Goal: Task Accomplishment & Management: Manage account settings

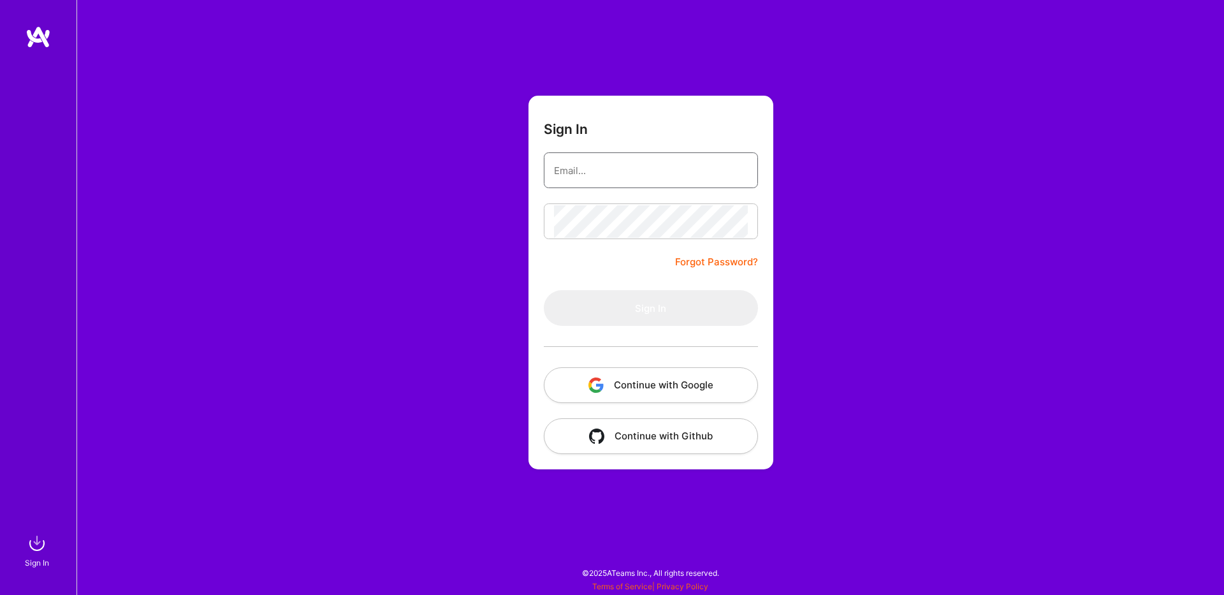
click at [593, 180] on input "email" at bounding box center [651, 170] width 194 height 33
type input "[EMAIL_ADDRESS][DOMAIN_NAME]"
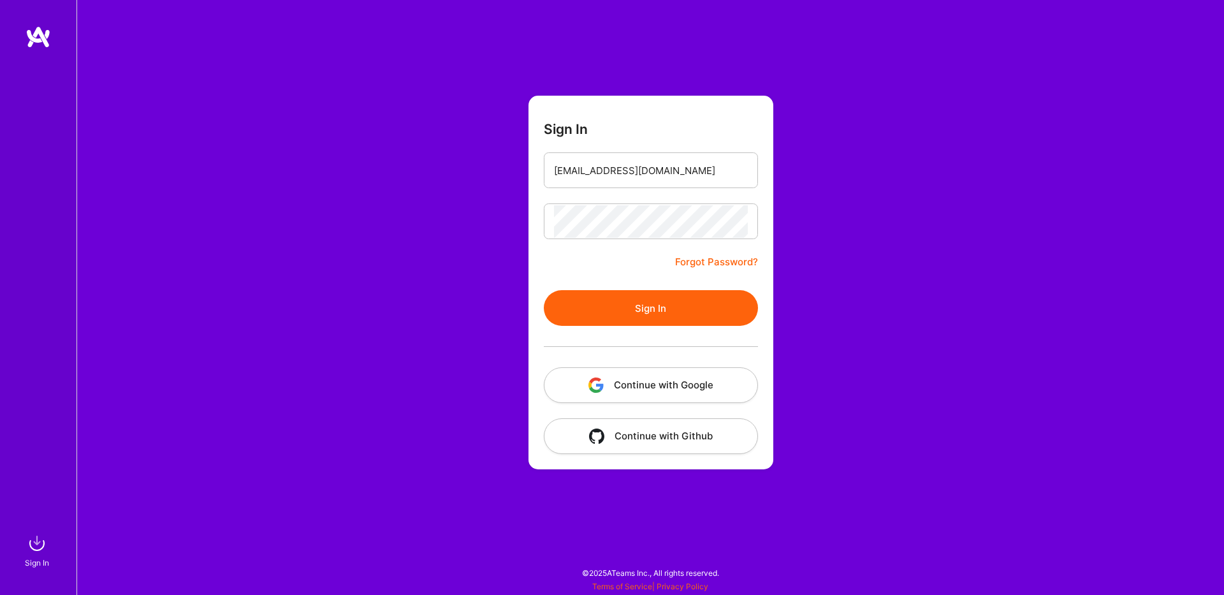
click at [646, 299] on button "Sign In" at bounding box center [651, 308] width 214 height 36
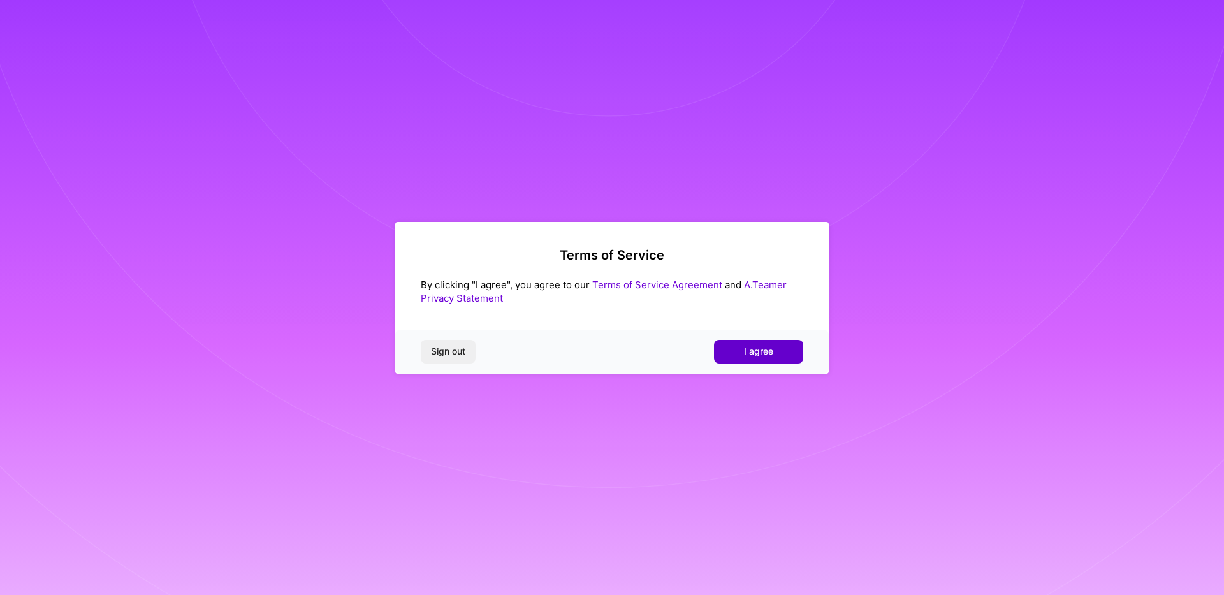
click at [754, 353] on span "I agree" at bounding box center [758, 351] width 29 height 13
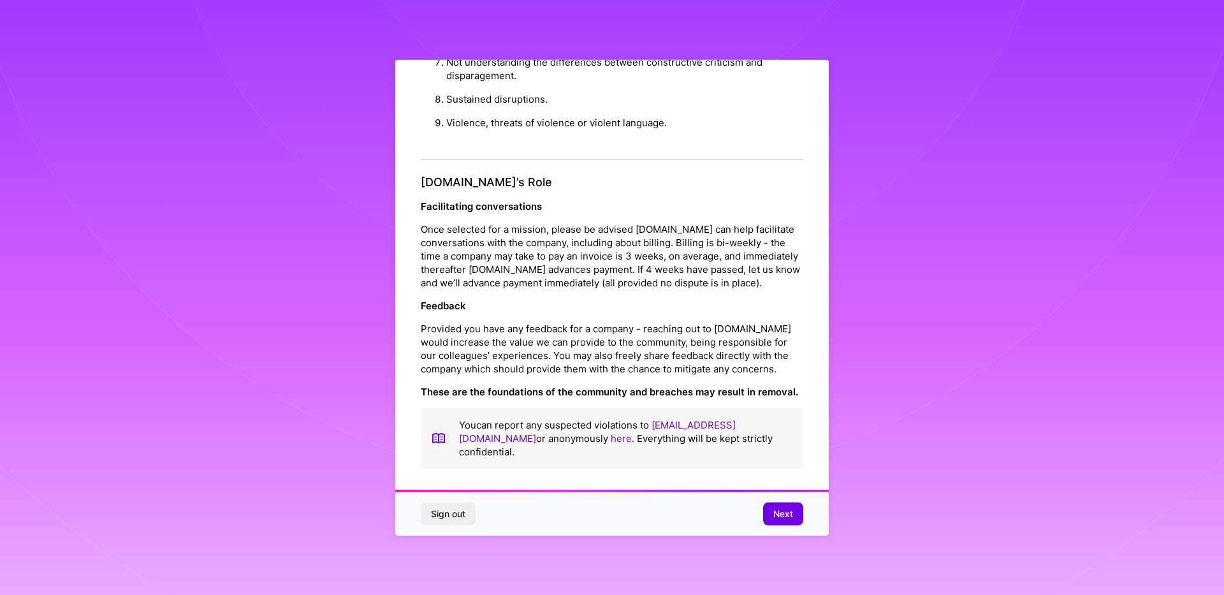
scroll to position [4, 0]
click at [774, 516] on span "Next" at bounding box center [783, 513] width 20 height 13
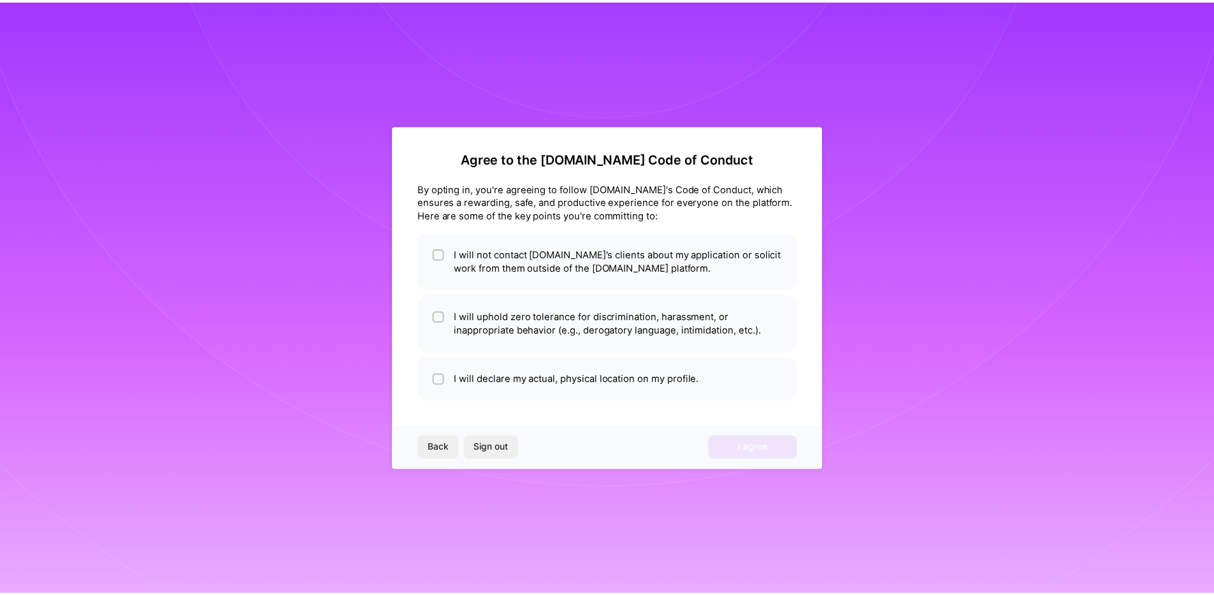
scroll to position [0, 0]
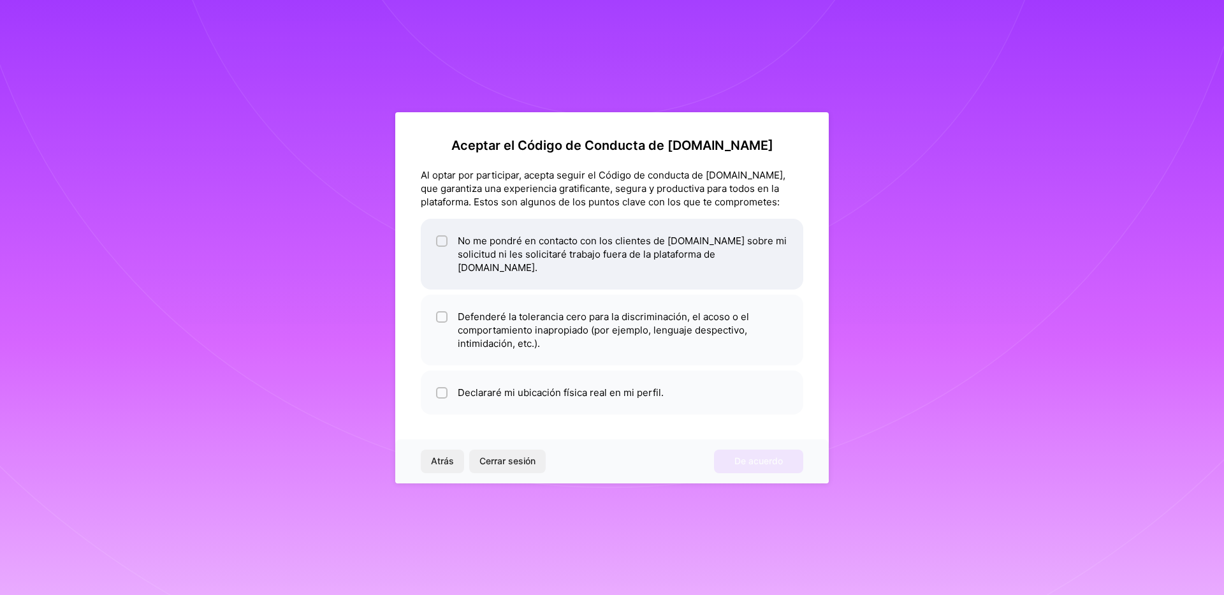
click at [444, 247] on div at bounding box center [441, 240] width 11 height 11
checkbox input "true"
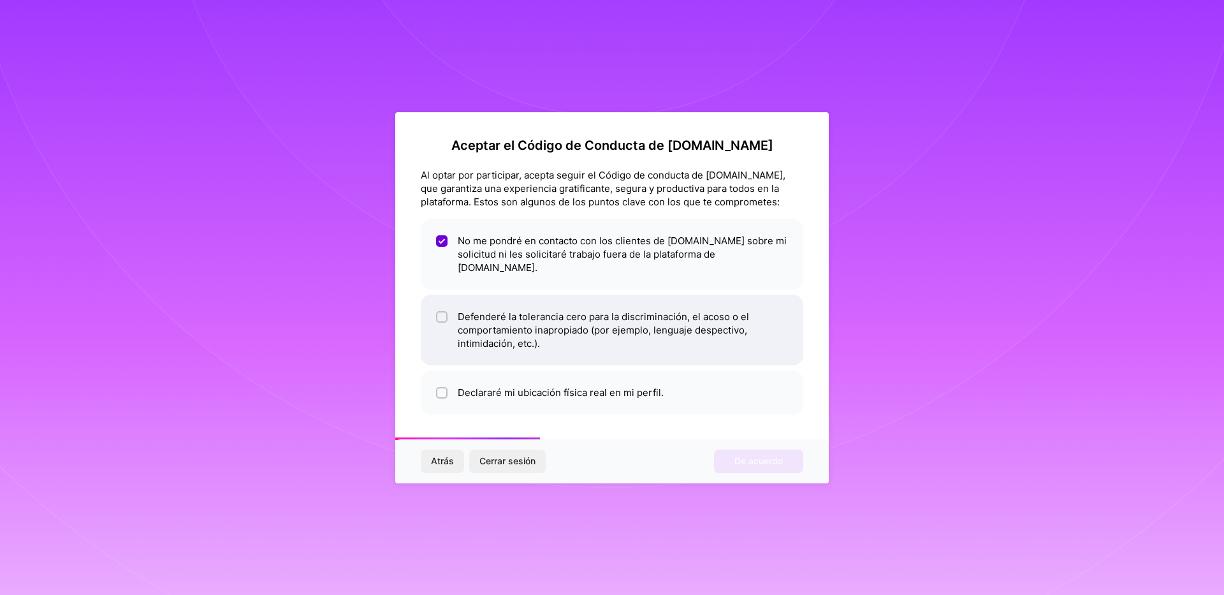
click at [439, 317] on span at bounding box center [441, 330] width 11 height 40
checkbox input "true"
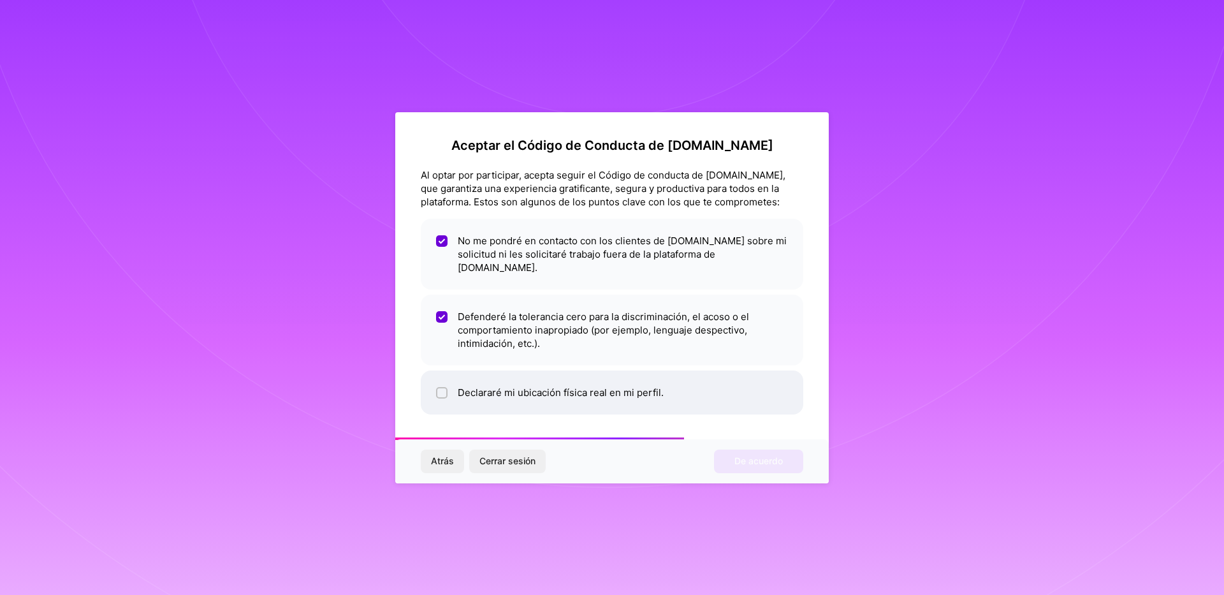
click at [444, 390] on div at bounding box center [441, 392] width 11 height 11
checkbox input "true"
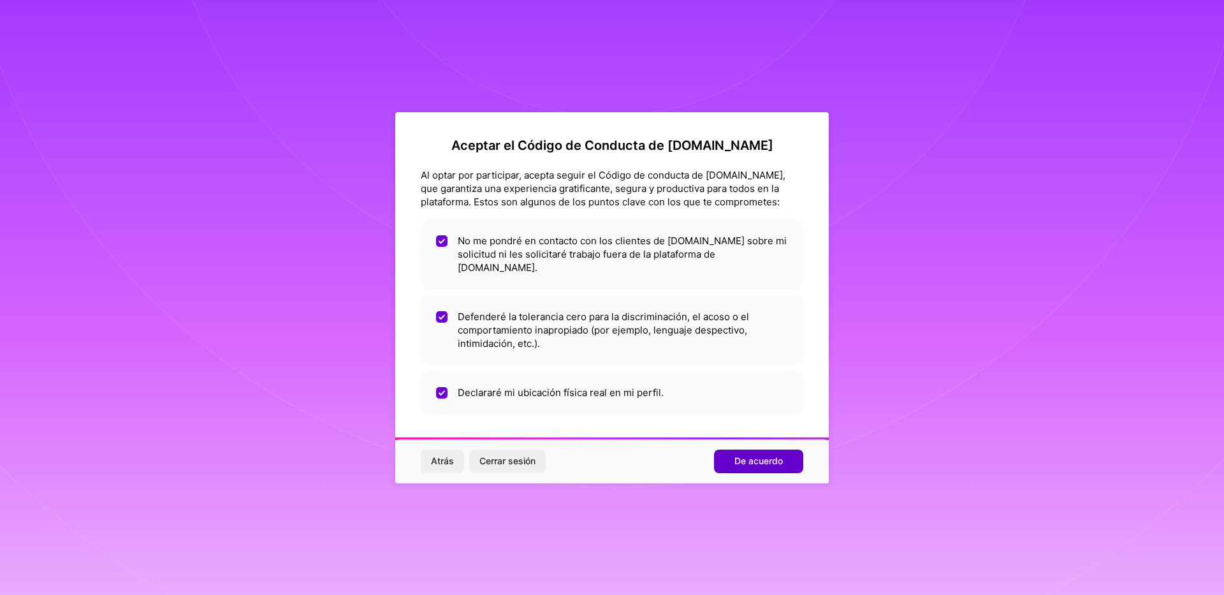
click at [747, 458] on span "De acuerdo" at bounding box center [758, 461] width 48 height 13
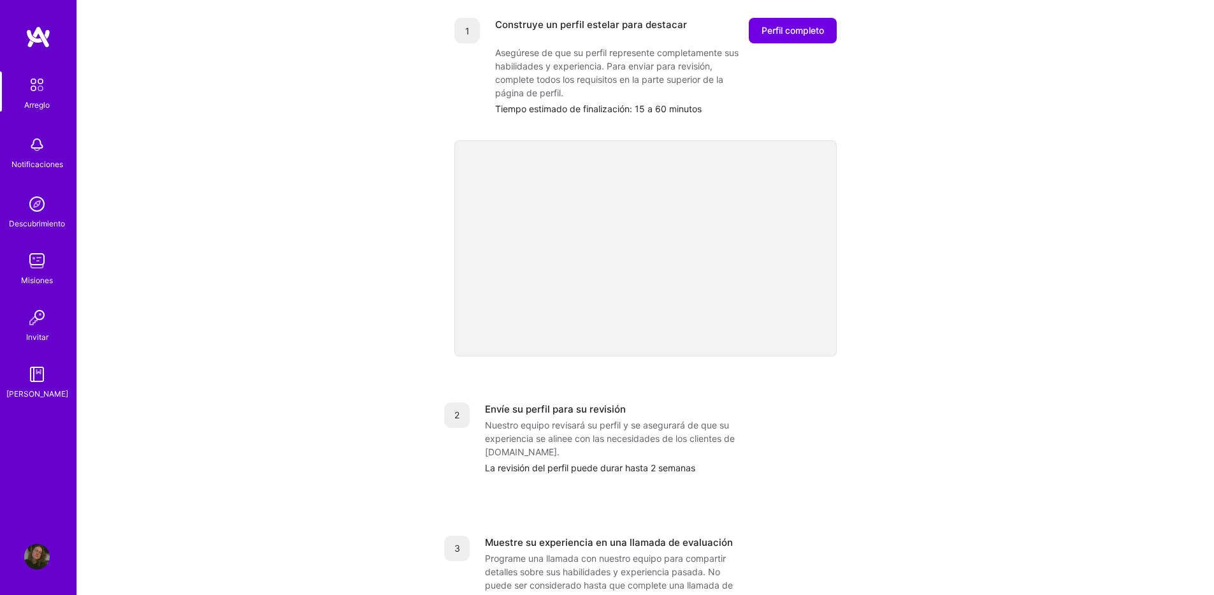
scroll to position [59, 0]
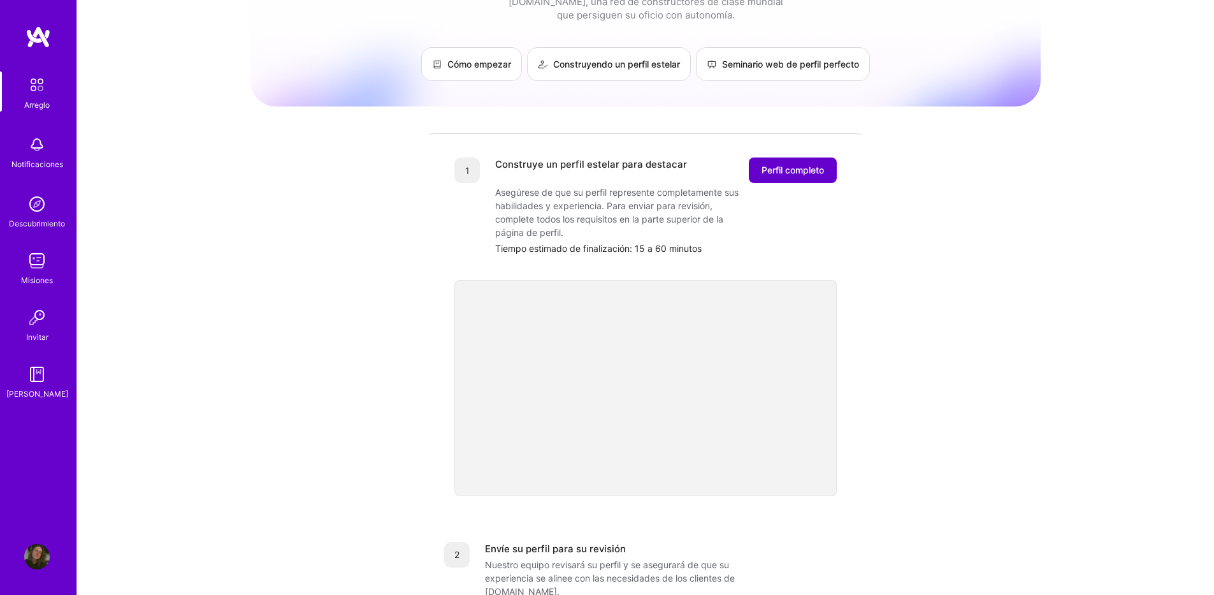
click at [773, 168] on span "Perfil completo" at bounding box center [793, 170] width 62 height 13
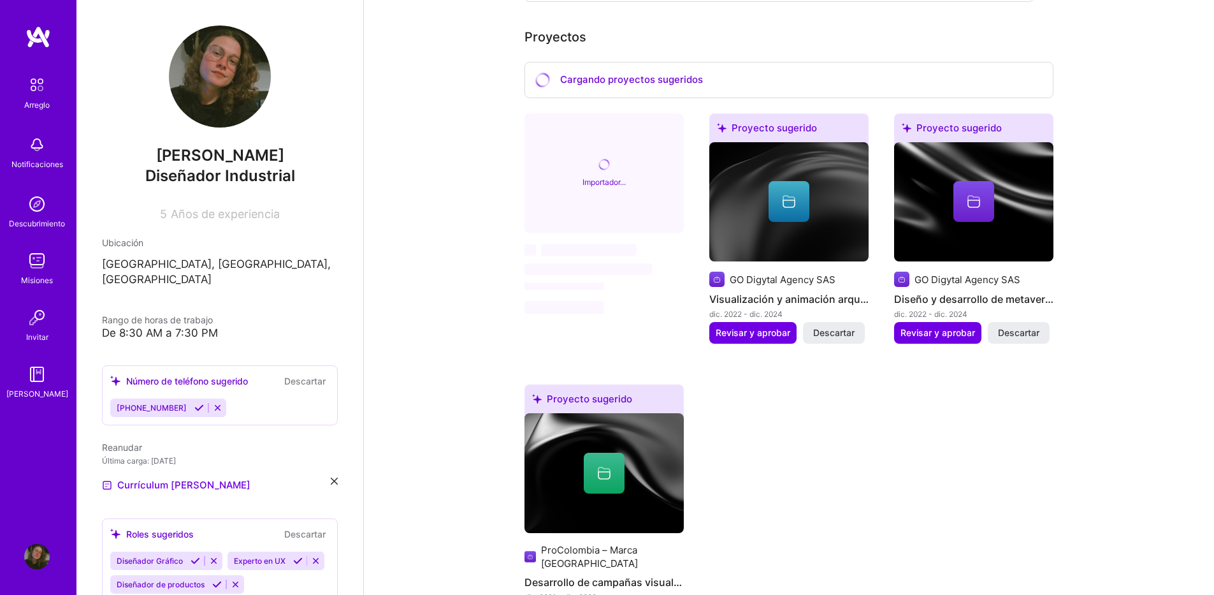
scroll to position [510, 0]
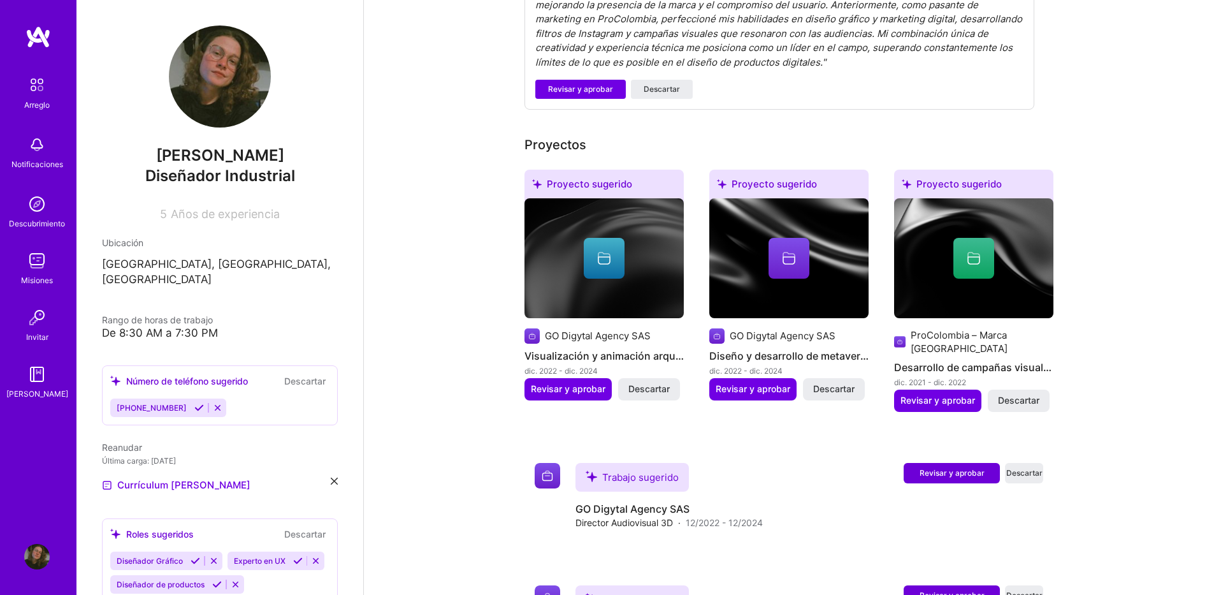
click at [144, 326] on div "De 8:30 AM a 7:30 PM" at bounding box center [220, 332] width 236 height 13
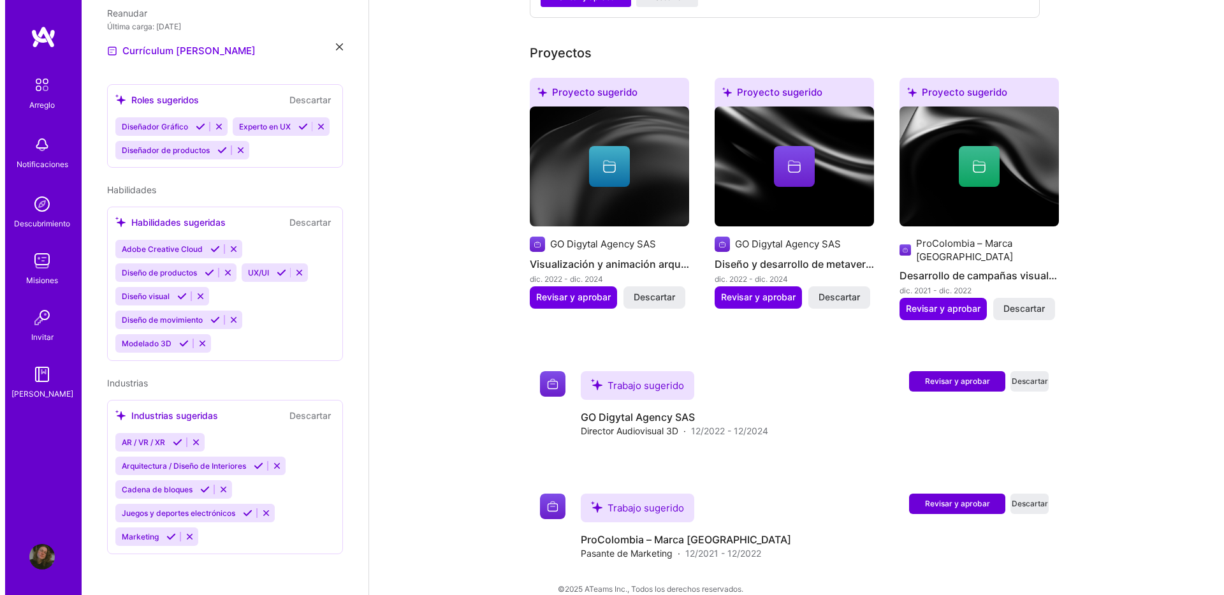
scroll to position [618, 0]
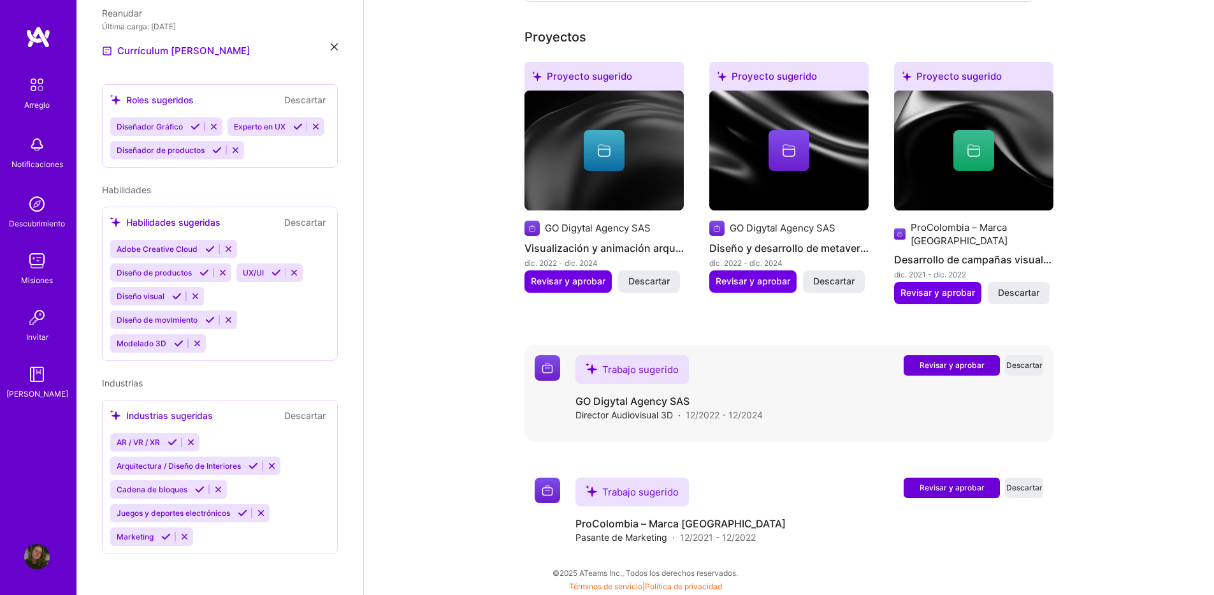
click at [935, 367] on span "Revisar y aprobar" at bounding box center [952, 365] width 65 height 11
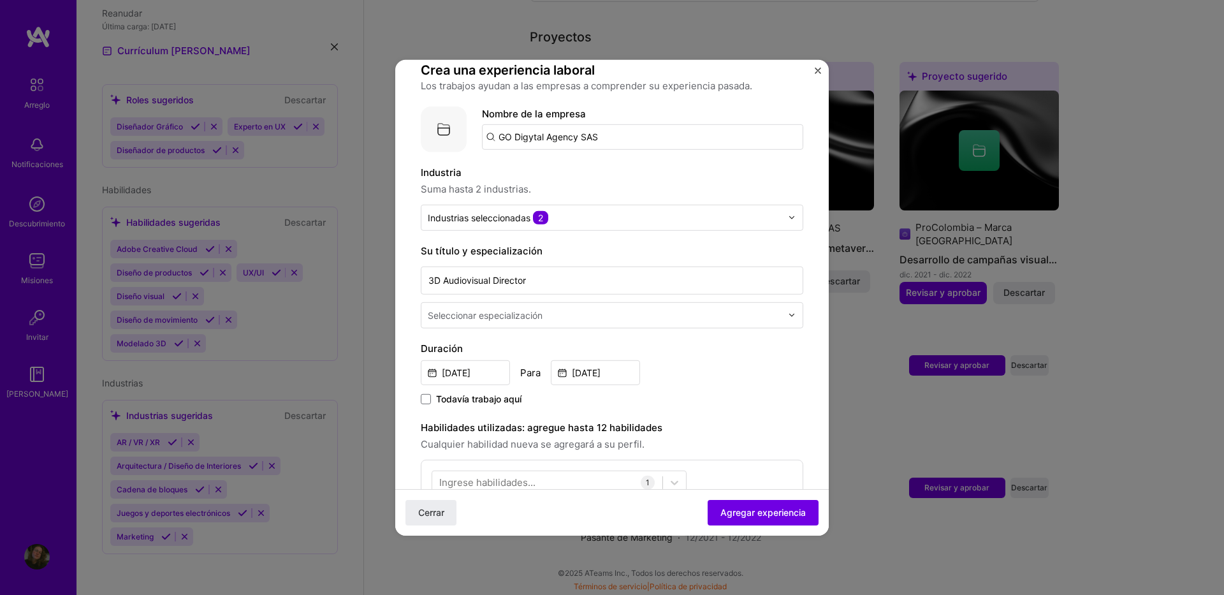
scroll to position [128, 0]
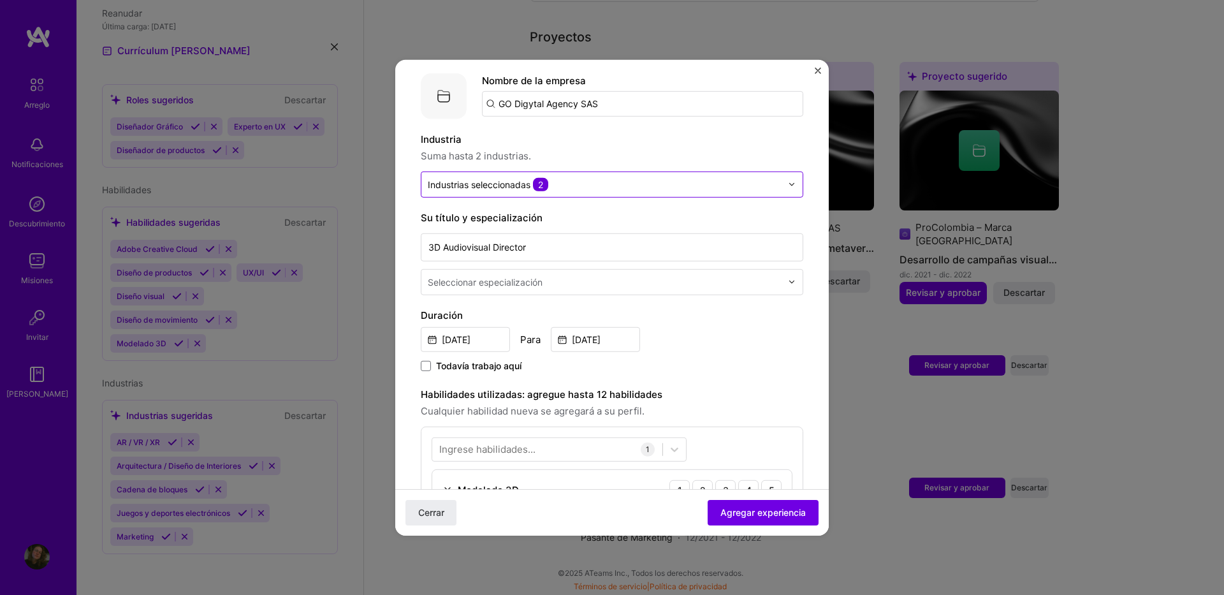
click at [628, 187] on input "text" at bounding box center [605, 183] width 354 height 13
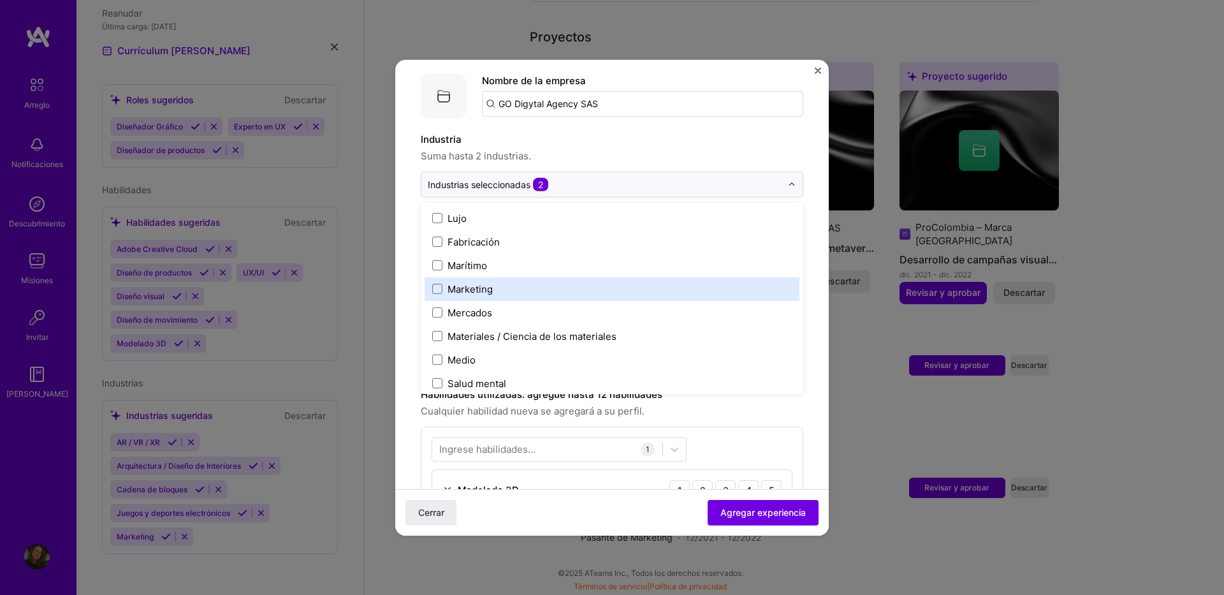
scroll to position [1818, 0]
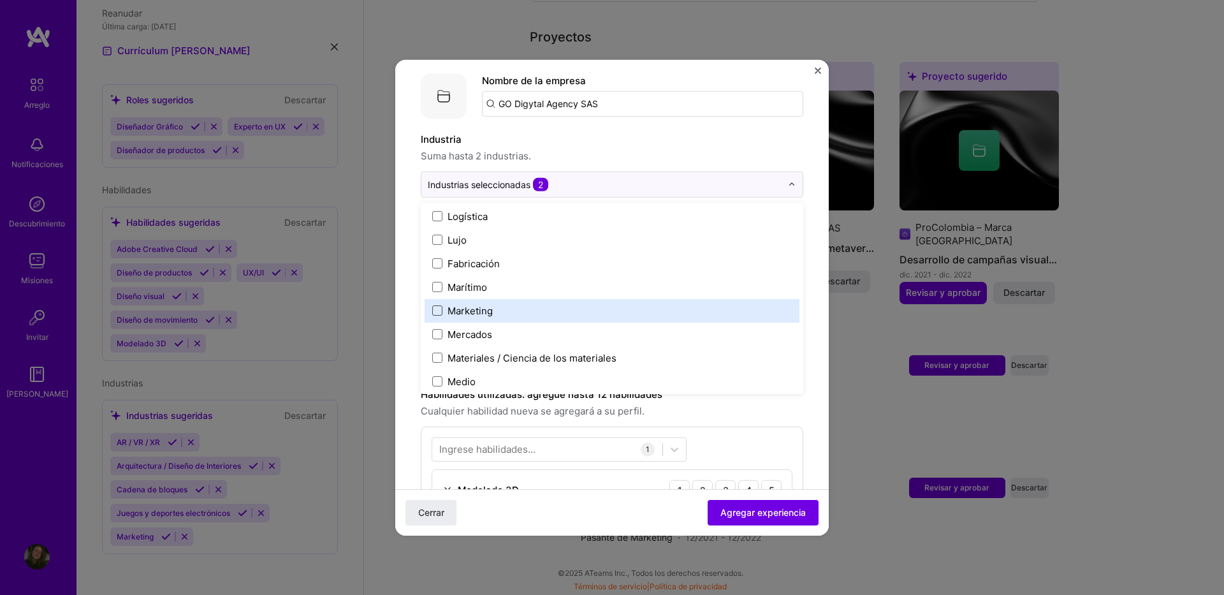
click at [441, 312] on span at bounding box center [437, 310] width 10 height 10
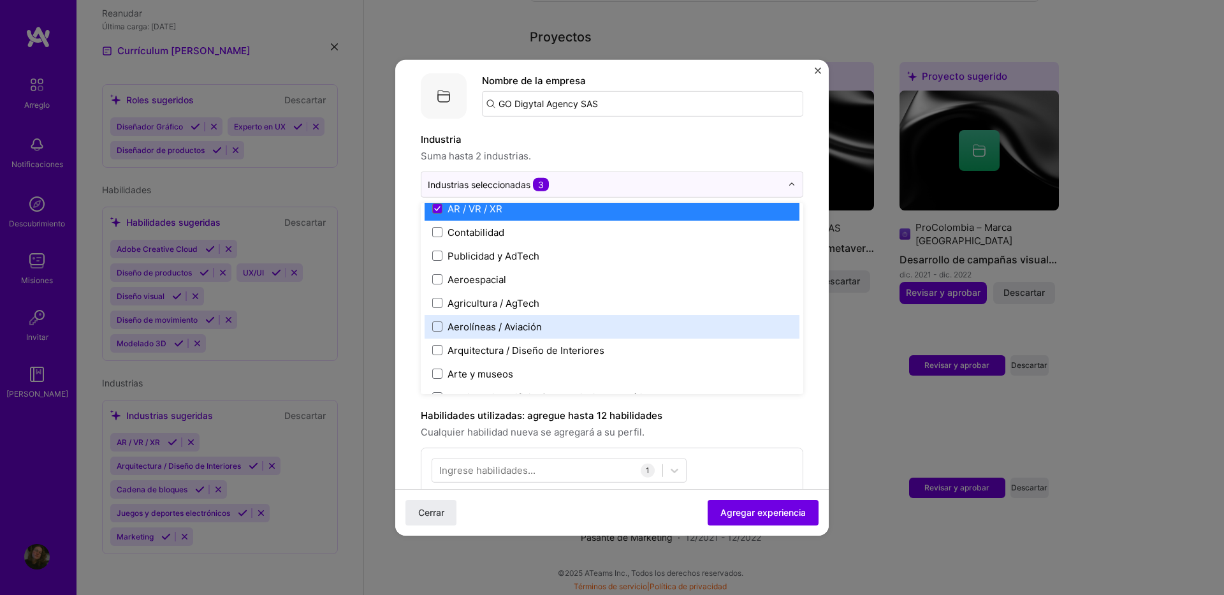
scroll to position [0, 0]
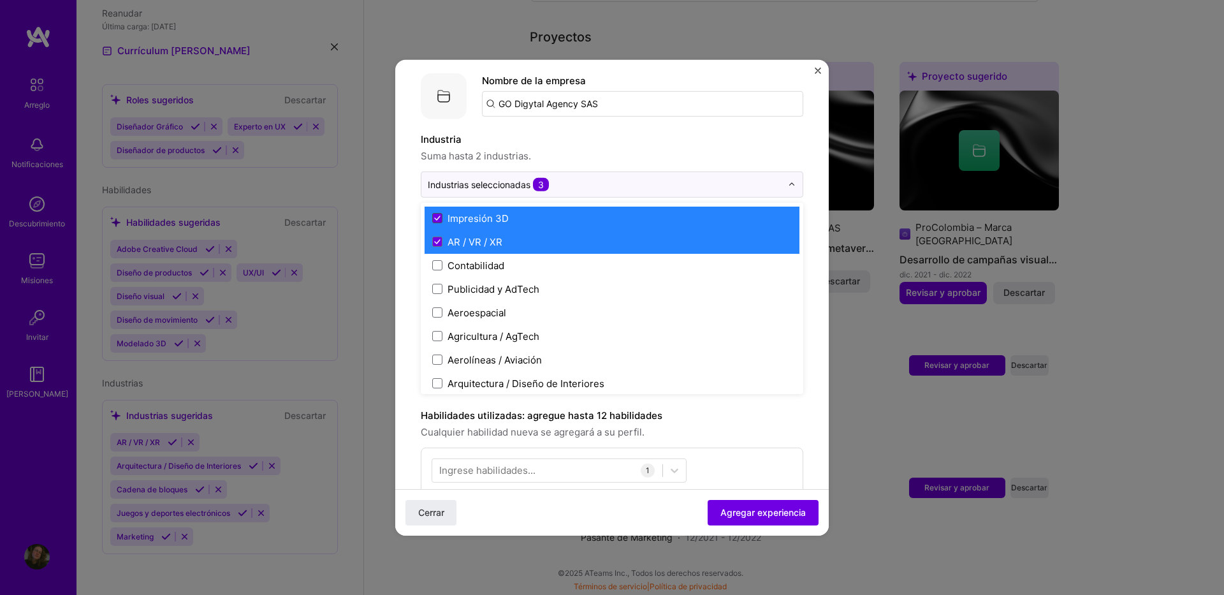
click at [437, 216] on icon at bounding box center [437, 217] width 6 height 5
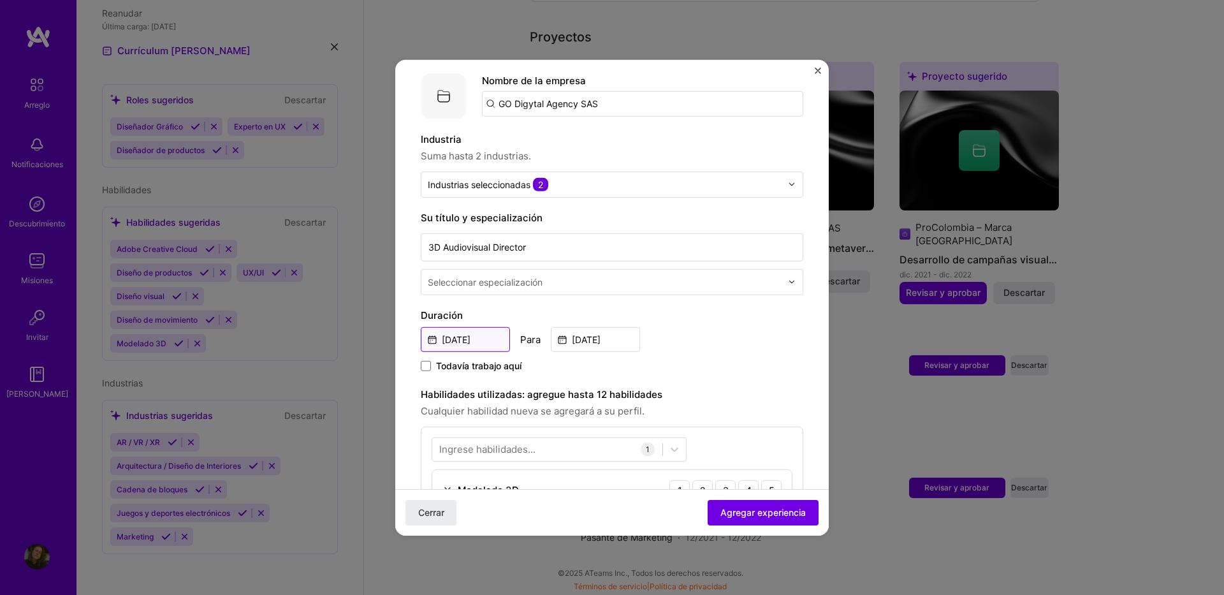
click at [478, 338] on input "[DATE]" at bounding box center [465, 338] width 89 height 25
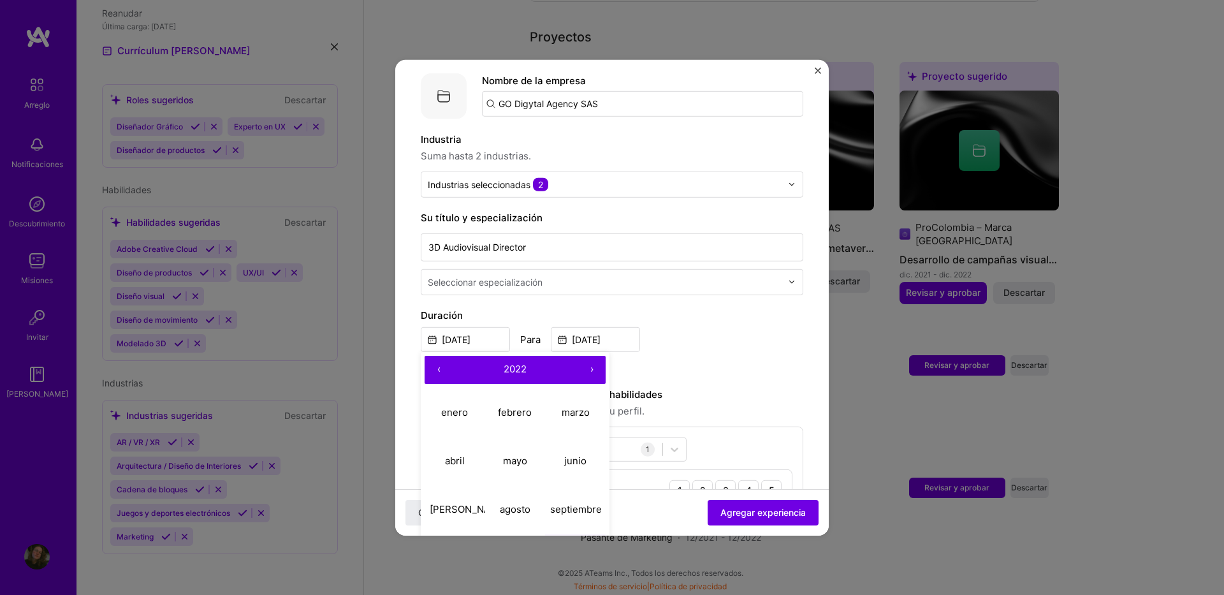
click at [596, 363] on button "›" at bounding box center [592, 369] width 28 height 28
click at [446, 461] on abbr "abril" at bounding box center [455, 461] width 20 height 12
type input "[DATE]"
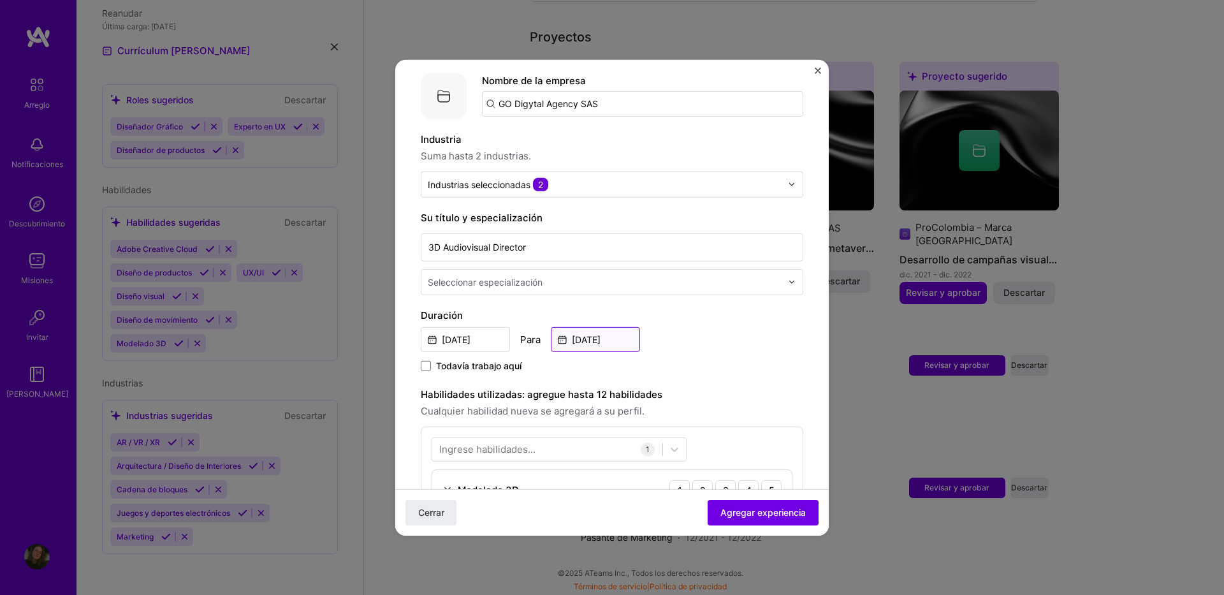
click at [587, 340] on input "[DATE]" at bounding box center [595, 338] width 89 height 25
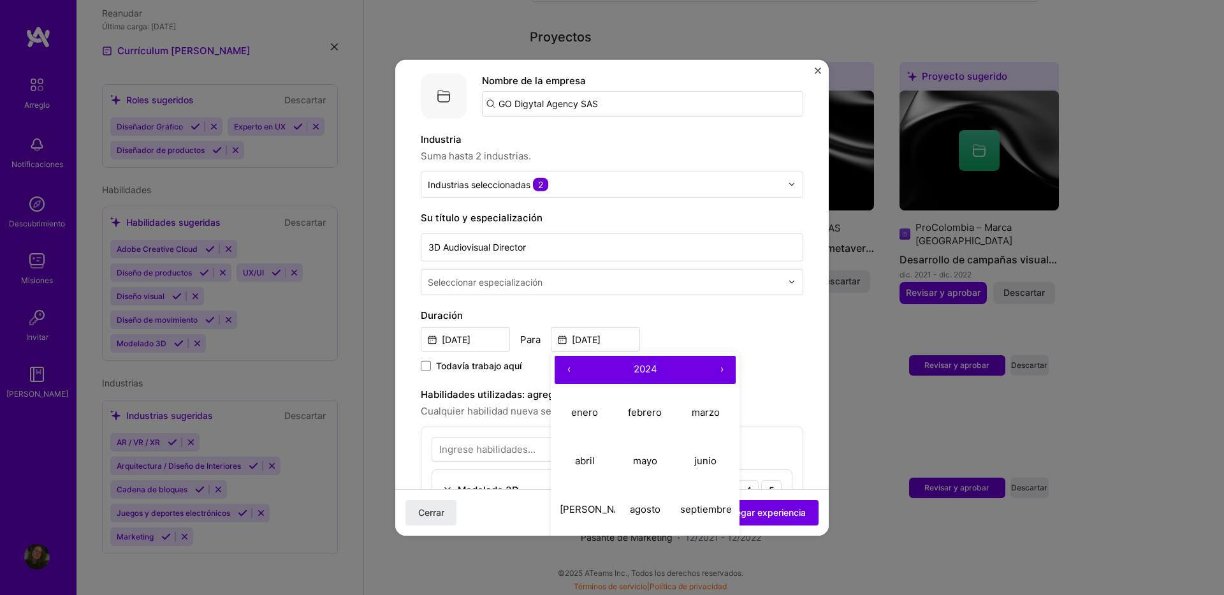
click at [718, 367] on button "›" at bounding box center [722, 369] width 28 height 28
click at [643, 503] on abbr "agosto" at bounding box center [645, 509] width 31 height 12
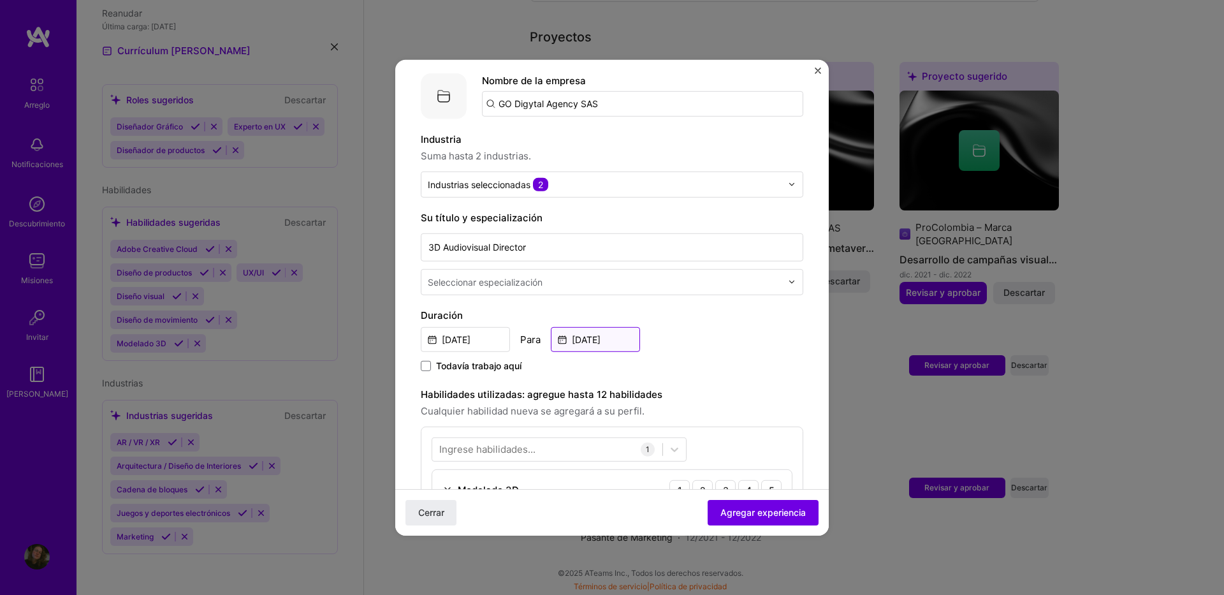
click at [615, 339] on input "[DATE]" at bounding box center [595, 338] width 89 height 25
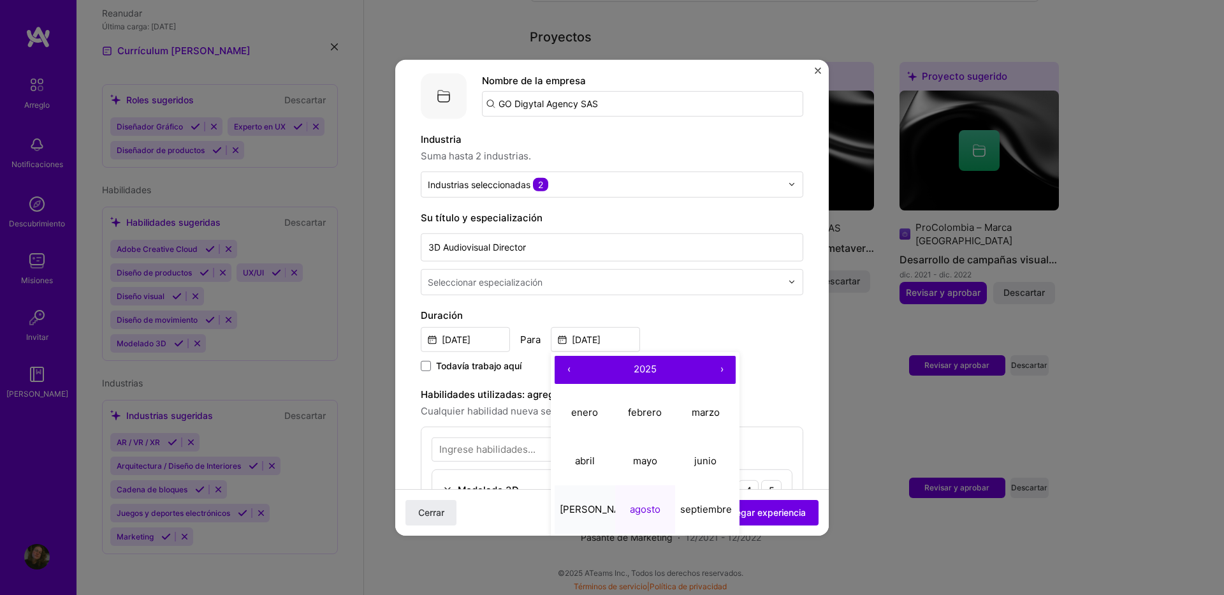
click at [594, 506] on button "[PERSON_NAME]" at bounding box center [585, 509] width 61 height 48
type input "[DATE]"
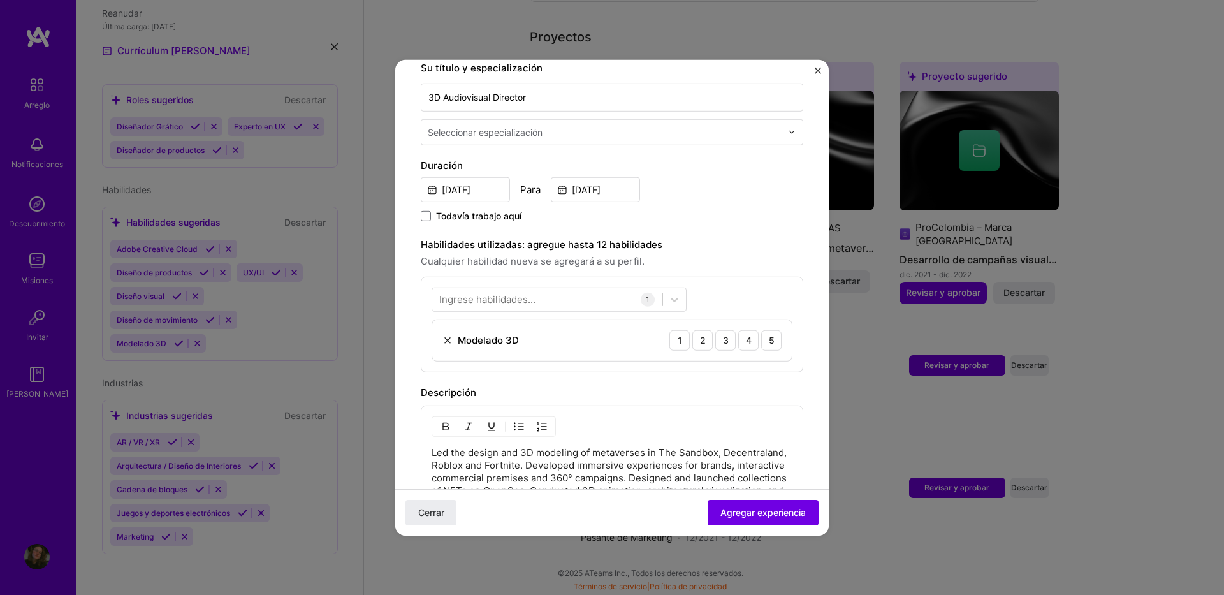
scroll to position [255, 0]
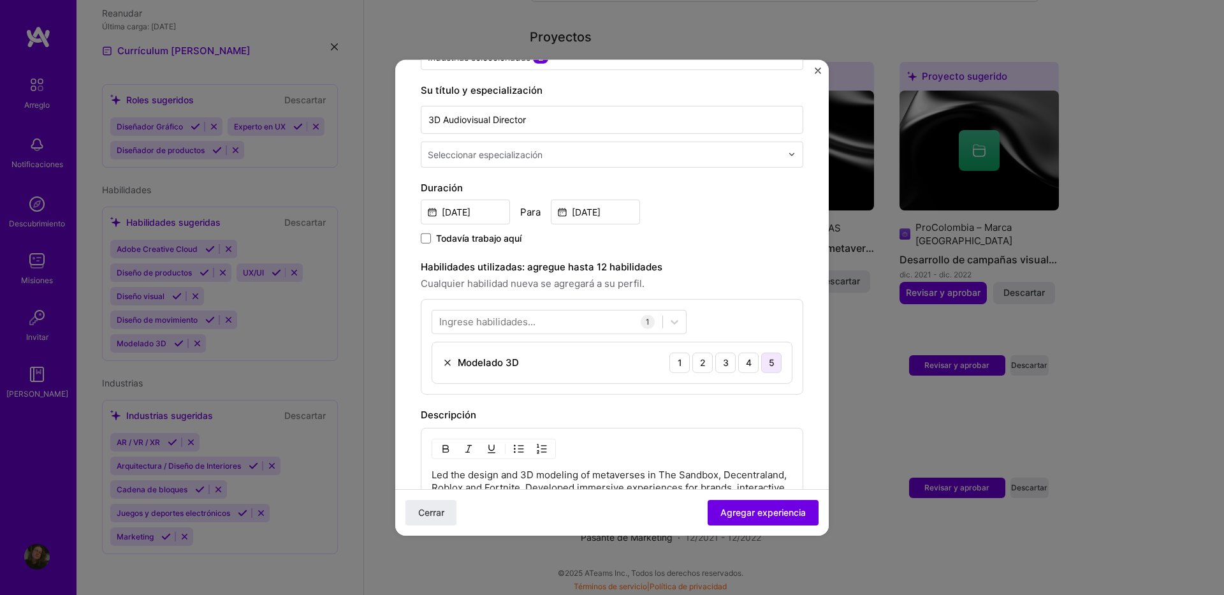
click at [761, 361] on div "5" at bounding box center [771, 362] width 20 height 20
click at [761, 359] on div "5" at bounding box center [771, 362] width 20 height 20
click at [761, 368] on div "5" at bounding box center [771, 362] width 20 height 20
click at [522, 321] on div "Ingrese habilidades..." at bounding box center [487, 321] width 96 height 13
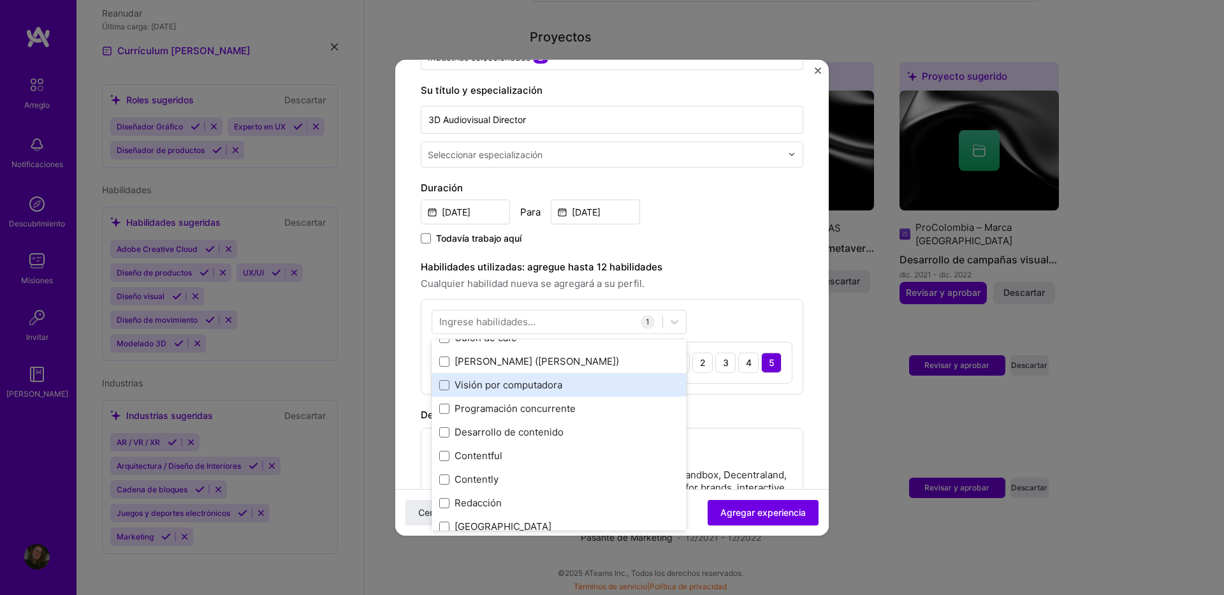
scroll to position [1721, 0]
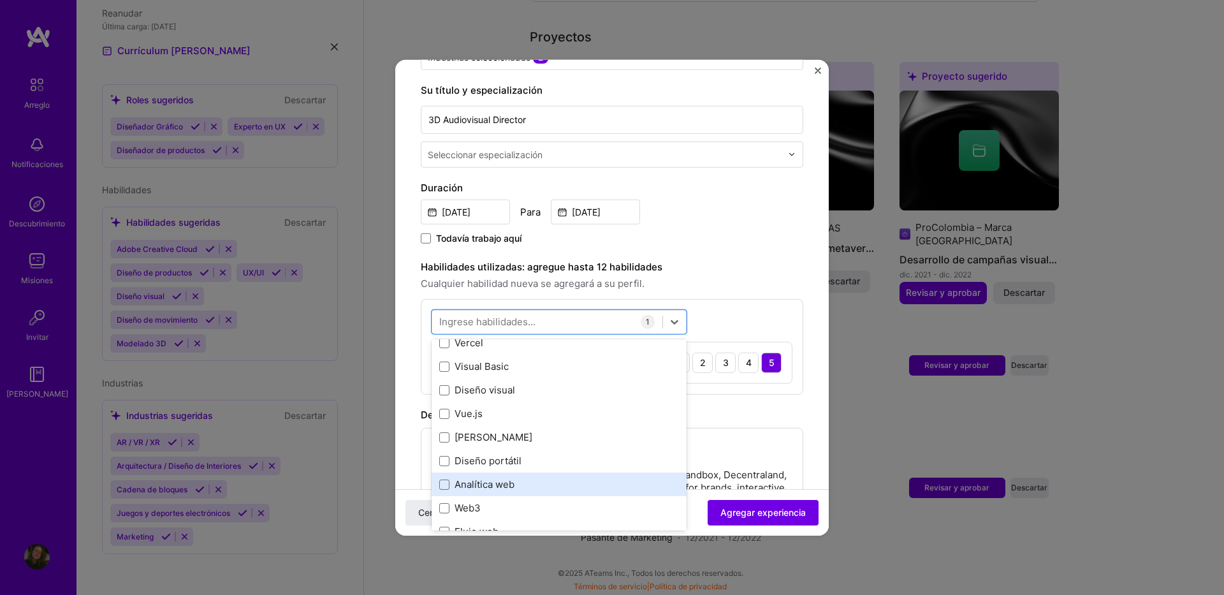
scroll to position [8245, 0]
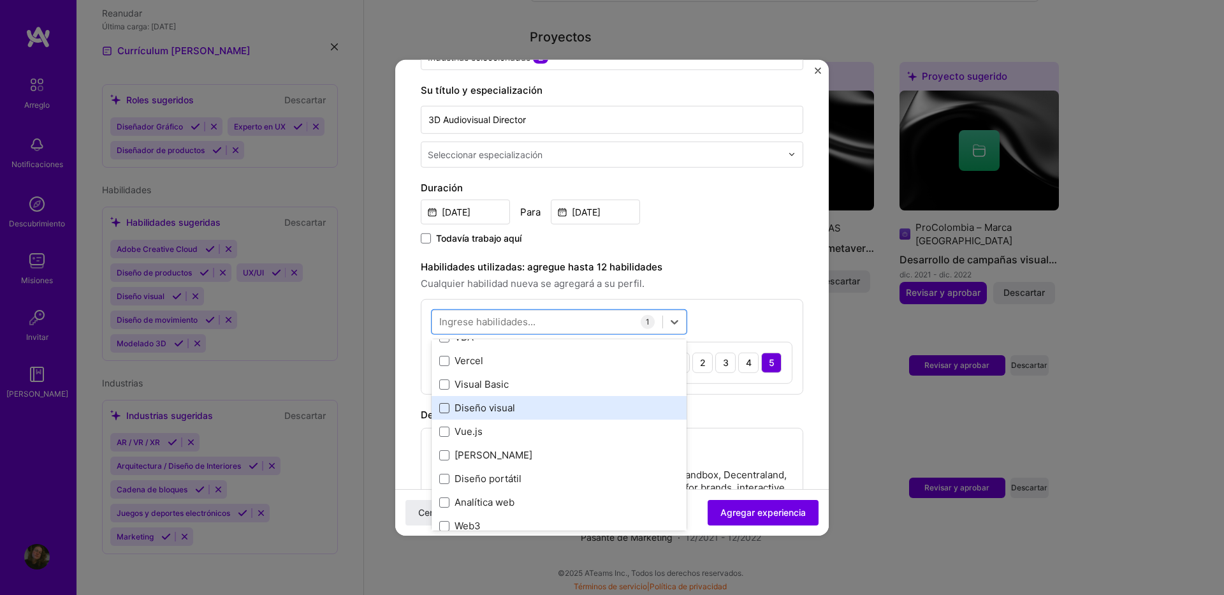
click at [444, 409] on span at bounding box center [444, 408] width 10 height 10
click at [0, 0] on input "checkbox" at bounding box center [0, 0] width 0 height 0
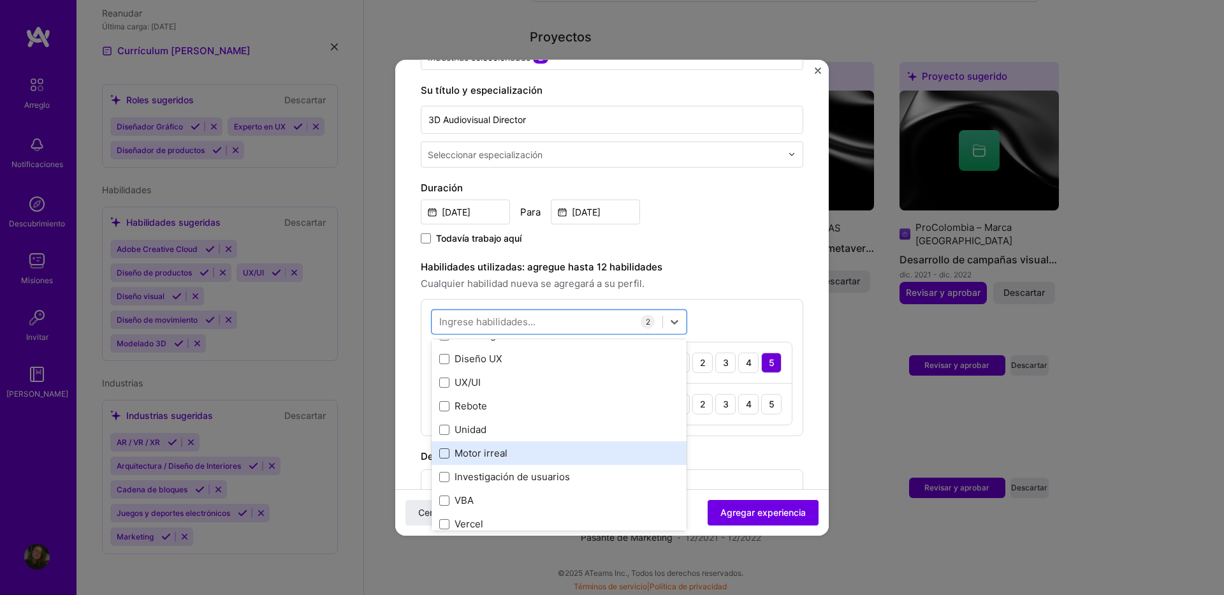
scroll to position [8054, 0]
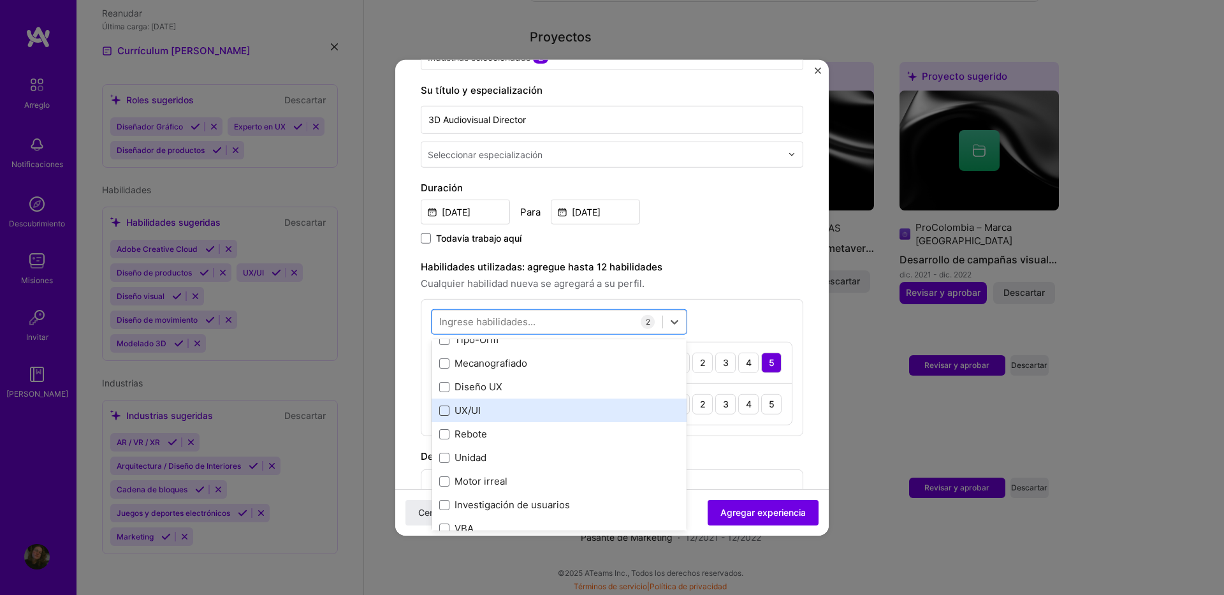
click at [442, 412] on span at bounding box center [444, 410] width 10 height 10
click at [0, 0] on input "checkbox" at bounding box center [0, 0] width 0 height 0
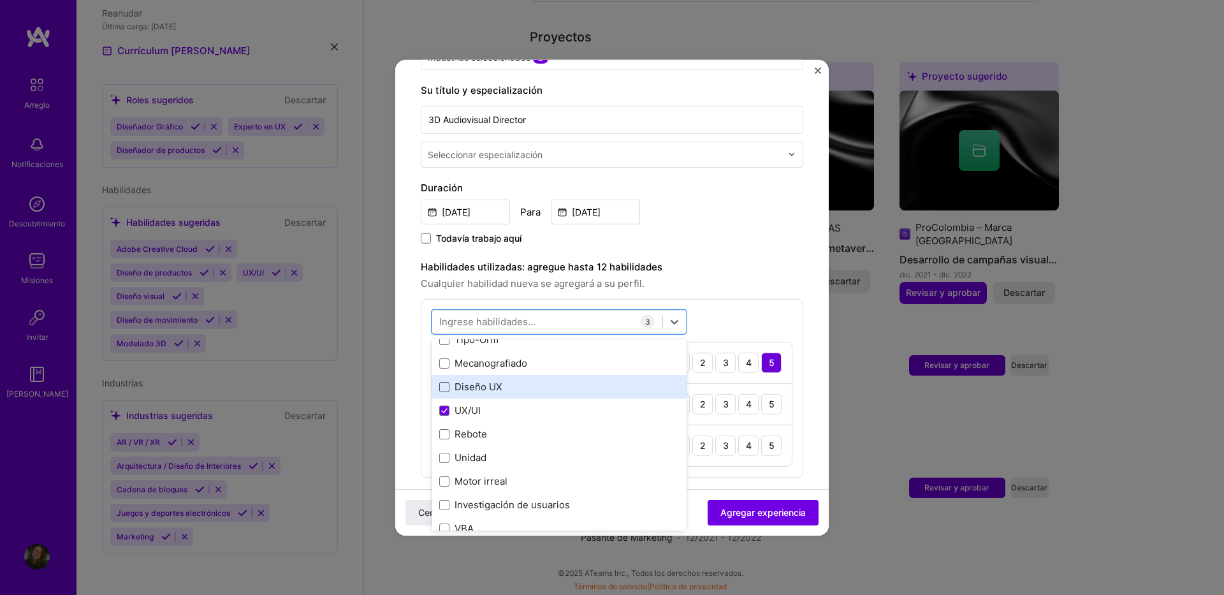
click at [443, 390] on span at bounding box center [444, 387] width 10 height 10
click at [0, 0] on input "checkbox" at bounding box center [0, 0] width 0 height 0
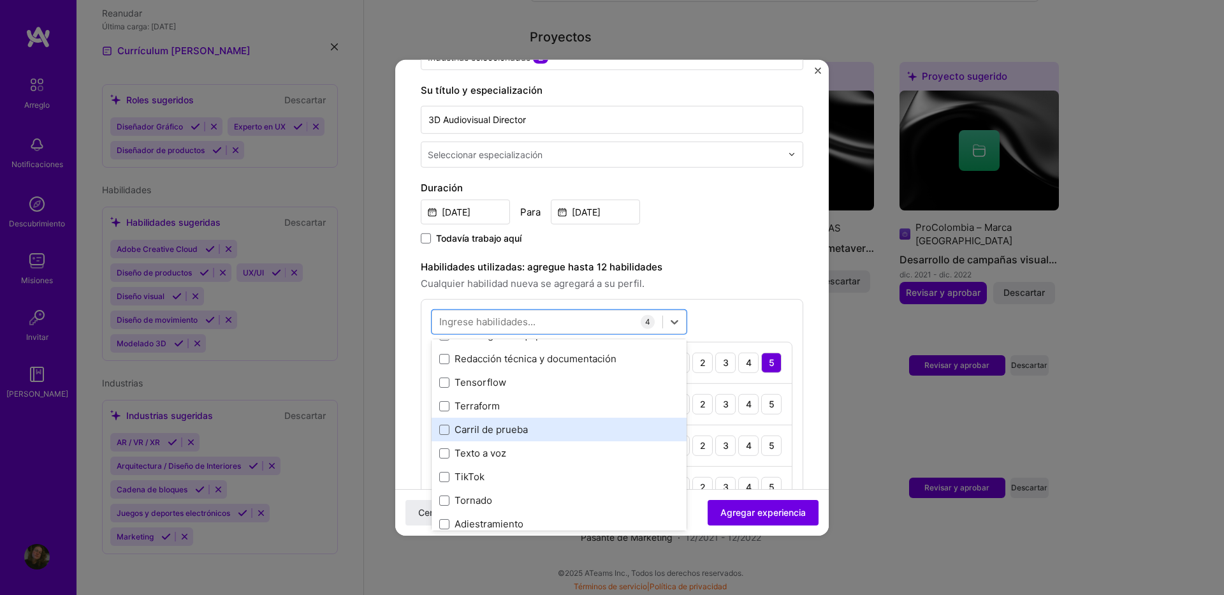
scroll to position [7735, 0]
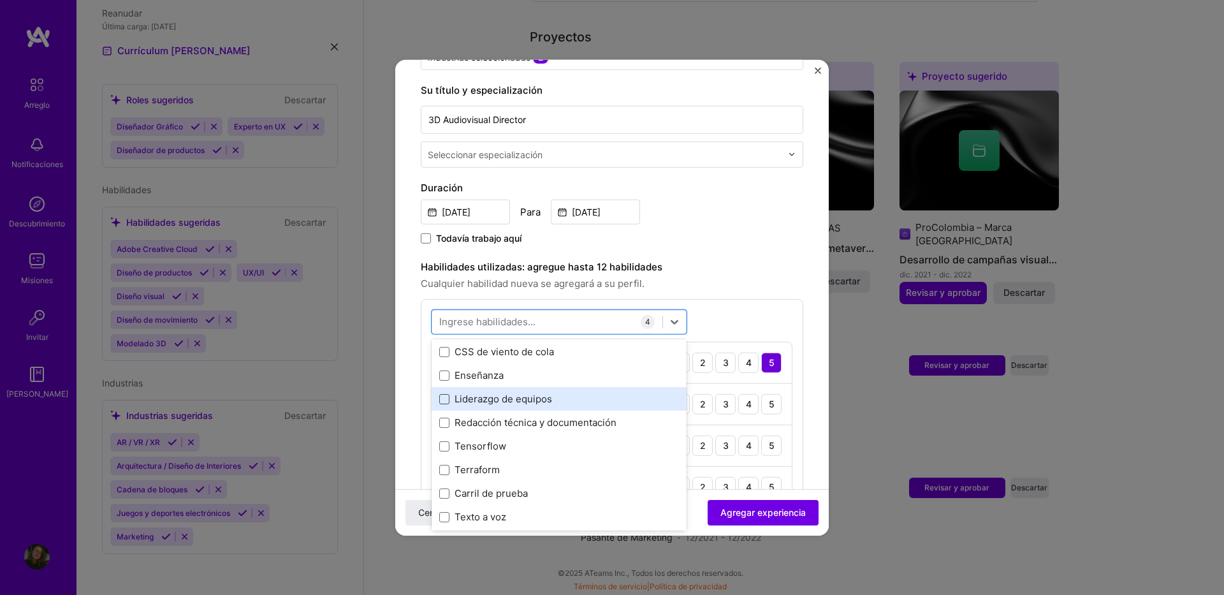
click at [448, 397] on span at bounding box center [444, 399] width 10 height 10
click at [0, 0] on input "checkbox" at bounding box center [0, 0] width 0 height 0
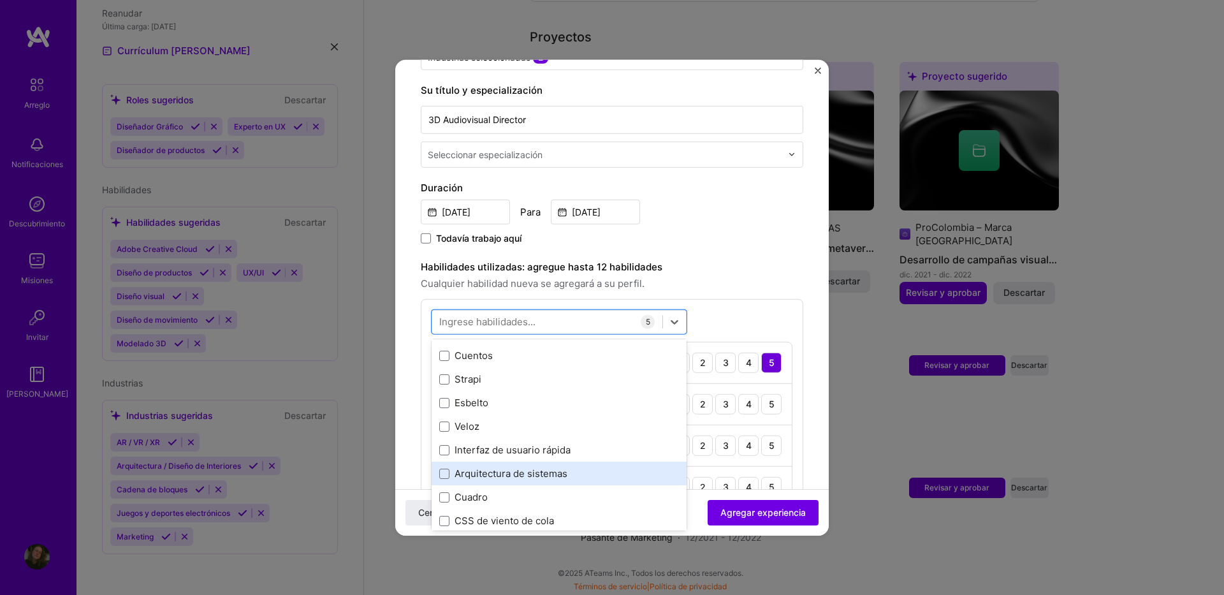
scroll to position [7544, 0]
click at [445, 474] on span at bounding box center [444, 472] width 10 height 10
click at [0, 0] on input "checkbox" at bounding box center [0, 0] width 0 height 0
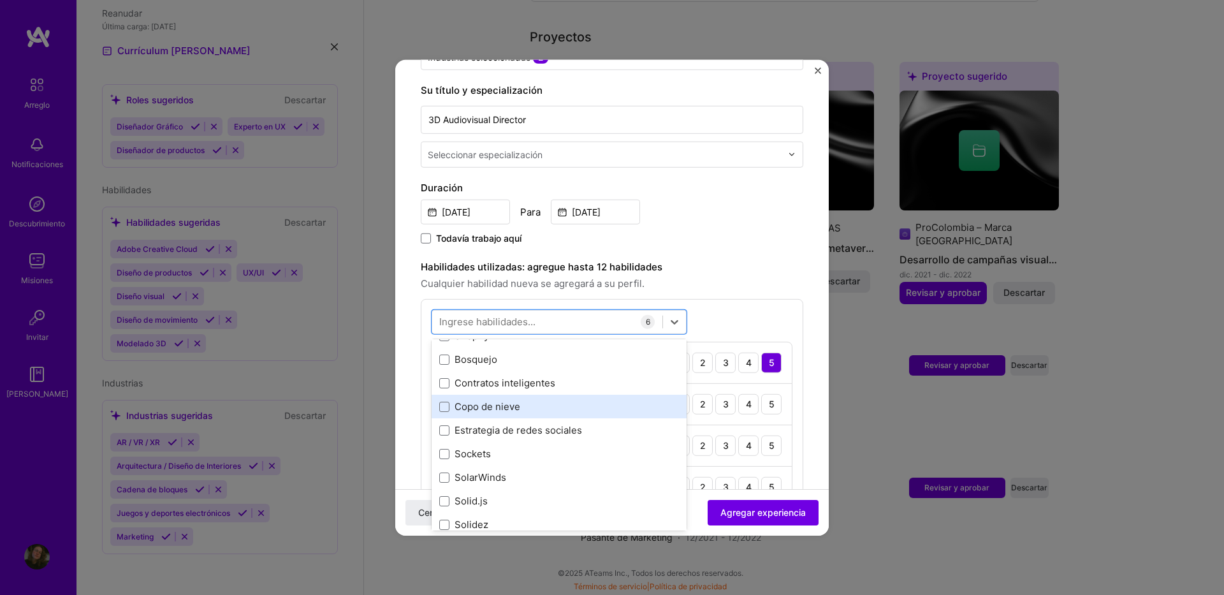
scroll to position [7098, 0]
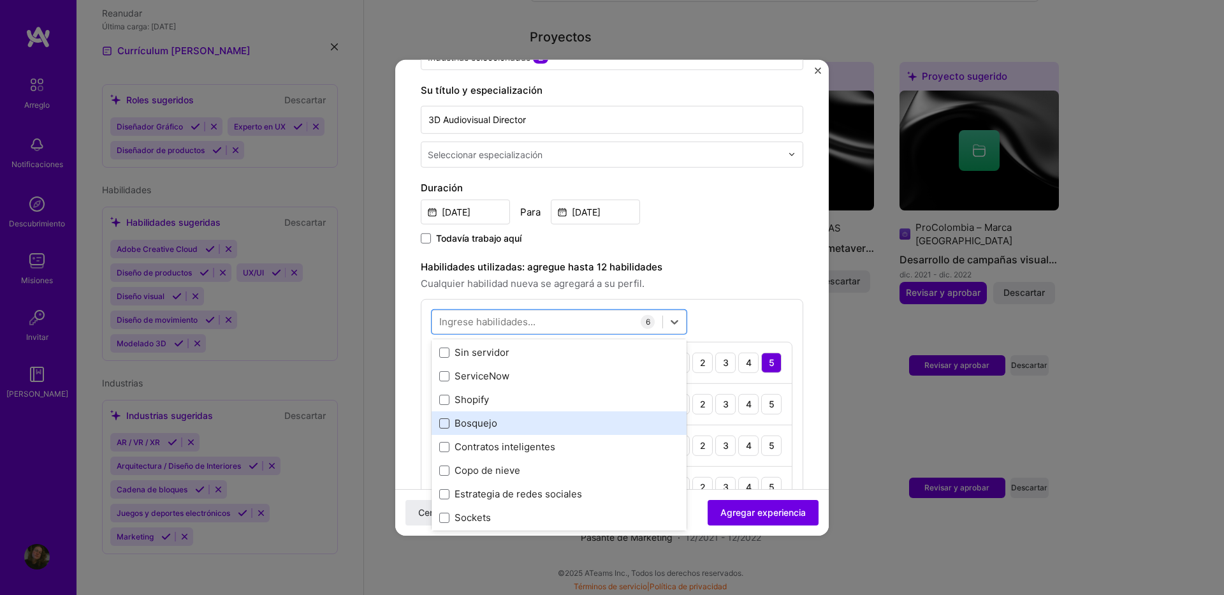
click at [449, 423] on span at bounding box center [444, 423] width 10 height 10
click at [0, 0] on input "checkbox" at bounding box center [0, 0] width 0 height 0
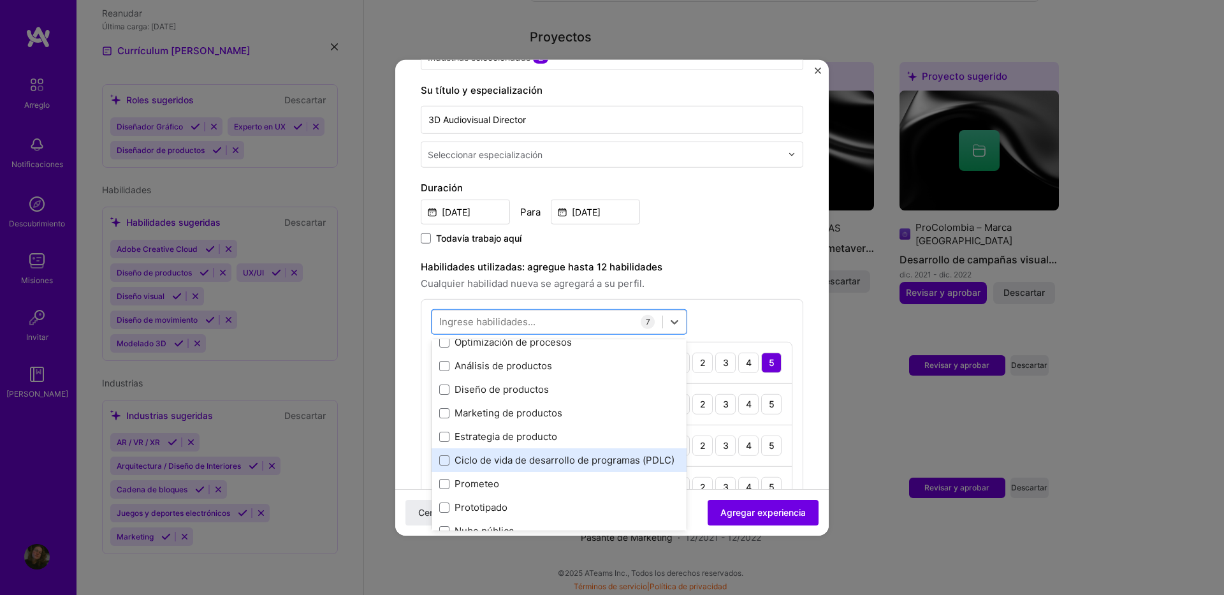
scroll to position [5836, 0]
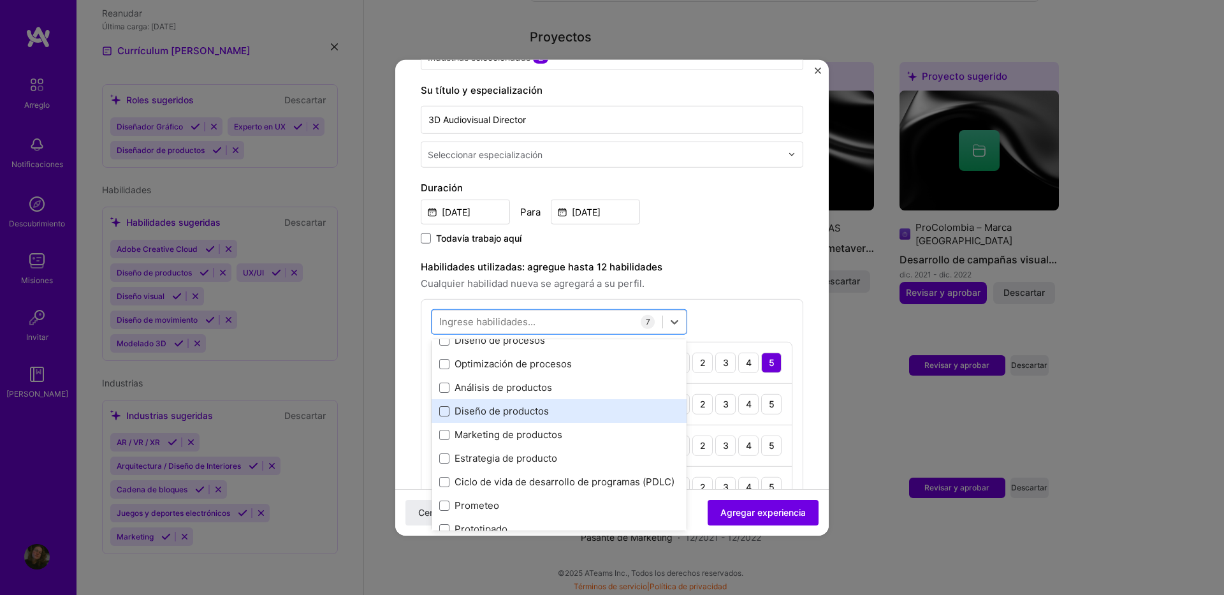
click at [442, 414] on span at bounding box center [444, 411] width 10 height 10
click at [0, 0] on input "checkbox" at bounding box center [0, 0] width 0 height 0
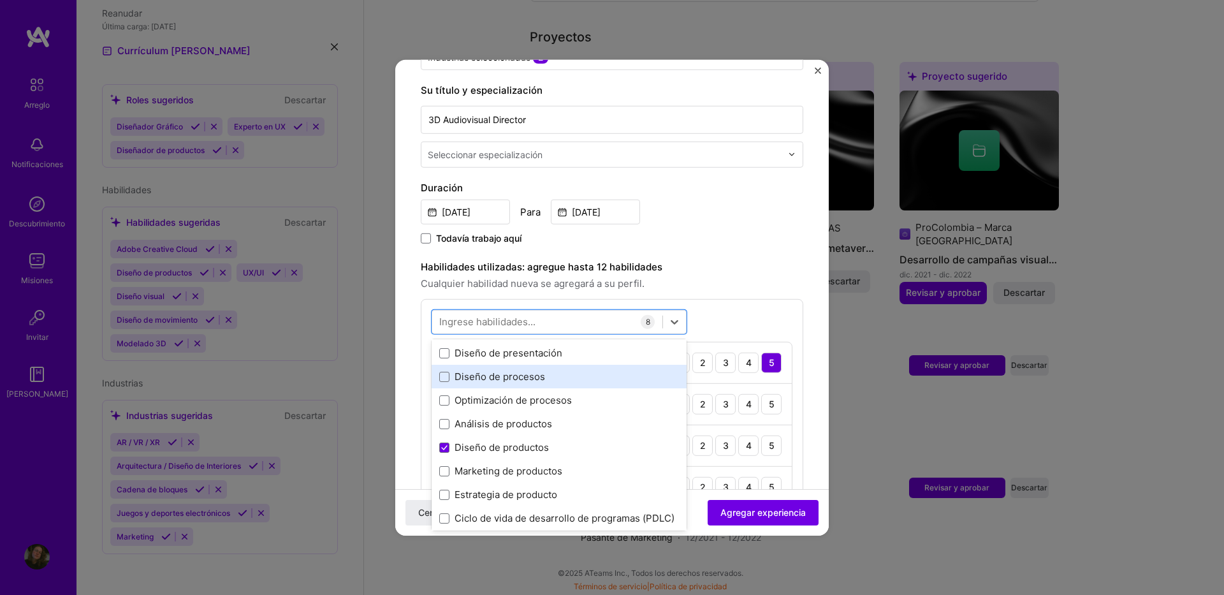
scroll to position [5772, 0]
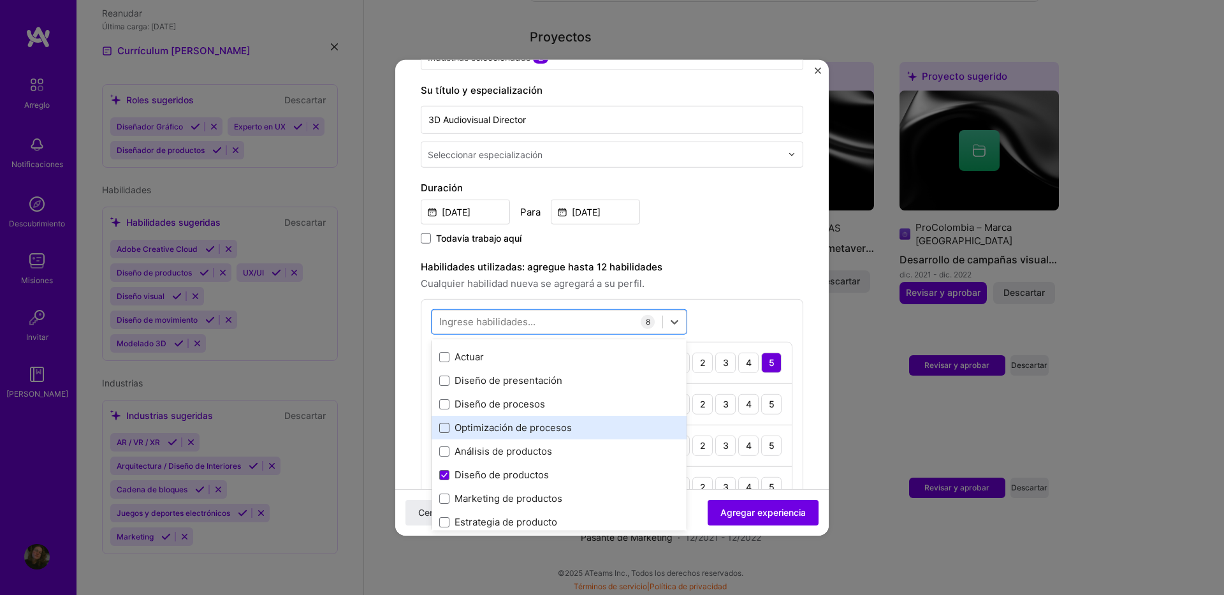
click at [446, 426] on span at bounding box center [444, 428] width 10 height 10
click at [0, 0] on input "checkbox" at bounding box center [0, 0] width 0 height 0
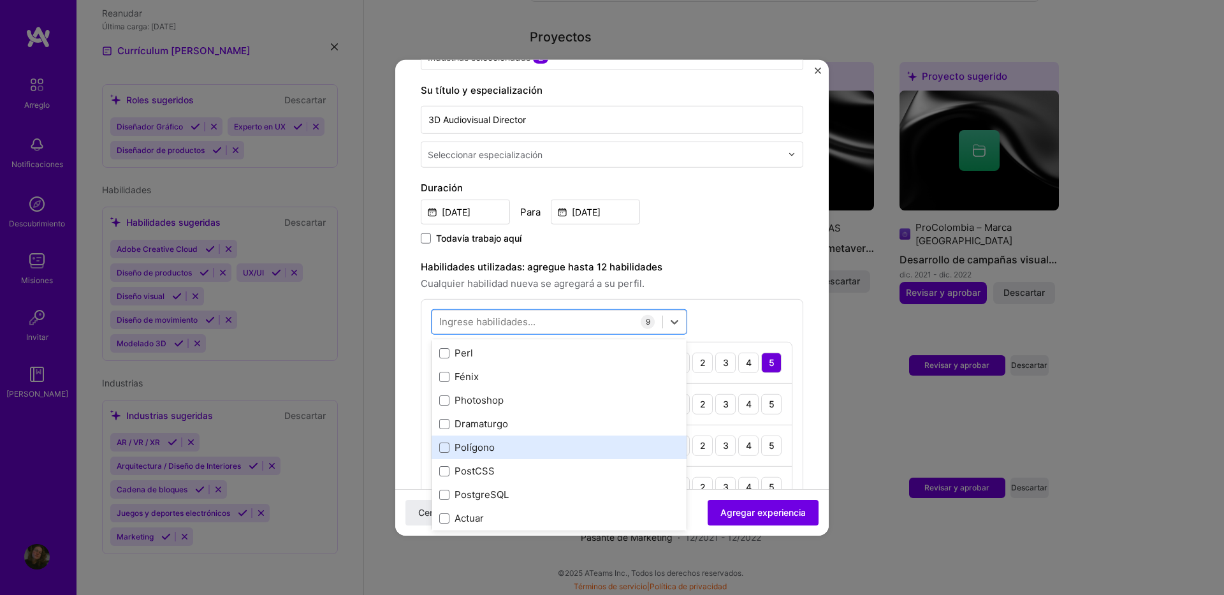
scroll to position [5581, 0]
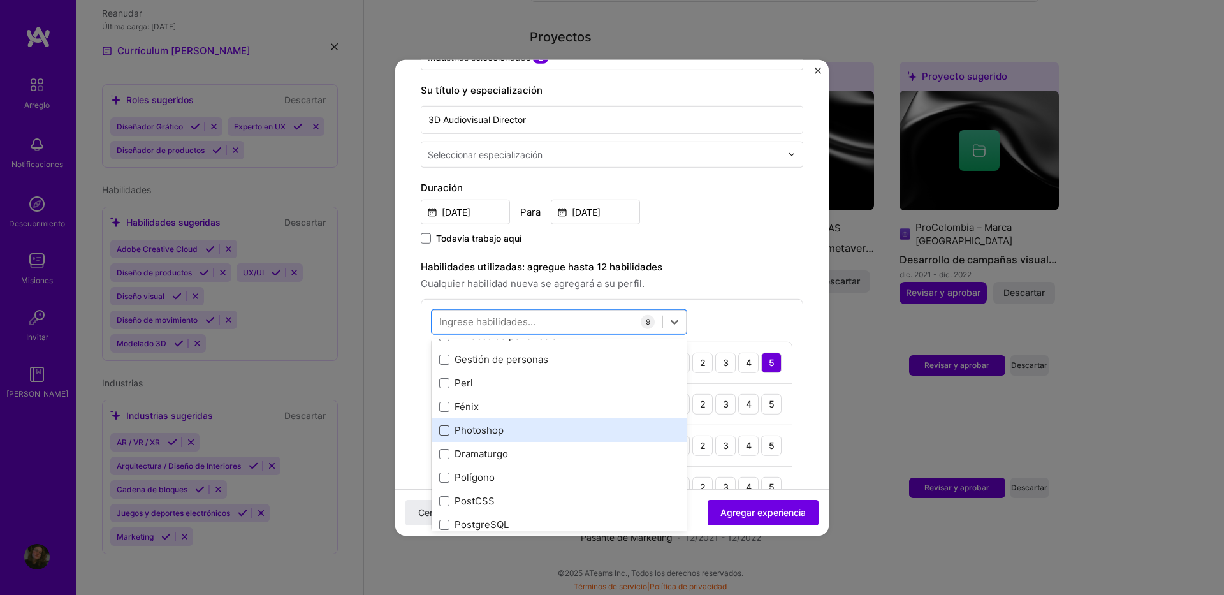
click at [447, 431] on span at bounding box center [444, 430] width 10 height 10
click at [0, 0] on input "checkbox" at bounding box center [0, 0] width 0 height 0
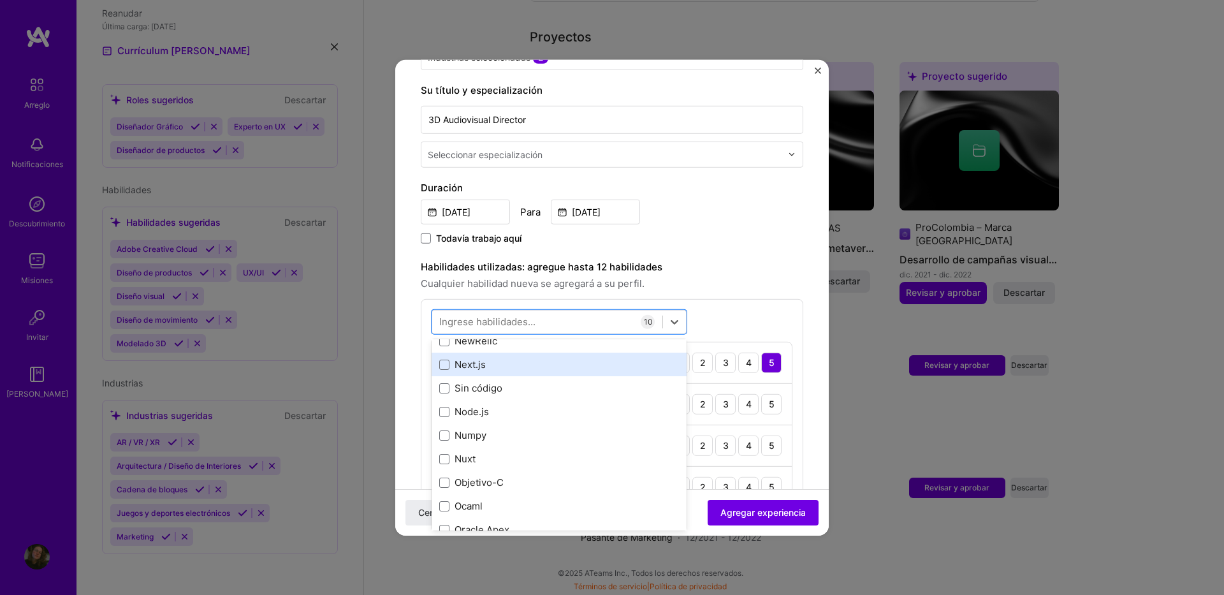
scroll to position [5135, 0]
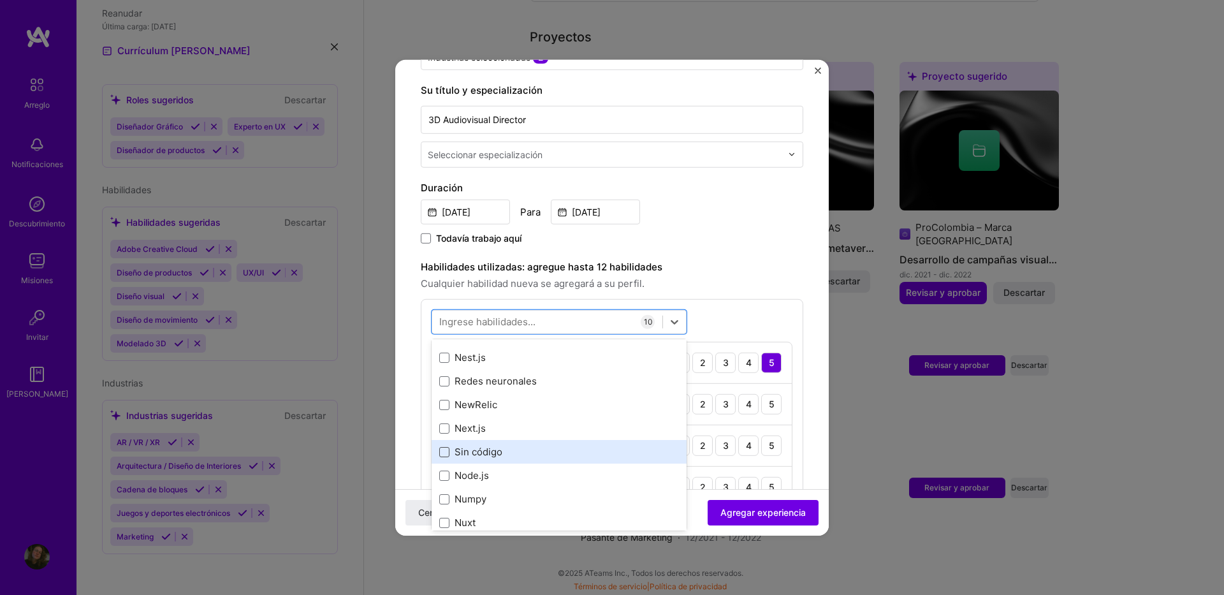
click at [443, 448] on span at bounding box center [444, 452] width 10 height 10
click at [0, 0] on input "checkbox" at bounding box center [0, 0] width 0 height 0
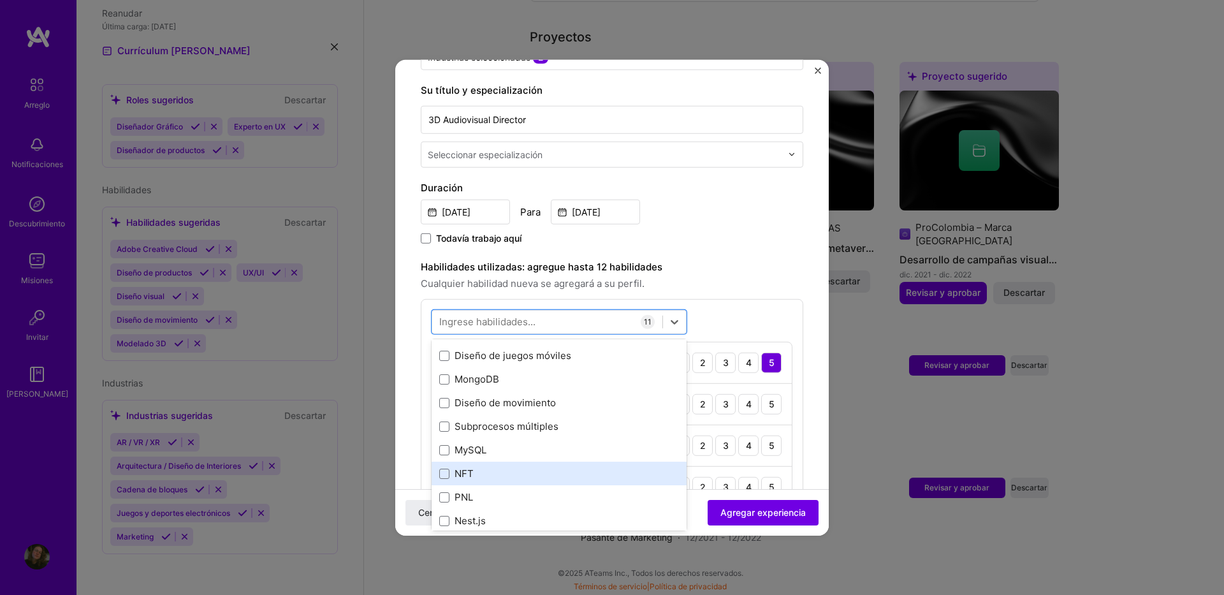
scroll to position [4943, 0]
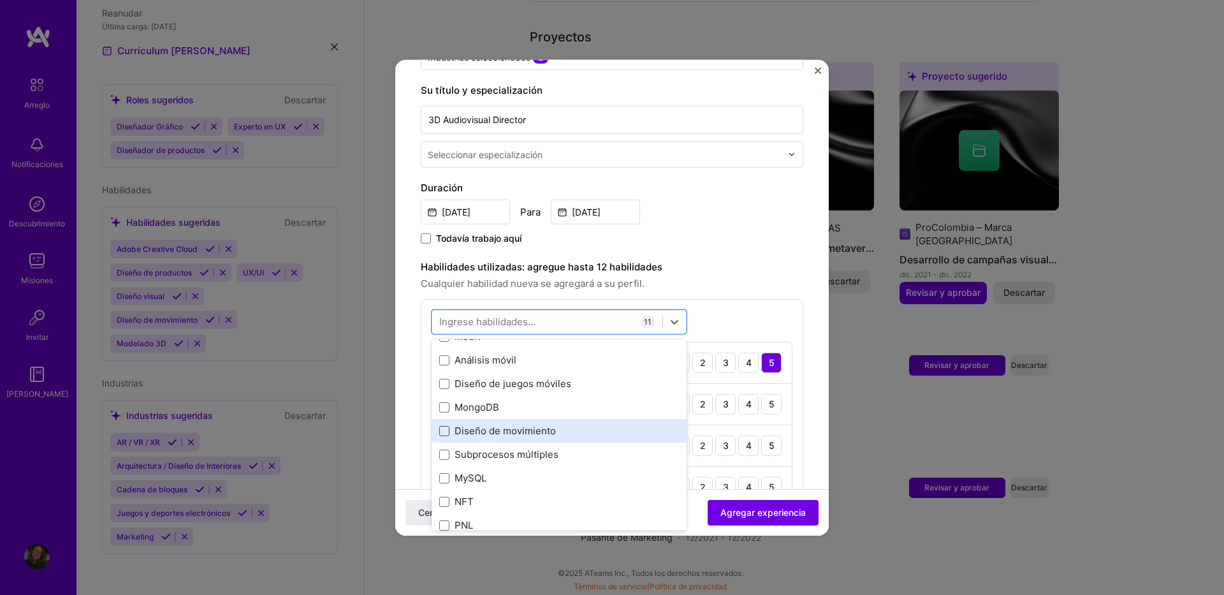
click at [446, 434] on span at bounding box center [444, 431] width 10 height 10
click at [0, 0] on input "checkbox" at bounding box center [0, 0] width 0 height 0
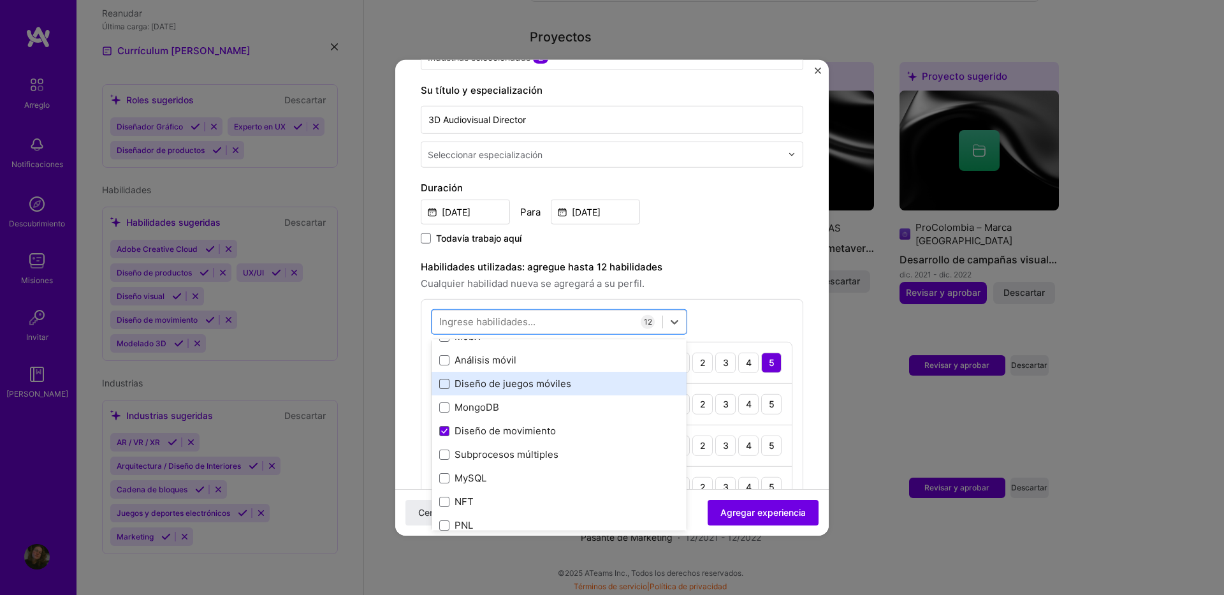
click at [449, 386] on span at bounding box center [444, 384] width 10 height 10
click at [0, 0] on input "checkbox" at bounding box center [0, 0] width 0 height 0
click at [446, 384] on icon at bounding box center [444, 383] width 6 height 5
click at [0, 0] on input "checkbox" at bounding box center [0, 0] width 0 height 0
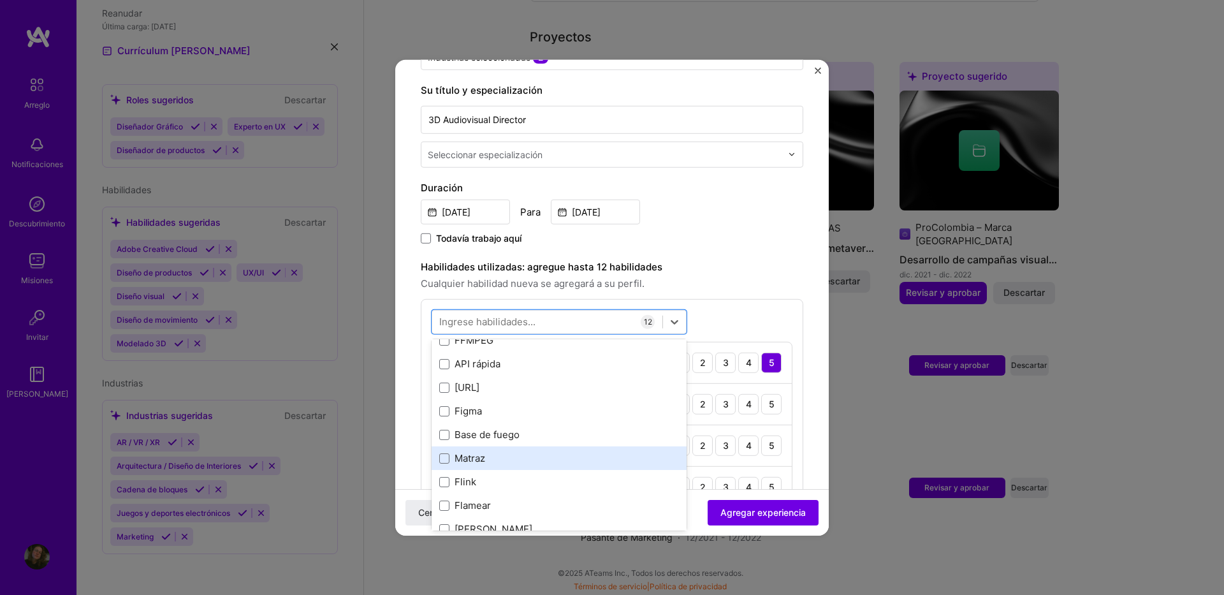
scroll to position [3031, 0]
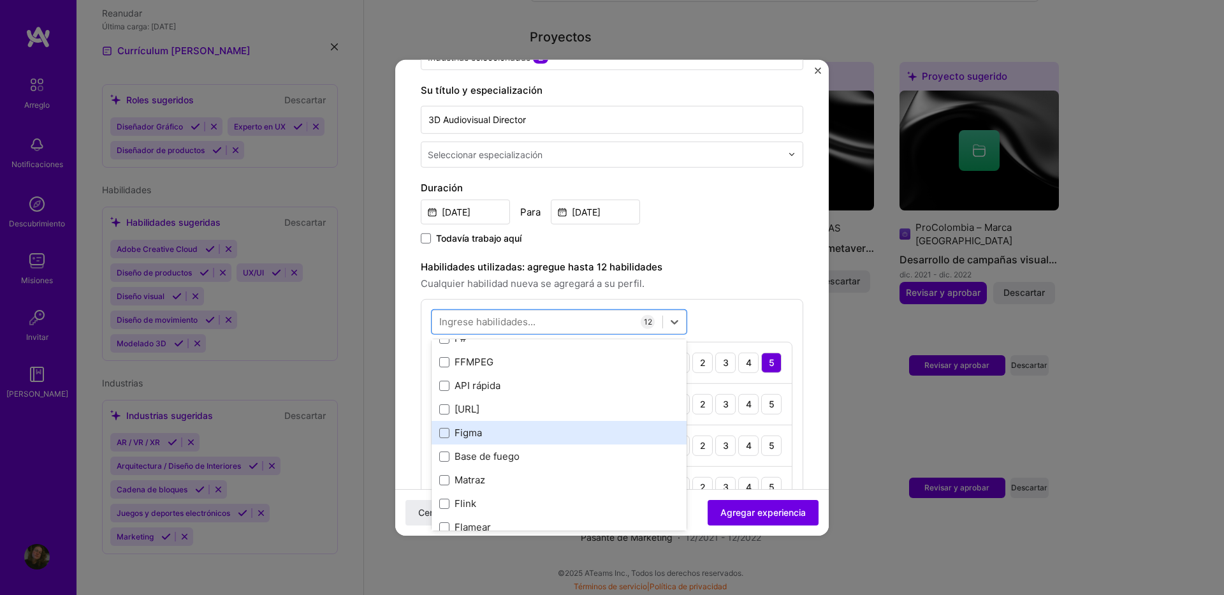
click at [452, 429] on div "Figma" at bounding box center [559, 432] width 240 height 13
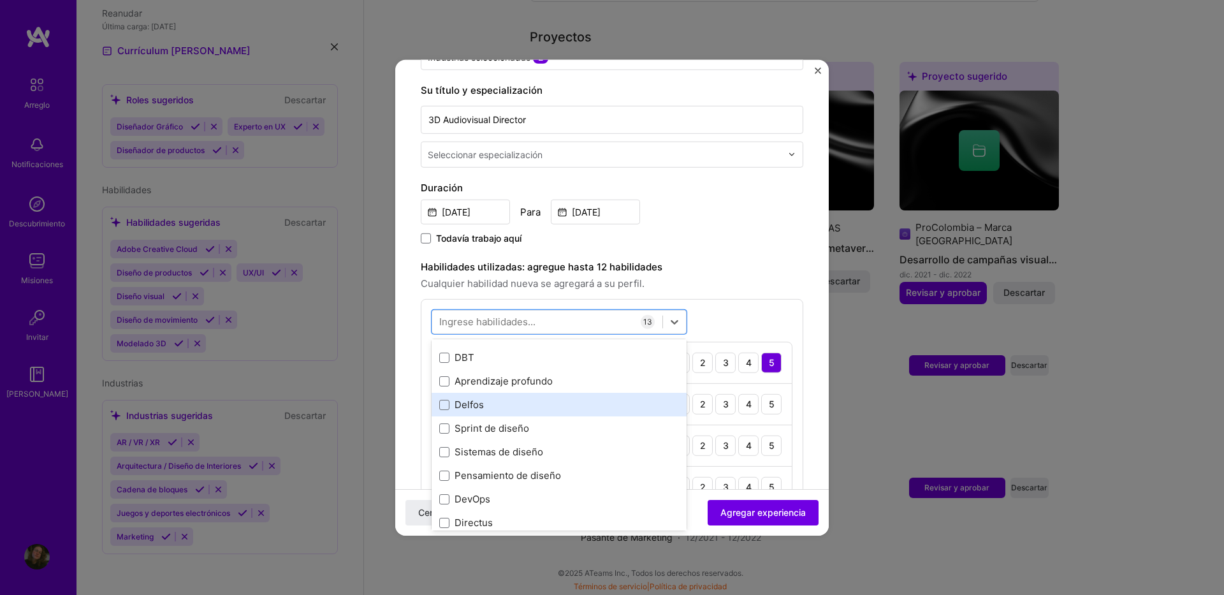
scroll to position [2266, 0]
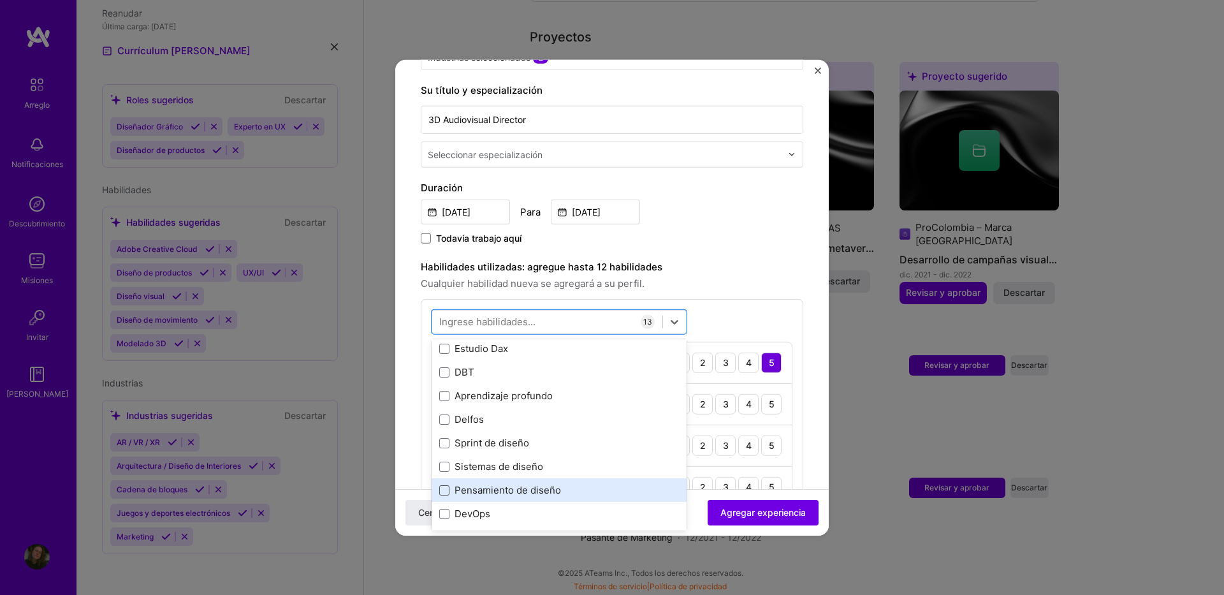
click at [446, 485] on span at bounding box center [444, 490] width 10 height 10
click at [0, 0] on input "checkbox" at bounding box center [0, 0] width 0 height 0
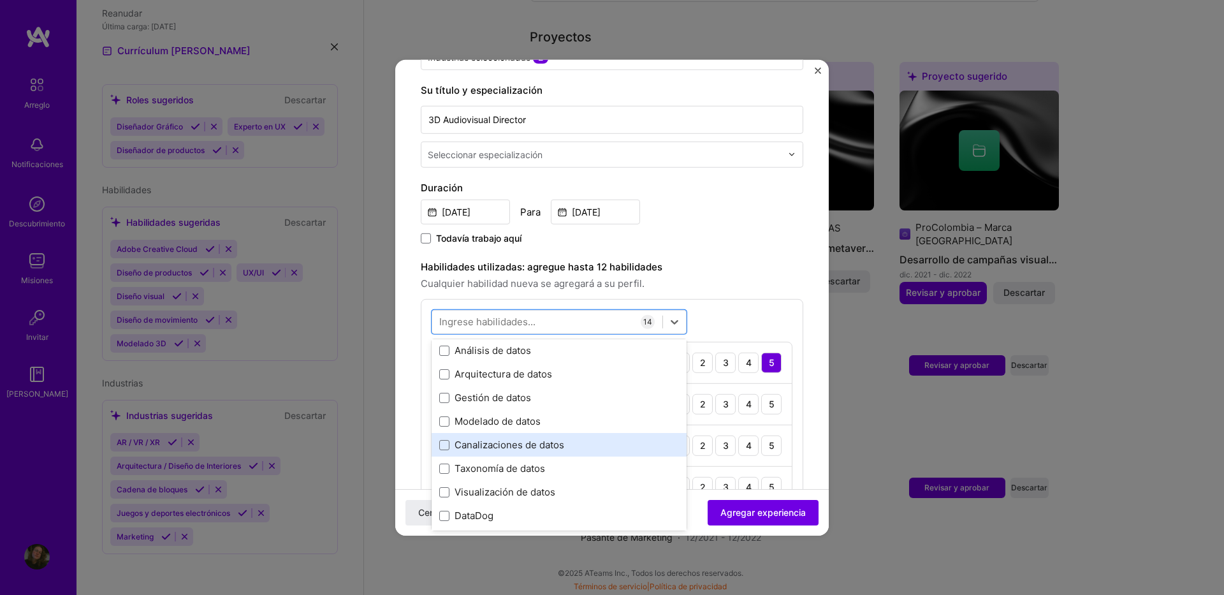
scroll to position [2011, 0]
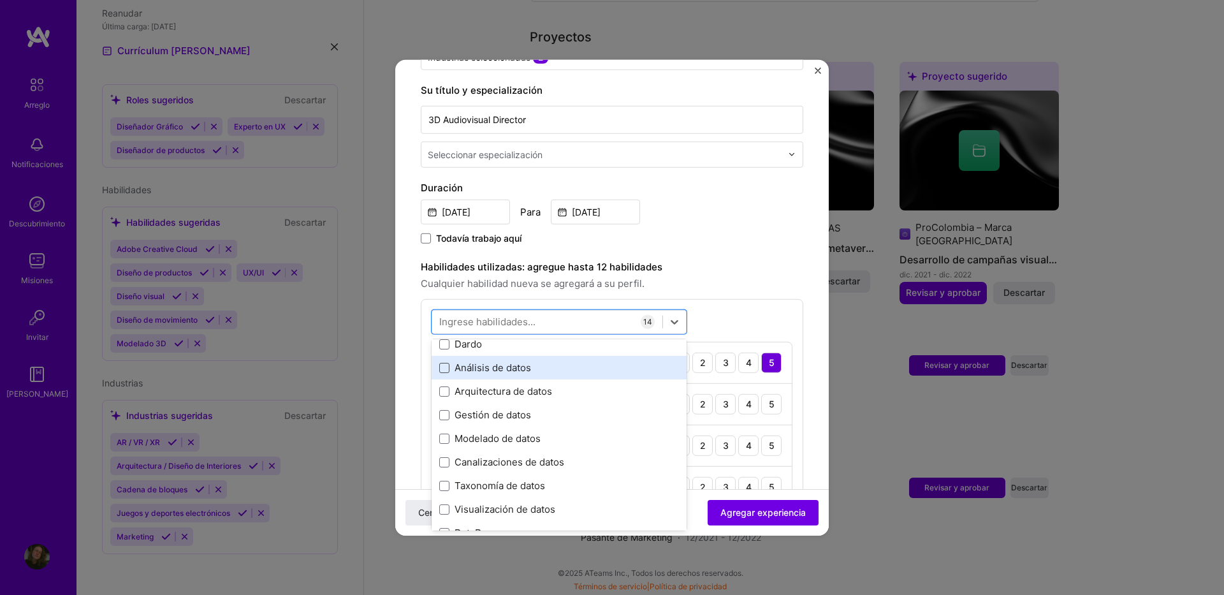
click at [445, 369] on span at bounding box center [444, 368] width 10 height 10
click at [0, 0] on input "checkbox" at bounding box center [0, 0] width 0 height 0
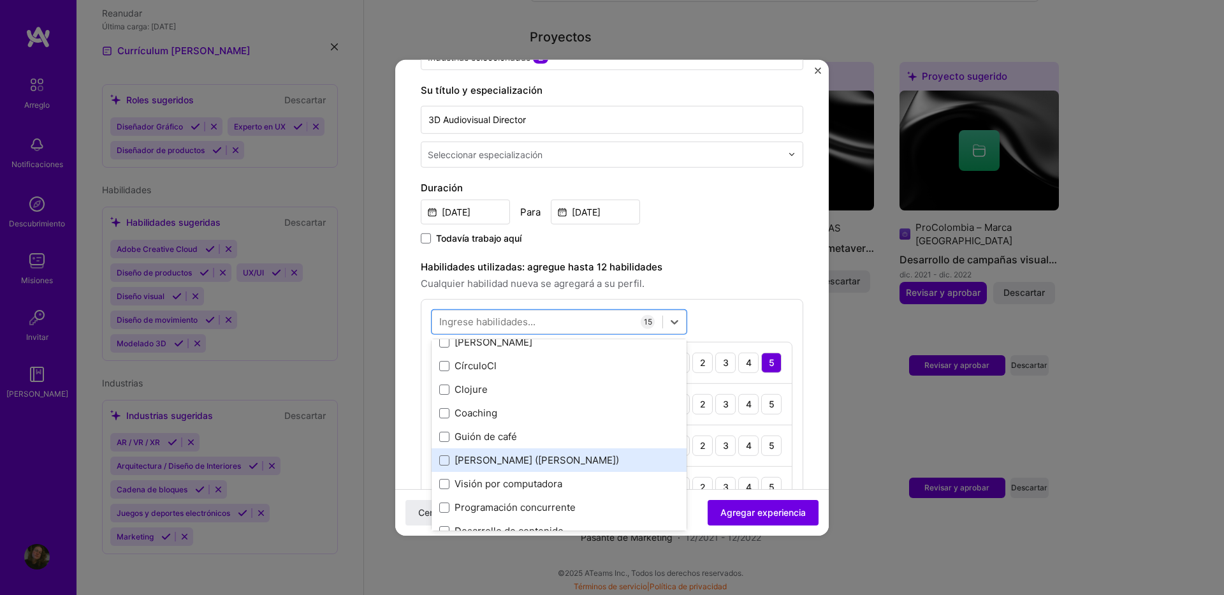
scroll to position [1628, 0]
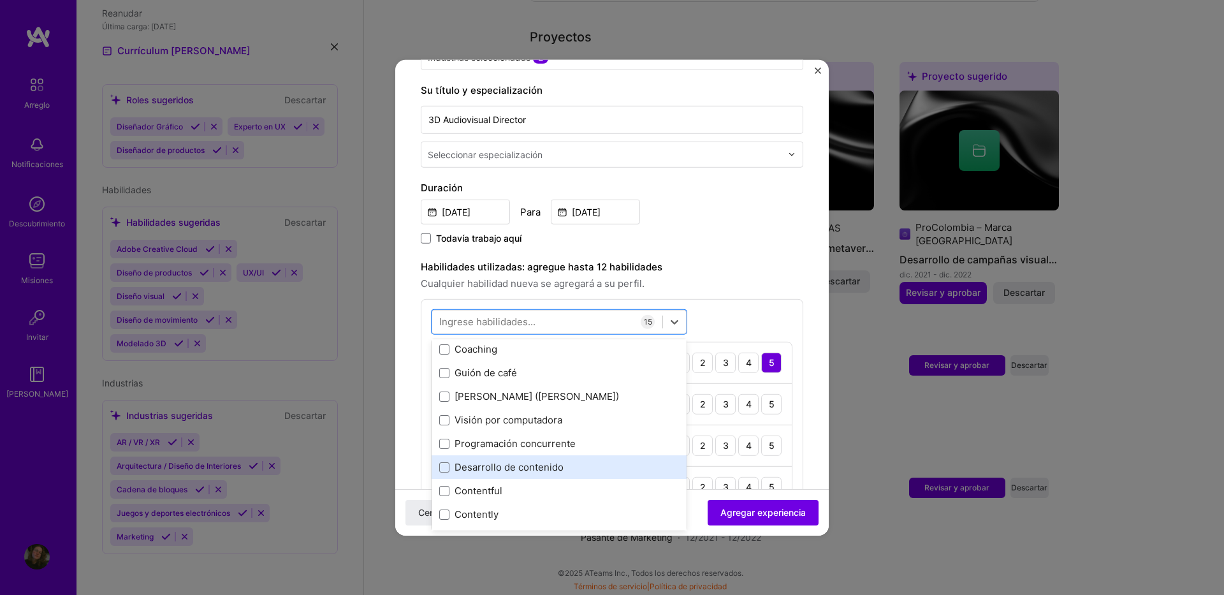
click at [453, 465] on div "Desarrollo de contenido" at bounding box center [559, 466] width 240 height 13
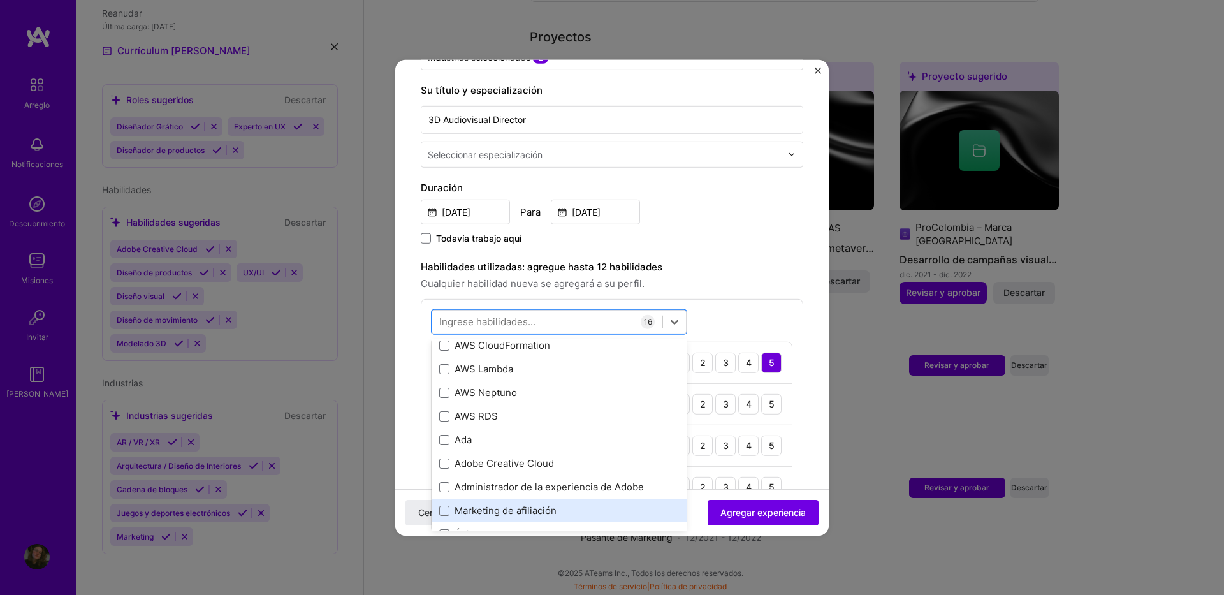
scroll to position [289, 0]
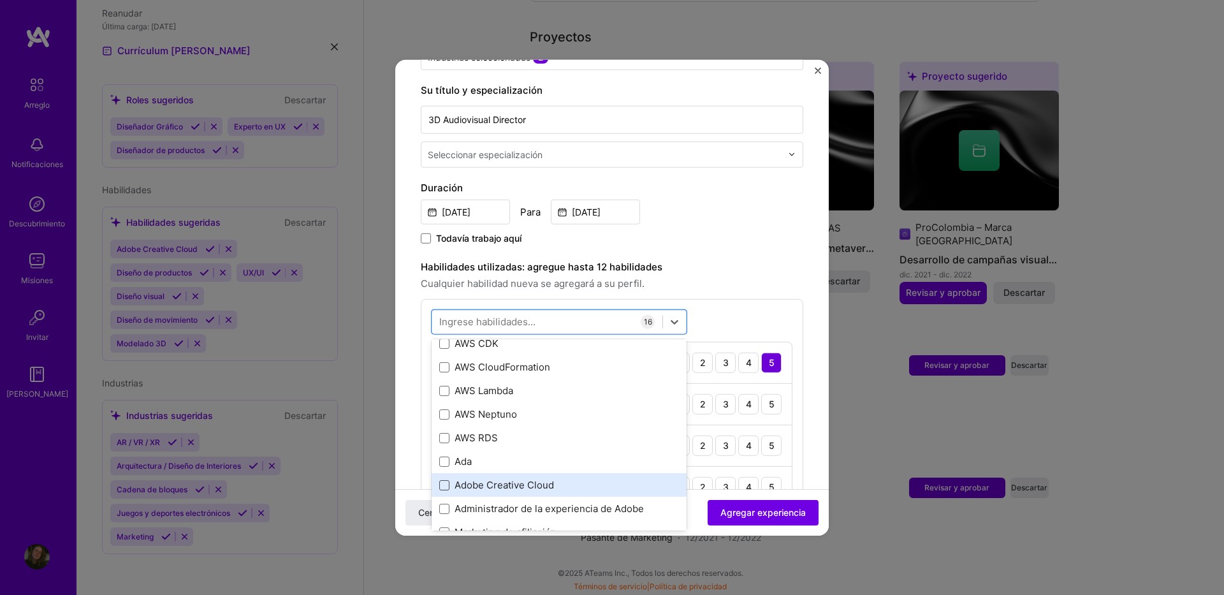
click at [444, 485] on span at bounding box center [444, 485] width 10 height 10
click at [0, 0] on input "checkbox" at bounding box center [0, 0] width 0 height 0
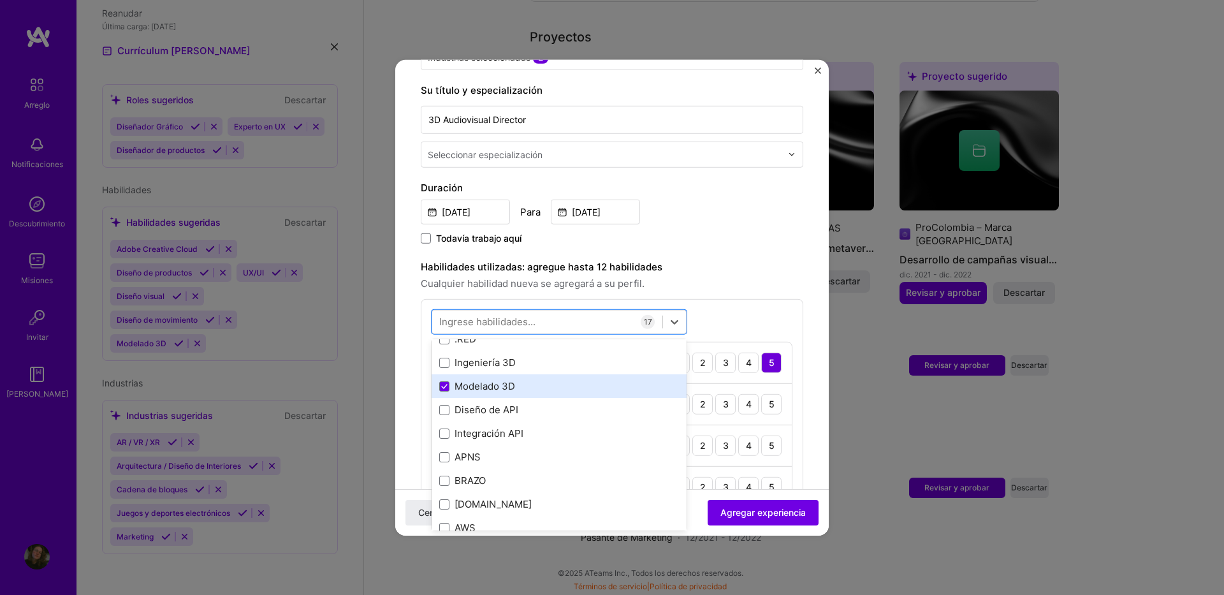
scroll to position [0, 0]
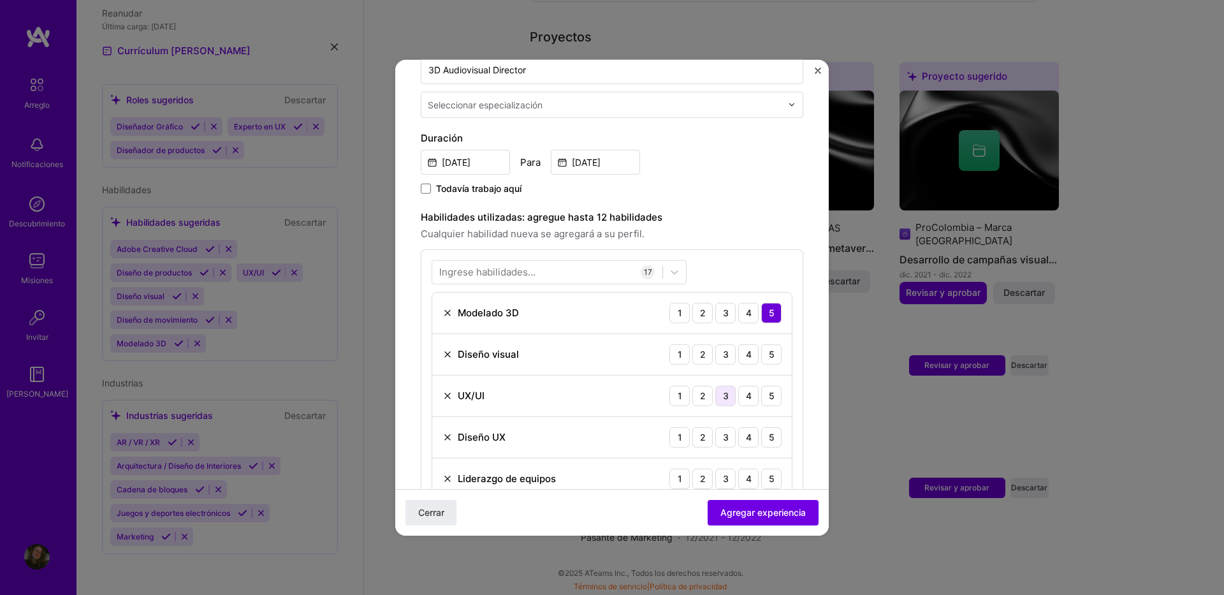
scroll to position [319, 0]
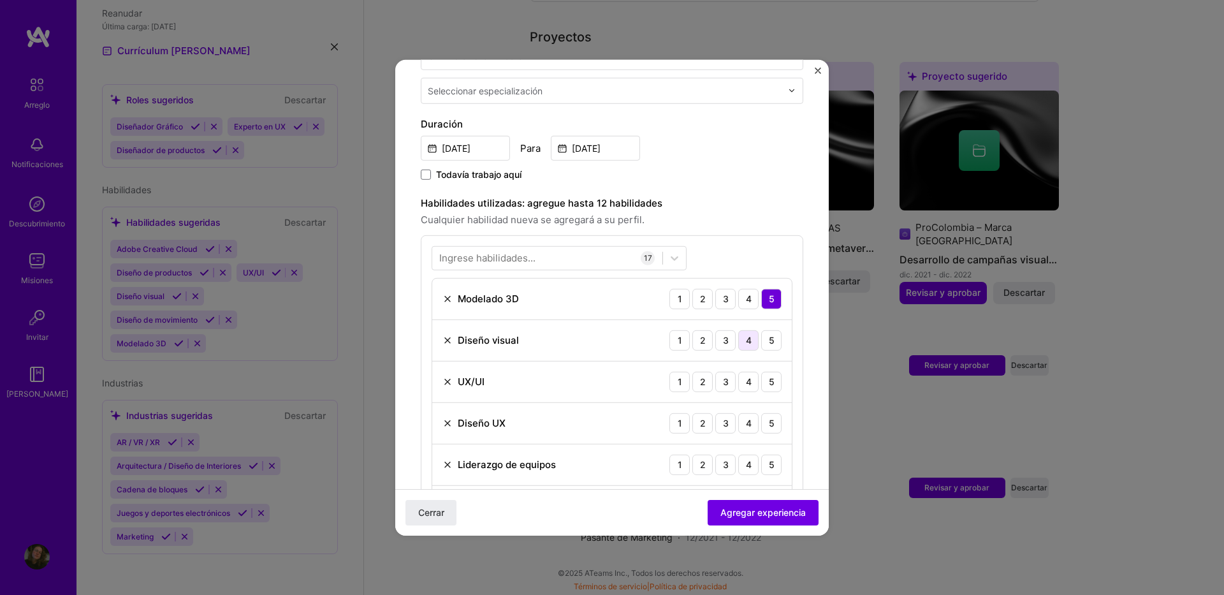
click at [738, 344] on div "4" at bounding box center [748, 340] width 20 height 20
click at [739, 377] on div "4" at bounding box center [748, 381] width 20 height 20
click at [740, 422] on div "4" at bounding box center [748, 422] width 20 height 20
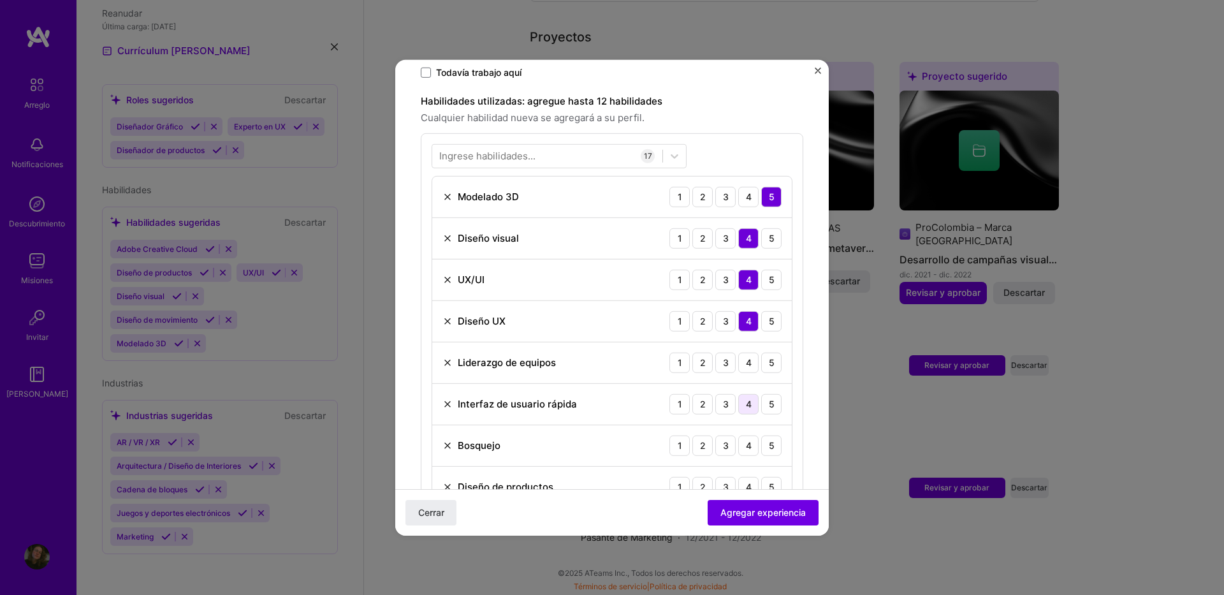
scroll to position [446, 0]
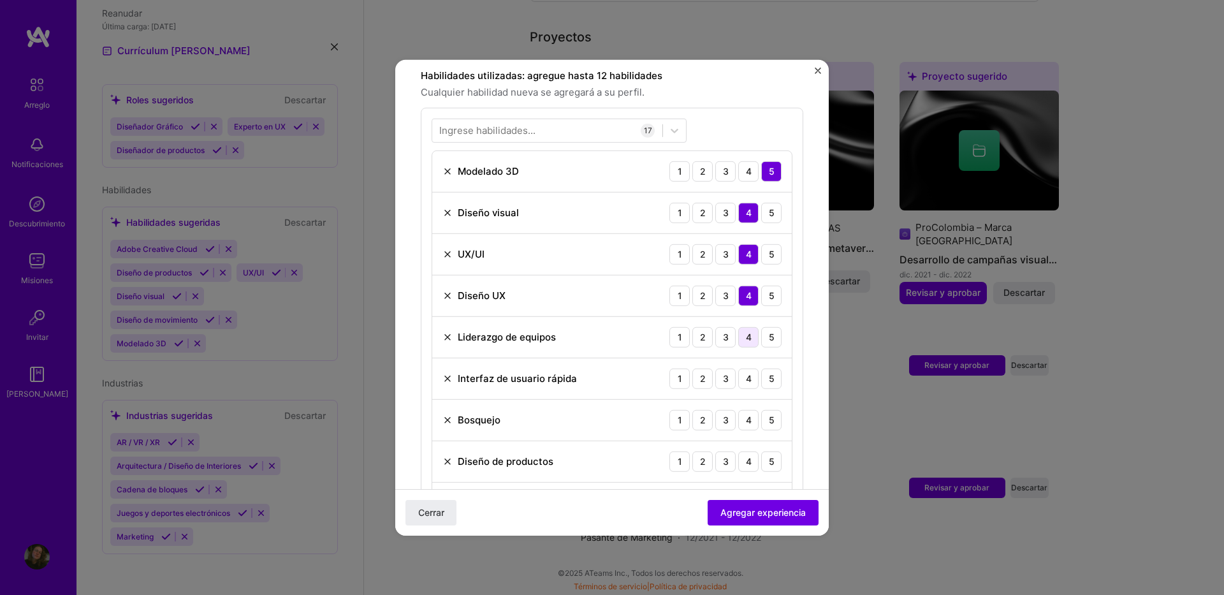
click at [739, 342] on div "4" at bounding box center [748, 336] width 20 height 20
click at [738, 380] on div "4" at bounding box center [748, 378] width 20 height 20
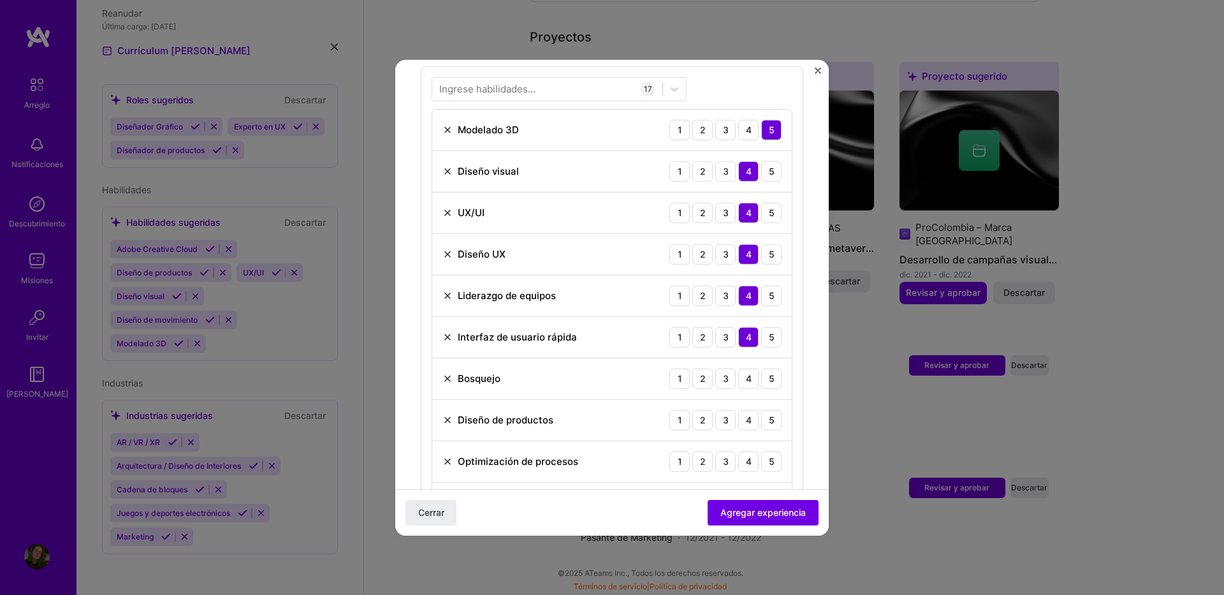
scroll to position [510, 0]
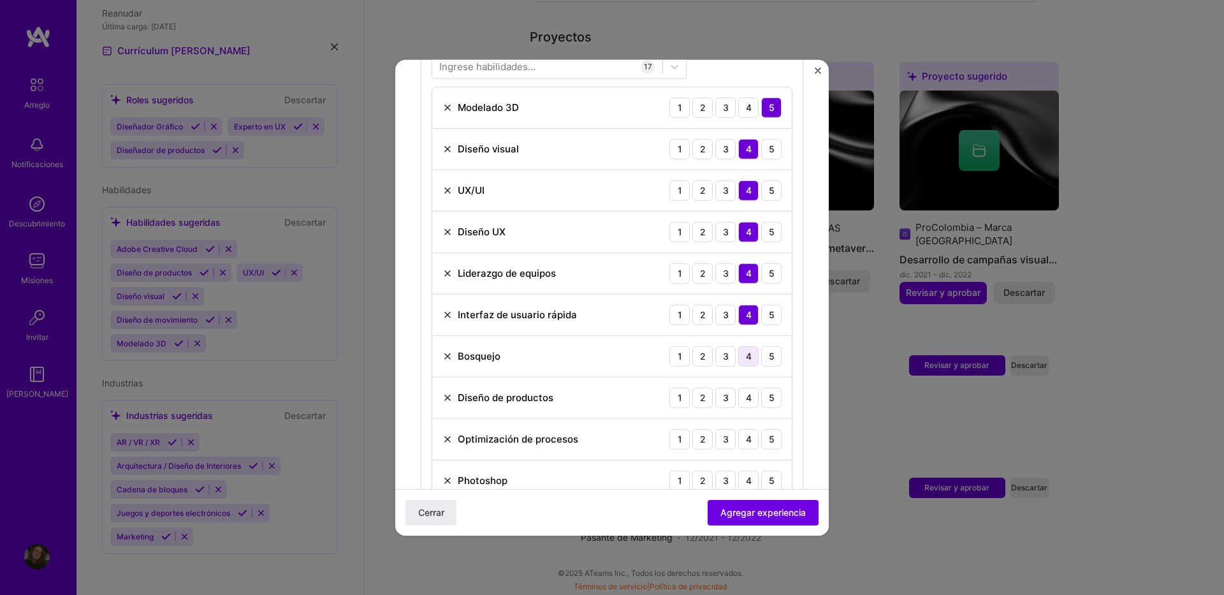
click at [739, 360] on div "4" at bounding box center [748, 356] width 20 height 20
click at [761, 397] on div "5" at bounding box center [771, 397] width 20 height 20
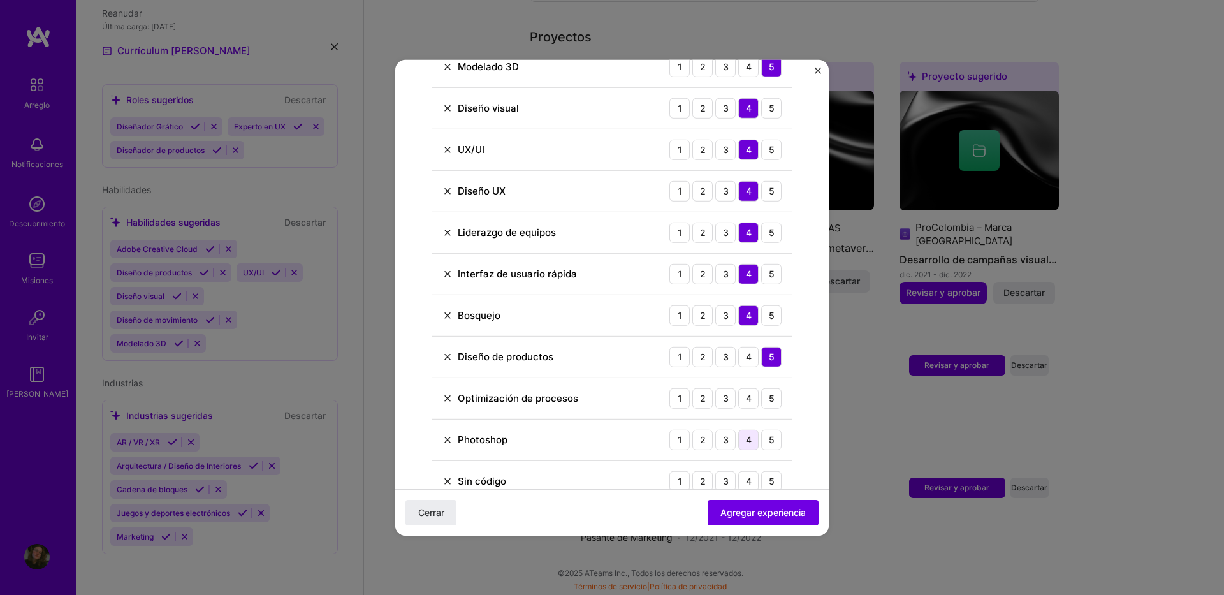
scroll to position [574, 0]
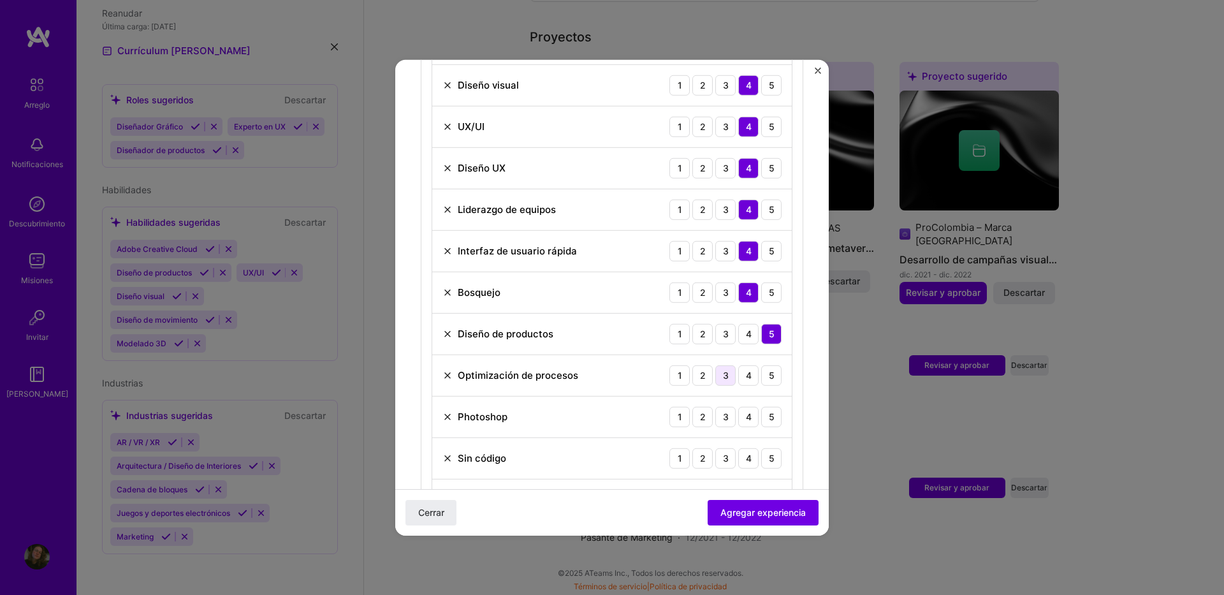
click at [718, 377] on div "3" at bounding box center [725, 375] width 20 height 20
click at [721, 416] on div "3" at bounding box center [725, 416] width 20 height 20
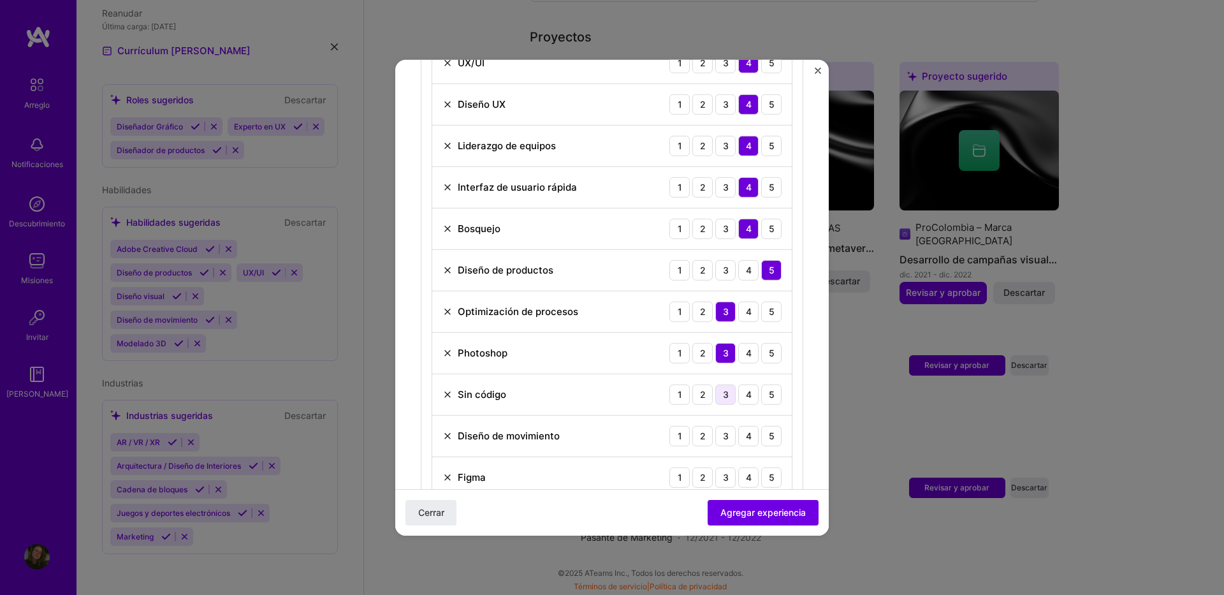
click at [715, 404] on div "3" at bounding box center [725, 394] width 20 height 20
click at [738, 438] on div "4" at bounding box center [748, 435] width 20 height 20
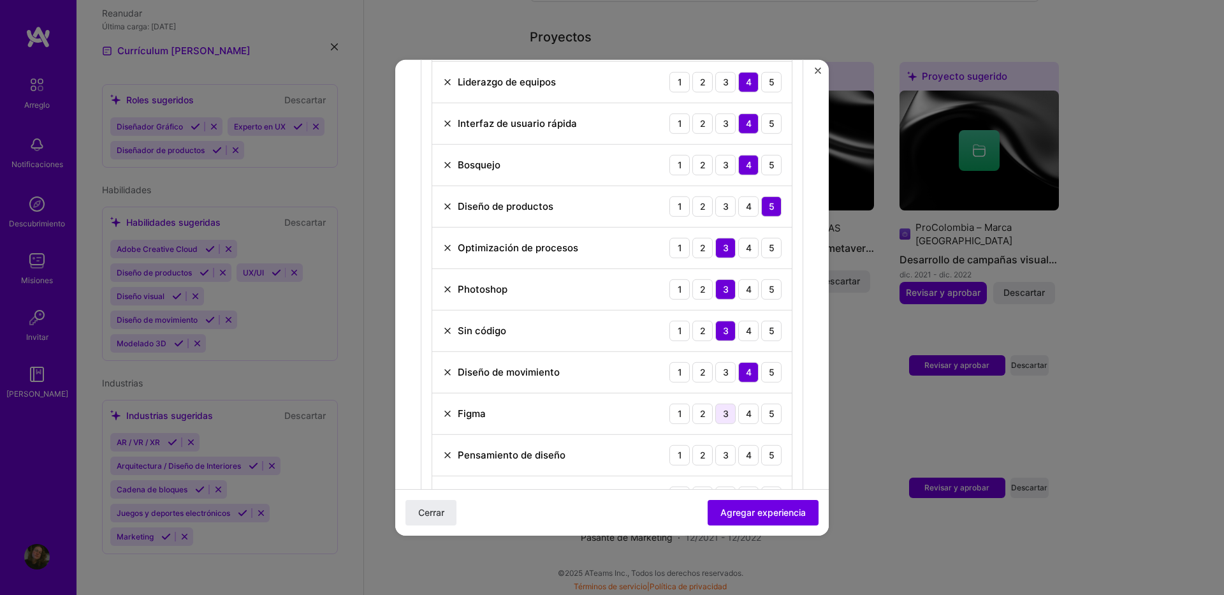
click at [717, 416] on div "3" at bounding box center [725, 413] width 20 height 20
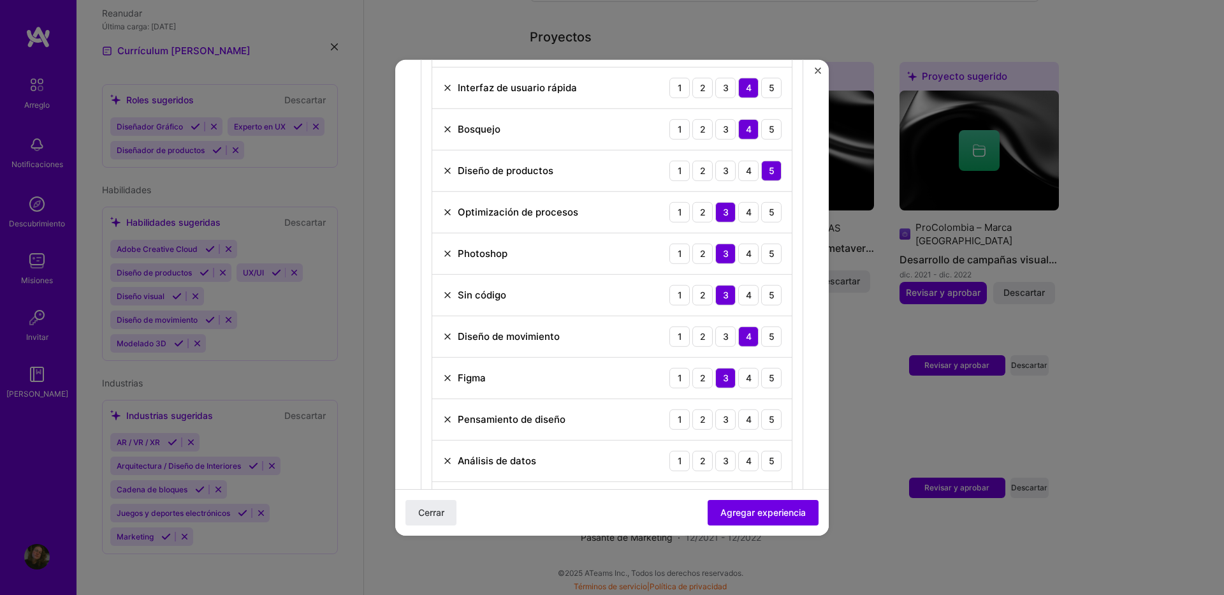
scroll to position [765, 0]
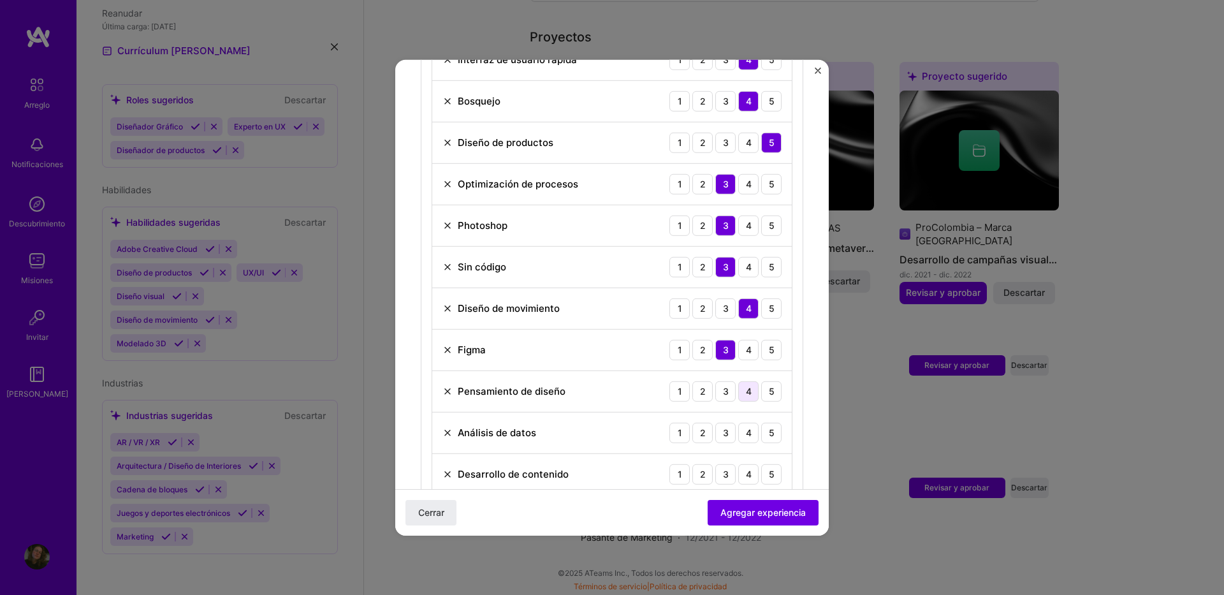
click at [741, 395] on div "4" at bounding box center [748, 391] width 20 height 20
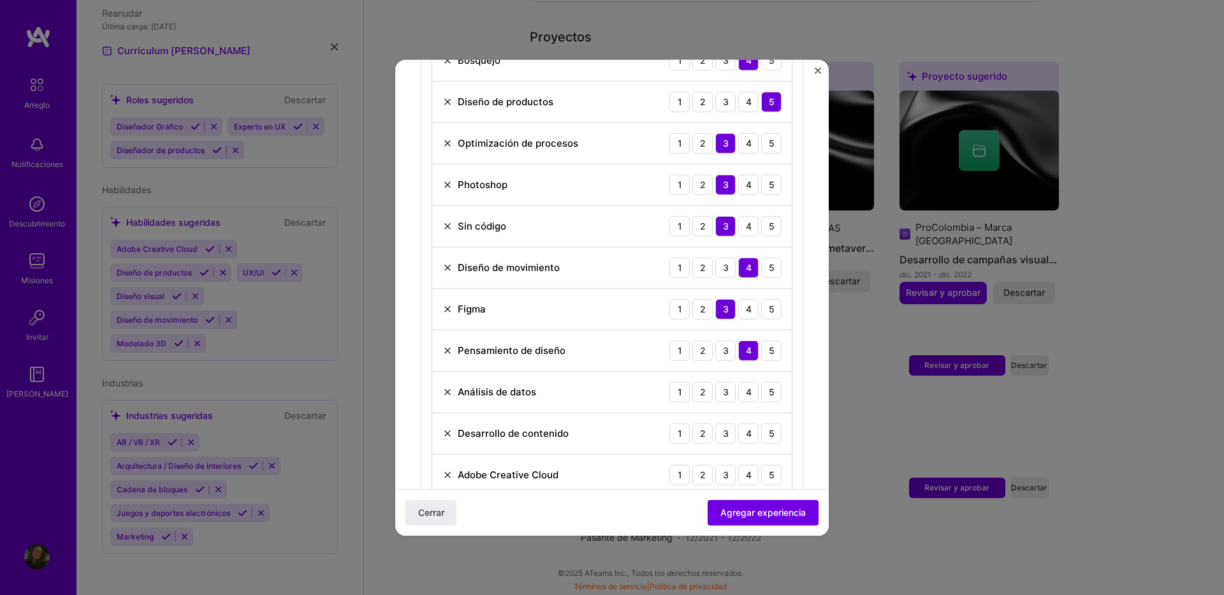
scroll to position [829, 0]
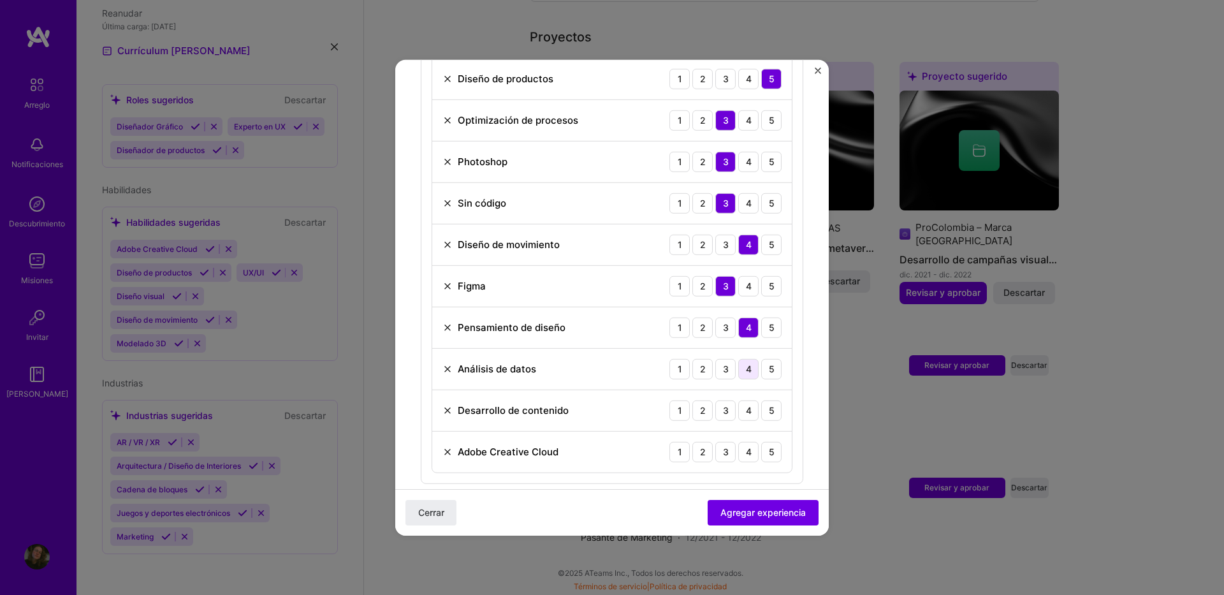
click at [738, 377] on div "4" at bounding box center [748, 368] width 20 height 20
click at [738, 407] on div "4" at bounding box center [748, 410] width 20 height 20
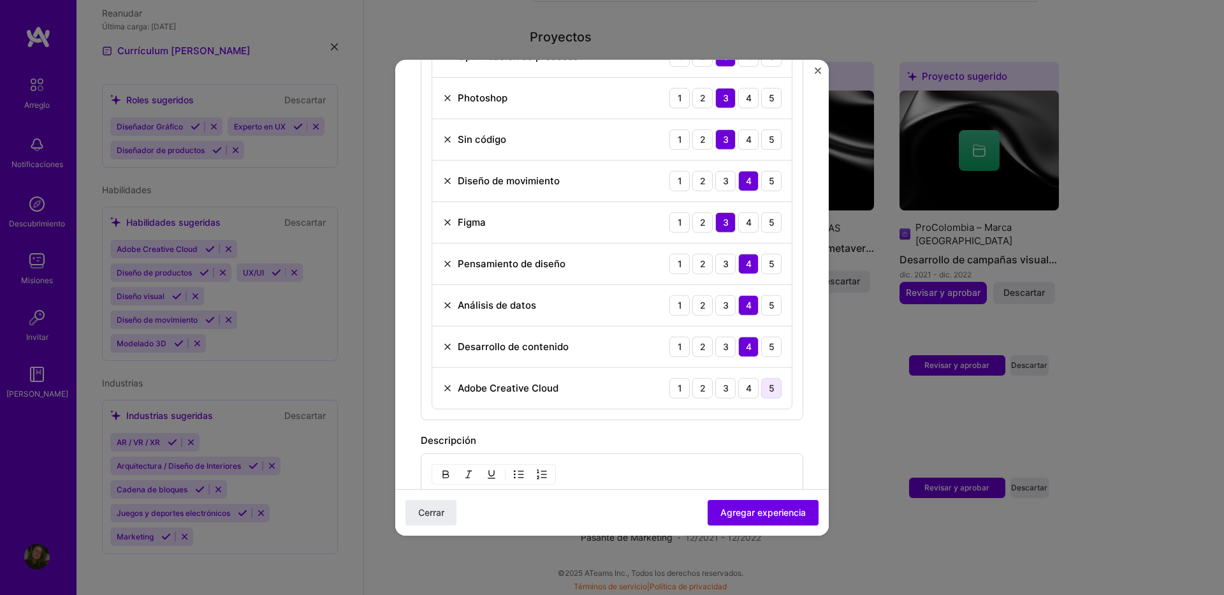
click at [761, 388] on div "5" at bounding box center [771, 387] width 20 height 20
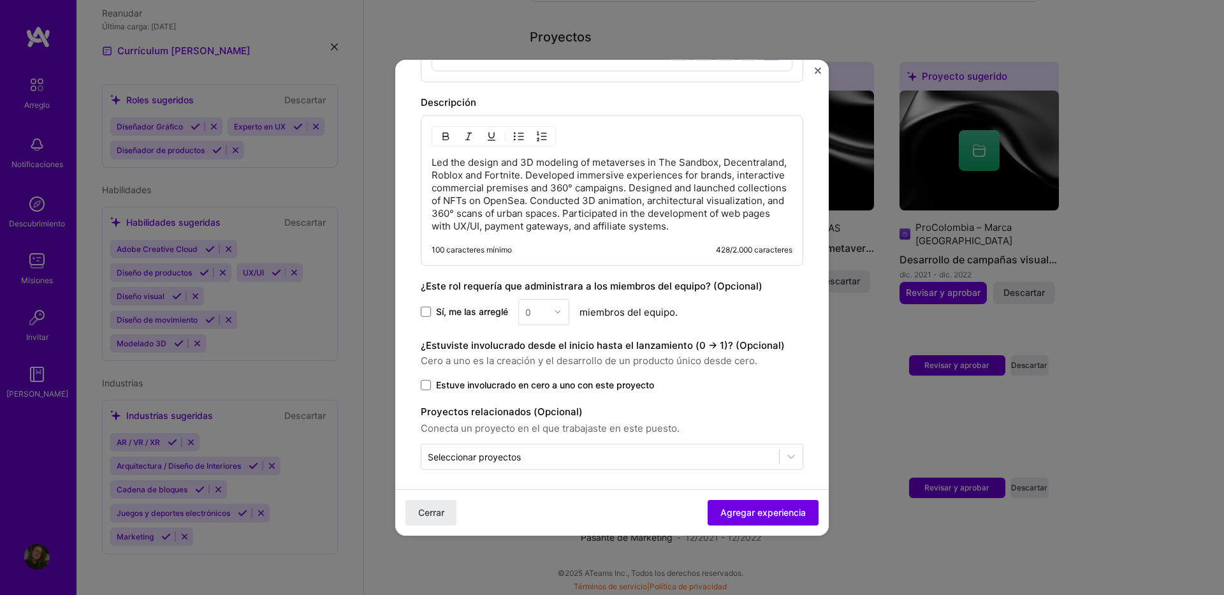
scroll to position [1250, 0]
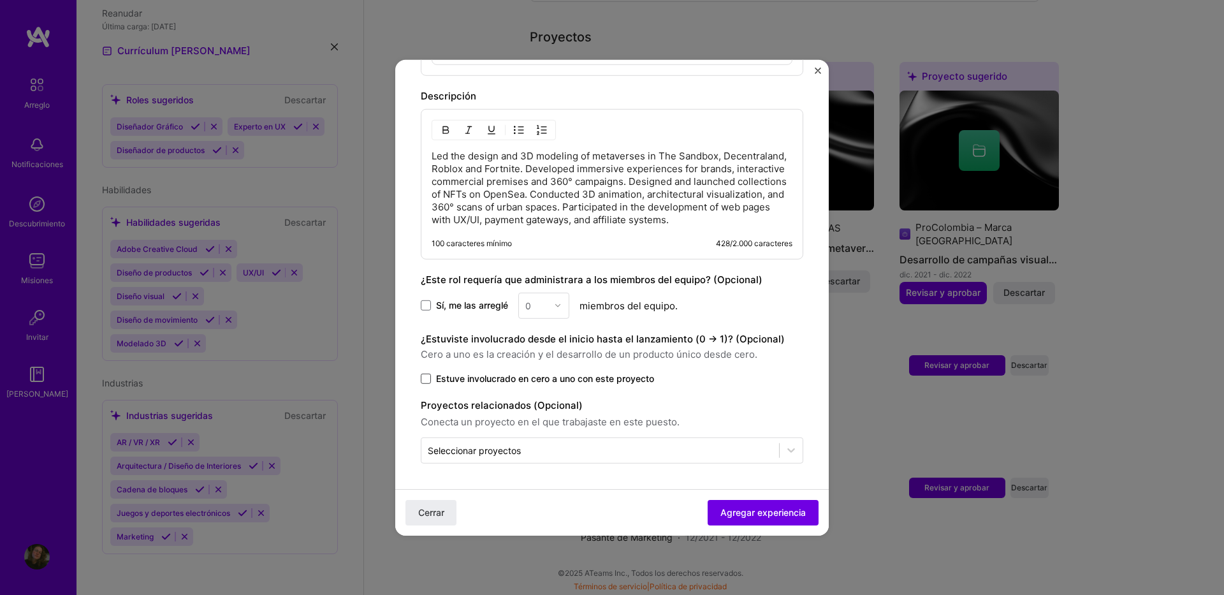
click at [425, 377] on span at bounding box center [426, 378] width 10 height 10
click at [0, 0] on input "Estuve involucrado en cero a uno con este proyecto" at bounding box center [0, 0] width 0 height 0
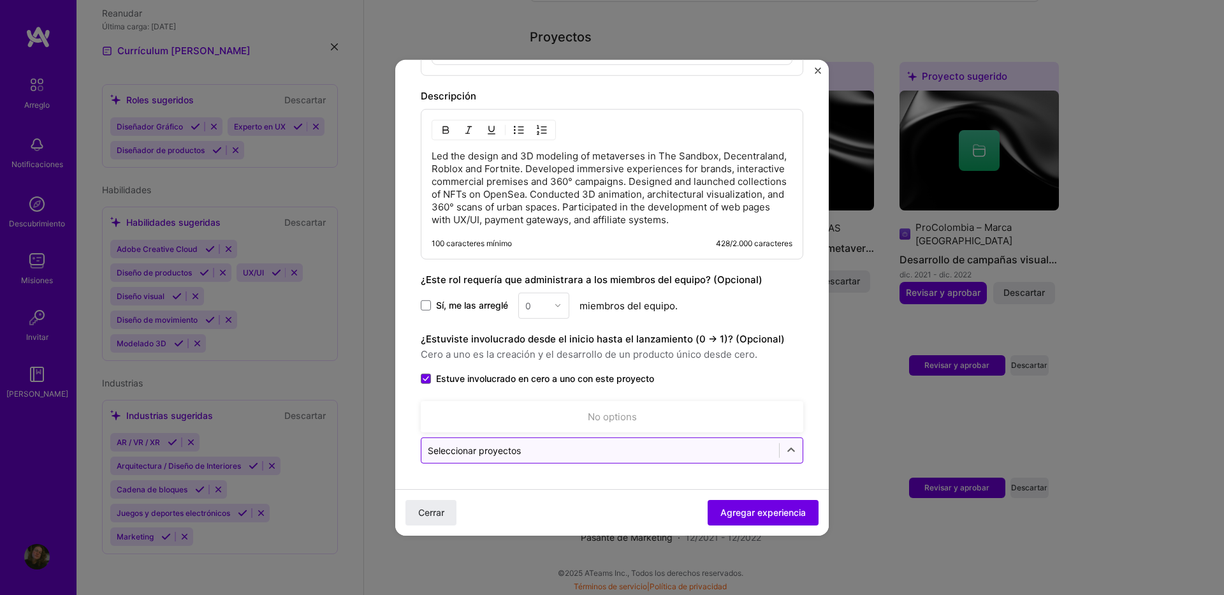
click at [509, 447] on div "Seleccionar proyectos" at bounding box center [474, 449] width 93 height 13
click at [507, 448] on div "Seleccionar proyectos" at bounding box center [474, 449] width 93 height 13
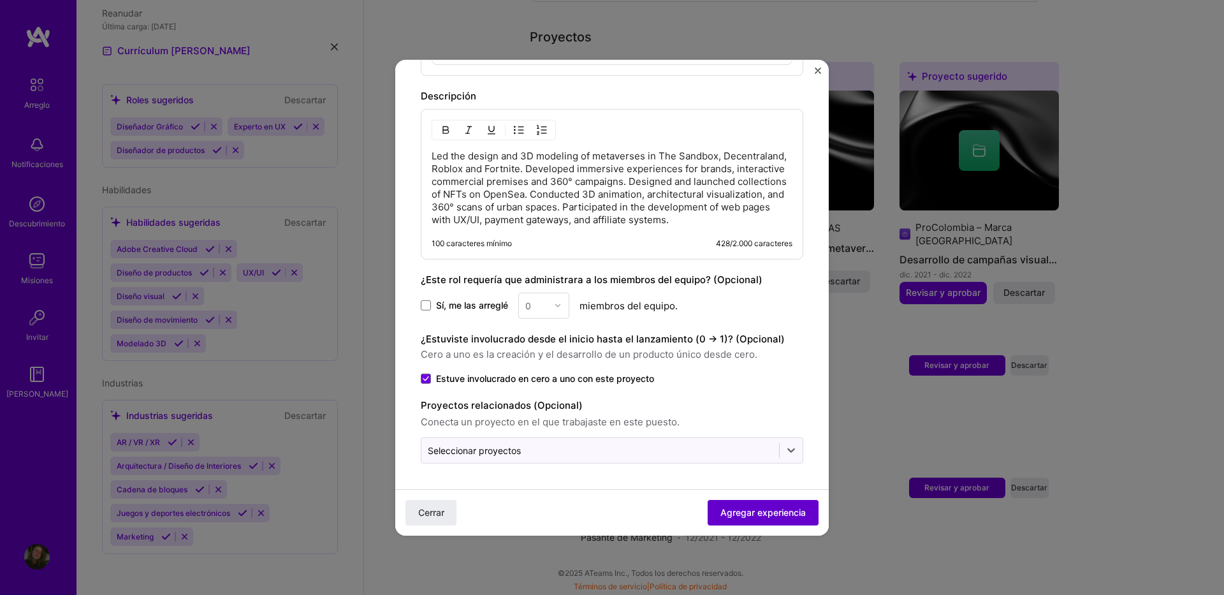
click at [761, 515] on span "Agregar experiencia" at bounding box center [762, 512] width 85 height 13
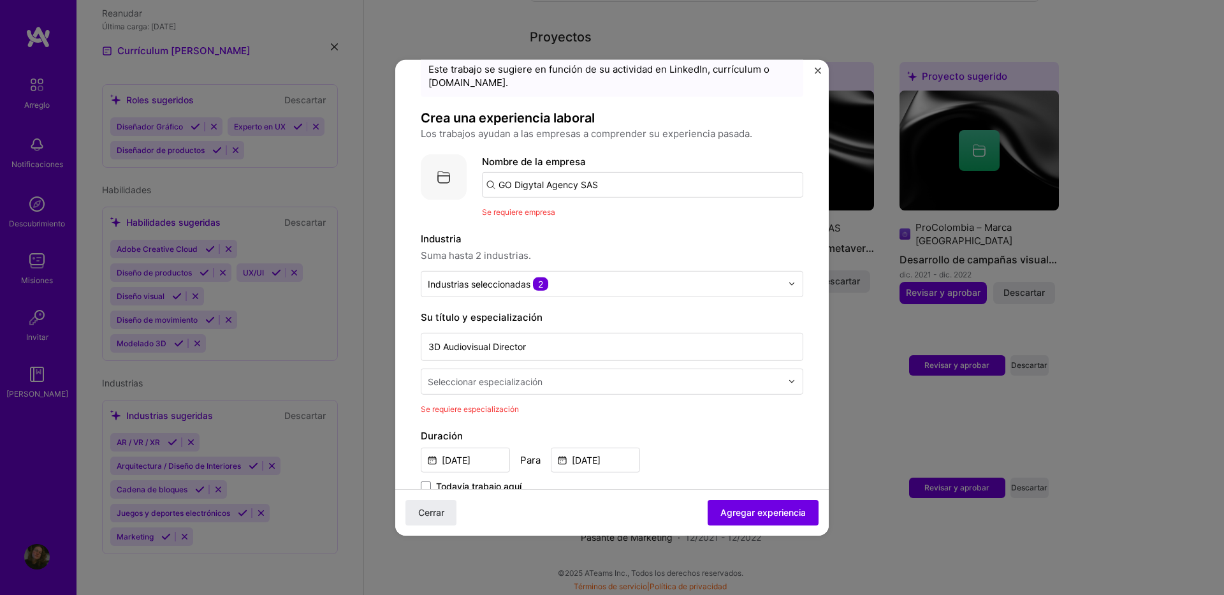
scroll to position [13, 0]
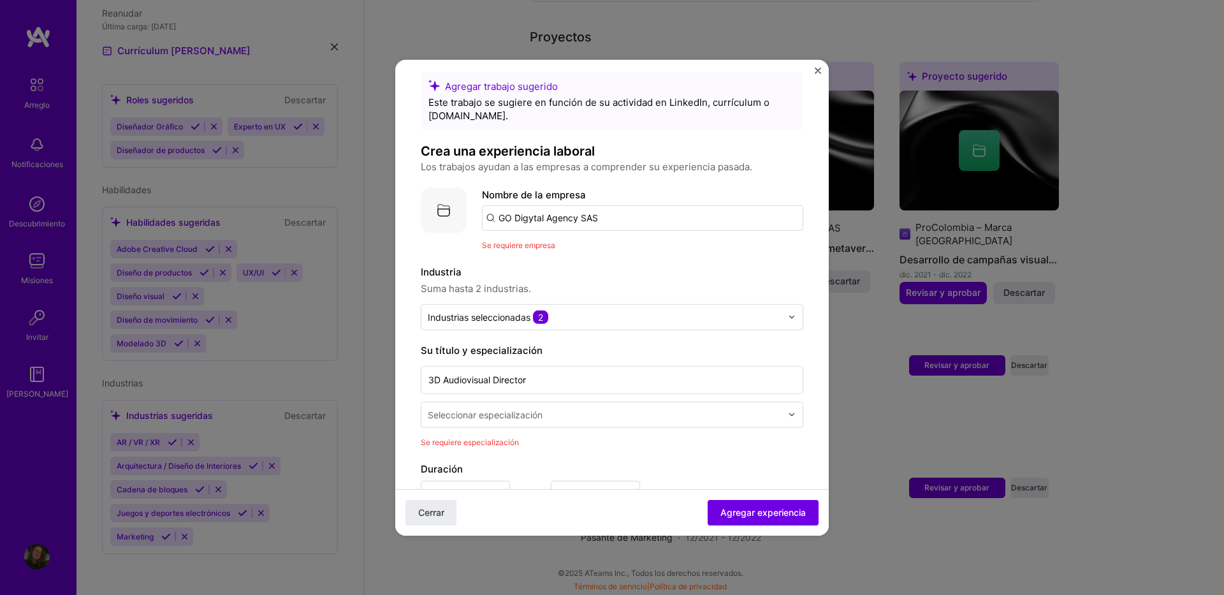
click at [510, 217] on input "GO Digytal Agency SAS" at bounding box center [642, 218] width 321 height 26
type input "Go Digytal Agency SAS"
click at [611, 256] on div "Go Digytal Agency SAS" at bounding box center [623, 253] width 118 height 22
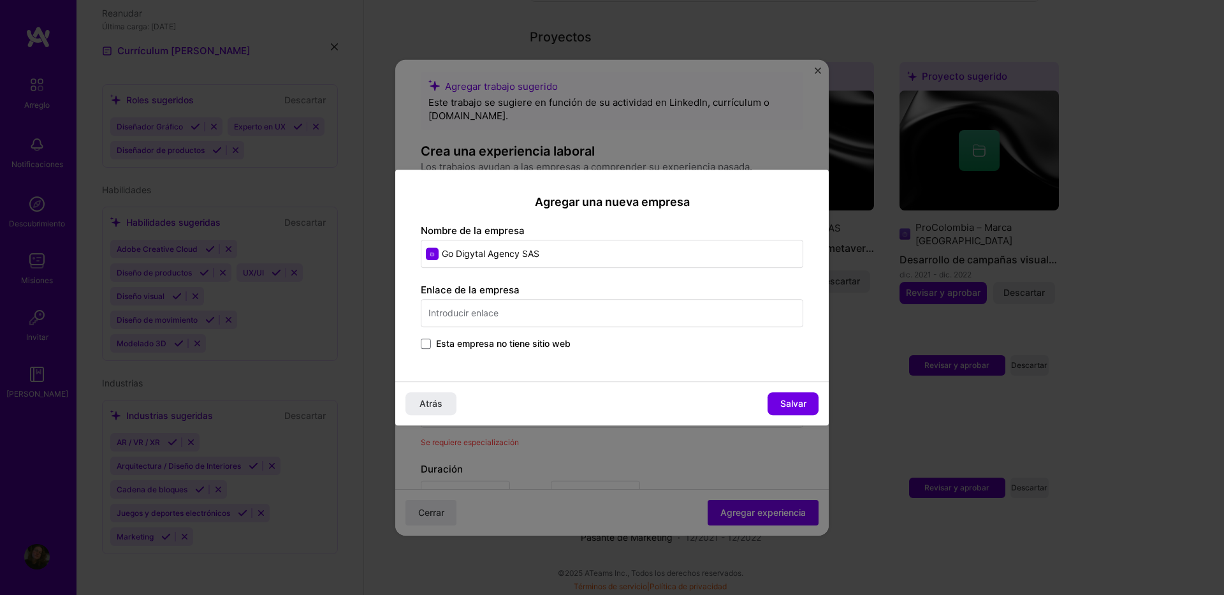
click at [468, 315] on input "text" at bounding box center [612, 313] width 383 height 28
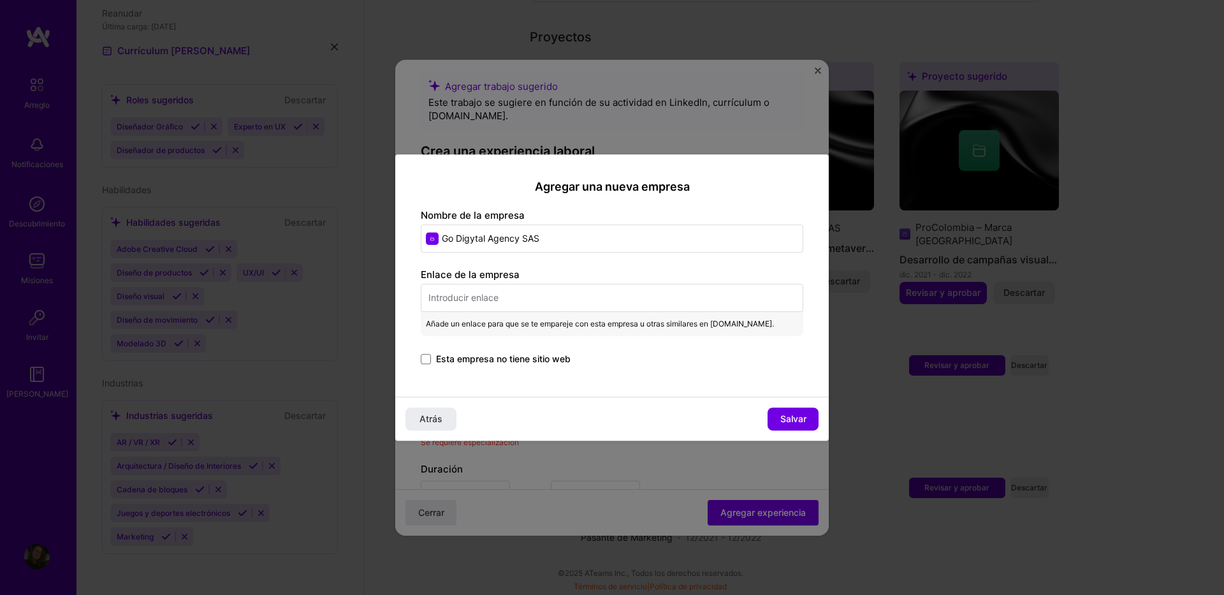
paste input "[URL][DOMAIN_NAME]"
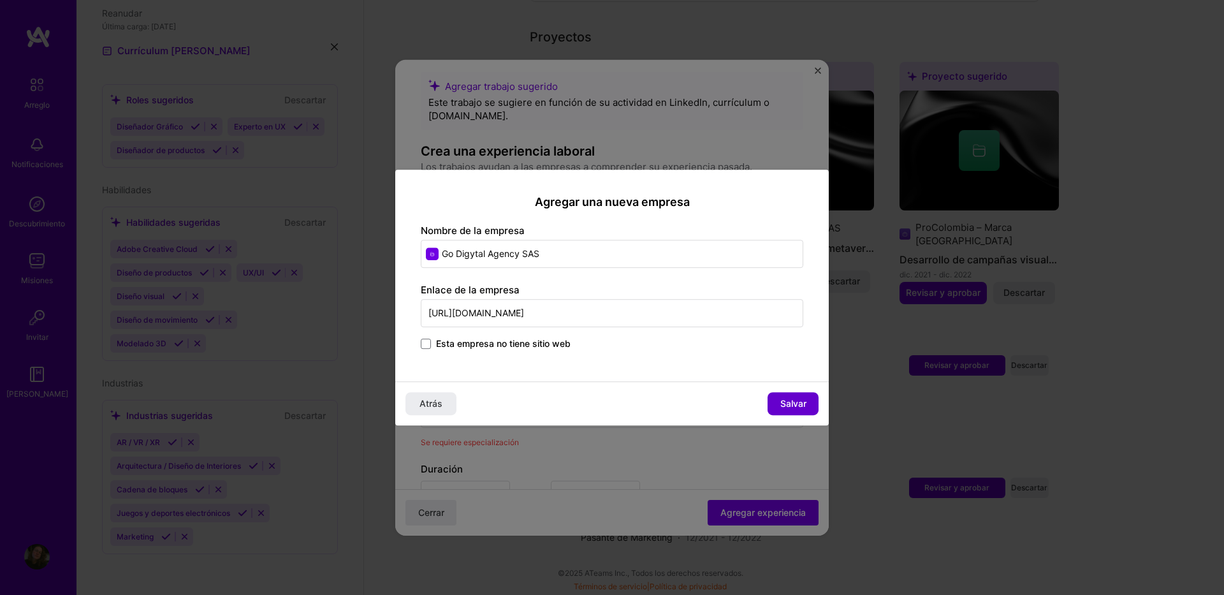
type input "[URL][DOMAIN_NAME]"
click at [796, 409] on span "Salvar" at bounding box center [793, 403] width 26 height 13
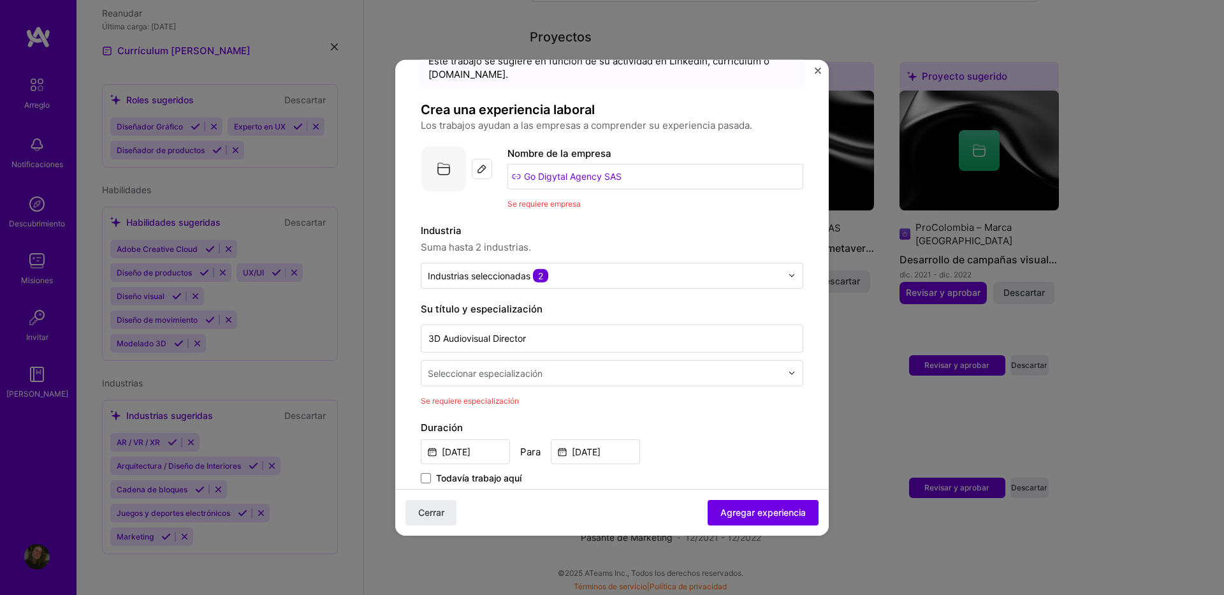
scroll to position [77, 0]
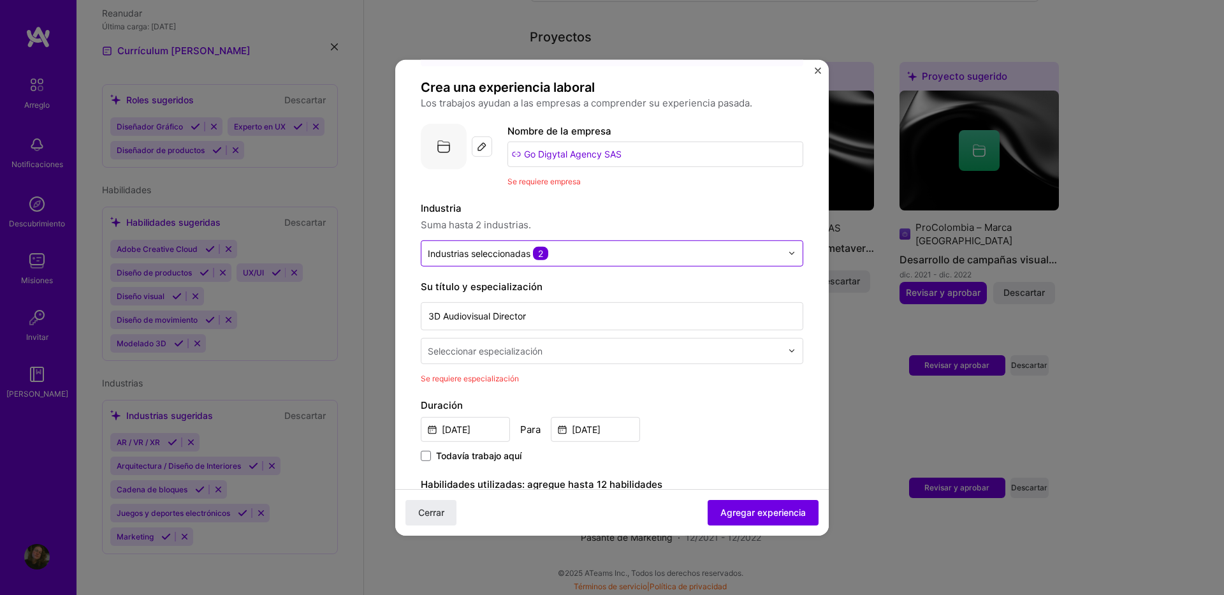
click at [585, 257] on input "text" at bounding box center [605, 252] width 354 height 13
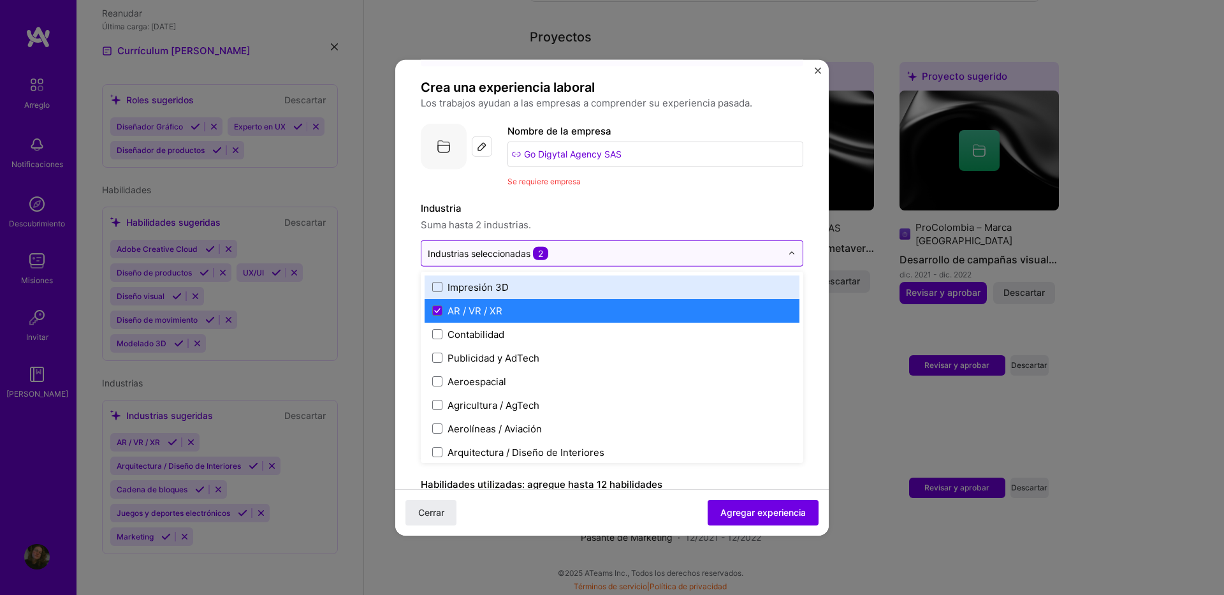
click at [585, 257] on input "text" at bounding box center [605, 252] width 354 height 13
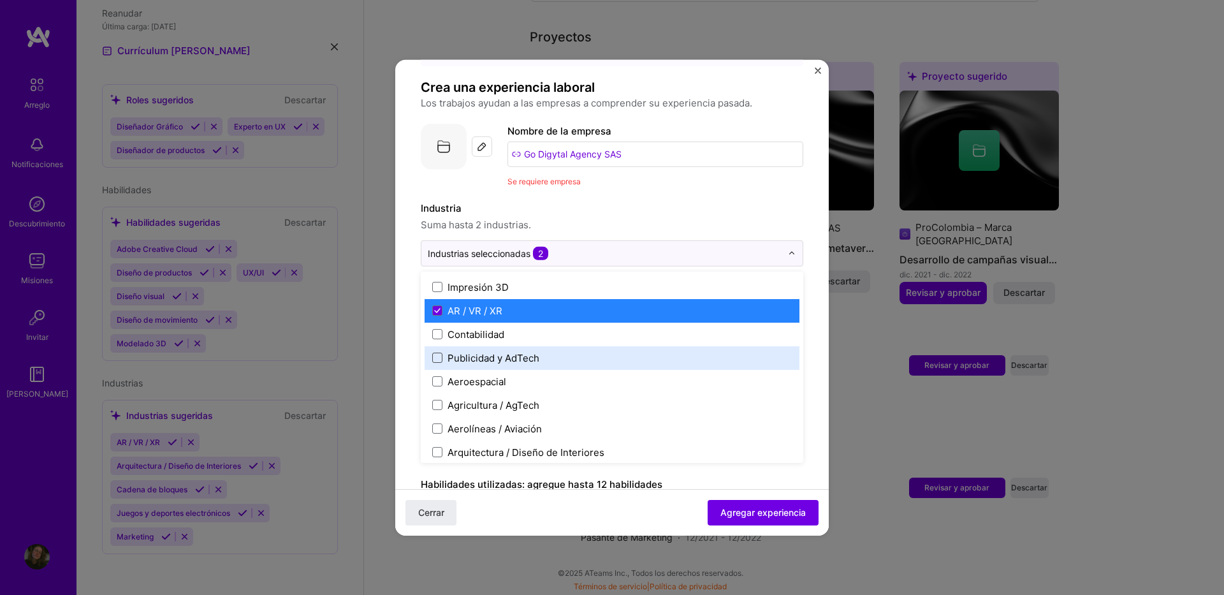
click at [438, 356] on span at bounding box center [437, 358] width 10 height 10
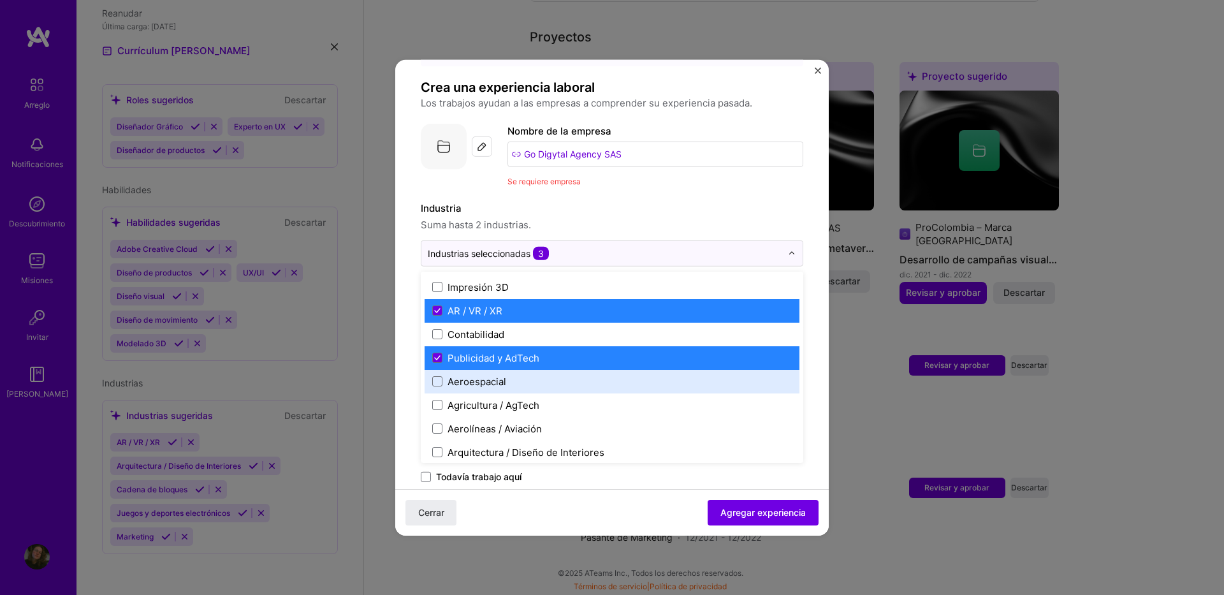
scroll to position [64, 0]
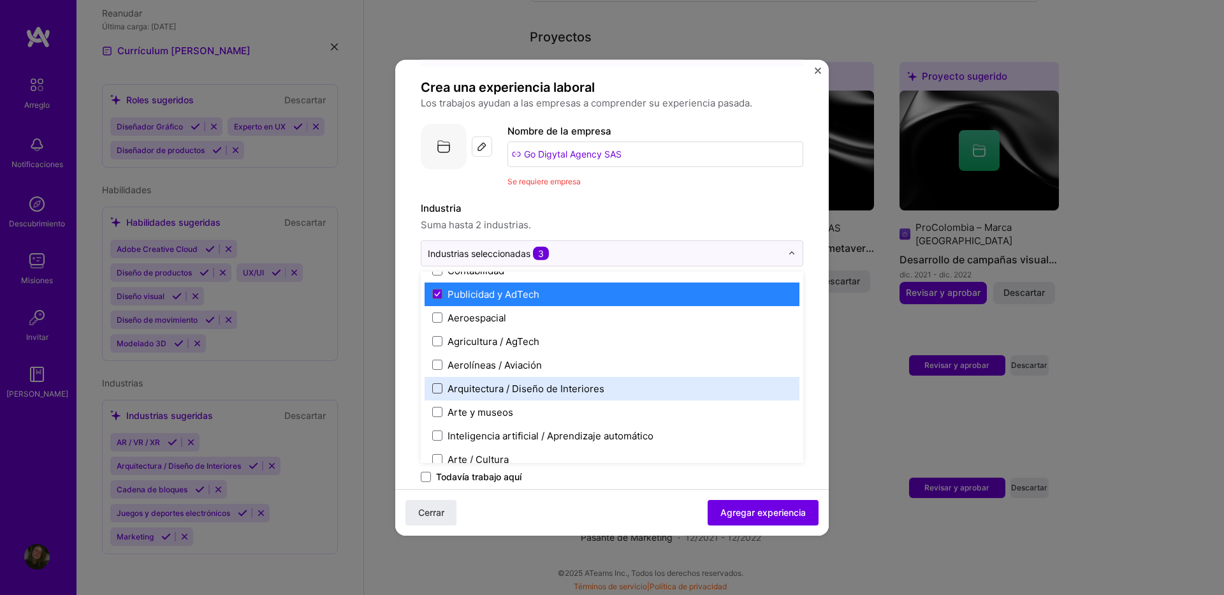
click at [436, 387] on span at bounding box center [437, 388] width 10 height 10
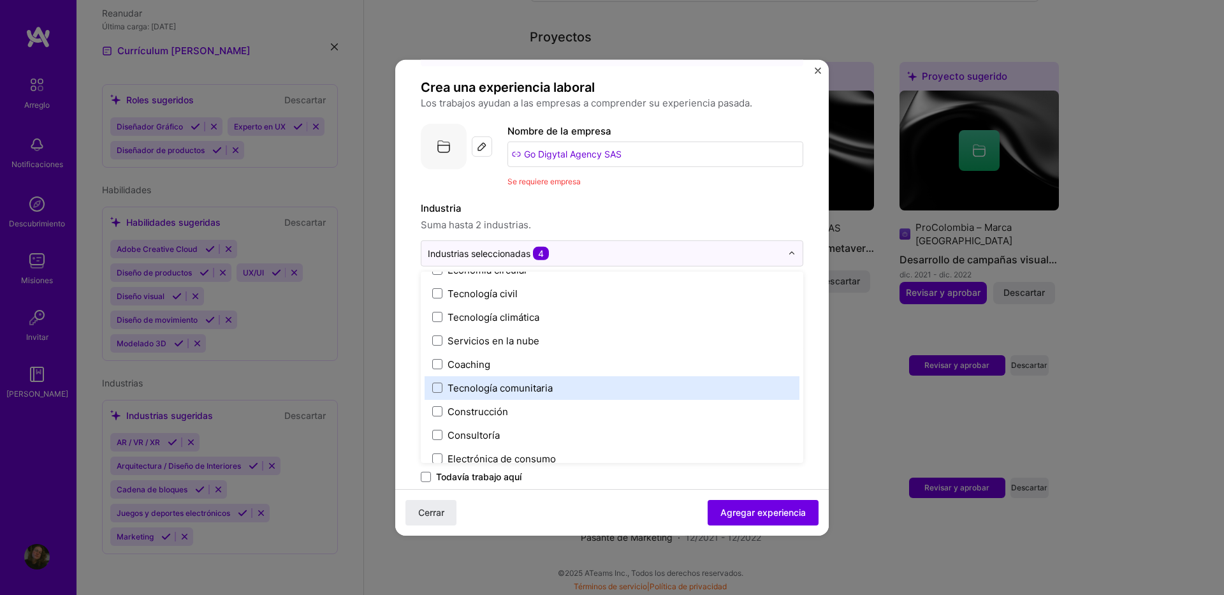
scroll to position [765, 0]
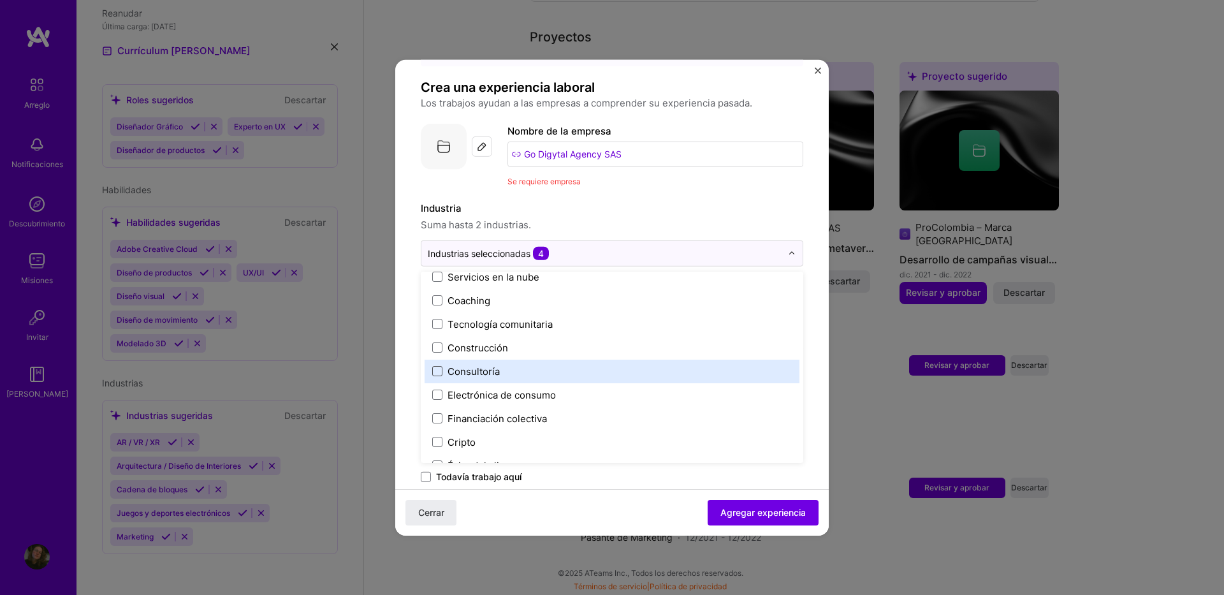
drag, startPoint x: 434, startPoint y: 372, endPoint x: 444, endPoint y: 372, distance: 10.2
click at [434, 372] on span at bounding box center [437, 371] width 10 height 10
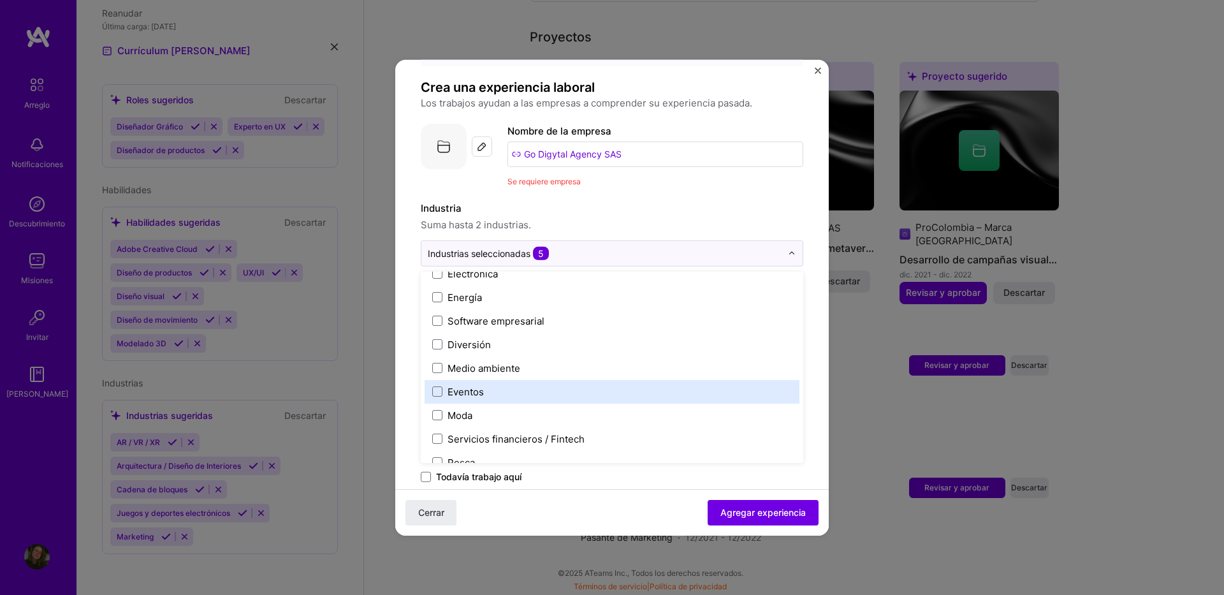
scroll to position [1211, 0]
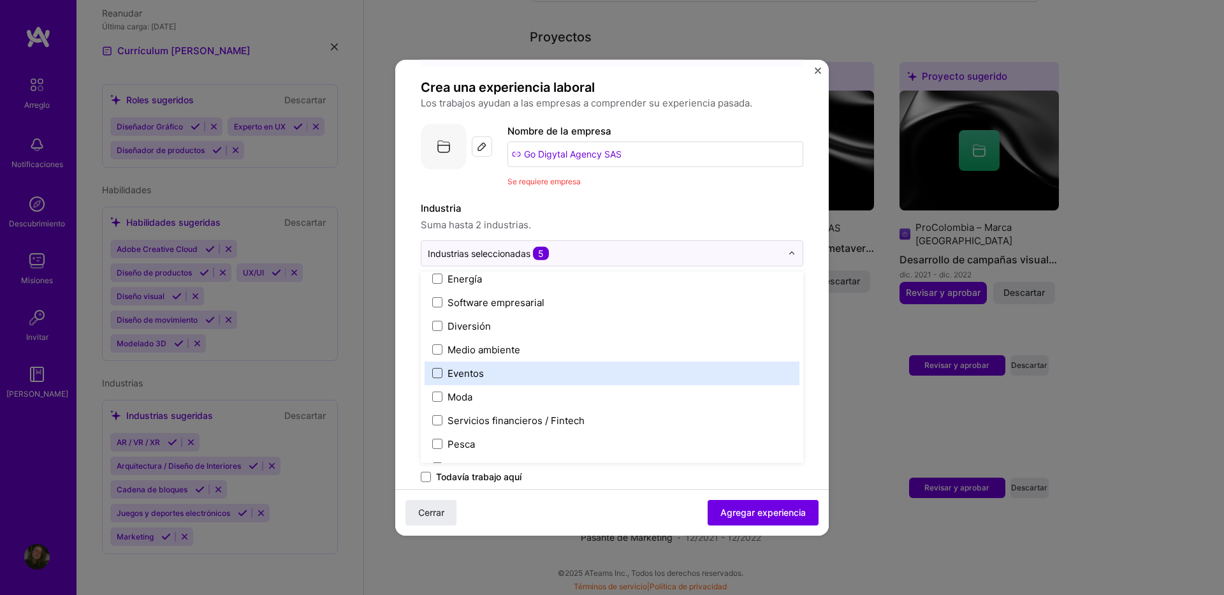
click at [436, 372] on span at bounding box center [437, 373] width 10 height 10
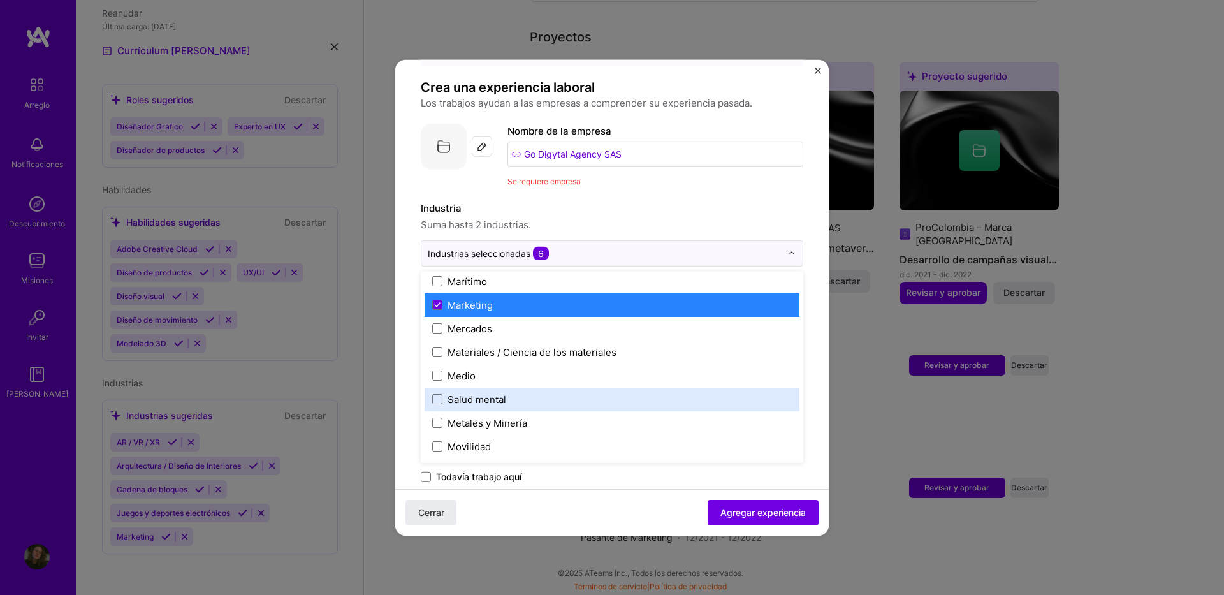
scroll to position [1913, 0]
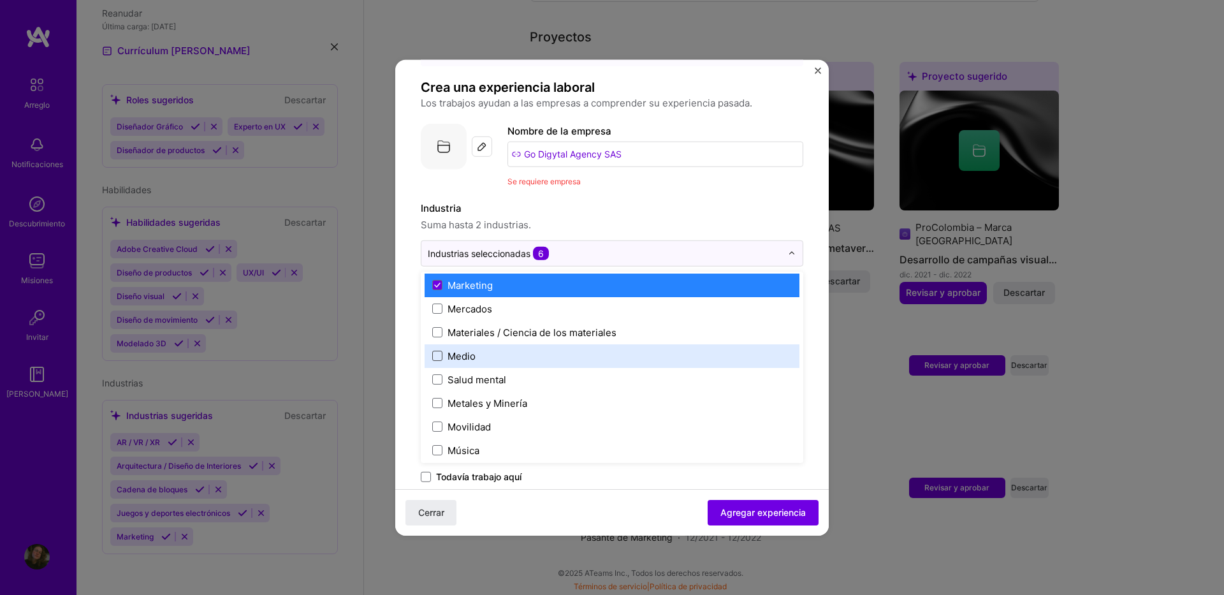
click at [438, 355] on span at bounding box center [437, 356] width 10 height 10
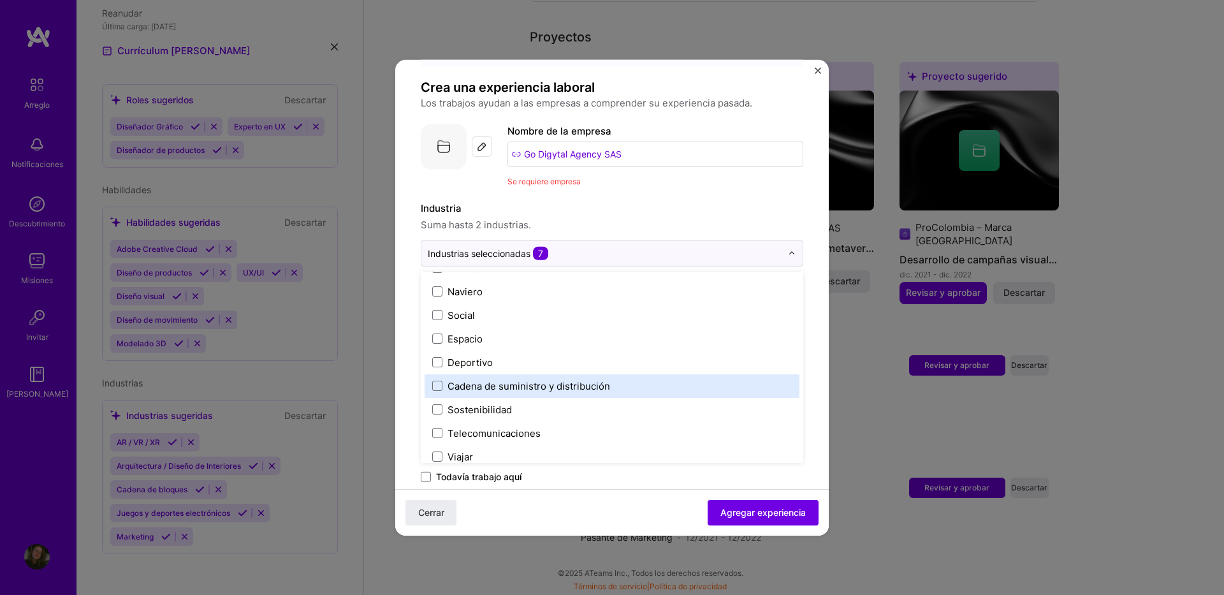
scroll to position [2647, 0]
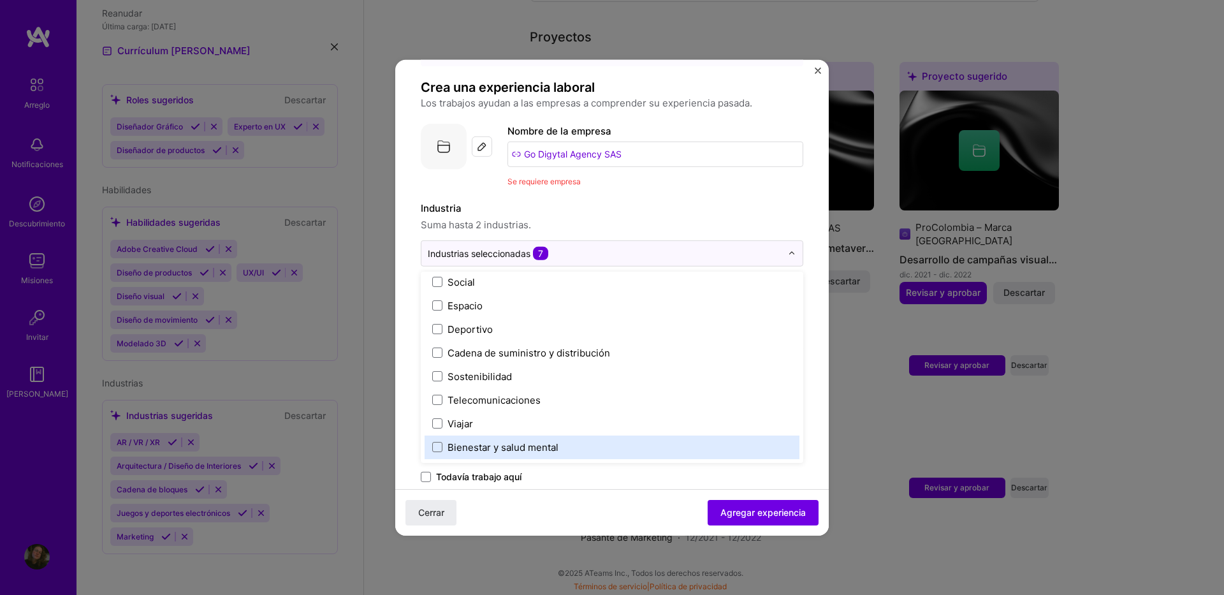
click at [631, 484] on div "Todavía trabajo aquí" at bounding box center [612, 477] width 383 height 15
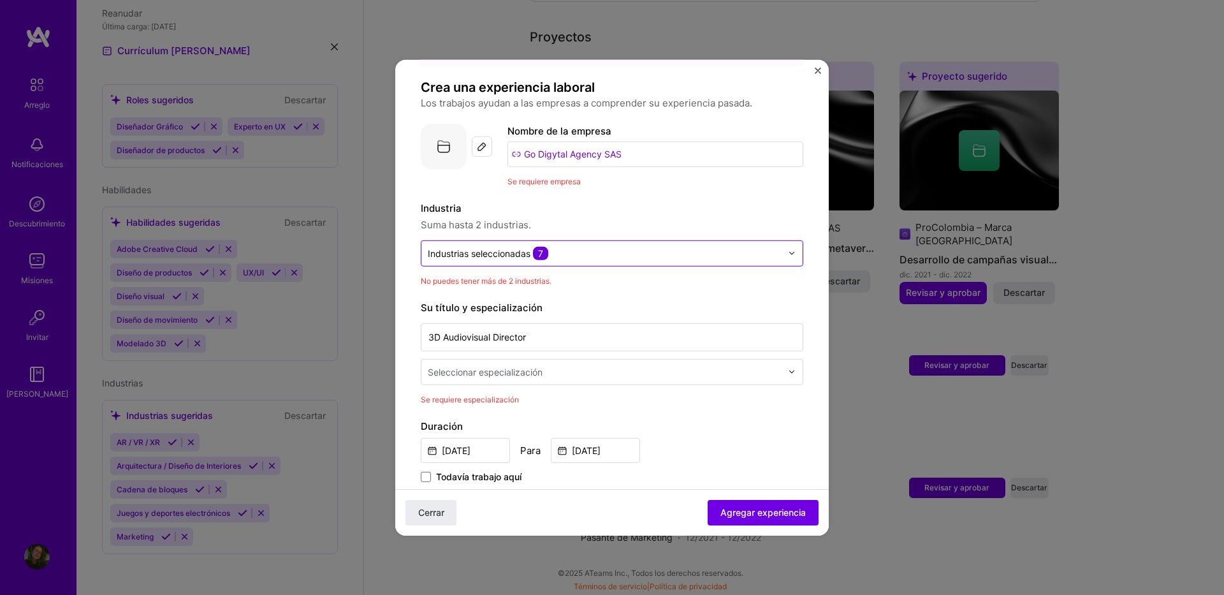
click at [578, 253] on input "text" at bounding box center [605, 252] width 354 height 13
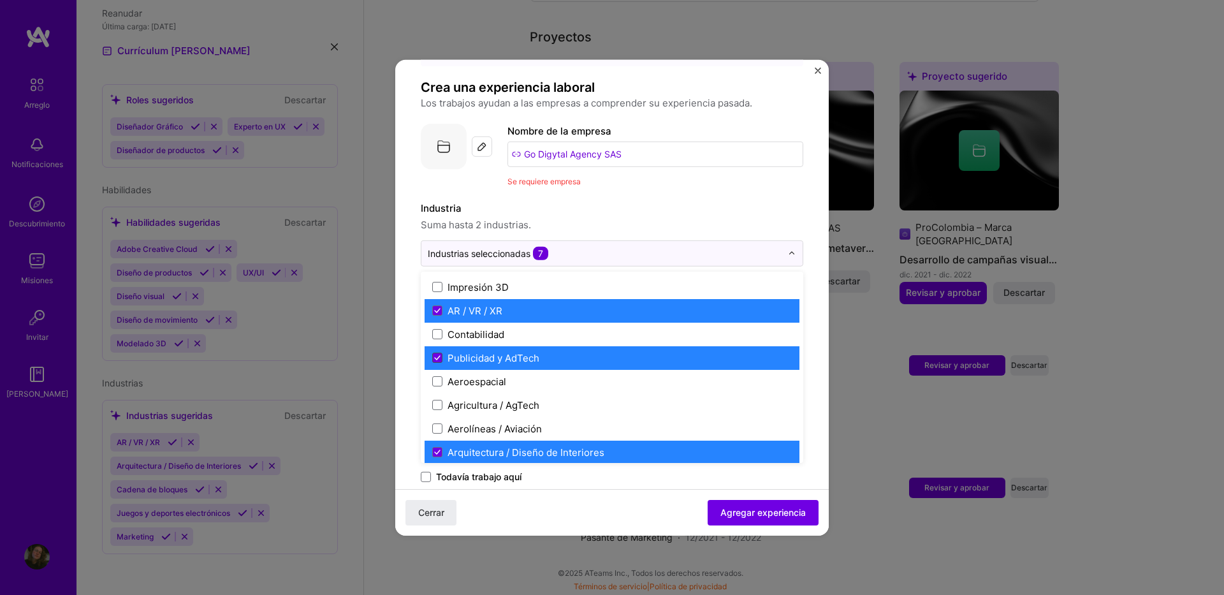
click at [436, 356] on icon at bounding box center [437, 357] width 6 height 5
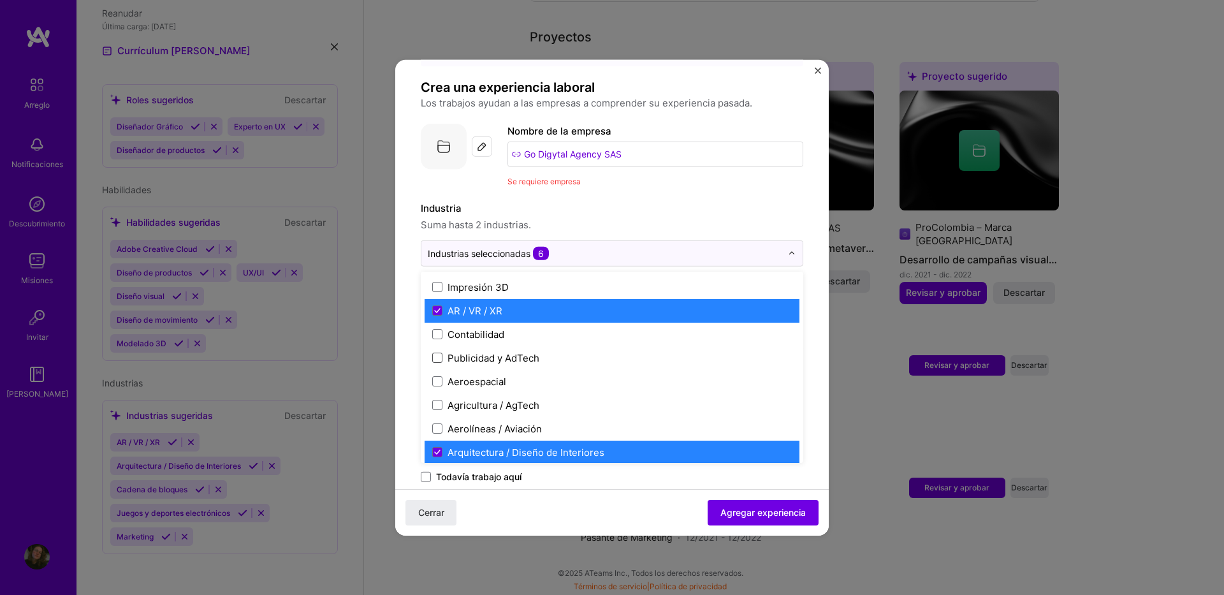
click at [440, 311] on icon at bounding box center [437, 310] width 6 height 5
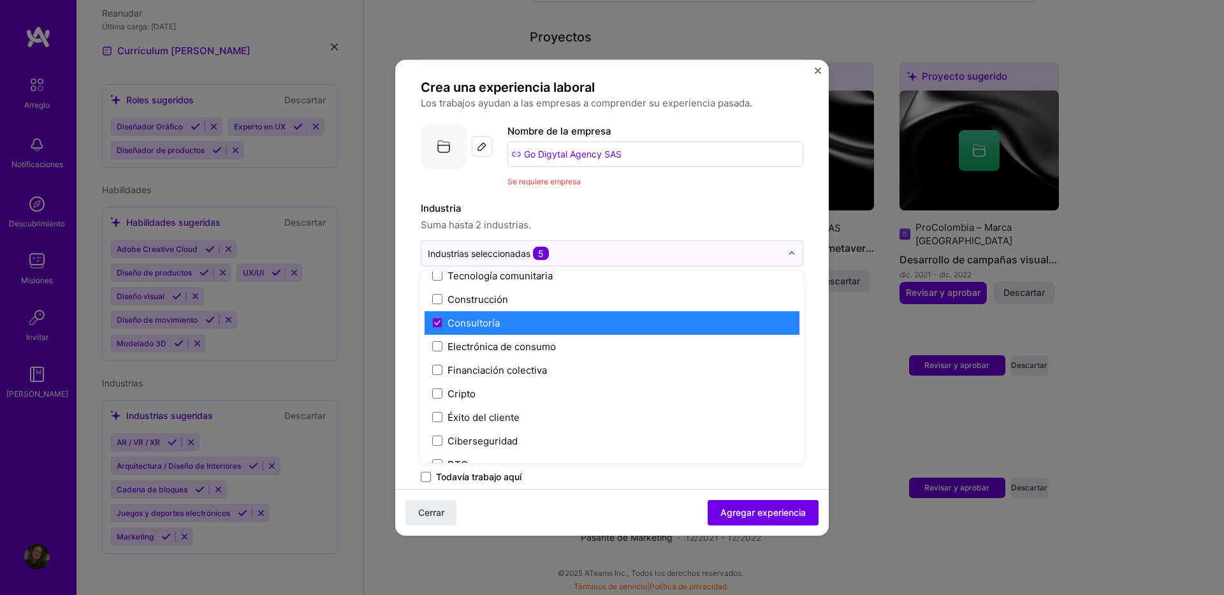
scroll to position [829, 0]
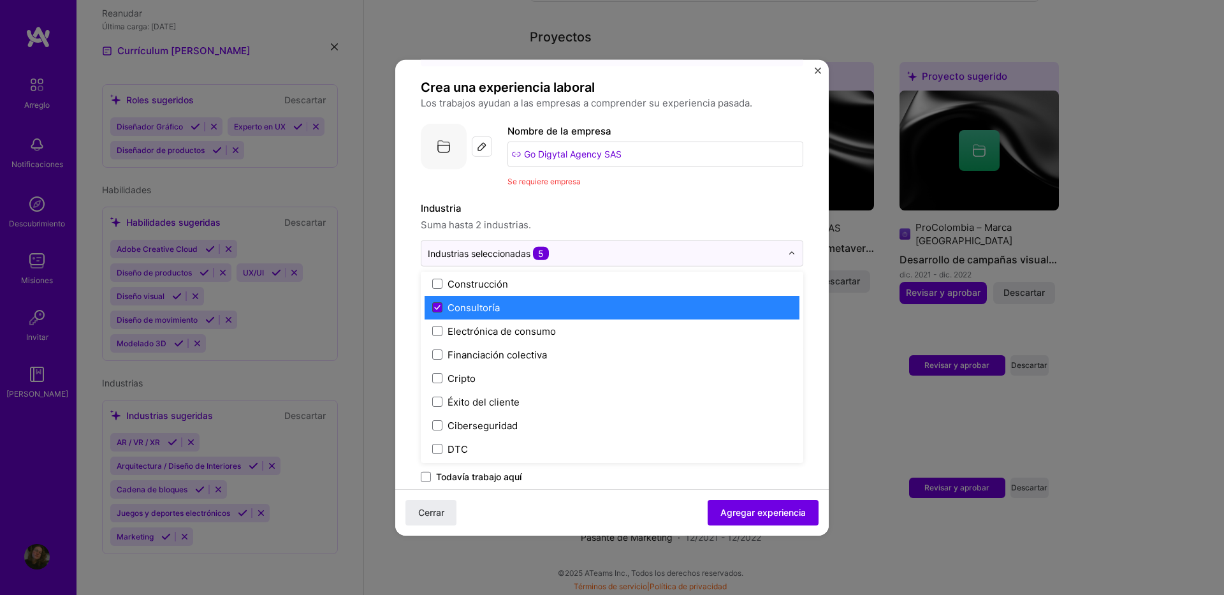
click at [436, 305] on icon at bounding box center [437, 307] width 6 height 5
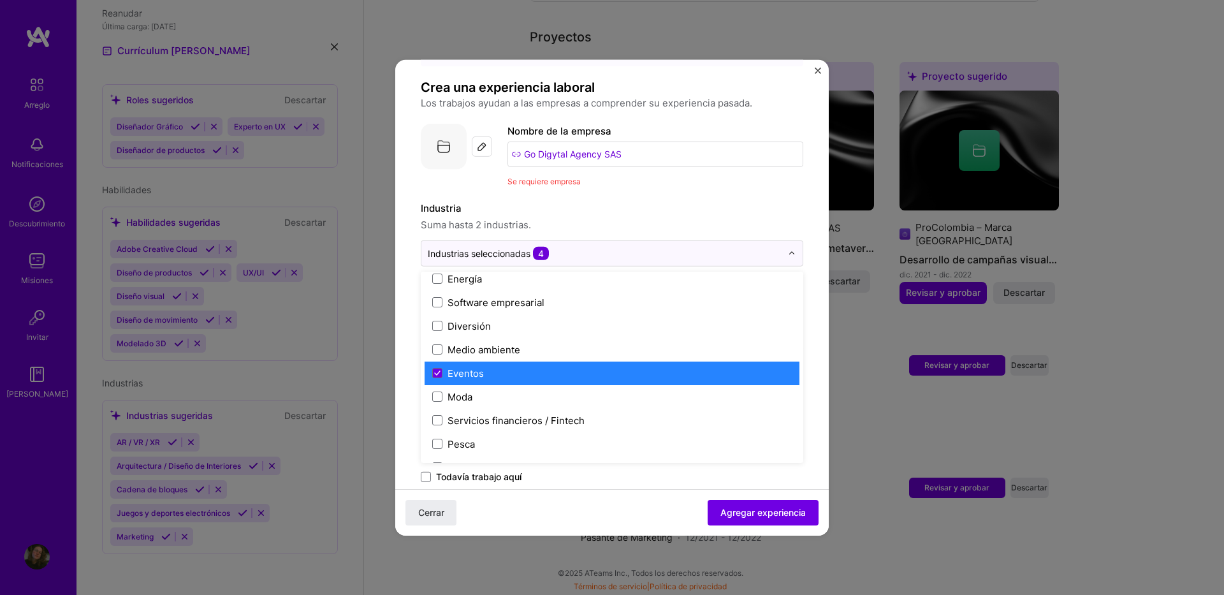
click at [451, 372] on div "Eventos" at bounding box center [466, 372] width 36 height 13
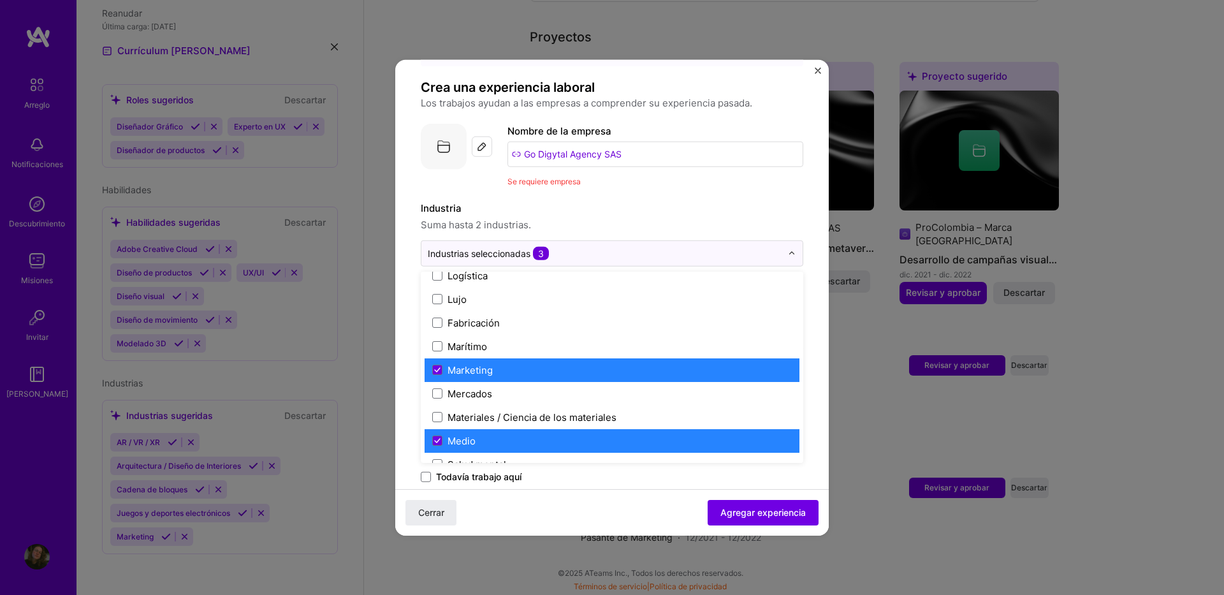
scroll to position [1976, 0]
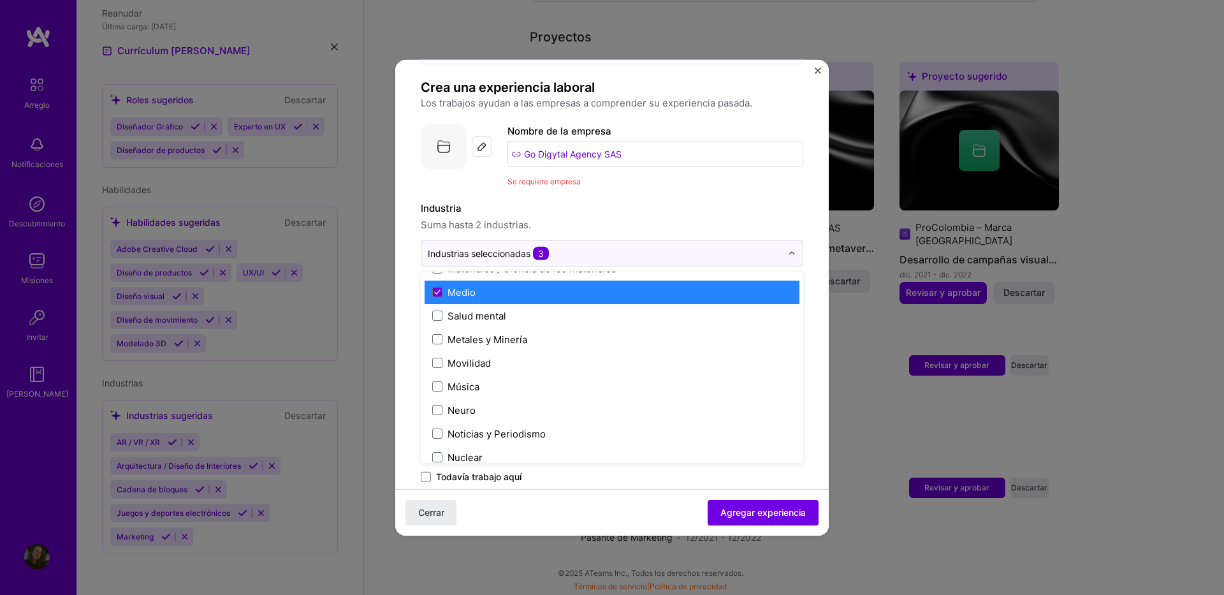
click at [456, 295] on div "Medio" at bounding box center [462, 291] width 28 height 13
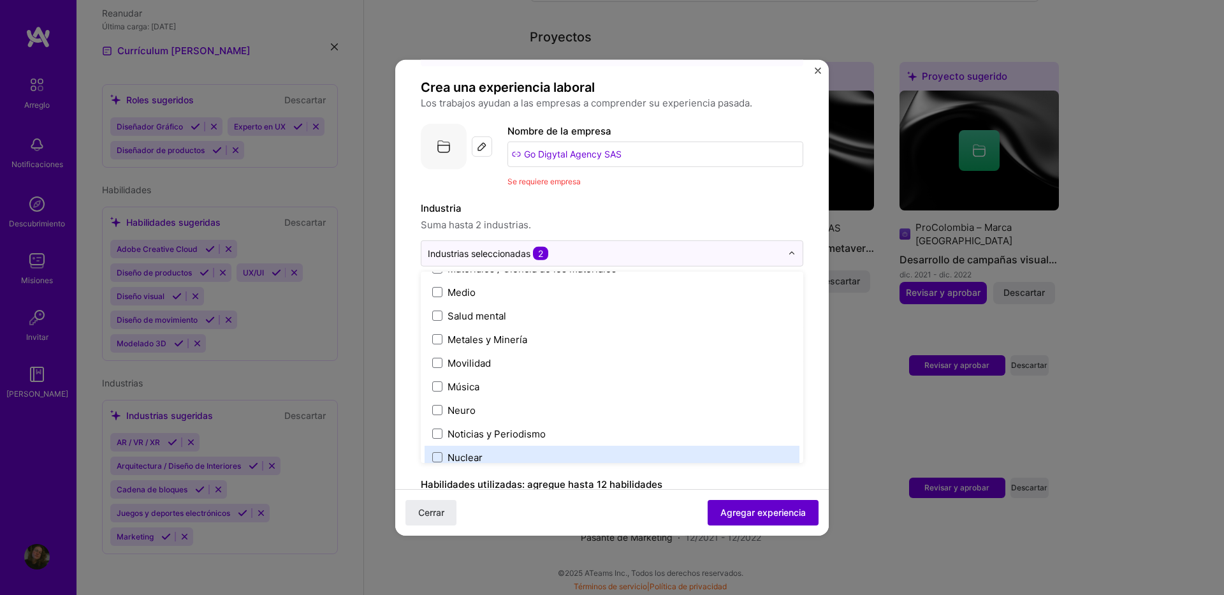
click at [720, 506] on span "Agregar experiencia" at bounding box center [762, 512] width 85 height 13
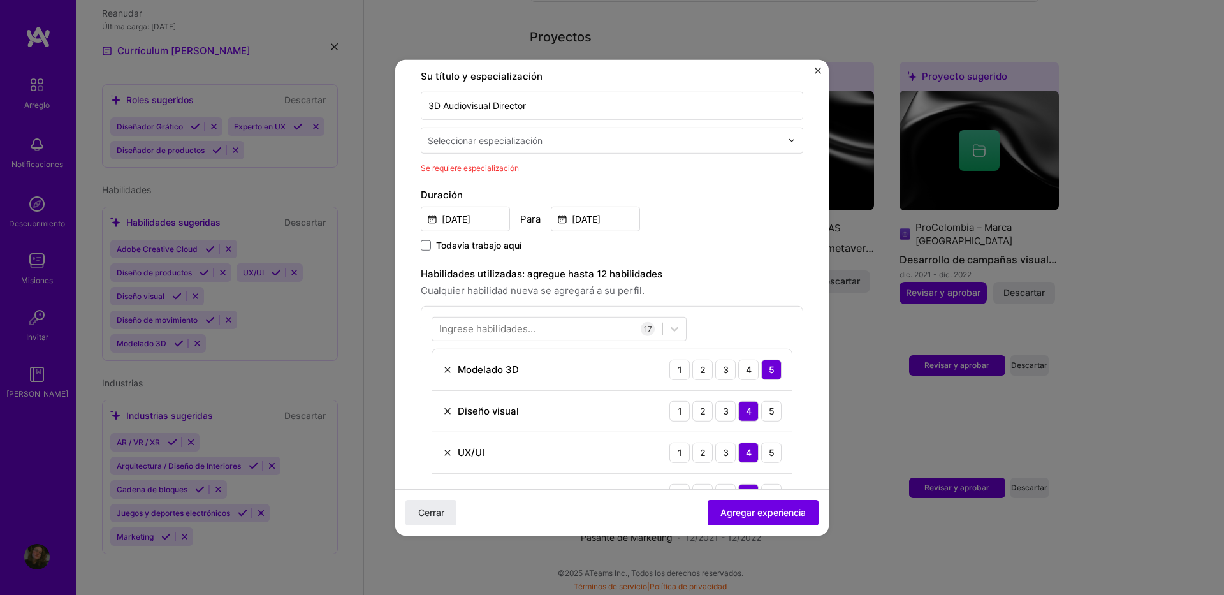
scroll to position [296, 0]
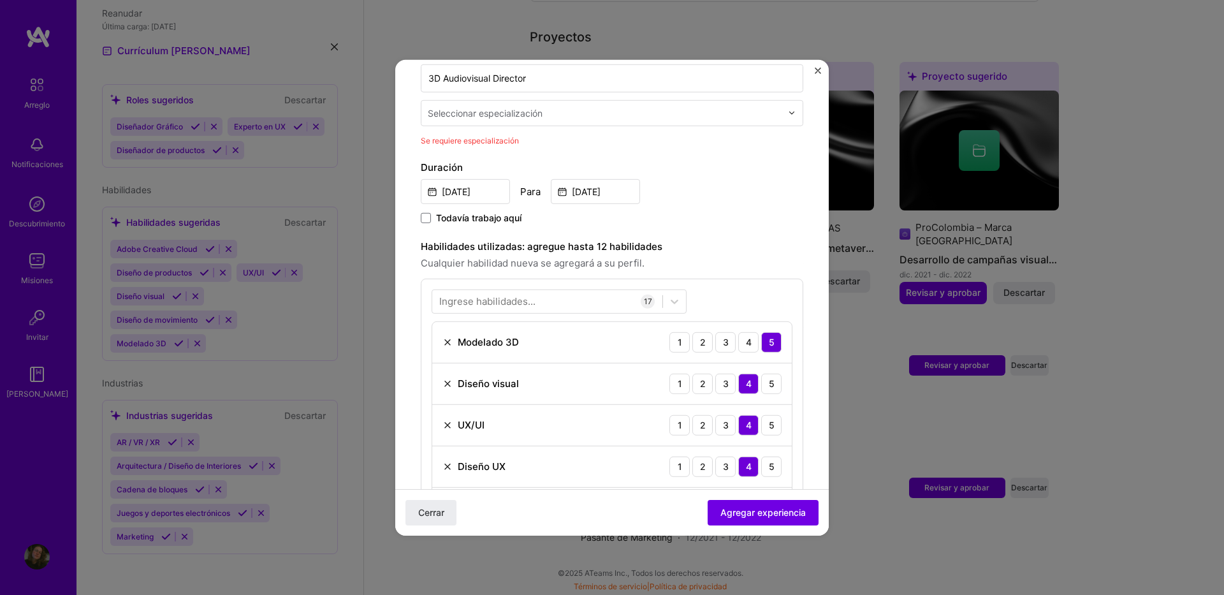
click at [471, 112] on div "Seleccionar especialización" at bounding box center [485, 112] width 115 height 13
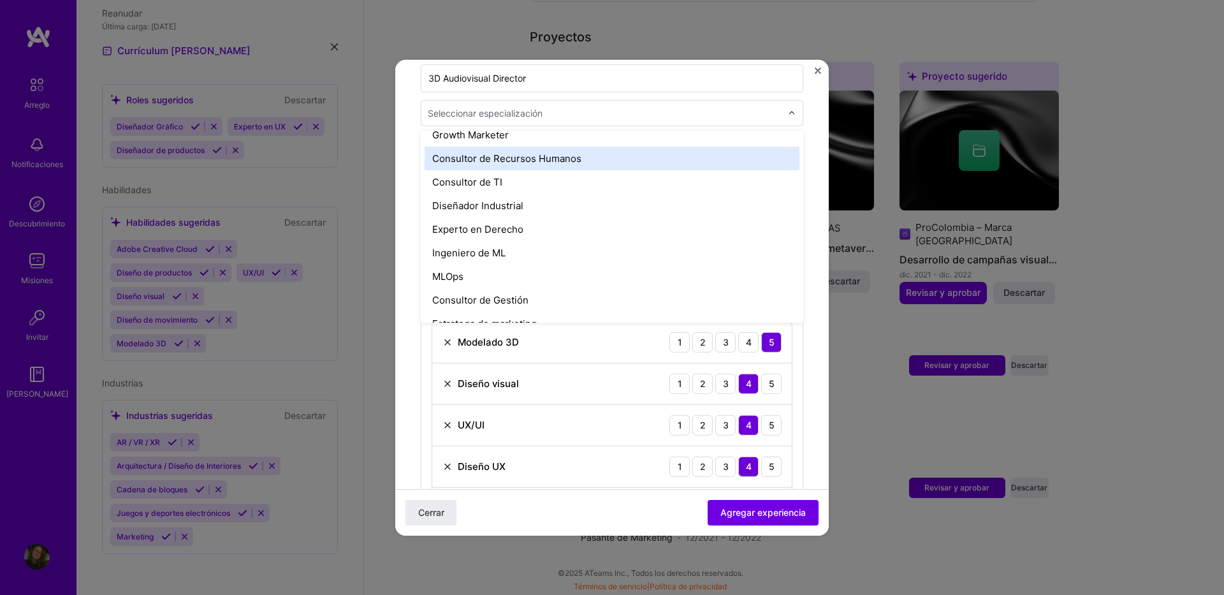
scroll to position [893, 0]
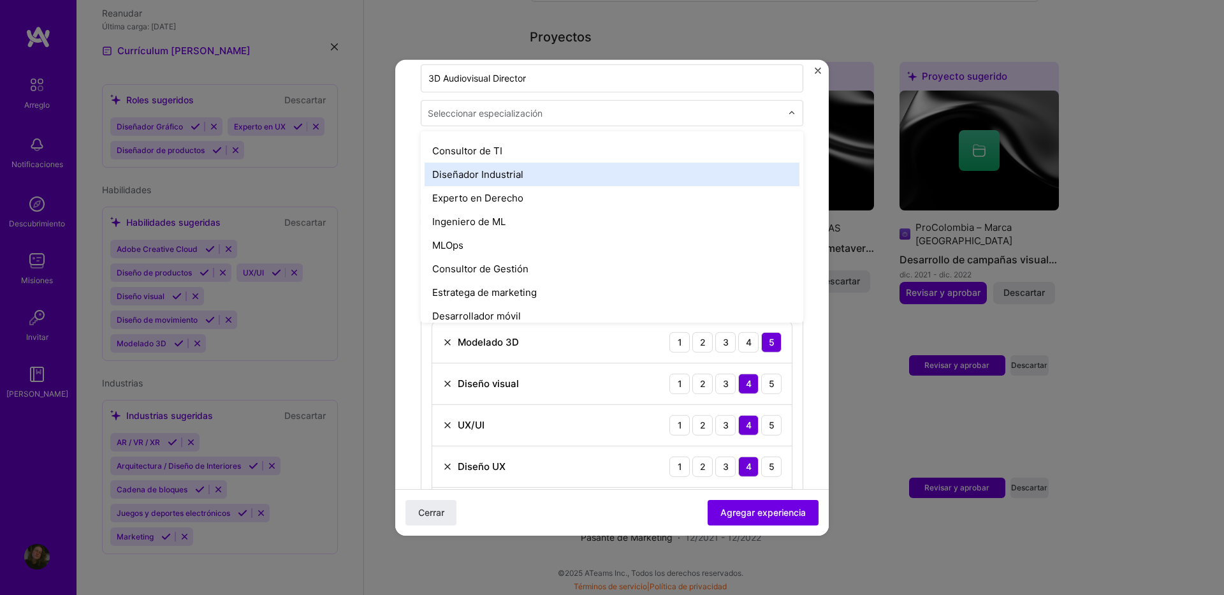
click at [507, 182] on div "Diseñador Industrial" at bounding box center [612, 174] width 375 height 24
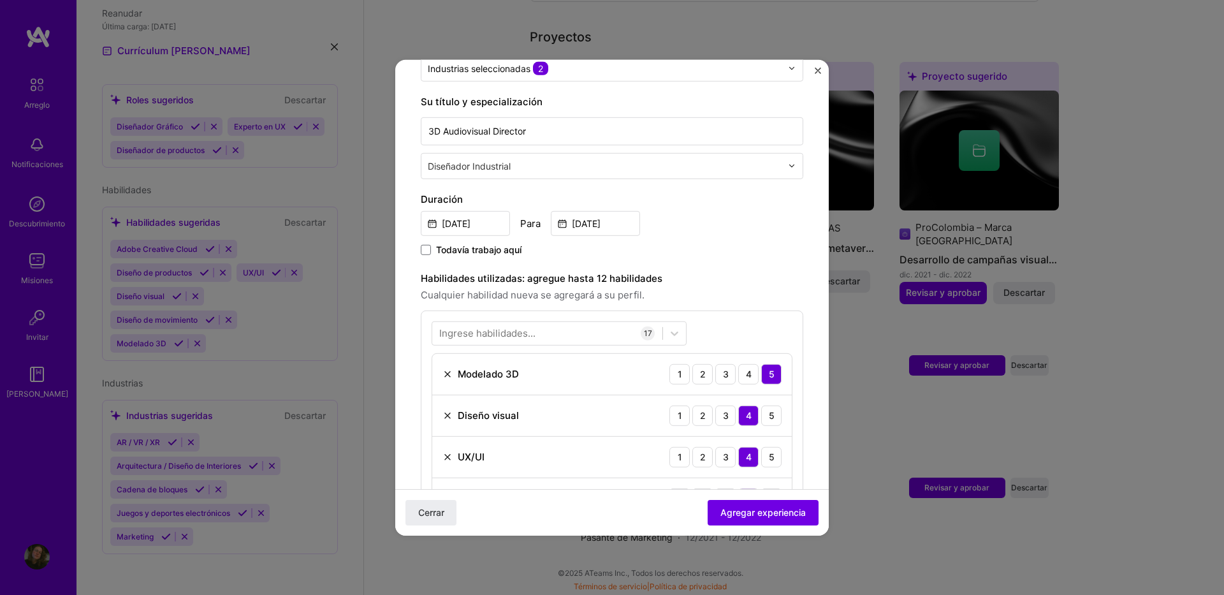
scroll to position [169, 0]
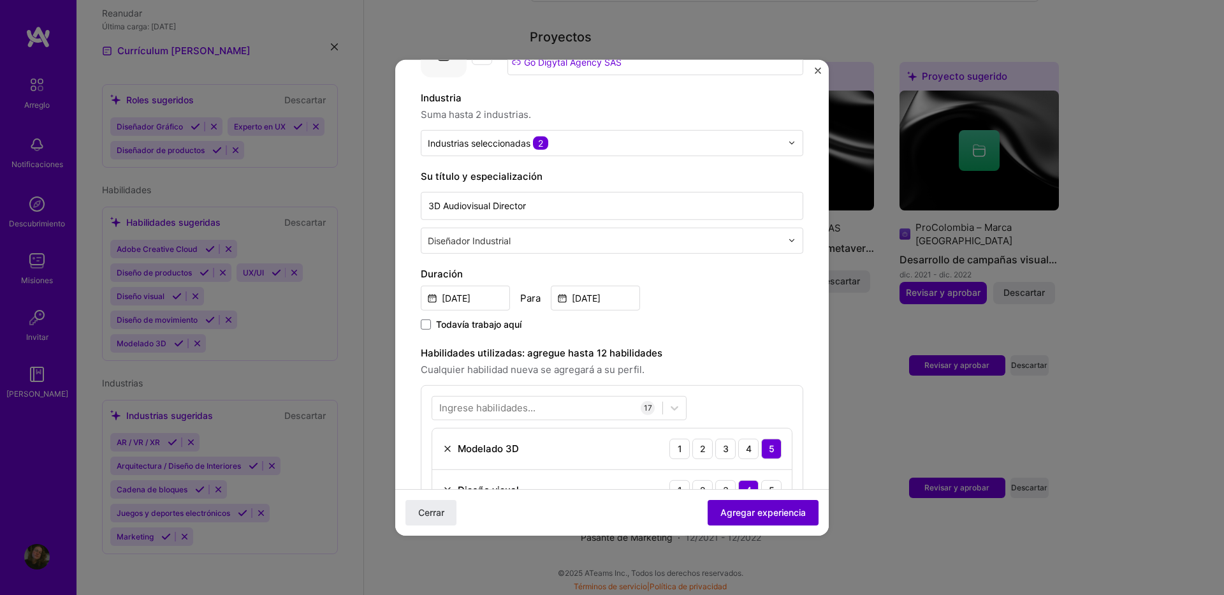
click at [747, 515] on span "Agregar experiencia" at bounding box center [762, 512] width 85 height 13
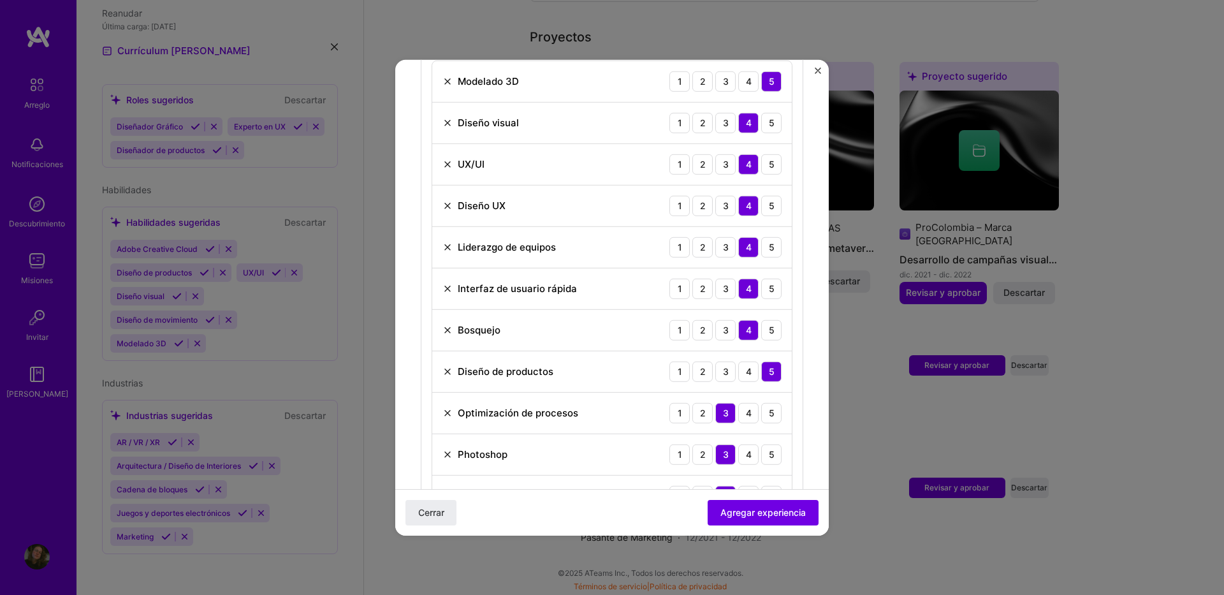
scroll to position [518, 0]
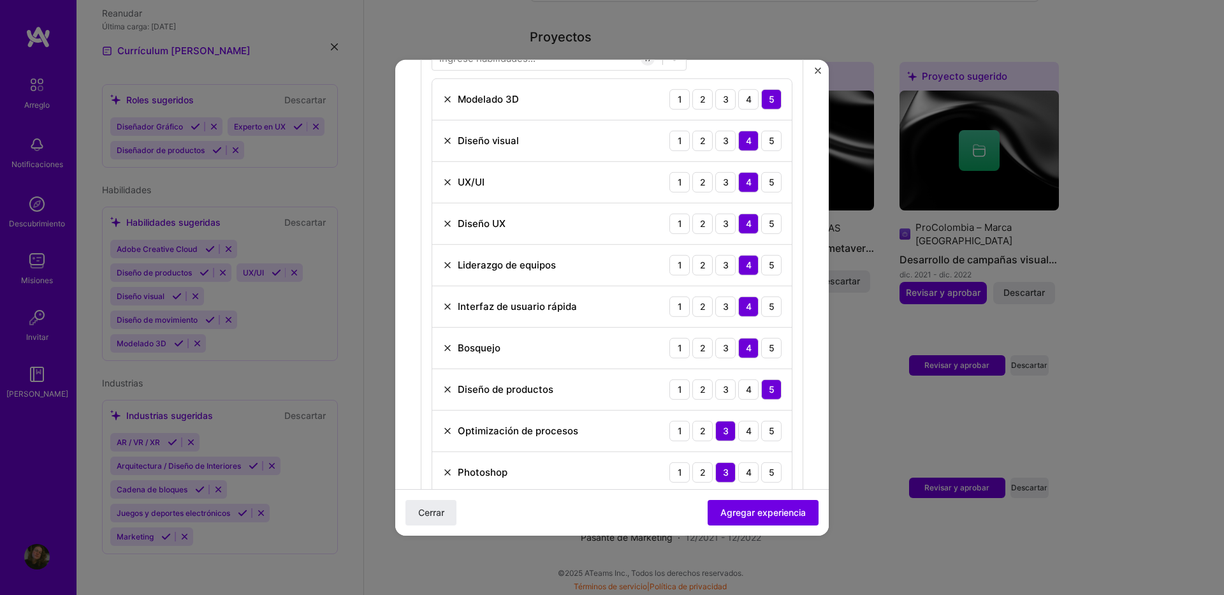
click at [446, 346] on img at bounding box center [447, 347] width 10 height 10
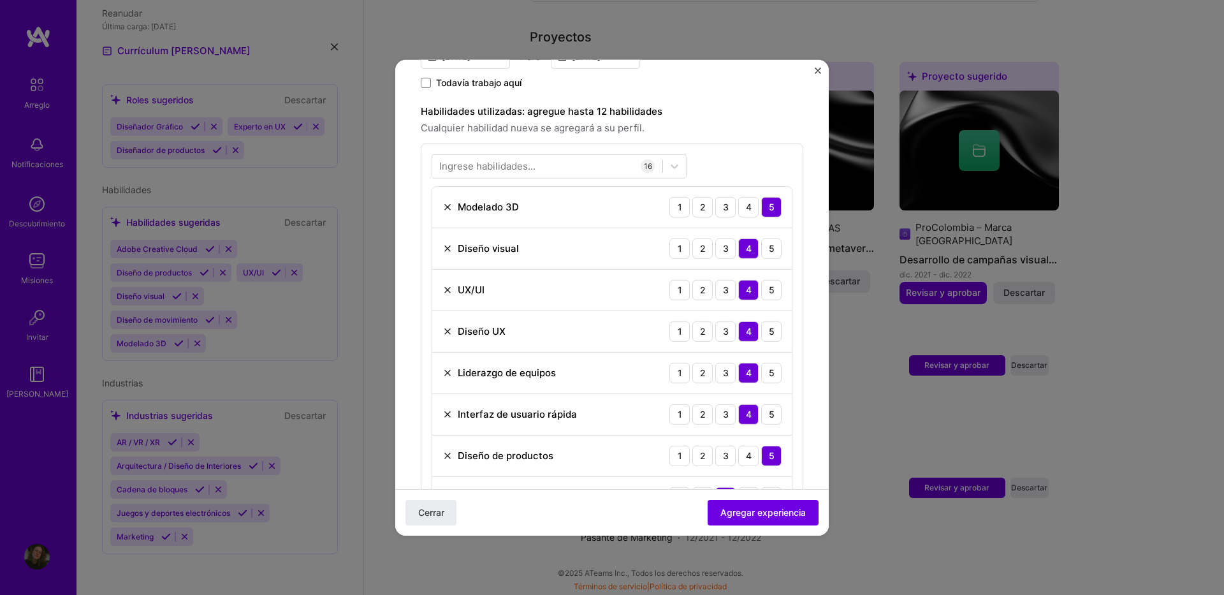
scroll to position [391, 0]
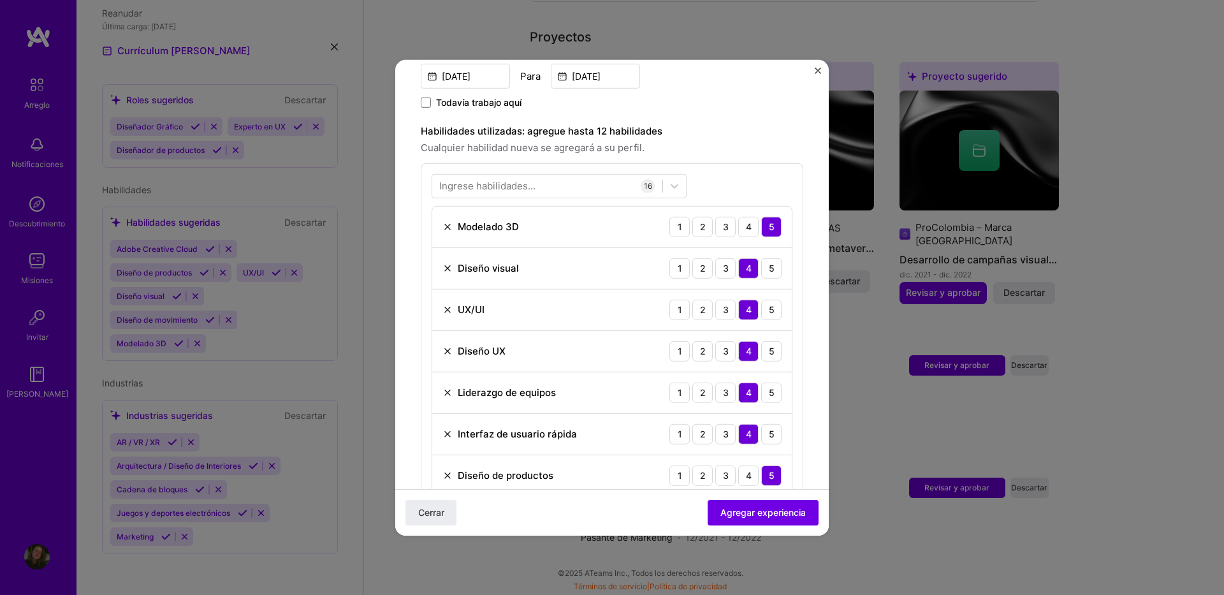
click at [446, 351] on img at bounding box center [447, 351] width 10 height 10
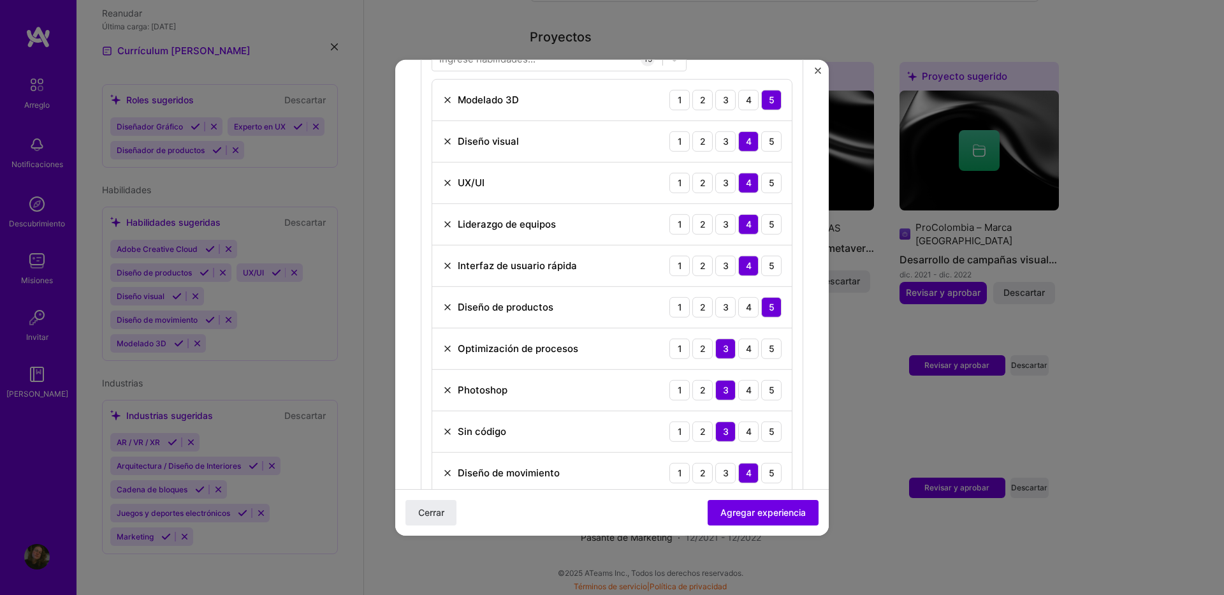
scroll to position [518, 0]
click at [443, 268] on img at bounding box center [447, 264] width 10 height 10
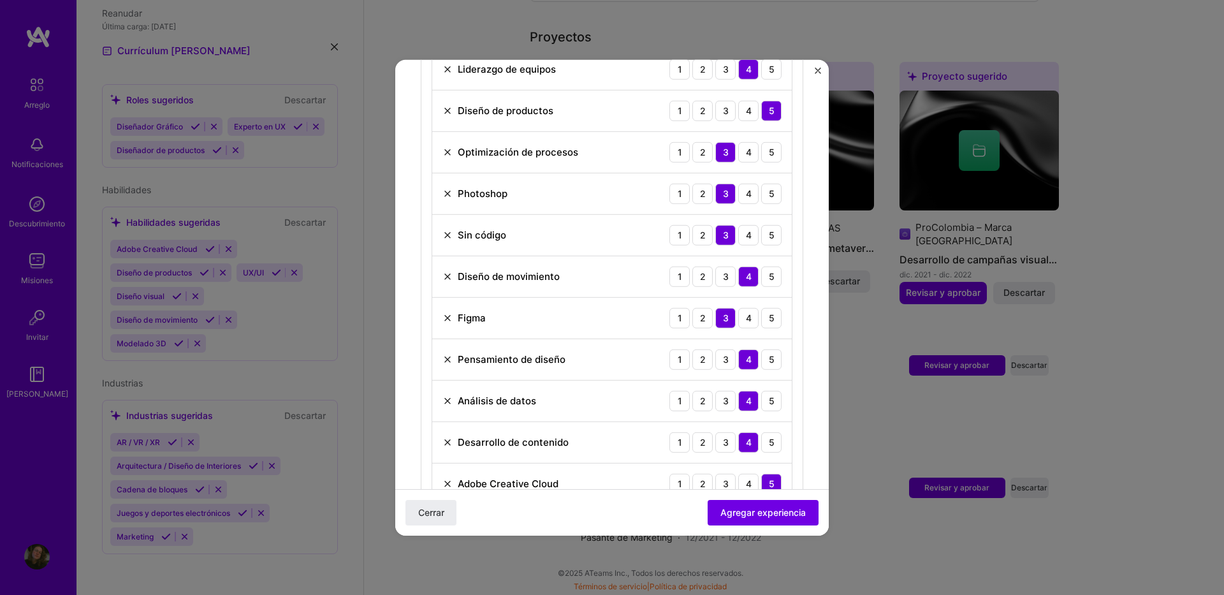
scroll to position [710, 0]
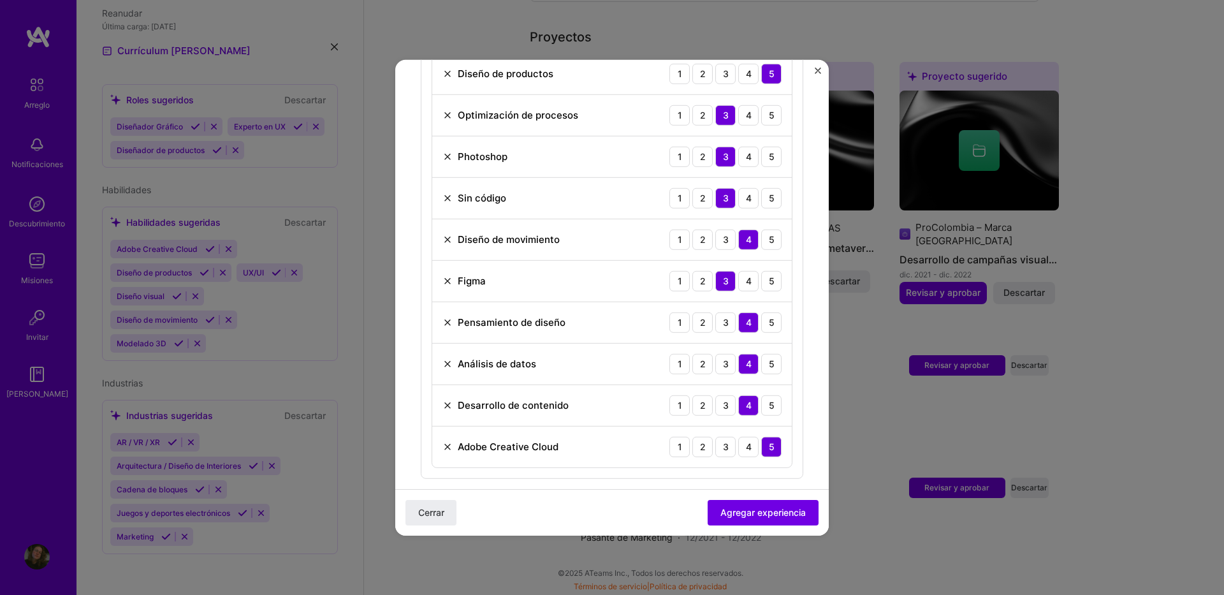
click at [445, 405] on img at bounding box center [447, 405] width 10 height 10
click at [444, 361] on img at bounding box center [447, 363] width 10 height 10
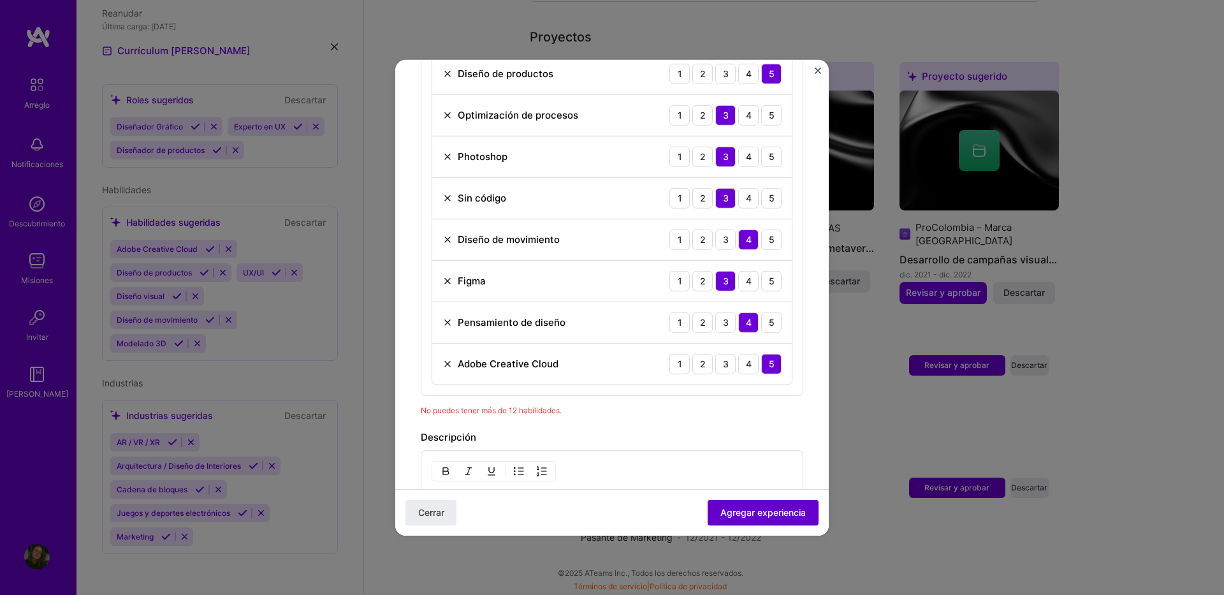
click at [761, 514] on span "Agregar experiencia" at bounding box center [762, 512] width 85 height 13
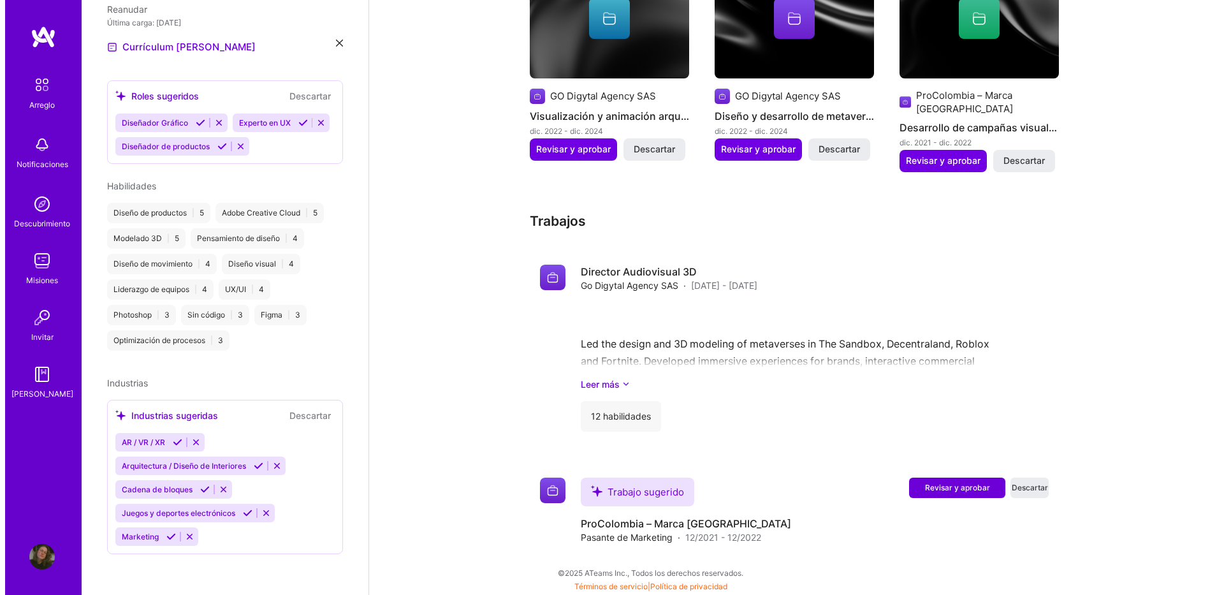
scroll to position [731, 0]
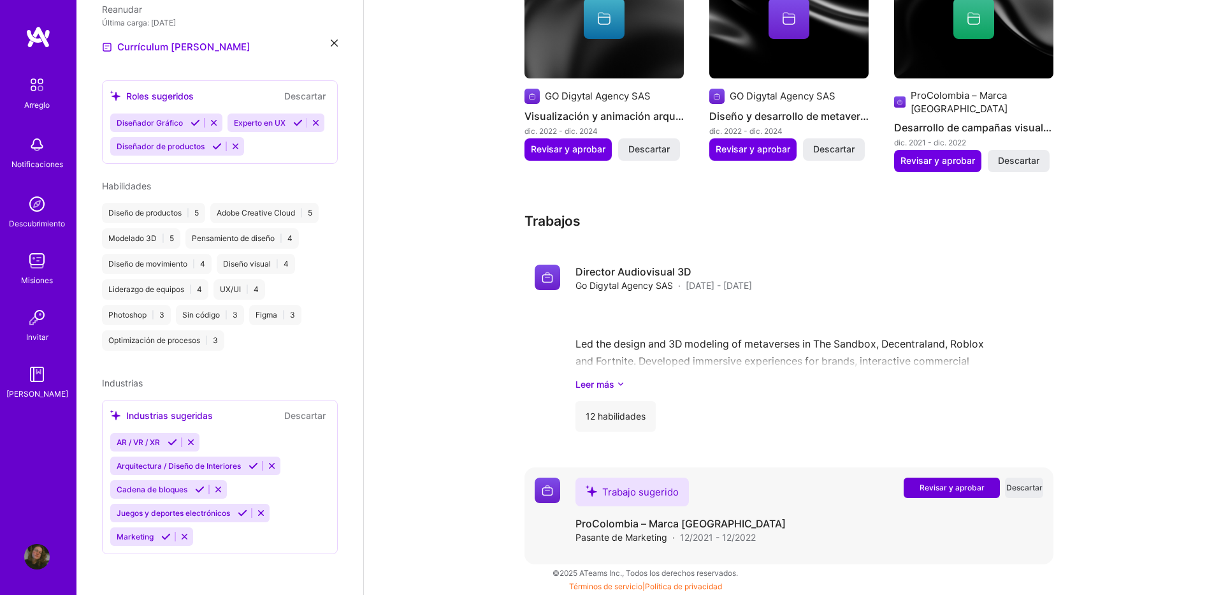
click at [917, 485] on button "Revisar y aprobar" at bounding box center [952, 488] width 96 height 20
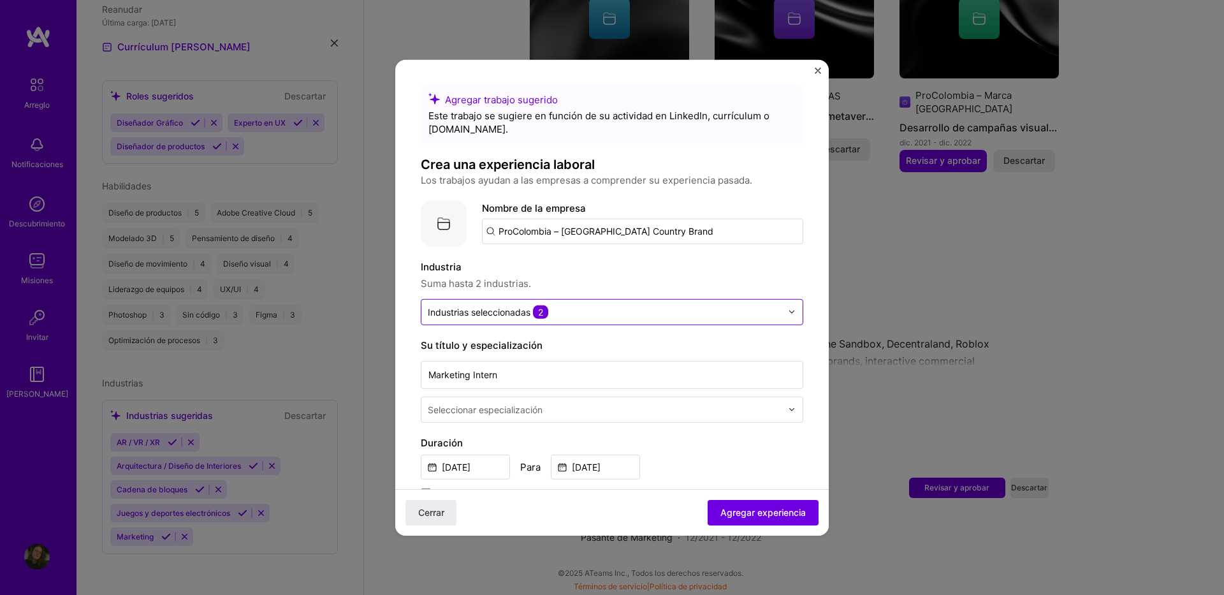
click at [590, 307] on input "text" at bounding box center [605, 311] width 354 height 13
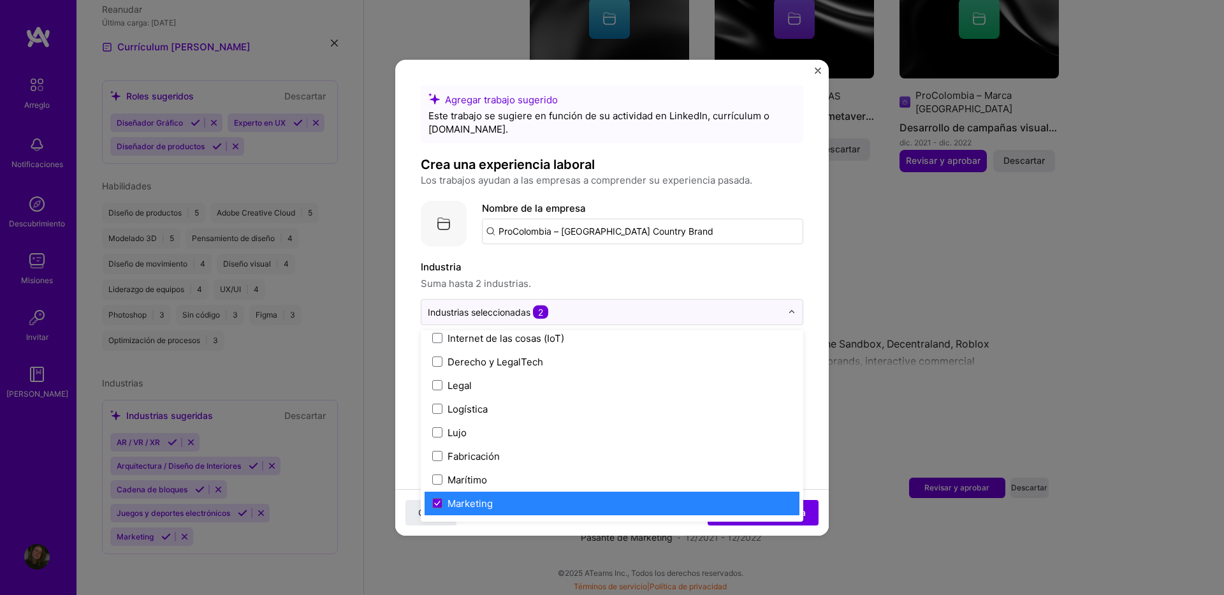
scroll to position [1913, 0]
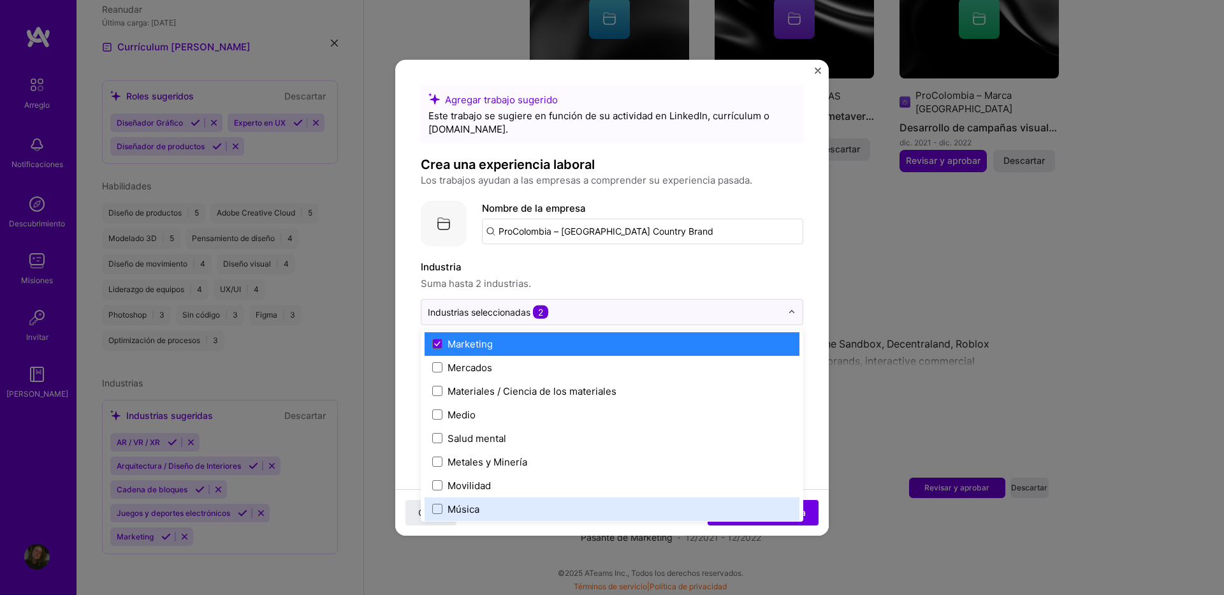
click at [808, 355] on form "Agregar trabajo sugerido Este trabajo se sugiere en función de su actividad en …" at bounding box center [612, 553] width 434 height 936
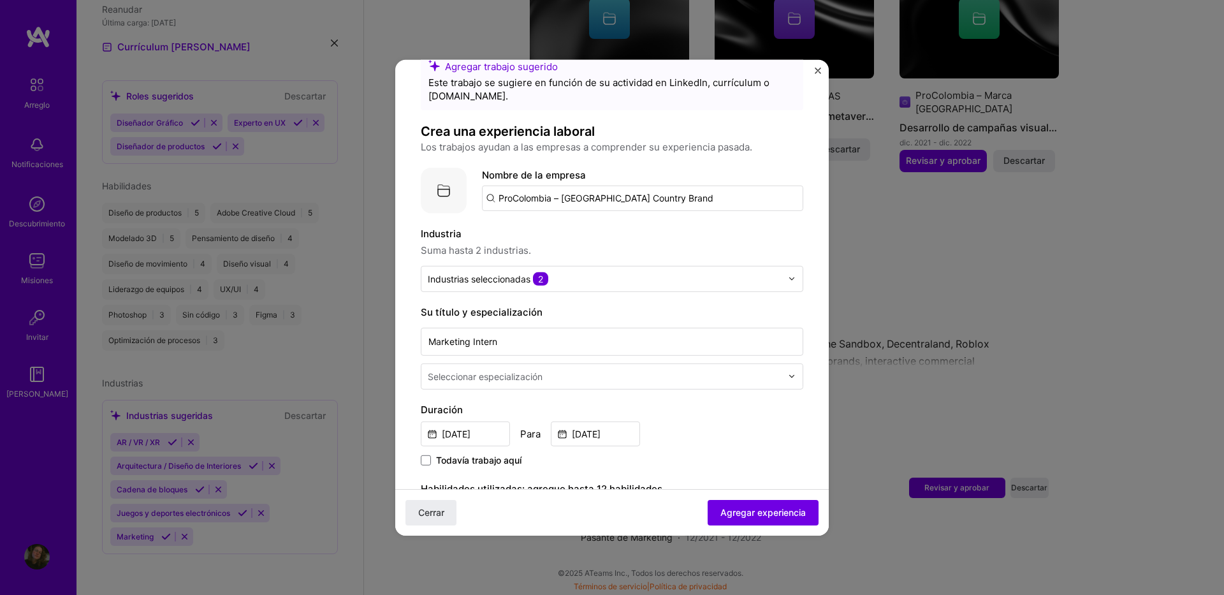
scroll to position [64, 0]
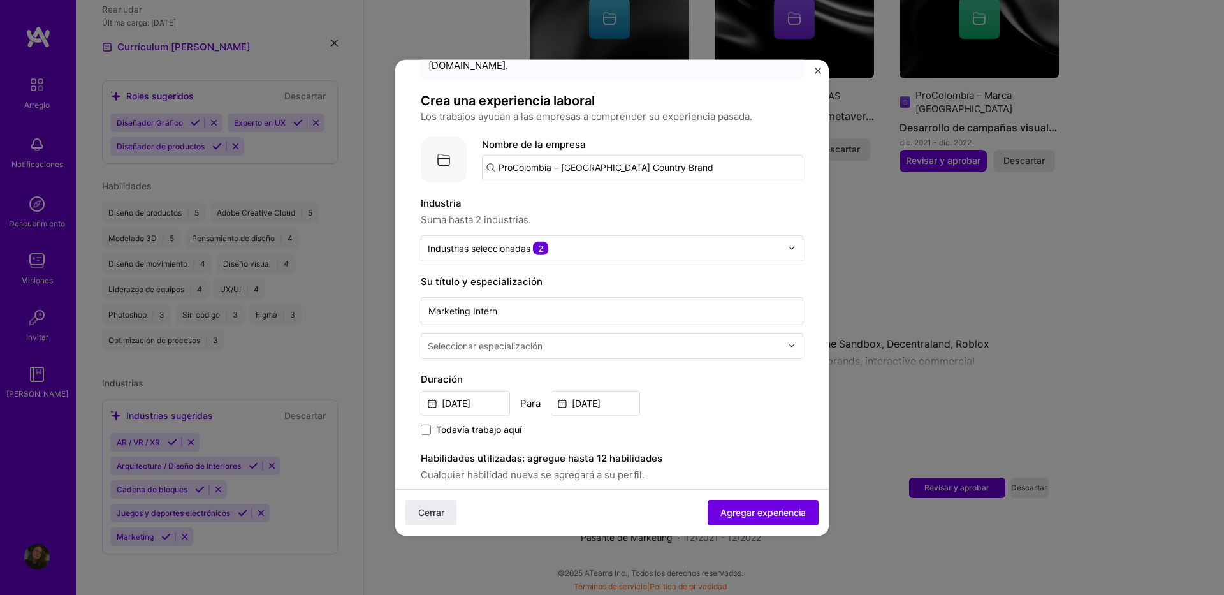
click at [513, 347] on div "Seleccionar especialización" at bounding box center [485, 345] width 115 height 13
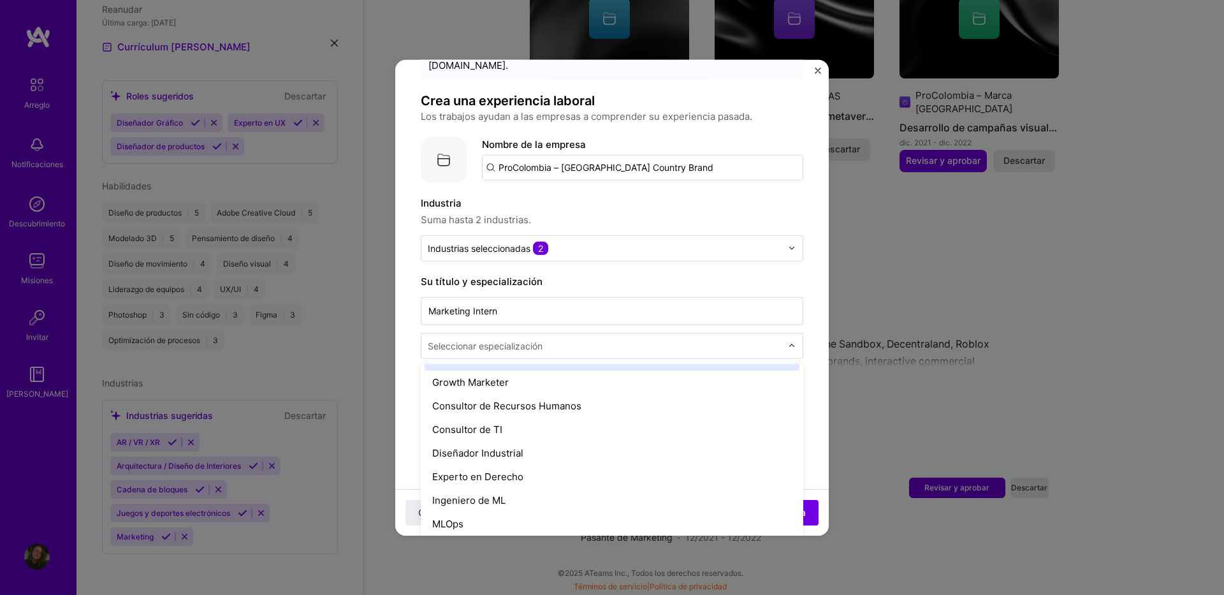
scroll to position [893, 0]
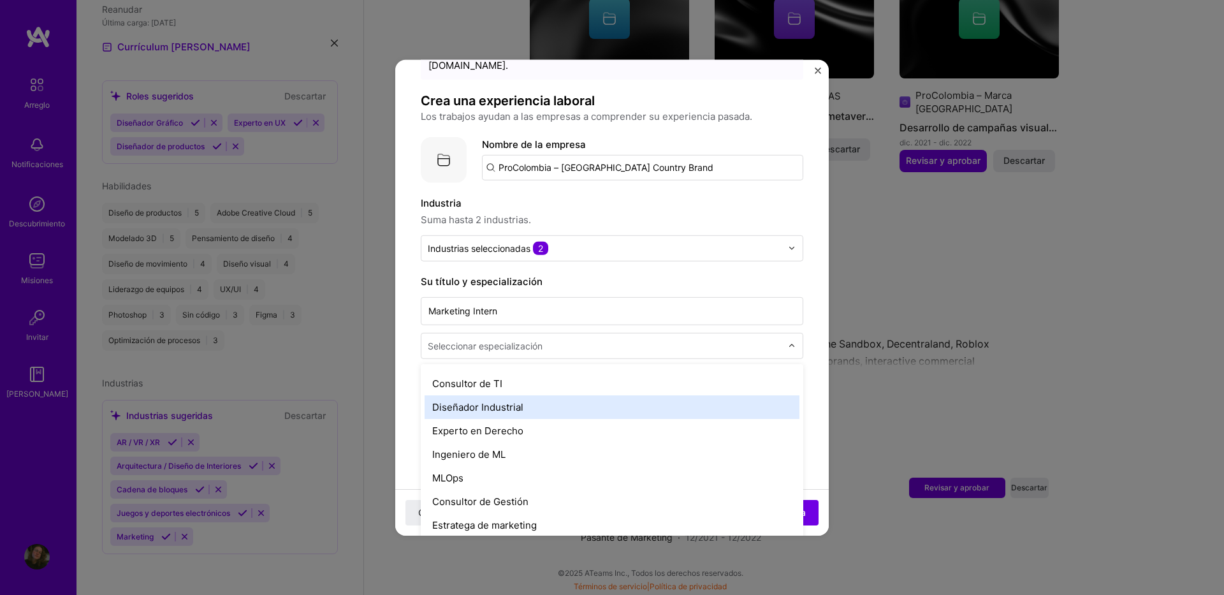
click at [526, 410] on div "Diseñador Industrial" at bounding box center [612, 407] width 375 height 24
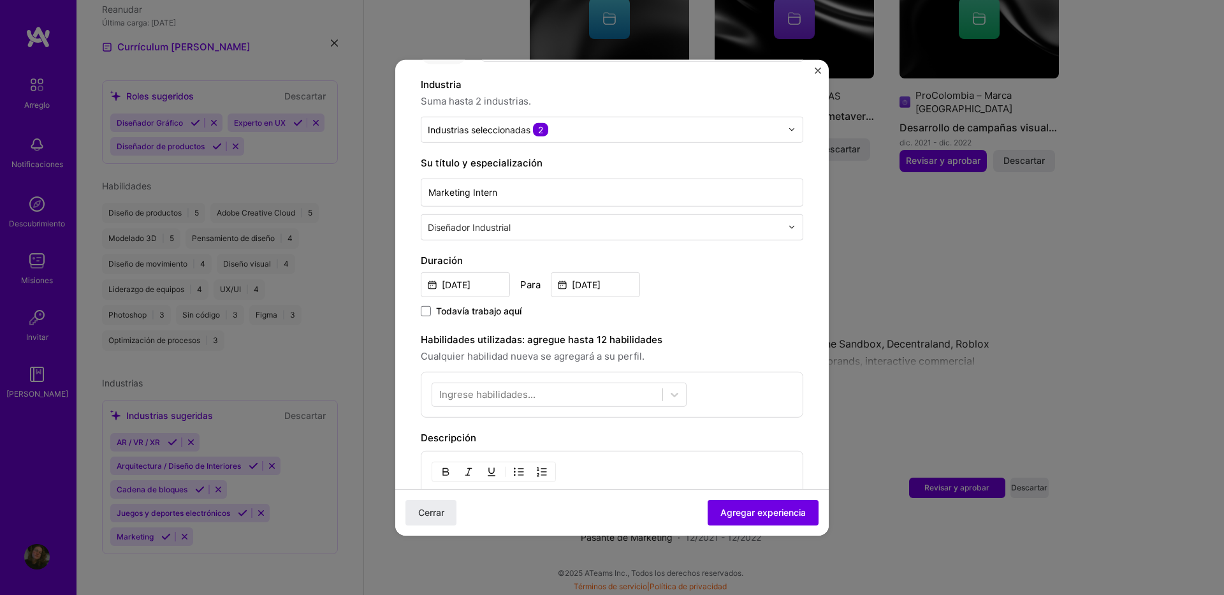
scroll to position [191, 0]
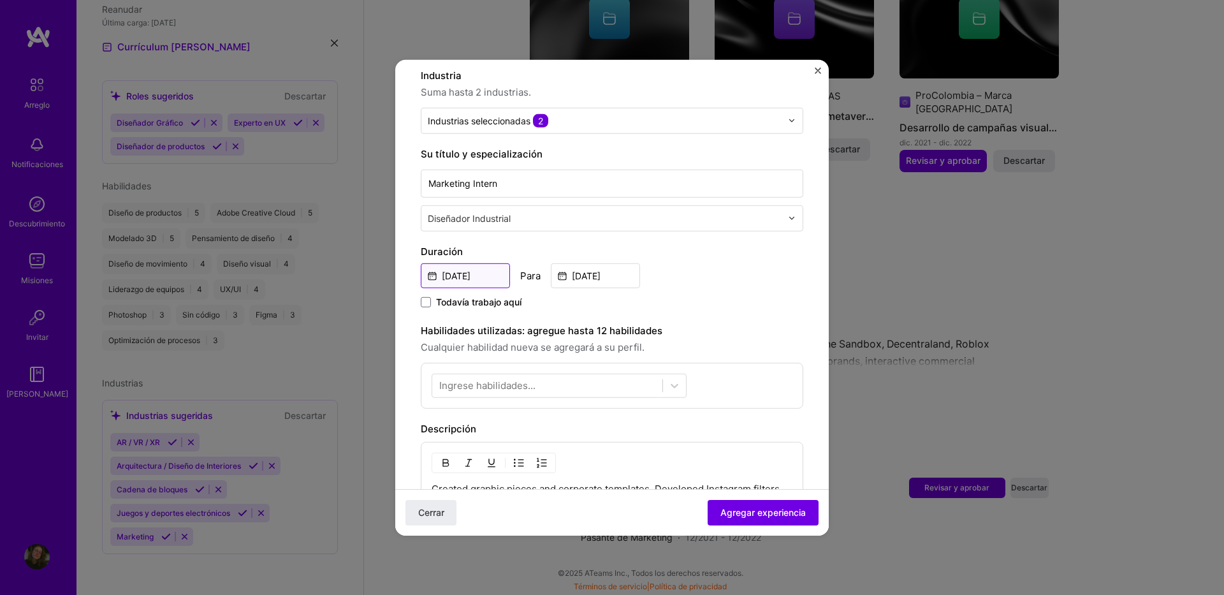
click at [477, 275] on input "[DATE]" at bounding box center [465, 275] width 89 height 25
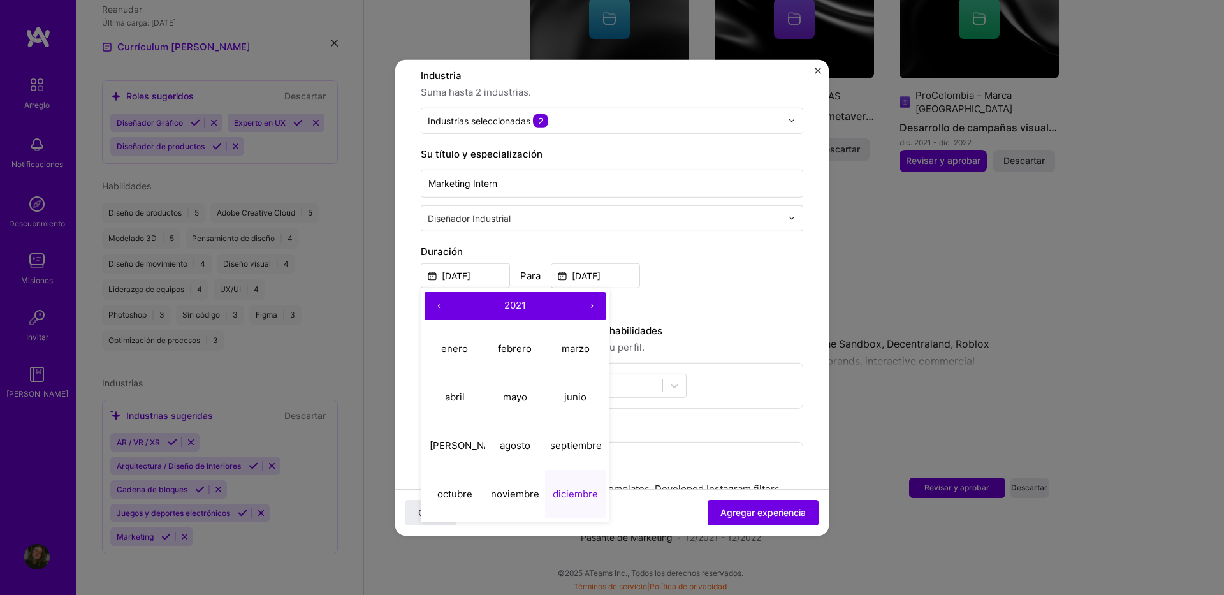
click at [589, 305] on button "›" at bounding box center [592, 305] width 28 height 28
click at [517, 441] on abbr "agosto" at bounding box center [515, 445] width 31 height 12
type input "[DATE]"
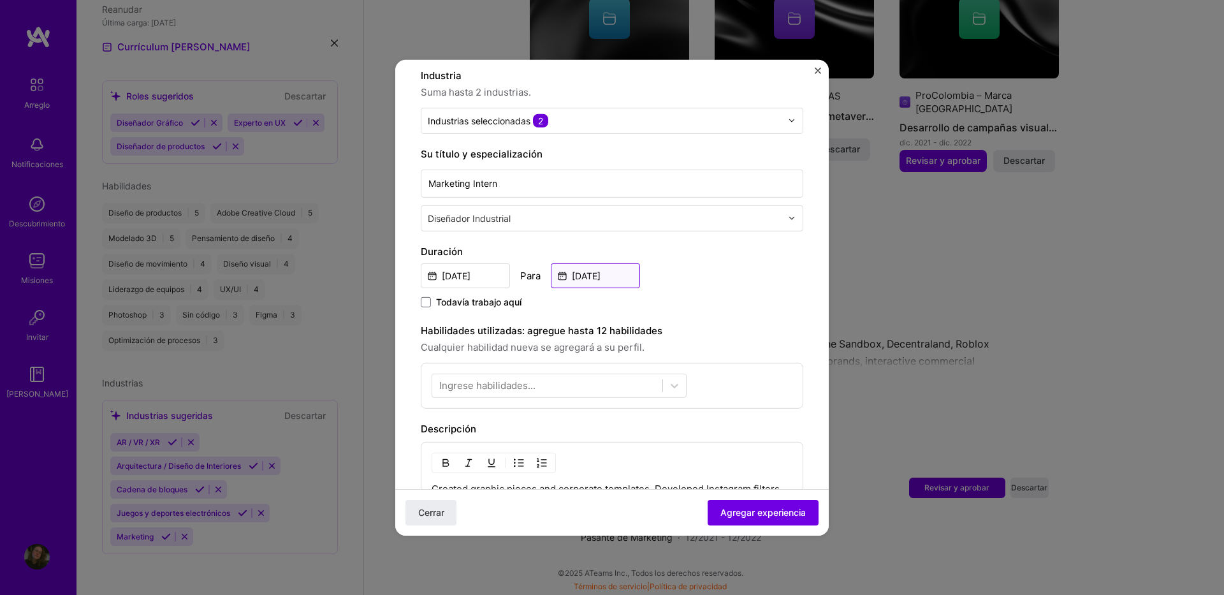
click at [595, 281] on input "[DATE]" at bounding box center [595, 275] width 89 height 25
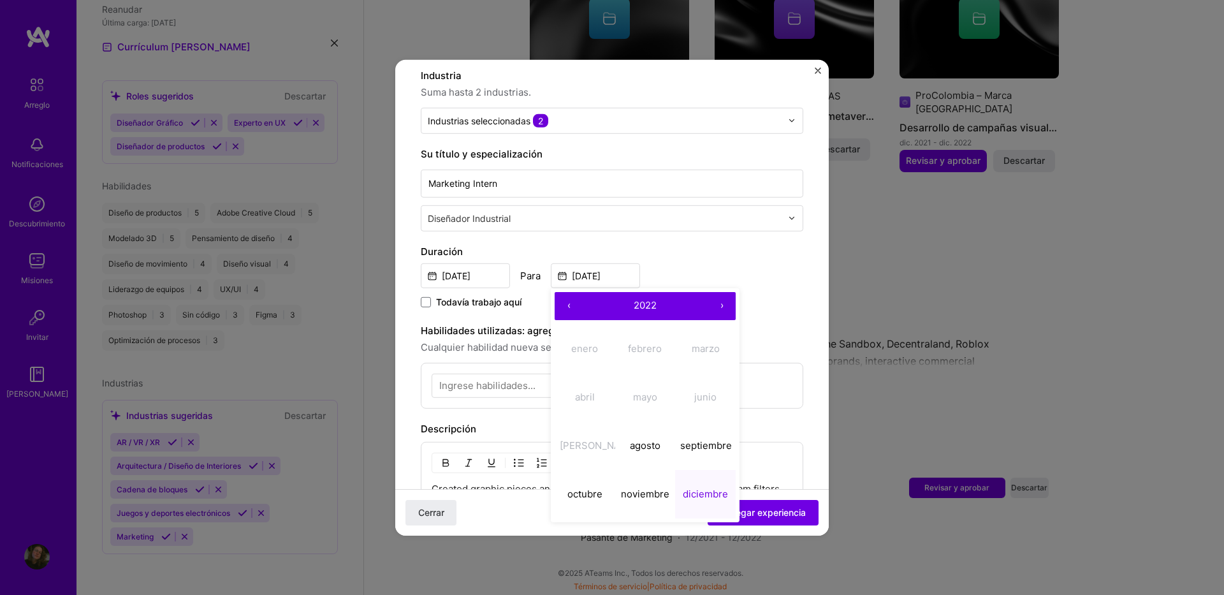
click at [717, 302] on button "›" at bounding box center [722, 305] width 28 height 28
click at [641, 346] on abbr "febrero" at bounding box center [645, 348] width 34 height 12
type input "[DATE]"
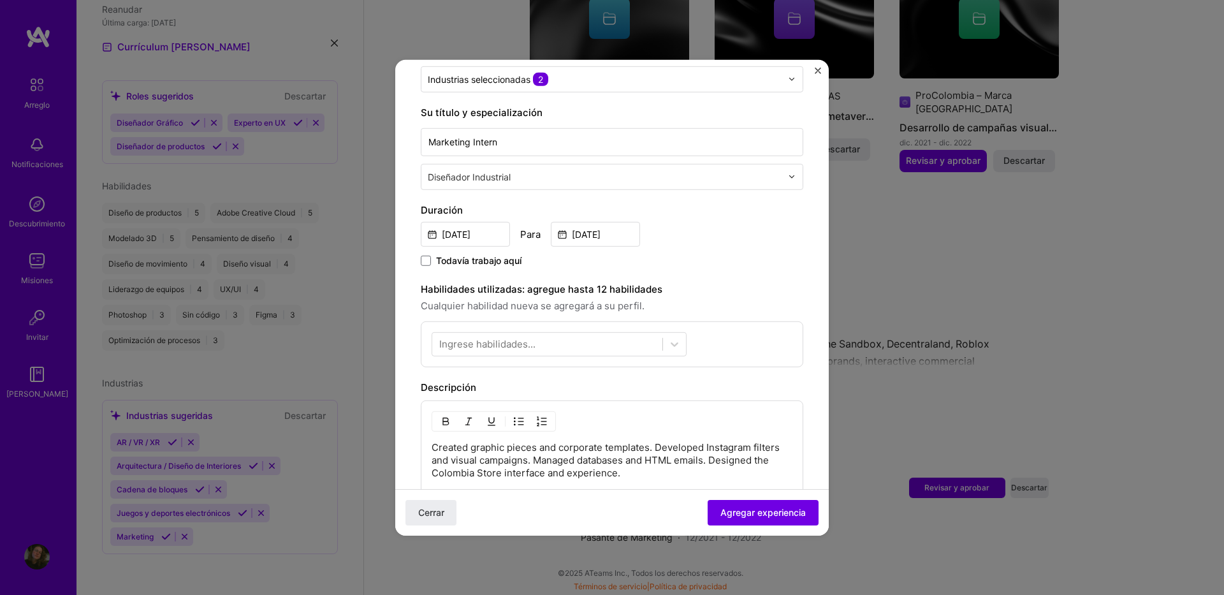
scroll to position [255, 0]
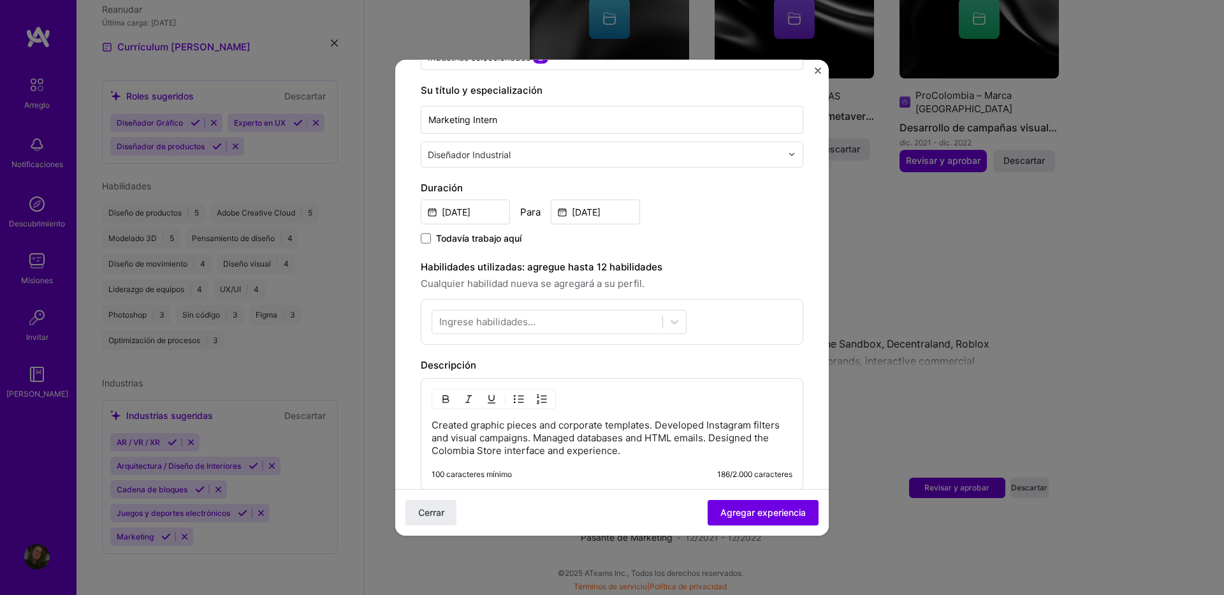
click at [532, 326] on div "Ingrese habilidades..." at bounding box center [487, 321] width 96 height 13
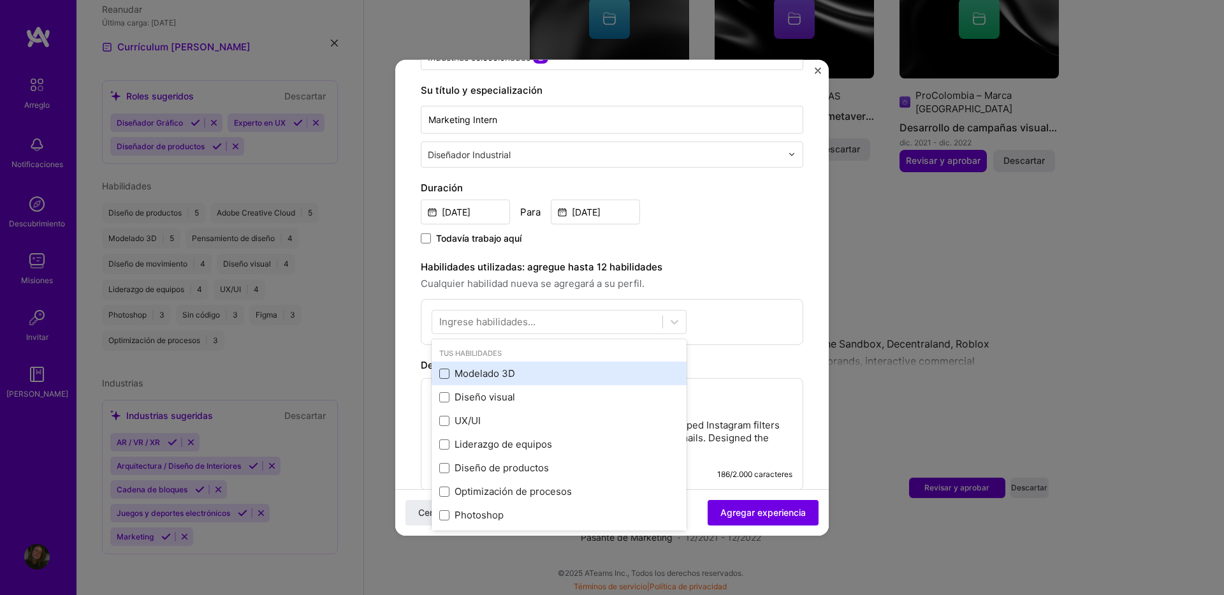
click at [444, 376] on span at bounding box center [444, 373] width 10 height 10
click at [0, 0] on input "checkbox" at bounding box center [0, 0] width 0 height 0
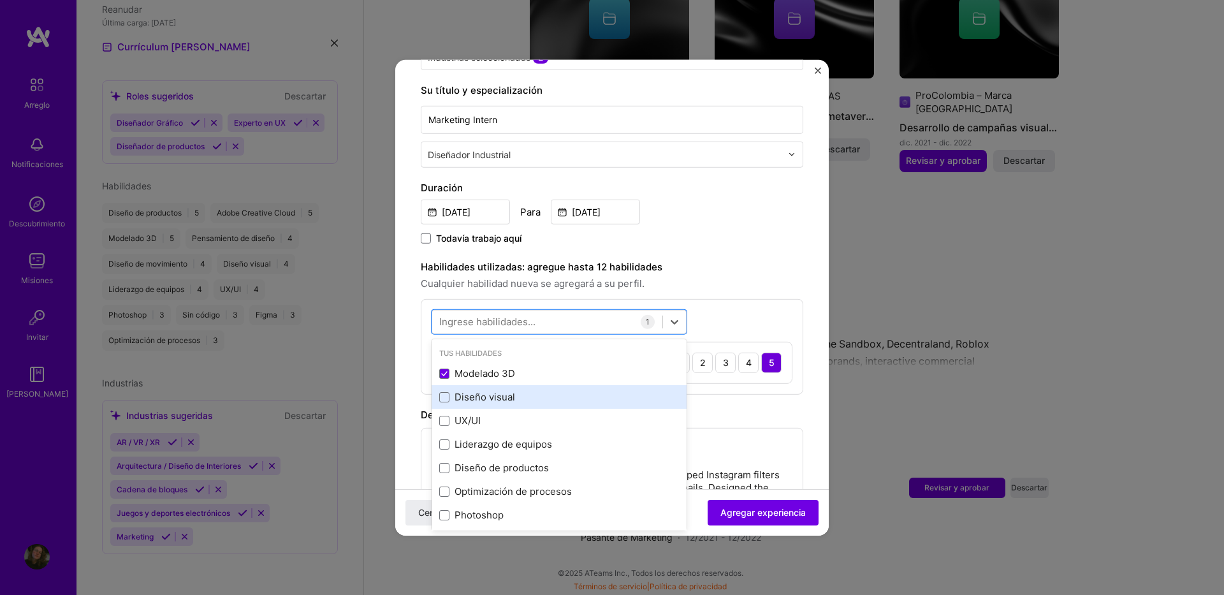
click at [439, 398] on div "Diseño visual" at bounding box center [559, 397] width 255 height 24
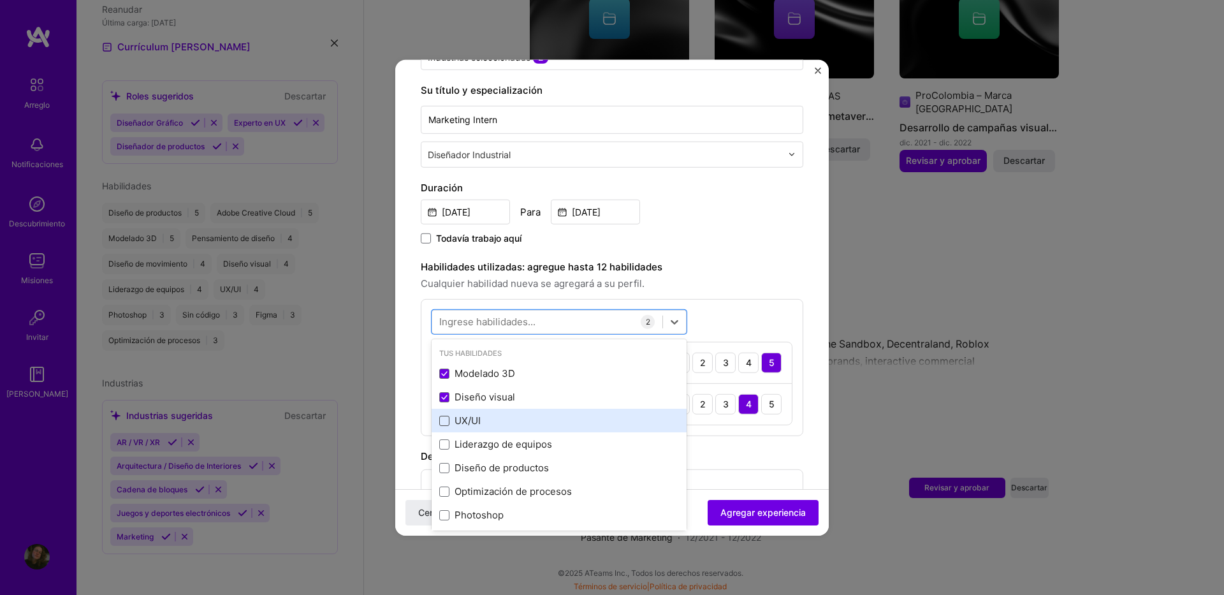
click at [446, 420] on span at bounding box center [444, 421] width 10 height 10
click at [0, 0] on input "checkbox" at bounding box center [0, 0] width 0 height 0
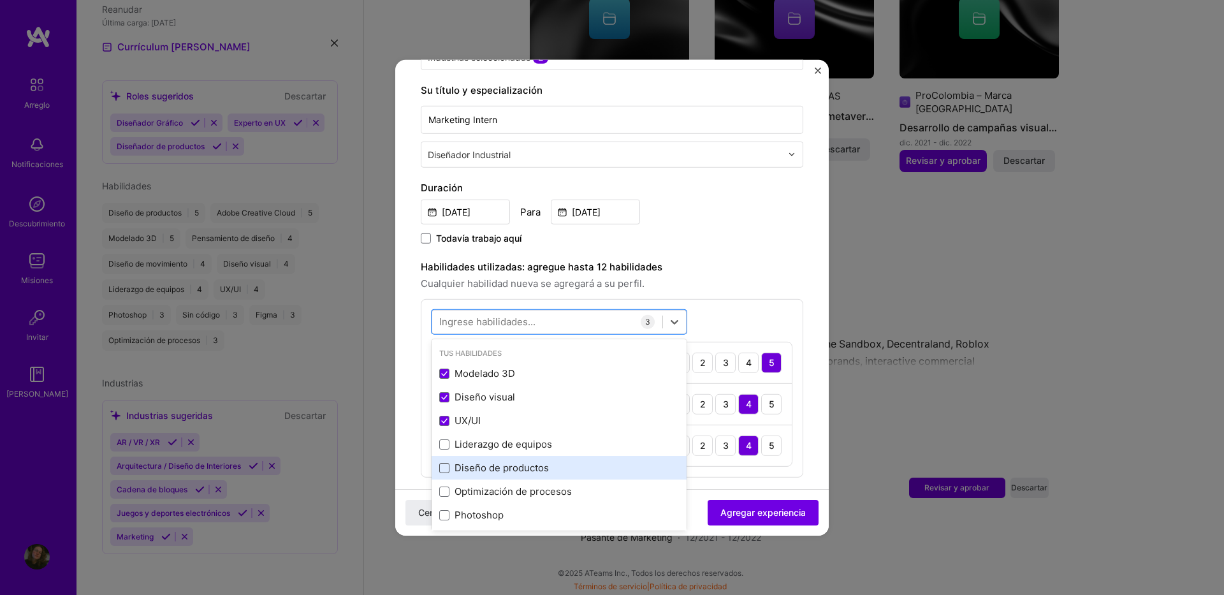
click at [445, 469] on span at bounding box center [444, 468] width 10 height 10
click at [0, 0] on input "checkbox" at bounding box center [0, 0] width 0 height 0
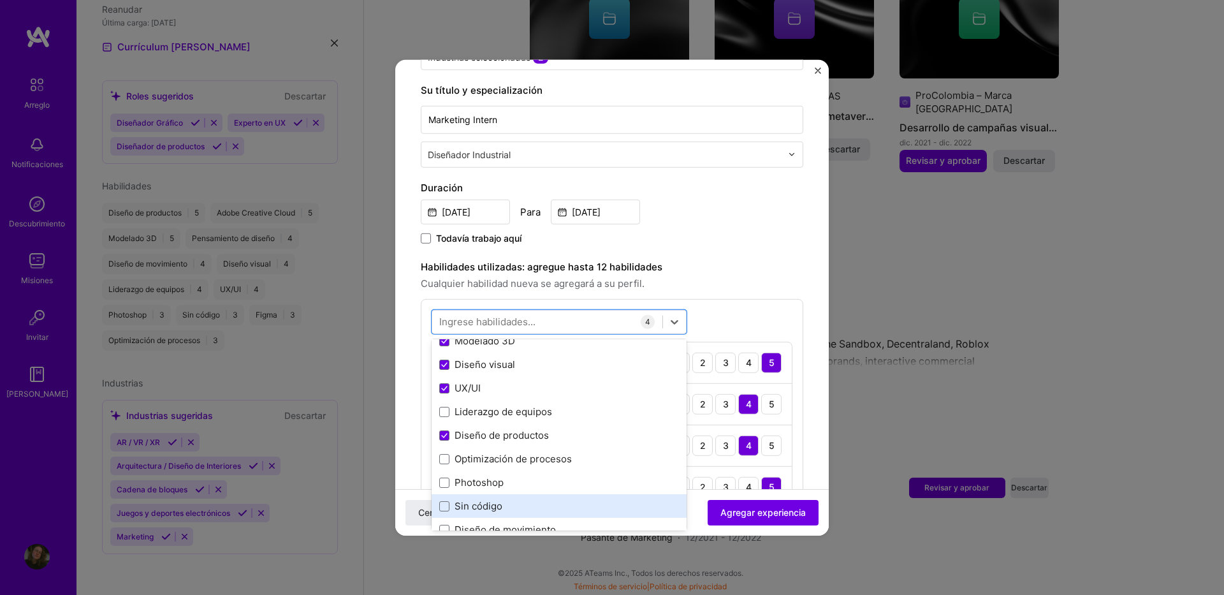
scroll to position [64, 0]
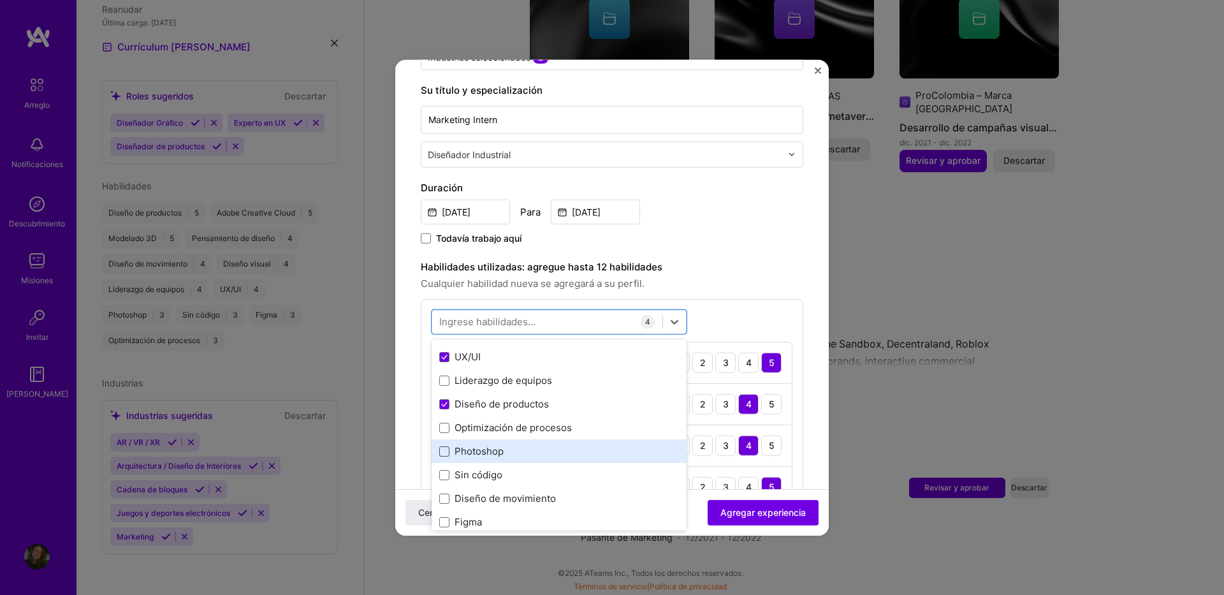
click at [446, 451] on span at bounding box center [444, 451] width 10 height 10
click at [0, 0] on input "checkbox" at bounding box center [0, 0] width 0 height 0
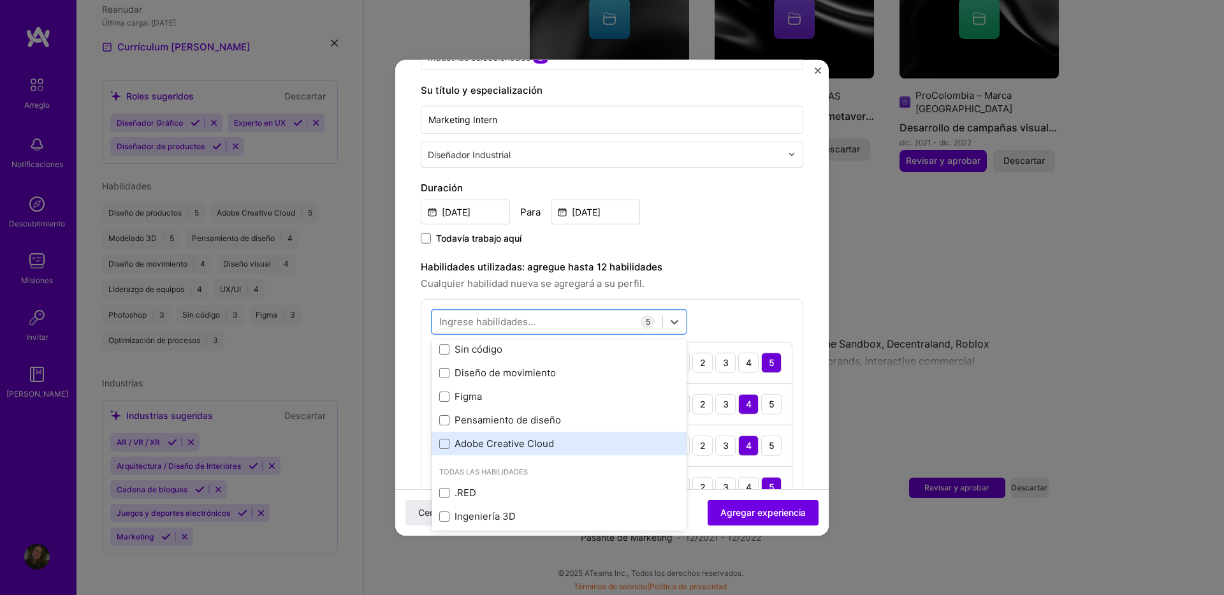
scroll to position [191, 0]
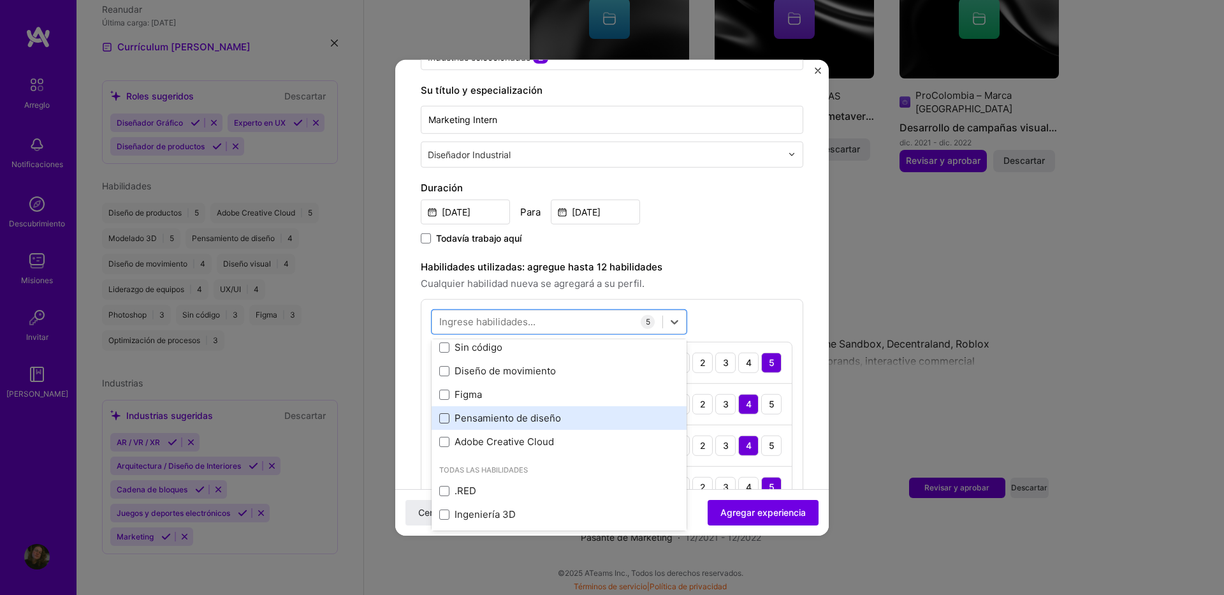
click at [444, 419] on span at bounding box center [444, 418] width 10 height 10
click at [0, 0] on input "checkbox" at bounding box center [0, 0] width 0 height 0
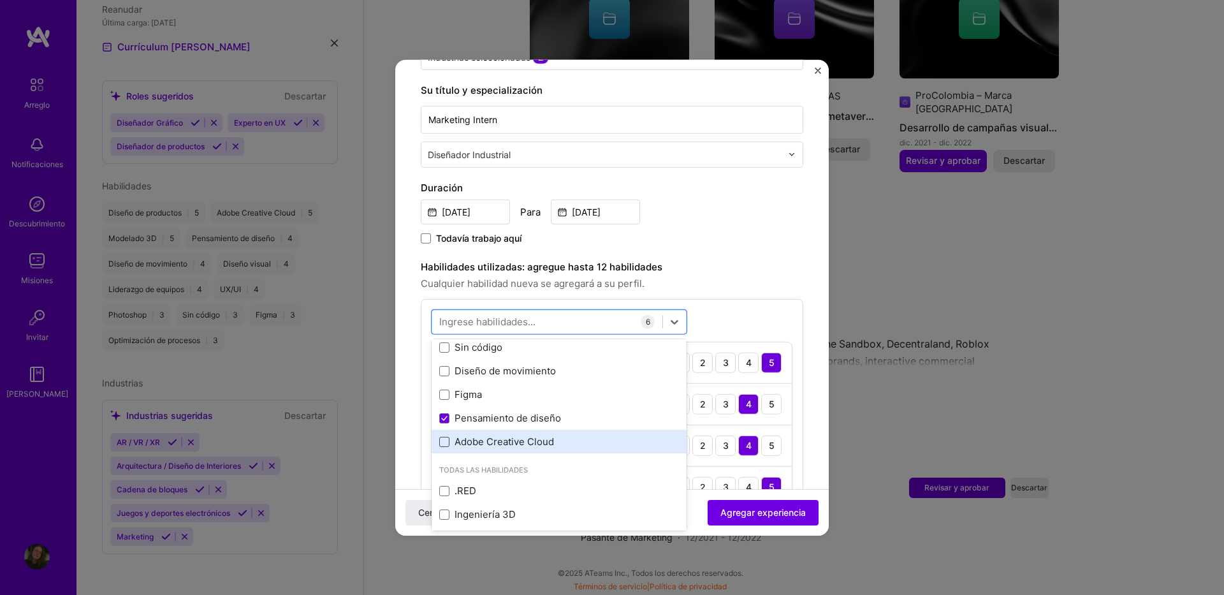
click at [442, 445] on span at bounding box center [444, 442] width 10 height 10
click at [0, 0] on input "checkbox" at bounding box center [0, 0] width 0 height 0
click at [579, 324] on div at bounding box center [547, 321] width 230 height 21
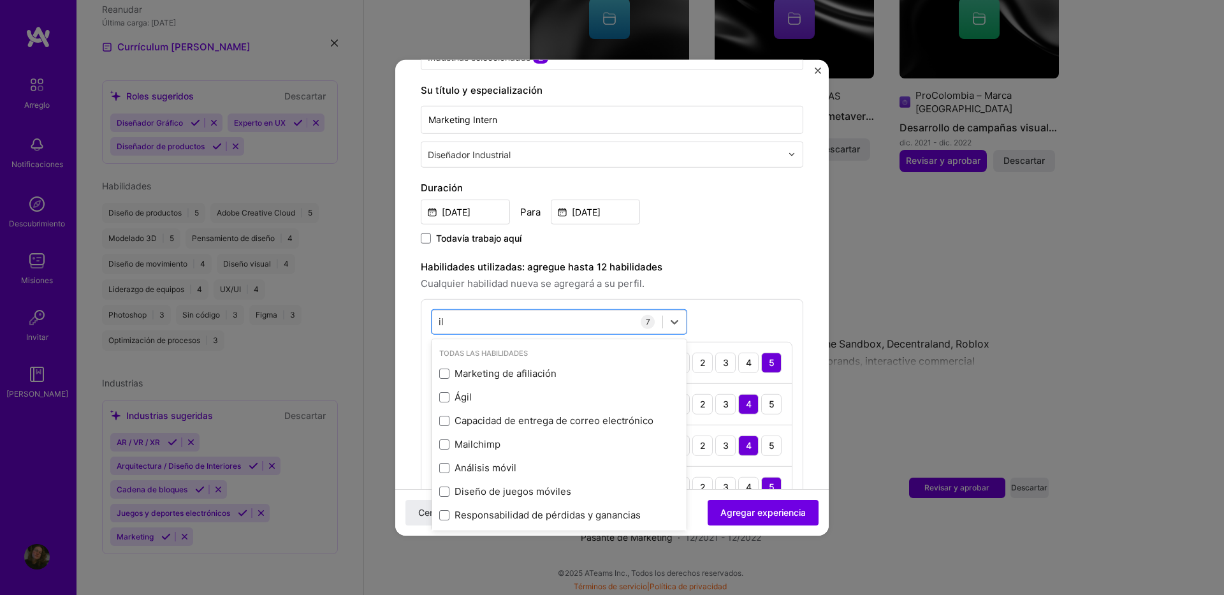
type input "i"
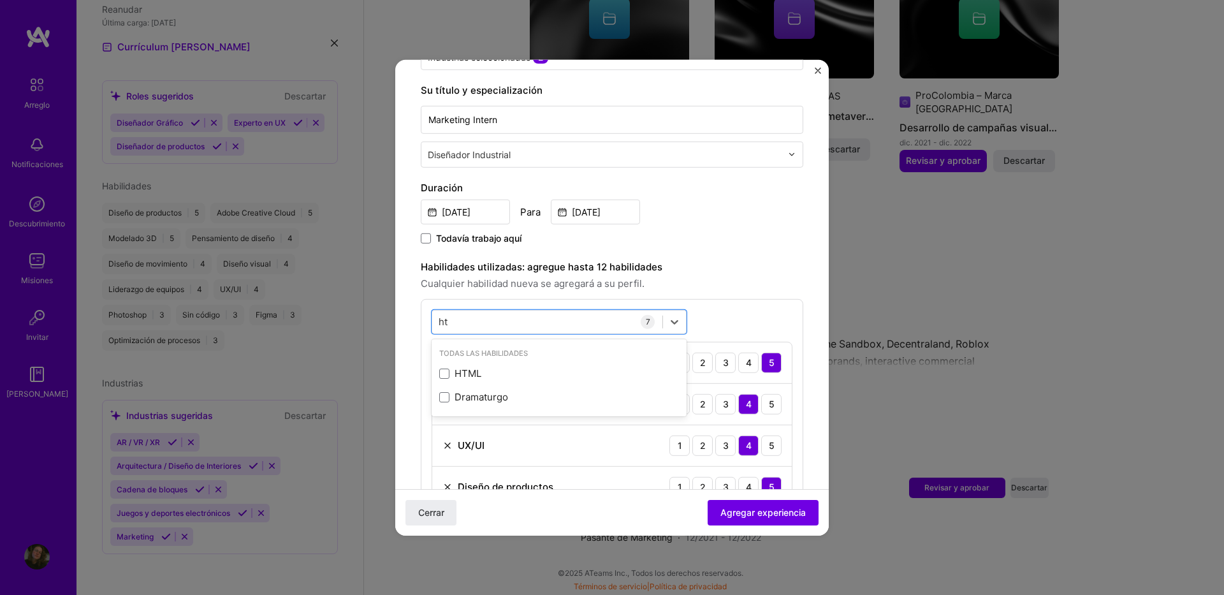
type input "h"
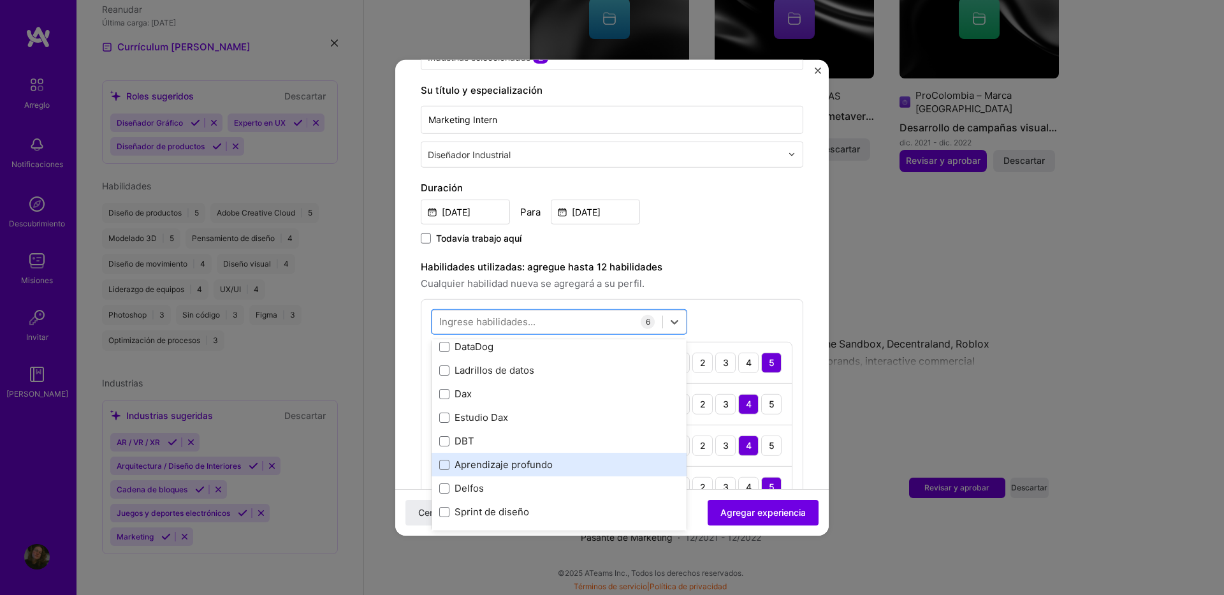
scroll to position [2486, 0]
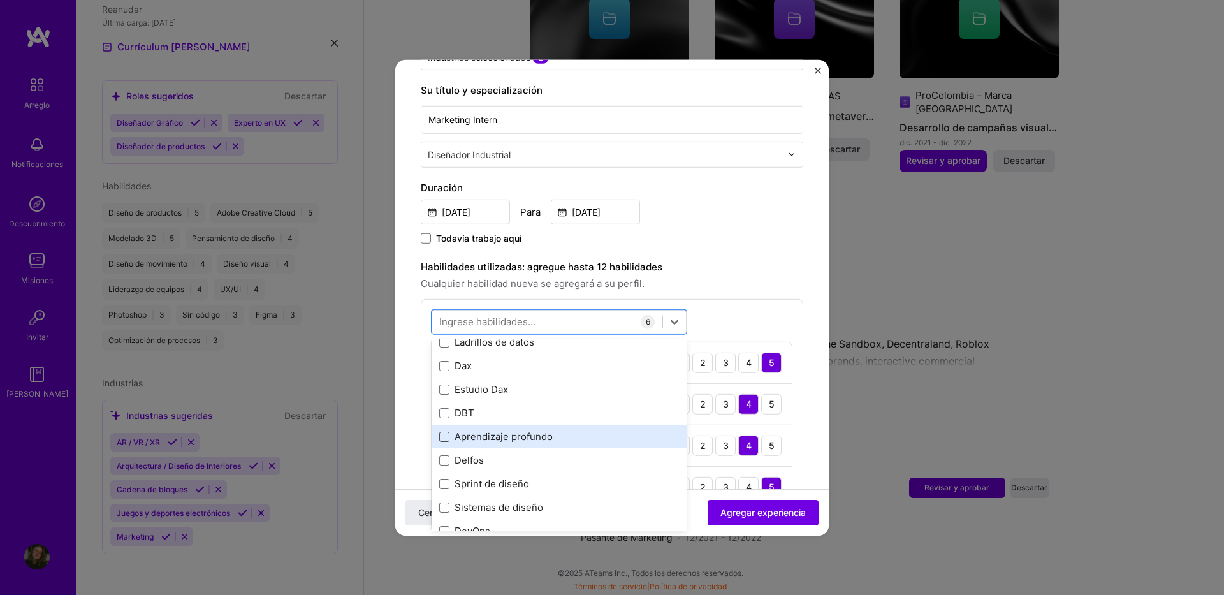
click at [441, 437] on span at bounding box center [444, 436] width 10 height 10
click at [0, 0] on input "checkbox" at bounding box center [0, 0] width 0 height 0
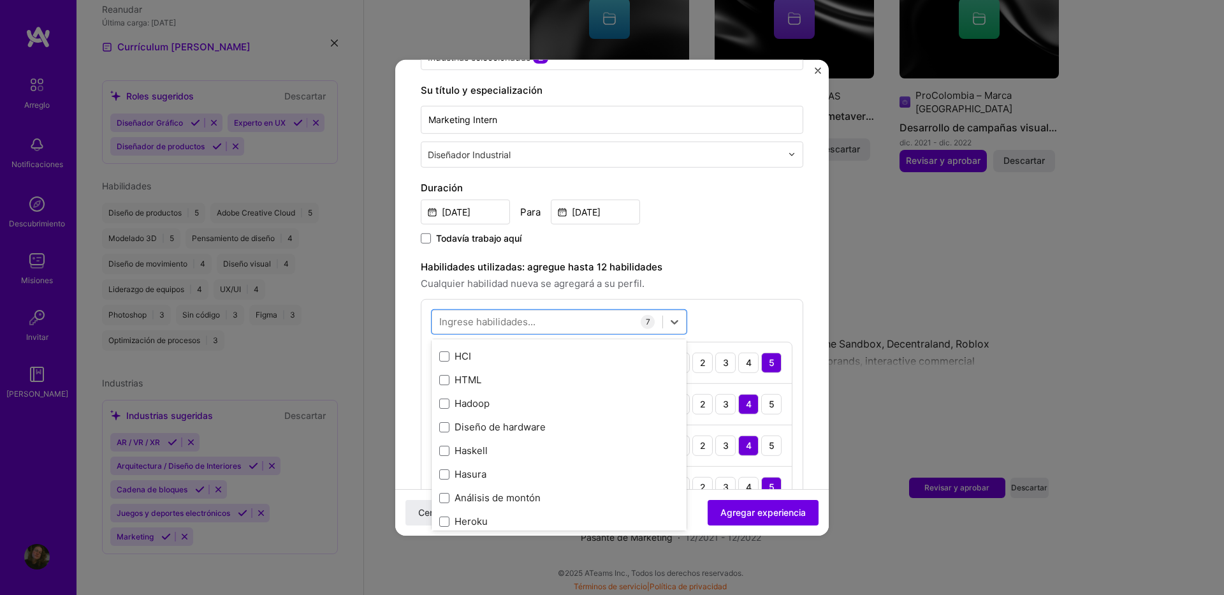
scroll to position [3889, 0]
click at [446, 381] on span at bounding box center [444, 378] width 10 height 10
click at [0, 0] on input "checkbox" at bounding box center [0, 0] width 0 height 0
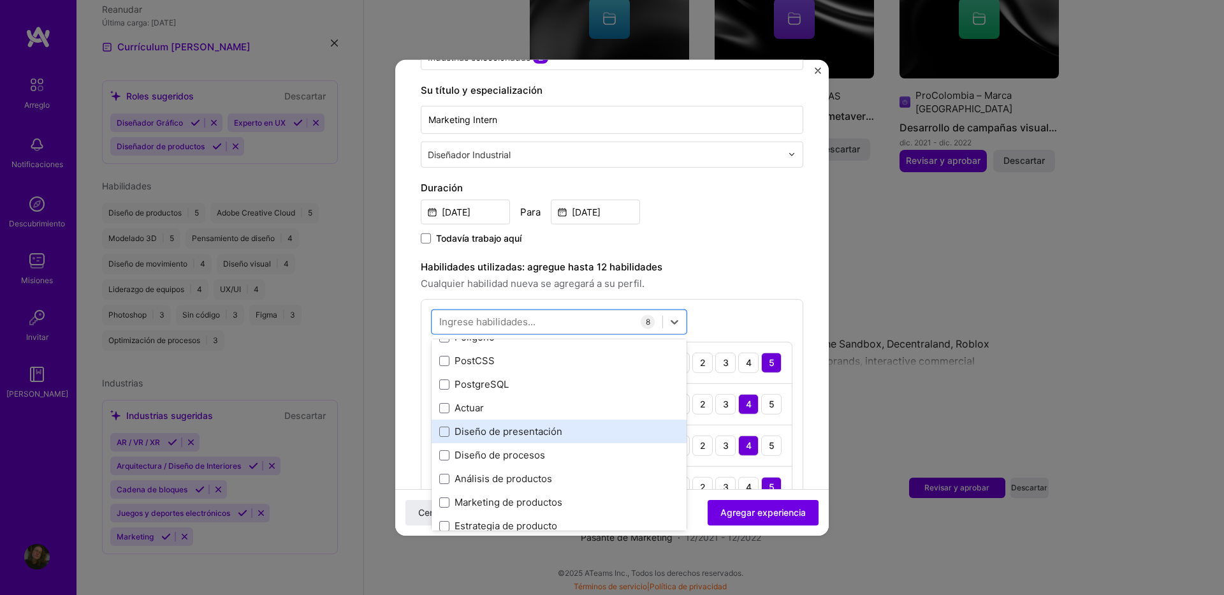
scroll to position [5865, 0]
click at [446, 432] on span at bounding box center [444, 430] width 10 height 10
click at [0, 0] on input "checkbox" at bounding box center [0, 0] width 0 height 0
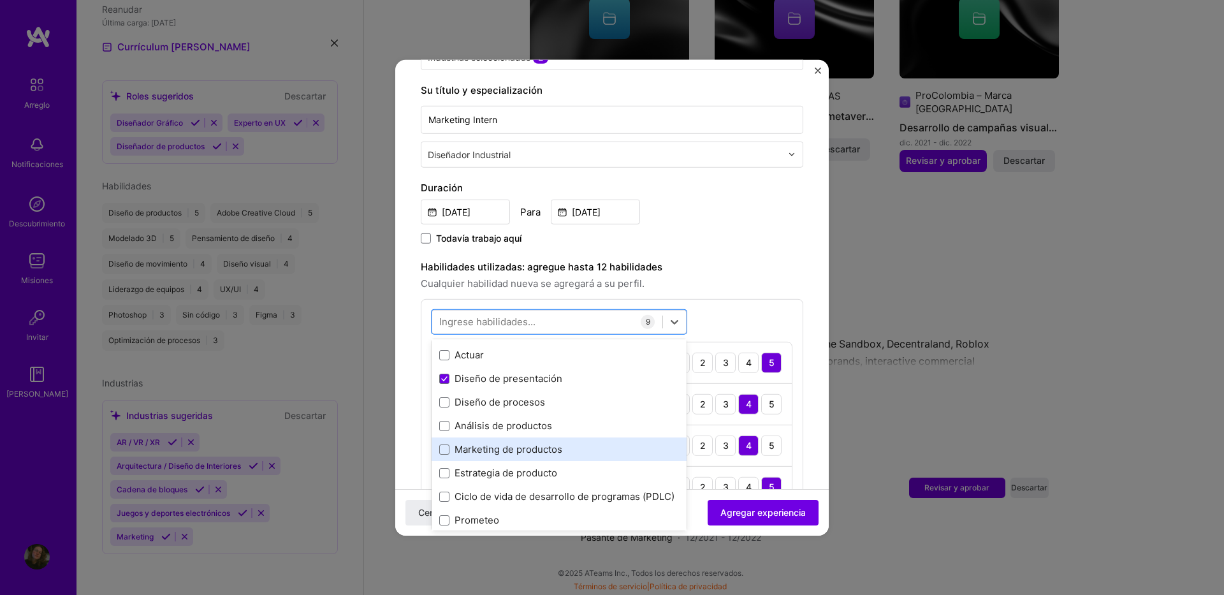
scroll to position [5929, 0]
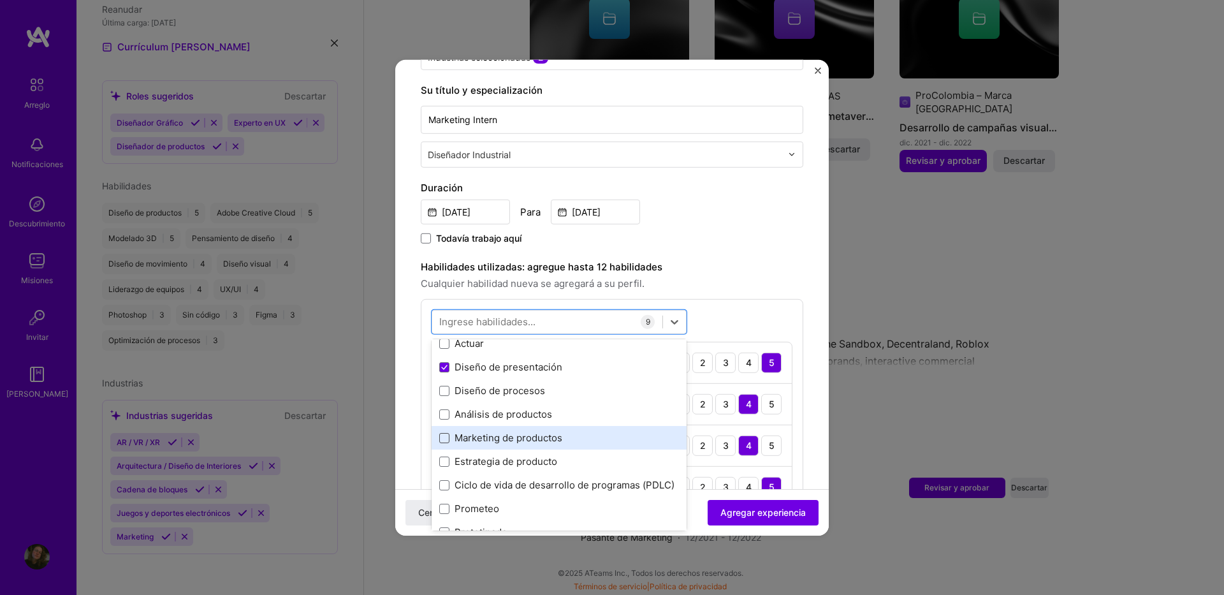
click at [442, 438] on span at bounding box center [444, 437] width 10 height 10
click at [0, 0] on input "checkbox" at bounding box center [0, 0] width 0 height 0
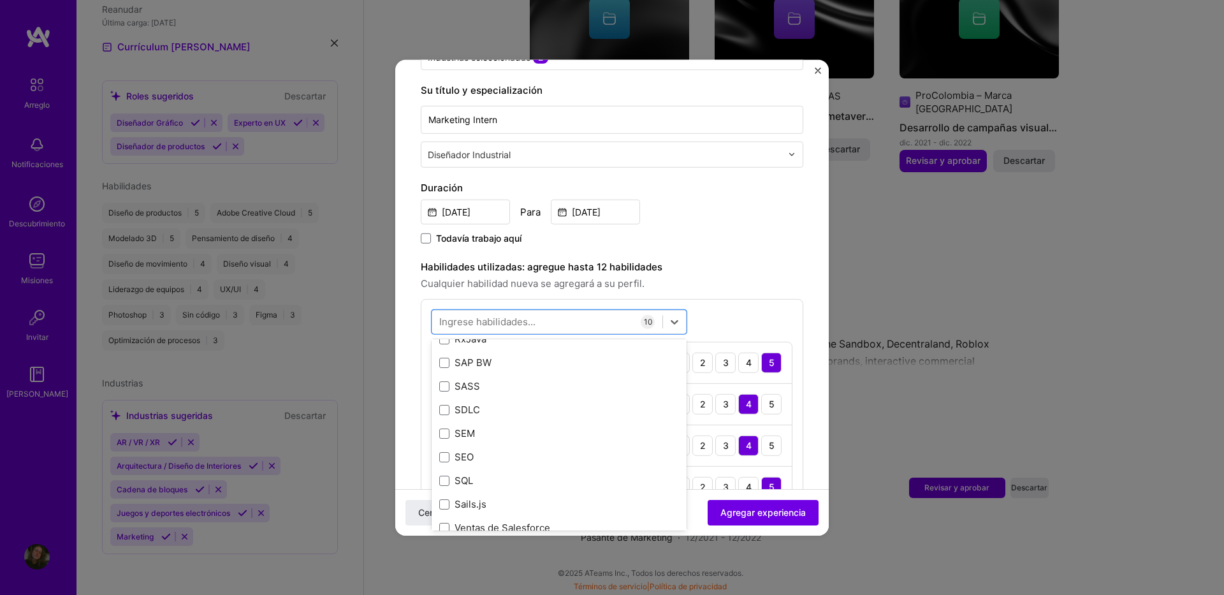
scroll to position [6885, 0]
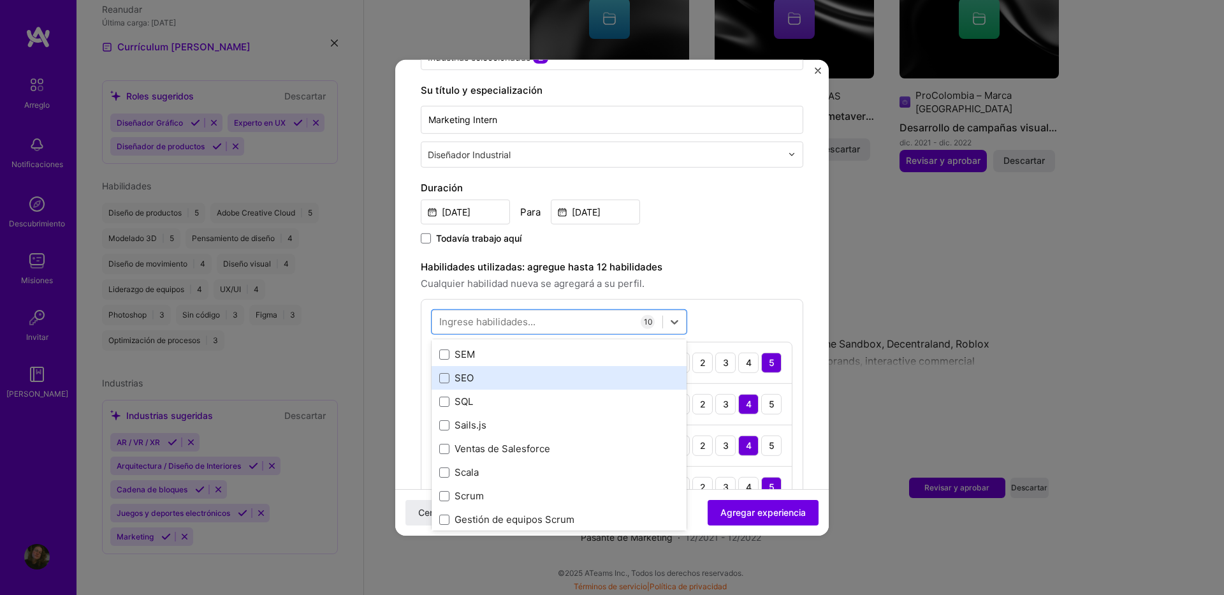
click at [449, 384] on div "SEO" at bounding box center [559, 377] width 240 height 13
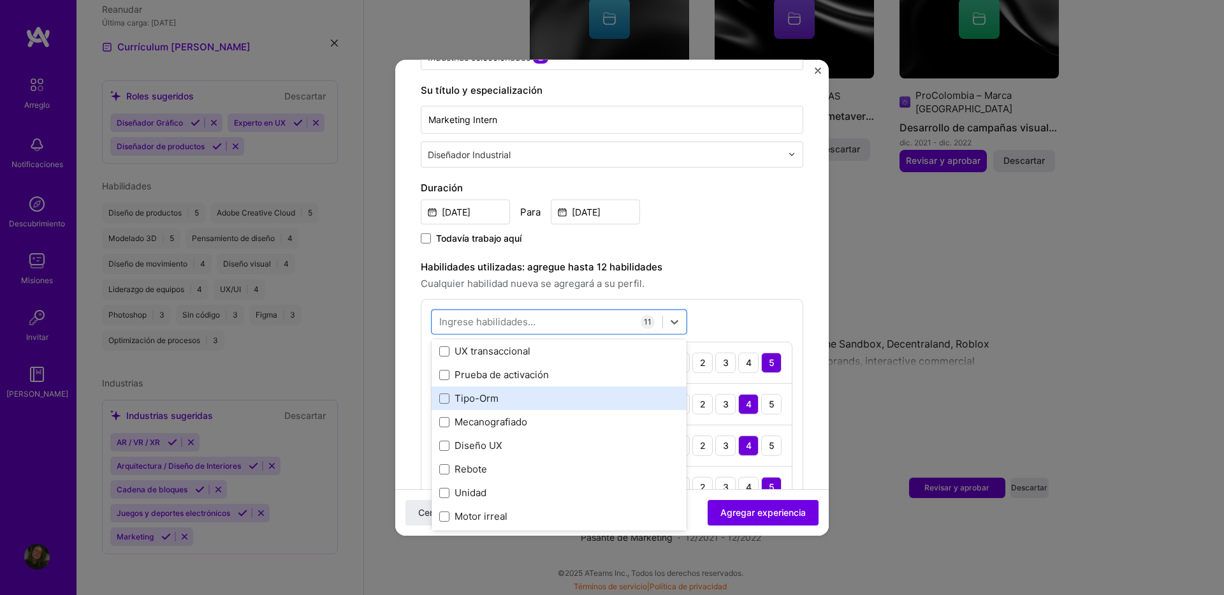
scroll to position [8097, 0]
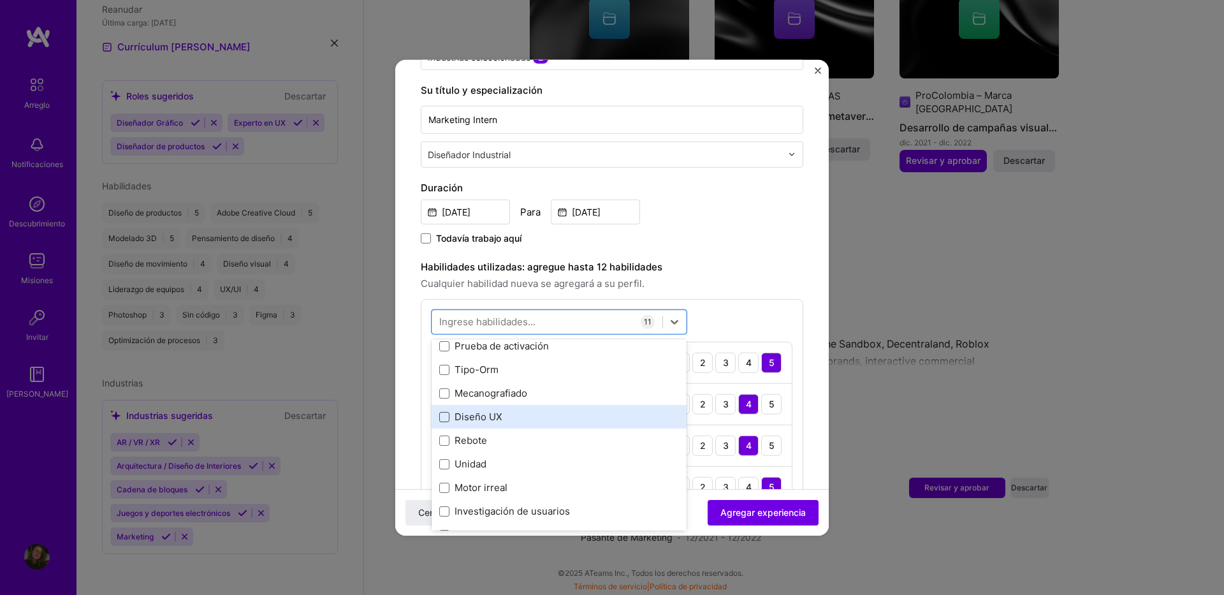
click at [439, 421] on span at bounding box center [444, 416] width 10 height 10
click at [0, 0] on input "checkbox" at bounding box center [0, 0] width 0 height 0
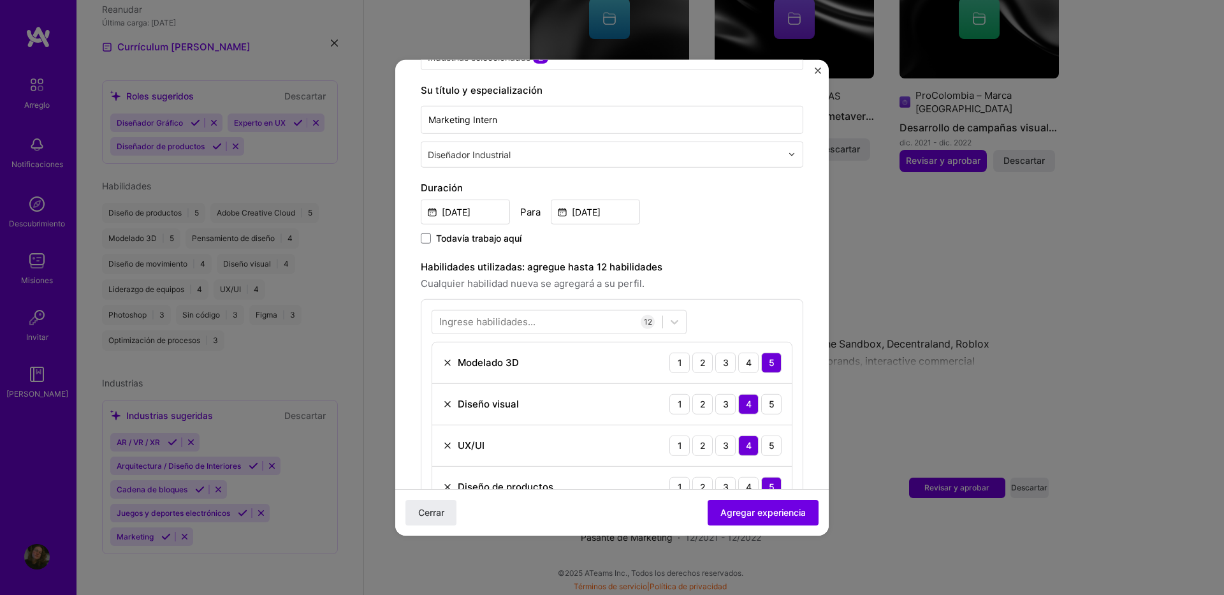
click at [705, 317] on div "Ingrese habilidades... 12 Modelado 3D 1 2 3 4 5 Diseño visual 1 2 3 4 5 UX/UI 1…" at bounding box center [612, 573] width 383 height 551
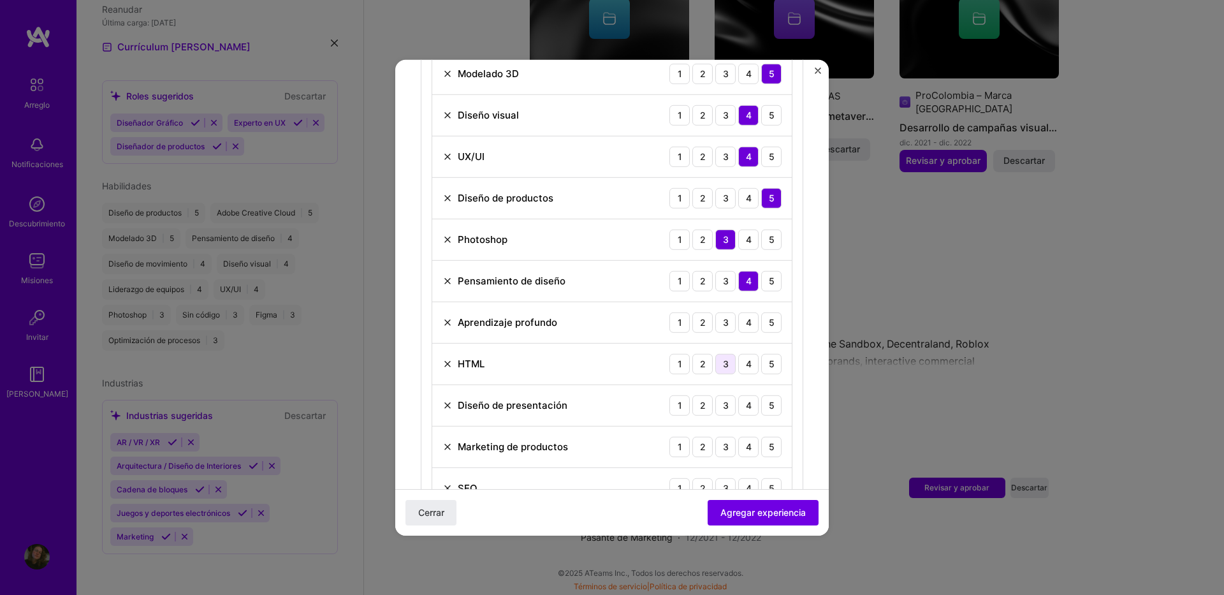
scroll to position [574, 0]
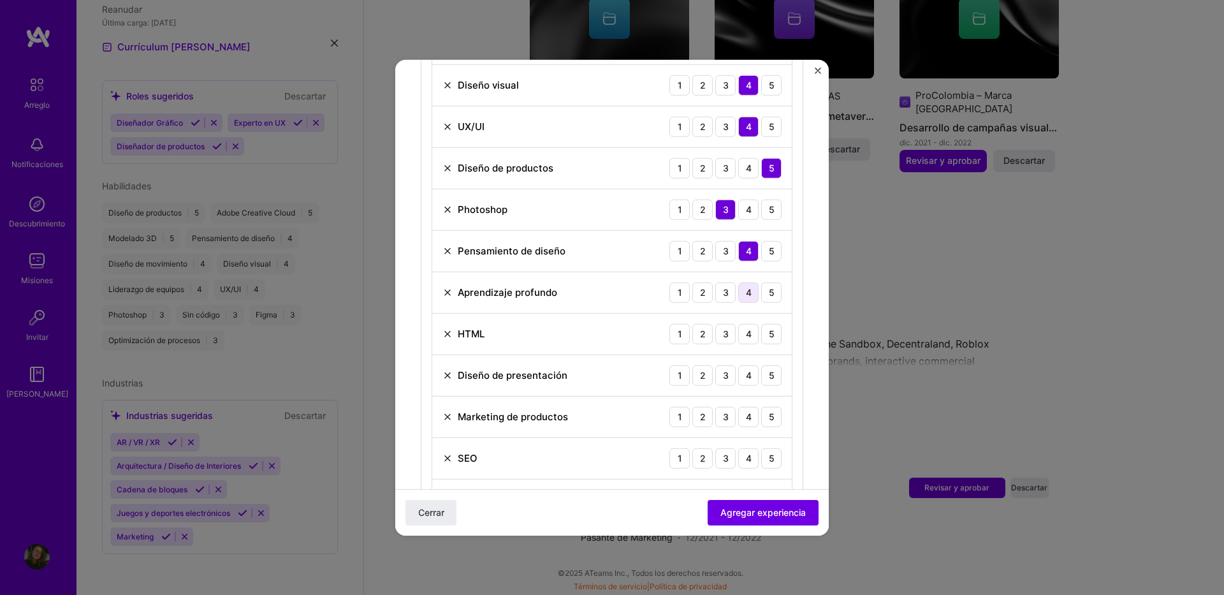
drag, startPoint x: 736, startPoint y: 294, endPoint x: 711, endPoint y: 332, distance: 46.0
click at [738, 295] on div "4" at bounding box center [748, 292] width 20 height 20
click at [699, 334] on div "2" at bounding box center [702, 333] width 20 height 20
click at [718, 334] on div "3" at bounding box center [725, 333] width 20 height 20
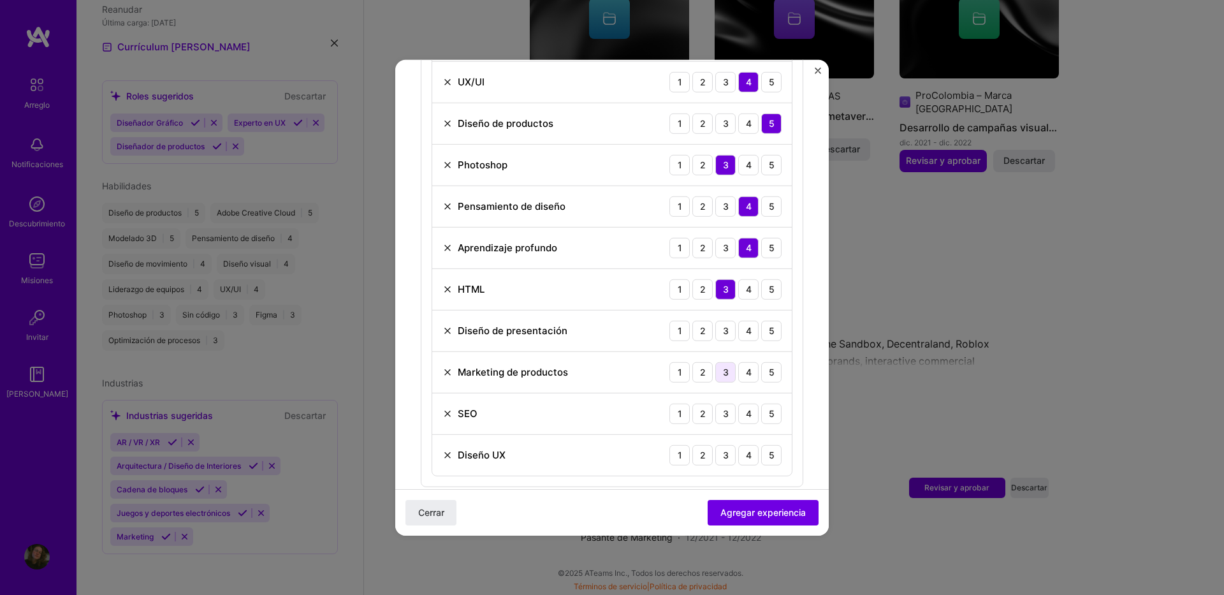
scroll to position [638, 0]
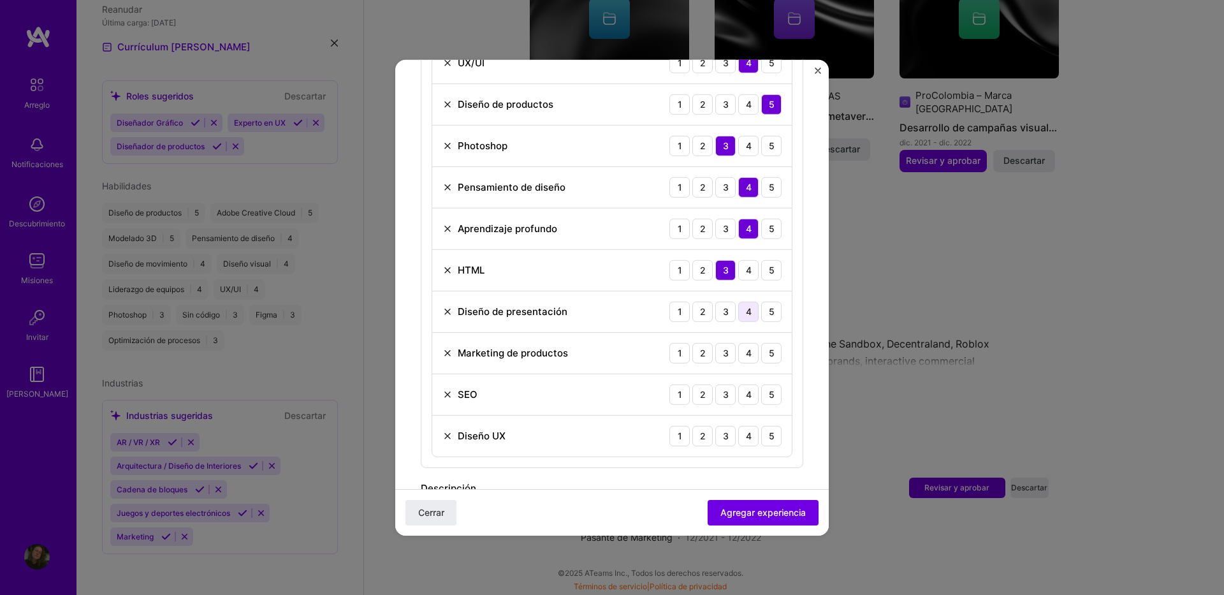
click at [738, 312] on div "4" at bounding box center [748, 311] width 20 height 20
click at [739, 360] on div "4" at bounding box center [748, 352] width 20 height 20
click at [738, 393] on div "4" at bounding box center [748, 394] width 20 height 20
click at [722, 390] on div "3" at bounding box center [725, 394] width 20 height 20
click at [744, 443] on div "4" at bounding box center [748, 435] width 20 height 20
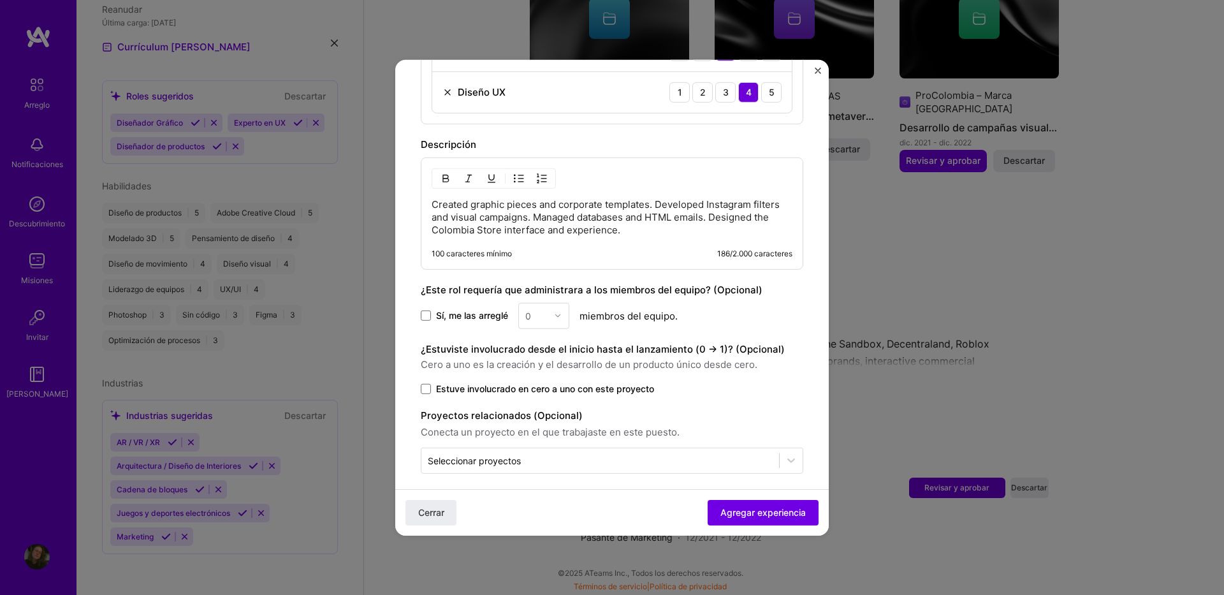
scroll to position [991, 0]
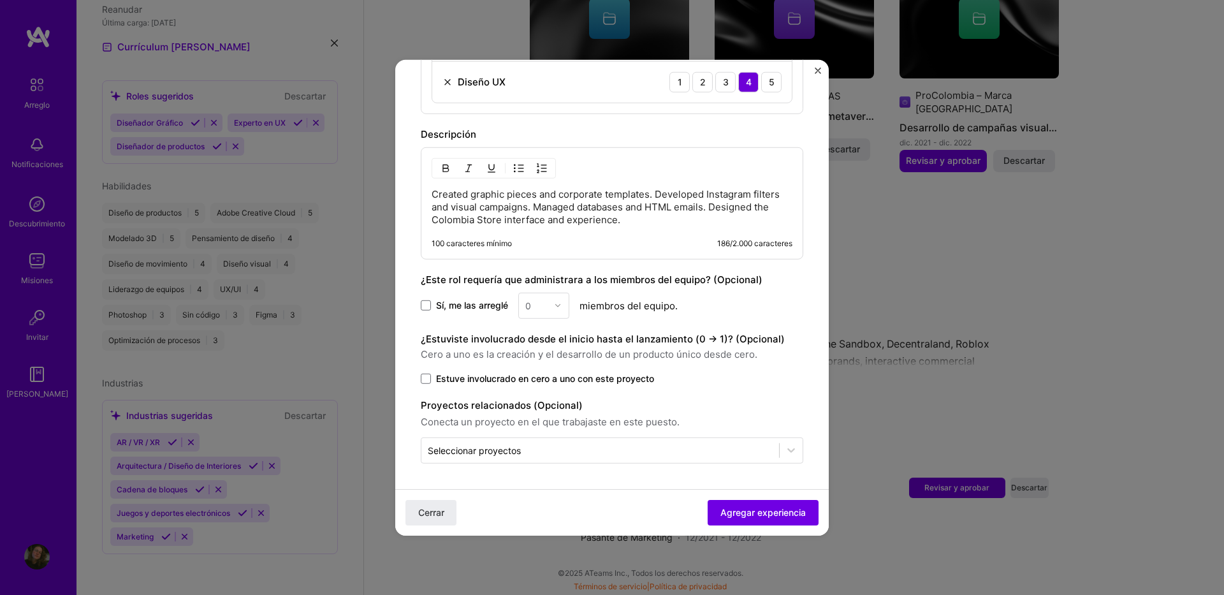
click at [478, 377] on span "Estuve involucrado en cero a uno con este proyecto" at bounding box center [545, 378] width 218 height 13
click at [0, 0] on input "Estuve involucrado en cero a uno con este proyecto" at bounding box center [0, 0] width 0 height 0
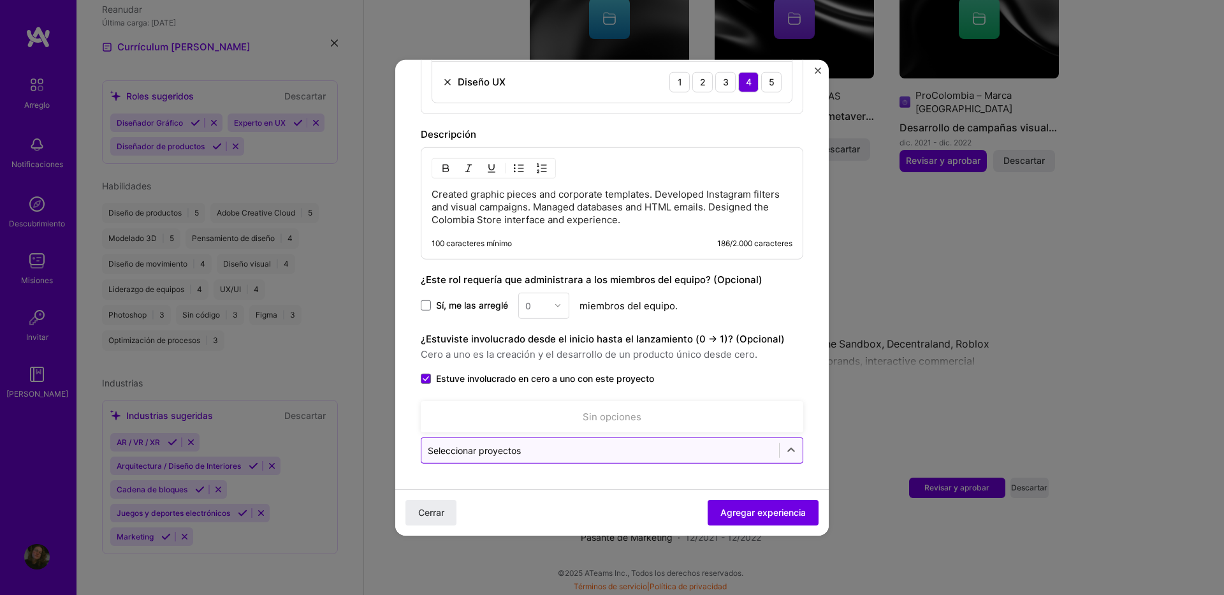
click at [529, 445] on input "text" at bounding box center [600, 449] width 345 height 13
click at [572, 449] on input "text" at bounding box center [600, 449] width 345 height 13
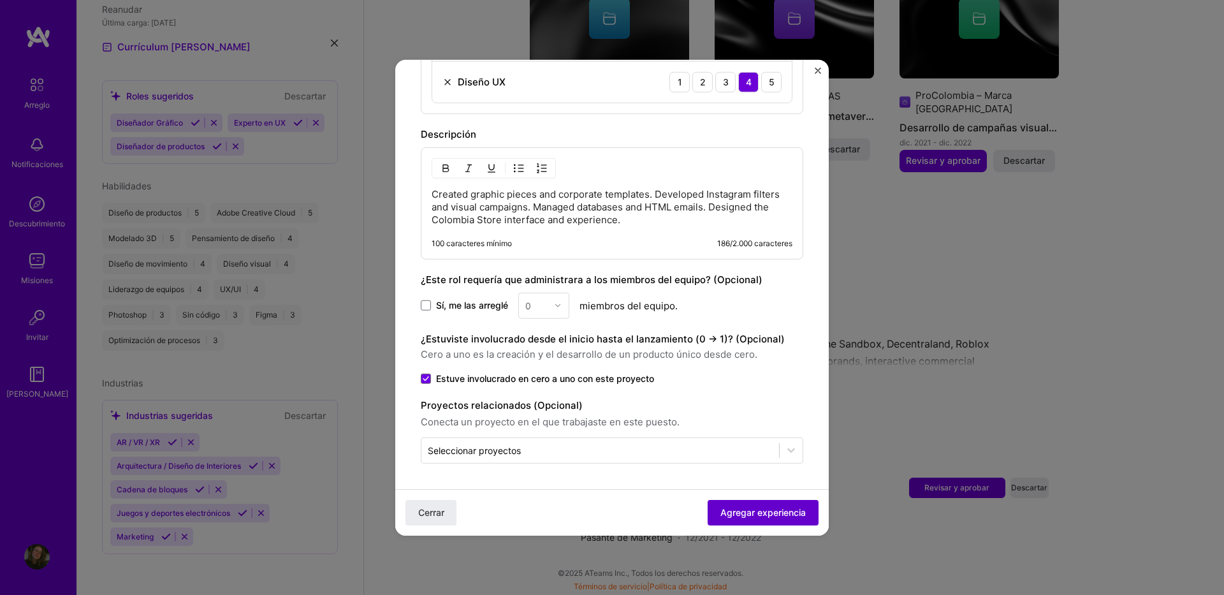
click at [721, 512] on span "Agregar experiencia" at bounding box center [762, 512] width 85 height 13
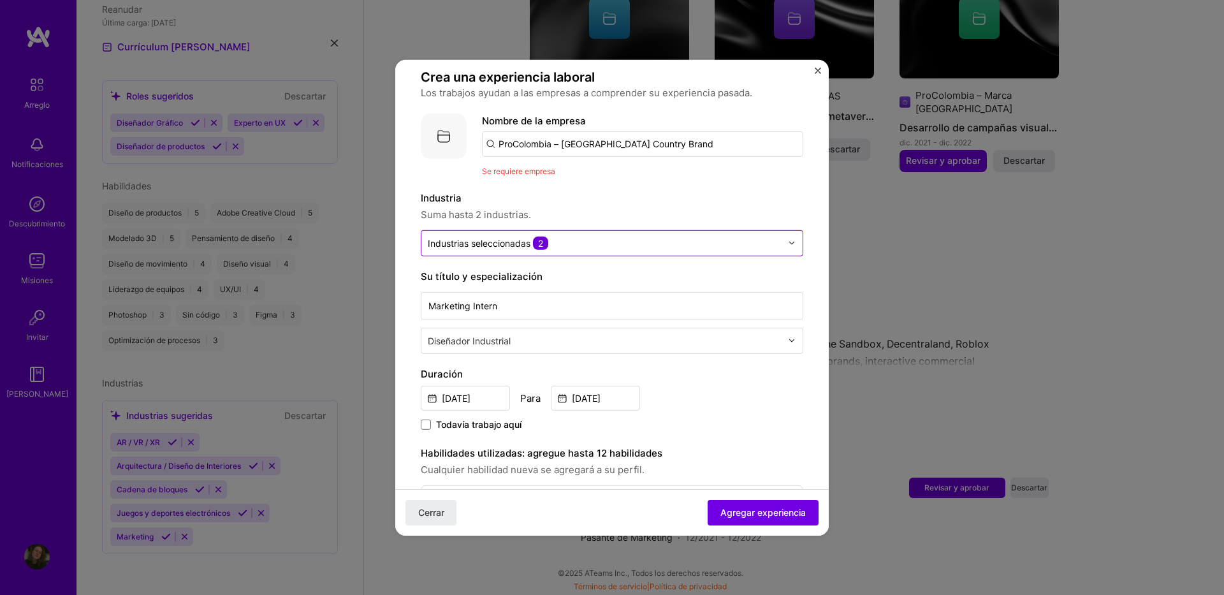
scroll to position [13, 0]
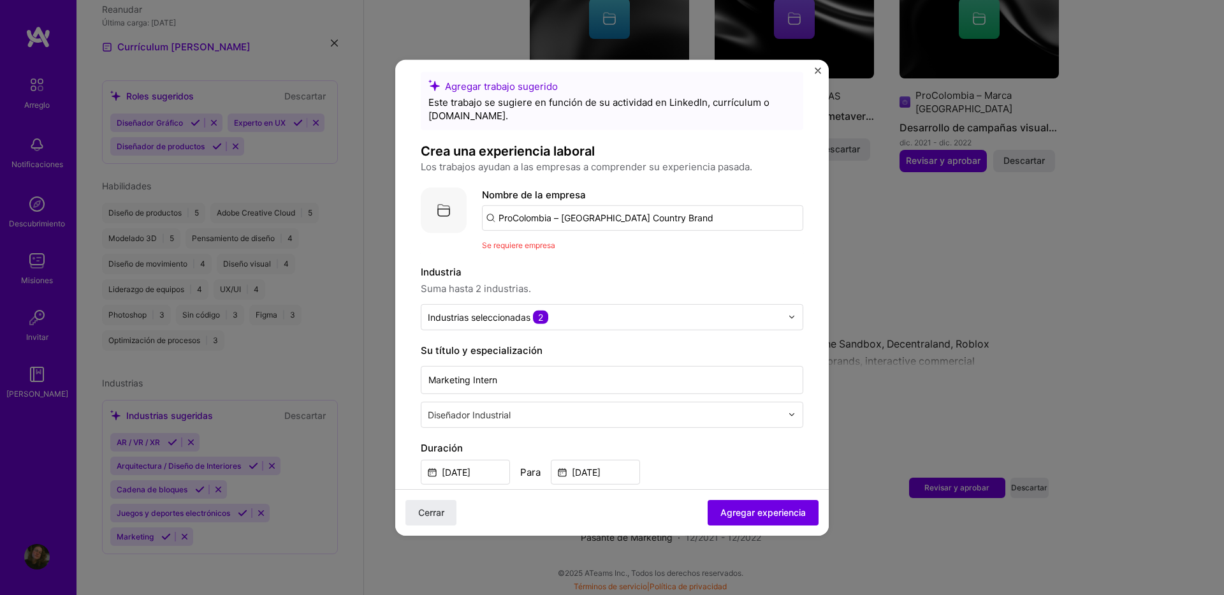
click at [641, 210] on input "ProColombia – [GEOGRAPHIC_DATA] Country Brand" at bounding box center [642, 218] width 321 height 26
click at [692, 210] on input "ProColombia – [GEOGRAPHIC_DATA] Country Brand" at bounding box center [642, 218] width 321 height 26
drag, startPoint x: 525, startPoint y: 247, endPoint x: 482, endPoint y: 222, distance: 49.7
click at [521, 247] on span "Se requiere empresa" at bounding box center [518, 245] width 73 height 10
click at [481, 221] on div "Company logo Nombre de la empresa ProColombia – [GEOGRAPHIC_DATA] Country Brand…" at bounding box center [612, 219] width 383 height 64
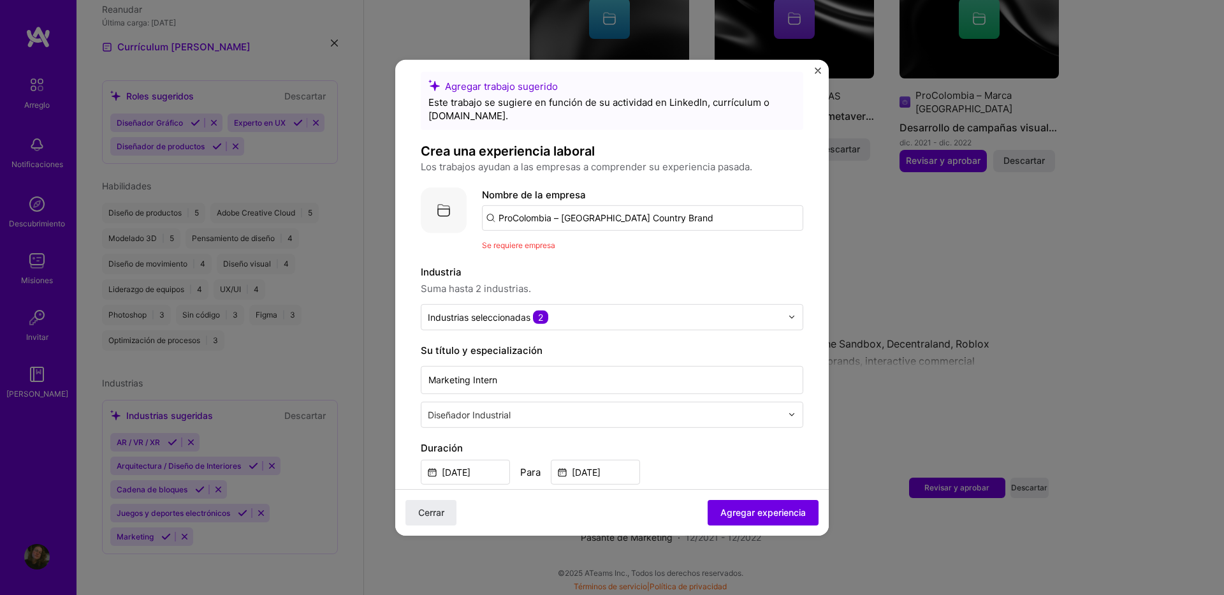
click at [493, 215] on input "ProColombia – [GEOGRAPHIC_DATA] Country Brand" at bounding box center [642, 218] width 321 height 26
click at [661, 214] on input "ProColombia – [GEOGRAPHIC_DATA] Country Brand" at bounding box center [642, 218] width 321 height 26
click at [674, 214] on input "ProColombia – [GEOGRAPHIC_DATA] Country Brand" at bounding box center [642, 218] width 321 height 26
click at [455, 212] on img at bounding box center [444, 210] width 46 height 46
click at [508, 217] on input "ProColombia – [GEOGRAPHIC_DATA] Country Brand" at bounding box center [642, 218] width 321 height 26
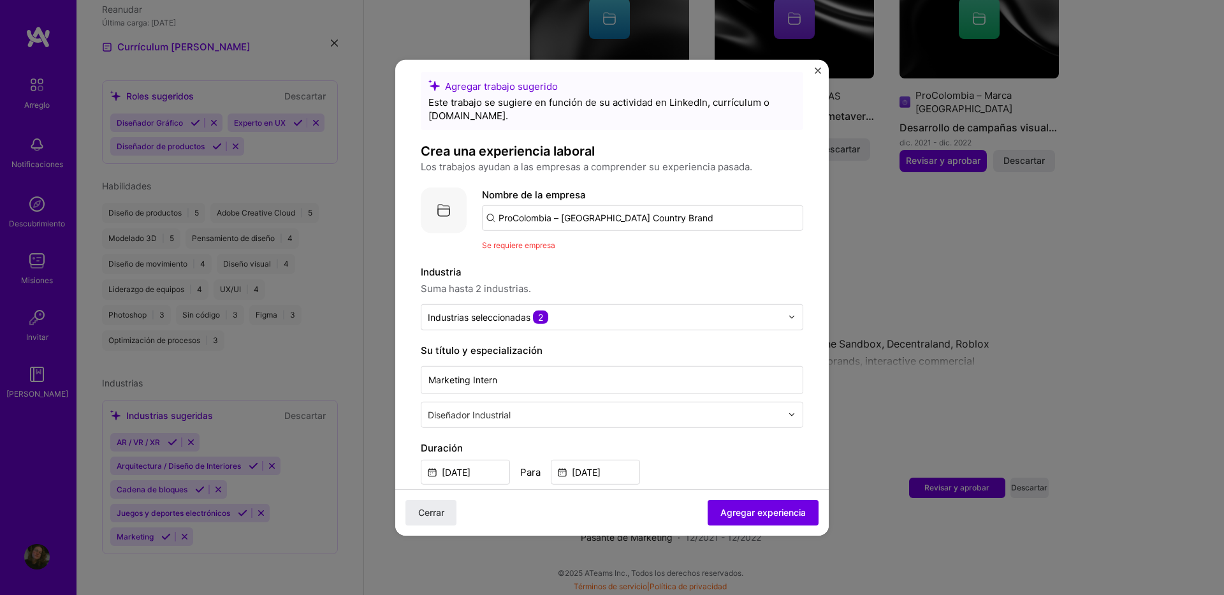
drag, startPoint x: 508, startPoint y: 222, endPoint x: 570, endPoint y: 210, distance: 62.9
click at [509, 222] on input "ProColombia – [GEOGRAPHIC_DATA] Country Brand" at bounding box center [642, 218] width 321 height 26
click at [570, 210] on input "ProColombia – [GEOGRAPHIC_DATA] Country Brand" at bounding box center [642, 218] width 321 height 26
click at [575, 211] on input "ProColombia – [GEOGRAPHIC_DATA] Country Brand" at bounding box center [642, 218] width 321 height 26
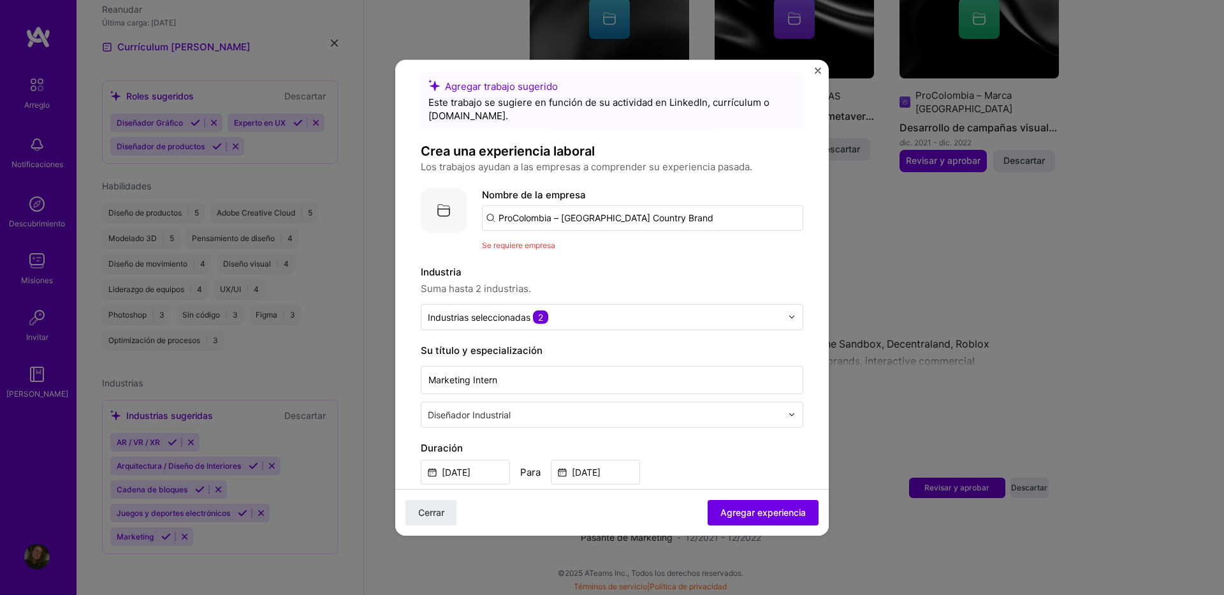
drag, startPoint x: 653, startPoint y: 211, endPoint x: 678, endPoint y: 214, distance: 25.7
click at [661, 212] on input "ProColombia – [GEOGRAPHIC_DATA] Country Brand" at bounding box center [642, 218] width 321 height 26
click at [678, 214] on input "ProColombia – [GEOGRAPHIC_DATA] Country Brand" at bounding box center [642, 218] width 321 height 26
type input "ProColombia"
click at [610, 252] on div "ProColombia" at bounding box center [598, 253] width 69 height 22
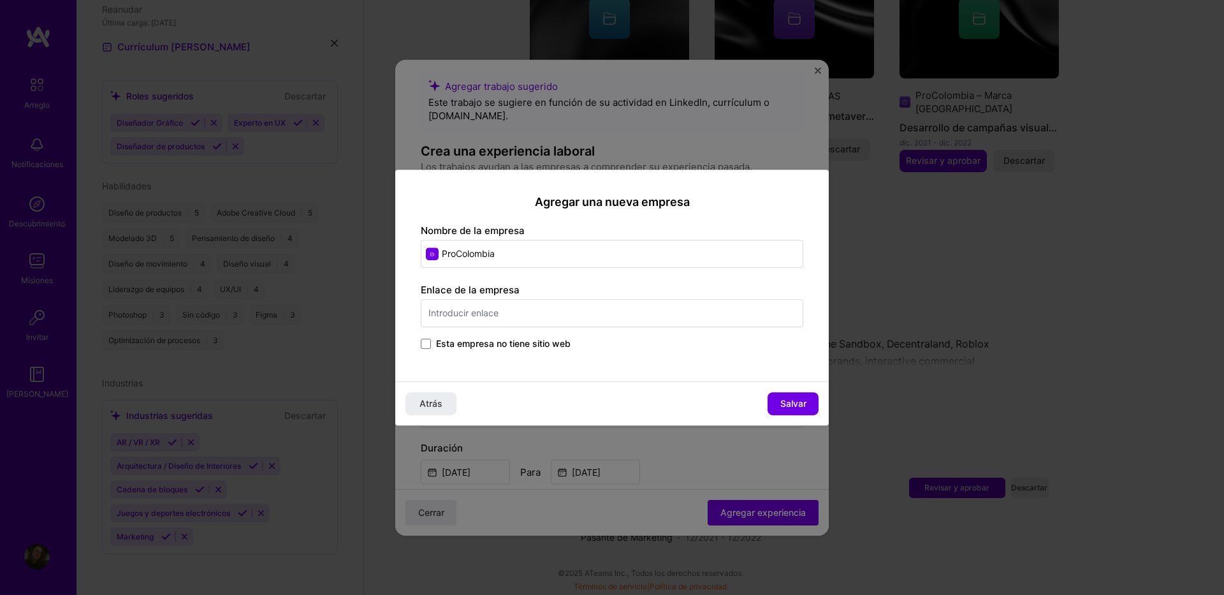
click at [514, 318] on input "text" at bounding box center [612, 313] width 383 height 28
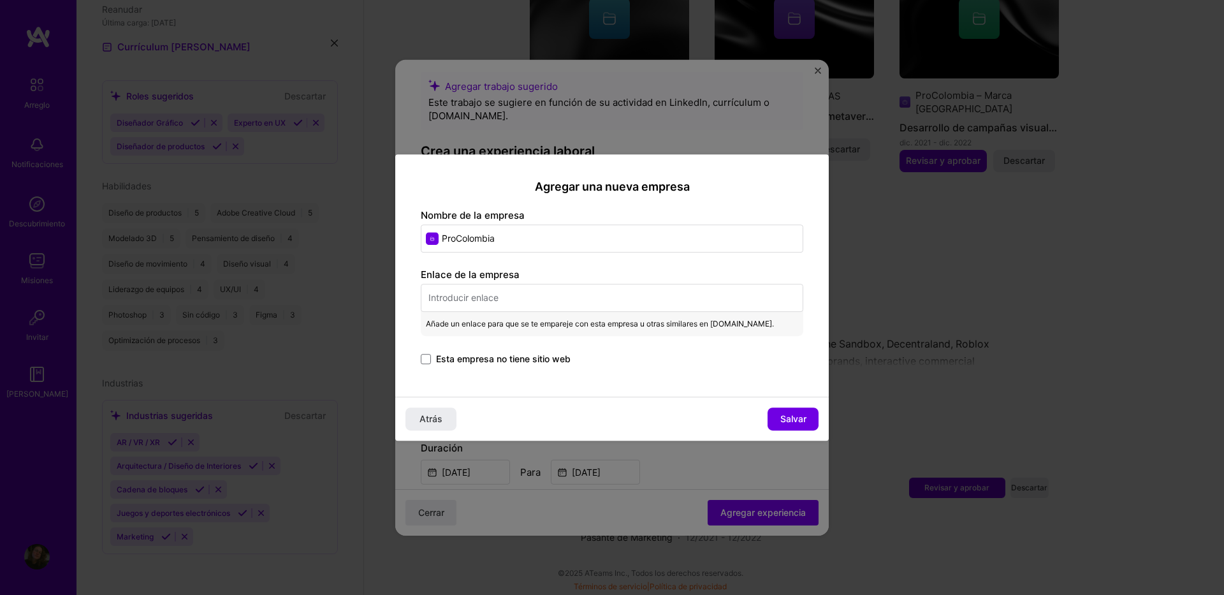
paste input "[URL][DOMAIN_NAME]"
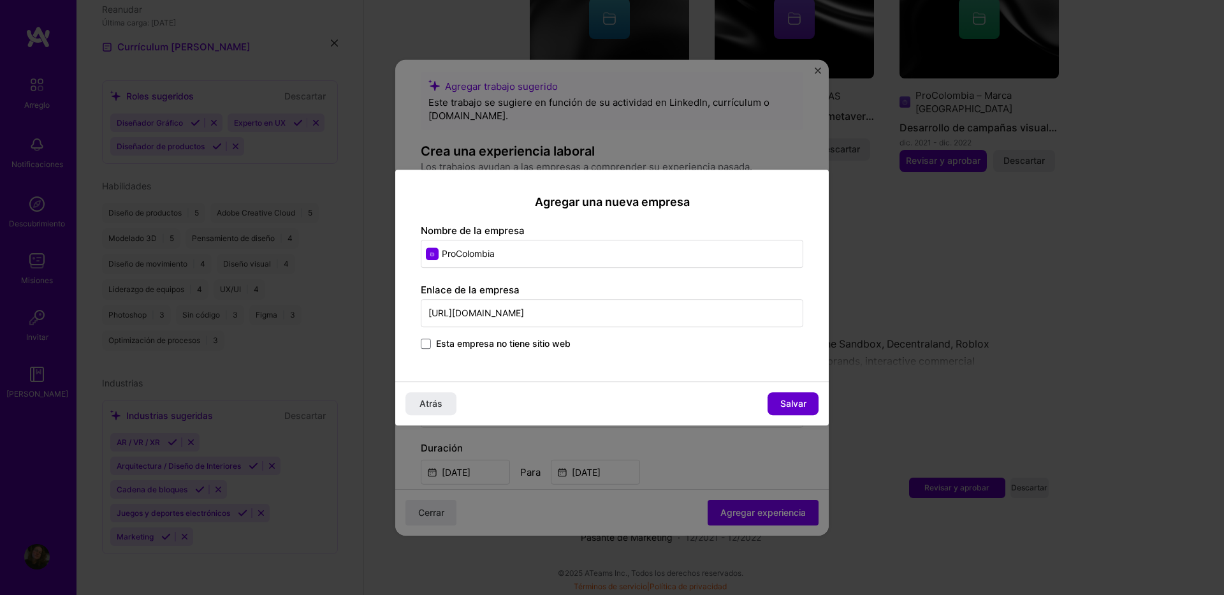
type input "[URL][DOMAIN_NAME]"
click at [786, 401] on span "Salvar" at bounding box center [793, 403] width 26 height 13
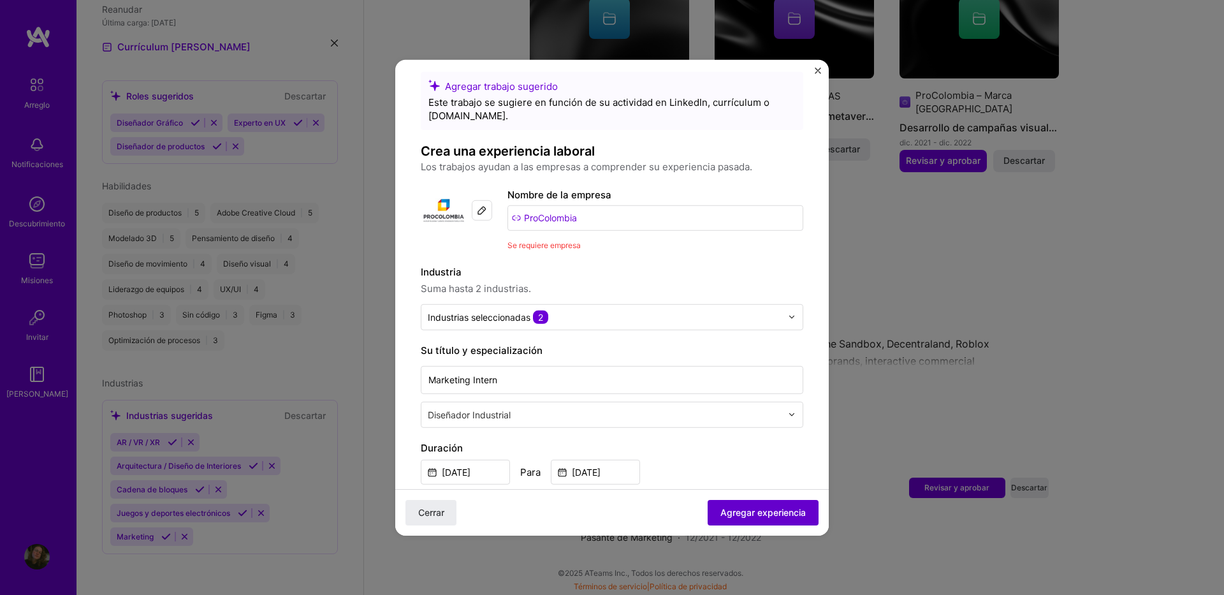
click at [759, 507] on span "Agregar experiencia" at bounding box center [762, 512] width 85 height 13
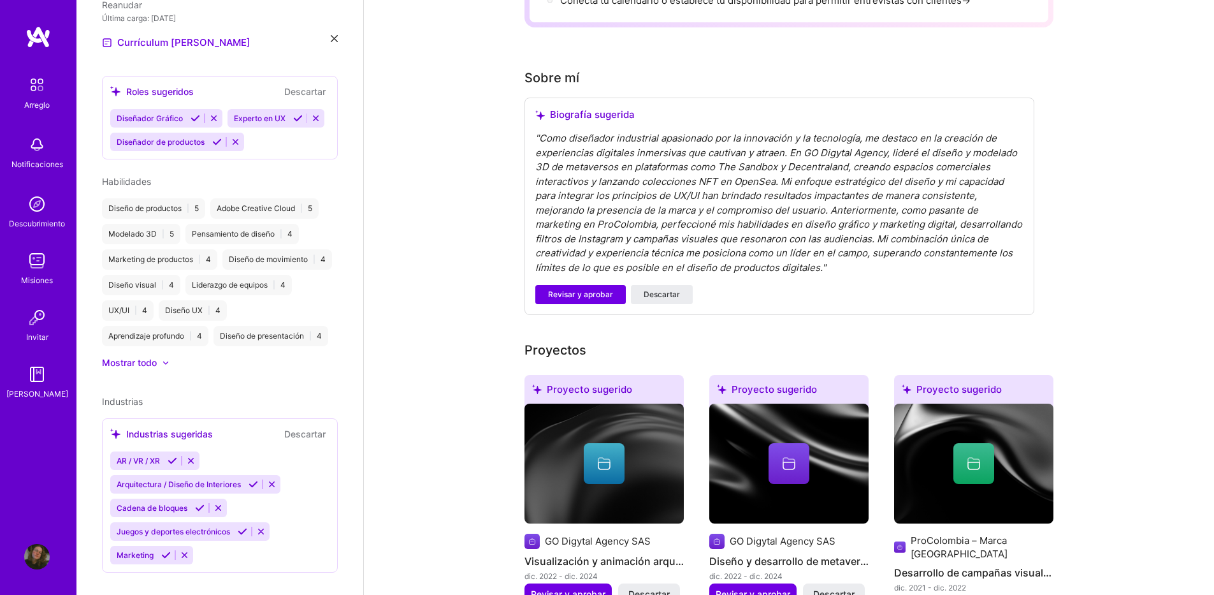
scroll to position [248, 0]
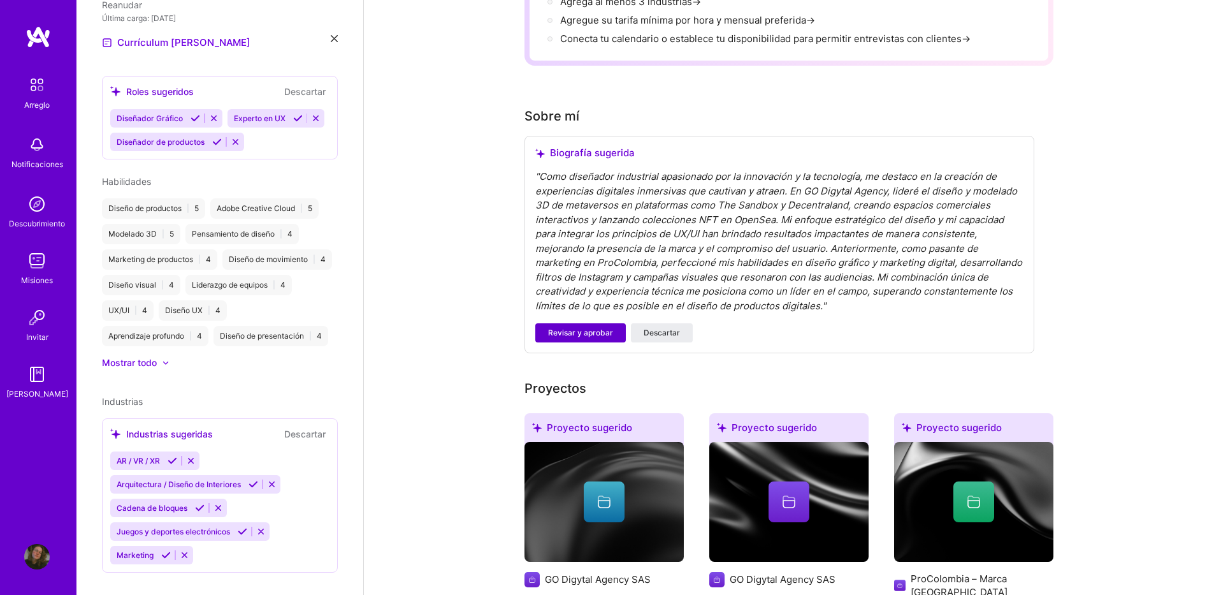
click at [606, 333] on span "Revisar y aprobar" at bounding box center [580, 332] width 65 height 11
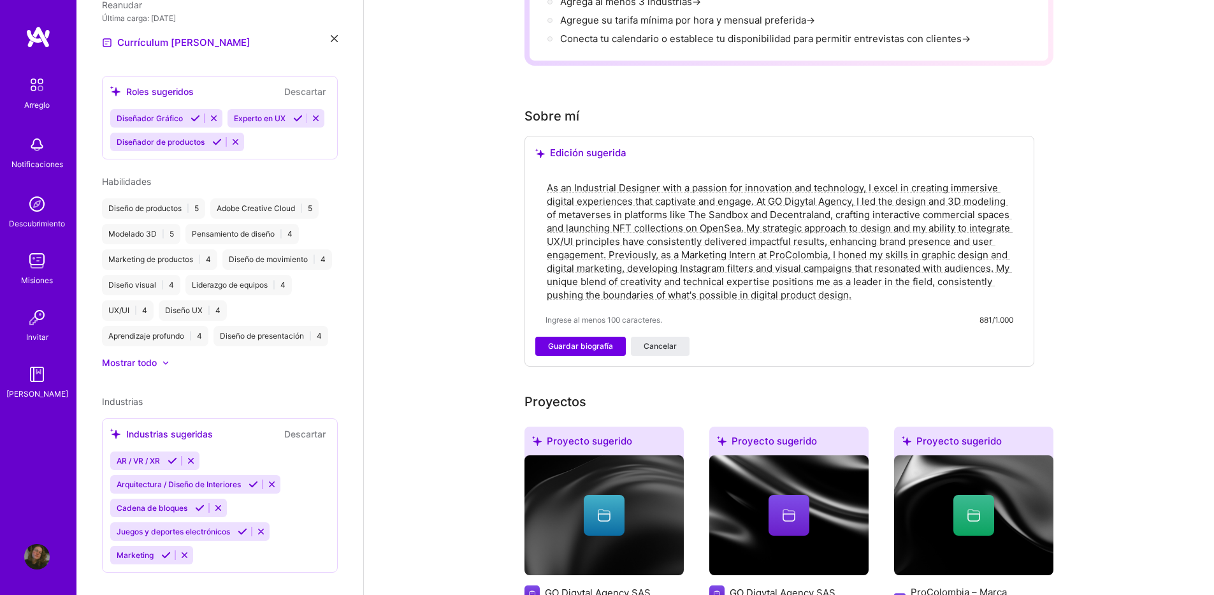
drag, startPoint x: 950, startPoint y: 303, endPoint x: 891, endPoint y: 291, distance: 60.4
click at [891, 291] on div "As an Industrial Designer with a passion for innovation and technology, I excel…" at bounding box center [780, 253] width 488 height 167
click at [1090, 286] on div "Complete su perfil para dar el primer paso para desbloquear el acceso completo …" at bounding box center [789, 492] width 850 height 1379
drag, startPoint x: 931, startPoint y: 296, endPoint x: 538, endPoint y: 172, distance: 411.9
click at [538, 172] on div "As an Industrial Designer with a passion for innovation and technology, I excel…" at bounding box center [780, 253] width 488 height 167
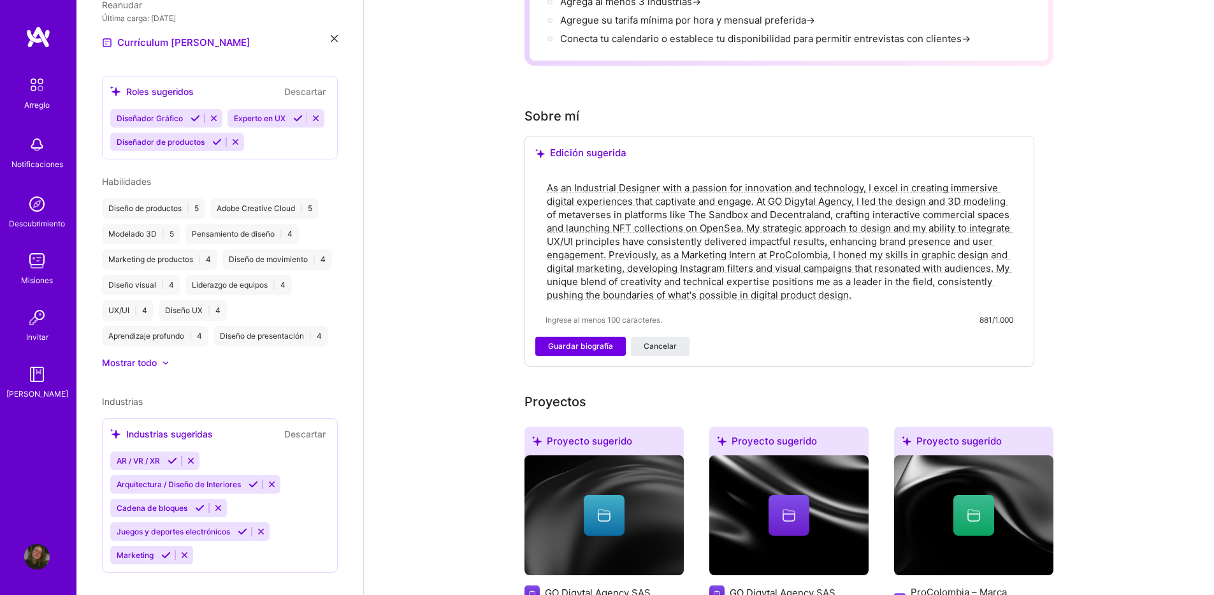
paste textarea "Industrial Designer and 3D Modeler with experience in the design and developmen…"
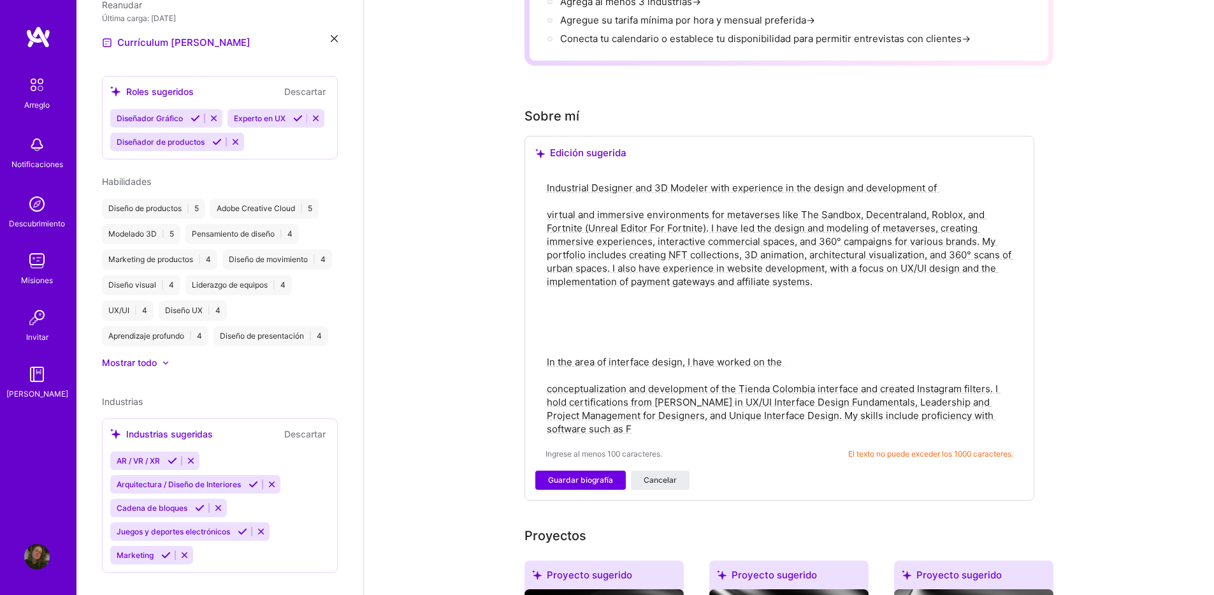
click at [947, 191] on textarea "Industrial Designer and 3D Modeler with experience in the design and developmen…" at bounding box center [780, 308] width 468 height 257
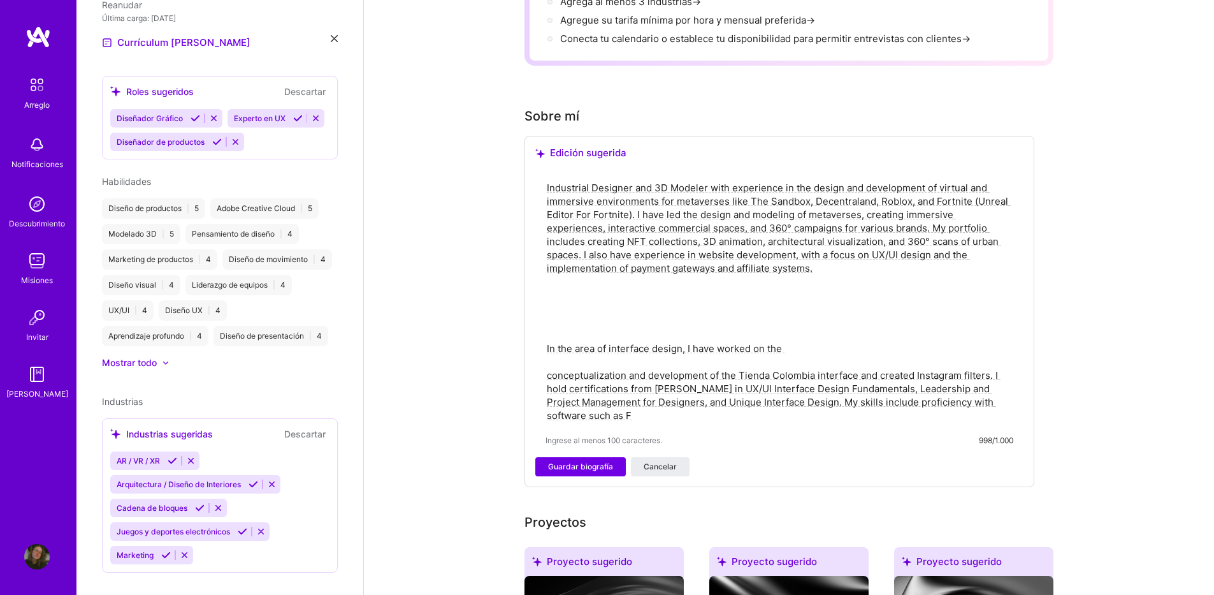
click at [779, 308] on textarea "Industrial Designer and 3D Modeler with experience in the design and developmen…" at bounding box center [780, 302] width 468 height 244
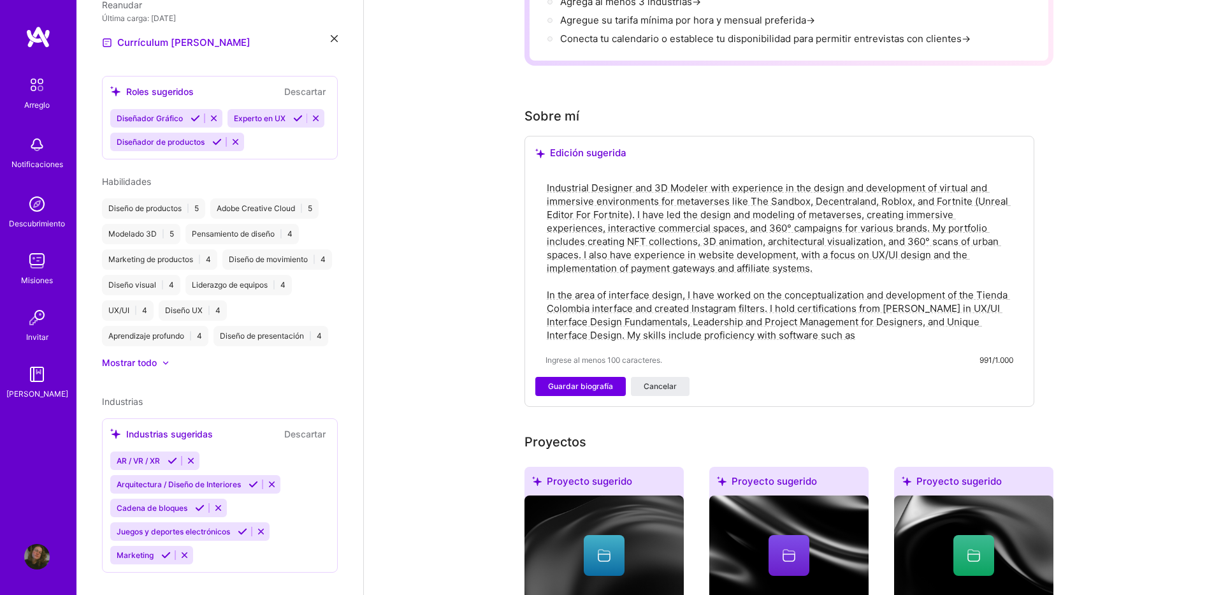
drag, startPoint x: 828, startPoint y: 330, endPoint x: 531, endPoint y: 167, distance: 338.7
click at [531, 167] on div "Edición sugerida Industrial Designer and 3D Modeler with experience in the desi…" at bounding box center [780, 271] width 510 height 271
paste textarea "am an Industrial Designer and 3D Modeler with experience in the design and deve…"
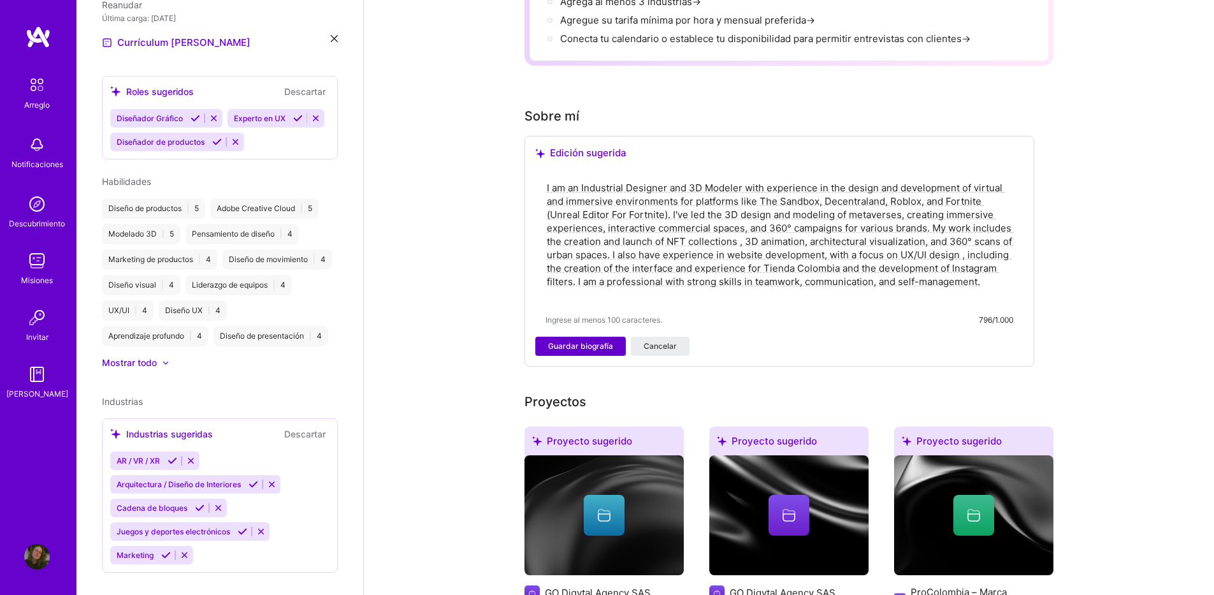
type textarea "I am an Industrial Designer and 3D Modeler with experience in the design and de…"
click at [577, 342] on span "Guardar biografía" at bounding box center [580, 345] width 65 height 11
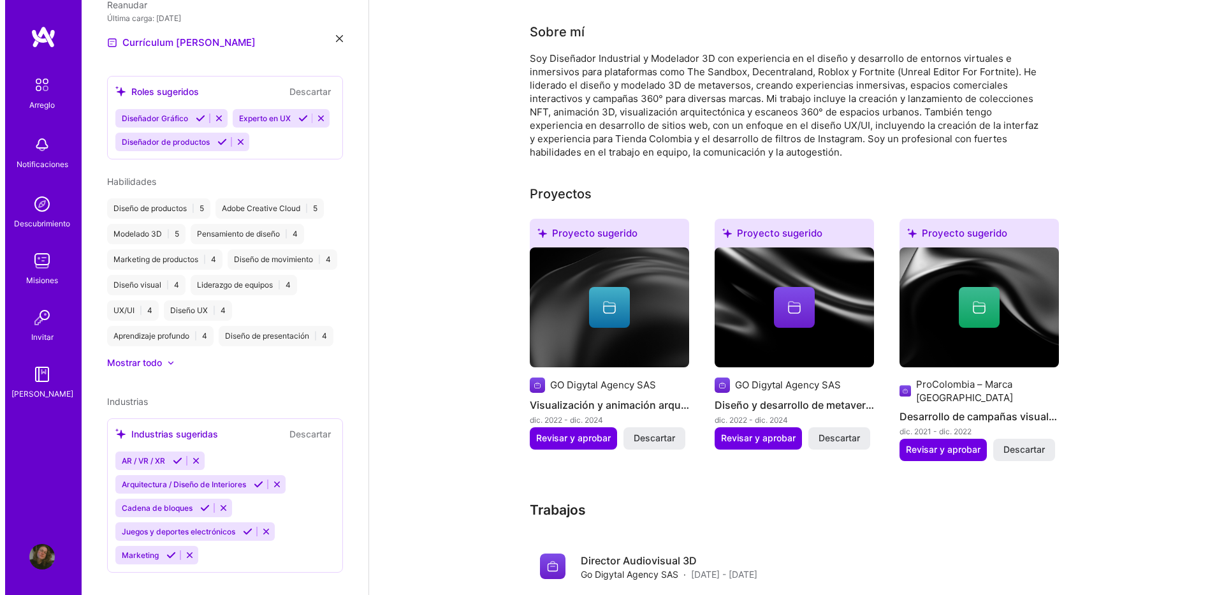
scroll to position [319, 0]
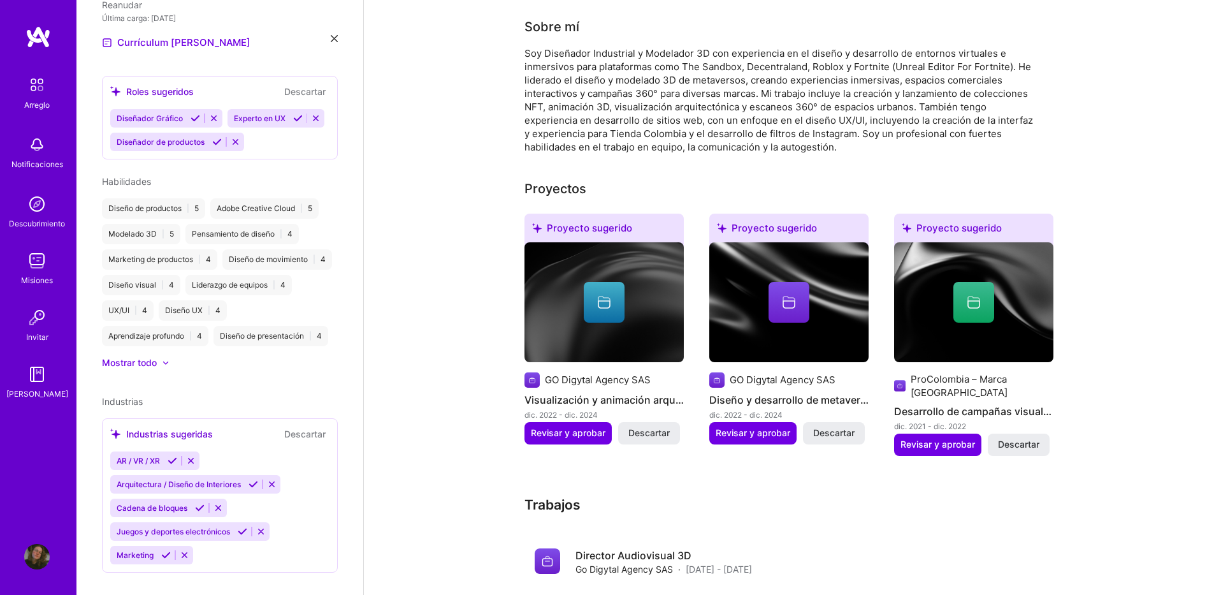
click at [612, 375] on div "GO Digytal Agency SAS" at bounding box center [598, 379] width 106 height 13
click at [598, 296] on icon at bounding box center [604, 302] width 15 height 15
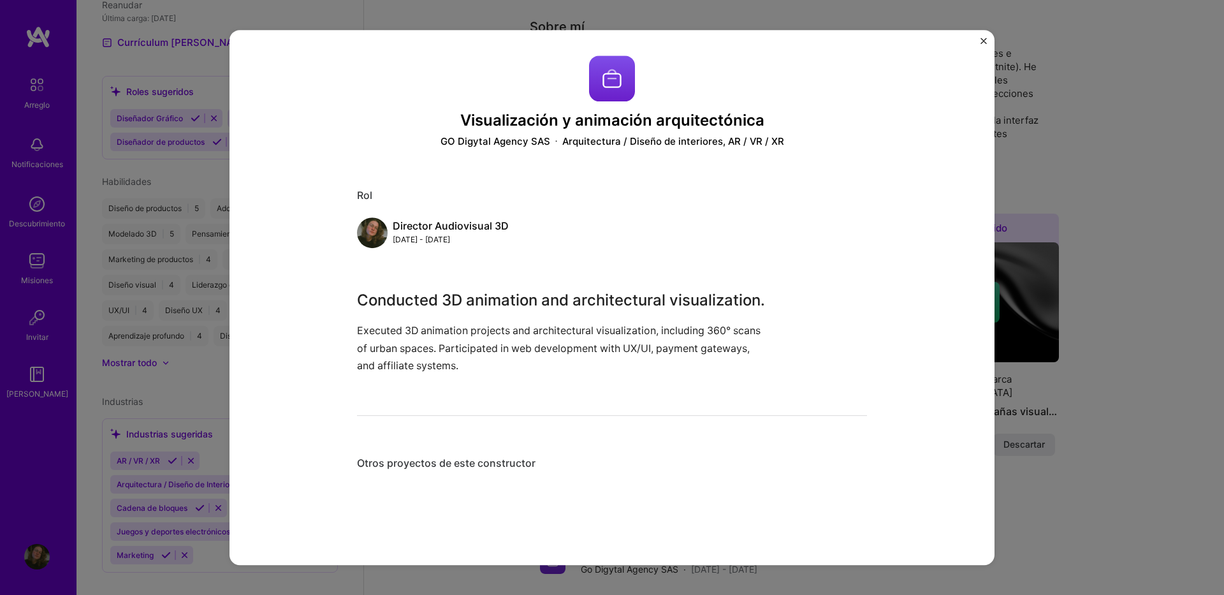
click at [981, 41] on img "Cerrar" at bounding box center [984, 41] width 6 height 6
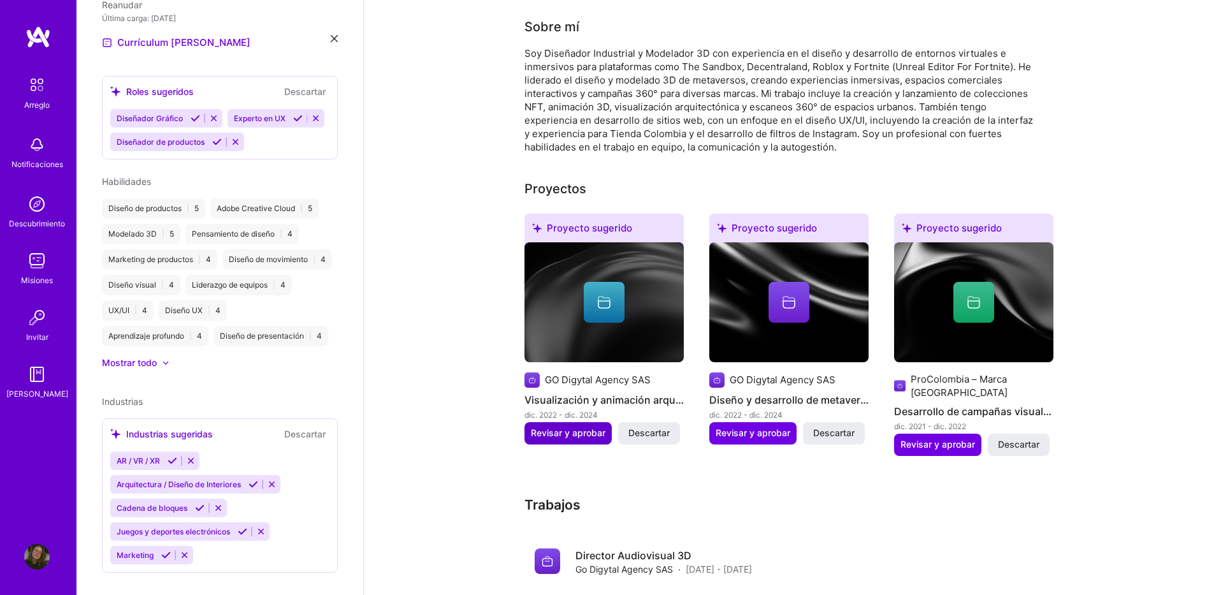
click at [566, 437] on span "Revisar y aprobar" at bounding box center [568, 433] width 75 height 13
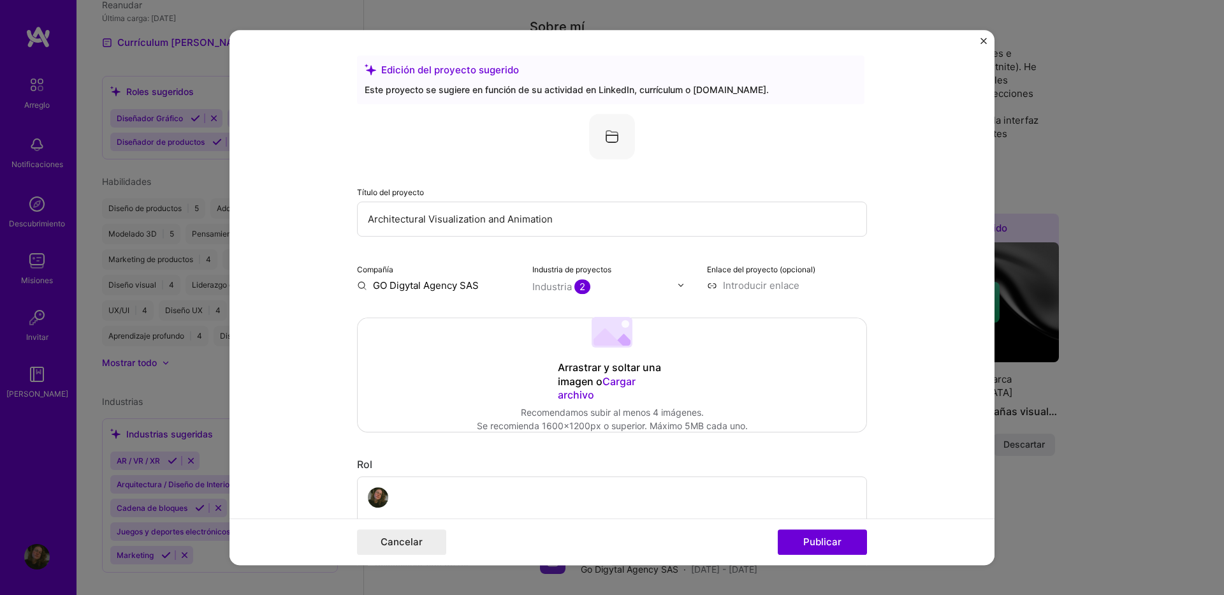
click at [764, 286] on input at bounding box center [787, 285] width 160 height 13
paste input "[URL][DOMAIN_NAME]"
type input "[URL][DOMAIN_NAME]"
click at [898, 321] on form "Edición del proyecto sugerido Este proyecto se sugiere en función de su activid…" at bounding box center [612, 298] width 765 height 536
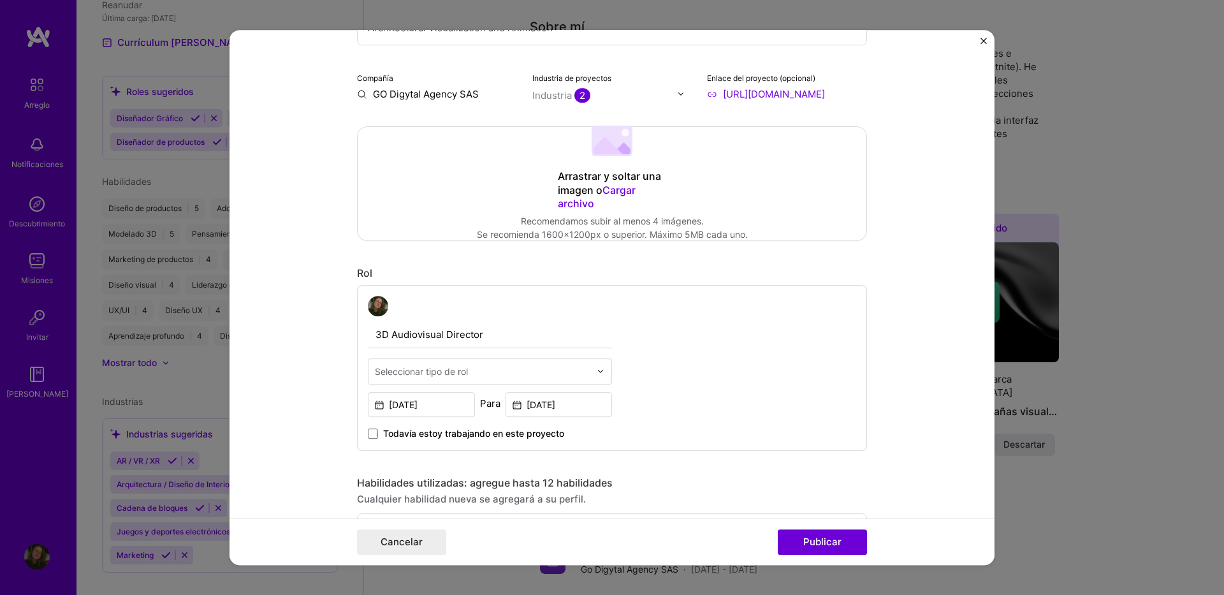
scroll to position [255, 0]
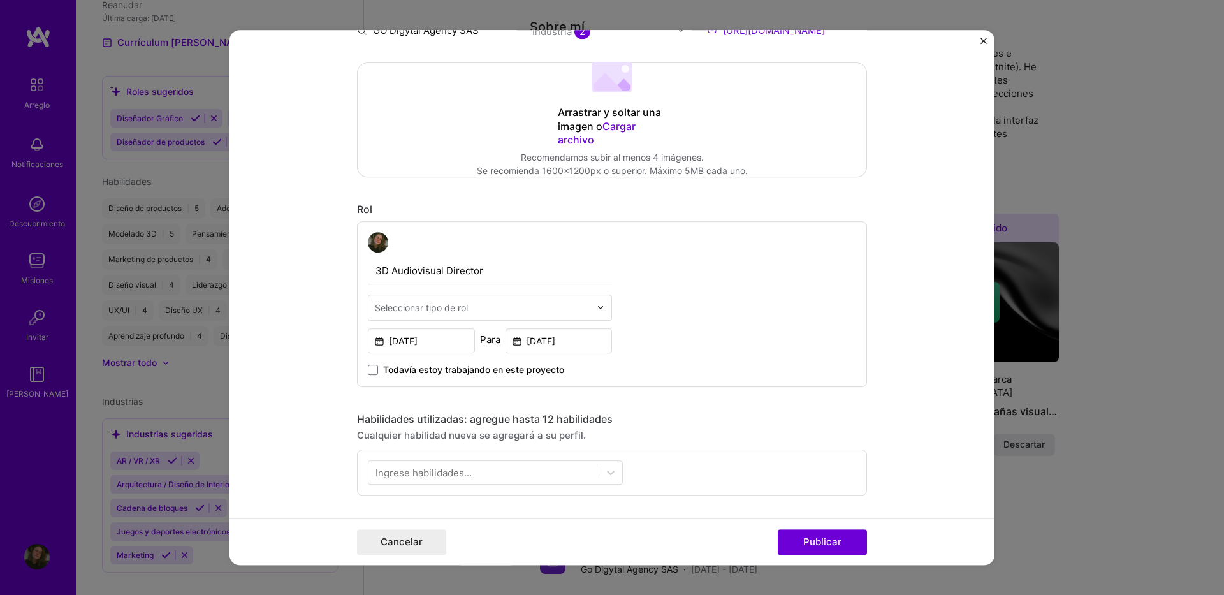
click at [465, 309] on input "text" at bounding box center [482, 307] width 215 height 13
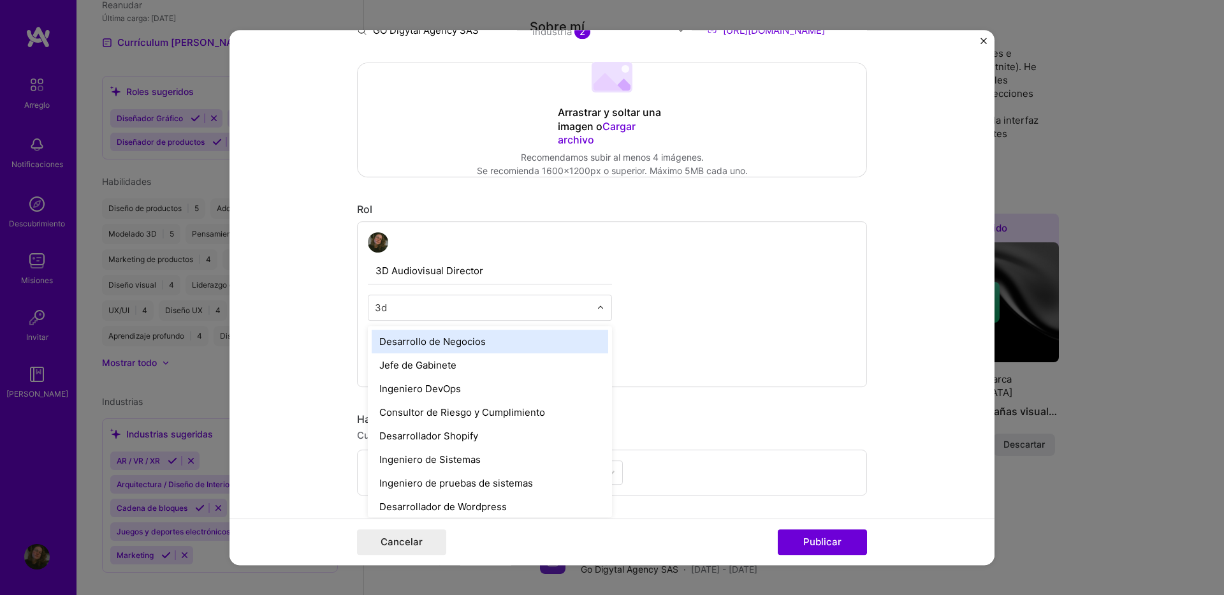
type input "3"
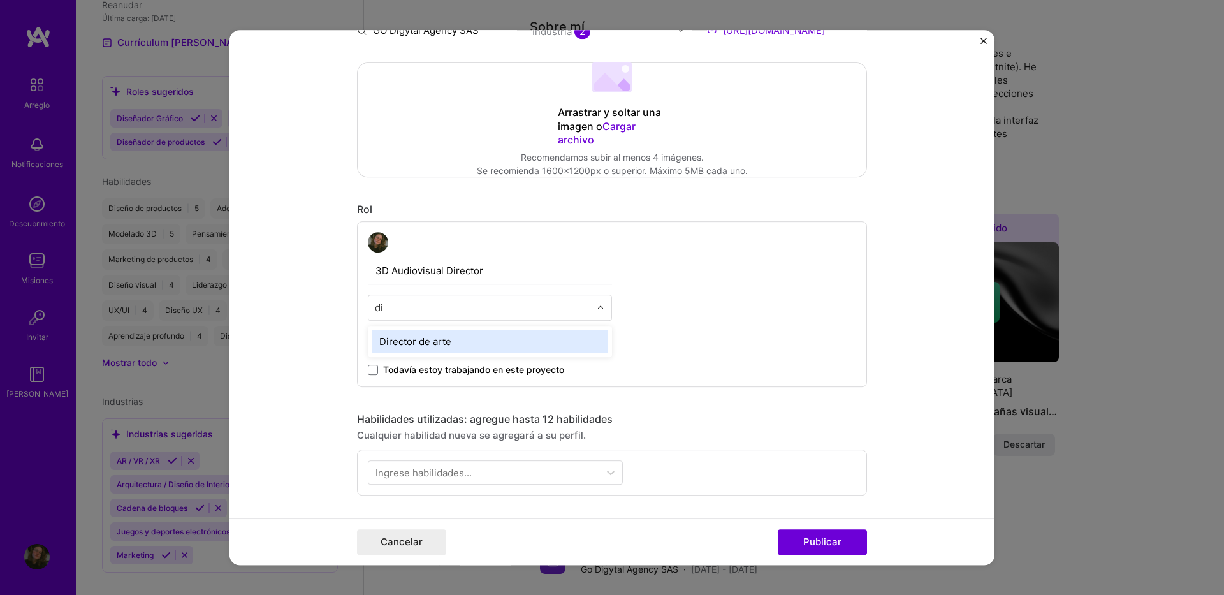
type input "d"
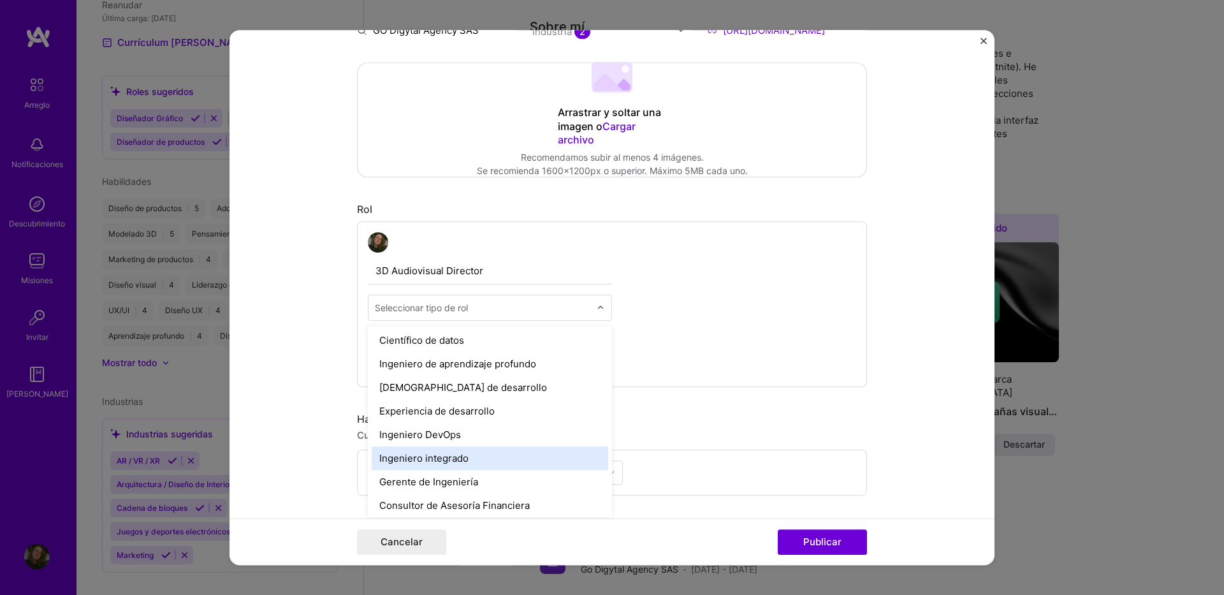
scroll to position [574, 0]
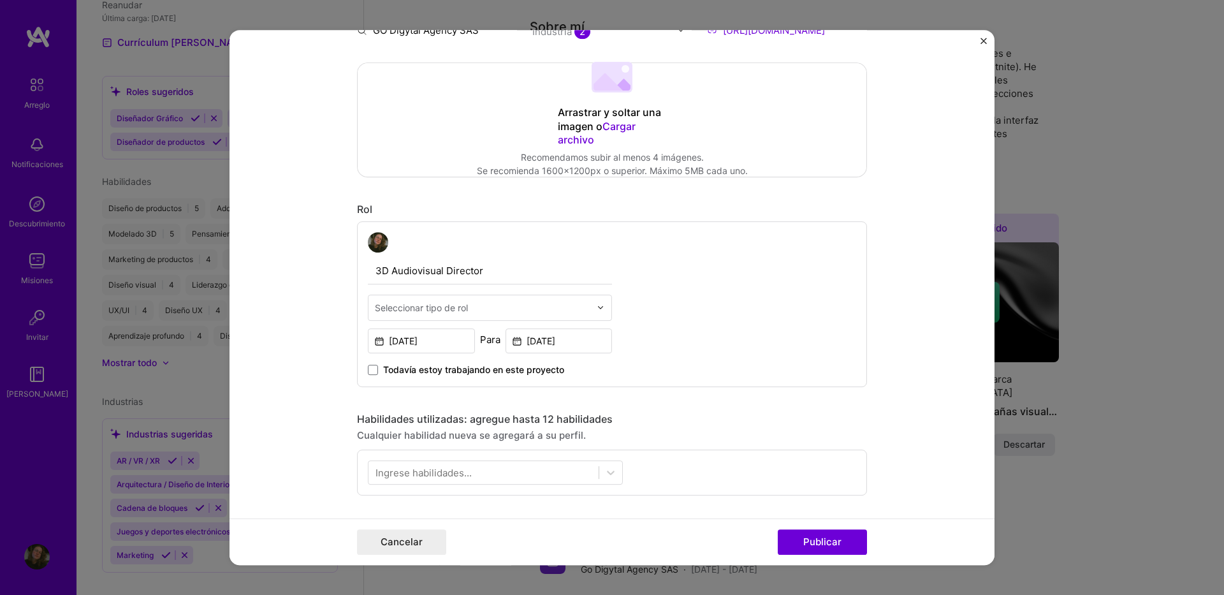
click at [760, 311] on div "3D Audiovisual Director Seleccionar tipo de rol [DATE] Para [DATE] Todavía esto…" at bounding box center [612, 304] width 510 height 166
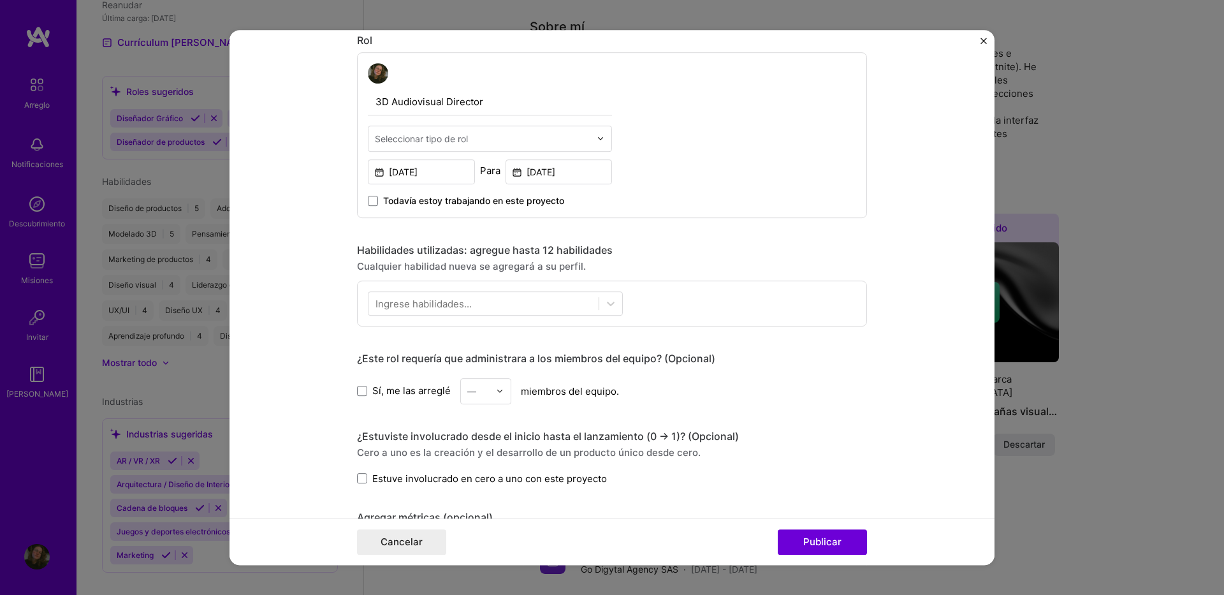
scroll to position [446, 0]
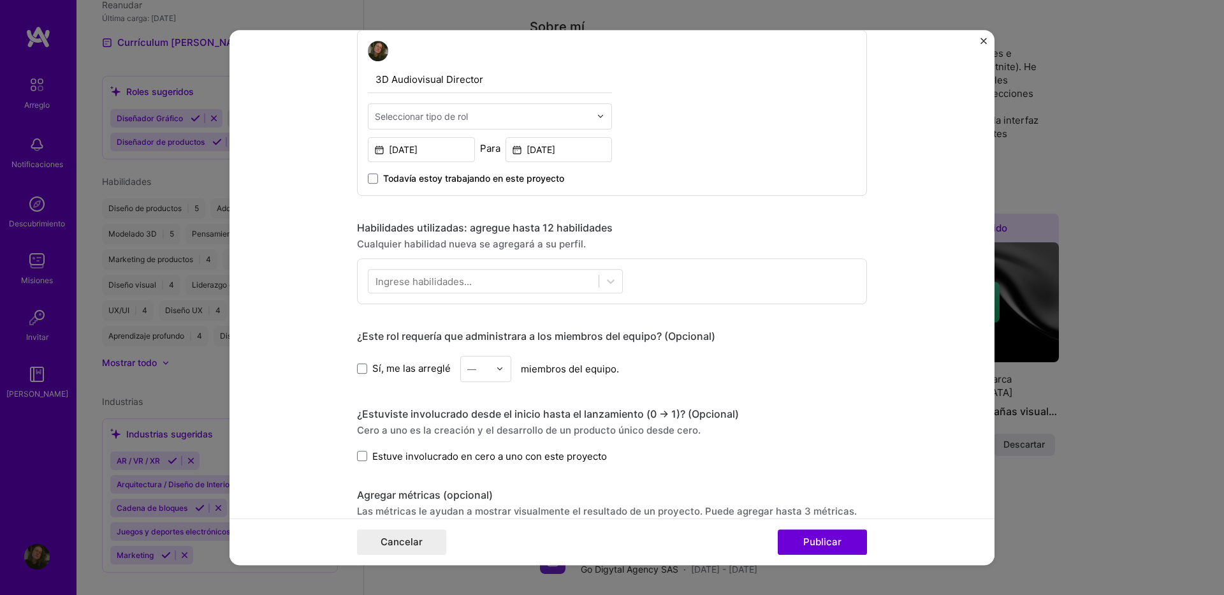
click at [363, 369] on label "Sí, me las arreglé" at bounding box center [404, 367] width 94 height 13
click at [0, 0] on input "Sí, me las arreglé" at bounding box center [0, 0] width 0 height 0
click at [483, 367] on input "text" at bounding box center [478, 368] width 22 height 13
click at [476, 403] on div "1" at bounding box center [485, 403] width 43 height 24
click at [771, 367] on div "Sí, me las arreglé opción 1, seleccionada. Seleccione está enfocado, escriba pa…" at bounding box center [612, 369] width 510 height 26
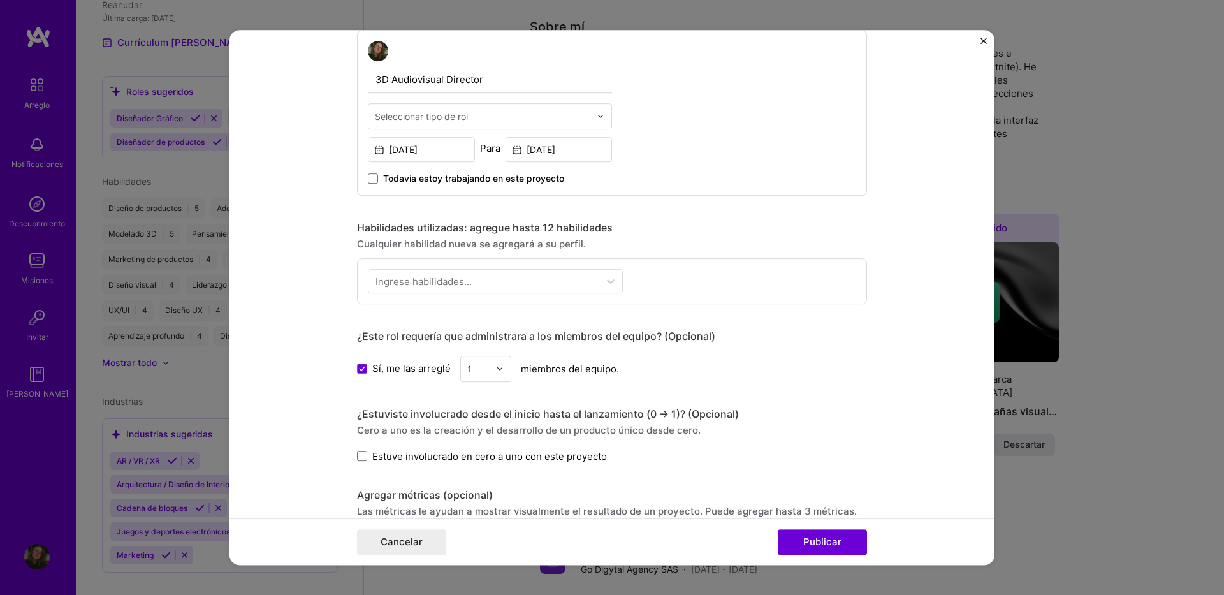
click at [489, 367] on div "1" at bounding box center [478, 368] width 35 height 25
click at [483, 403] on div "2" at bounding box center [485, 403] width 43 height 24
click at [824, 372] on div "Sí, me las arreglé 2 miembros del equipo." at bounding box center [612, 369] width 510 height 26
click at [372, 456] on span "Estuve involucrado en cero a uno con este proyecto" at bounding box center [489, 455] width 235 height 13
click at [0, 0] on input "Estuve involucrado en cero a uno con este proyecto" at bounding box center [0, 0] width 0 height 0
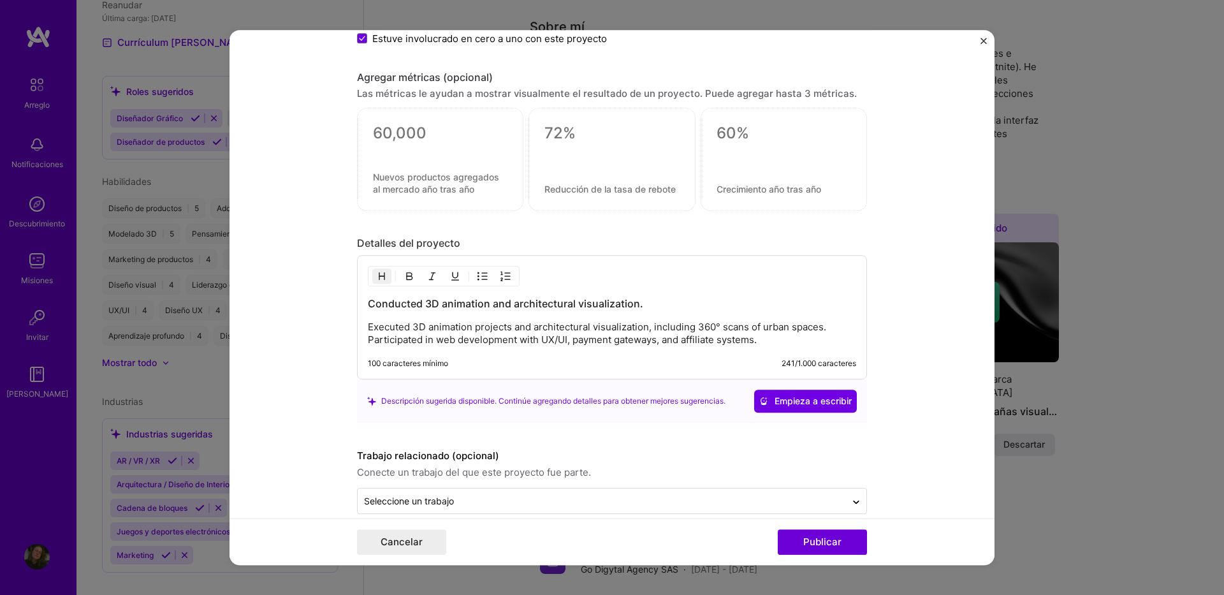
scroll to position [882, 0]
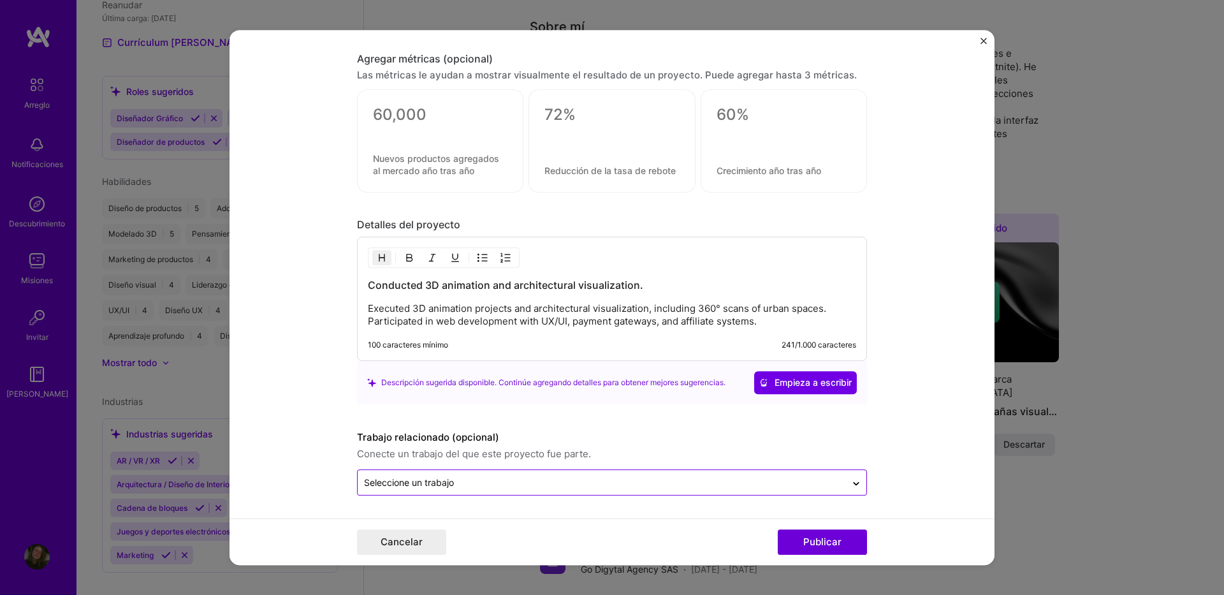
click at [723, 473] on div "Seleccione un trabajo" at bounding box center [602, 482] width 488 height 25
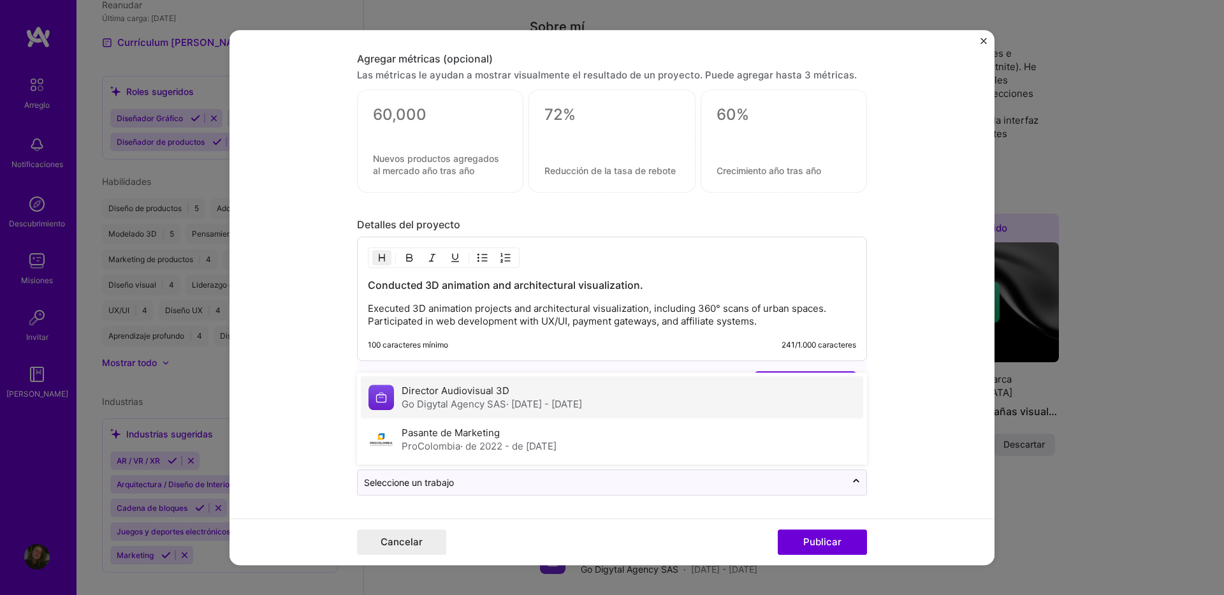
click at [441, 402] on div "Go Digytal Agency SAS · abr. 2023 - [DATE]" at bounding box center [492, 403] width 180 height 13
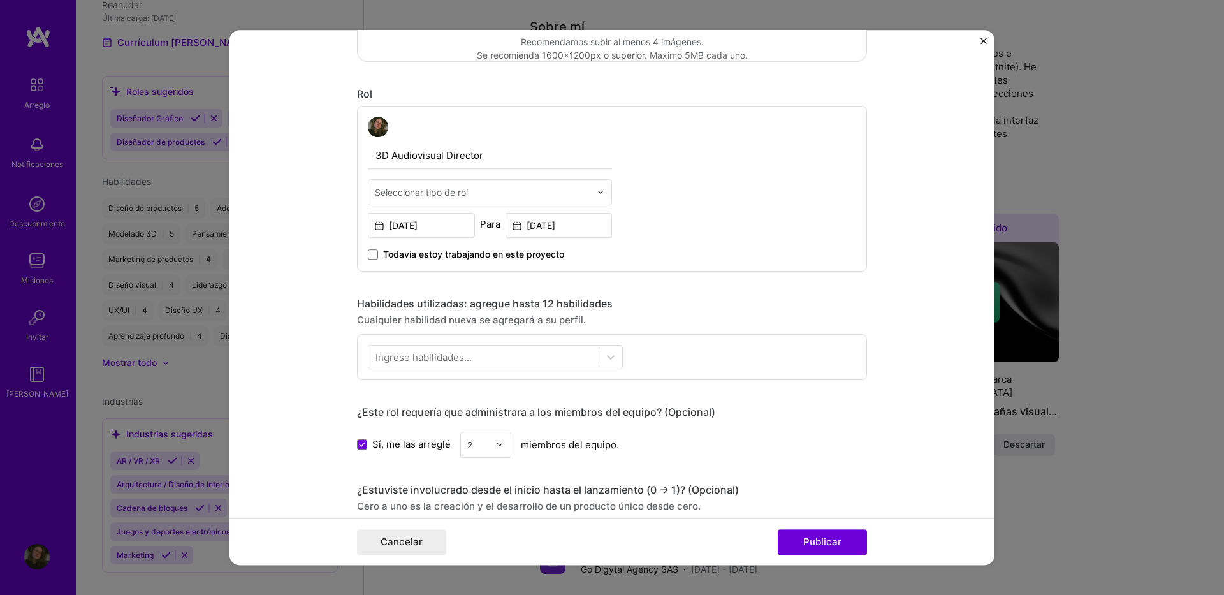
scroll to position [436, 0]
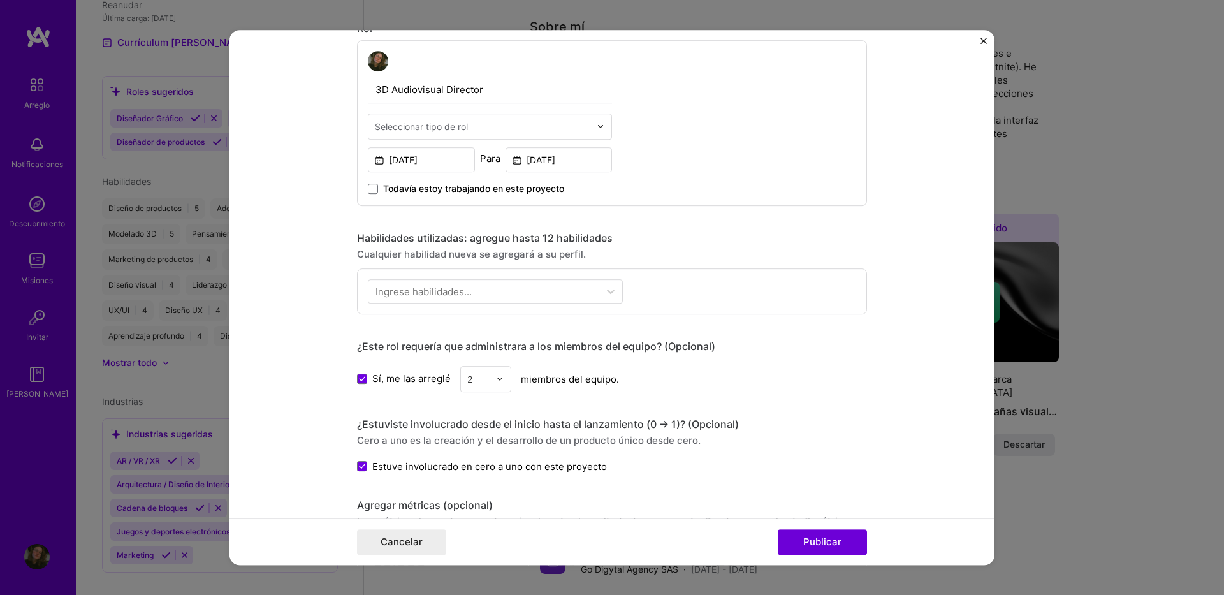
click at [458, 294] on div "Ingrese habilidades..." at bounding box center [424, 290] width 96 height 13
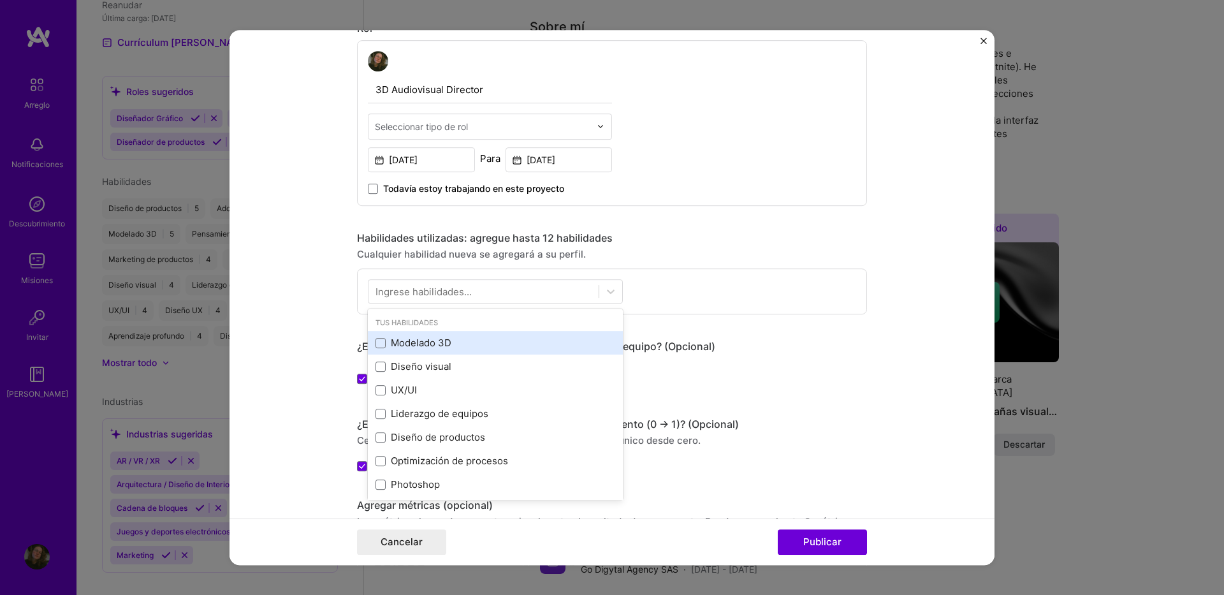
click at [368, 342] on div "Modelado 3D" at bounding box center [495, 343] width 255 height 24
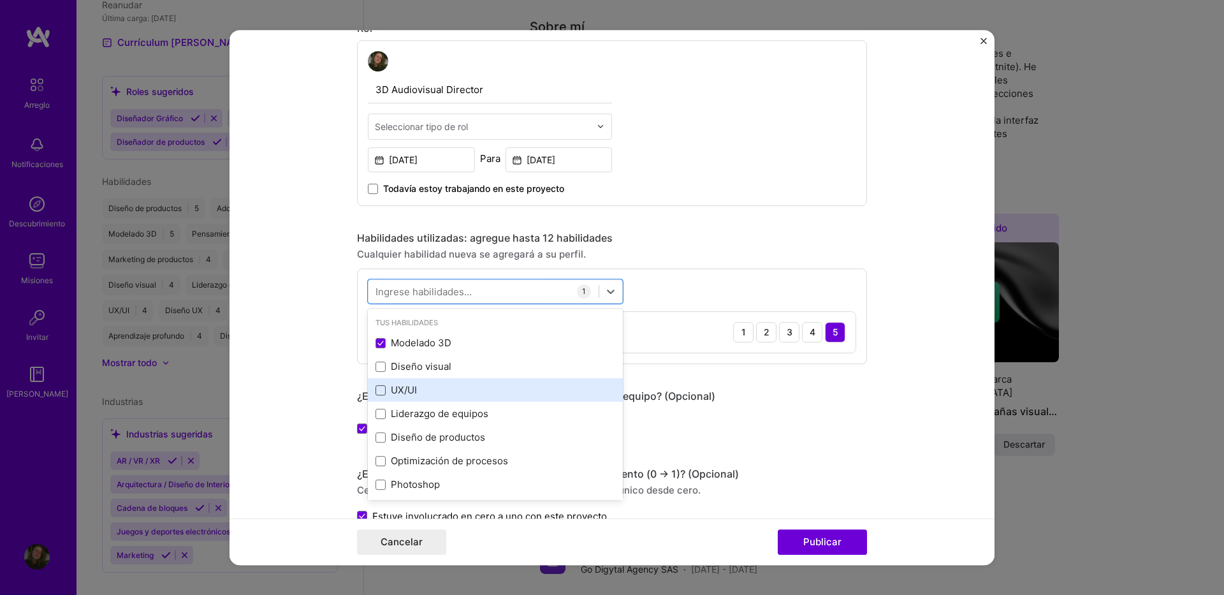
click at [376, 391] on span at bounding box center [381, 390] width 10 height 10
click at [0, 0] on input "checkbox" at bounding box center [0, 0] width 0 height 0
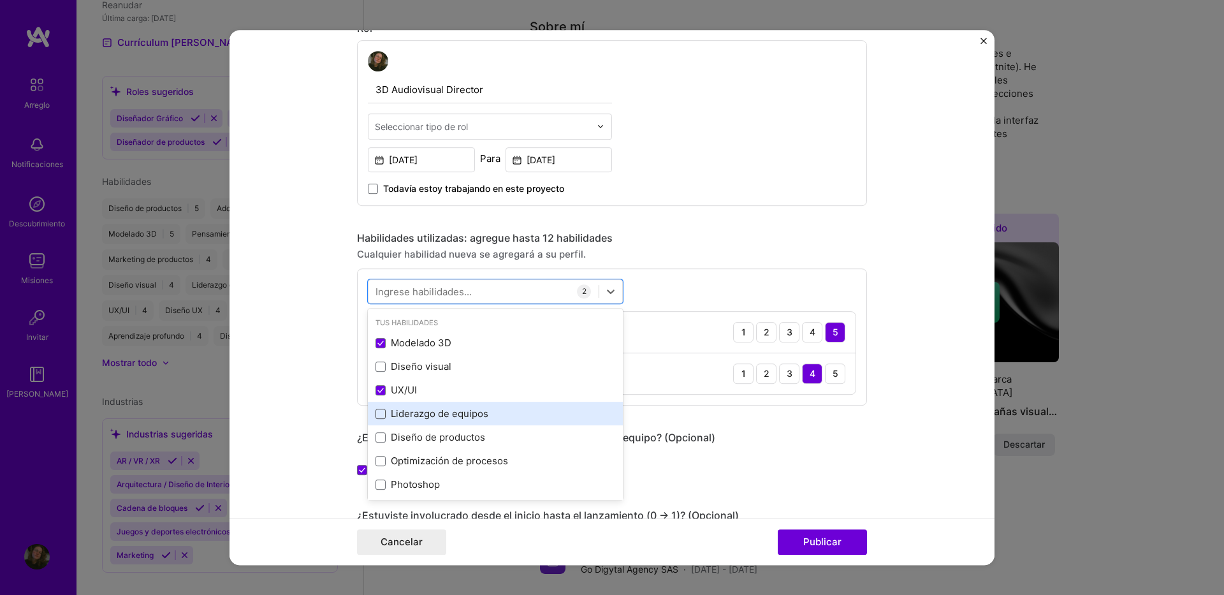
click at [376, 418] on span at bounding box center [381, 414] width 10 height 10
click at [0, 0] on input "checkbox" at bounding box center [0, 0] width 0 height 0
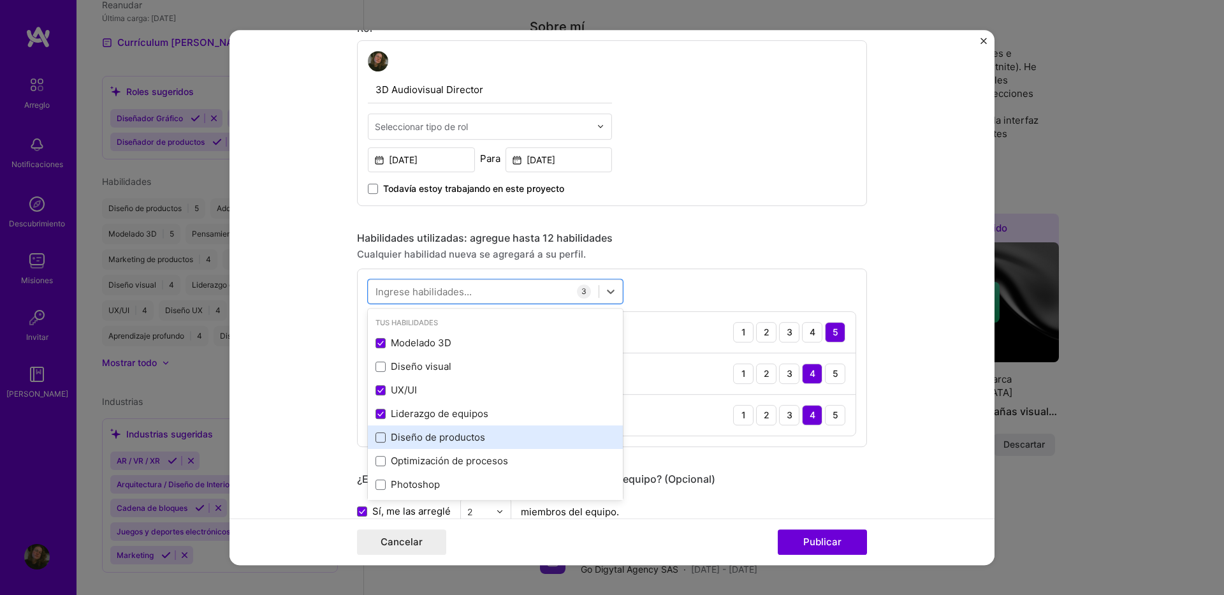
click at [376, 437] on span at bounding box center [381, 437] width 10 height 10
click at [0, 0] on input "checkbox" at bounding box center [0, 0] width 0 height 0
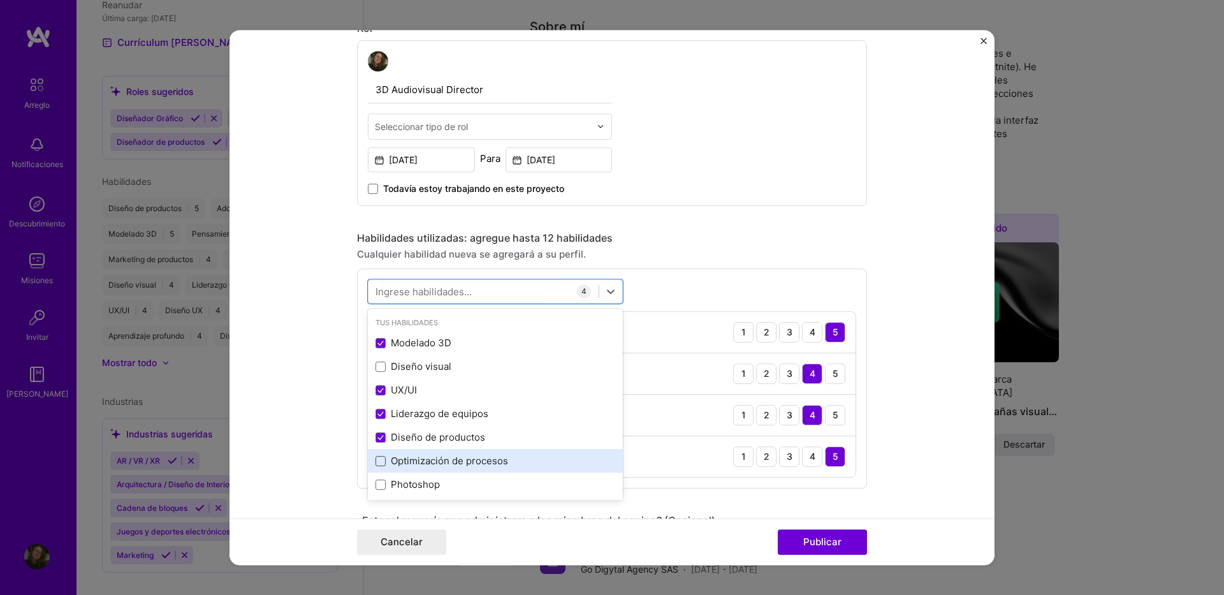
click at [376, 461] on span at bounding box center [381, 461] width 10 height 10
click at [0, 0] on input "checkbox" at bounding box center [0, 0] width 0 height 0
click at [377, 461] on icon at bounding box center [380, 460] width 6 height 5
click at [0, 0] on input "checkbox" at bounding box center [0, 0] width 0 height 0
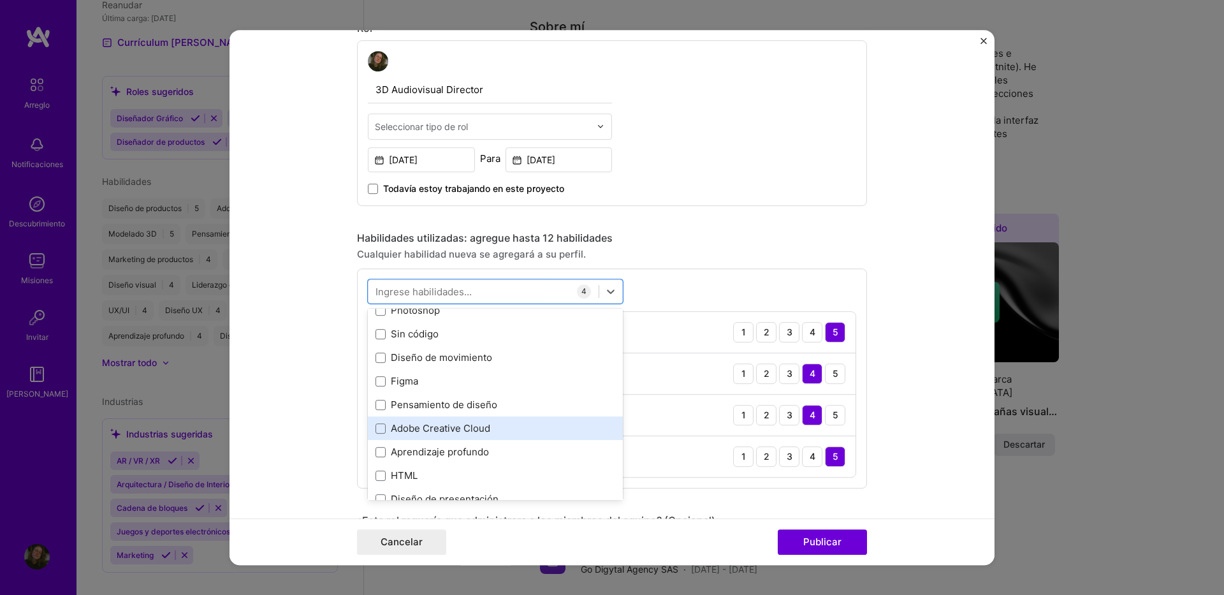
scroll to position [191, 0]
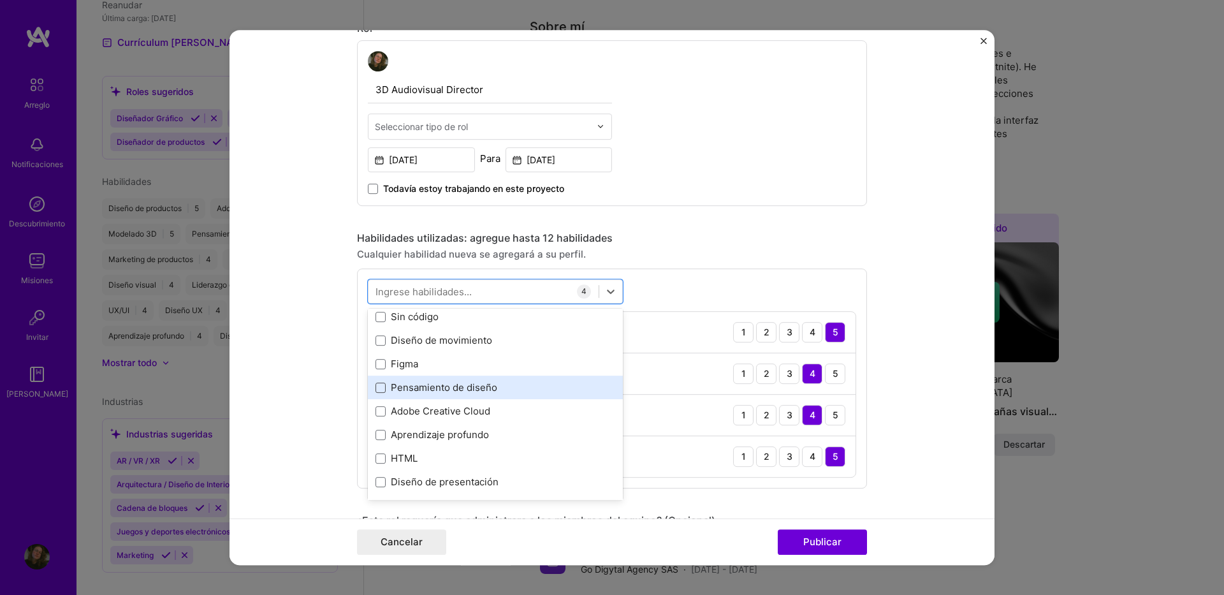
click at [376, 391] on span at bounding box center [381, 388] width 10 height 10
click at [0, 0] on input "checkbox" at bounding box center [0, 0] width 0 height 0
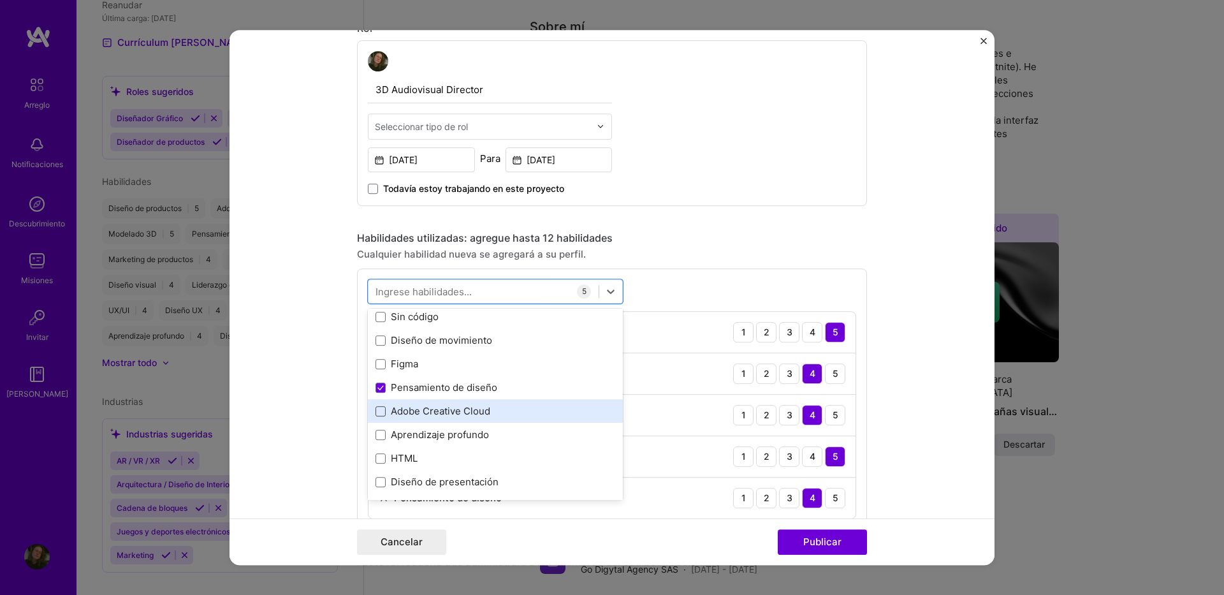
click at [376, 411] on span at bounding box center [381, 411] width 10 height 10
click at [0, 0] on input "checkbox" at bounding box center [0, 0] width 0 height 0
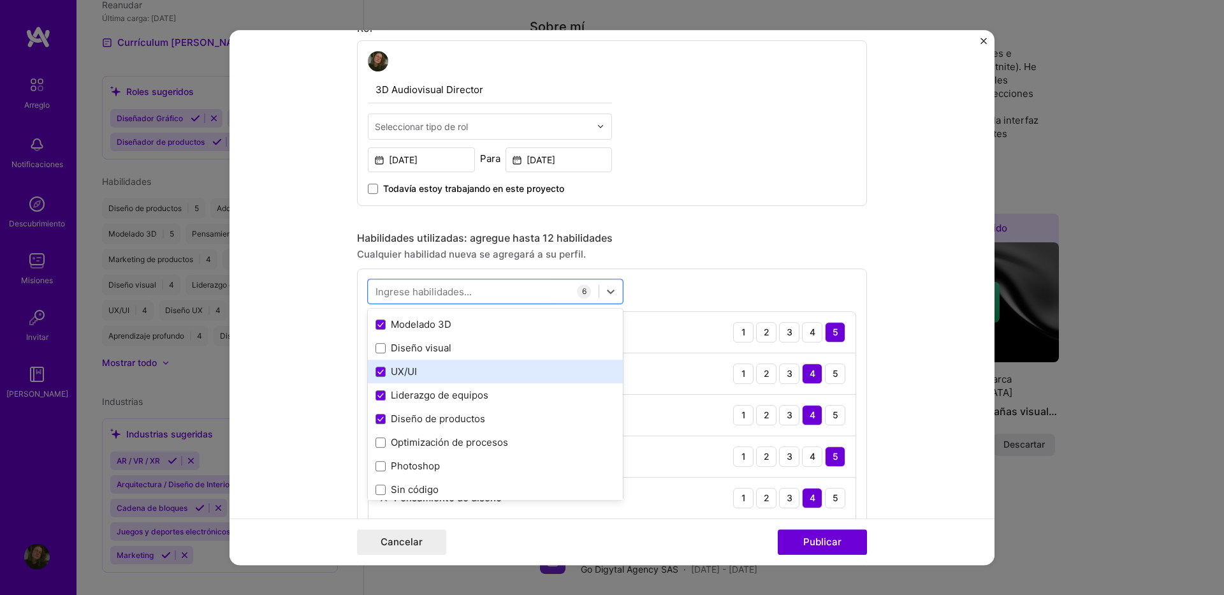
scroll to position [0, 0]
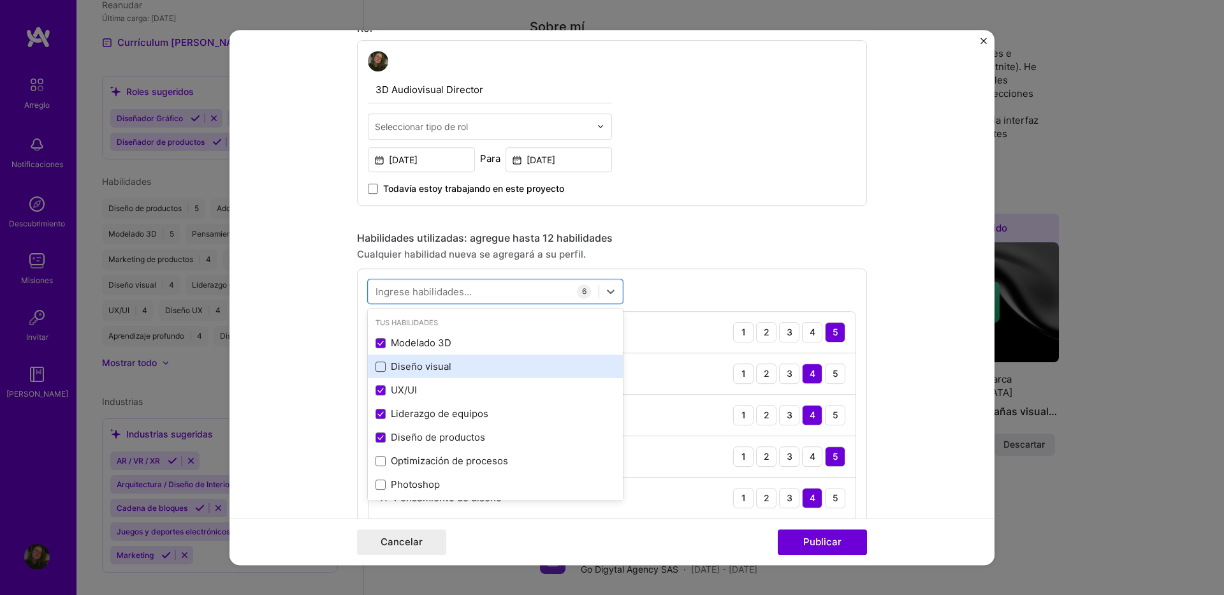
click at [376, 365] on span at bounding box center [381, 366] width 10 height 10
click at [0, 0] on input "checkbox" at bounding box center [0, 0] width 0 height 0
click at [689, 291] on div "opción Diseño visual, seleccionada. opción Diseño visual seleccionado, 0 de 2. …" at bounding box center [612, 440] width 510 height 344
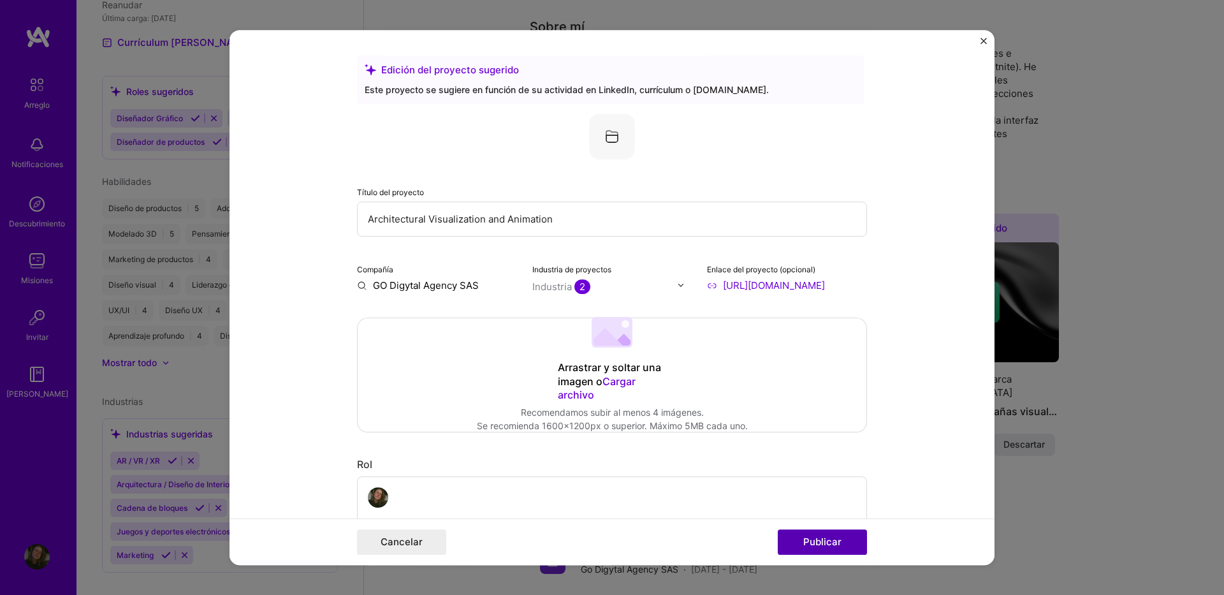
click at [811, 535] on button "Publicar" at bounding box center [822, 542] width 89 height 26
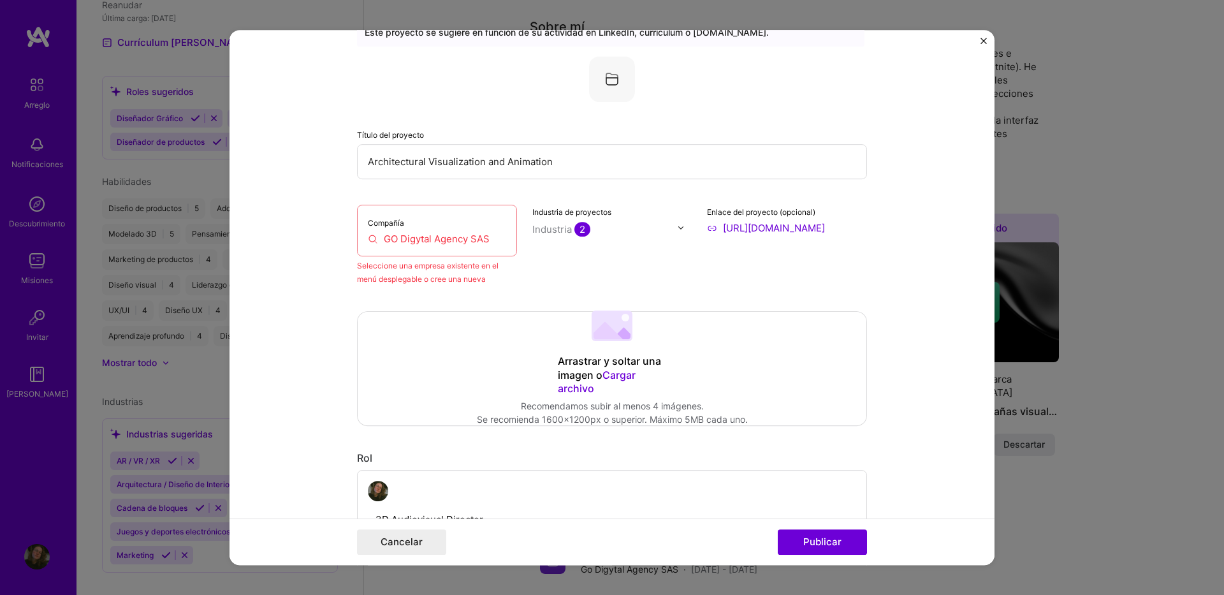
scroll to position [84, 0]
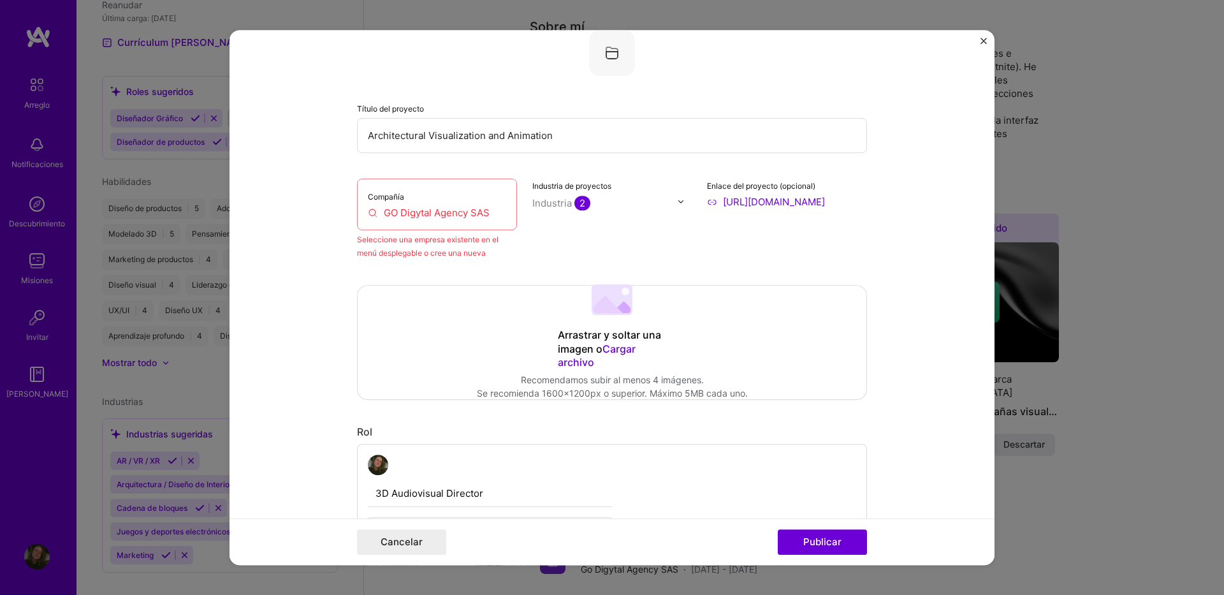
click at [393, 217] on input "GO Digytal Agency SAS" at bounding box center [437, 212] width 138 height 13
click at [468, 214] on input "GO Digytal Agency SAS" at bounding box center [437, 212] width 138 height 13
click at [469, 214] on input "GO Digytal Agency SAS" at bounding box center [437, 212] width 138 height 13
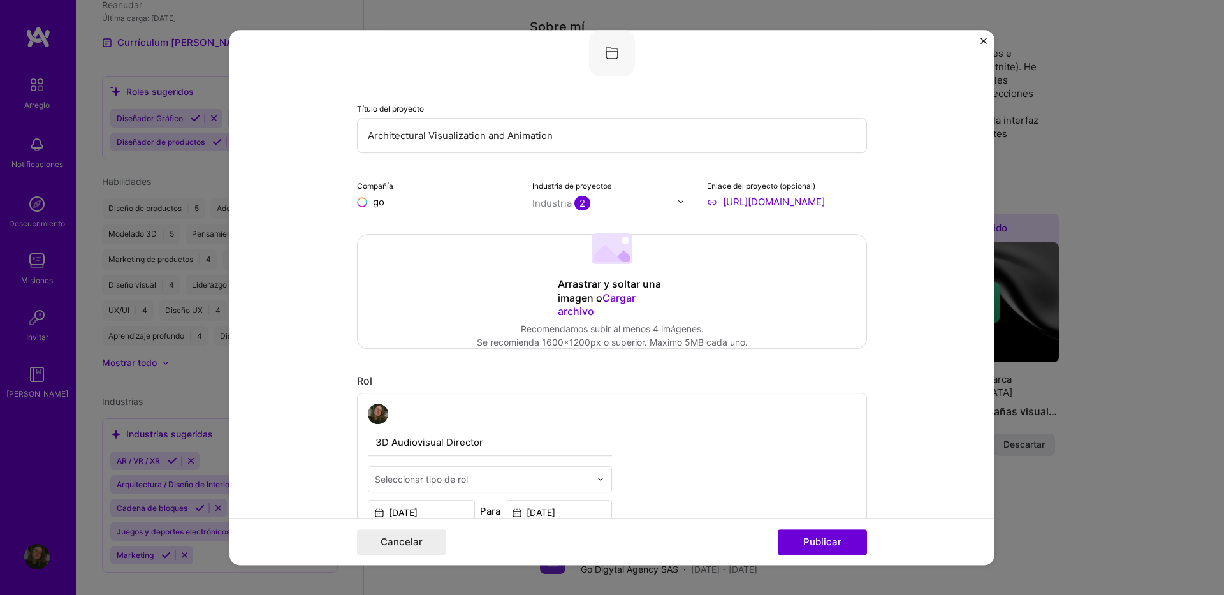
type input "g"
type input "Go Digytal Agency SAS"
click at [461, 235] on div "Go Digytal Agency SAS" at bounding box center [489, 237] width 110 height 34
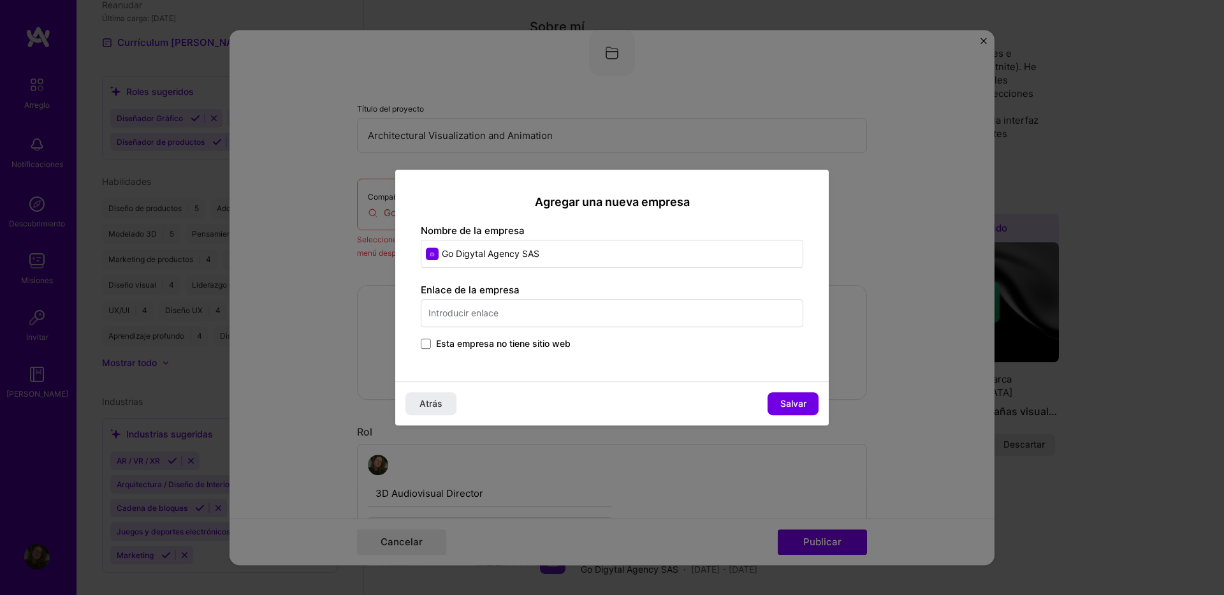
click at [476, 345] on span "Esta empresa no tiene sitio web" at bounding box center [503, 343] width 135 height 13
click at [0, 0] on input "Esta empresa no tiene sitio web" at bounding box center [0, 0] width 0 height 0
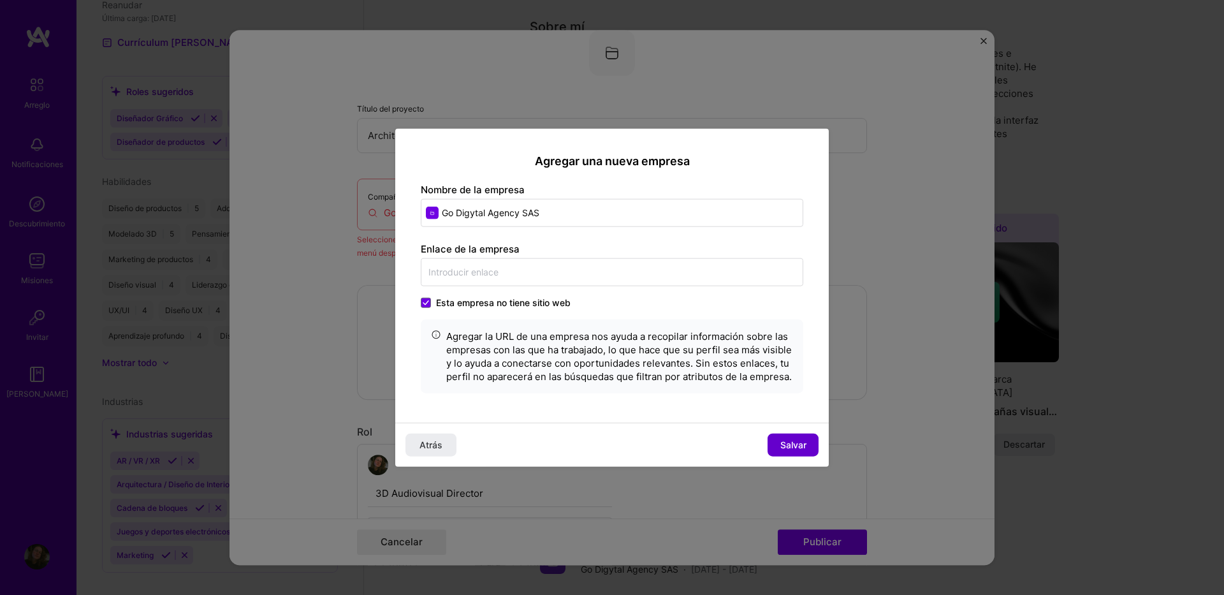
click at [796, 442] on span "Salvar" at bounding box center [793, 445] width 26 height 13
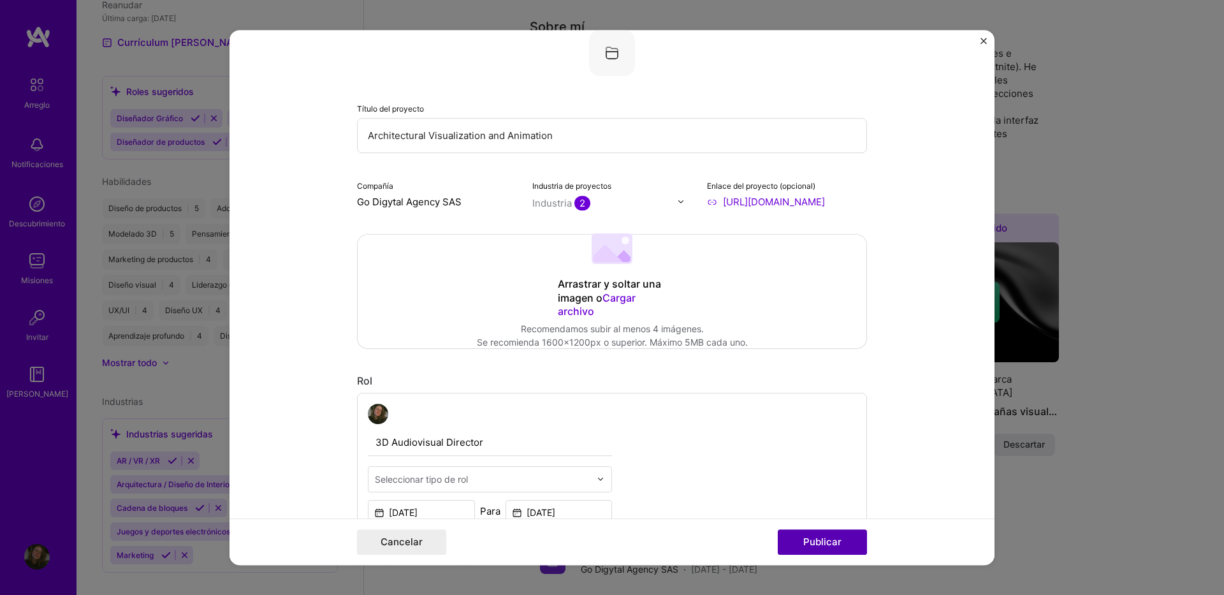
click at [833, 545] on button "Publicar" at bounding box center [822, 542] width 89 height 26
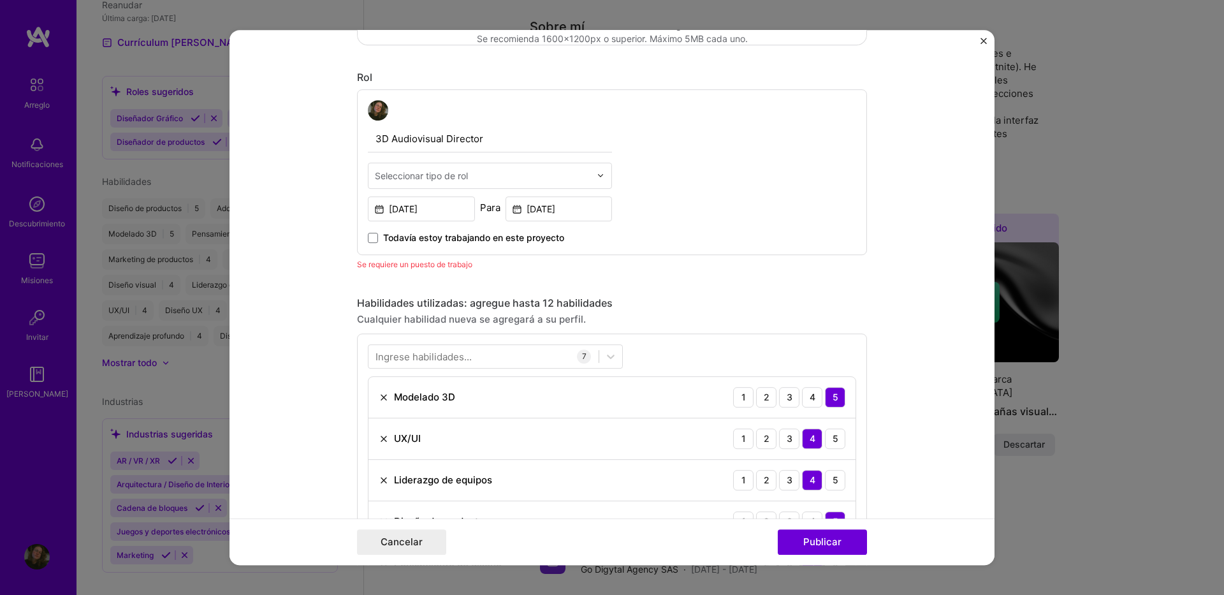
scroll to position [364, 0]
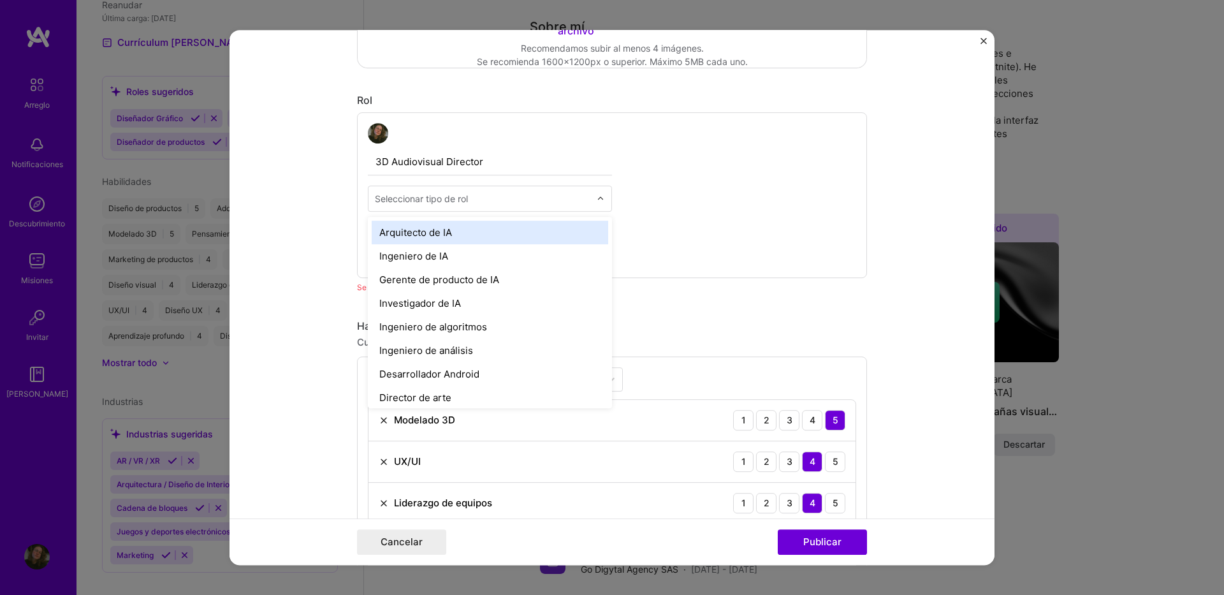
click at [442, 193] on div "Seleccionar tipo de rol" at bounding box center [421, 198] width 93 height 13
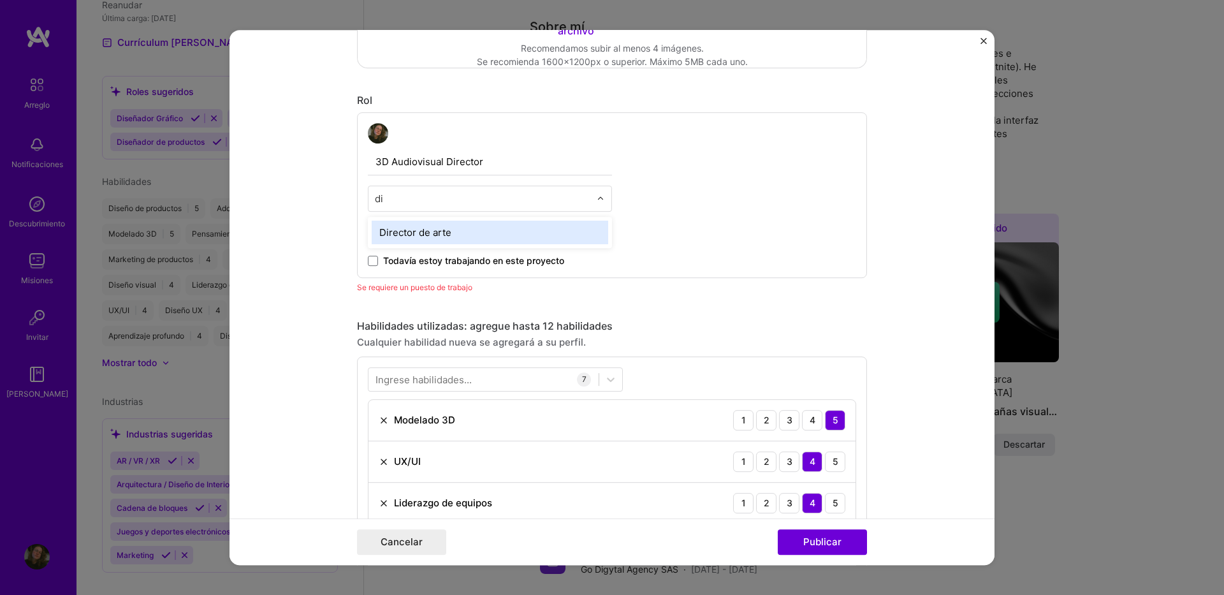
type input "d"
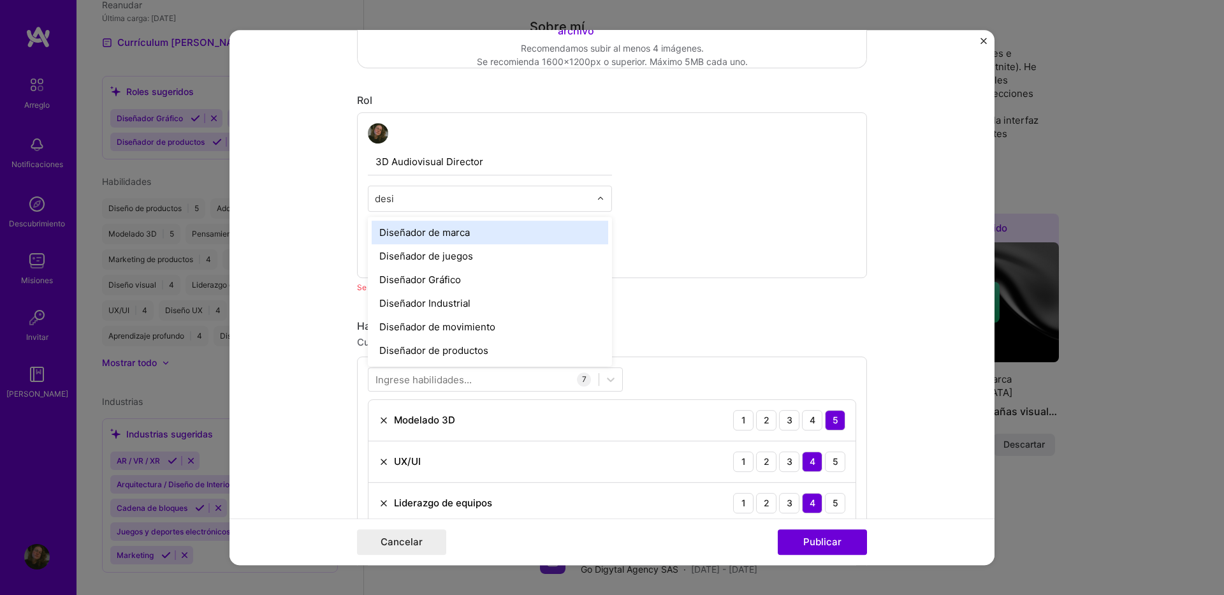
type input "desig"
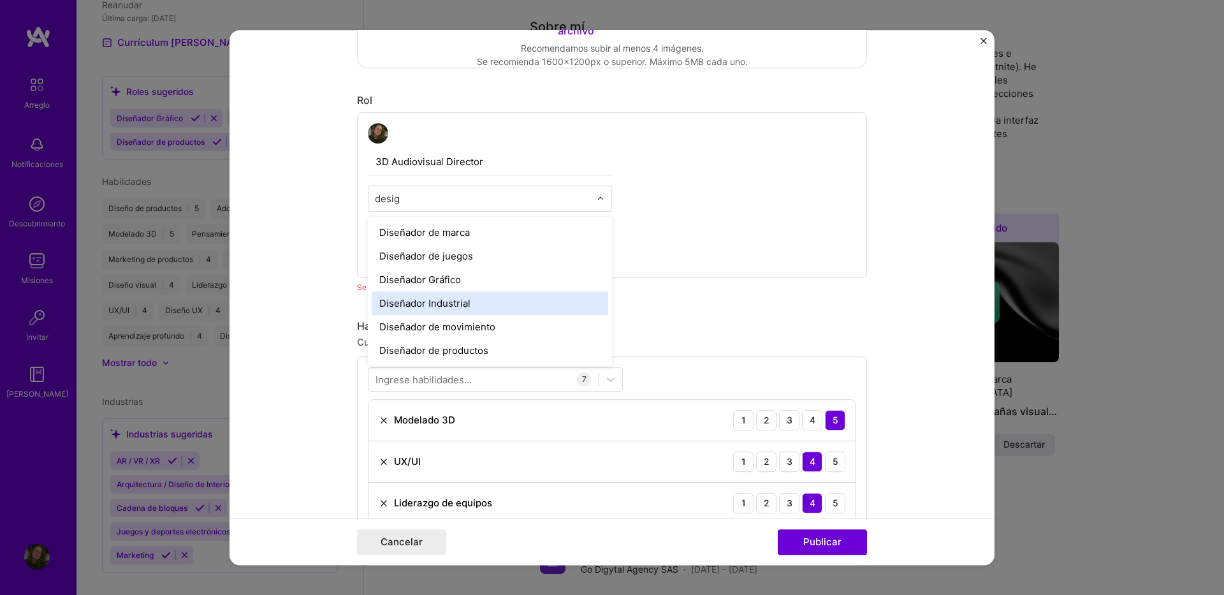
click at [438, 307] on div "Diseñador Industrial" at bounding box center [490, 303] width 237 height 24
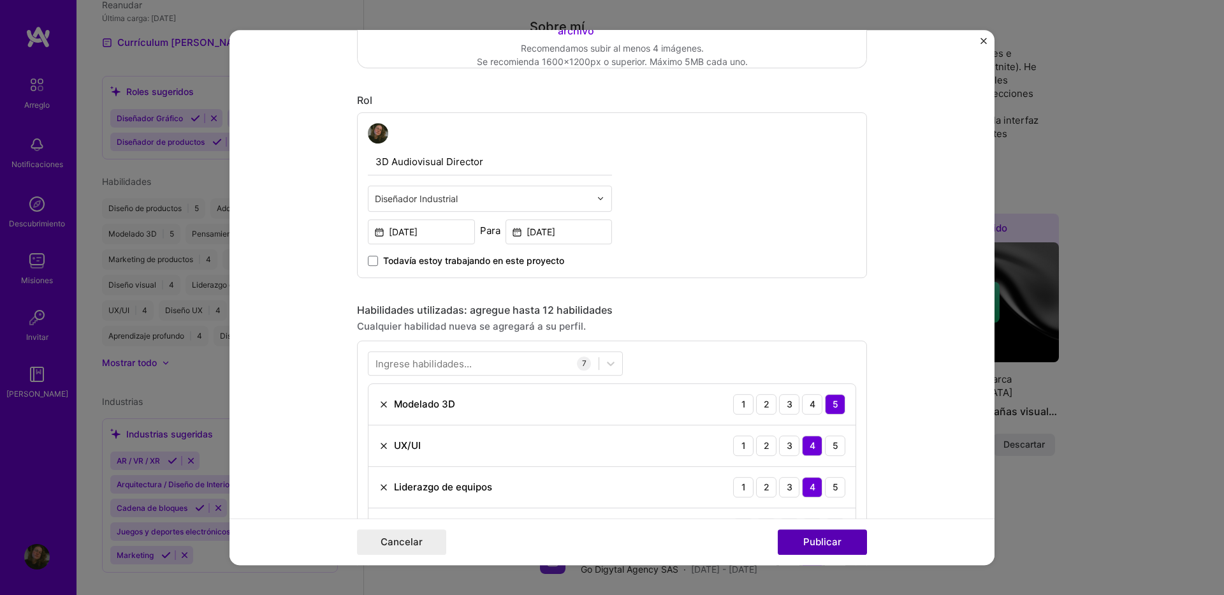
click at [826, 548] on button "Publicar" at bounding box center [822, 542] width 89 height 26
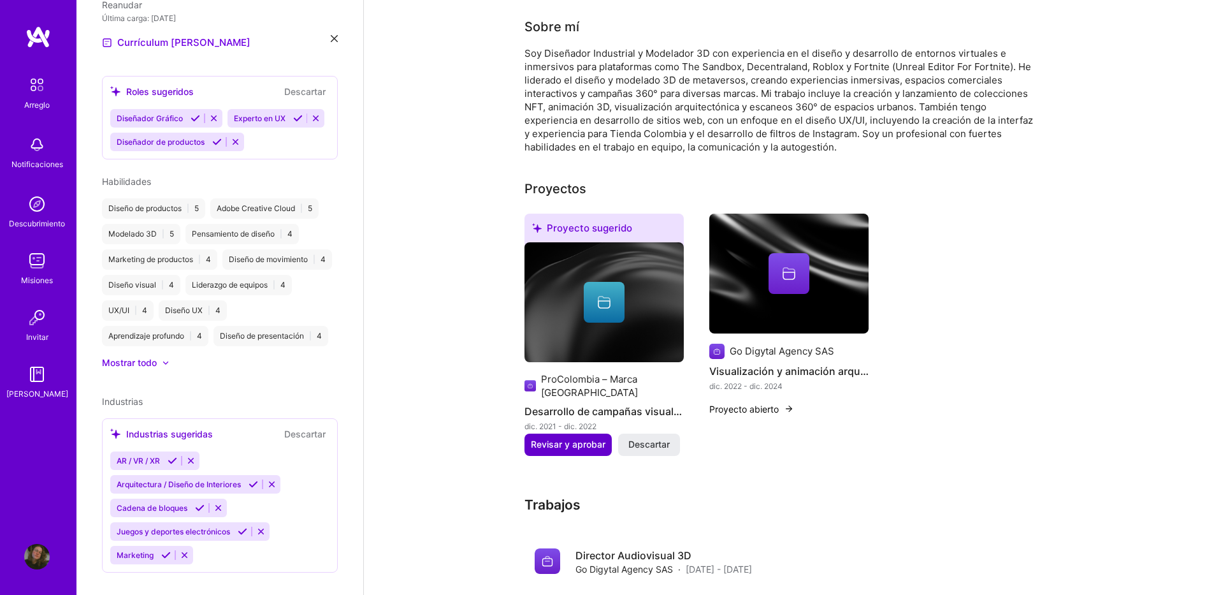
click at [585, 437] on button "Revisar y aprobar" at bounding box center [568, 445] width 87 height 22
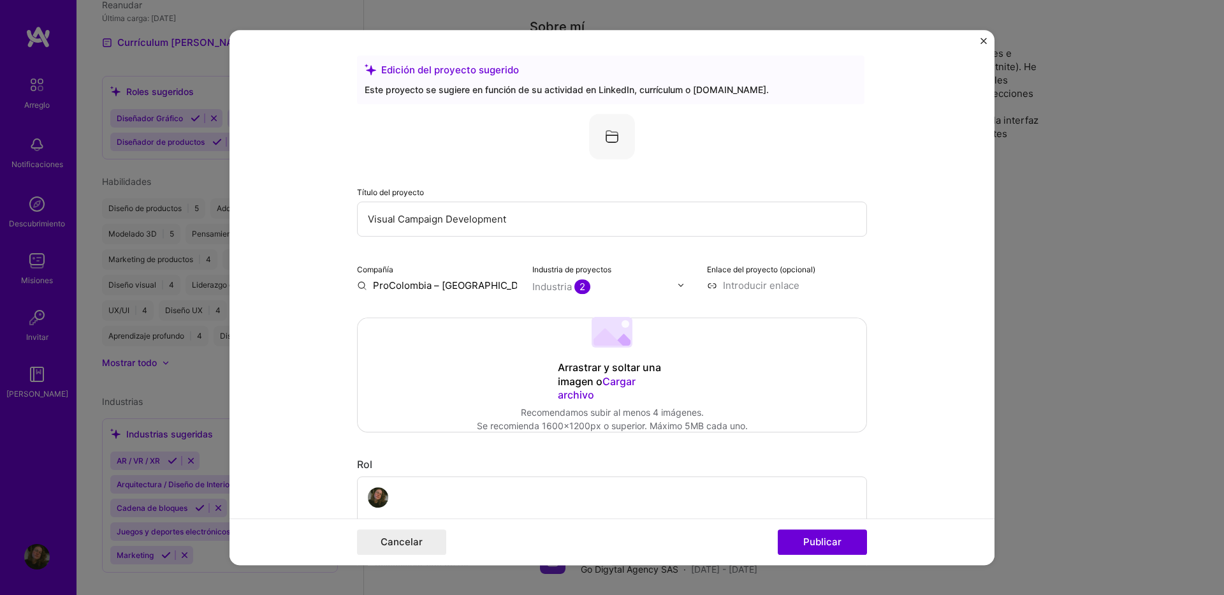
click at [532, 218] on input "Visual Campaign Development" at bounding box center [612, 218] width 510 height 35
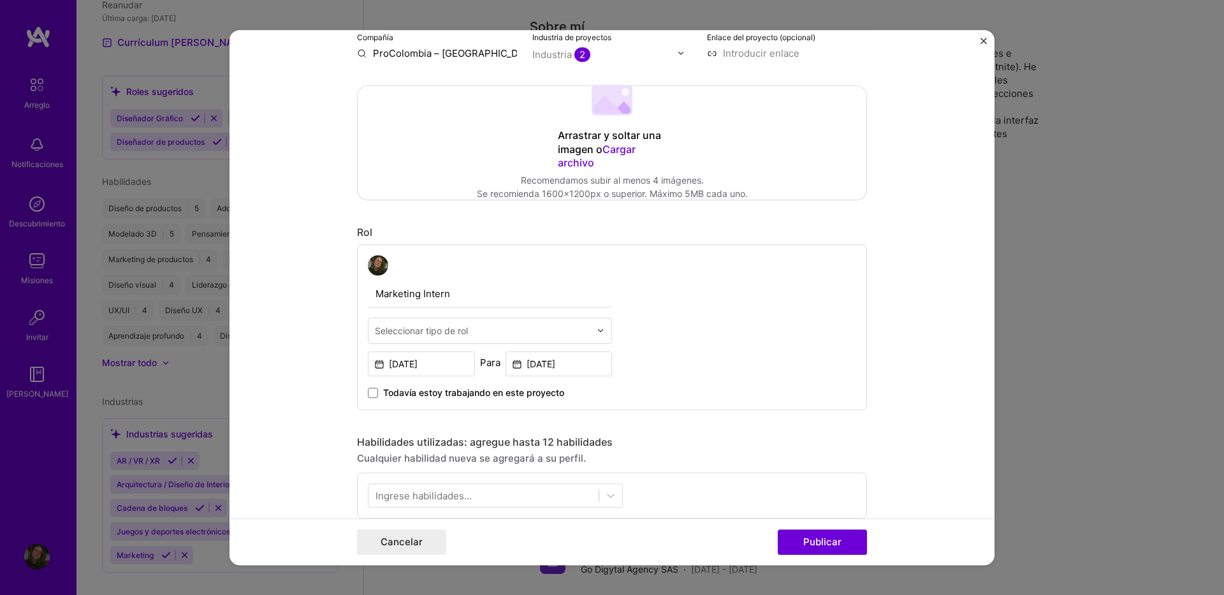
scroll to position [255, 0]
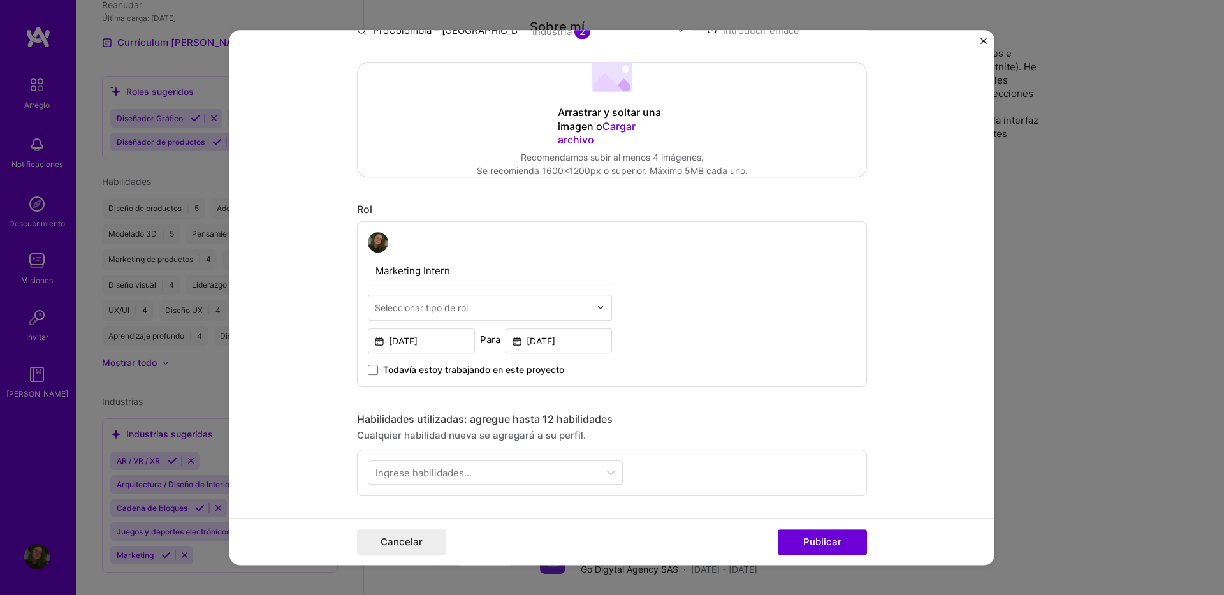
click at [478, 305] on input "text" at bounding box center [482, 307] width 215 height 13
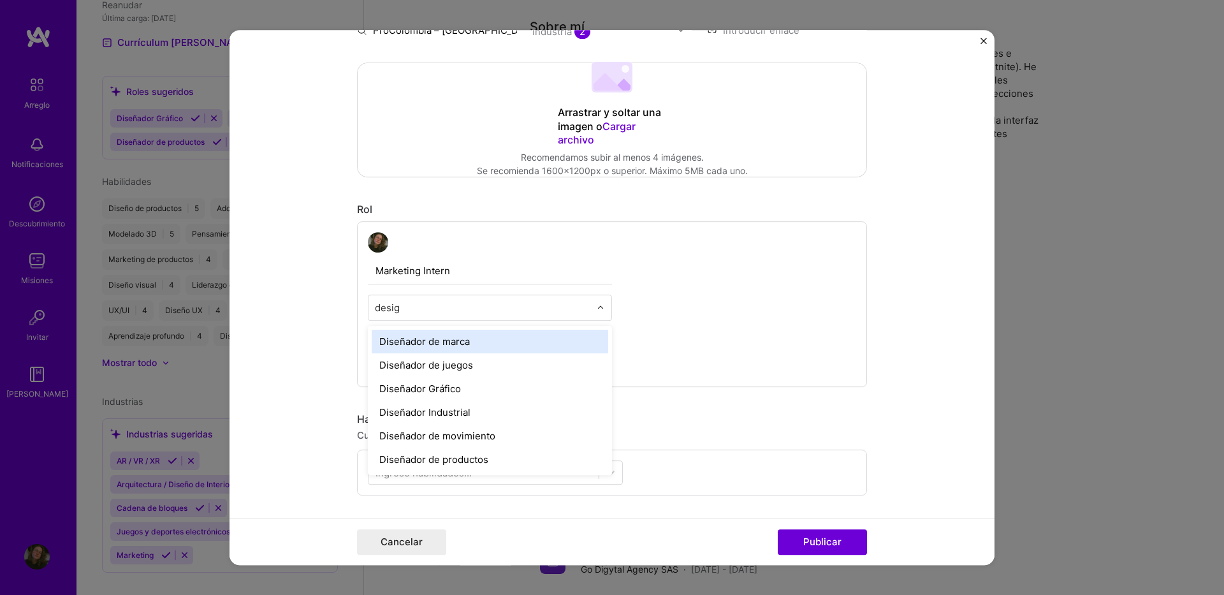
type input "design"
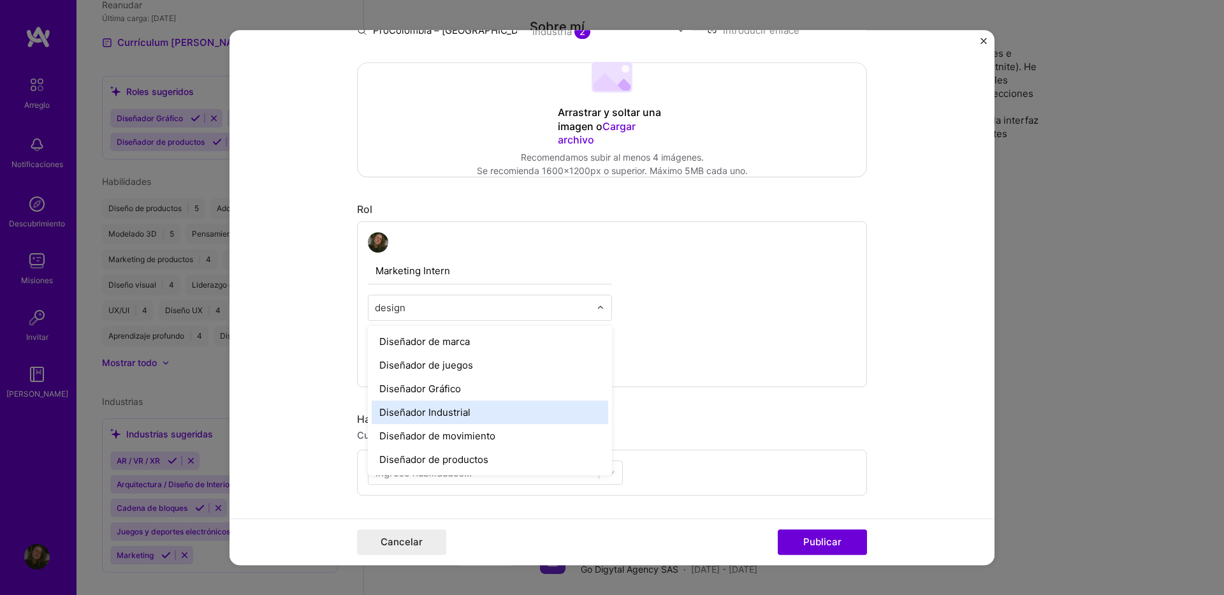
click at [460, 405] on div "Diseñador Industrial" at bounding box center [490, 412] width 237 height 24
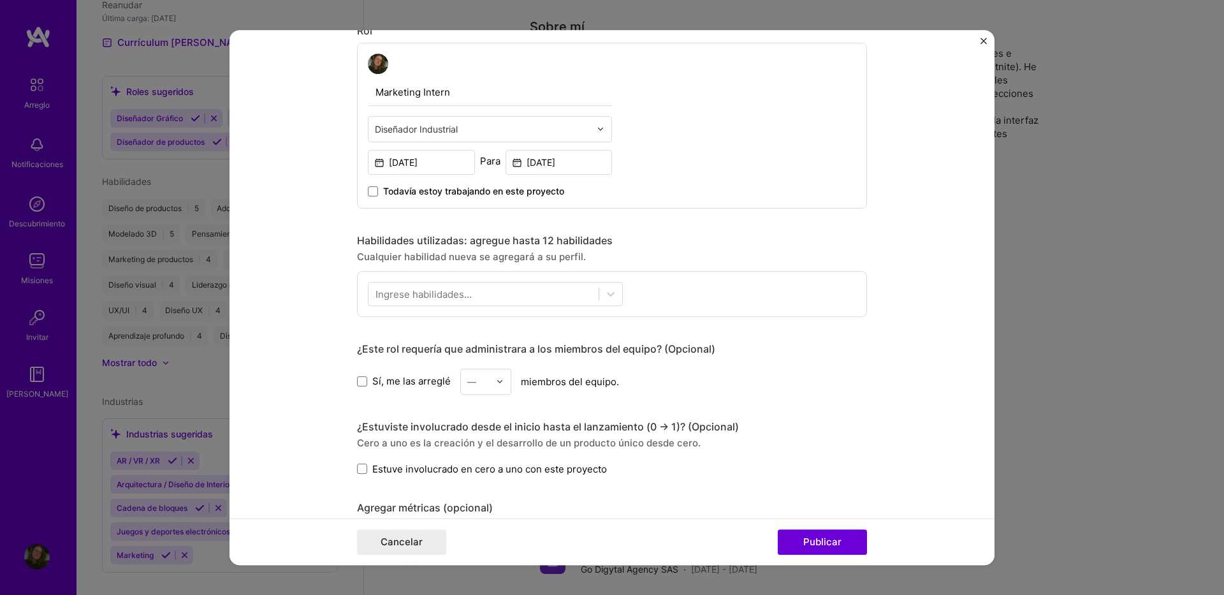
scroll to position [446, 0]
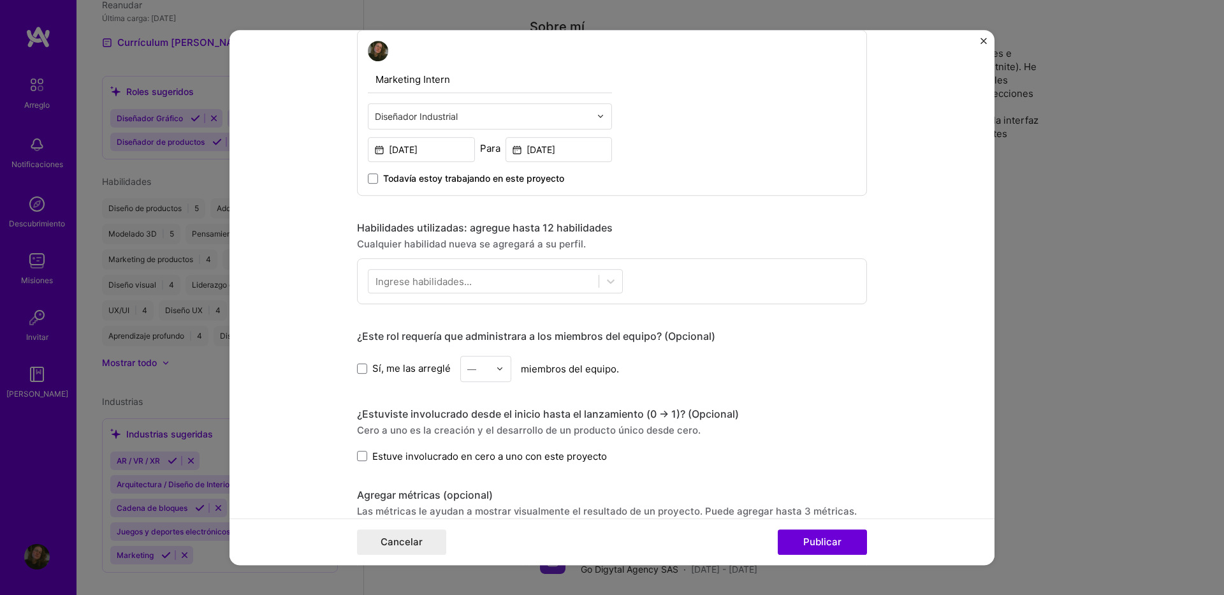
click at [390, 455] on span "Estuve involucrado en cero a uno con este proyecto" at bounding box center [489, 455] width 235 height 13
click at [0, 0] on input "Estuve involucrado en cero a uno con este proyecto" at bounding box center [0, 0] width 0 height 0
click at [420, 281] on div "Ingrese habilidades..." at bounding box center [424, 280] width 96 height 13
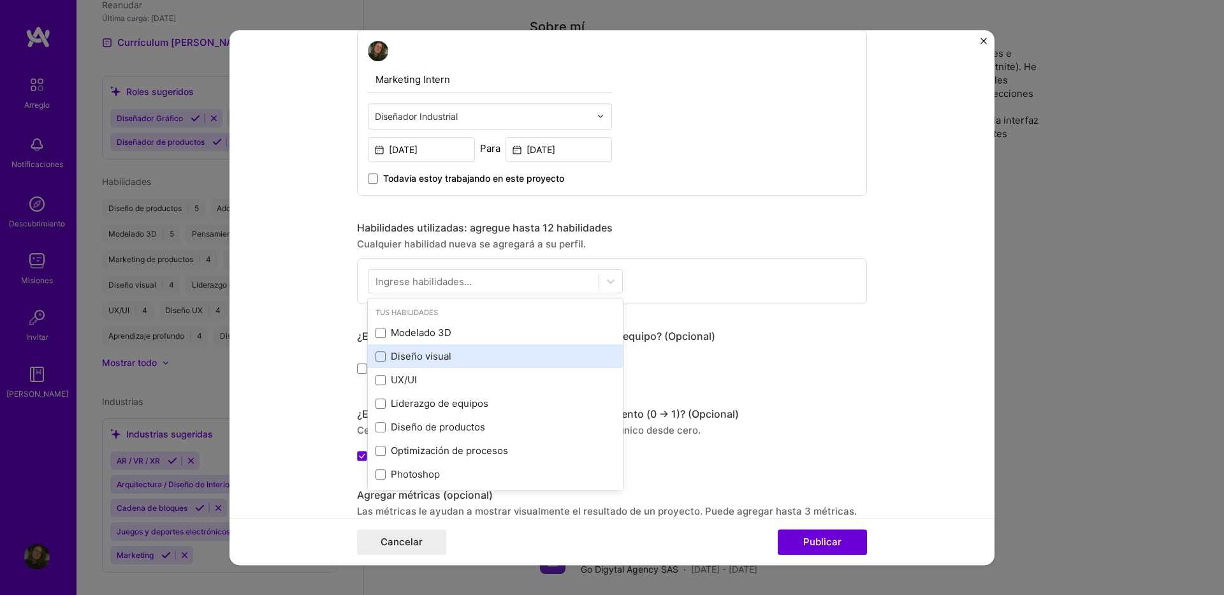
click at [376, 333] on span at bounding box center [381, 333] width 10 height 10
click at [0, 0] on input "checkbox" at bounding box center [0, 0] width 0 height 0
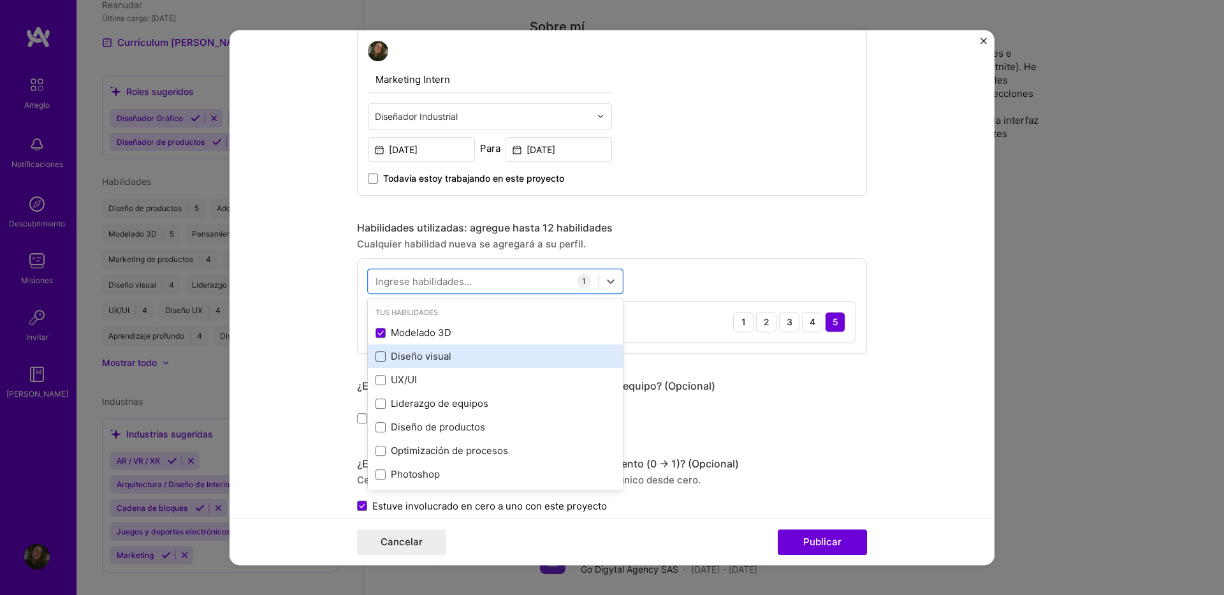
click at [377, 358] on span at bounding box center [381, 356] width 10 height 10
click at [0, 0] on input "checkbox" at bounding box center [0, 0] width 0 height 0
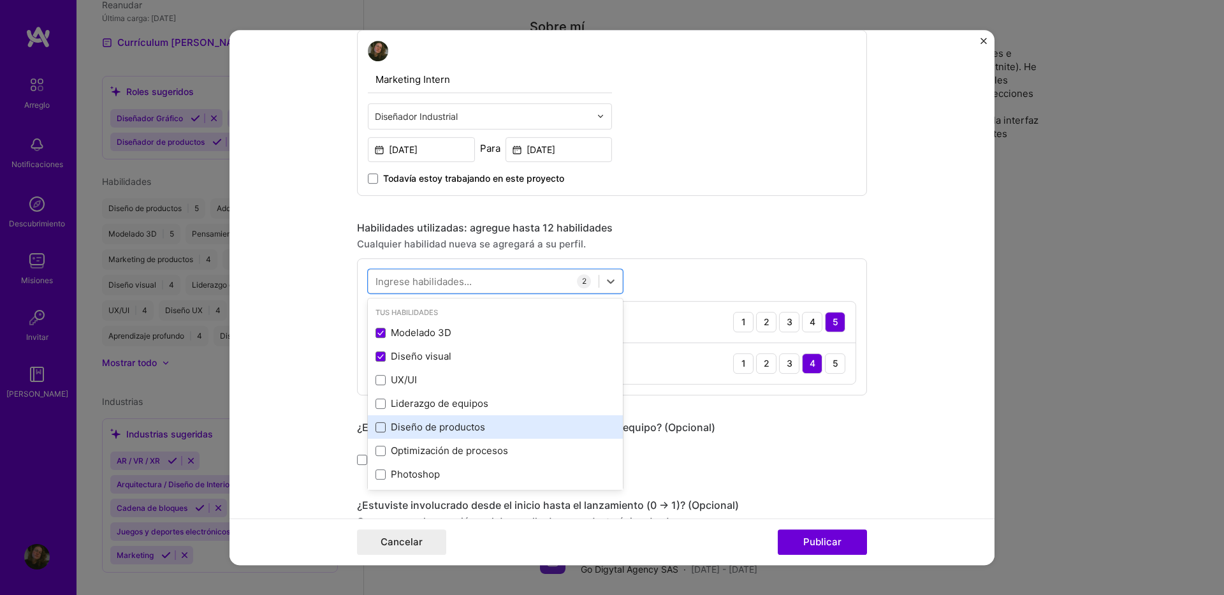
click at [377, 430] on span at bounding box center [381, 427] width 10 height 10
click at [0, 0] on input "checkbox" at bounding box center [0, 0] width 0 height 0
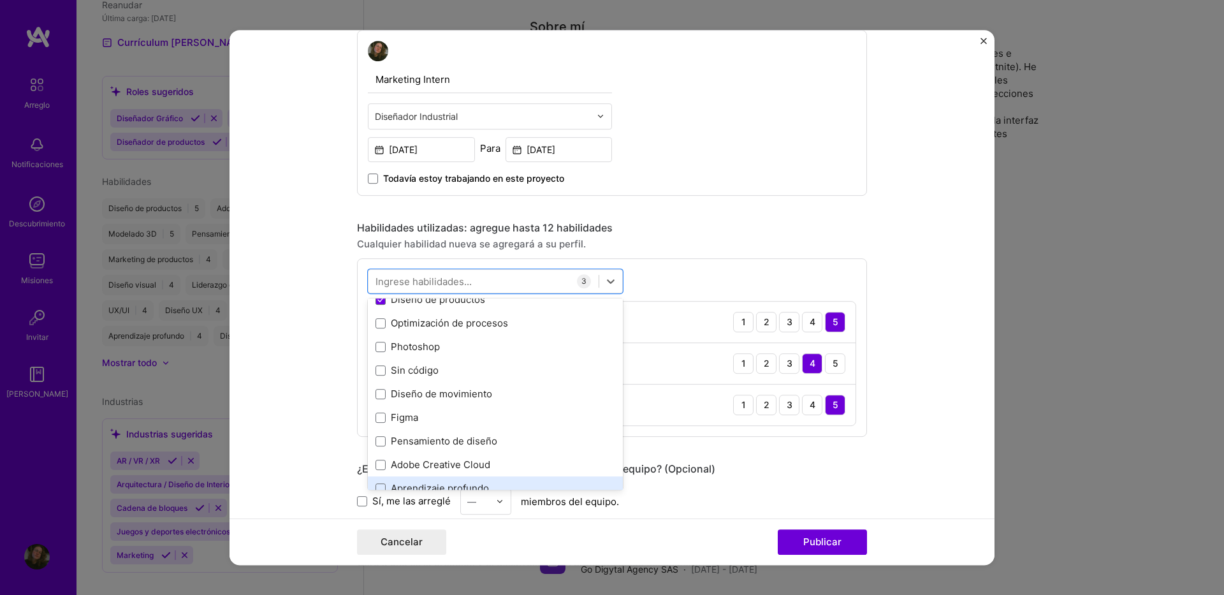
scroll to position [191, 0]
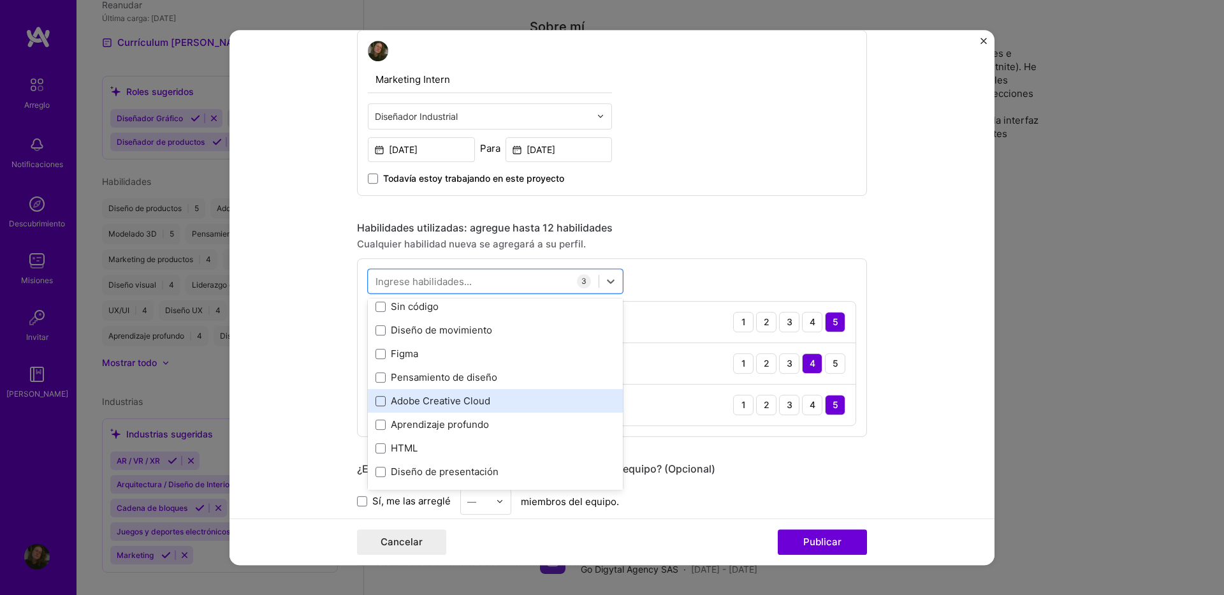
click at [376, 402] on span at bounding box center [381, 401] width 10 height 10
click at [0, 0] on input "checkbox" at bounding box center [0, 0] width 0 height 0
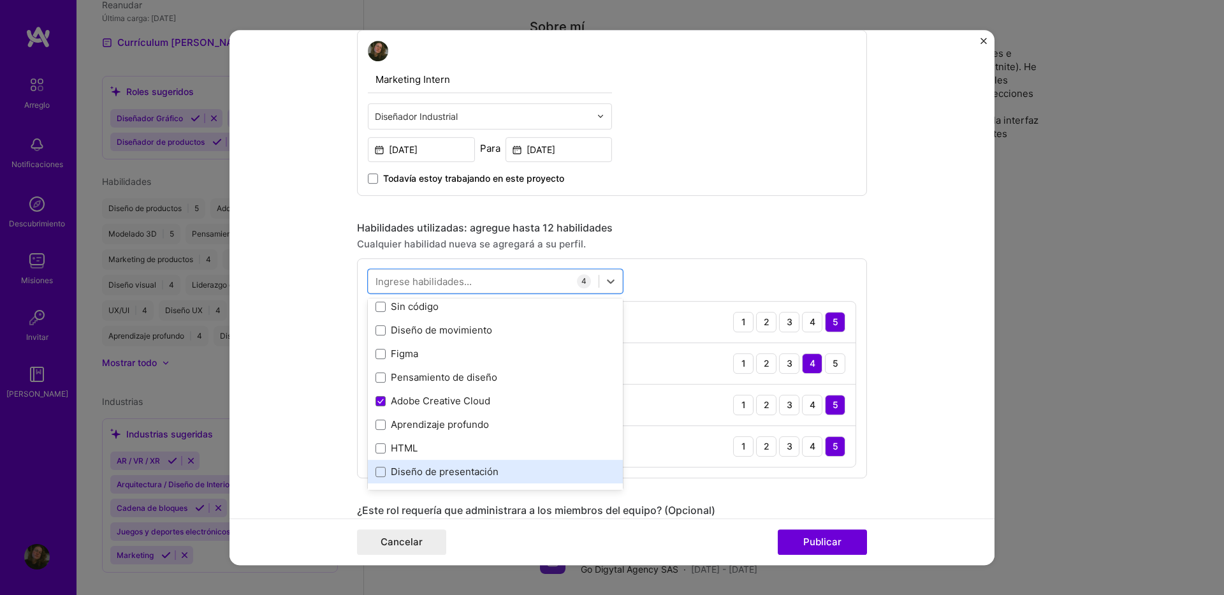
scroll to position [255, 0]
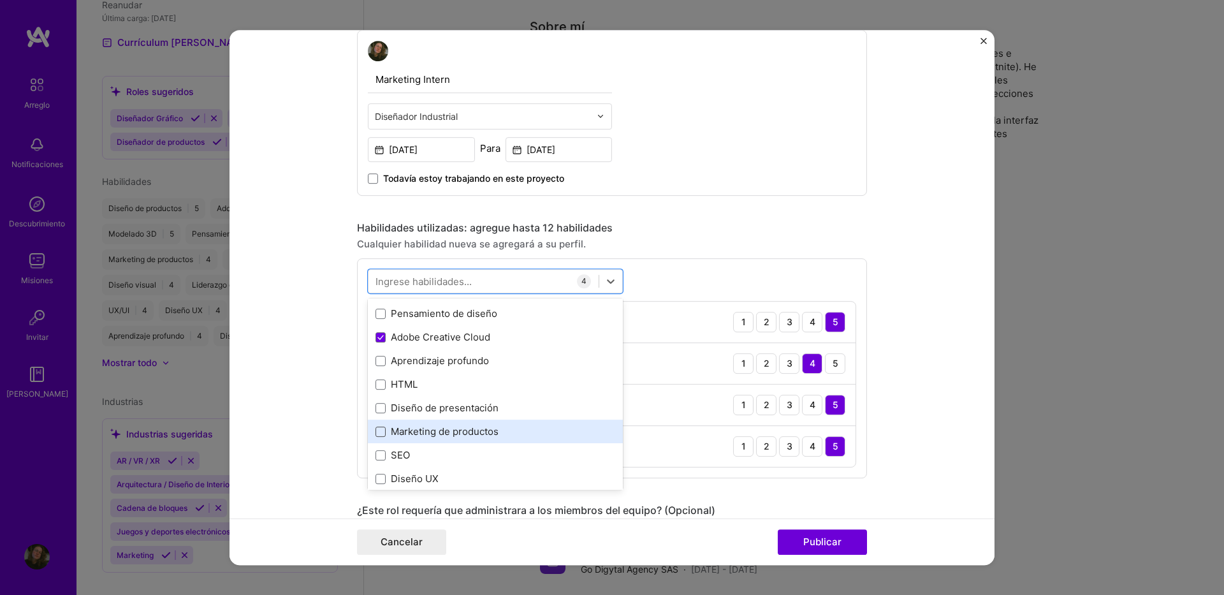
click at [378, 433] on span at bounding box center [381, 432] width 10 height 10
click at [0, 0] on input "checkbox" at bounding box center [0, 0] width 0 height 0
click at [377, 433] on icon at bounding box center [380, 431] width 6 height 5
click at [0, 0] on input "checkbox" at bounding box center [0, 0] width 0 height 0
click at [379, 411] on span at bounding box center [381, 408] width 10 height 10
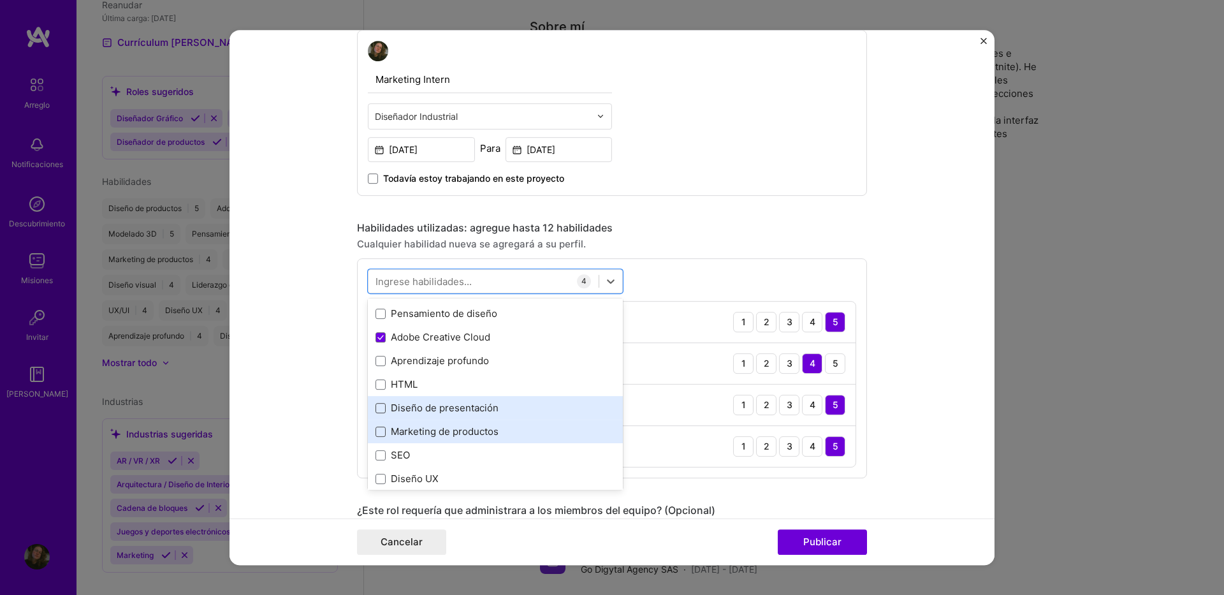
click at [0, 0] on input "checkbox" at bounding box center [0, 0] width 0 height 0
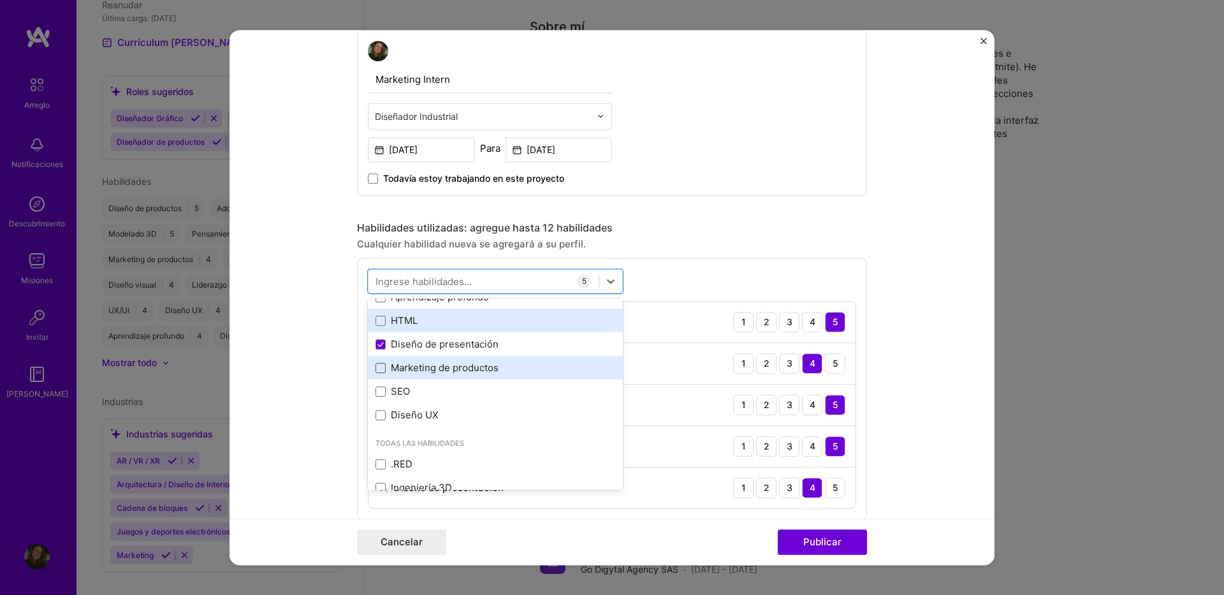
scroll to position [383, 0]
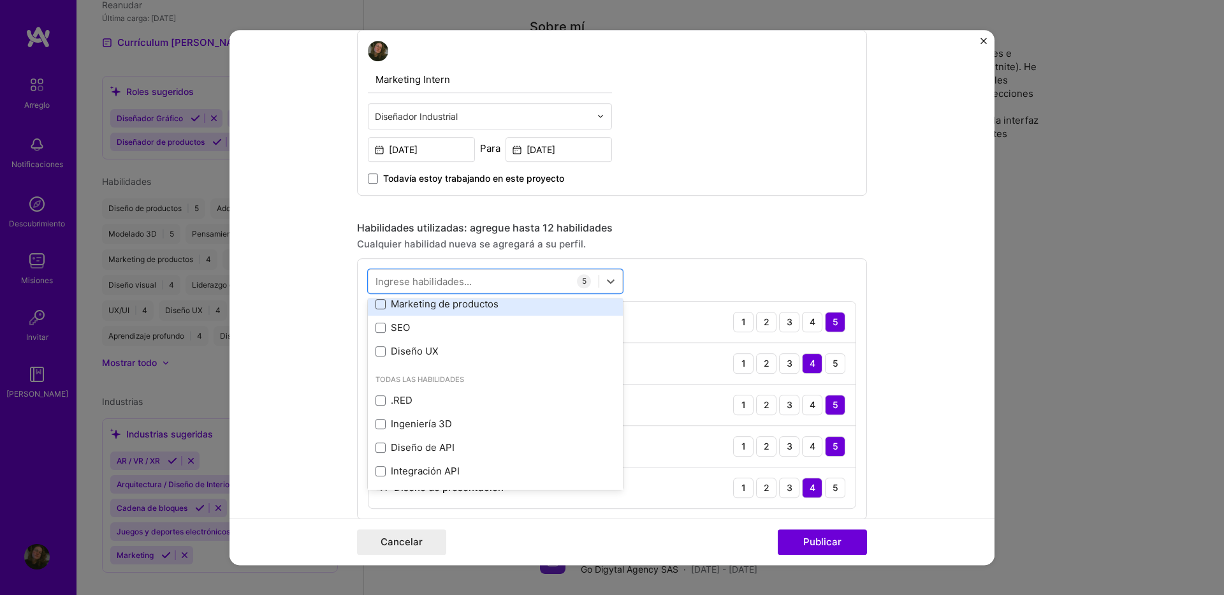
click at [900, 315] on form "Edición del proyecto sugerido Este proyecto se sugiere en función de su activid…" at bounding box center [612, 298] width 765 height 536
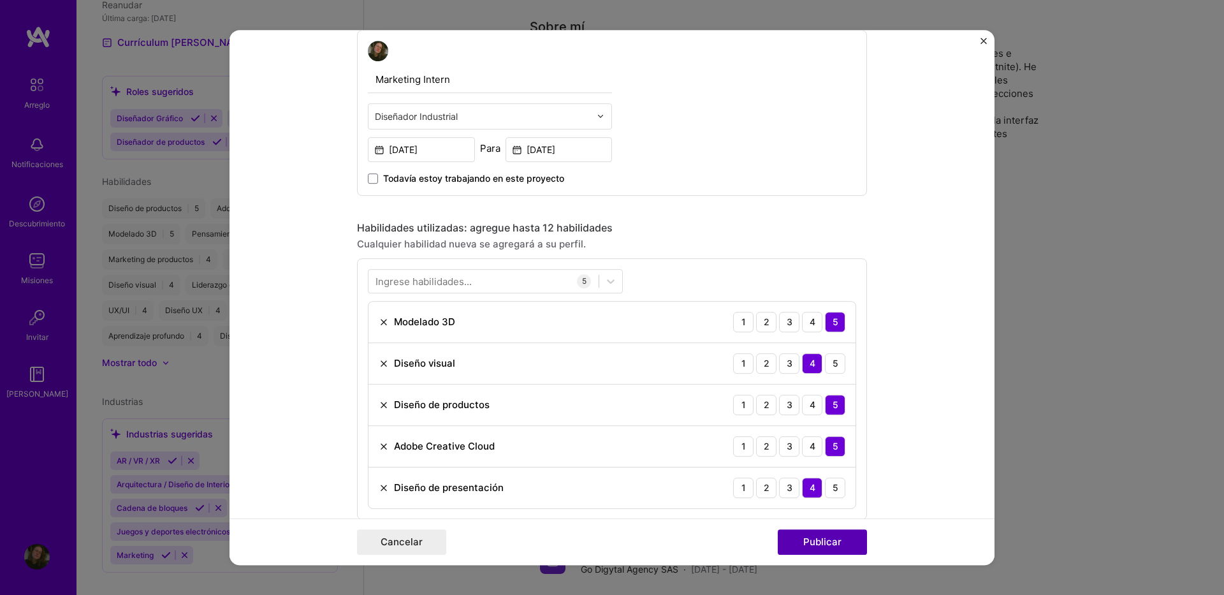
click at [820, 543] on button "Publicar" at bounding box center [822, 542] width 89 height 26
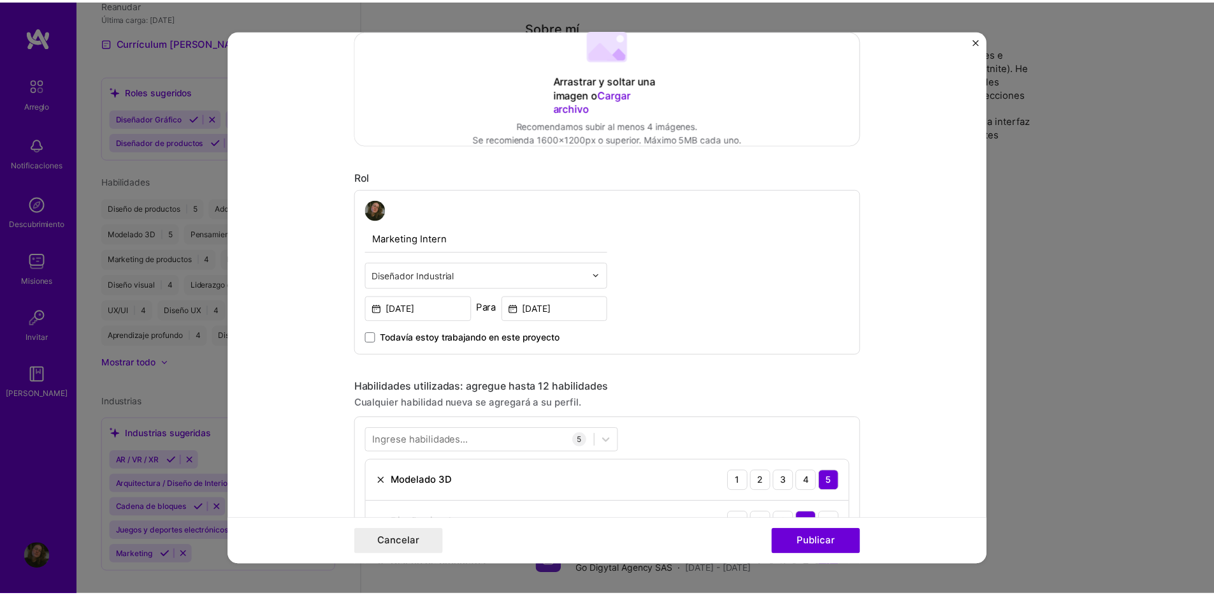
scroll to position [84, 0]
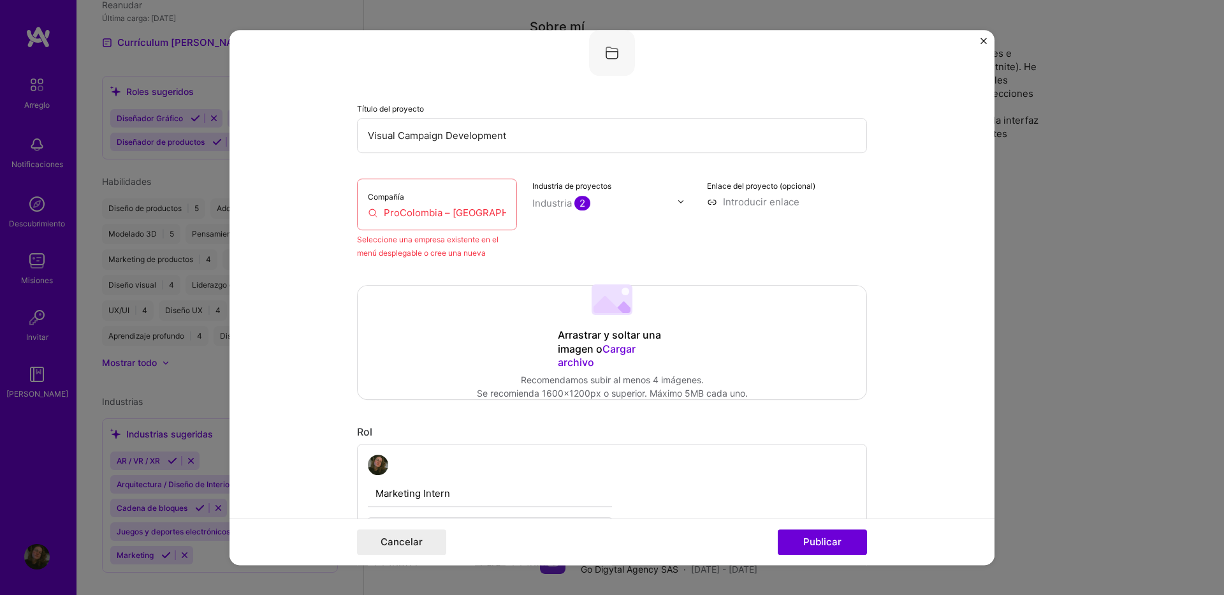
click at [421, 212] on input "ProColombia – [GEOGRAPHIC_DATA] Country Brand" at bounding box center [437, 212] width 138 height 13
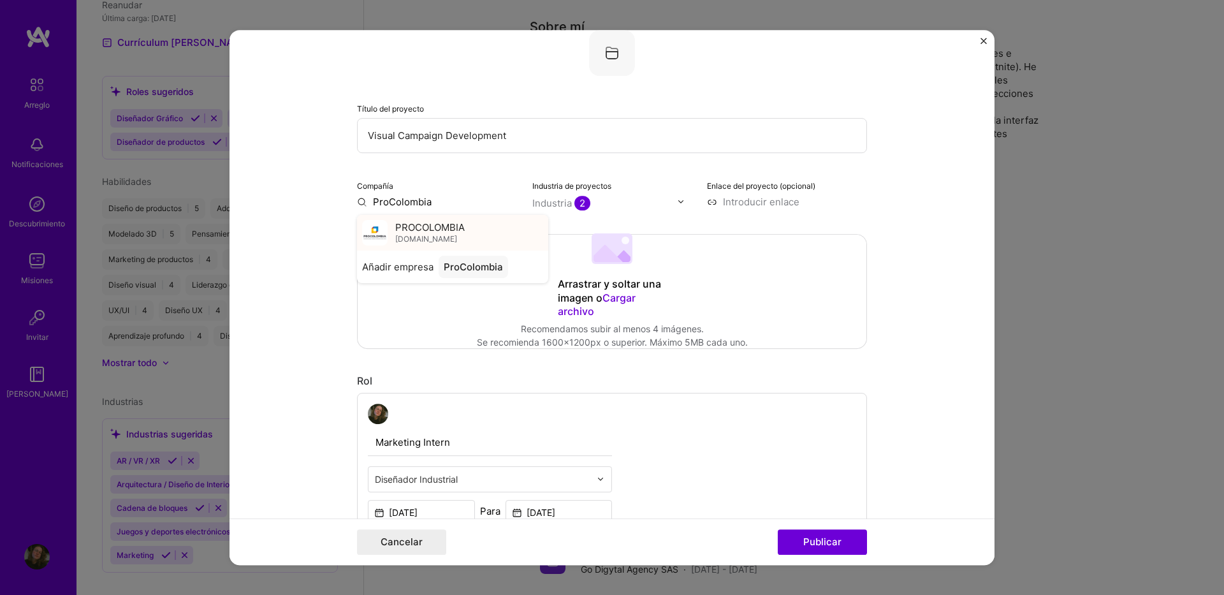
click at [435, 224] on span "PROCOLOMBIA" at bounding box center [429, 227] width 69 height 13
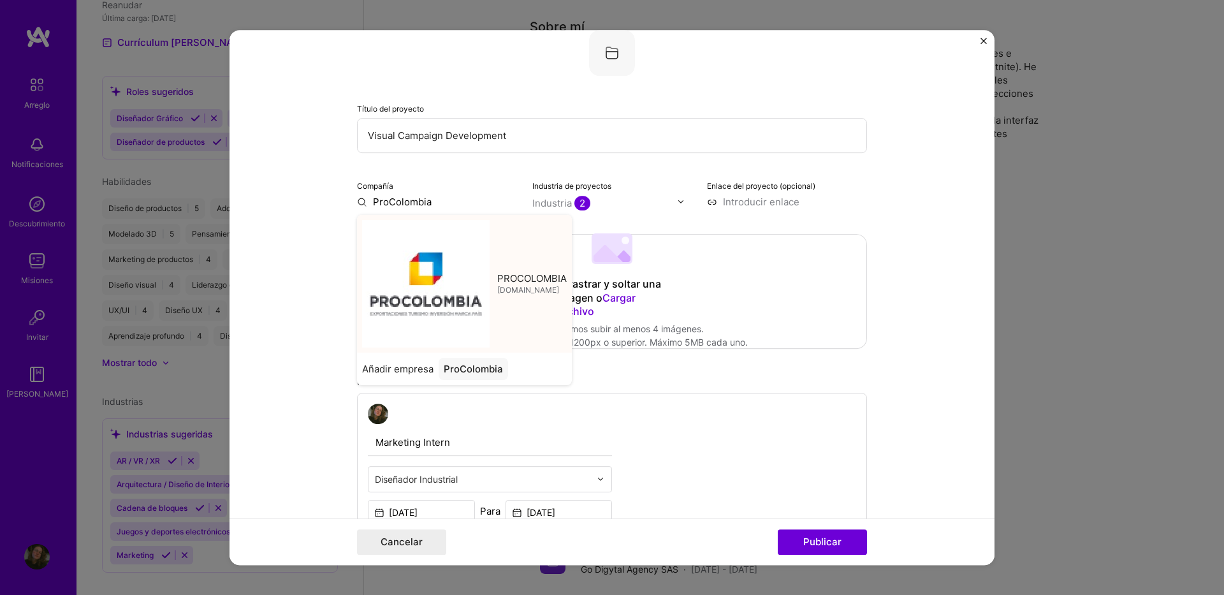
type input "PROCOLOMBIA"
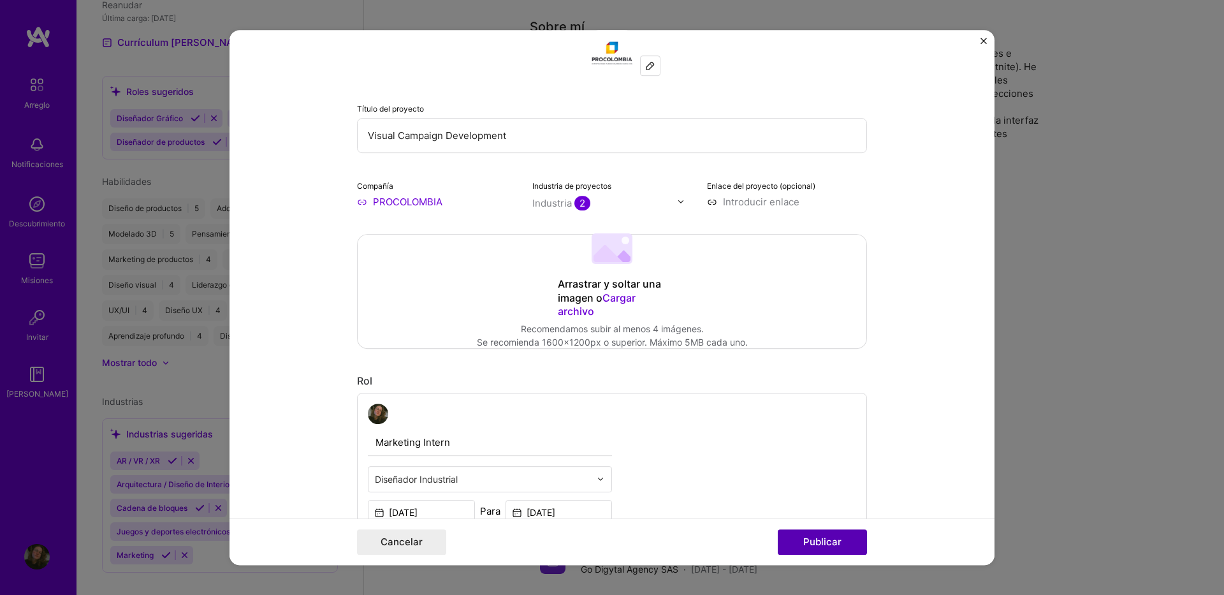
click at [833, 538] on button "Publicar" at bounding box center [822, 542] width 89 height 26
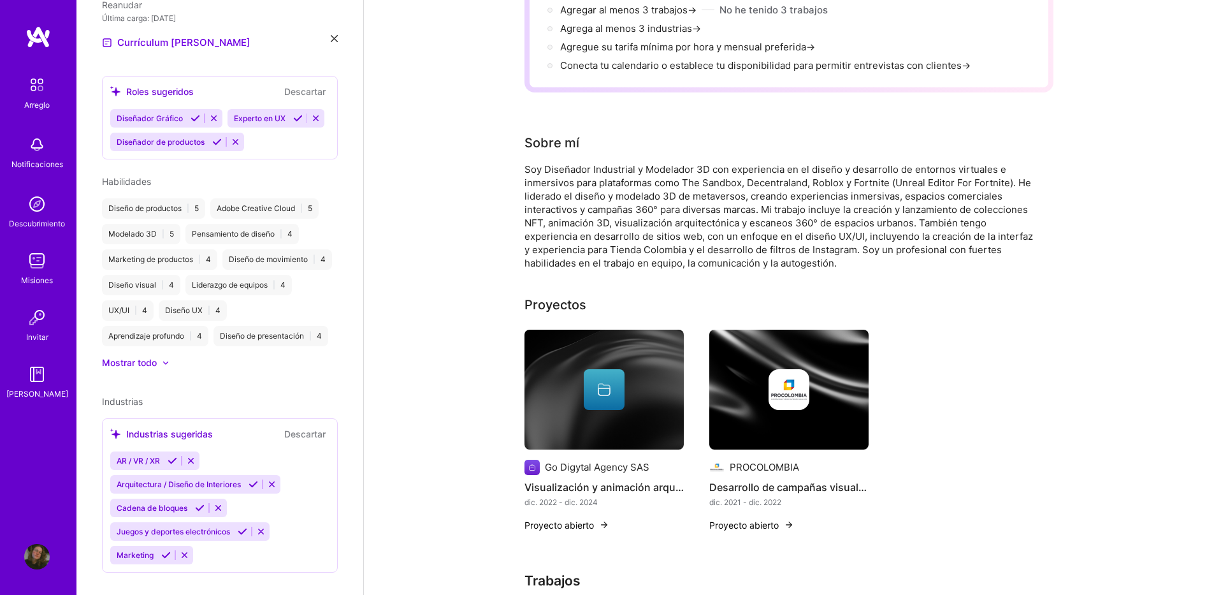
scroll to position [0, 0]
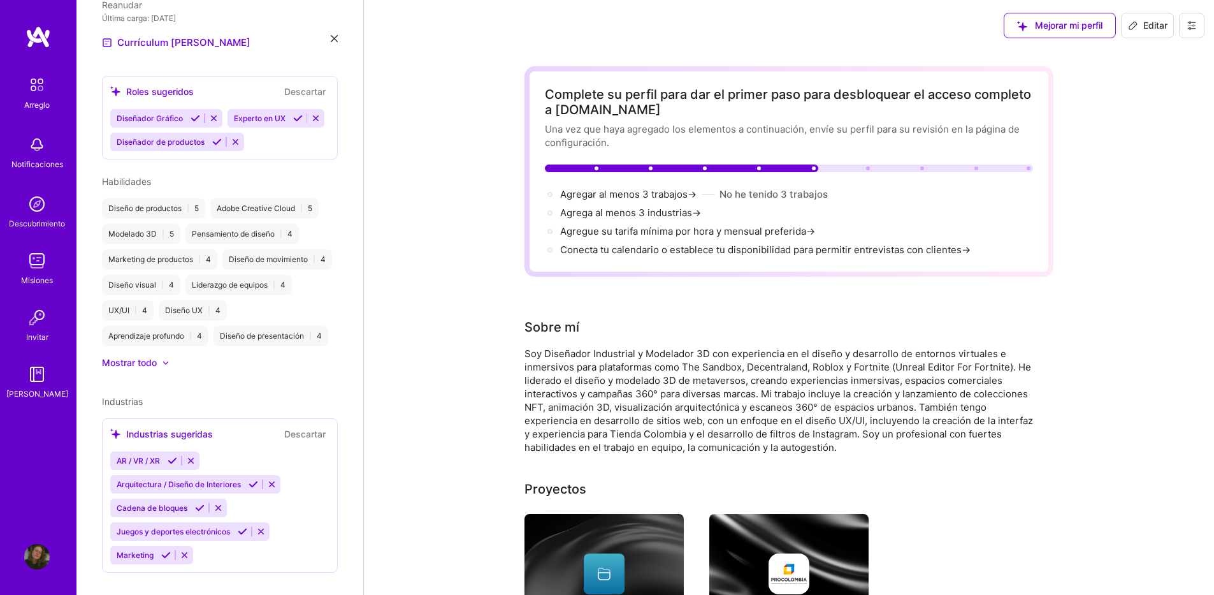
click at [1205, 29] on div "Mejorar mi perfil Editar" at bounding box center [1105, 25] width 220 height 51
click at [1186, 26] on button at bounding box center [1192, 26] width 26 height 26
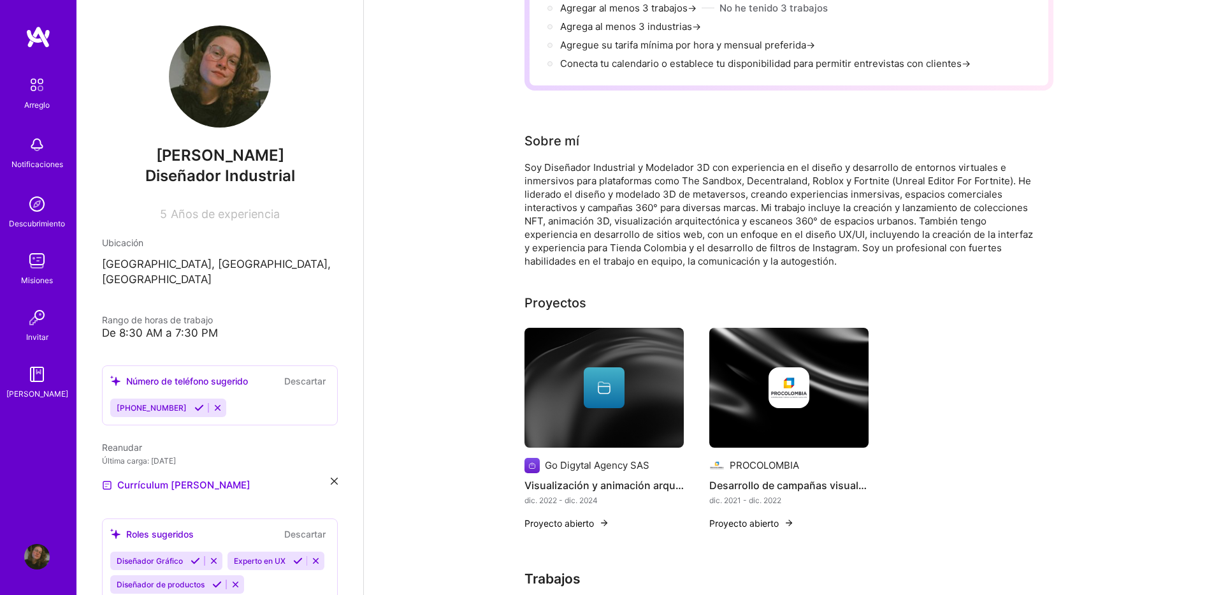
scroll to position [191, 0]
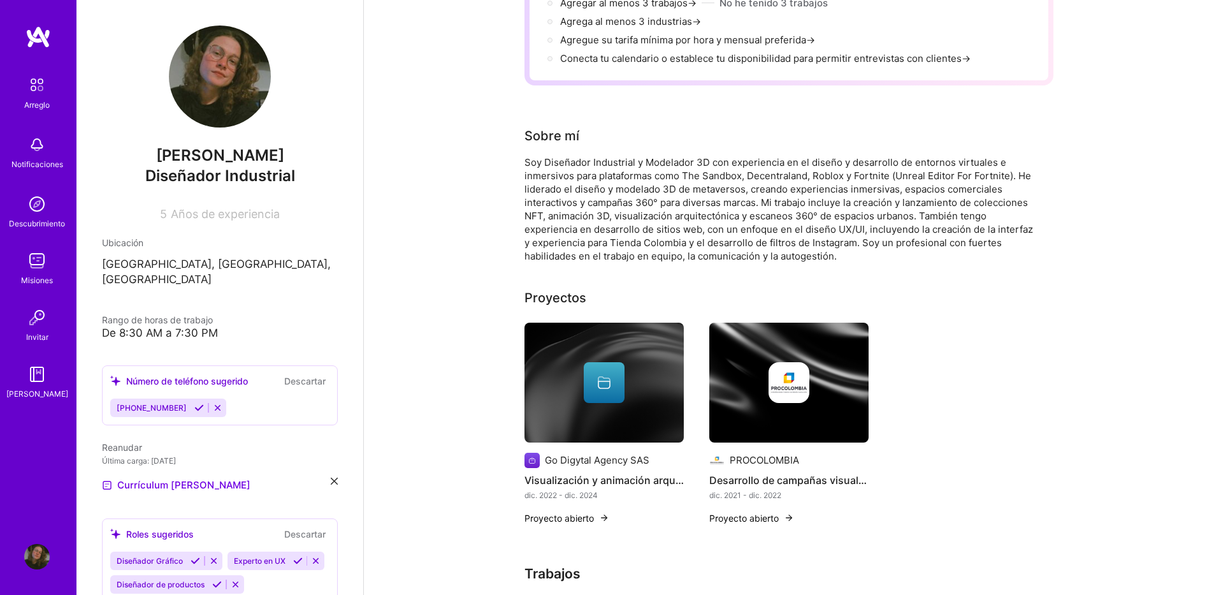
drag, startPoint x: 576, startPoint y: 304, endPoint x: 576, endPoint y: 313, distance: 8.9
click at [576, 304] on div "Proyectos" at bounding box center [556, 297] width 62 height 19
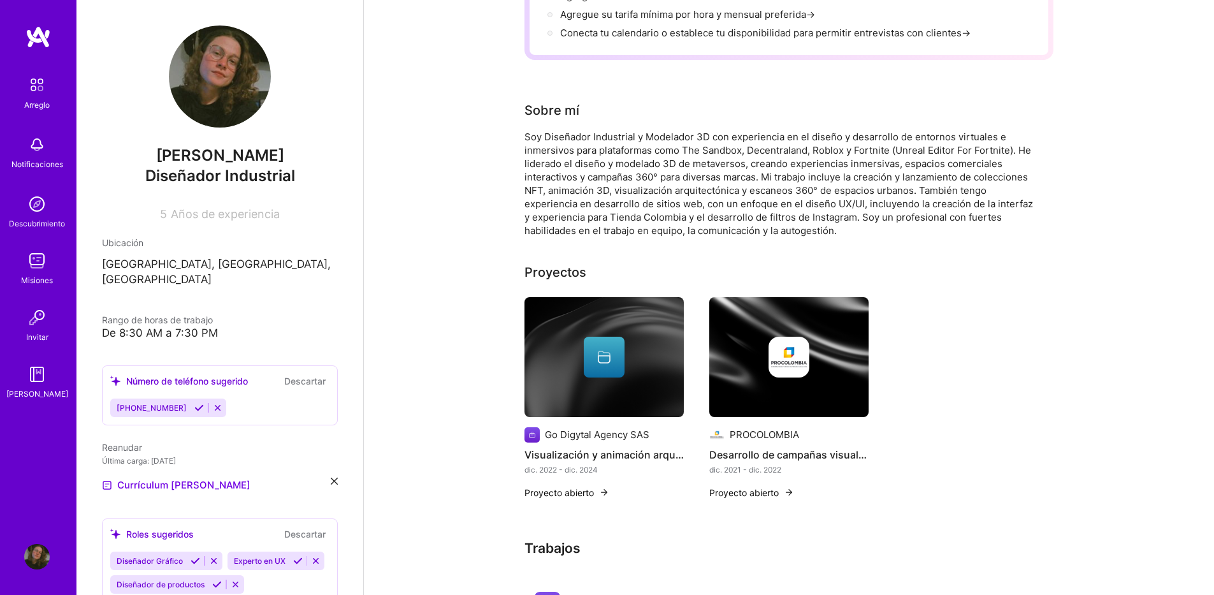
scroll to position [255, 0]
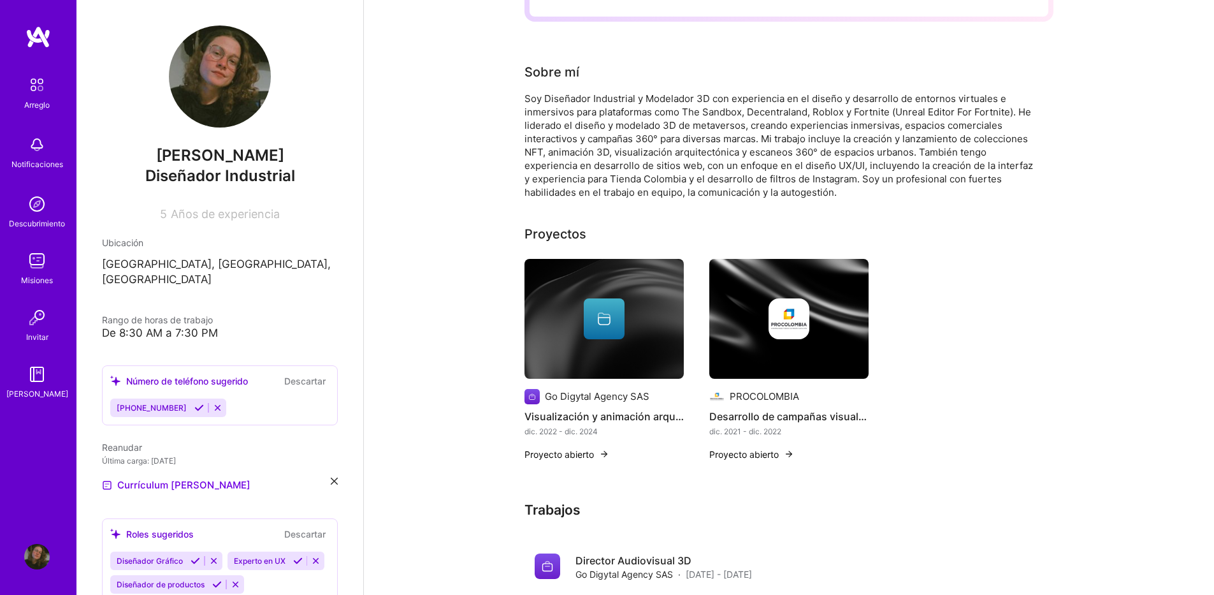
click at [194, 403] on icon at bounding box center [199, 408] width 10 height 10
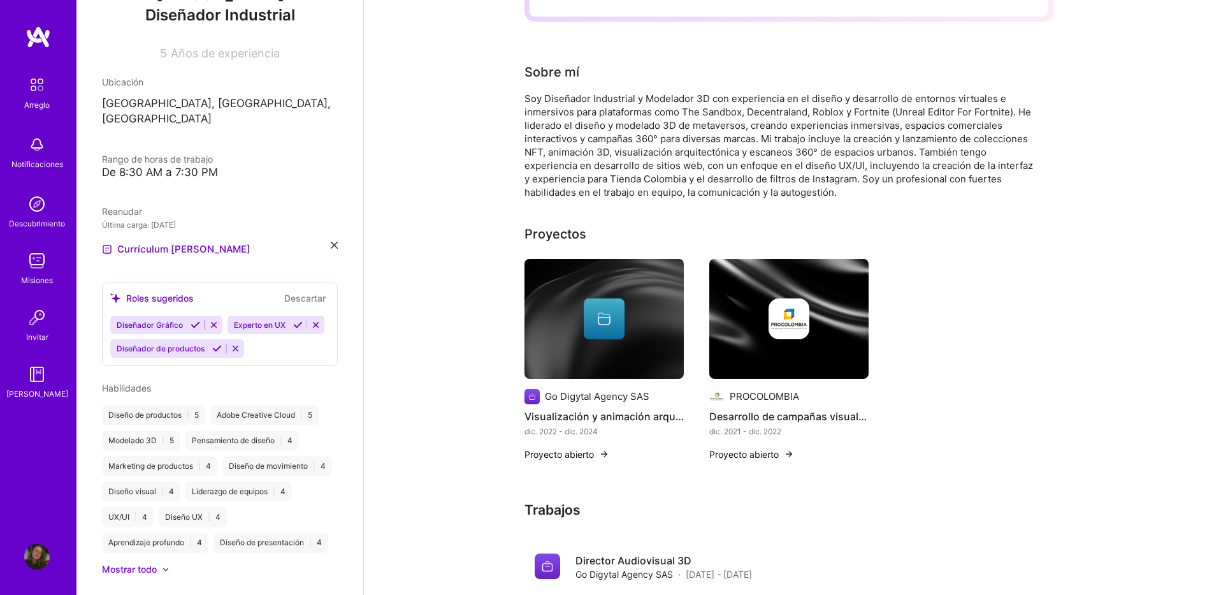
scroll to position [191, 0]
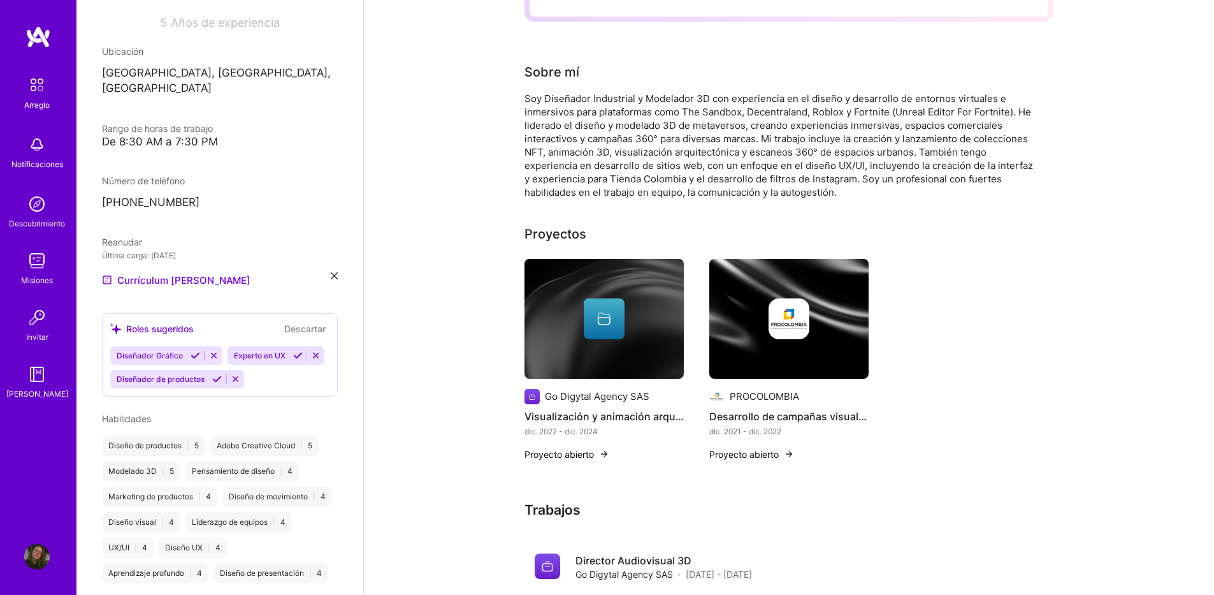
click at [212, 384] on icon at bounding box center [217, 379] width 10 height 10
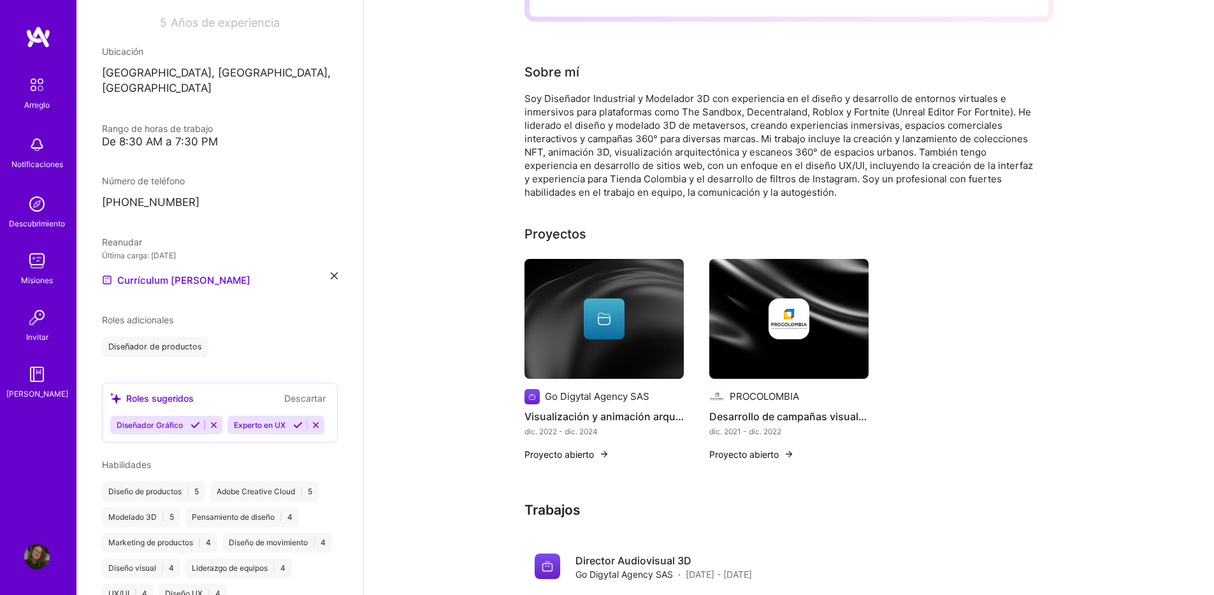
click at [293, 430] on icon at bounding box center [298, 425] width 10 height 10
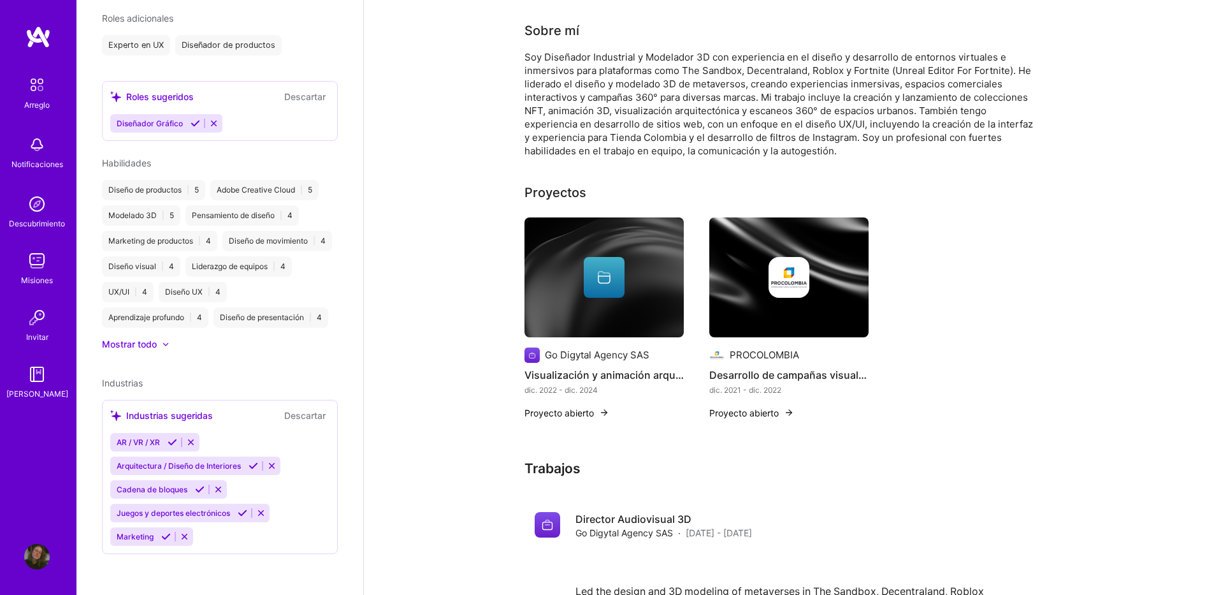
scroll to position [319, 0]
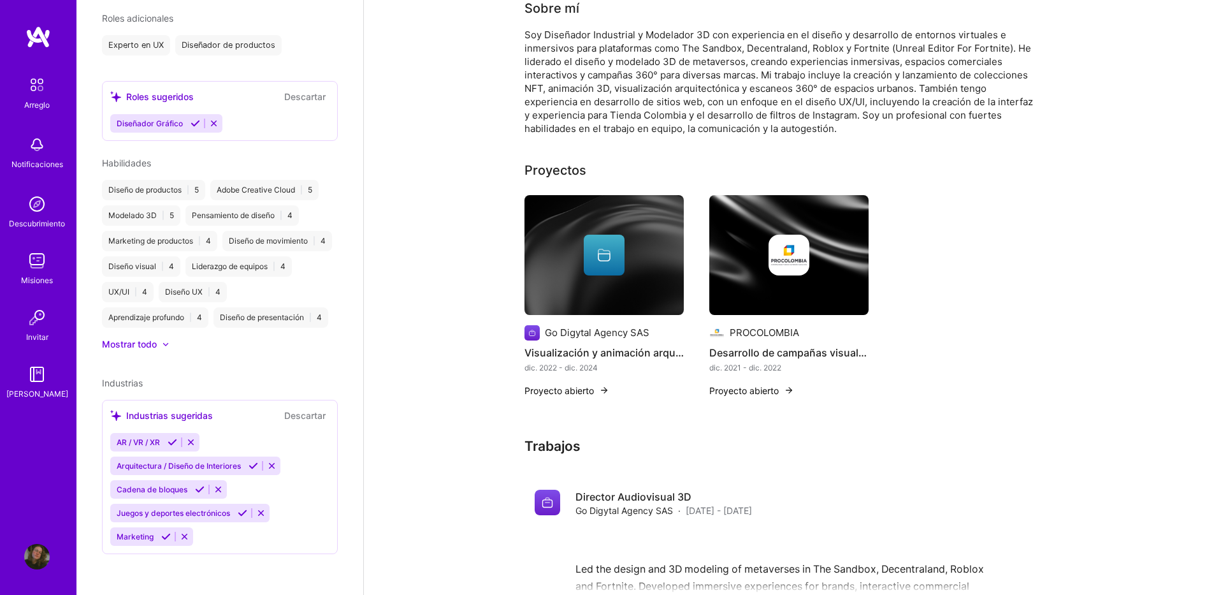
click at [255, 463] on icon at bounding box center [254, 466] width 10 height 10
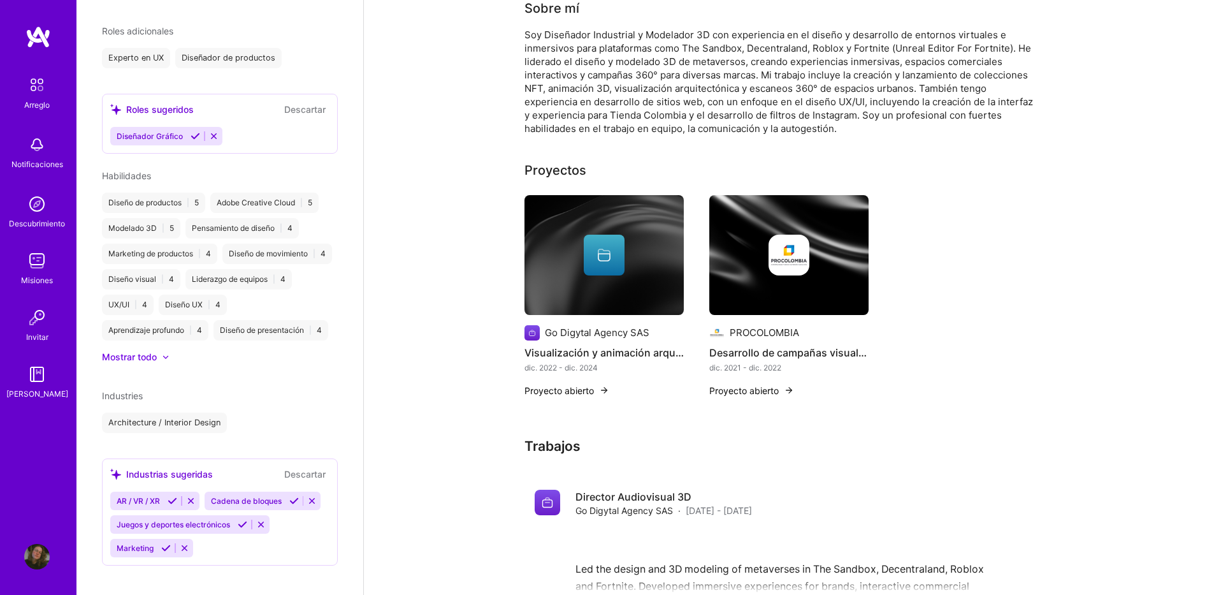
scroll to position [504, 0]
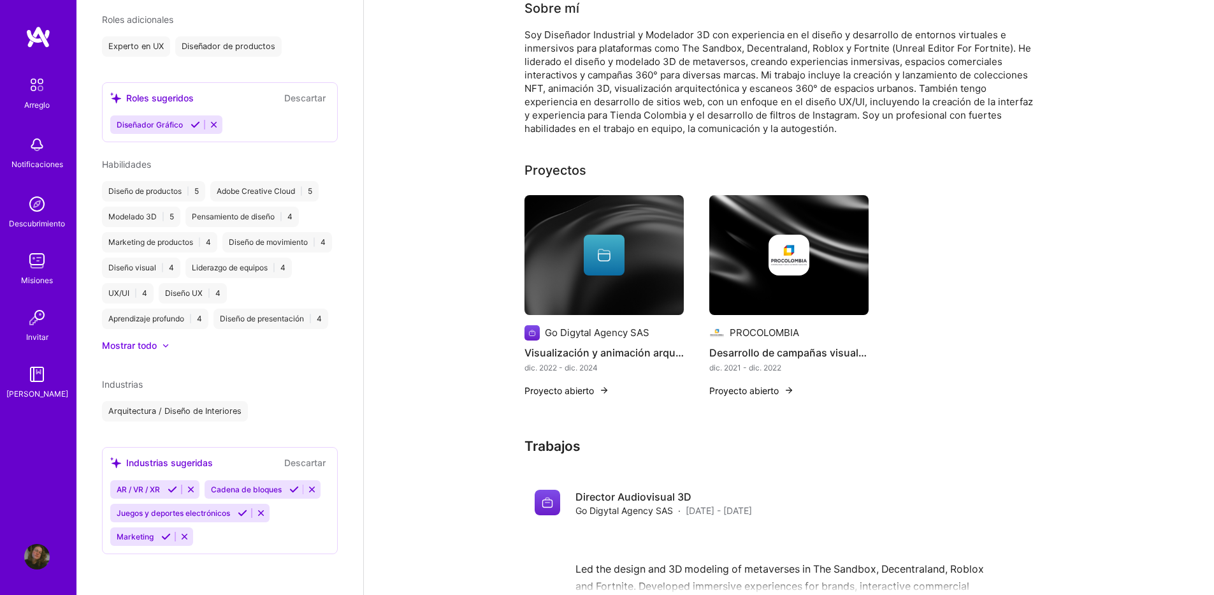
click at [244, 518] on icon at bounding box center [243, 513] width 10 height 10
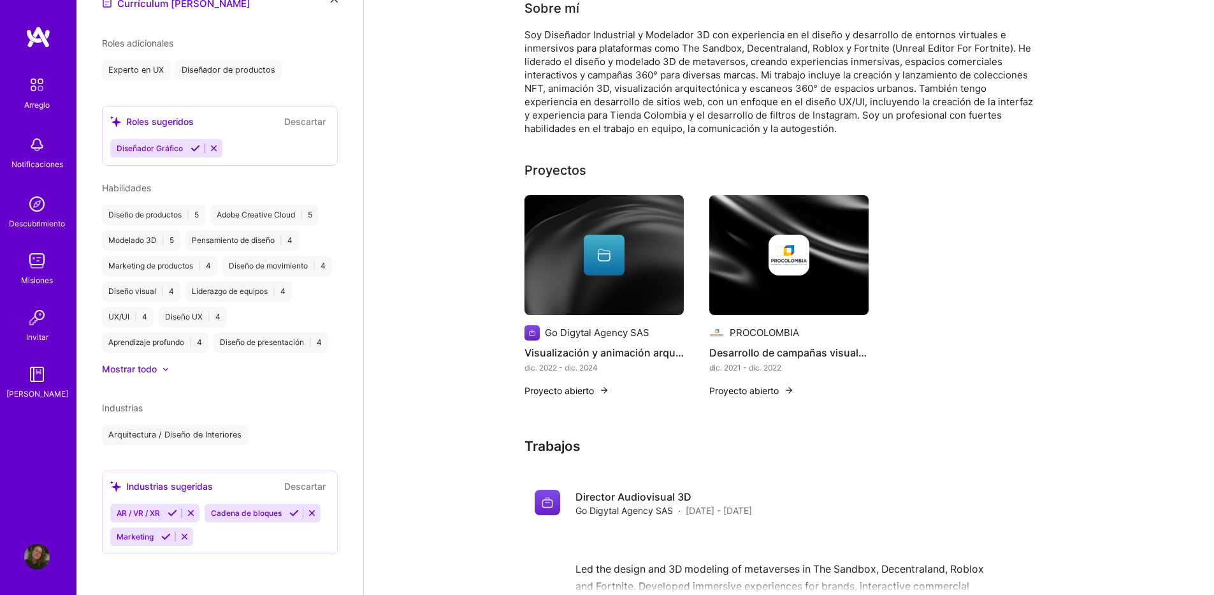
scroll to position [479, 0]
click at [171, 534] on icon at bounding box center [166, 537] width 10 height 10
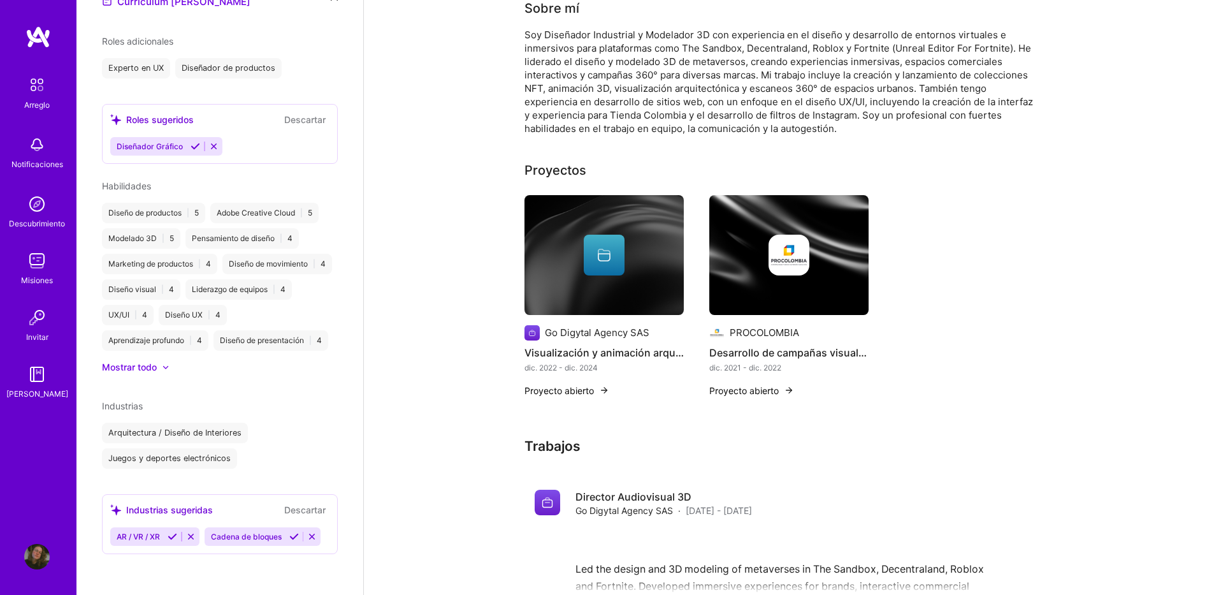
click at [171, 532] on icon at bounding box center [173, 537] width 10 height 10
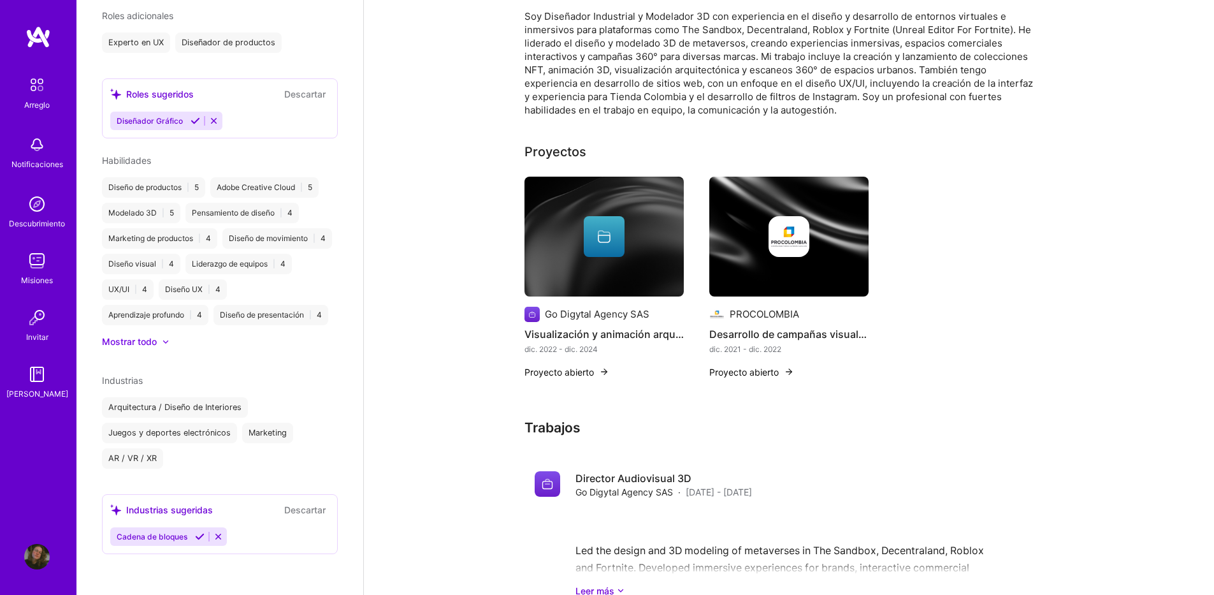
click at [199, 536] on icon at bounding box center [200, 537] width 10 height 10
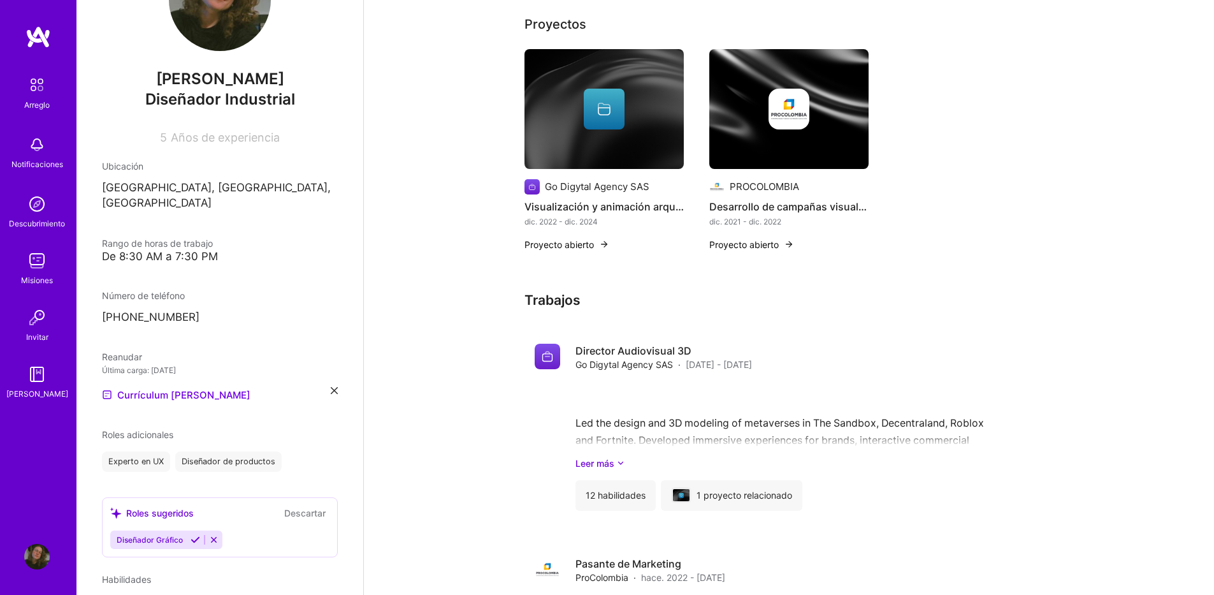
scroll to position [71, 0]
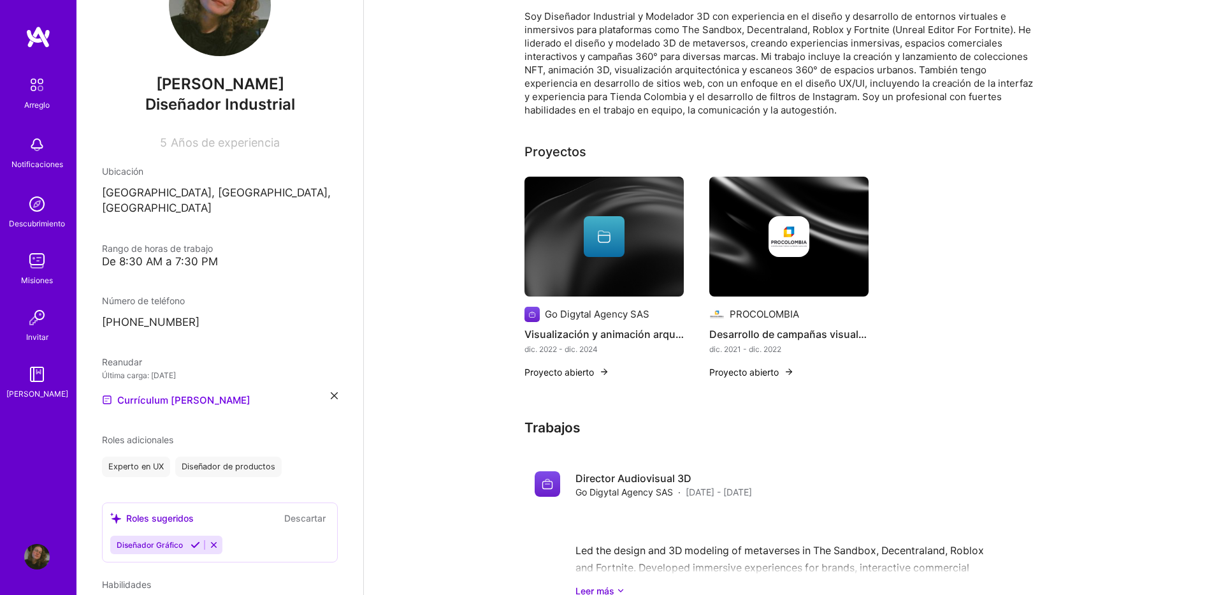
click at [565, 150] on div "Proyectos" at bounding box center [556, 151] width 62 height 19
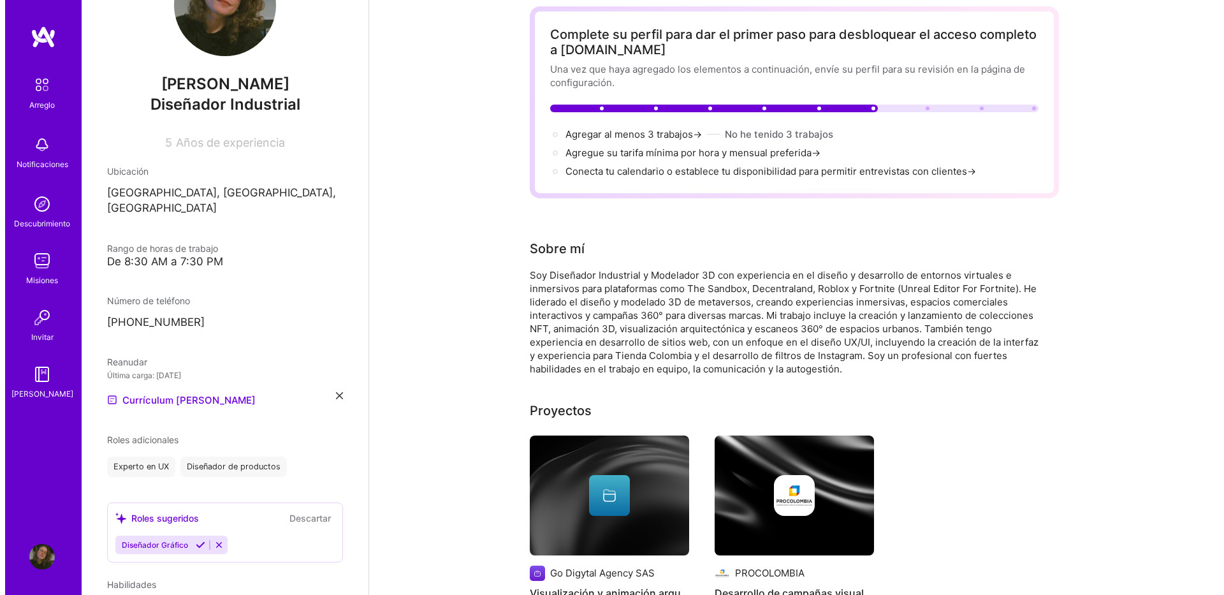
scroll to position [0, 0]
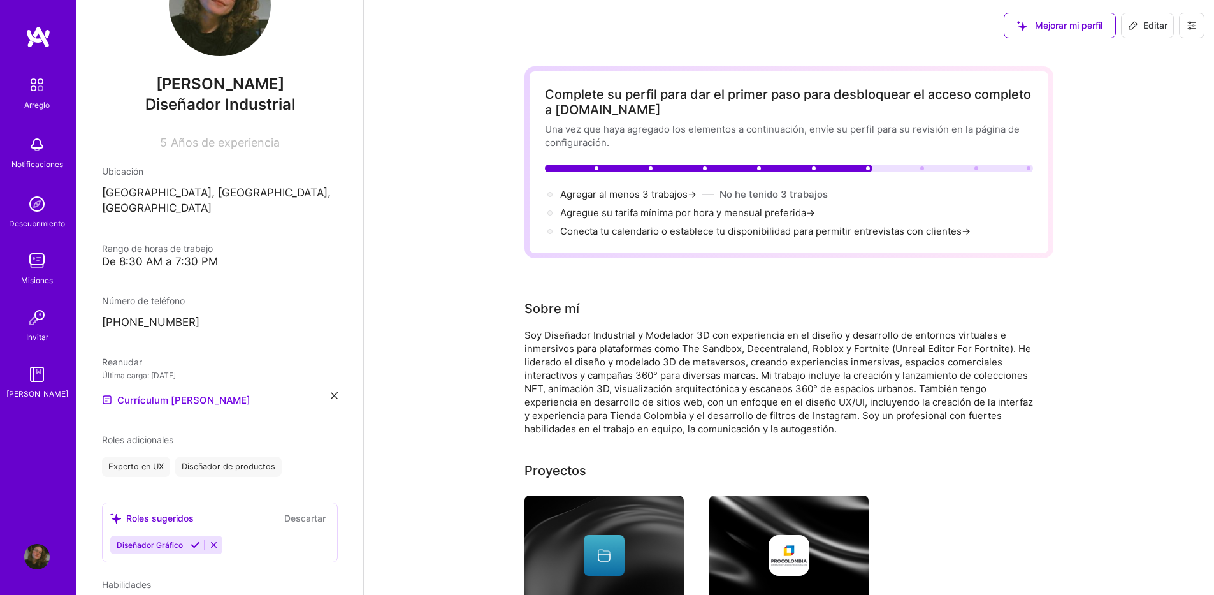
click at [1146, 23] on font "Editar" at bounding box center [1156, 25] width 24 height 13
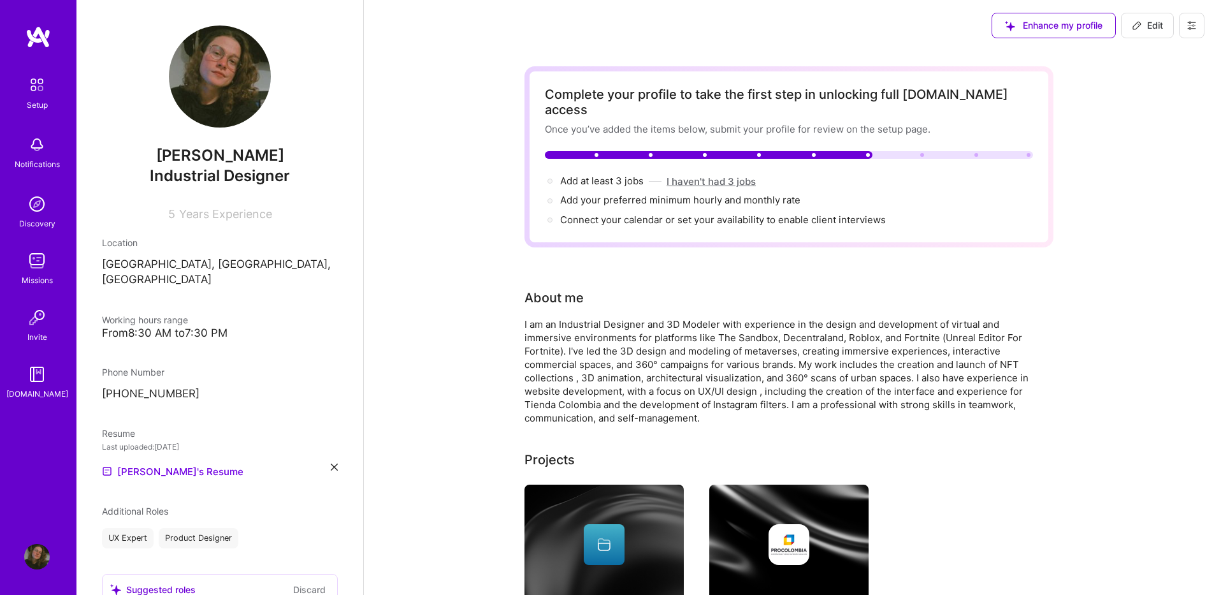
click at [699, 175] on button "I haven't had 3 jobs" at bounding box center [711, 181] width 89 height 13
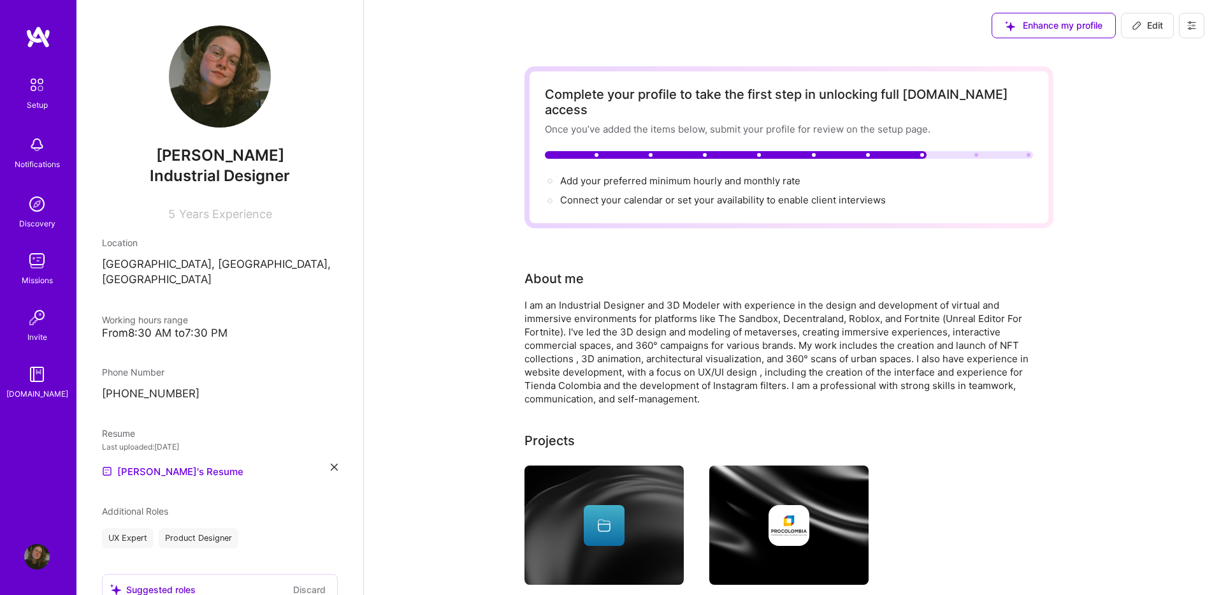
click at [1183, 27] on button at bounding box center [1192, 26] width 26 height 26
click at [1156, 20] on span "Edit" at bounding box center [1147, 25] width 31 height 13
select select "CO"
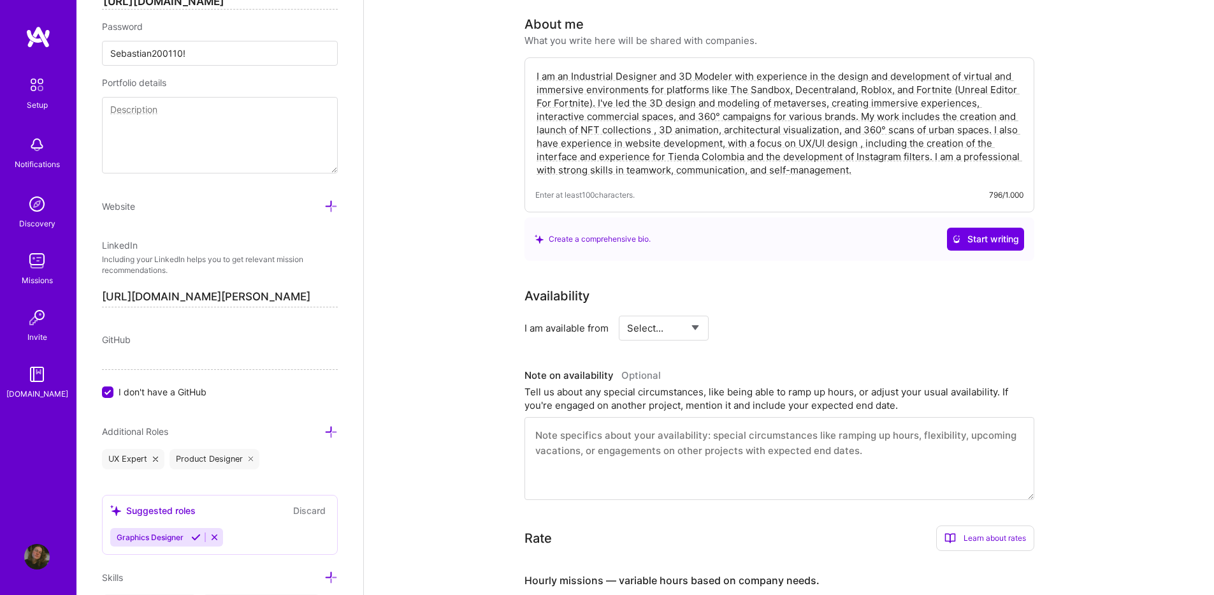
scroll to position [255, 0]
click at [678, 312] on select "Select... Right Now Future Date Not Available" at bounding box center [663, 327] width 73 height 33
select select "Right Now"
click at [627, 311] on select "Select... Right Now Future Date Not Available" at bounding box center [663, 327] width 73 height 33
click at [774, 315] on input at bounding box center [780, 327] width 77 height 25
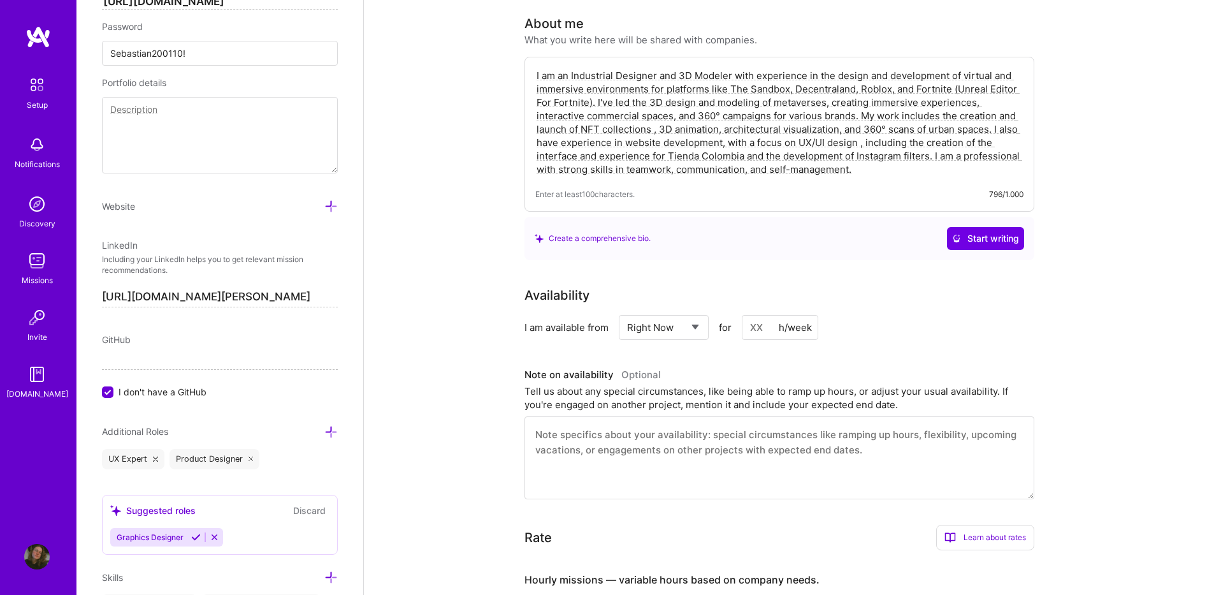
click at [849, 315] on div "I am available from Select... Right Now Future Date Not Available for h/week" at bounding box center [780, 327] width 510 height 25
click at [756, 315] on input at bounding box center [780, 327] width 77 height 25
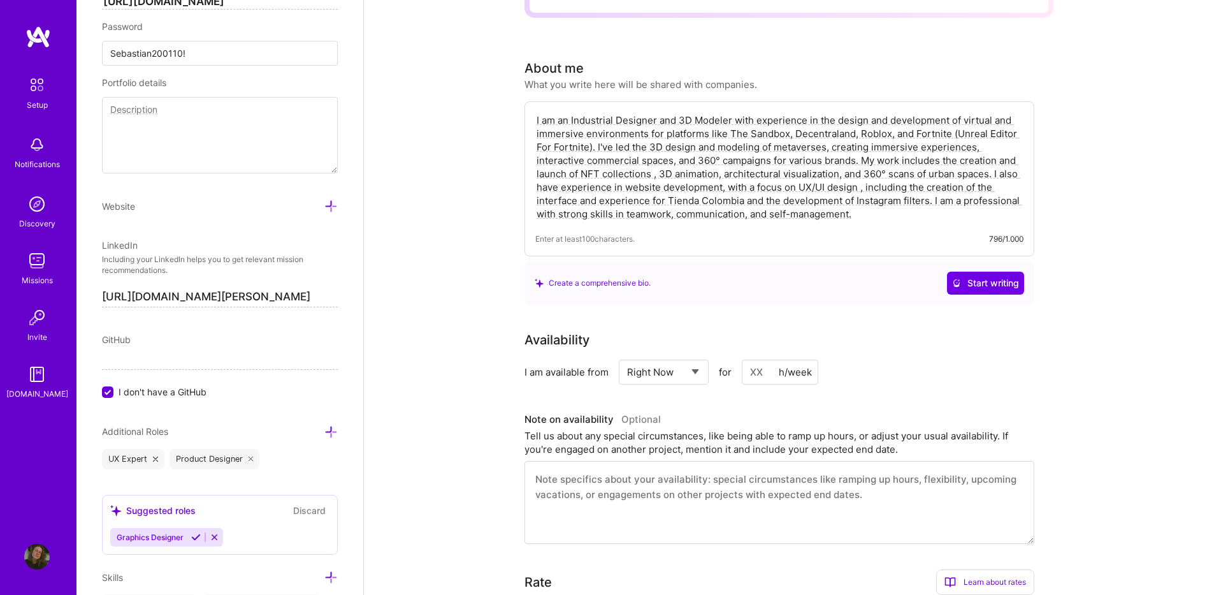
scroll to position [201, 0]
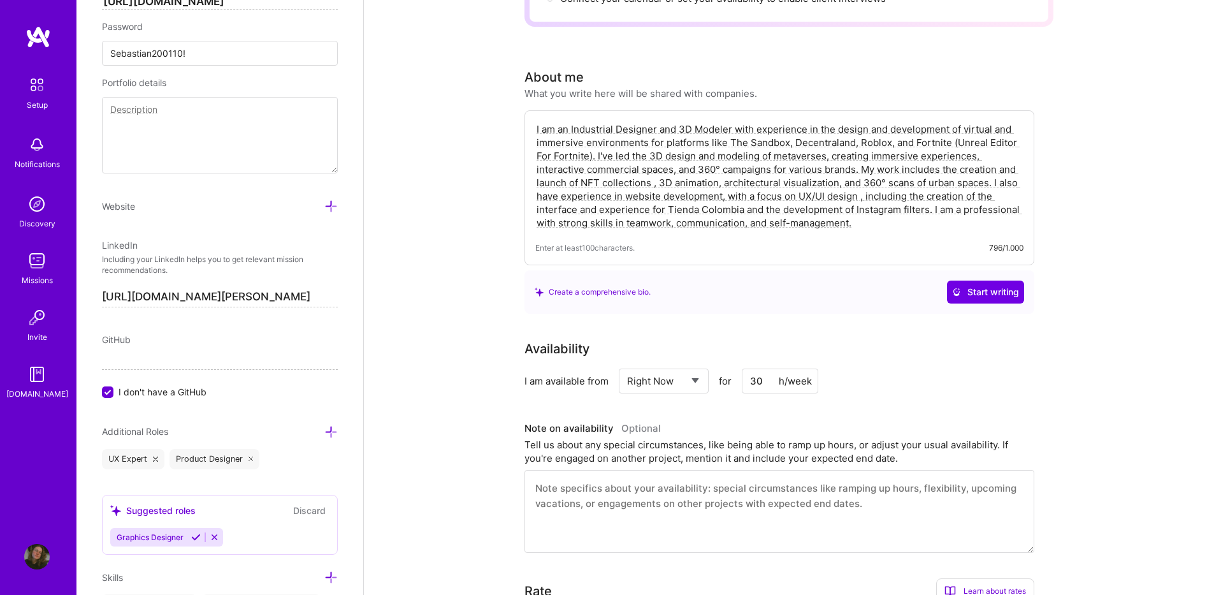
type input "30"
drag, startPoint x: 886, startPoint y: 373, endPoint x: 826, endPoint y: 370, distance: 59.3
click at [883, 370] on div "I am available from Select... Right Now Future Date Not Available for 30 h/week" at bounding box center [780, 380] width 510 height 25
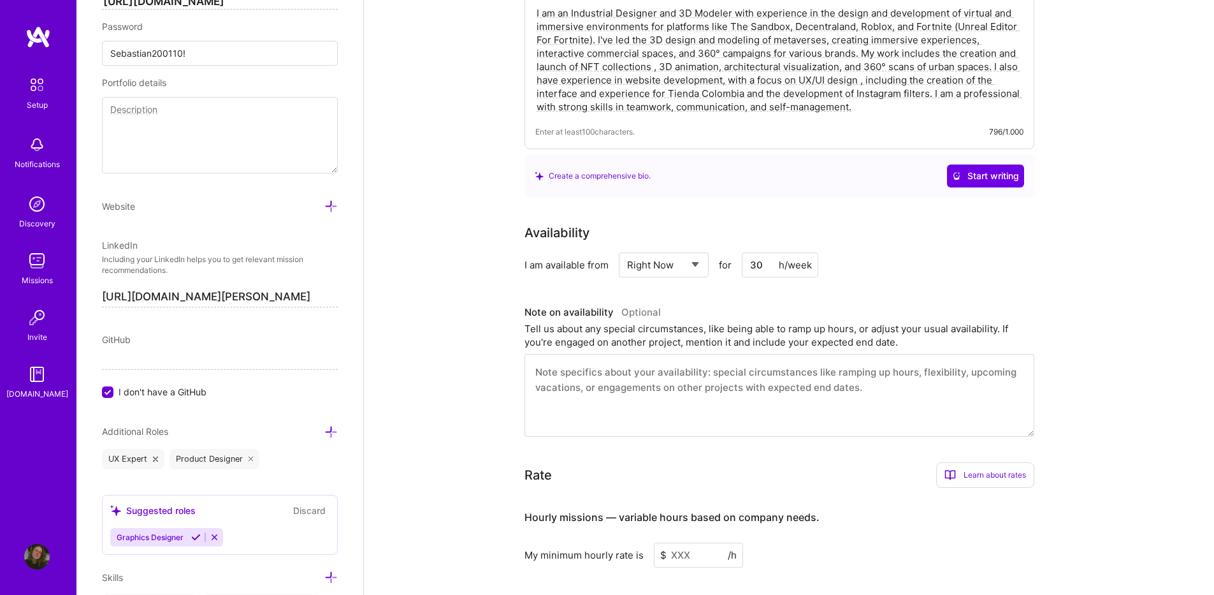
scroll to position [329, 0]
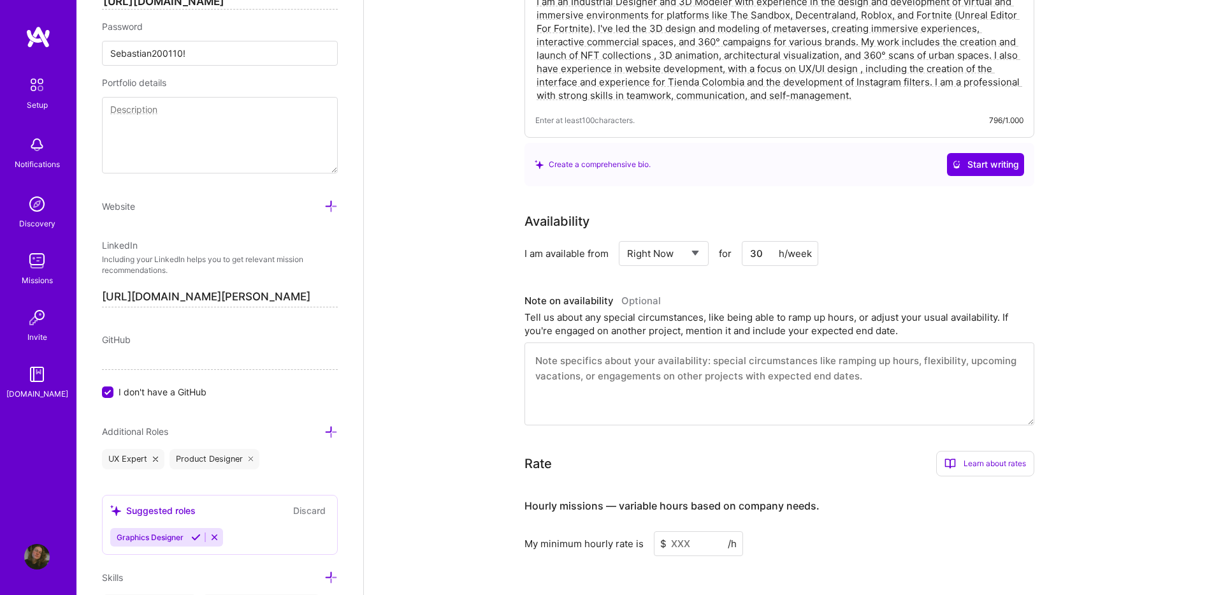
click at [604, 361] on textarea at bounding box center [780, 383] width 510 height 83
paste textarea "I'm currently engaged on a small project that is scheduled to conclude on [Date…"
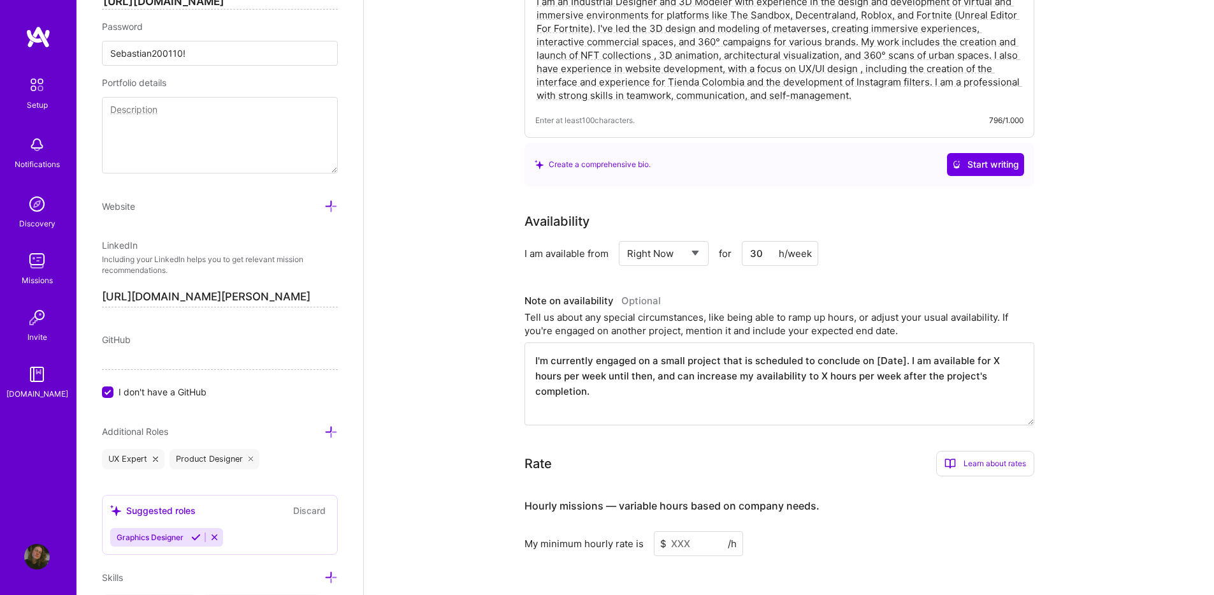
drag, startPoint x: 900, startPoint y: 344, endPoint x: 873, endPoint y: 345, distance: 26.8
click at [873, 345] on textarea "I'm currently engaged on a small project that is scheduled to conclude on [Date…" at bounding box center [780, 383] width 510 height 83
click at [1017, 344] on textarea "I'm currently engaged on a small project that is scheduled to conclude on 31/08…" at bounding box center [780, 383] width 510 height 83
click at [626, 379] on textarea "I'm currently engaged on a small project that is scheduled to conclude on 31/08…" at bounding box center [780, 383] width 510 height 83
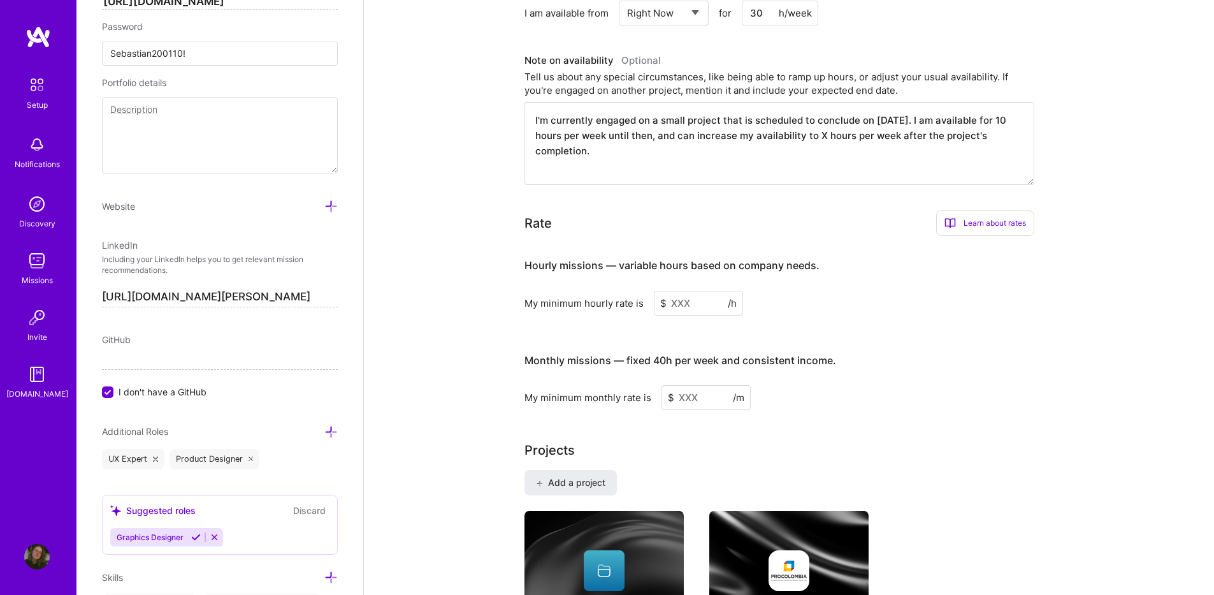
scroll to position [584, 0]
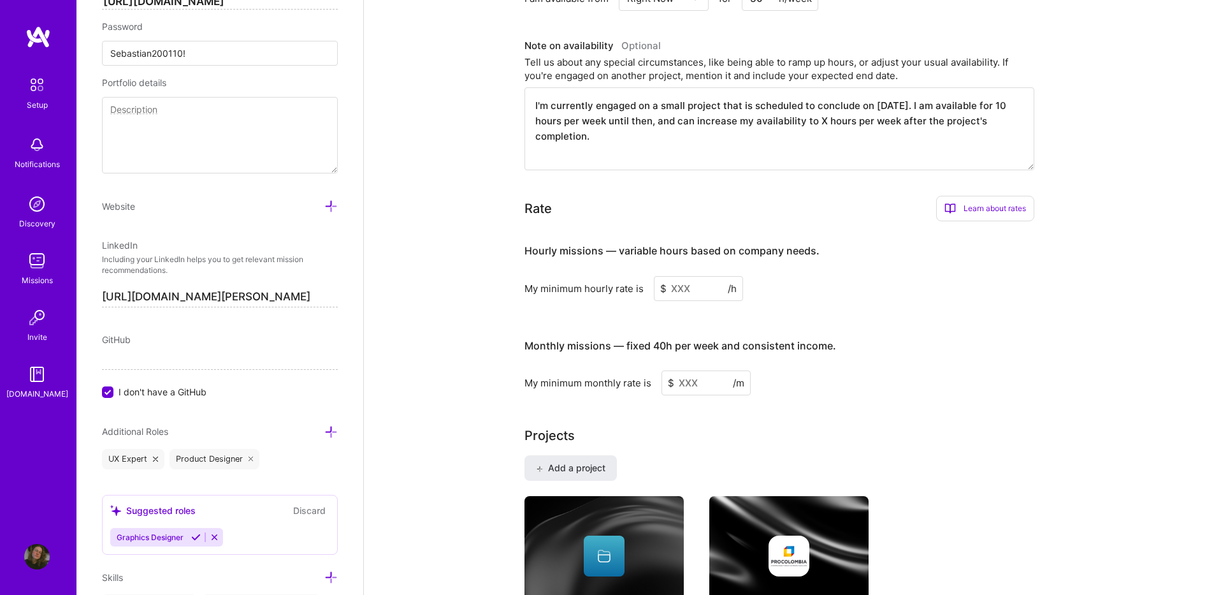
type textarea "I'm currently engaged on a small project that is scheduled to conclude on 31/08…"
click at [687, 276] on input at bounding box center [698, 288] width 89 height 25
click at [700, 370] on input at bounding box center [706, 382] width 89 height 25
click at [675, 370] on input at bounding box center [706, 382] width 89 height 25
click at [687, 276] on input at bounding box center [698, 288] width 89 height 25
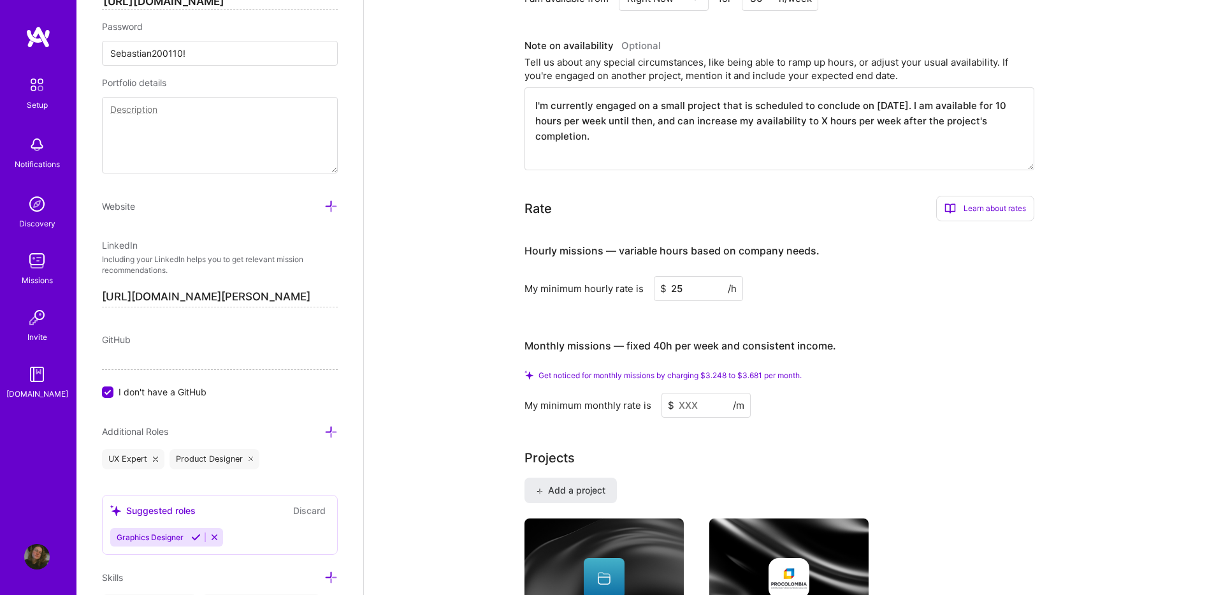
type input "25"
click at [860, 296] on div "Hourly missions — variable hours based on company needs. My minimum hourly rate…" at bounding box center [780, 324] width 510 height 186
click at [696, 393] on input at bounding box center [706, 405] width 89 height 25
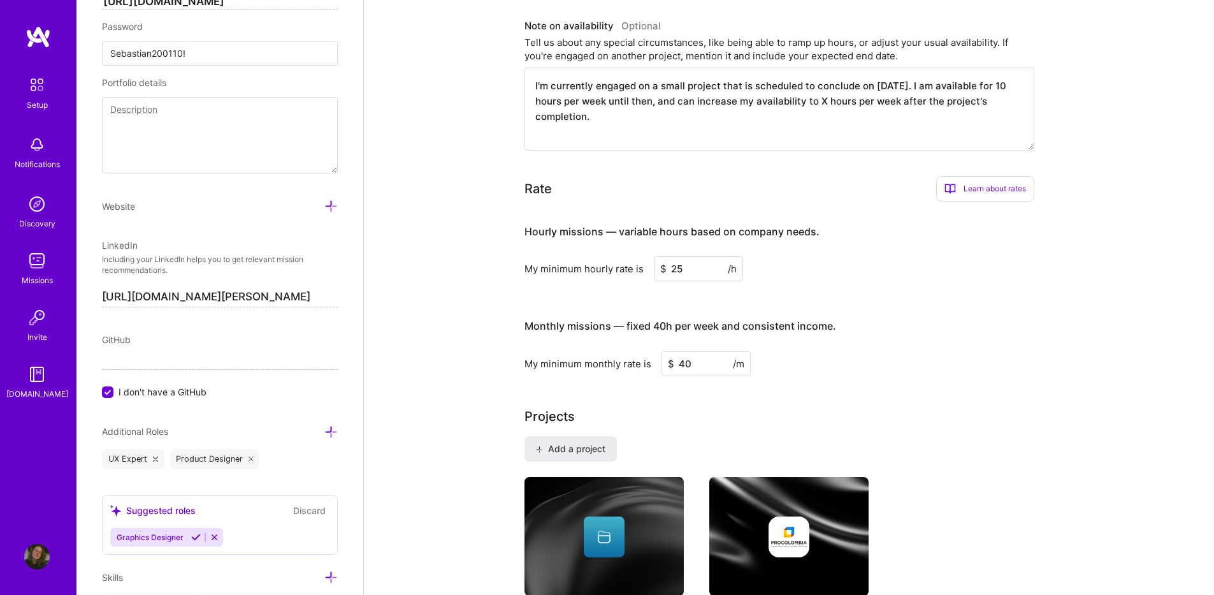
type input "4"
click at [718, 351] on input "2000" at bounding box center [706, 363] width 89 height 25
type input "3000"
click at [706, 390] on div "Complete your profile to take the first step in unlocking full A.Team access On…" at bounding box center [789, 341] width 529 height 1718
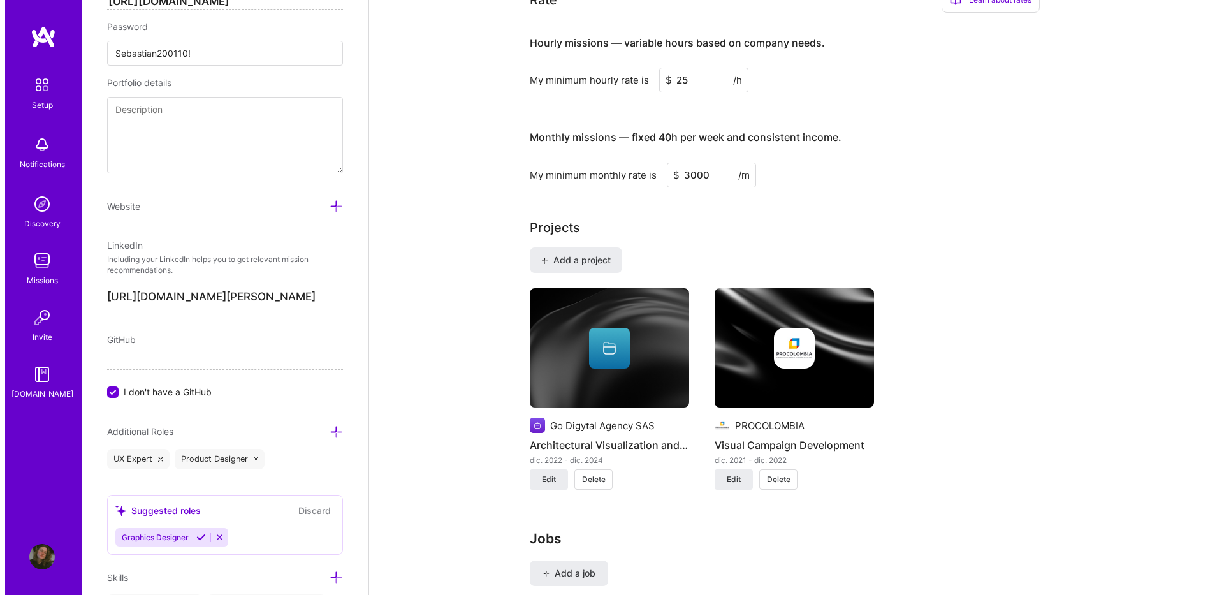
scroll to position [775, 0]
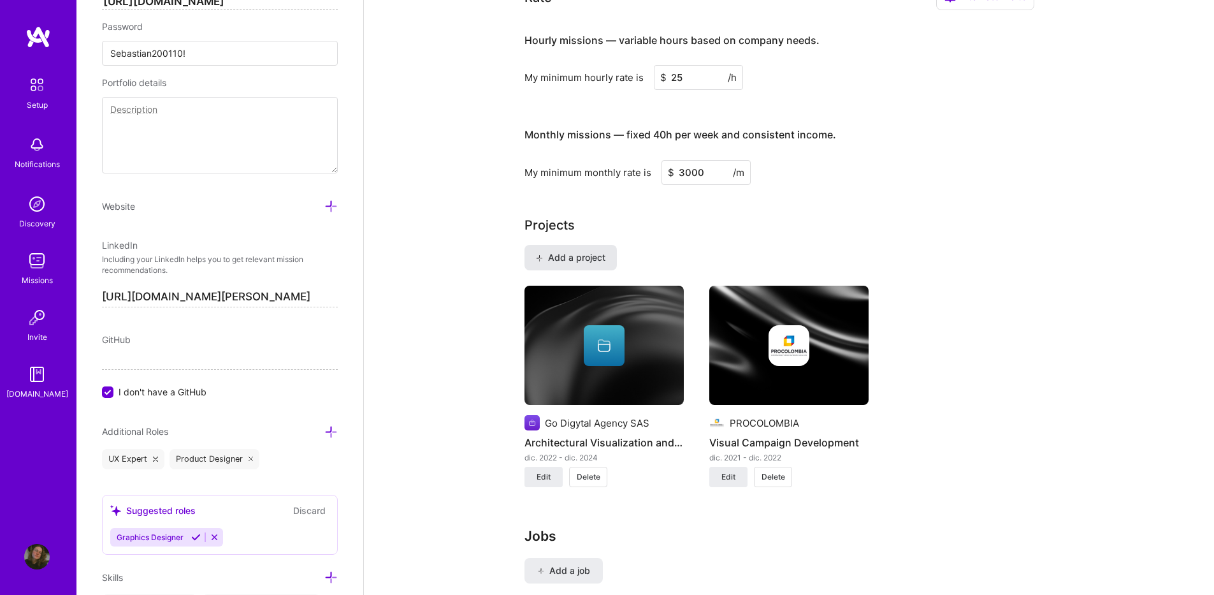
click at [564, 251] on span "Add a project" at bounding box center [570, 257] width 69 height 13
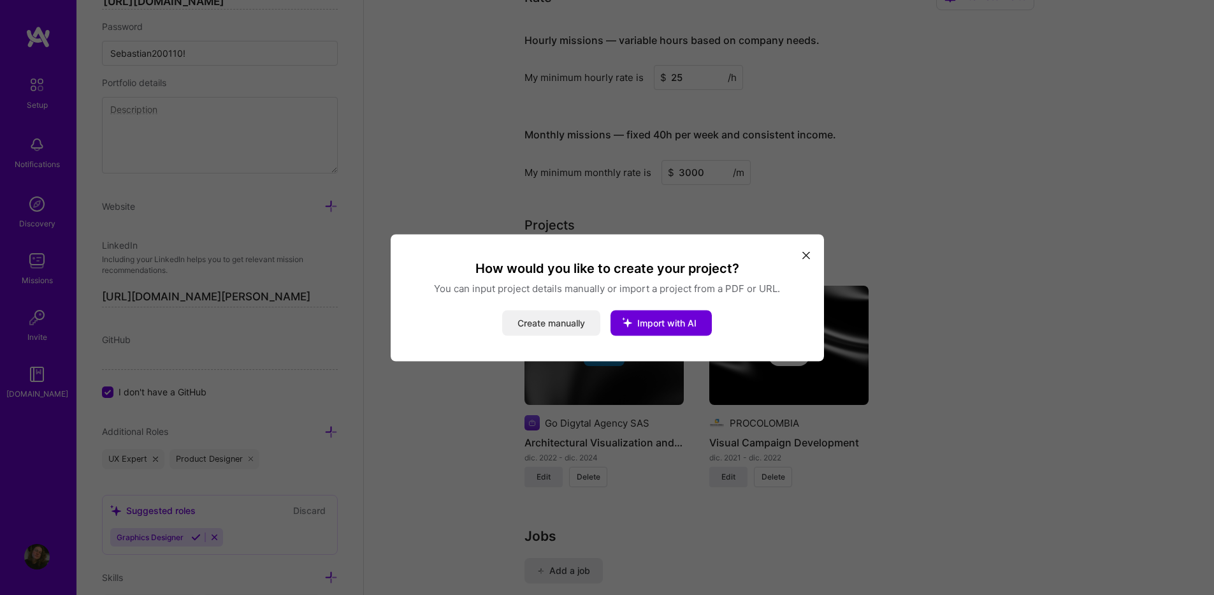
click at [573, 321] on button "Create manually" at bounding box center [551, 323] width 98 height 26
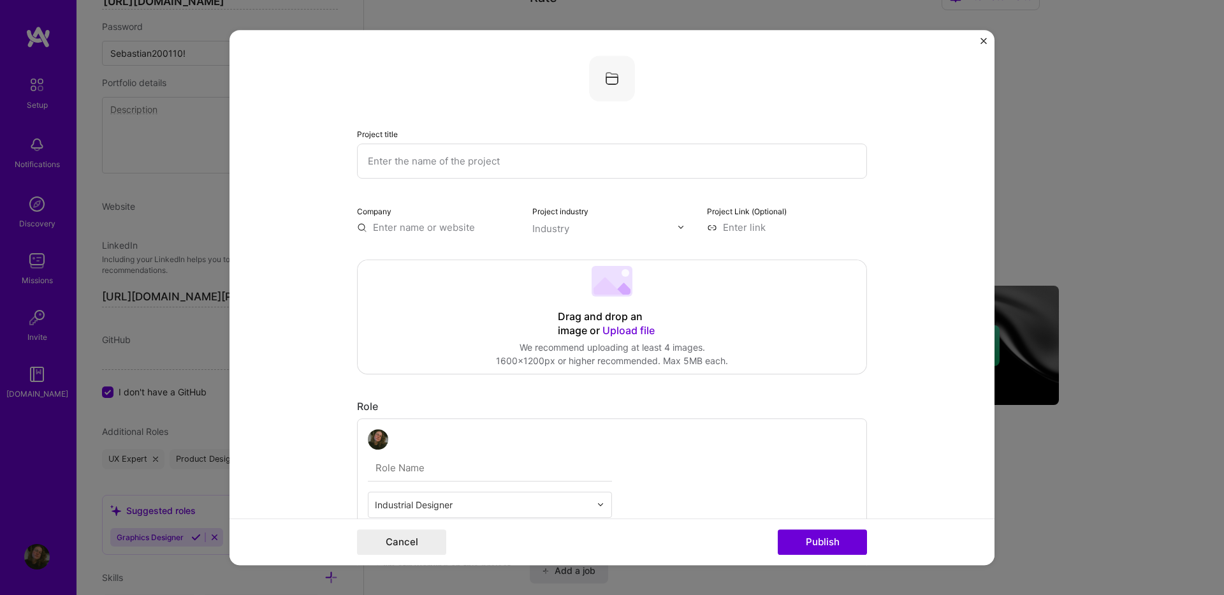
click at [501, 157] on input "text" at bounding box center [612, 160] width 510 height 35
type input "Curazao Metaverse"
click at [462, 221] on input "text" at bounding box center [437, 227] width 160 height 13
type input "c"
click at [442, 258] on div "Curaçao Tourism Board" at bounding box center [485, 262] width 117 height 34
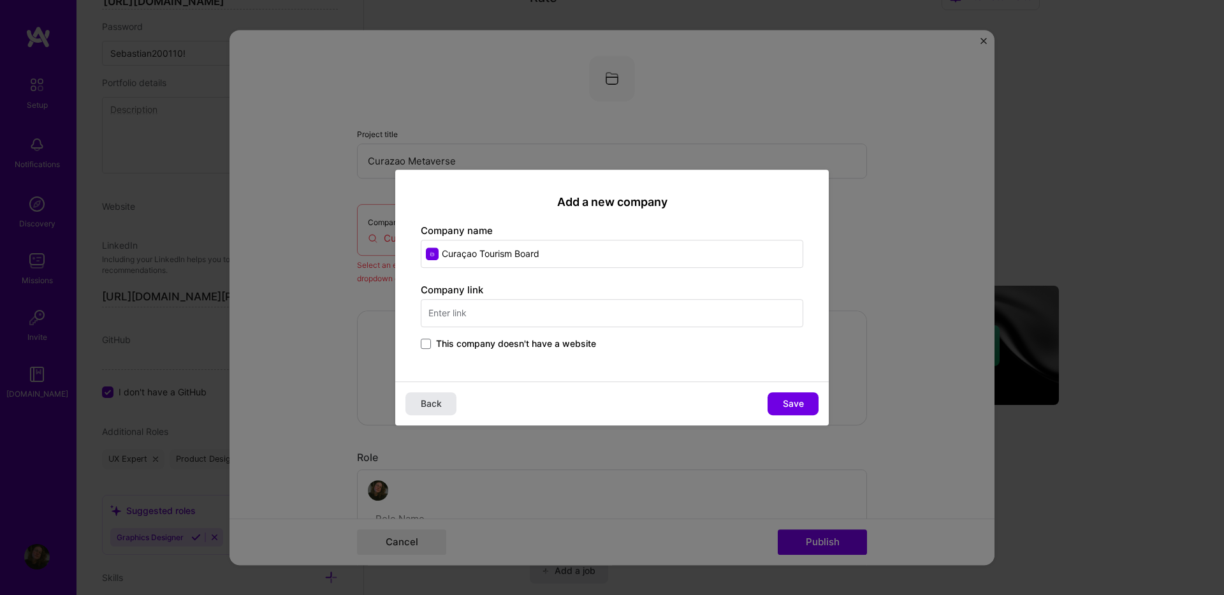
click at [441, 404] on span "Back" at bounding box center [431, 403] width 21 height 13
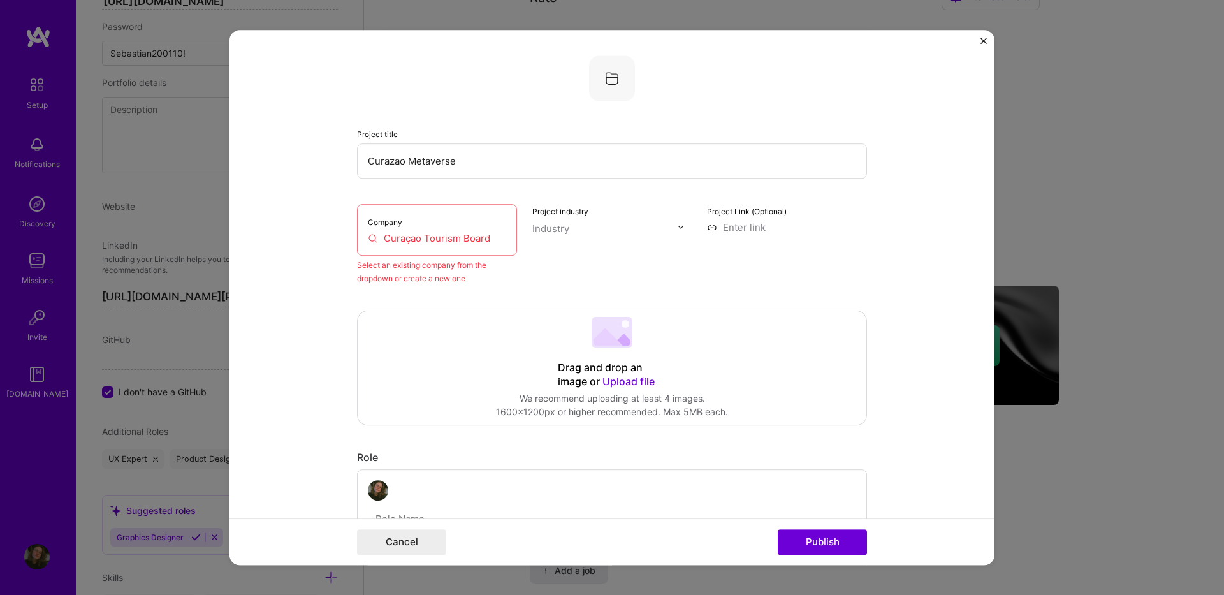
click at [474, 239] on input "Curaçao Tourism Board" at bounding box center [437, 237] width 138 height 13
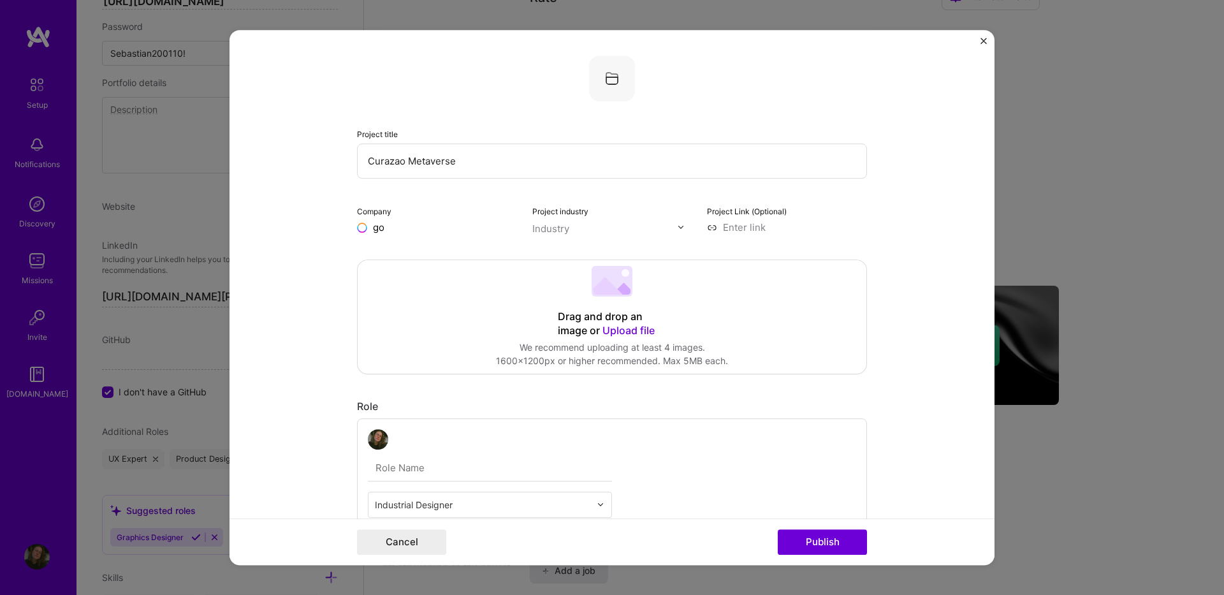
type input "g"
type input "Go Digytal Agency SAS"
click at [470, 275] on div "Go Digytal Agency SAS" at bounding box center [485, 262] width 116 height 34
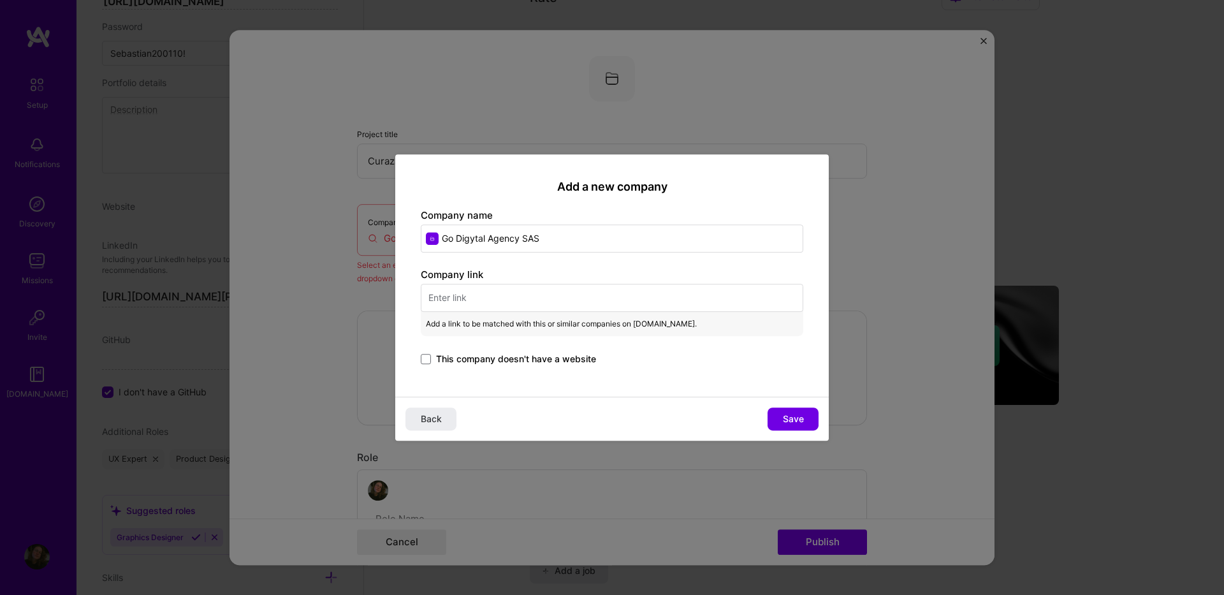
click at [432, 360] on label "This company doesn't have a website" at bounding box center [508, 359] width 175 height 13
click at [0, 0] on input "This company doesn't have a website" at bounding box center [0, 0] width 0 height 0
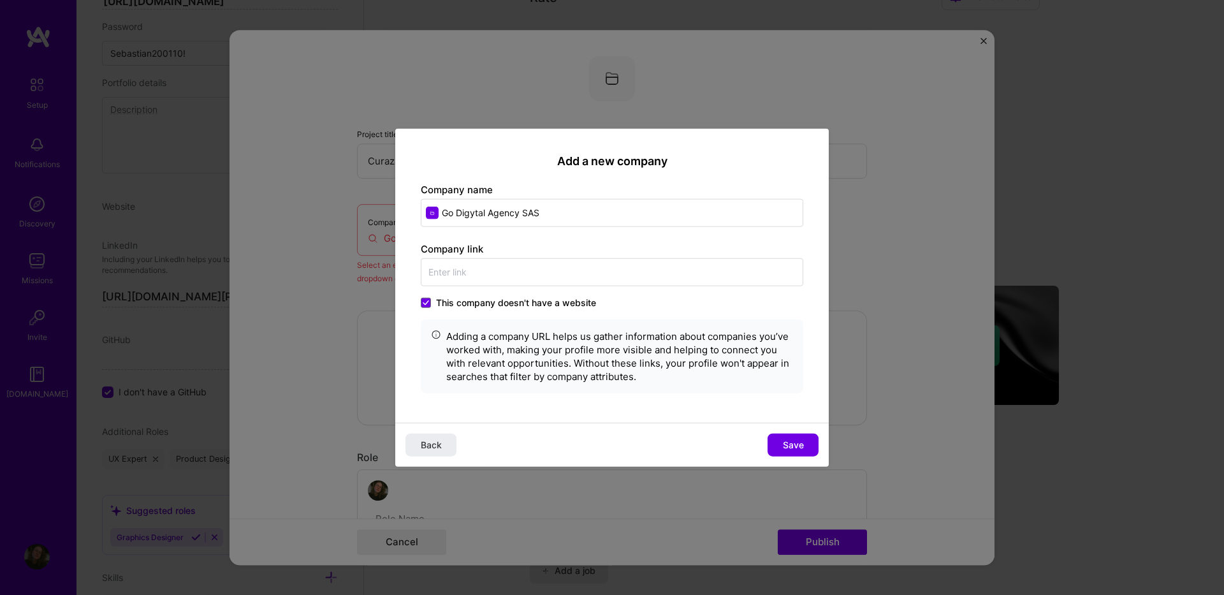
click at [792, 460] on div "Back Save" at bounding box center [612, 445] width 434 height 44
click at [795, 448] on span "Save" at bounding box center [793, 445] width 21 height 13
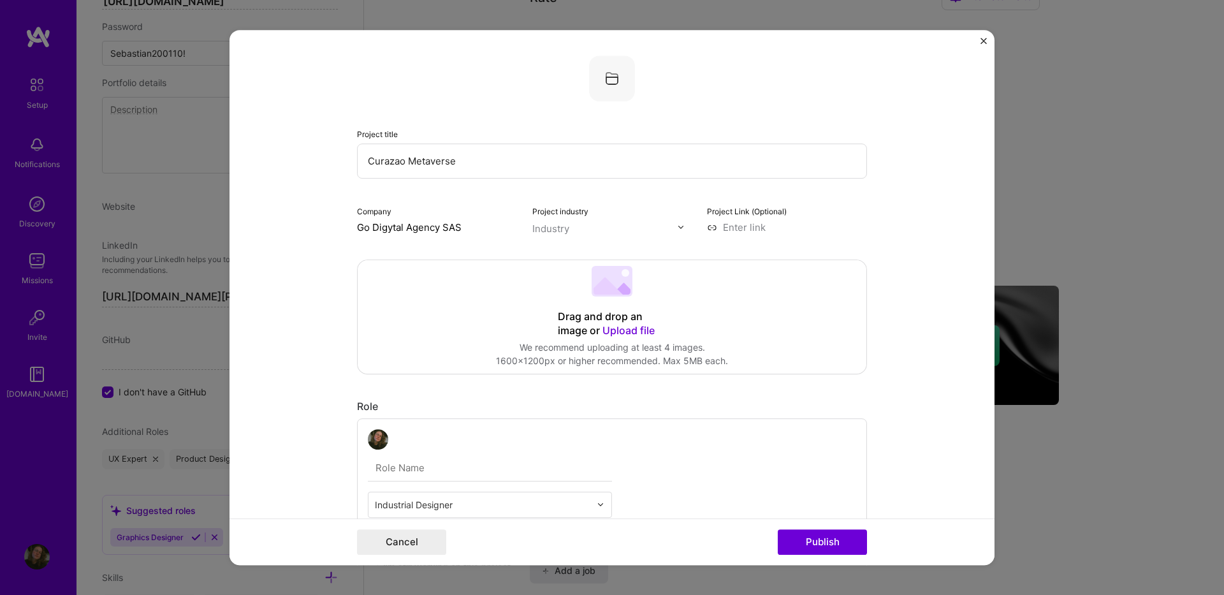
click at [677, 229] on img at bounding box center [681, 227] width 8 height 8
type input "3"
type input "mark"
click at [575, 263] on div "Marketing" at bounding box center [581, 255] width 91 height 24
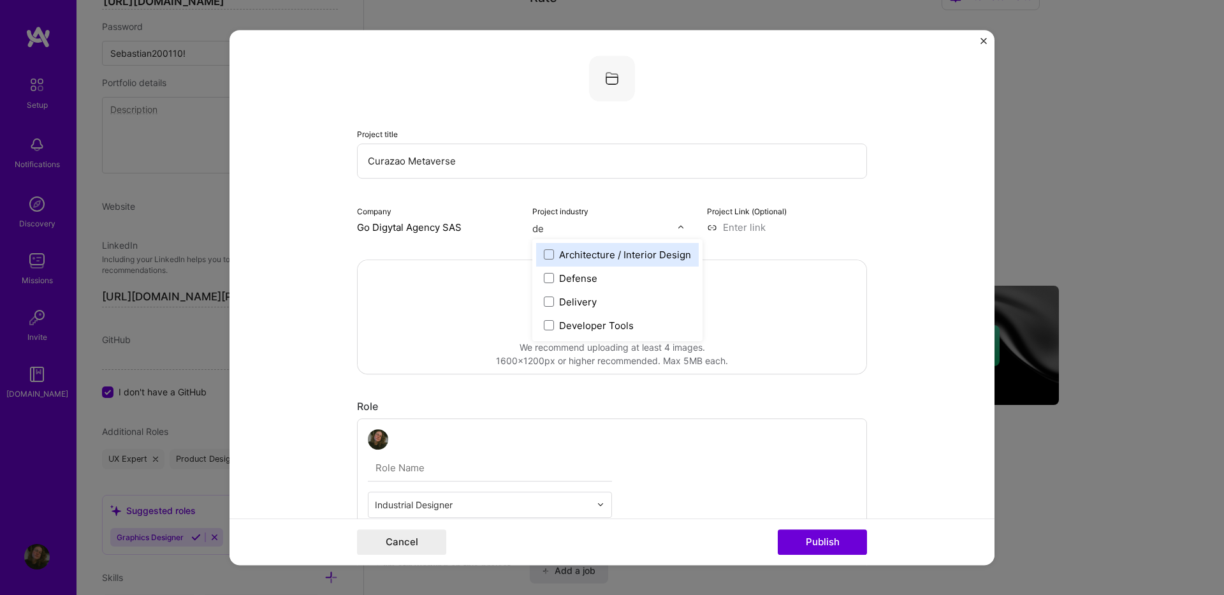
type input "d"
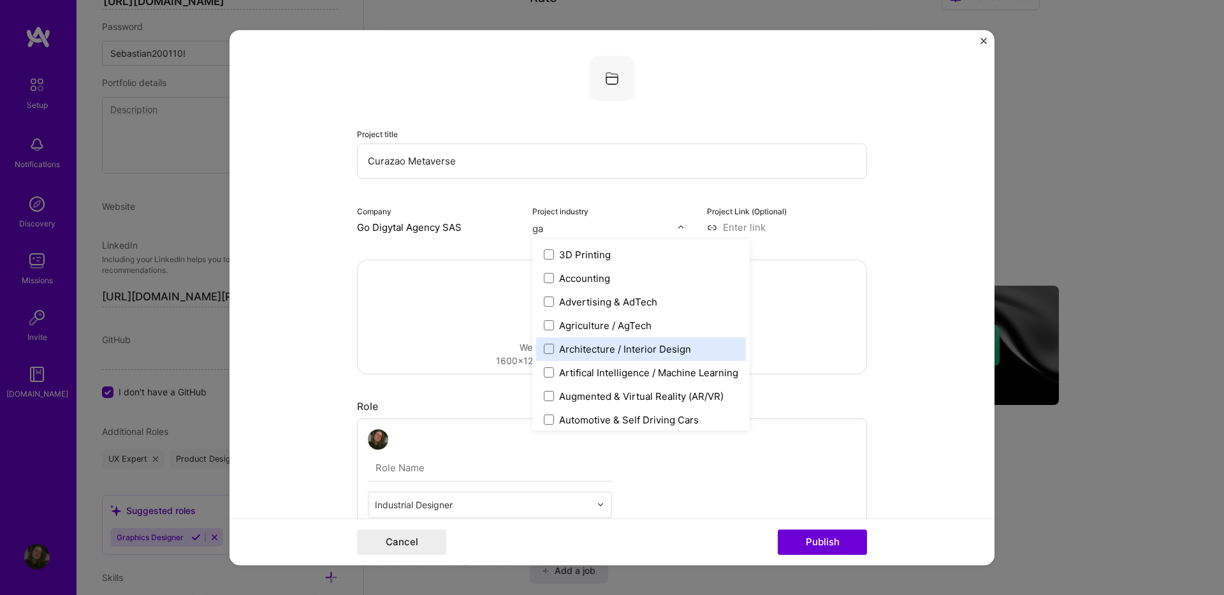
type input "gam"
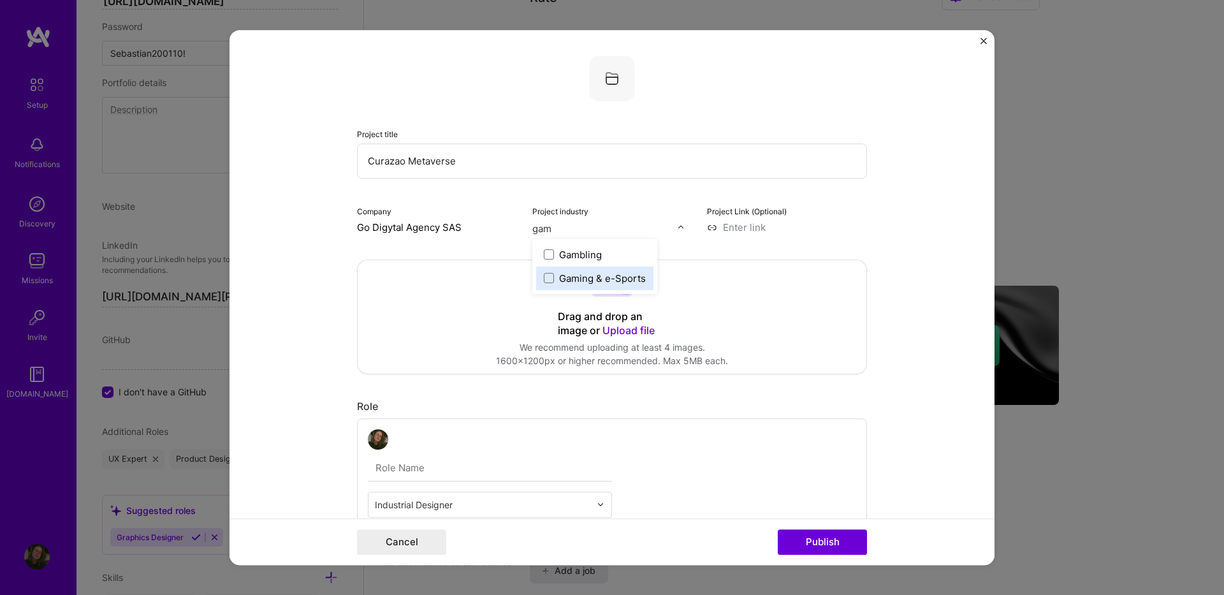
click at [602, 279] on div "Gaming & e-Sports" at bounding box center [602, 278] width 87 height 13
click at [762, 229] on input at bounding box center [787, 227] width 160 height 13
click at [841, 198] on div "Project title Curazao Metaverse Company Go Digytal Agency SAS Project industry …" at bounding box center [612, 144] width 510 height 179
click at [722, 228] on input at bounding box center [787, 227] width 160 height 13
paste input "https://www.curacaometaverse.com/"
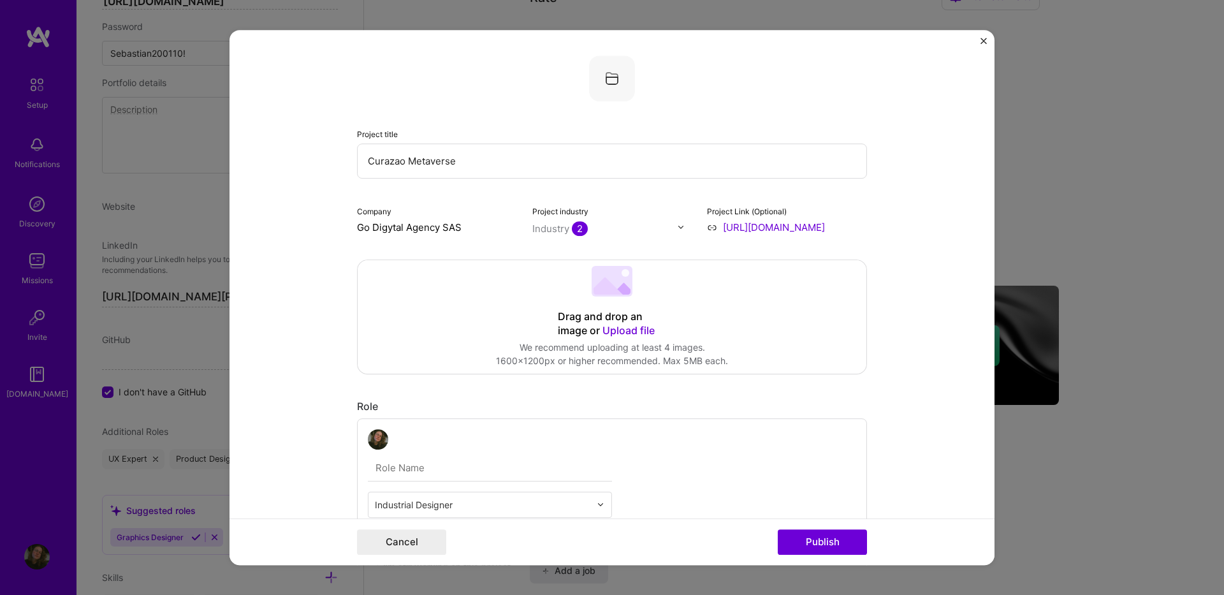
scroll to position [0, 23]
type input "https://www.curacaometaverse.com/"
click at [893, 205] on form "Project title Curazao Metaverse Company Go Digytal Agency SAS Project industry …" at bounding box center [612, 298] width 765 height 536
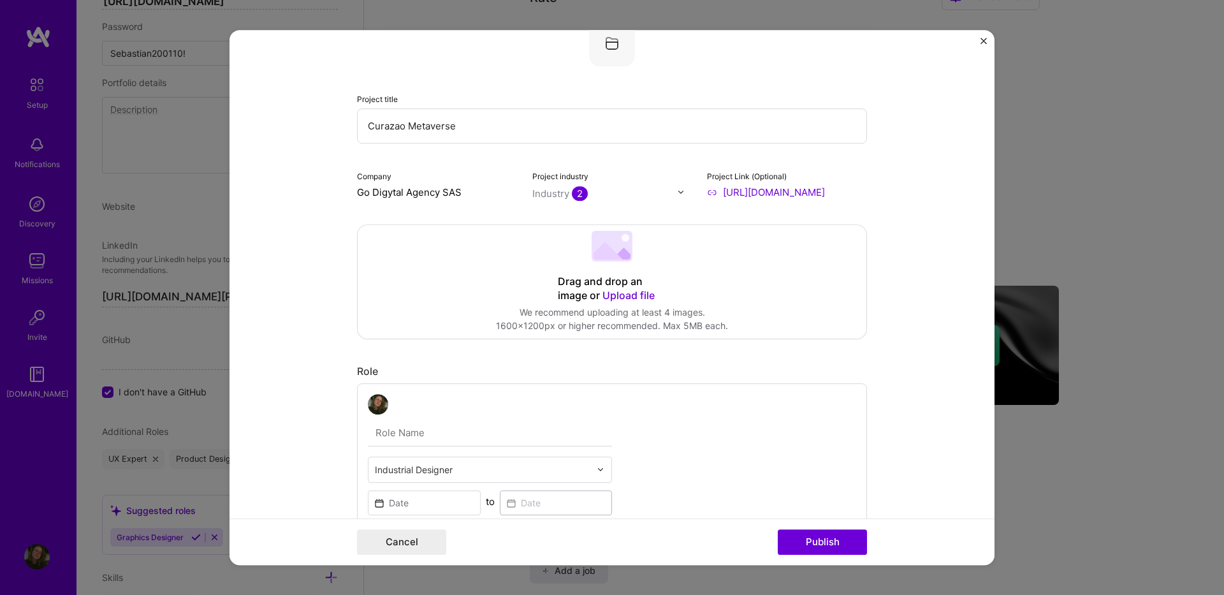
scroll to position [64, 0]
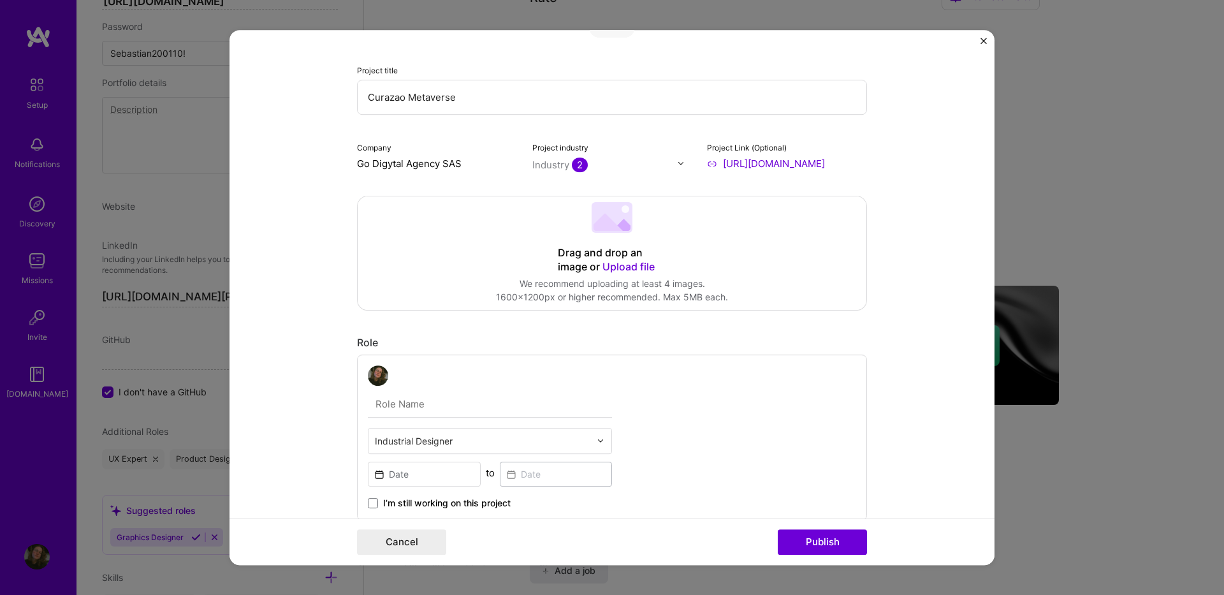
click at [634, 262] on span "Upload file" at bounding box center [628, 266] width 52 height 13
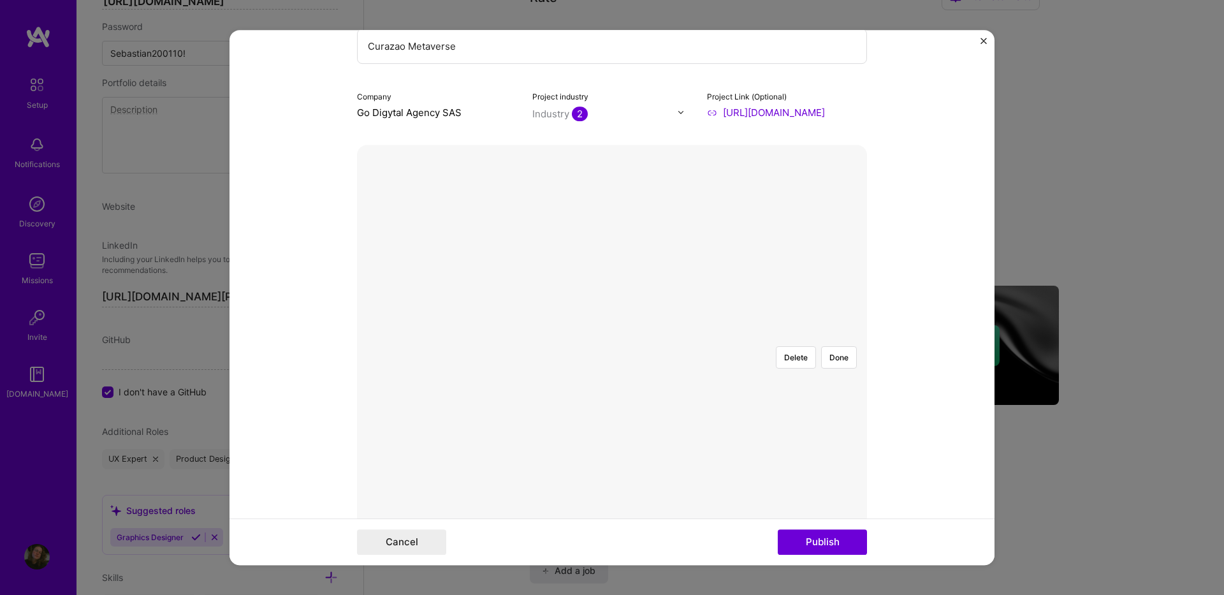
scroll to position [191, 0]
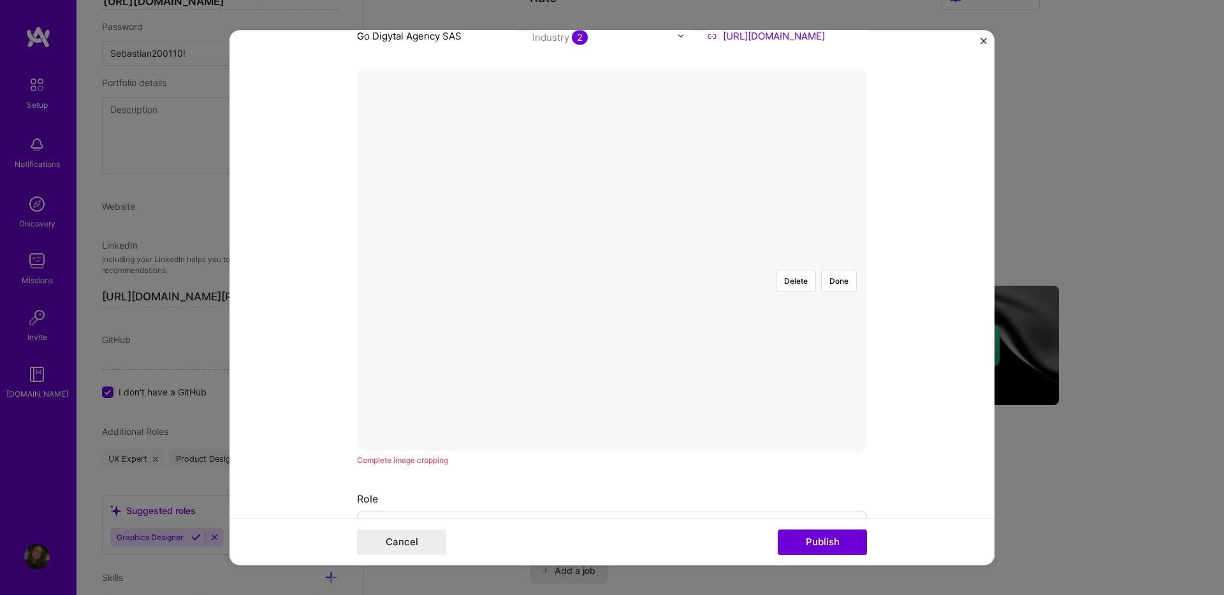
click at [652, 259] on div at bounding box center [803, 403] width 383 height 288
click at [642, 333] on div at bounding box center [803, 460] width 383 height 288
click at [840, 270] on button "Done" at bounding box center [839, 281] width 36 height 22
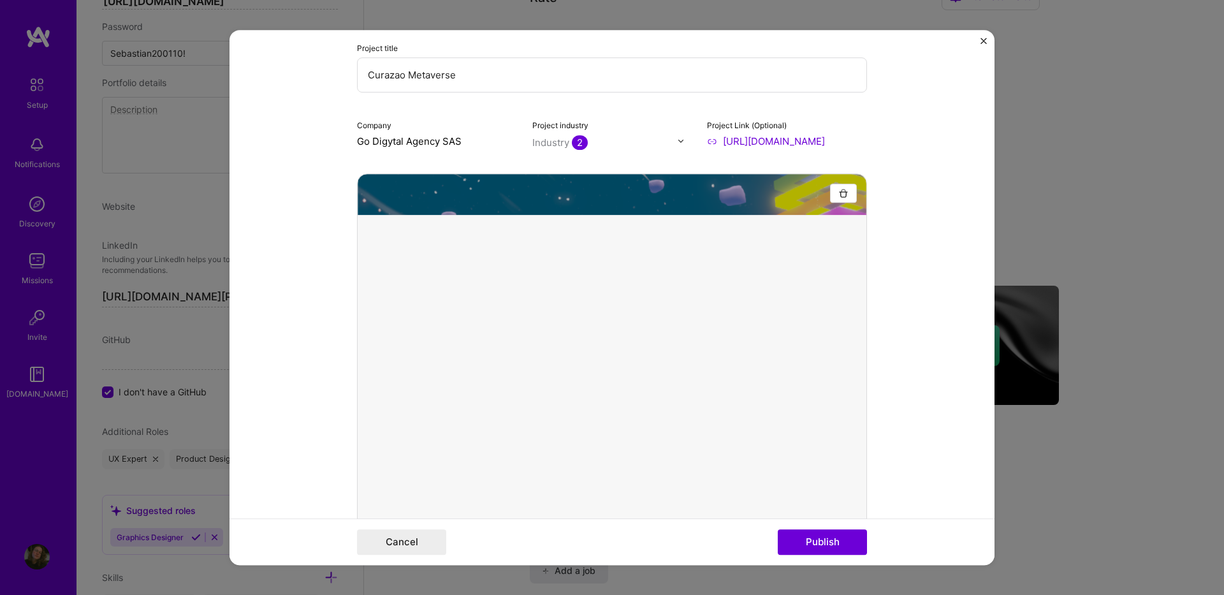
scroll to position [64, 0]
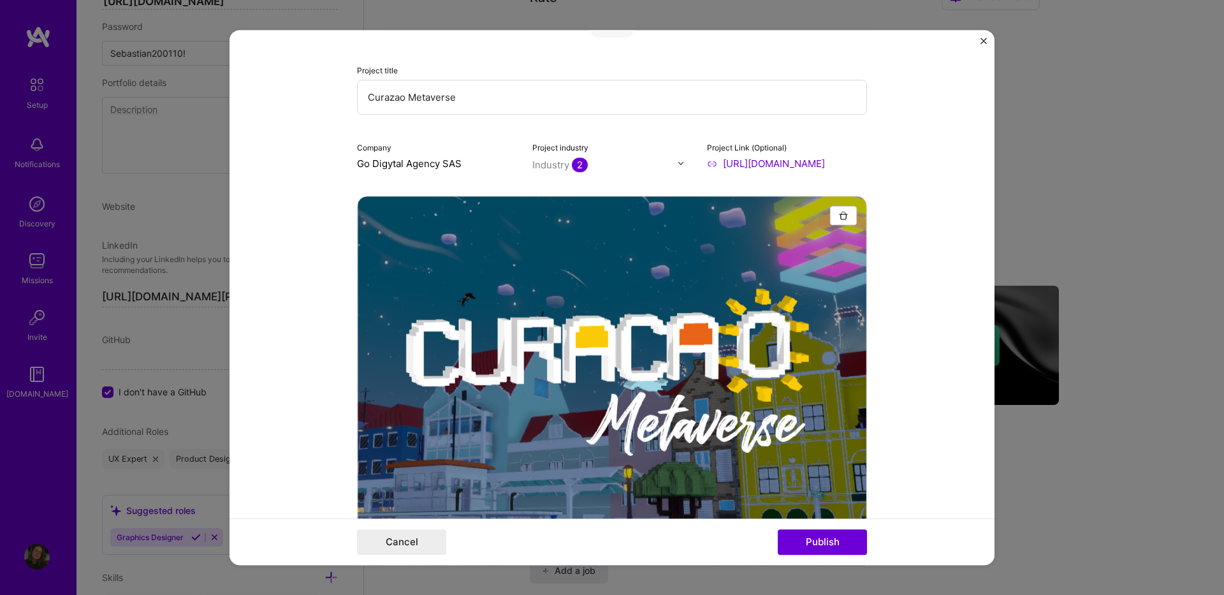
click at [390, 97] on input "Curazao Metaverse" at bounding box center [612, 97] width 510 height 35
type input "Curaçao Metaverse"
click at [858, 130] on div "Project title Curaçao Metaverse Company Go Digytal Agency SAS Project industry …" at bounding box center [612, 81] width 510 height 179
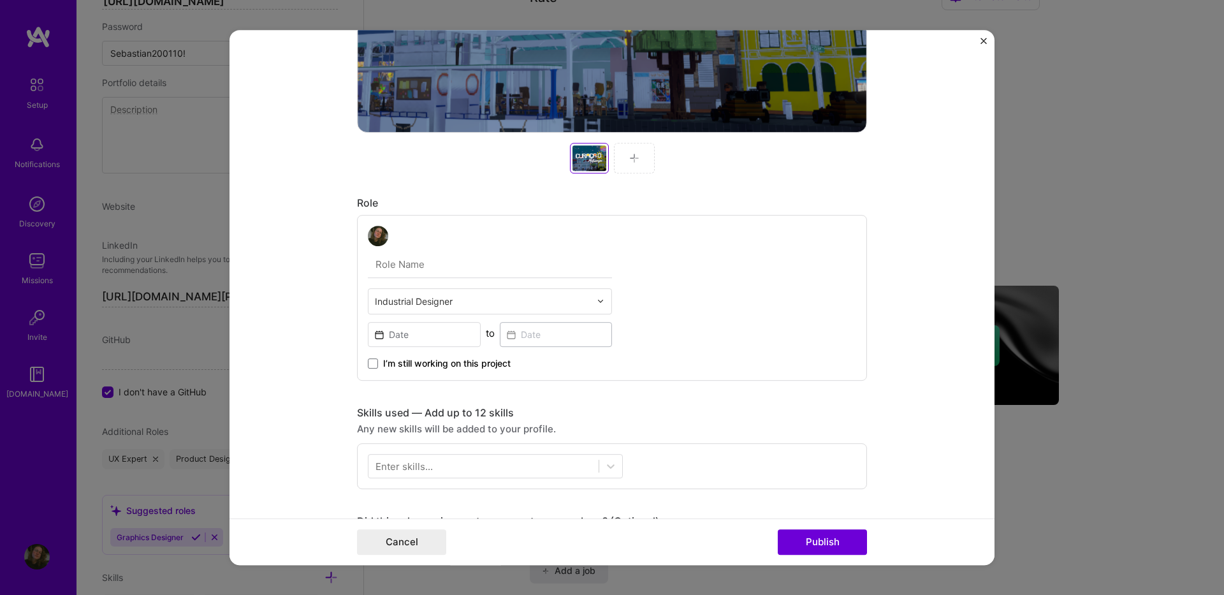
scroll to position [510, 0]
click at [411, 263] on input "text" at bounding box center [490, 264] width 244 height 27
type input "3D Audiovisual Director"
click at [427, 333] on input at bounding box center [424, 333] width 113 height 25
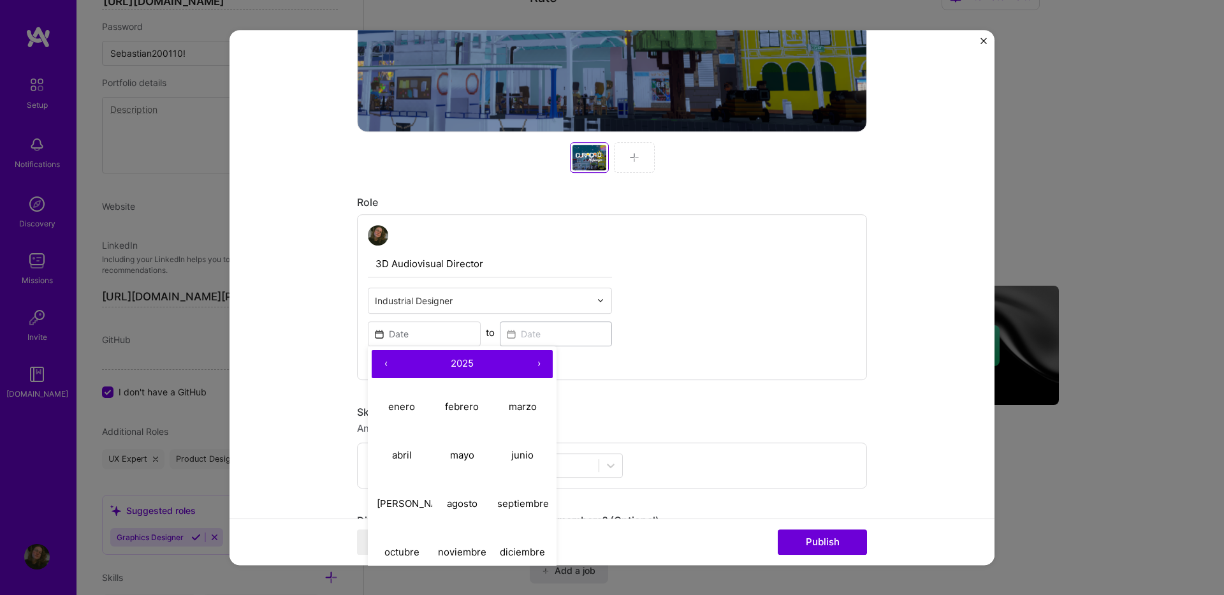
click at [378, 361] on button "‹" at bounding box center [386, 364] width 28 height 28
click at [507, 462] on button "junio" at bounding box center [522, 455] width 61 height 48
type input "Jun, 2023"
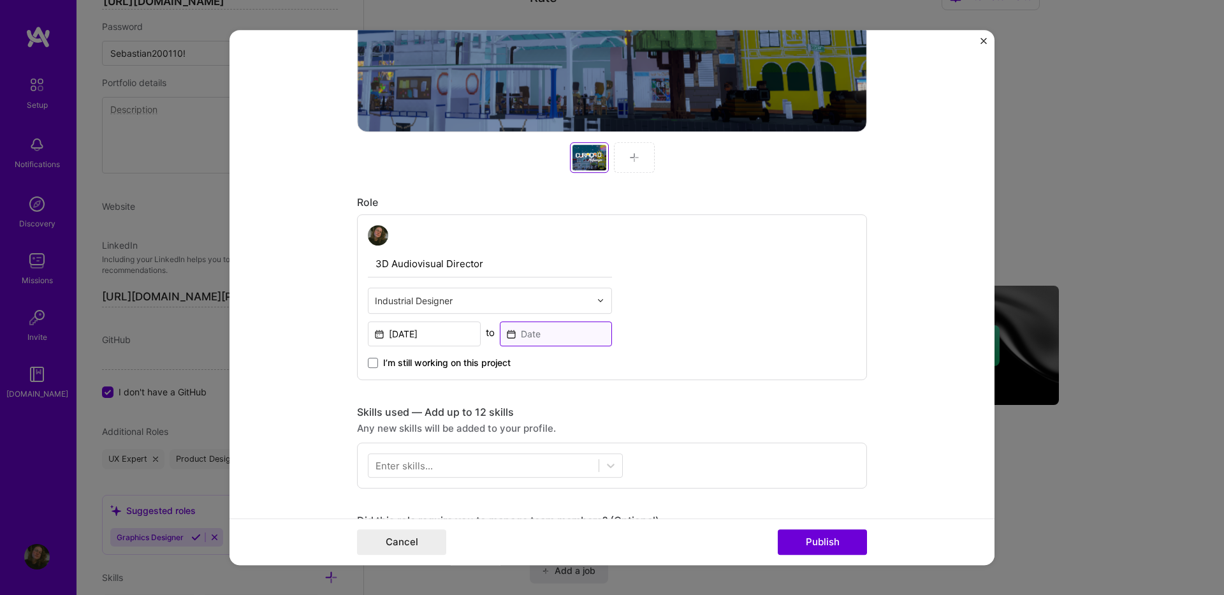
click at [536, 337] on input at bounding box center [556, 333] width 113 height 25
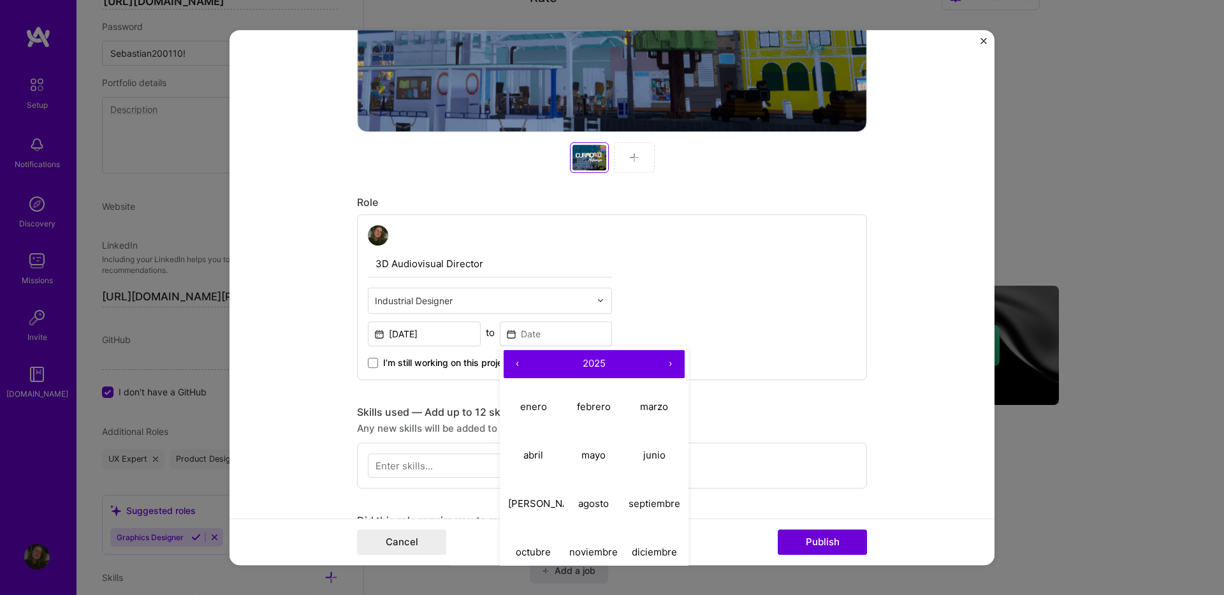
click at [509, 363] on button "‹" at bounding box center [518, 364] width 28 height 28
click at [512, 362] on button "‹" at bounding box center [518, 364] width 28 height 28
click at [632, 546] on abbr "diciembre" at bounding box center [654, 552] width 45 height 12
type input "Dec, 2023"
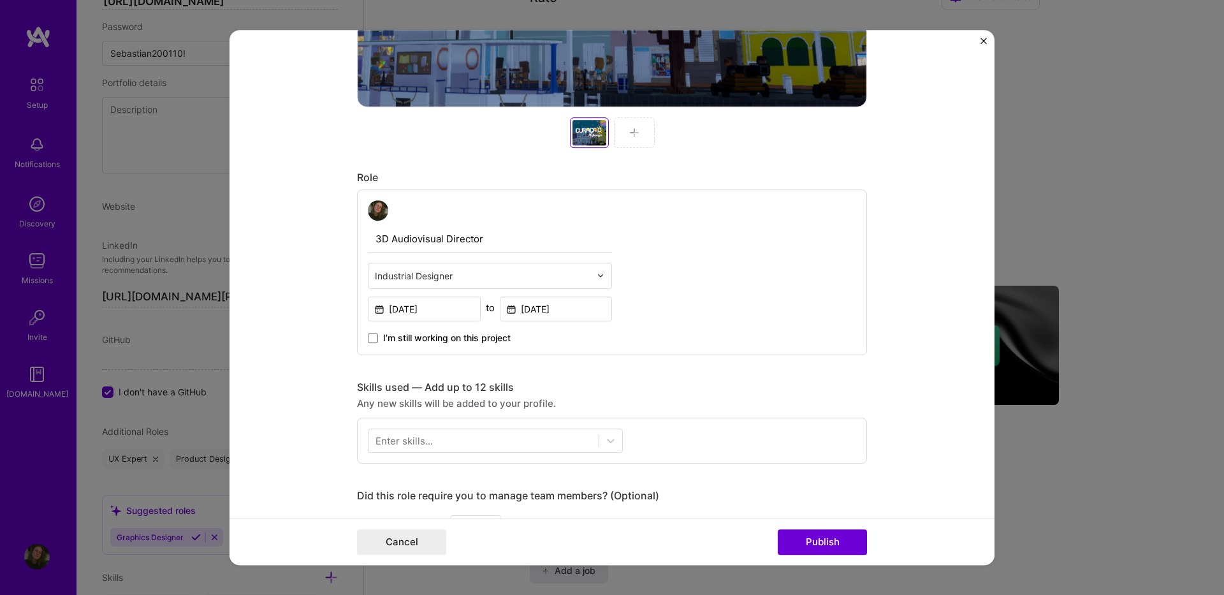
scroll to position [574, 0]
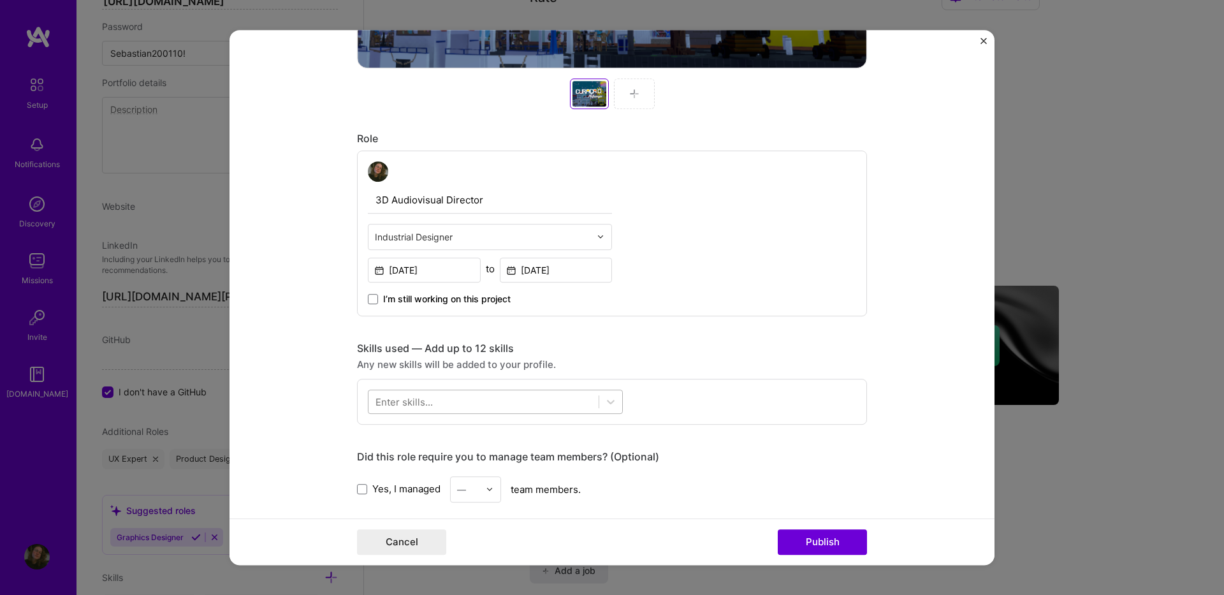
click at [443, 400] on div at bounding box center [483, 401] width 230 height 21
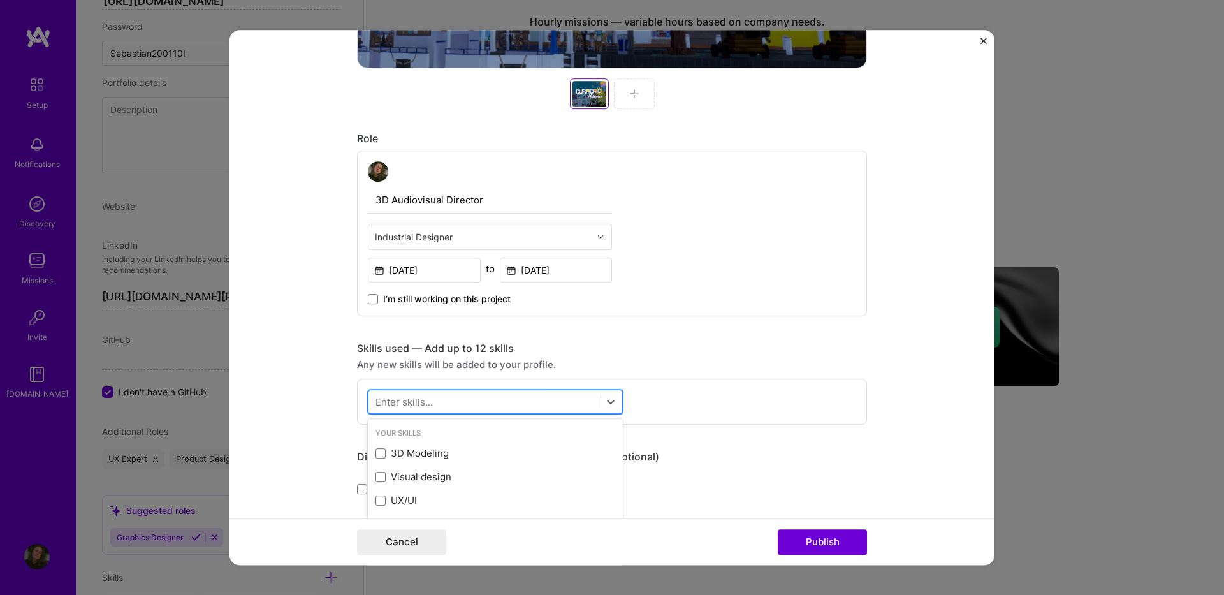
scroll to position [796, 0]
click at [386, 452] on div "3D Modeling" at bounding box center [496, 452] width 240 height 13
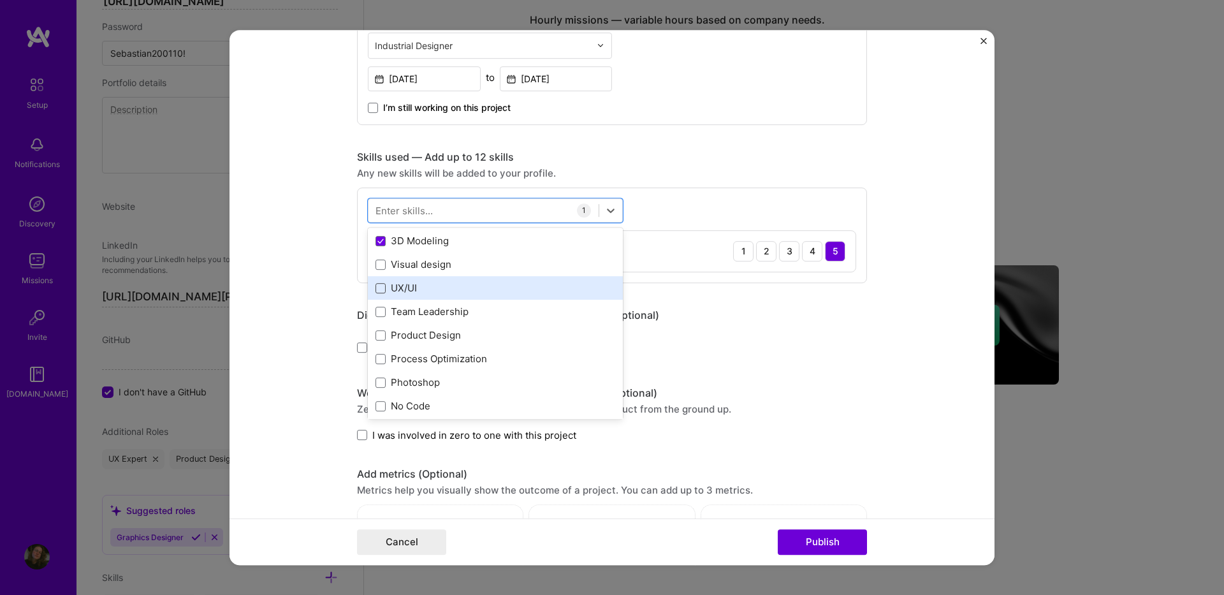
scroll to position [0, 0]
click at [379, 289] on span at bounding box center [381, 286] width 10 height 10
click at [0, 0] on input "checkbox" at bounding box center [0, 0] width 0 height 0
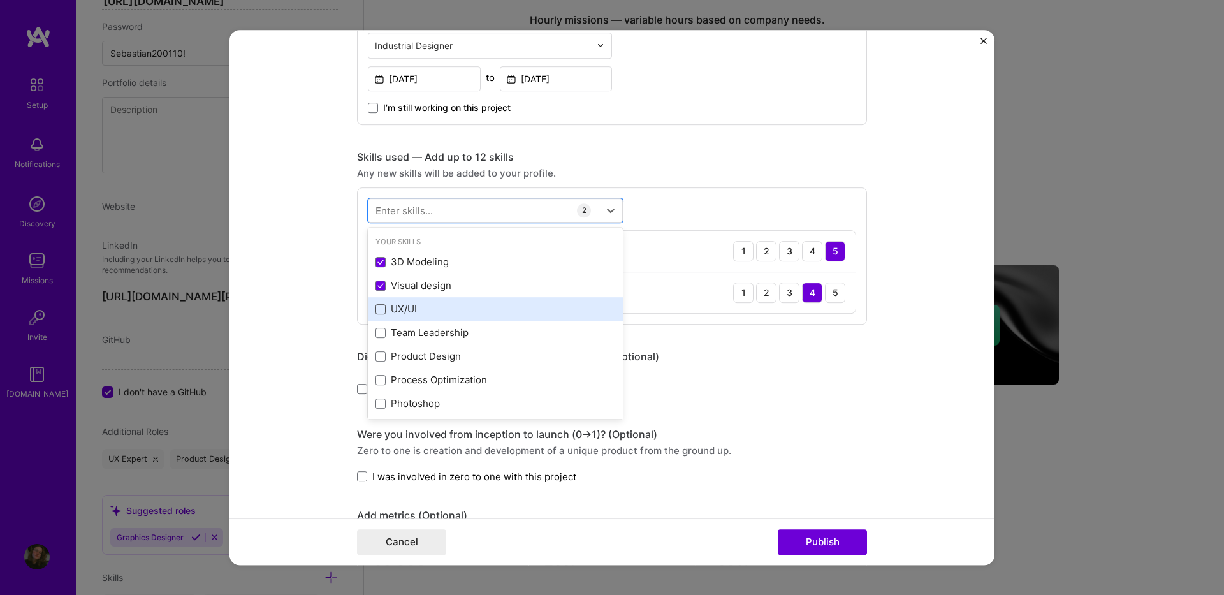
click at [376, 309] on span at bounding box center [381, 309] width 10 height 10
click at [0, 0] on input "checkbox" at bounding box center [0, 0] width 0 height 0
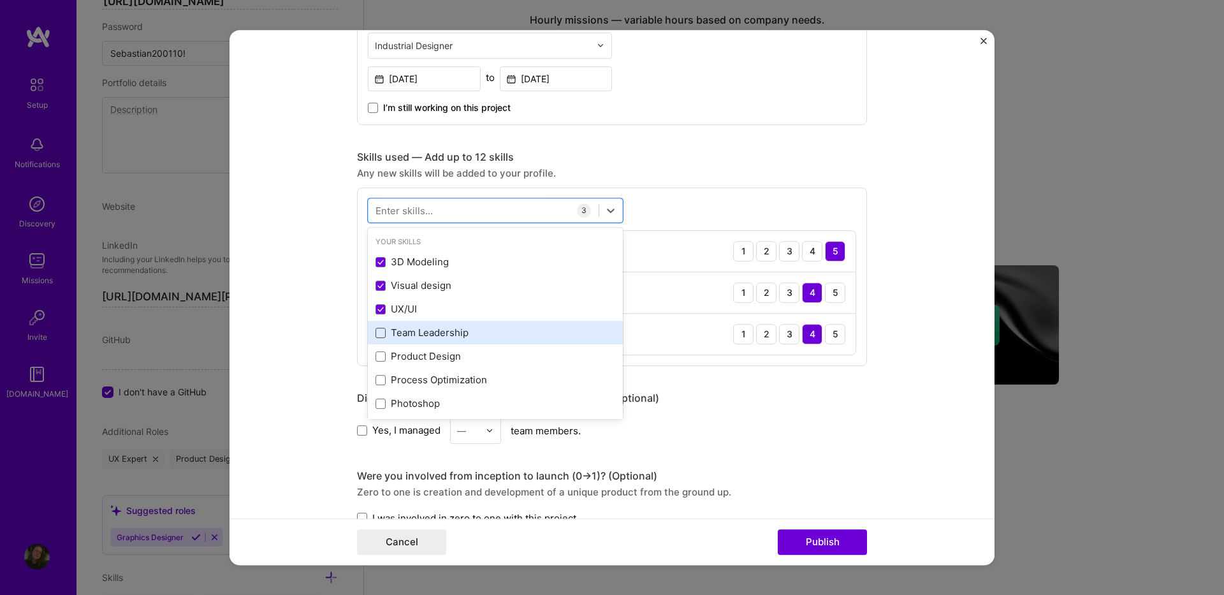
click at [378, 333] on span at bounding box center [381, 333] width 10 height 10
click at [0, 0] on input "checkbox" at bounding box center [0, 0] width 0 height 0
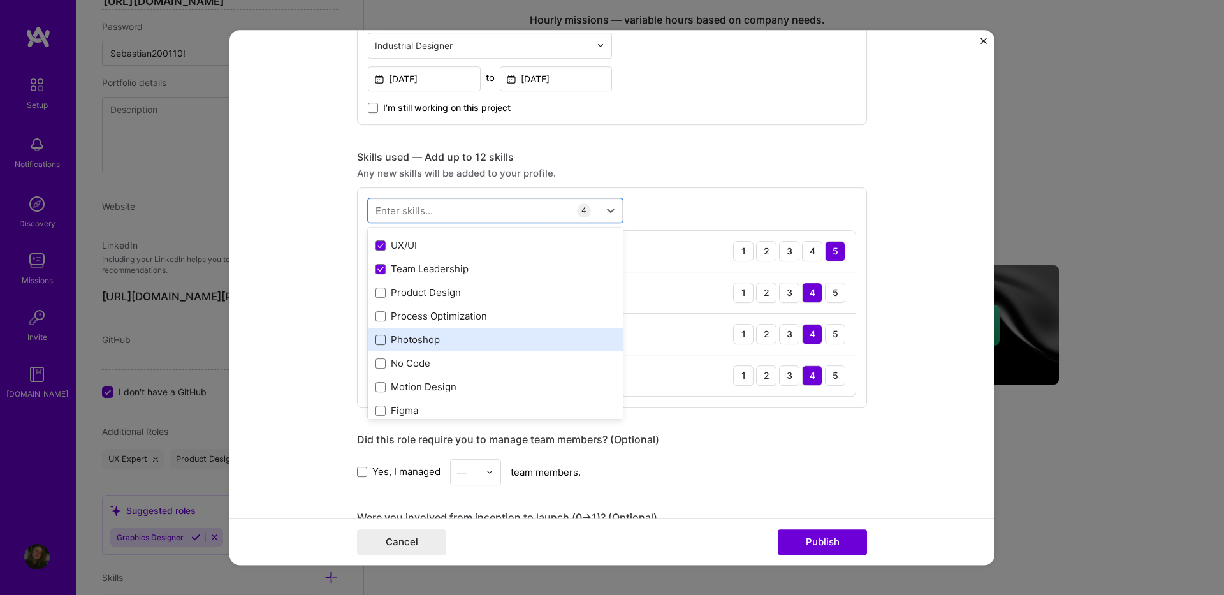
scroll to position [128, 0]
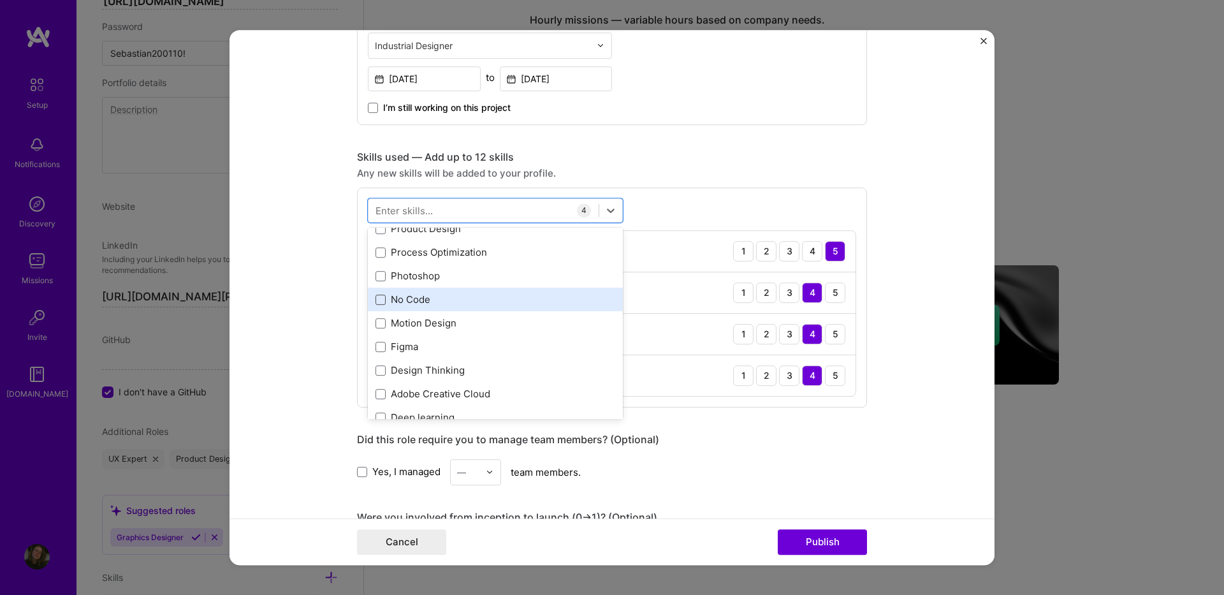
click at [380, 302] on span at bounding box center [381, 300] width 10 height 10
click at [0, 0] on input "checkbox" at bounding box center [0, 0] width 0 height 0
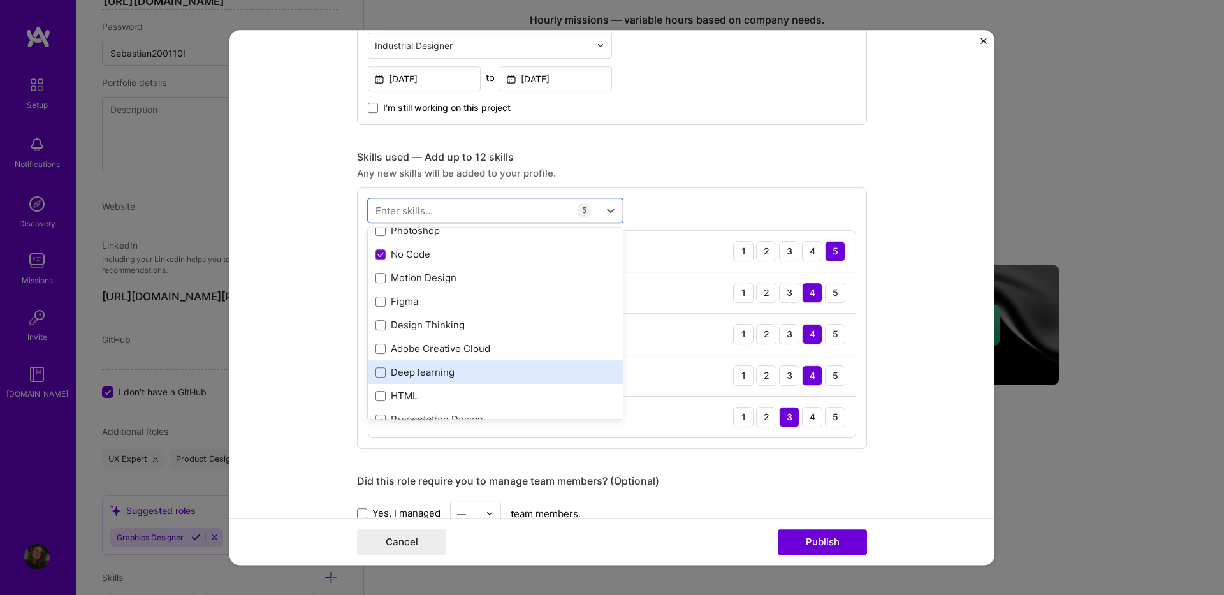
scroll to position [191, 0]
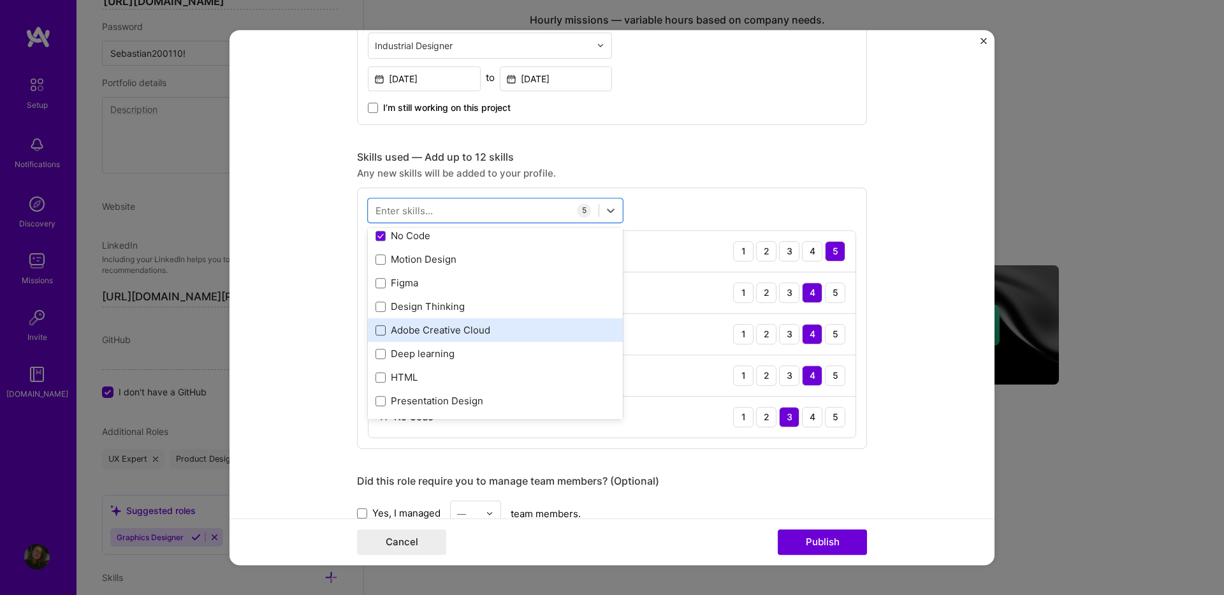
click at [376, 330] on span at bounding box center [381, 330] width 10 height 10
click at [0, 0] on input "checkbox" at bounding box center [0, 0] width 0 height 0
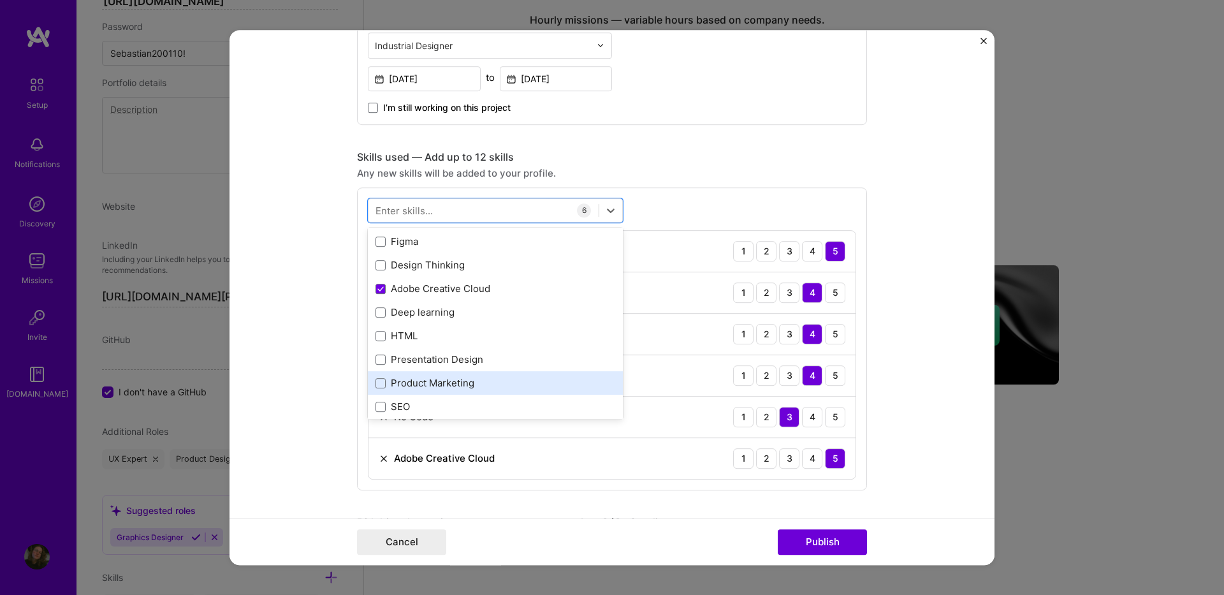
scroll to position [255, 0]
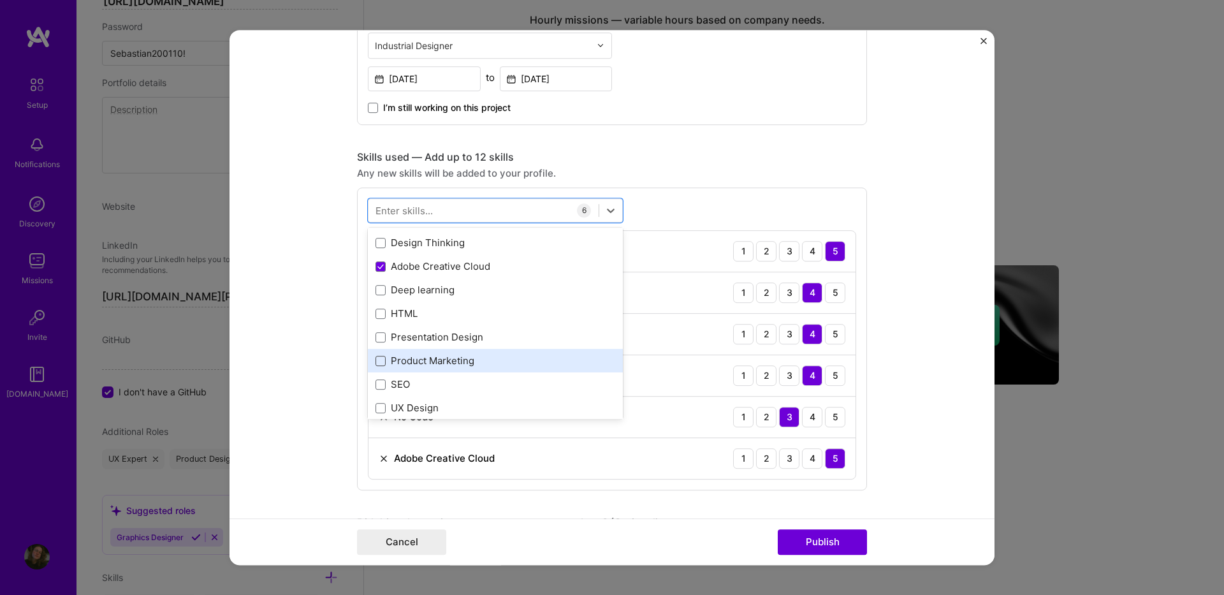
click at [376, 360] on span at bounding box center [381, 361] width 10 height 10
click at [0, 0] on input "checkbox" at bounding box center [0, 0] width 0 height 0
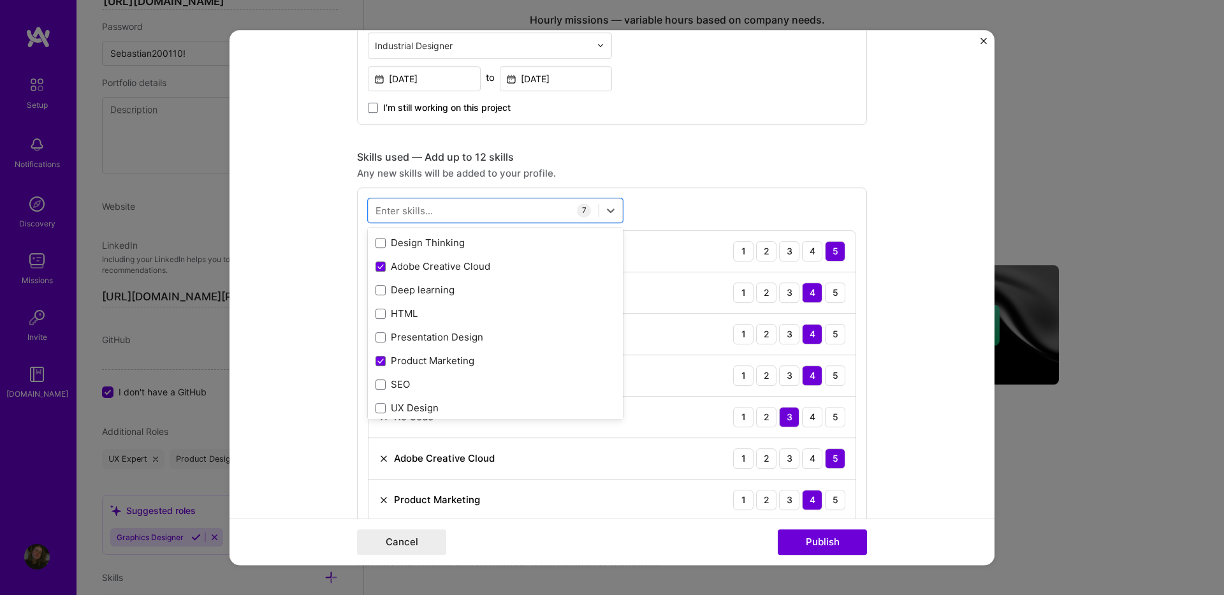
click at [892, 273] on form "Project title Curaçao Metaverse Company Go Digytal Agency SAS Project industry …" at bounding box center [612, 298] width 765 height 536
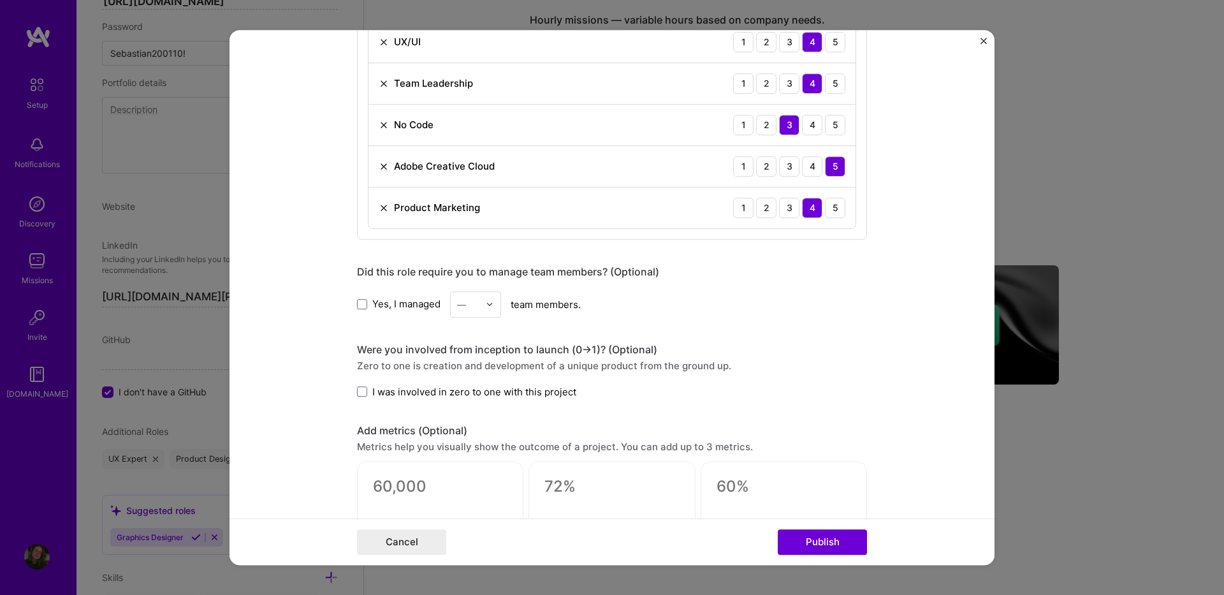
scroll to position [1084, 0]
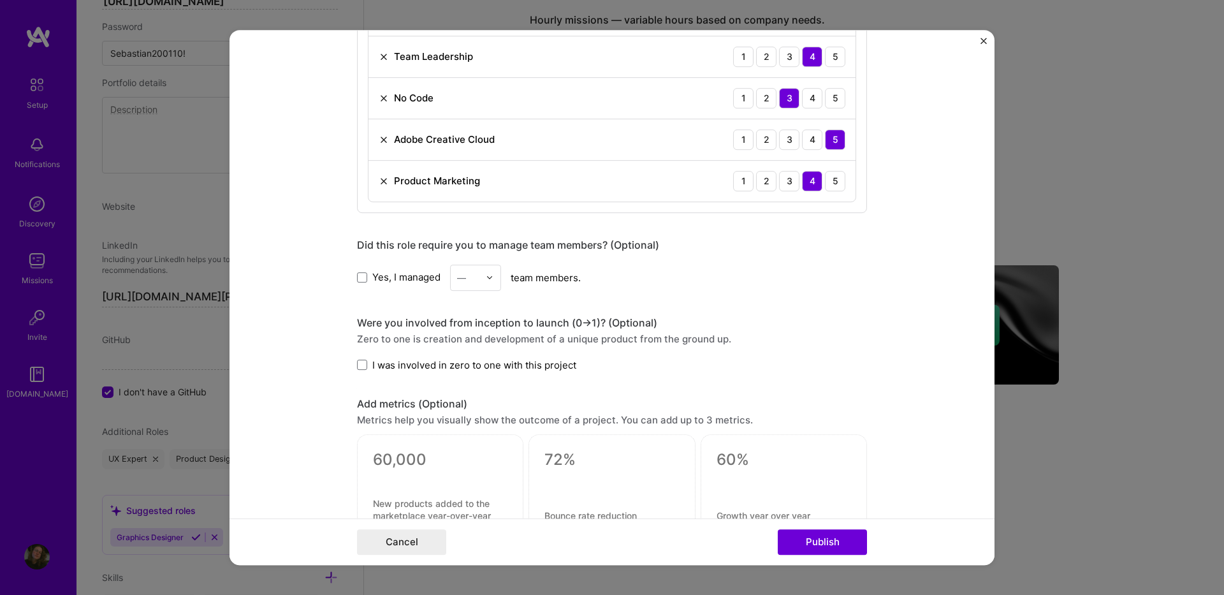
click at [478, 281] on div "—" at bounding box center [468, 277] width 35 height 25
click at [472, 325] on div "2" at bounding box center [475, 335] width 43 height 24
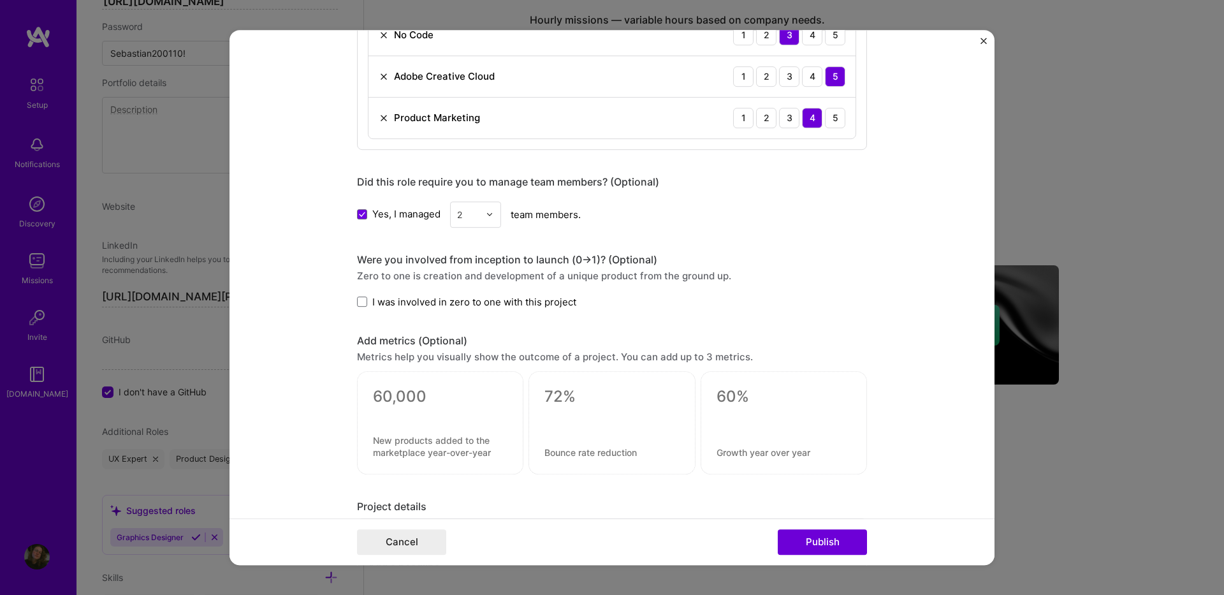
scroll to position [1148, 0]
click at [360, 302] on span at bounding box center [362, 301] width 10 height 10
click at [0, 0] on input "I was involved in zero to one with this project" at bounding box center [0, 0] width 0 height 0
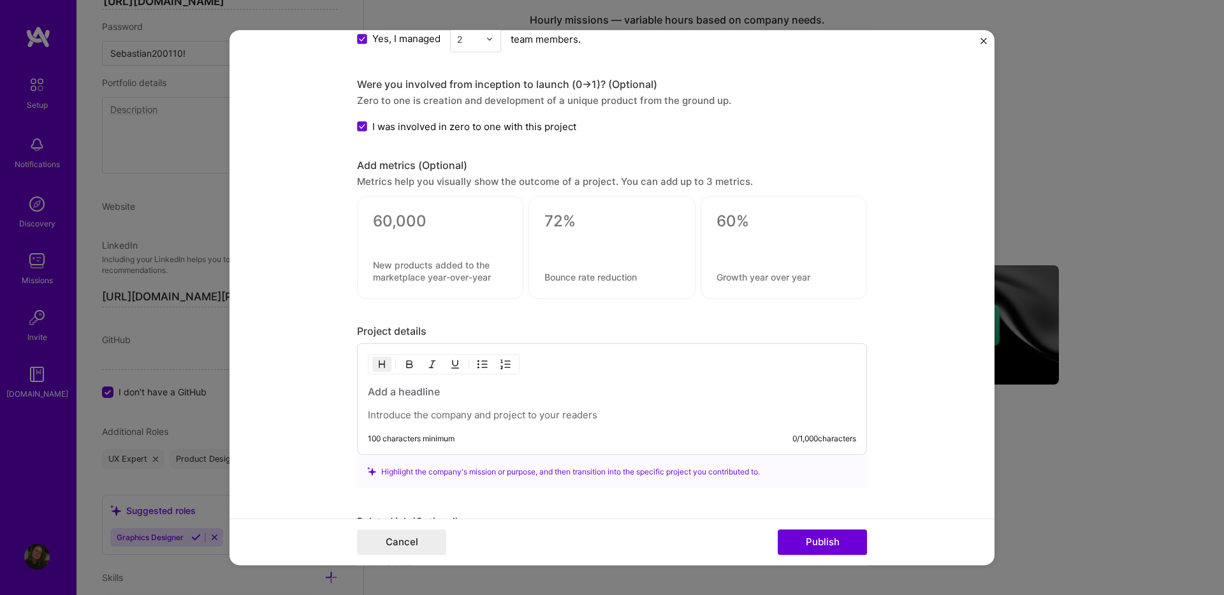
scroll to position [1339, 0]
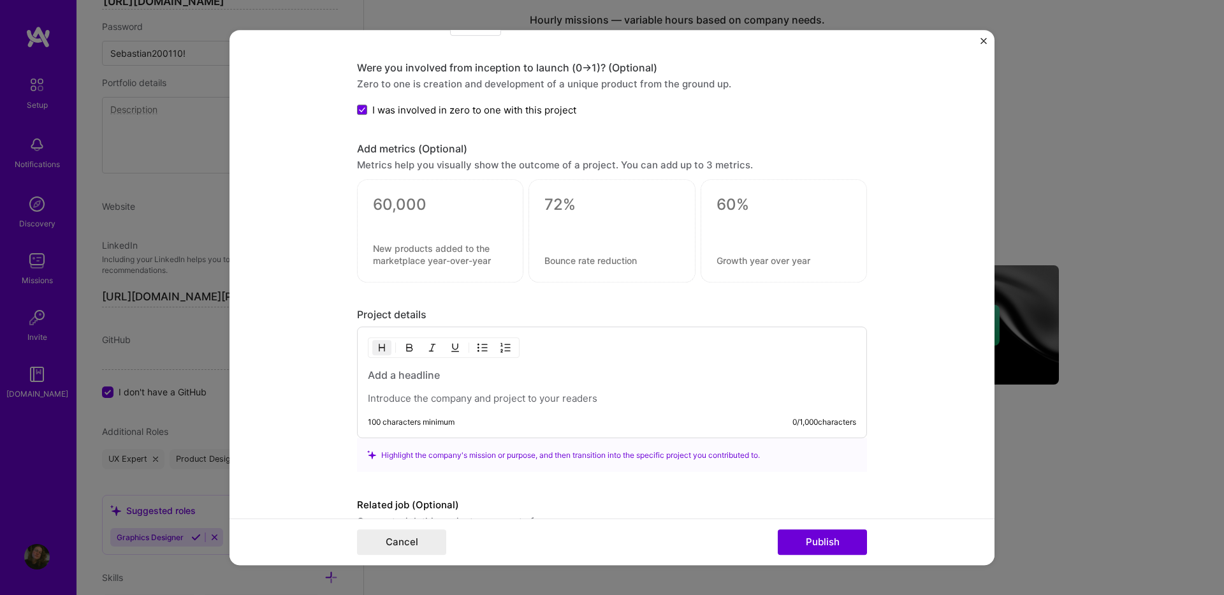
click at [400, 376] on h3 at bounding box center [612, 375] width 488 height 14
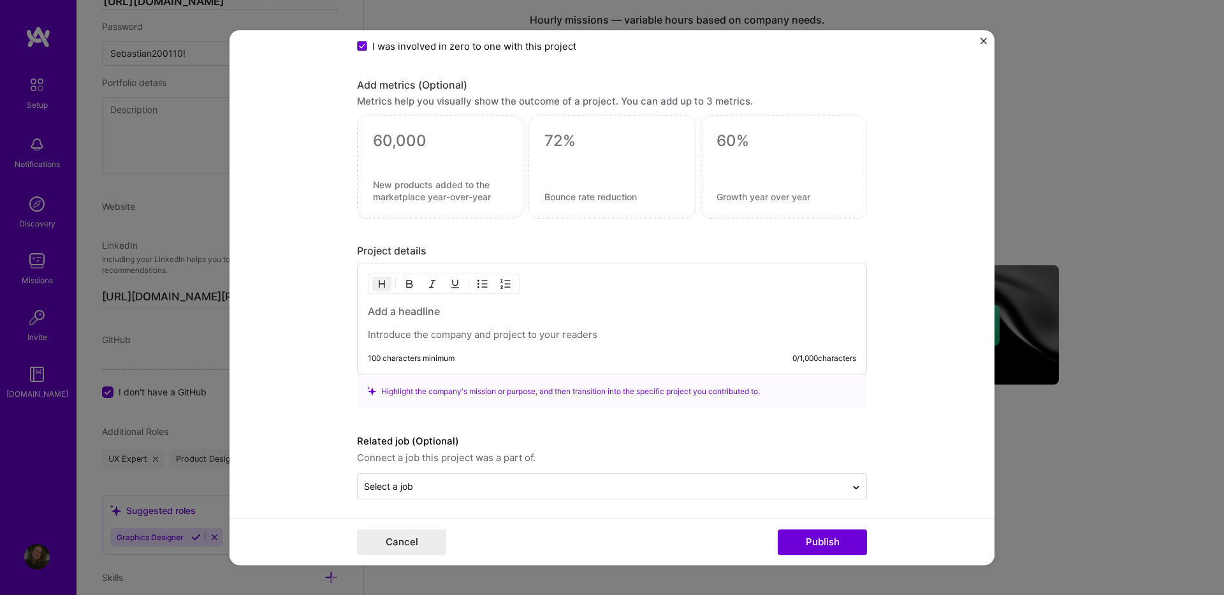
scroll to position [1406, 0]
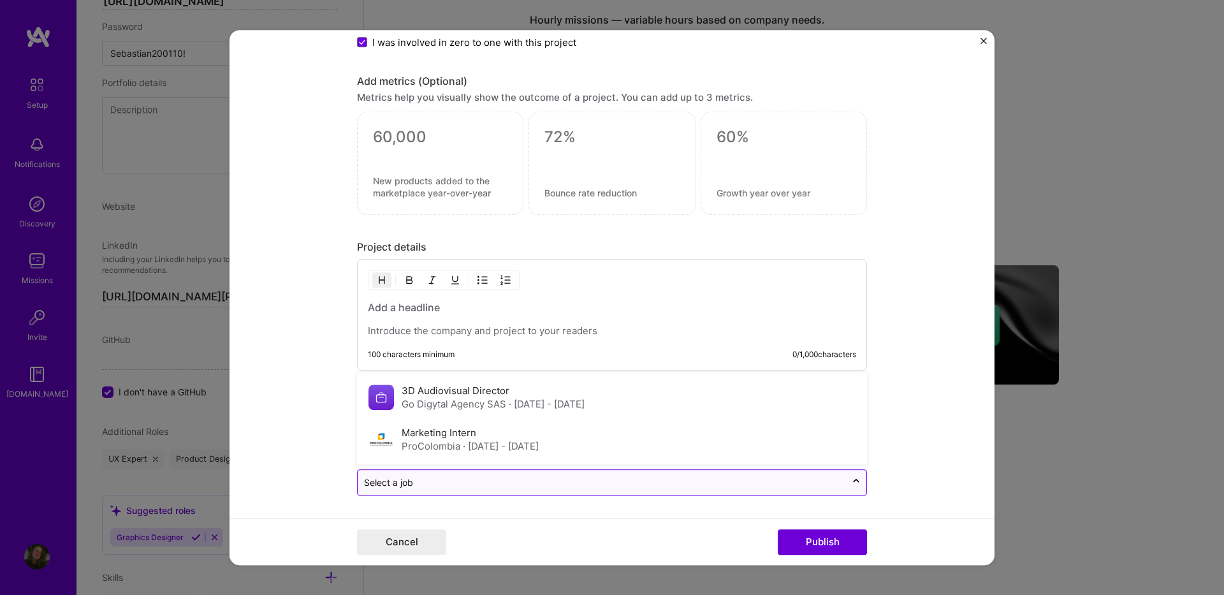
click at [395, 481] on div "Select a job" at bounding box center [388, 482] width 49 height 13
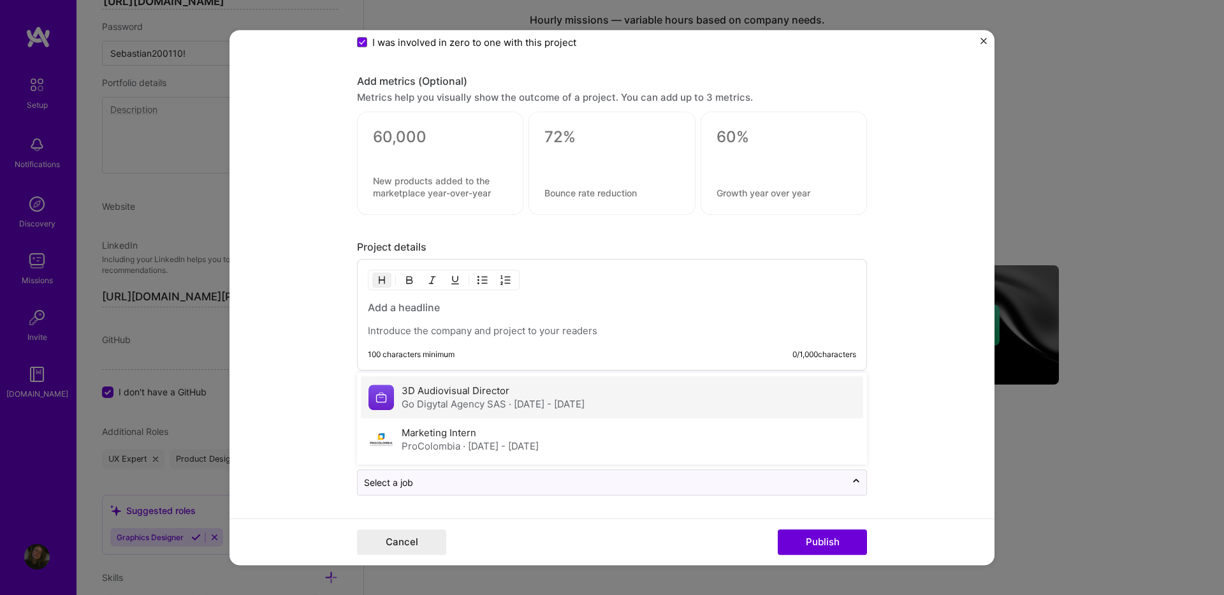
click at [449, 397] on div "Go Digytal Agency SAS · Apr 2023 - Jul 2025" at bounding box center [493, 403] width 183 height 13
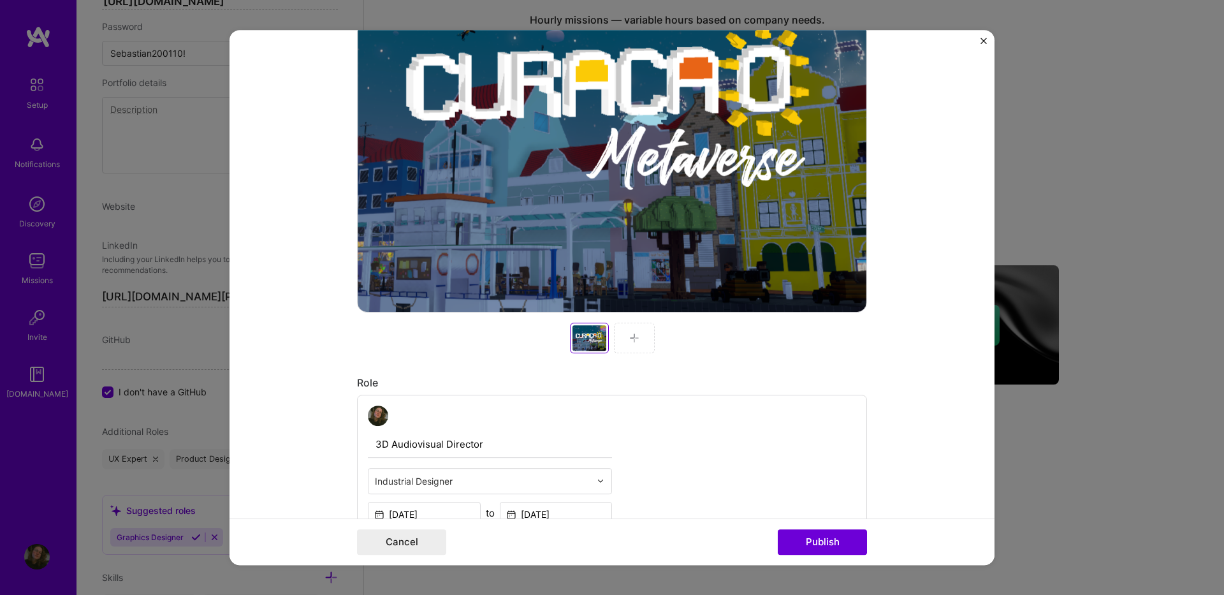
scroll to position [323, 0]
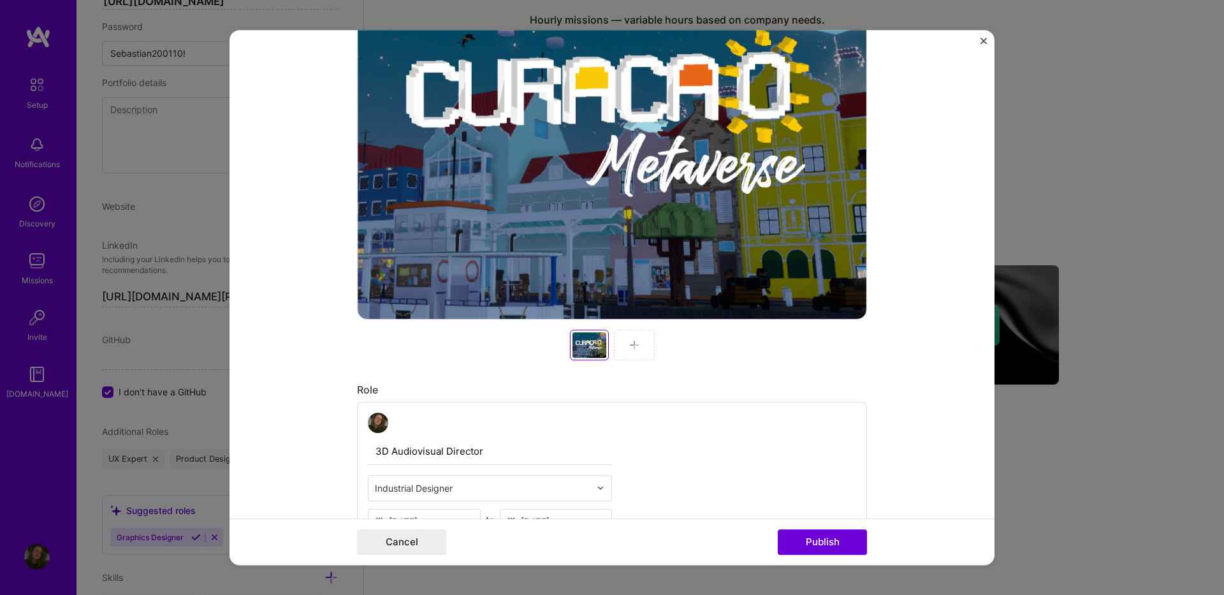
click at [634, 347] on img at bounding box center [634, 345] width 10 height 10
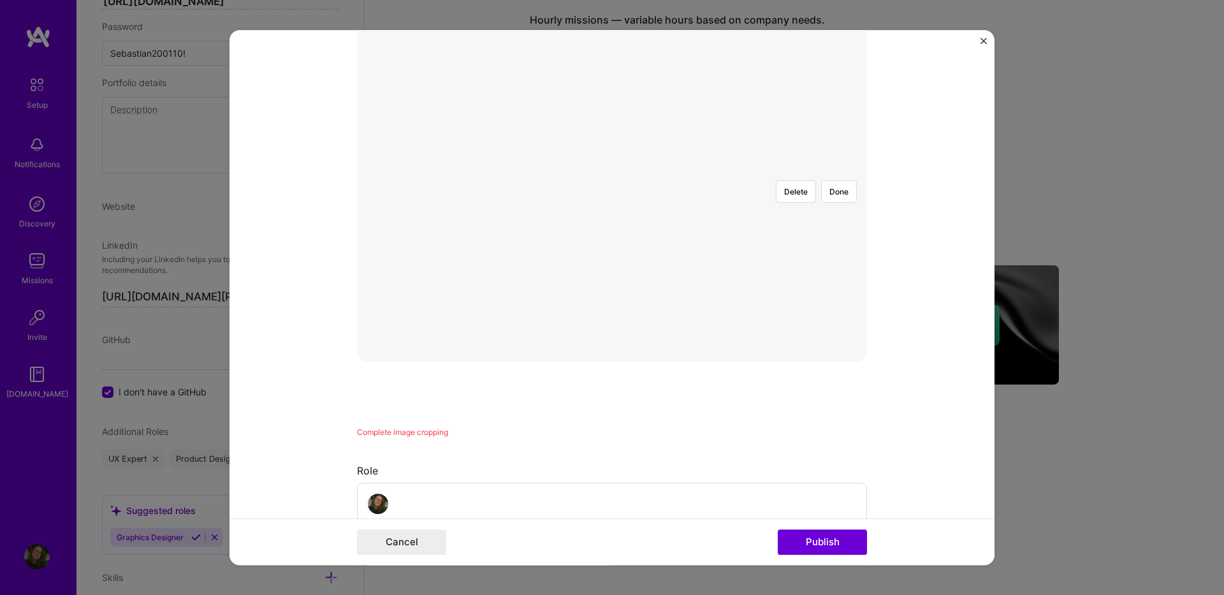
scroll to position [131, 0]
click at [665, 319] on div at bounding box center [803, 463] width 383 height 288
click at [666, 319] on div at bounding box center [738, 414] width 253 height 190
click at [678, 319] on div at bounding box center [804, 414] width 253 height 190
click at [789, 330] on button "Delete" at bounding box center [796, 341] width 40 height 22
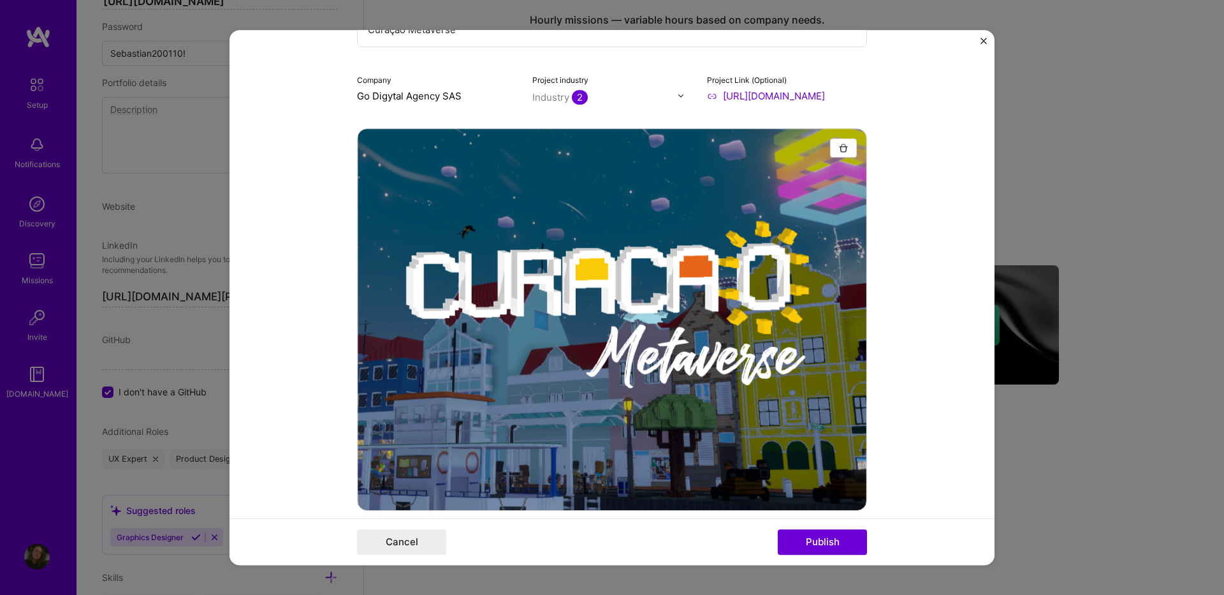
drag, startPoint x: 905, startPoint y: 274, endPoint x: 925, endPoint y: 346, distance: 74.3
click at [907, 274] on form "Project title Curaçao Metaverse Company Go Digytal Agency SAS Project industry …" at bounding box center [612, 298] width 765 height 536
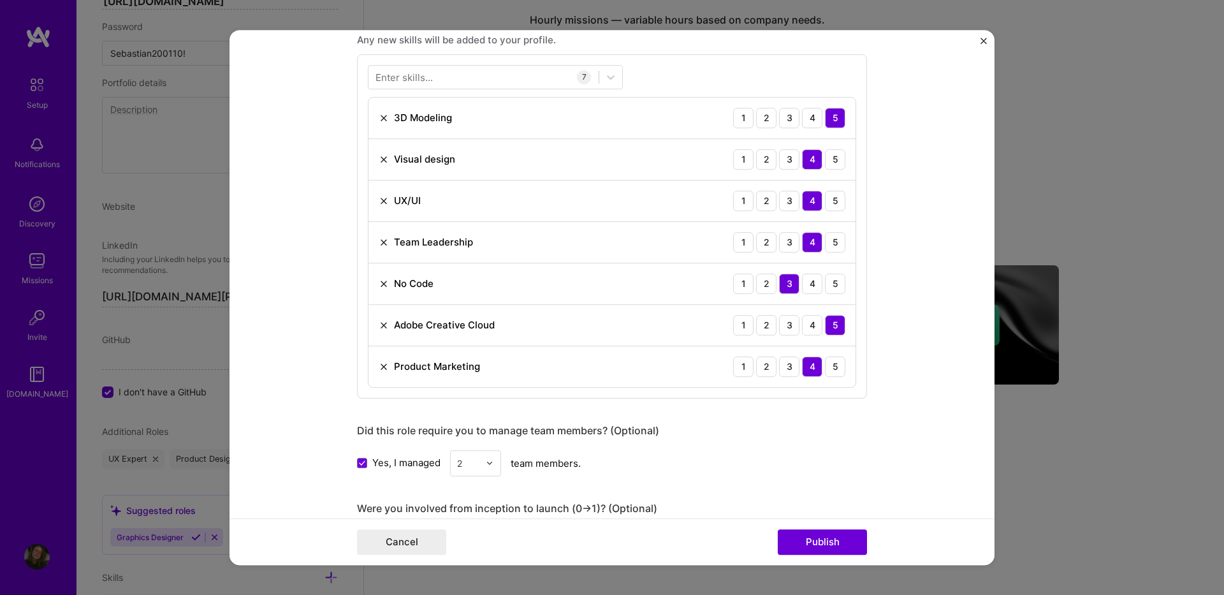
scroll to position [960, 0]
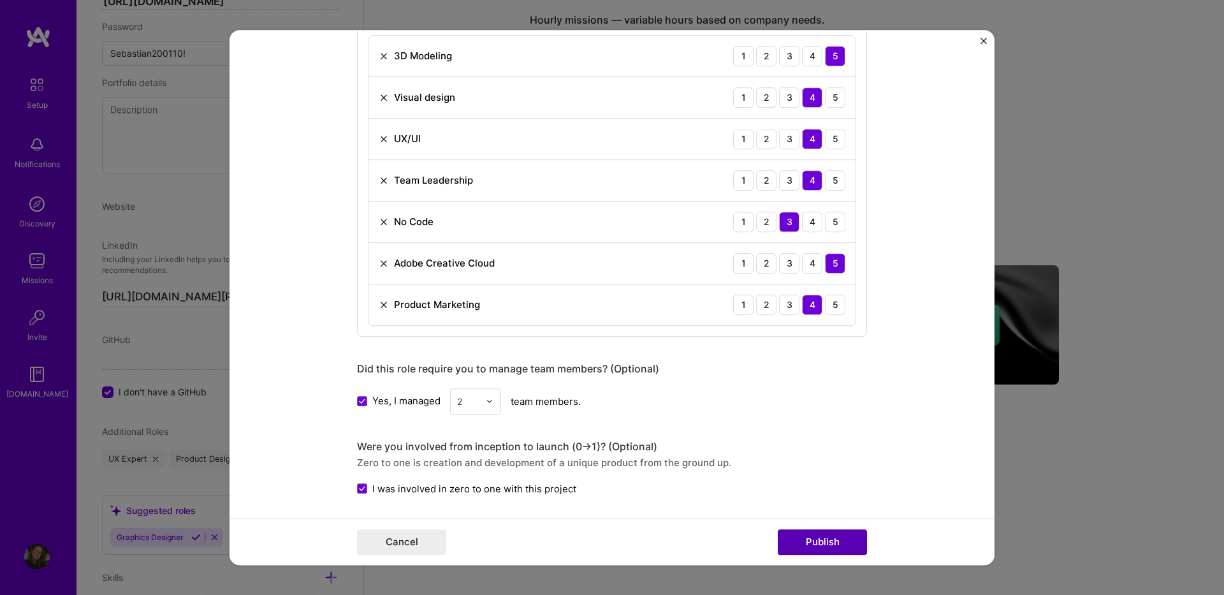
click at [825, 537] on button "Publish" at bounding box center [822, 542] width 89 height 26
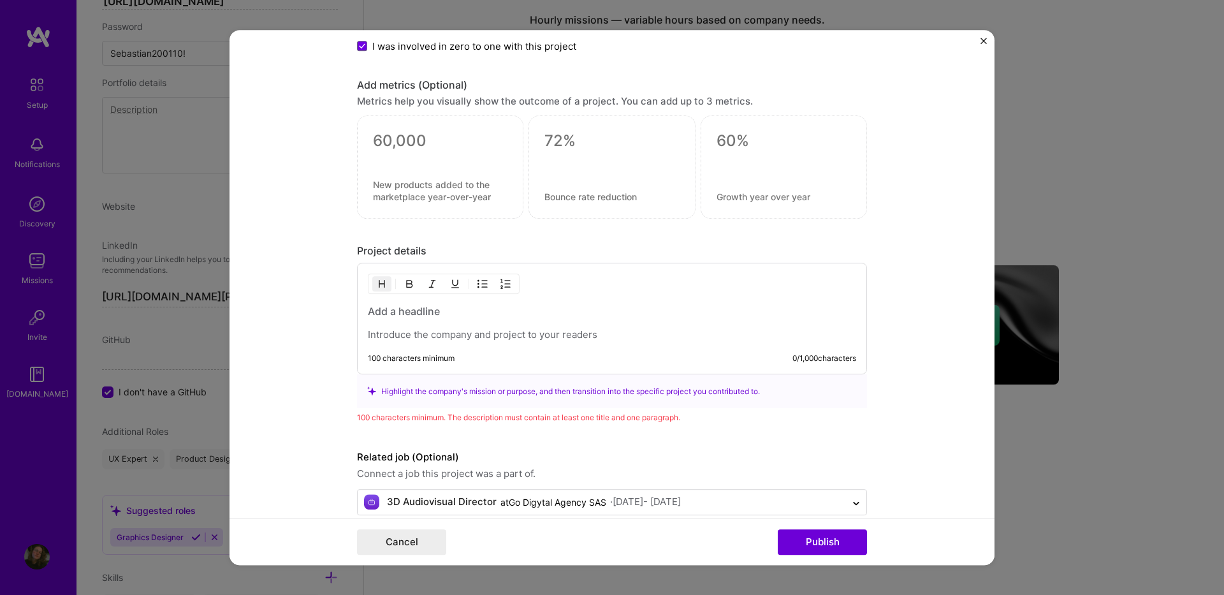
scroll to position [1422, 0]
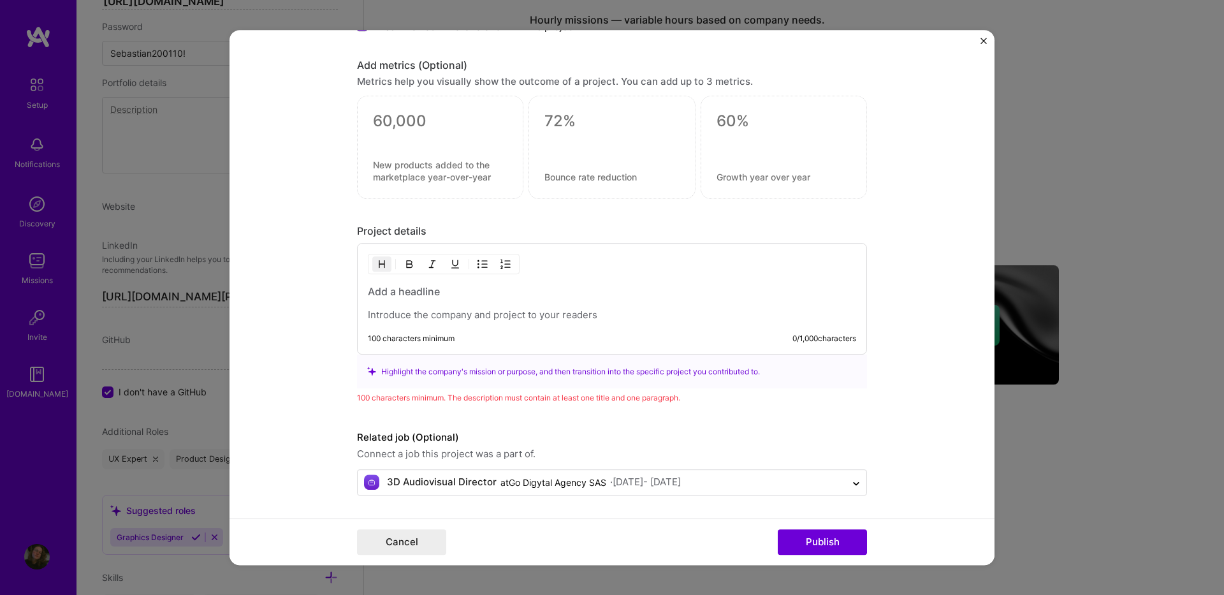
click at [411, 307] on div at bounding box center [612, 302] width 488 height 37
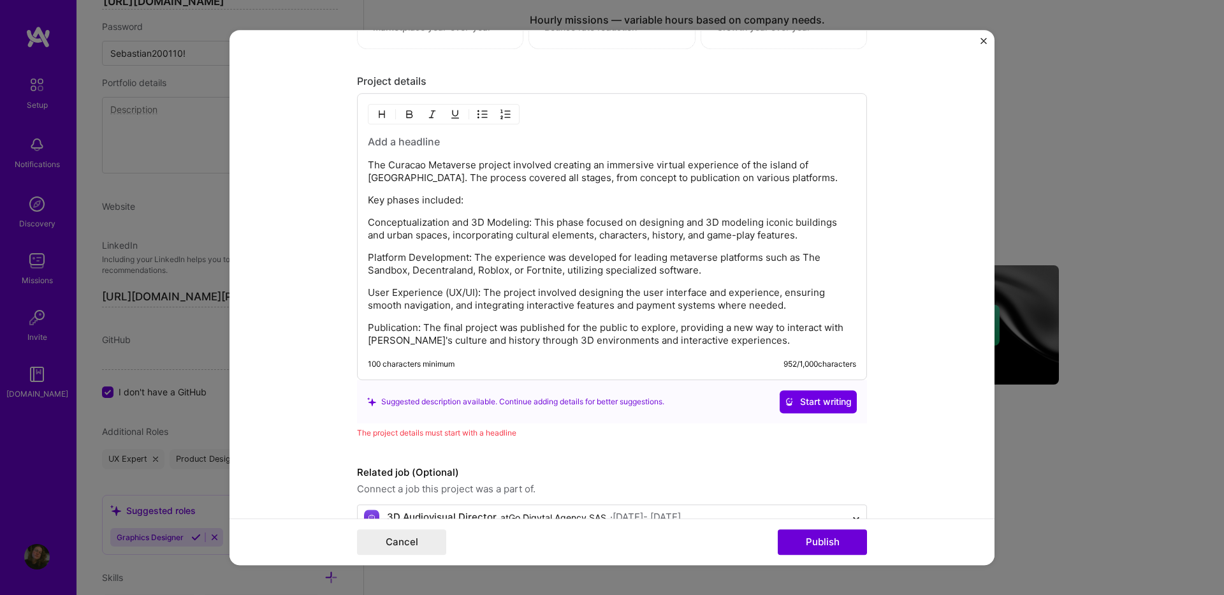
scroll to position [1544, 0]
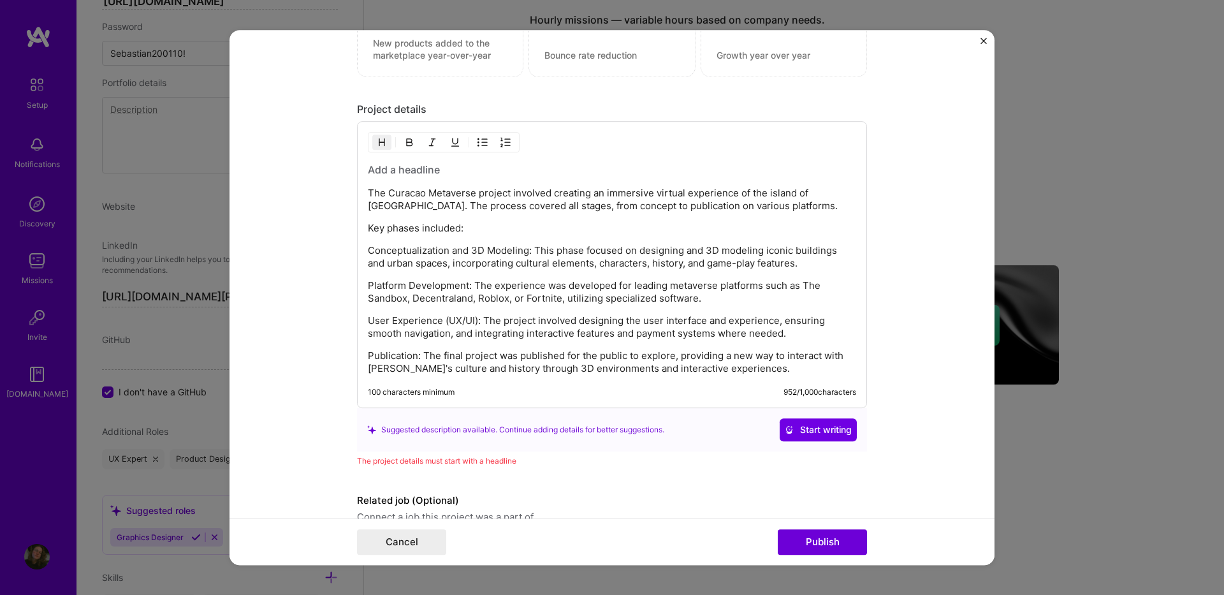
click at [404, 168] on h3 at bounding box center [612, 170] width 488 height 14
click at [387, 171] on h3 "Curaçao Metaverse" at bounding box center [612, 170] width 488 height 14
copy h3 "ç"
click at [409, 193] on p "The Curacao Metaverse project involved creating an immersive virtual experience…" at bounding box center [612, 200] width 488 height 26
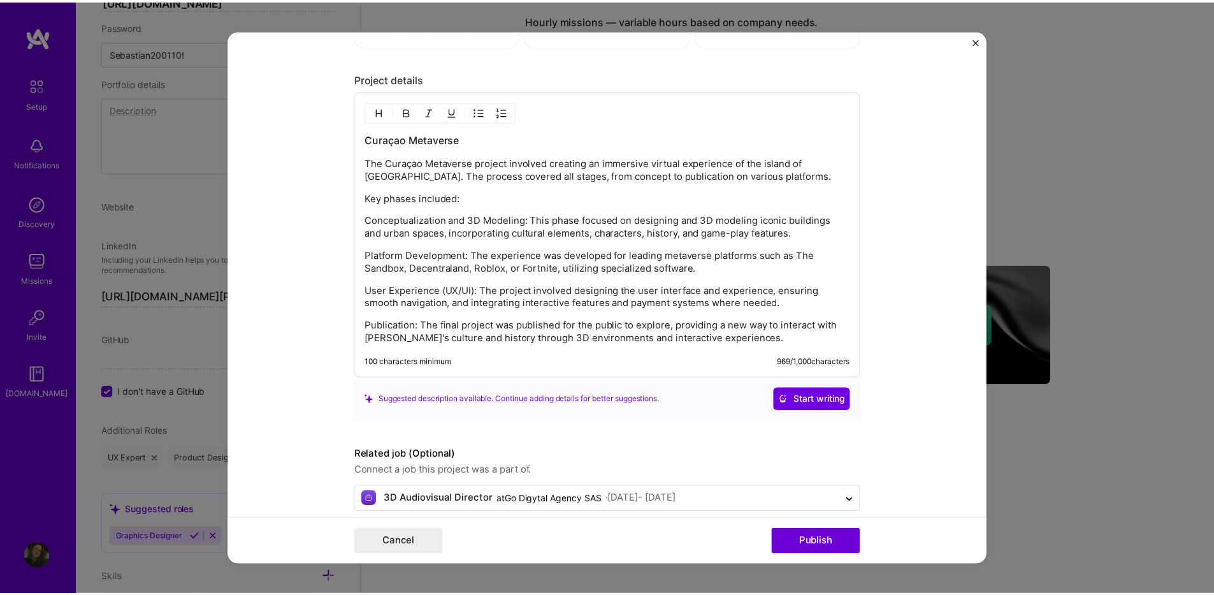
scroll to position [1591, 0]
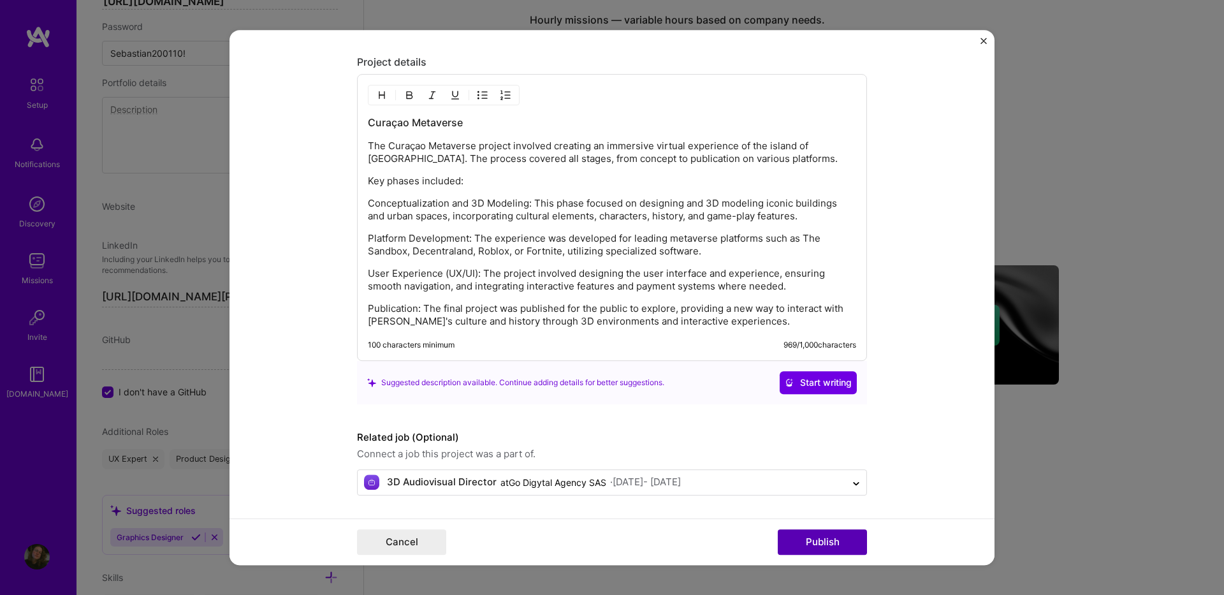
click at [828, 540] on button "Publish" at bounding box center [822, 542] width 89 height 26
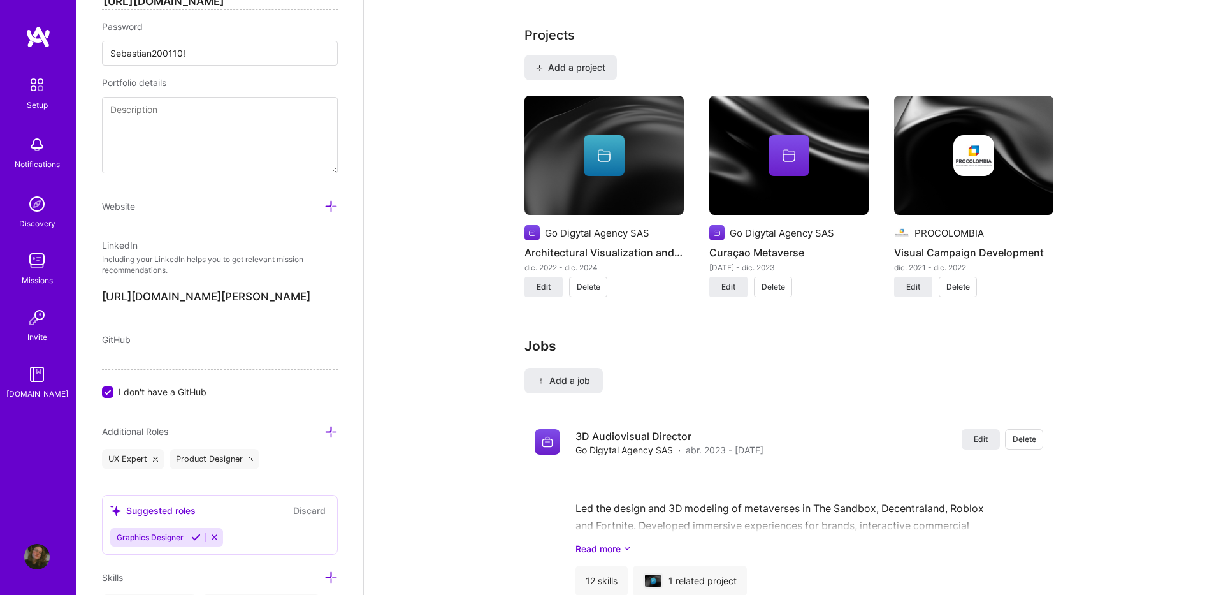
scroll to position [950, 0]
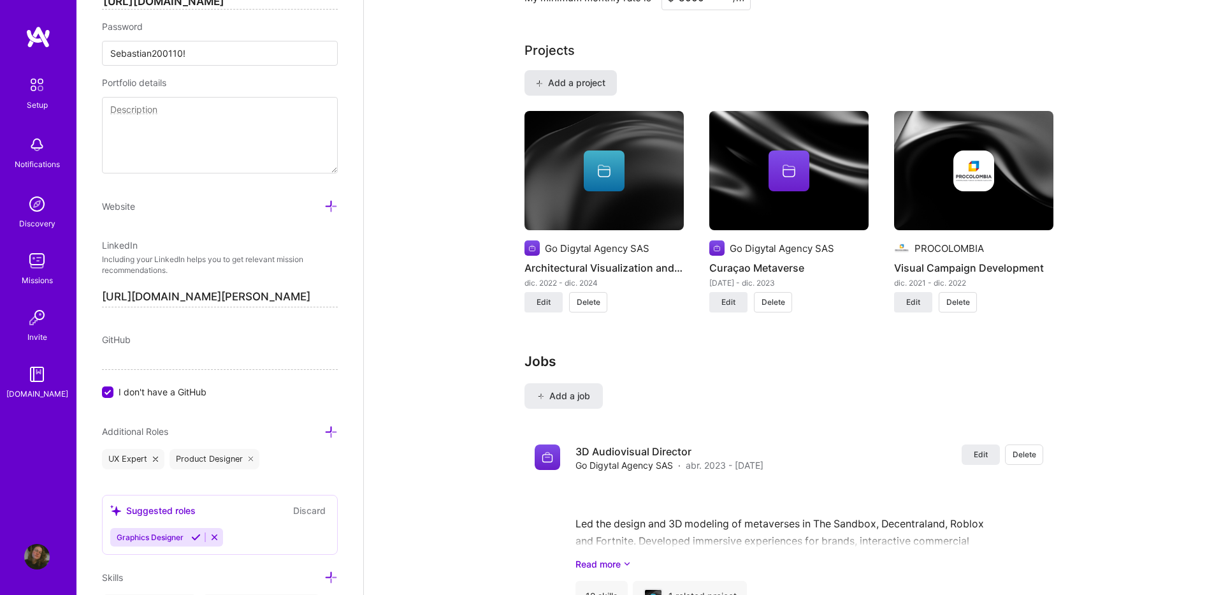
click at [585, 77] on span "Add a project" at bounding box center [570, 83] width 69 height 13
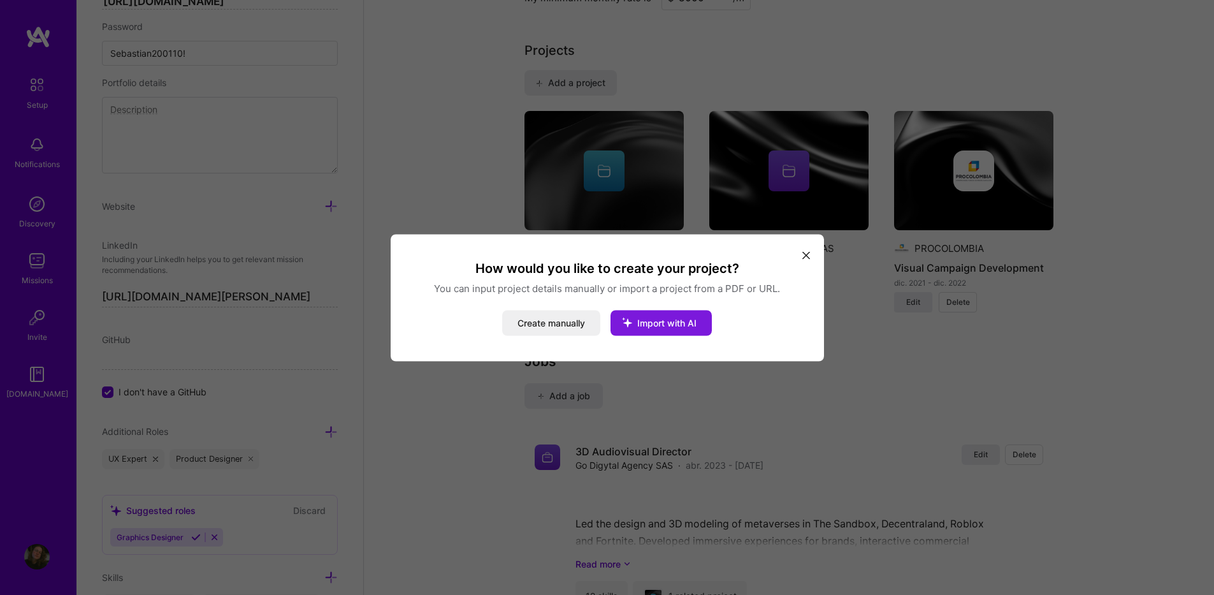
click at [652, 325] on span "Import with AI" at bounding box center [667, 322] width 59 height 11
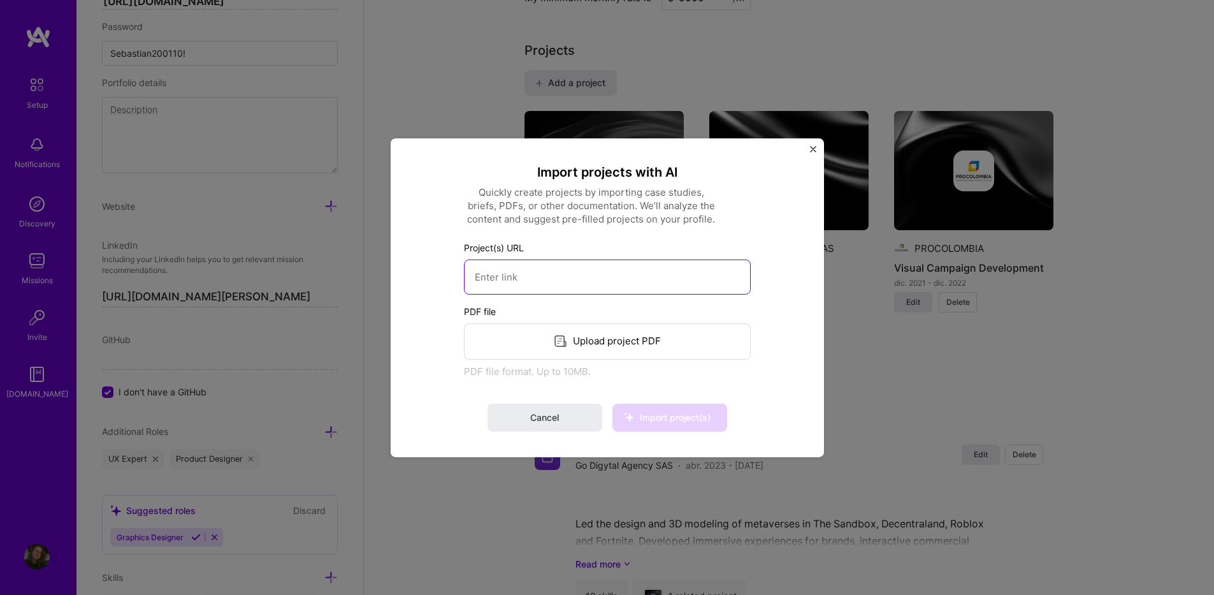
click at [519, 281] on input at bounding box center [607, 276] width 287 height 35
paste input "https://www.curacaometaverse.com/"
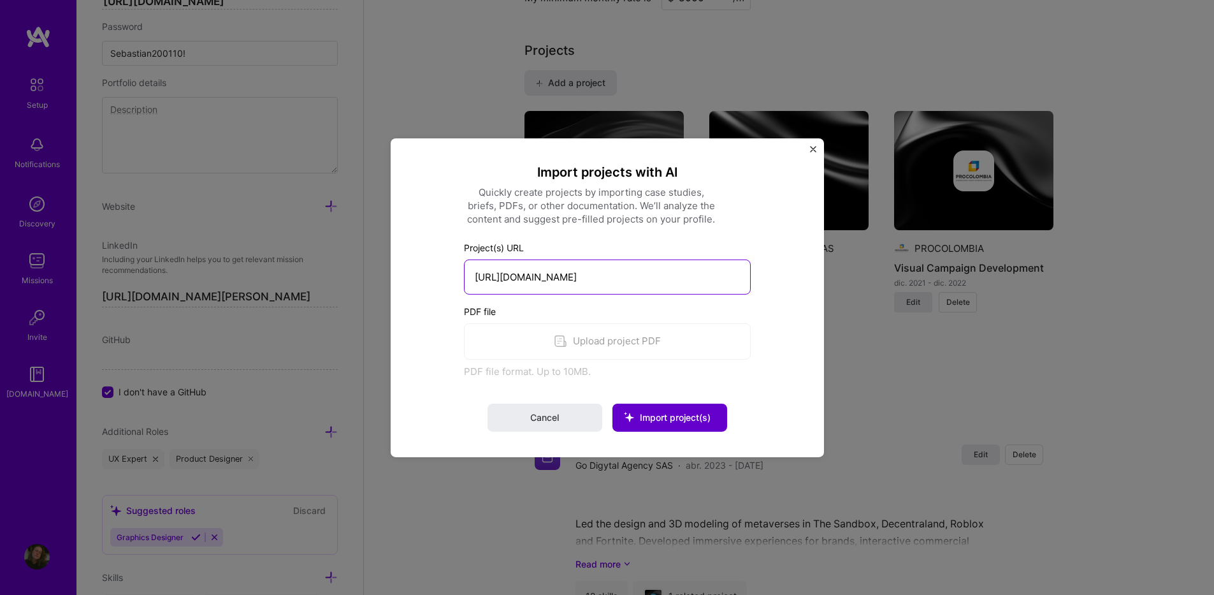
type input "https://www.curacaometaverse.com/"
click at [660, 418] on span "Import project(s)" at bounding box center [675, 417] width 71 height 11
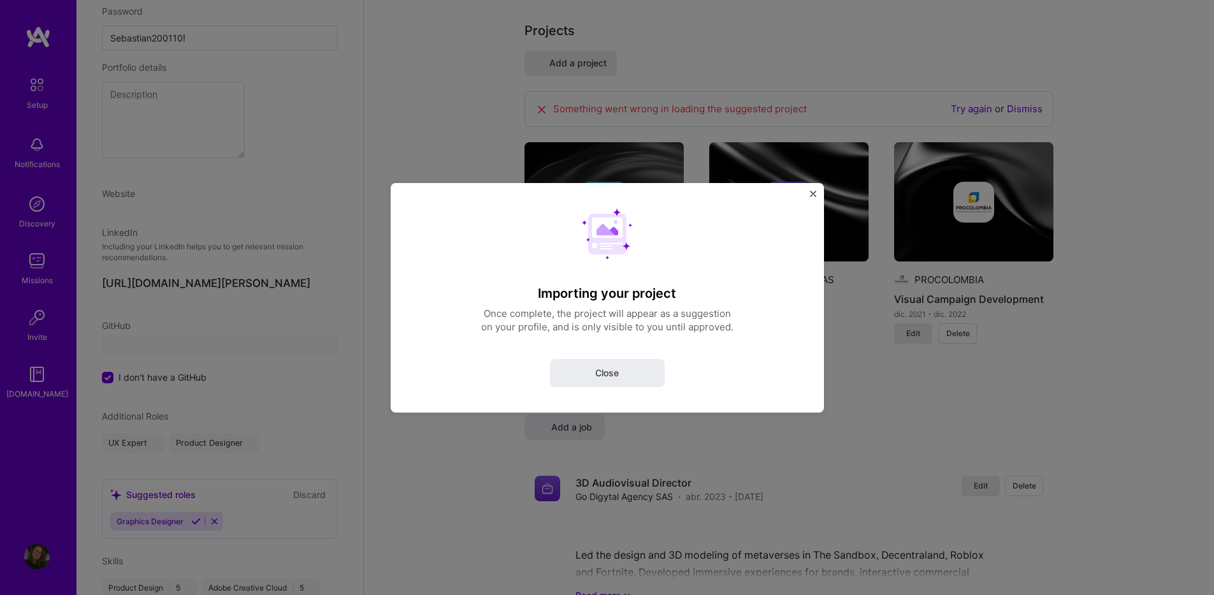
select select "CO"
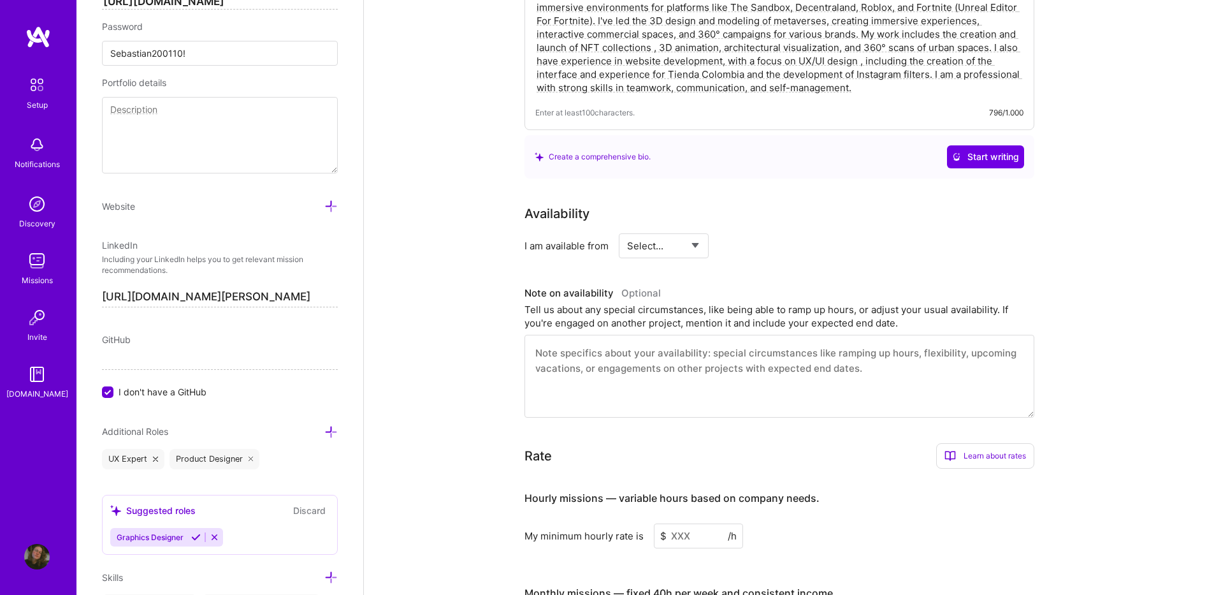
scroll to position [273, 0]
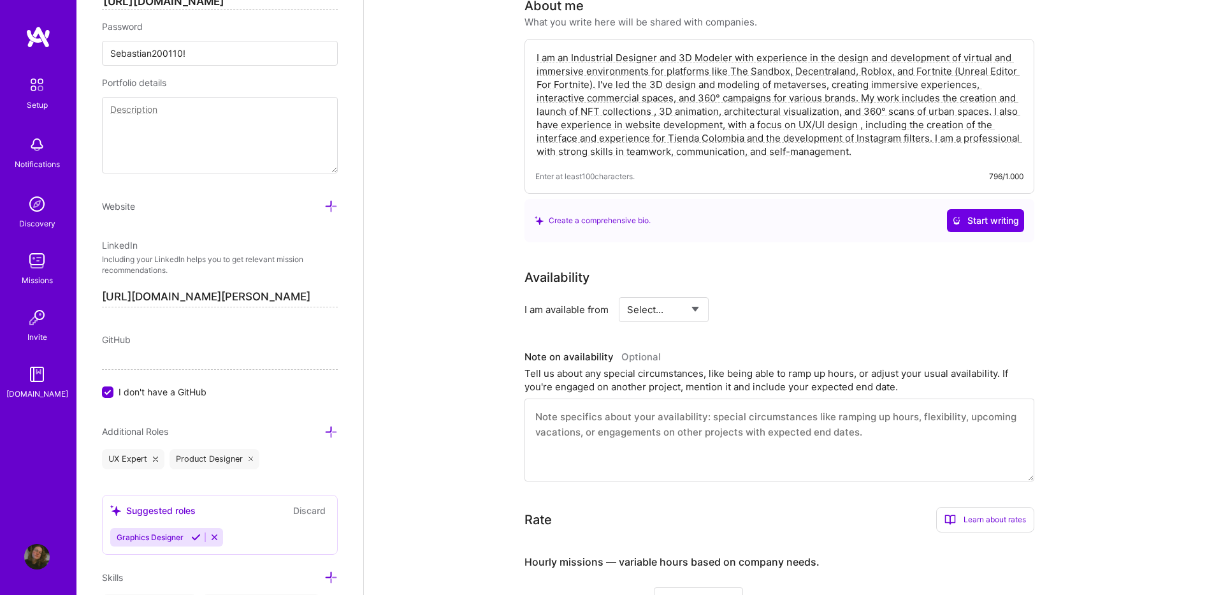
click at [668, 293] on select "Select... Right Now Future Date Not Available" at bounding box center [663, 309] width 73 height 33
click at [733, 315] on div "Availability I am available from Select... Right Now Future Date Not Available …" at bounding box center [789, 375] width 529 height 214
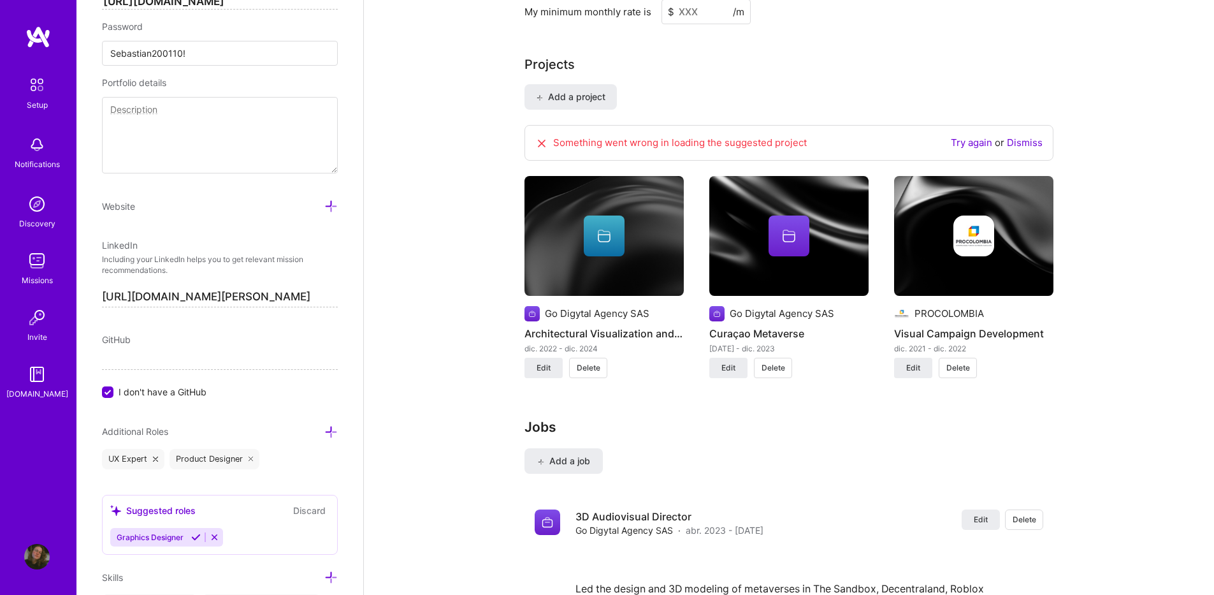
scroll to position [956, 0]
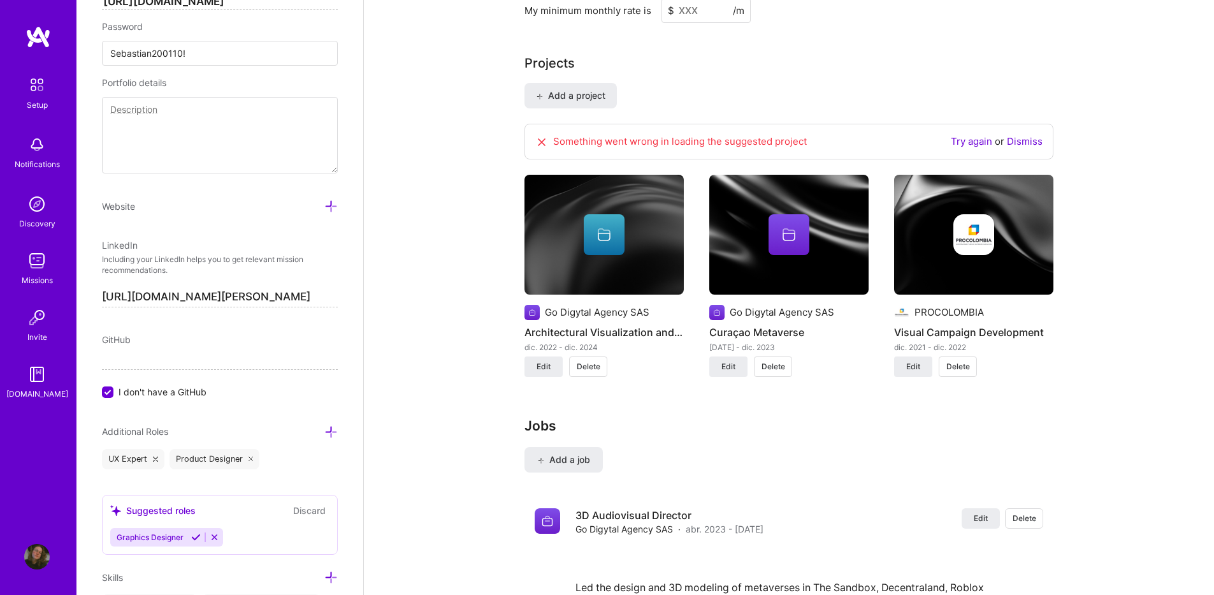
click at [541, 136] on icon at bounding box center [542, 142] width 13 height 13
drag, startPoint x: 541, startPoint y: 121, endPoint x: 531, endPoint y: 136, distance: 18.4
click at [533, 140] on div "Something went wrong in loading the suggested project Try again or Dismiss" at bounding box center [789, 142] width 529 height 36
click at [1025, 135] on link "Dismiss" at bounding box center [1025, 141] width 36 height 12
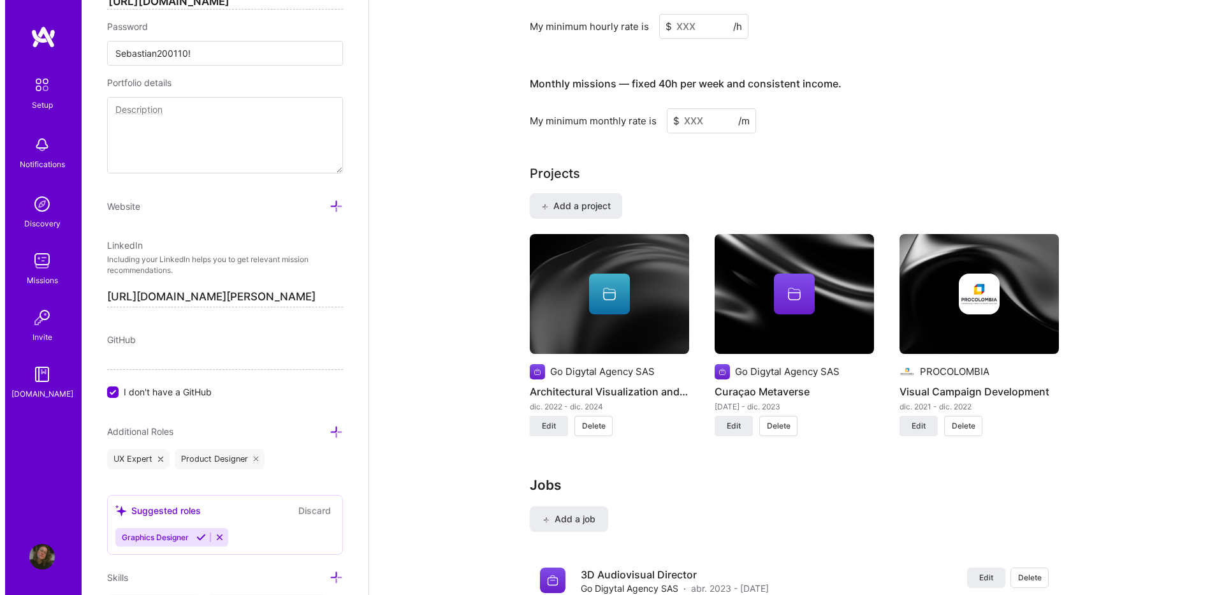
scroll to position [829, 0]
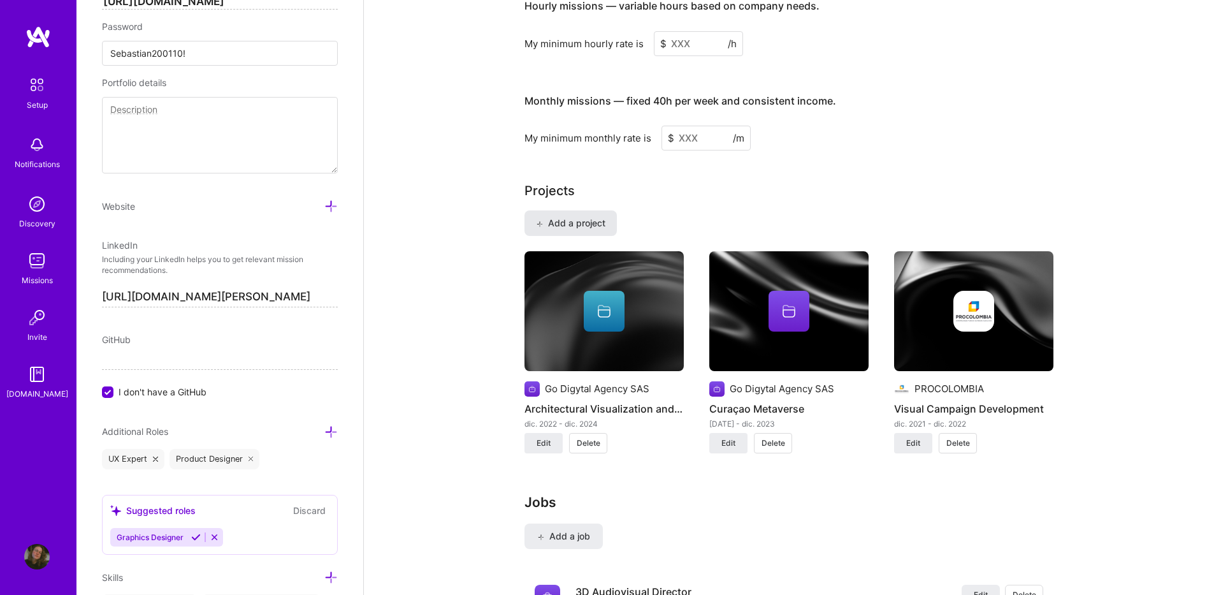
click at [571, 217] on span "Add a project" at bounding box center [570, 223] width 69 height 13
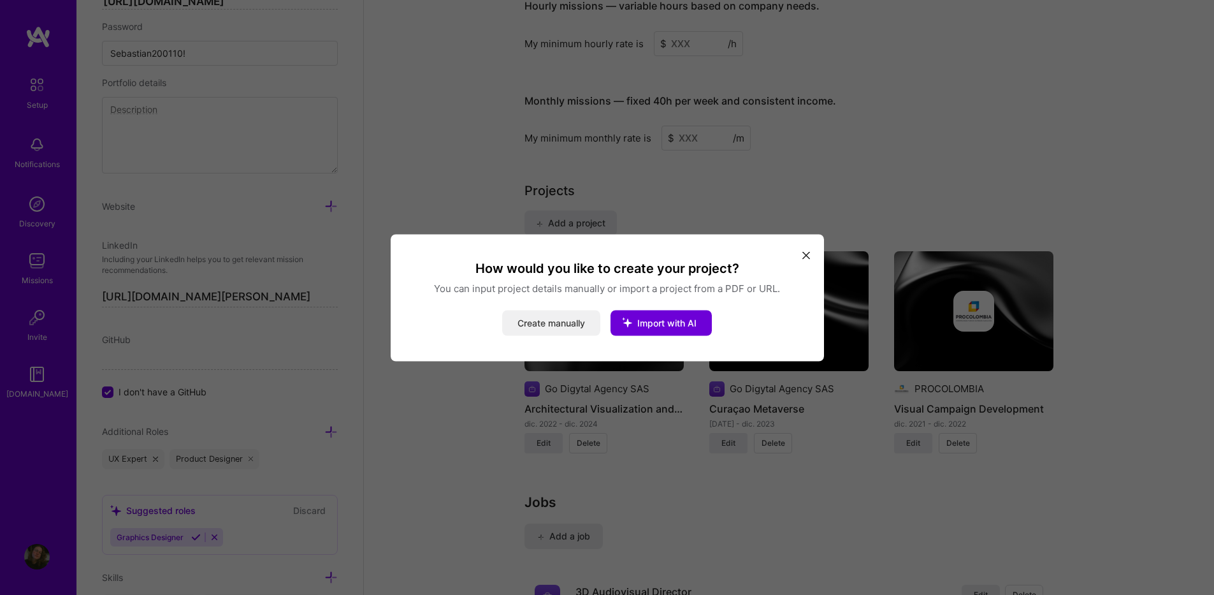
click at [527, 321] on button "Create manually" at bounding box center [551, 323] width 98 height 26
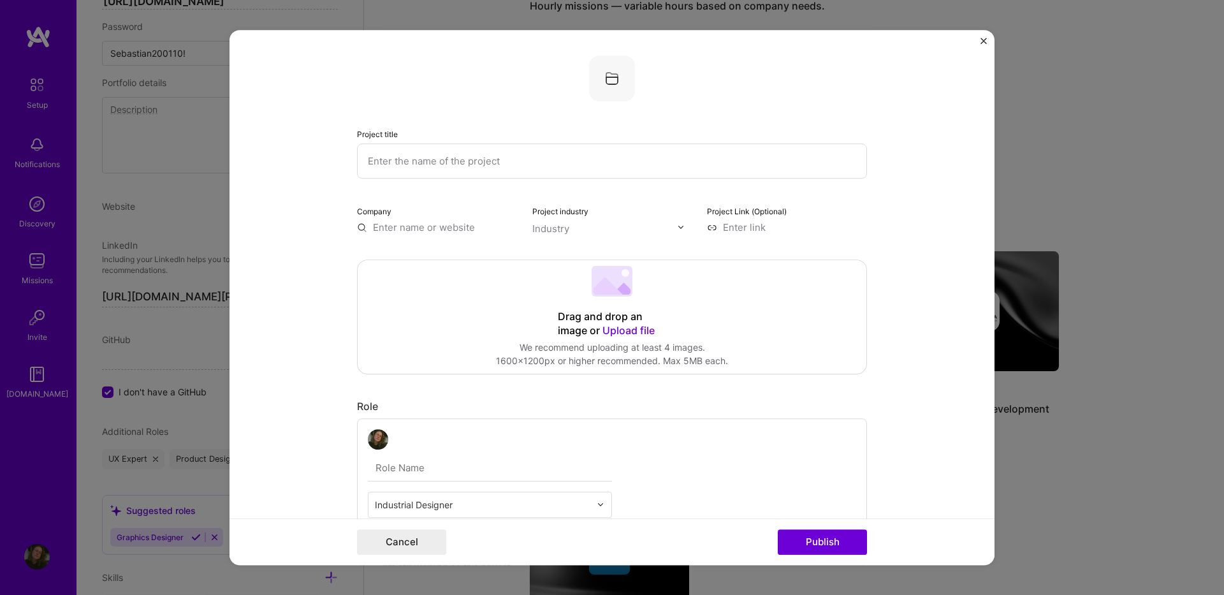
click at [463, 159] on input "text" at bounding box center [612, 160] width 510 height 35
type input "ALMAR MUSIC FESTIVAL"
click at [418, 223] on input "text" at bounding box center [437, 227] width 160 height 13
paste input "https://www.almarfest.com/"
type input "https://www.almarfest.com/"
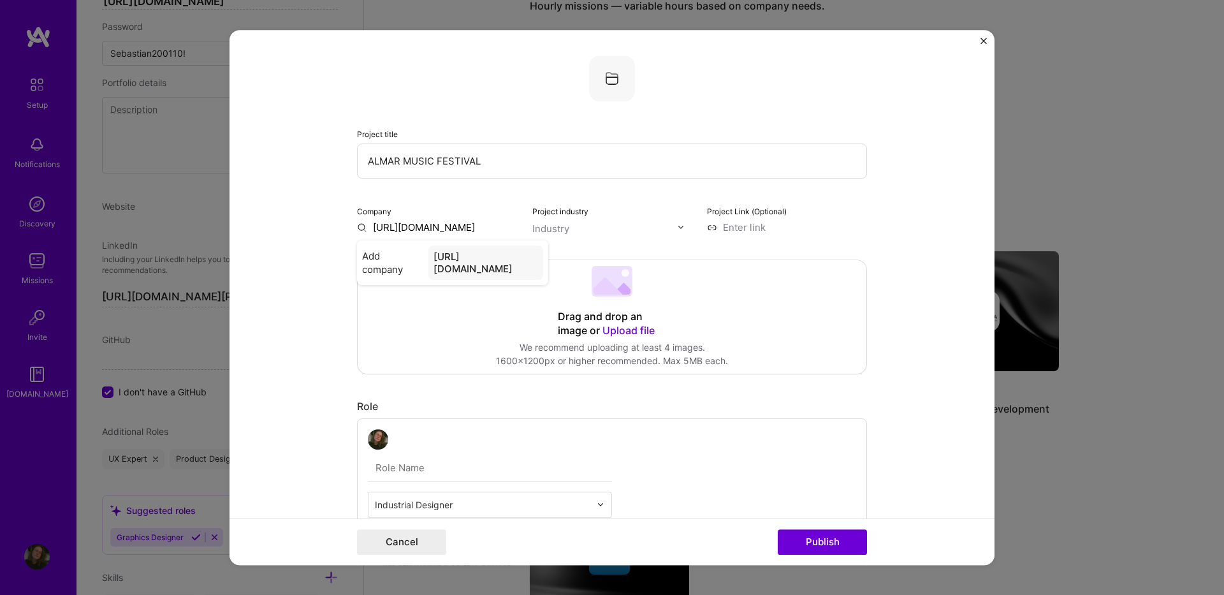
click at [734, 226] on input at bounding box center [787, 227] width 160 height 13
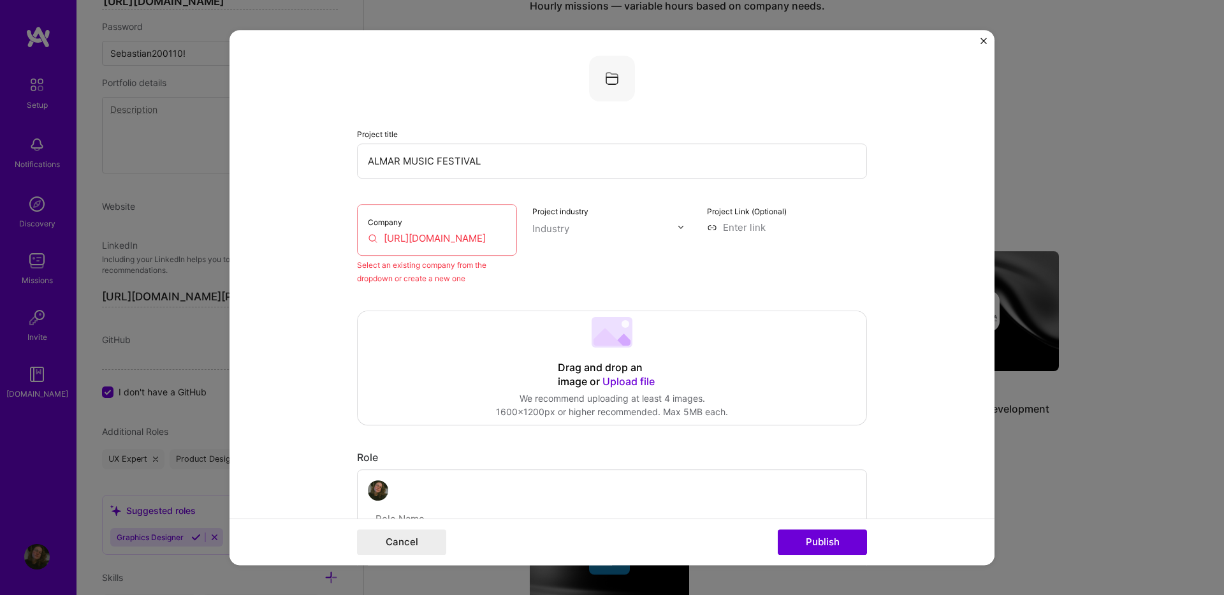
paste input "https://www.almarfest.com/"
type input "https://www.almarfest.com/"
click at [475, 233] on input "https://www.almarfest.com/" at bounding box center [437, 237] width 138 height 13
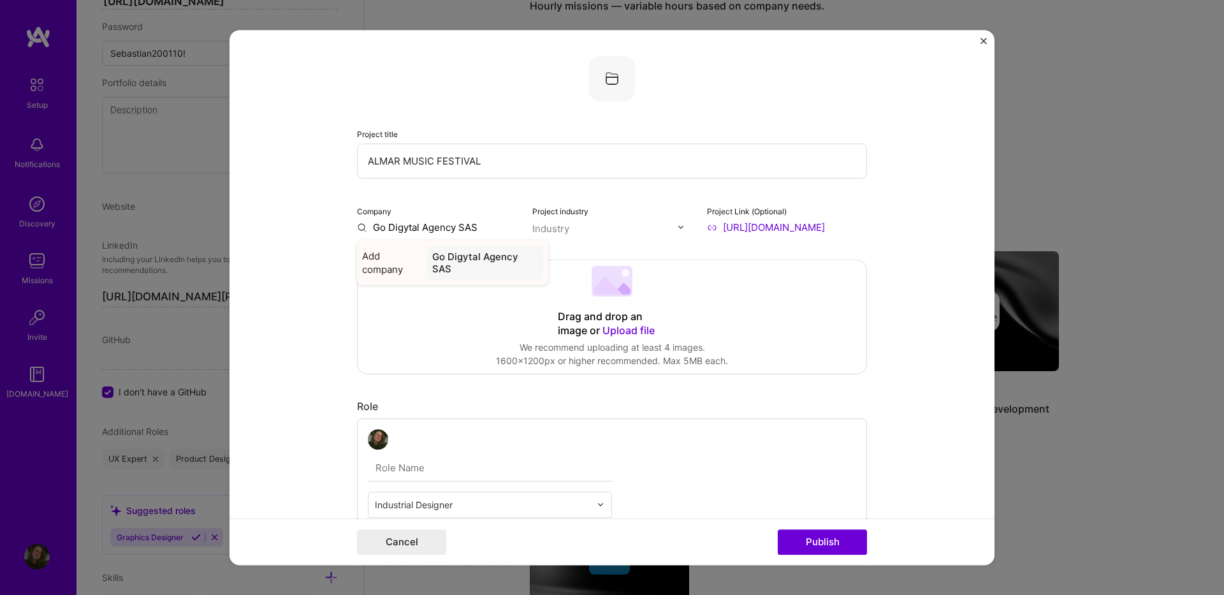
type input "Go Digytal Agency SAS"
click at [463, 254] on div "Go Digytal Agency SAS" at bounding box center [485, 262] width 116 height 34
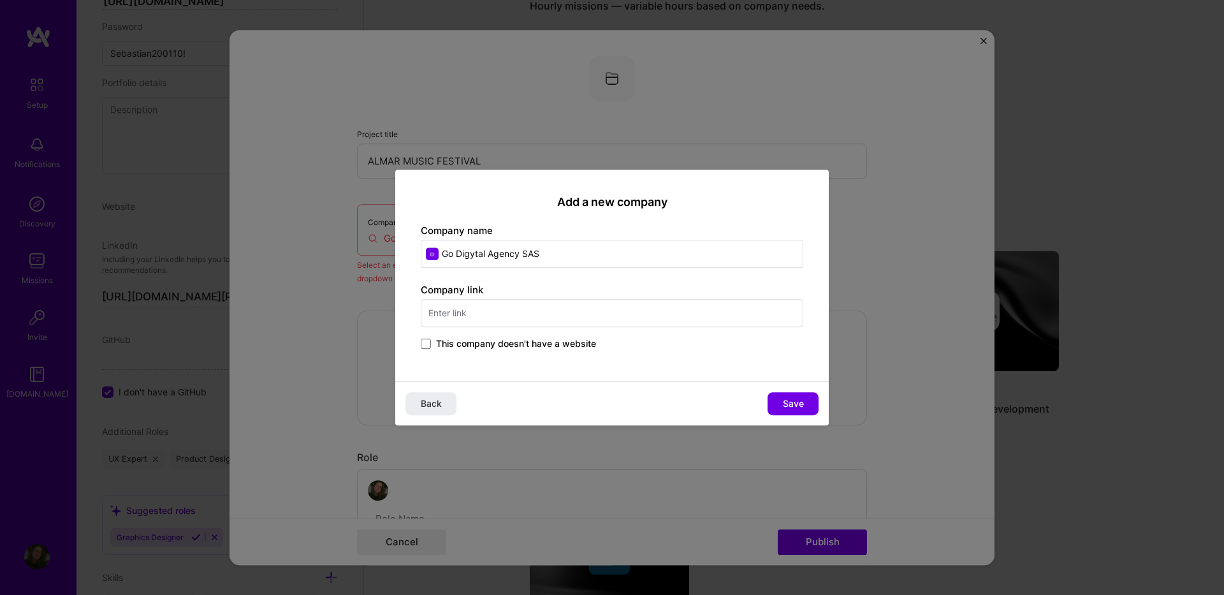
click at [470, 312] on input "text" at bounding box center [612, 313] width 383 height 28
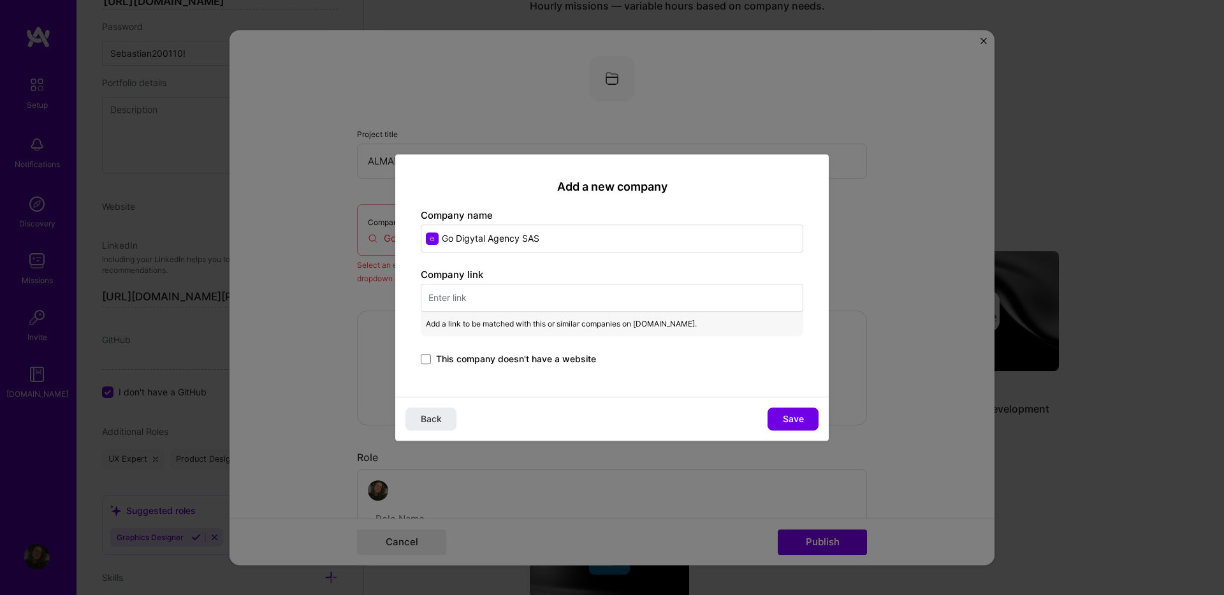
click at [437, 358] on span "This company doesn't have a website" at bounding box center [516, 359] width 160 height 13
click at [0, 0] on input "This company doesn't have a website" at bounding box center [0, 0] width 0 height 0
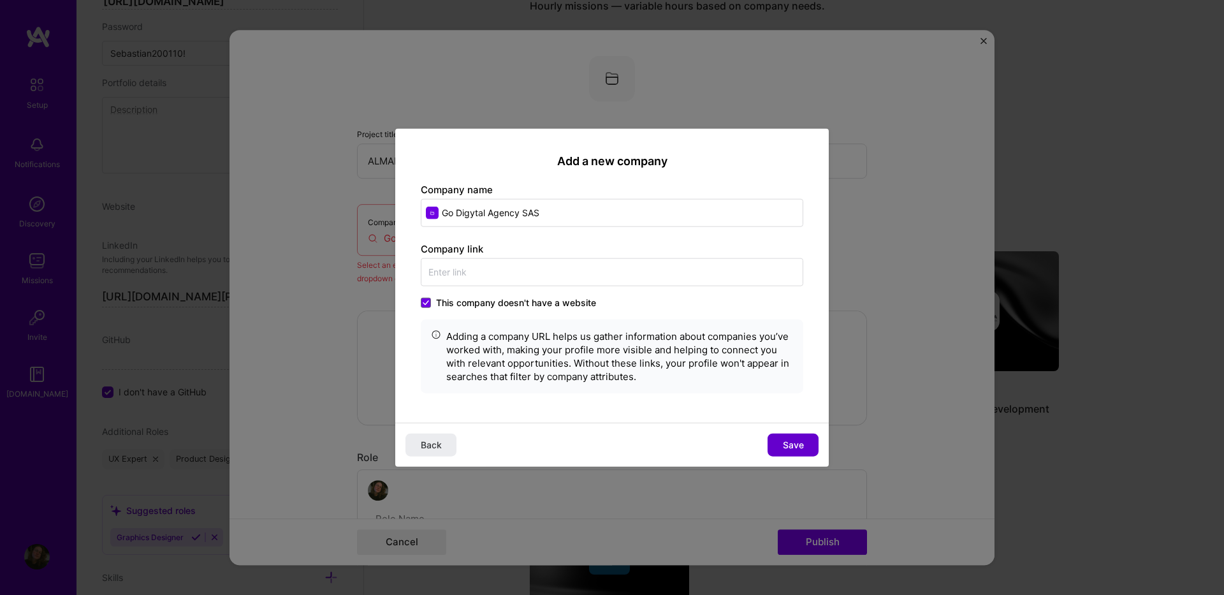
click at [784, 435] on button "Save" at bounding box center [793, 445] width 51 height 23
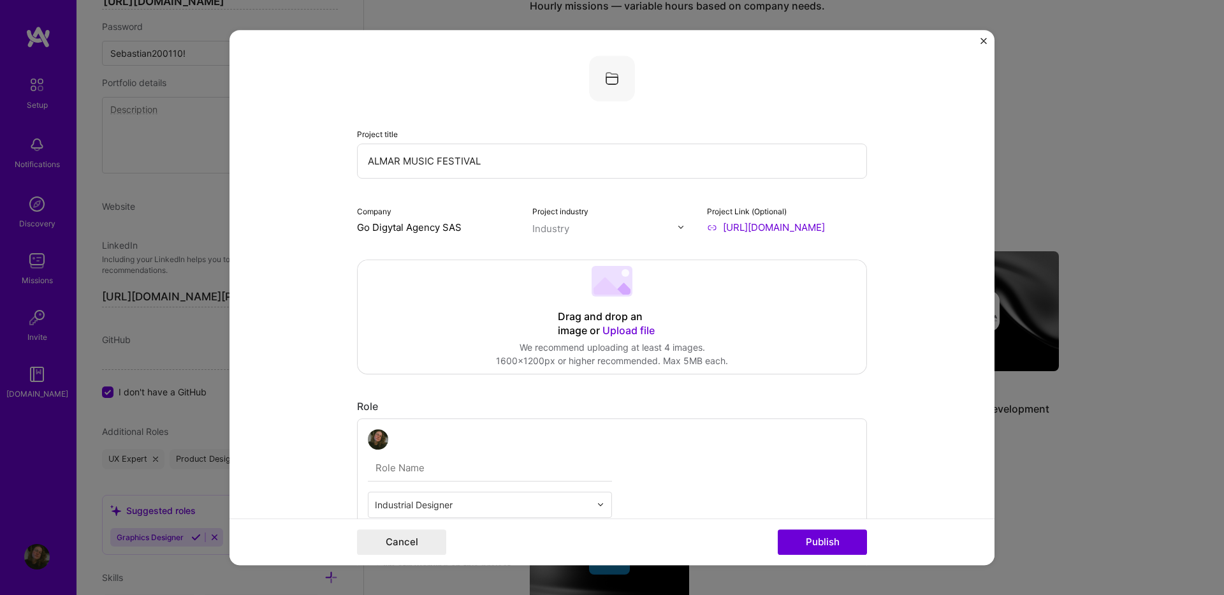
click at [616, 335] on span "Upload file" at bounding box center [628, 330] width 52 height 13
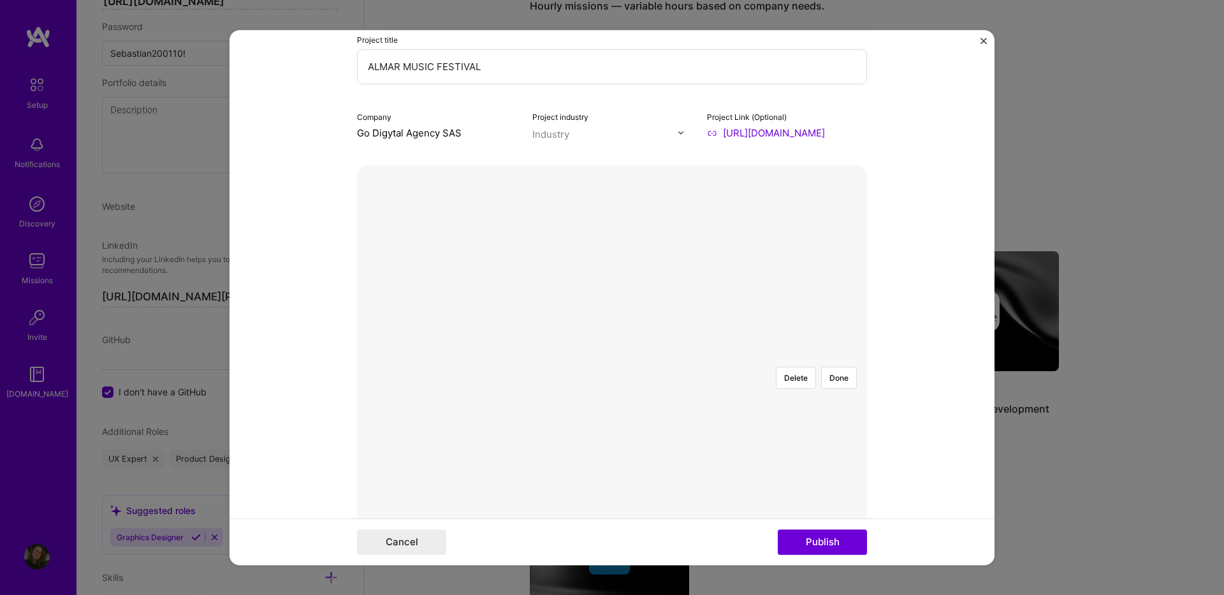
scroll to position [64, 0]
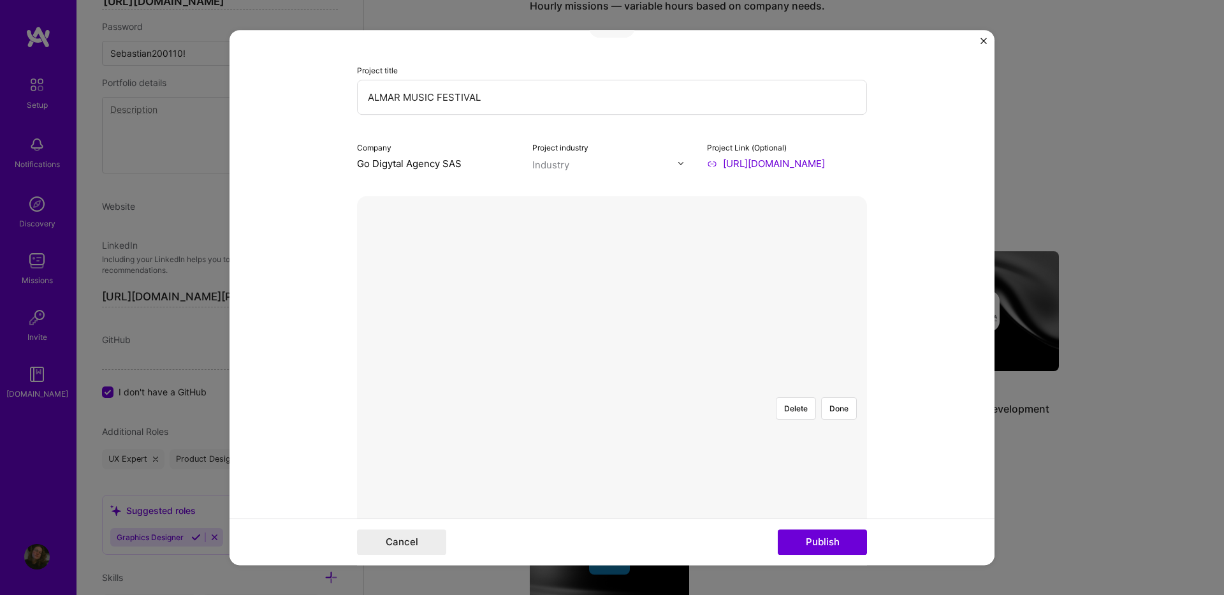
click at [667, 387] on div at bounding box center [803, 530] width 382 height 287
click at [828, 397] on button "Done" at bounding box center [839, 408] width 36 height 22
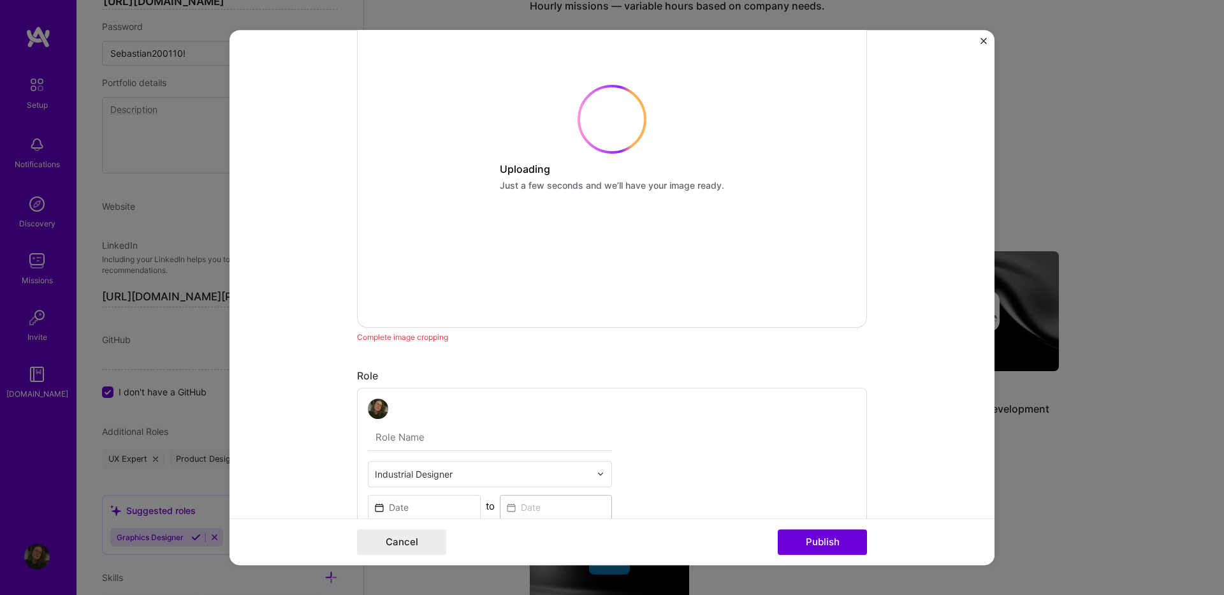
scroll to position [319, 0]
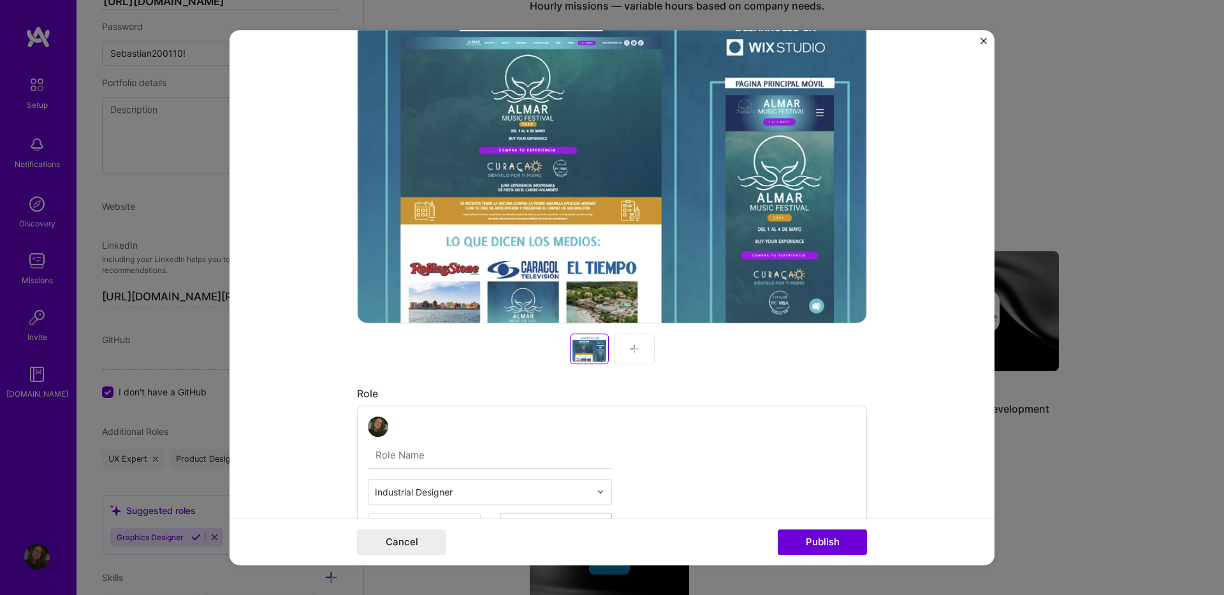
click at [630, 363] on div at bounding box center [634, 348] width 41 height 31
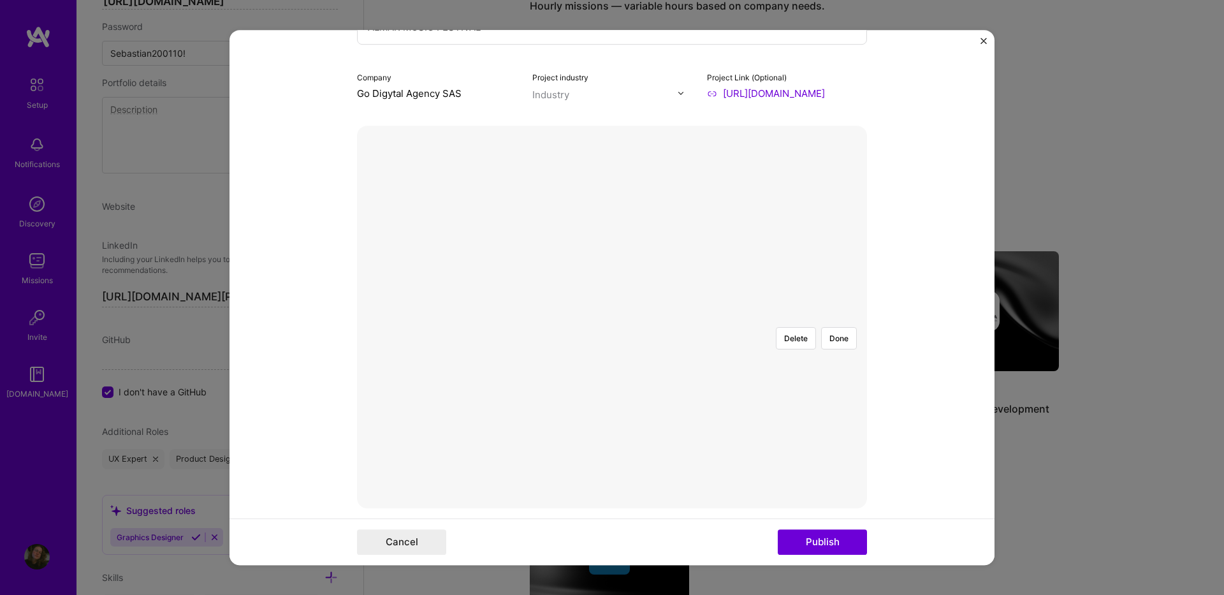
scroll to position [128, 0]
click at [642, 323] on div at bounding box center [803, 467] width 383 height 288
click at [738, 371] on div at bounding box center [774, 445] width 325 height 244
click at [638, 330] on div at bounding box center [800, 452] width 325 height 244
click at [836, 333] on button "Done" at bounding box center [839, 344] width 36 height 22
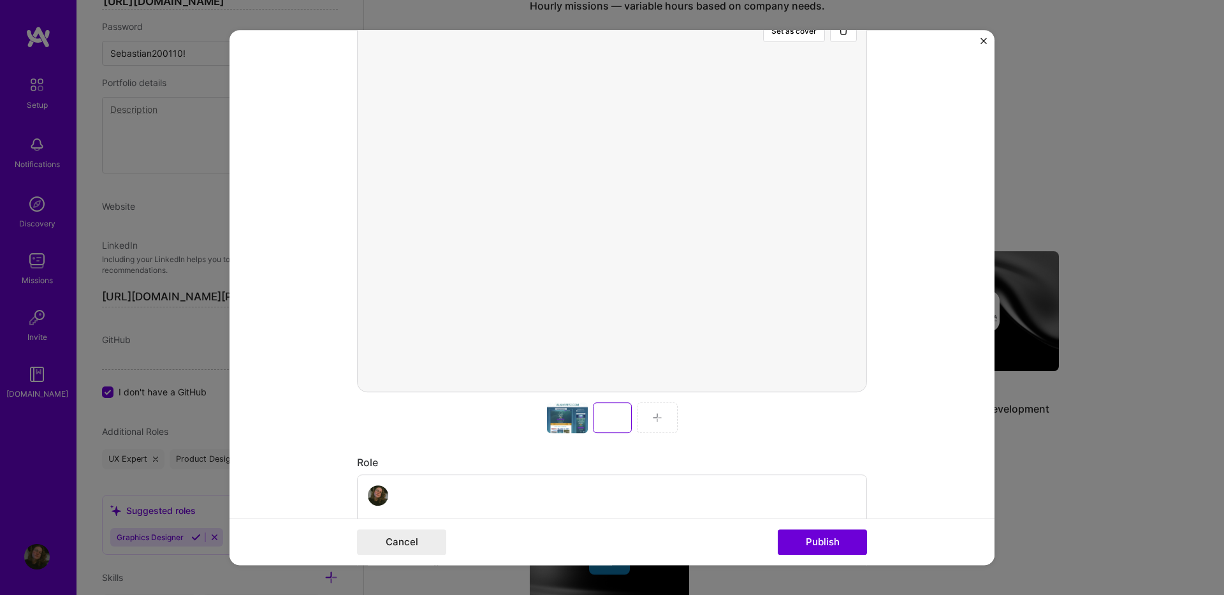
scroll to position [255, 0]
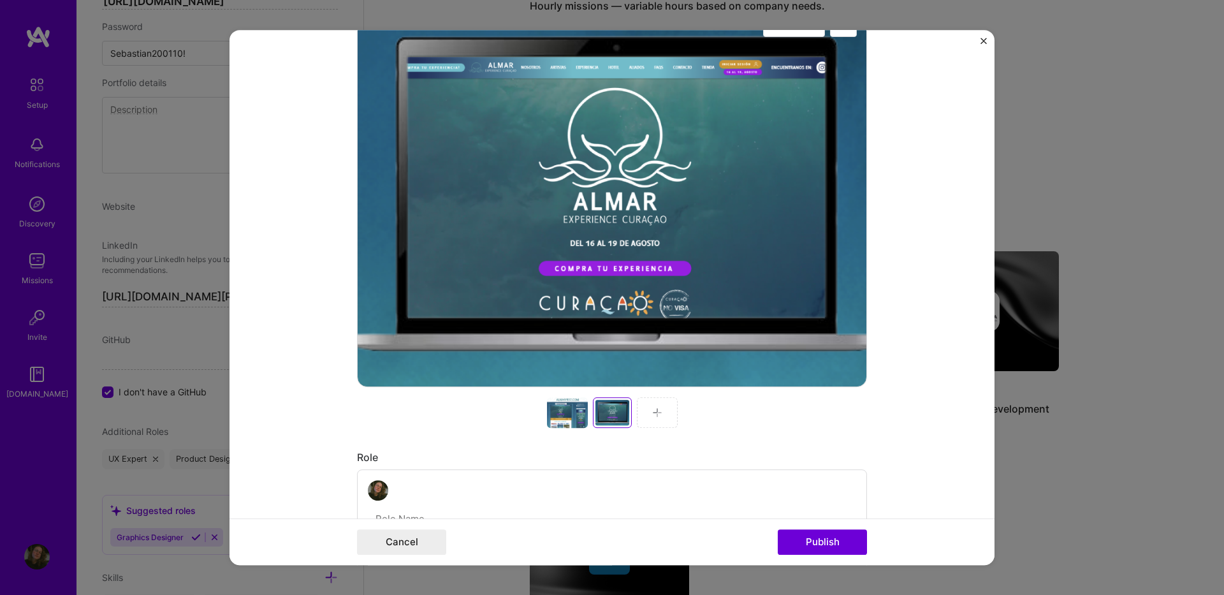
click at [658, 415] on div at bounding box center [657, 412] width 41 height 31
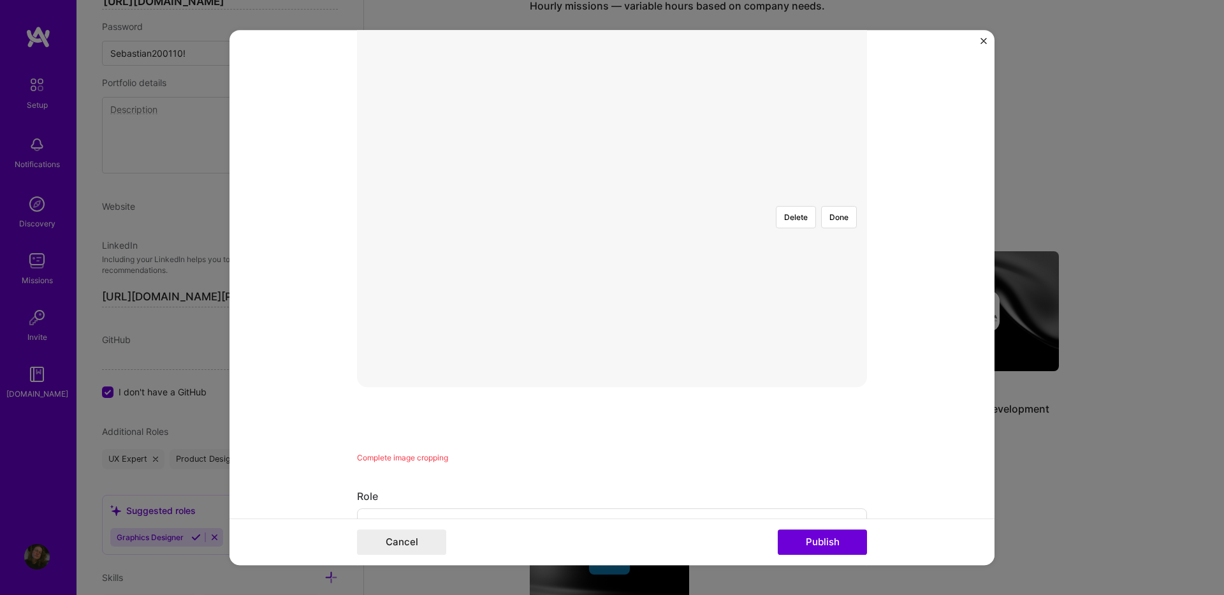
click at [634, 360] on div at bounding box center [803, 435] width 383 height 288
click at [935, 186] on form "Project title ALMAR MUSIC FESTIVAL Company Go Digytal Agency SAS Project indust…" at bounding box center [612, 298] width 765 height 536
click at [801, 333] on button "Delete" at bounding box center [796, 344] width 40 height 22
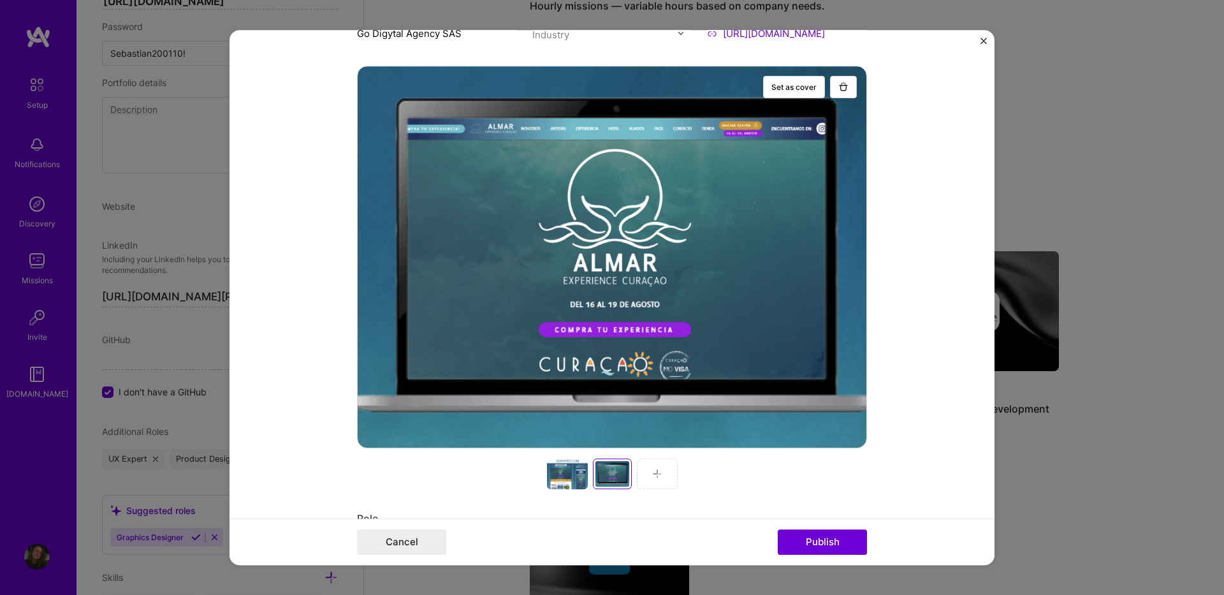
scroll to position [255, 0]
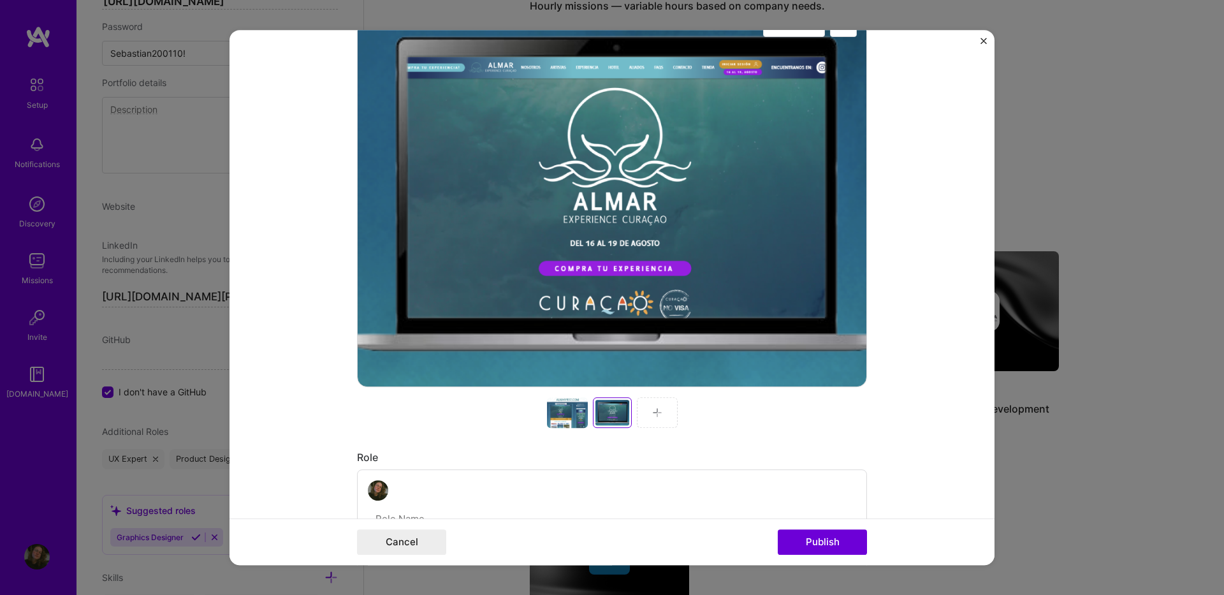
click at [654, 414] on img at bounding box center [657, 412] width 10 height 10
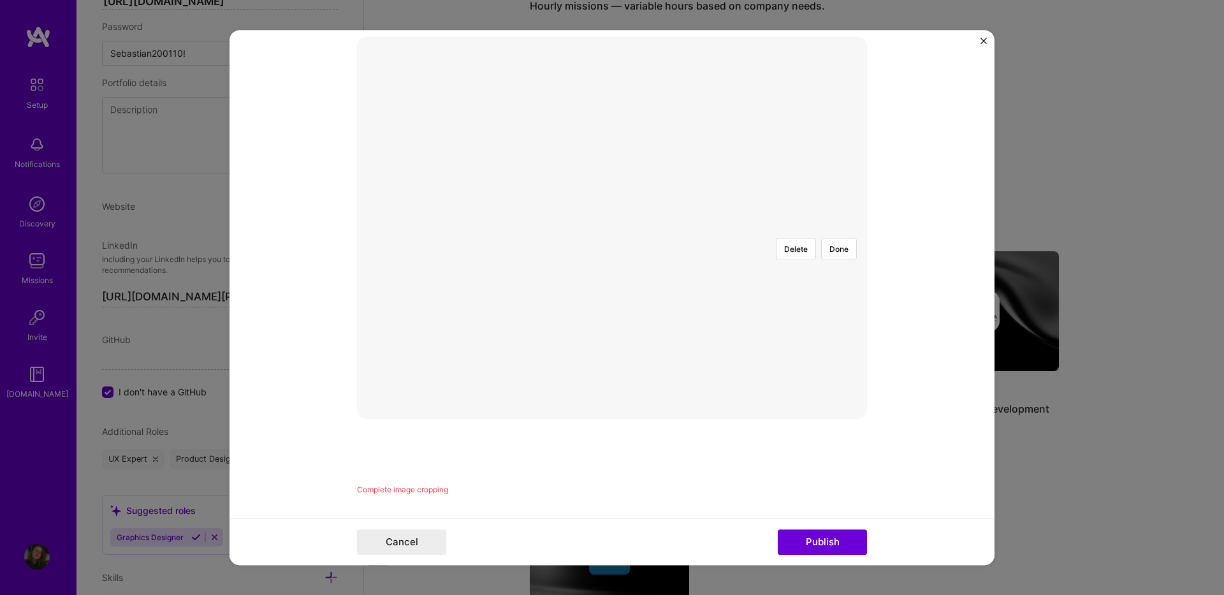
scroll to position [128, 0]
click at [735, 323] on div at bounding box center [833, 489] width 443 height 333
click at [927, 374] on form "Project title ALMAR MUSIC FESTIVAL Company Go Digytal Agency SAS Project indust…" at bounding box center [612, 298] width 765 height 536
click at [829, 333] on button "Done" at bounding box center [839, 344] width 36 height 22
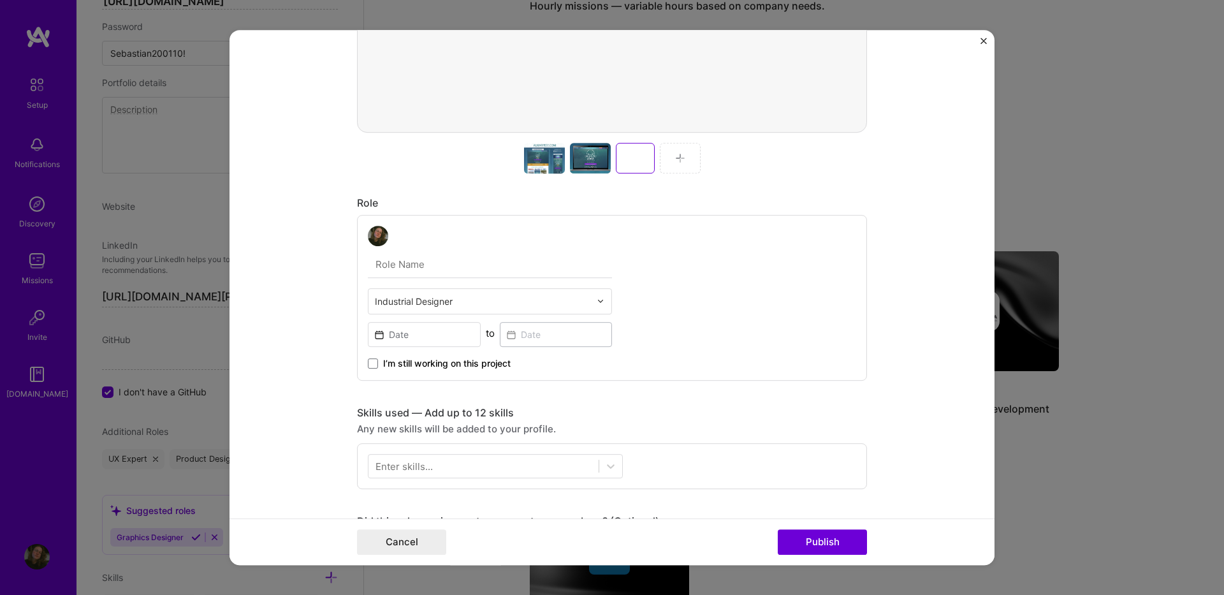
scroll to position [510, 0]
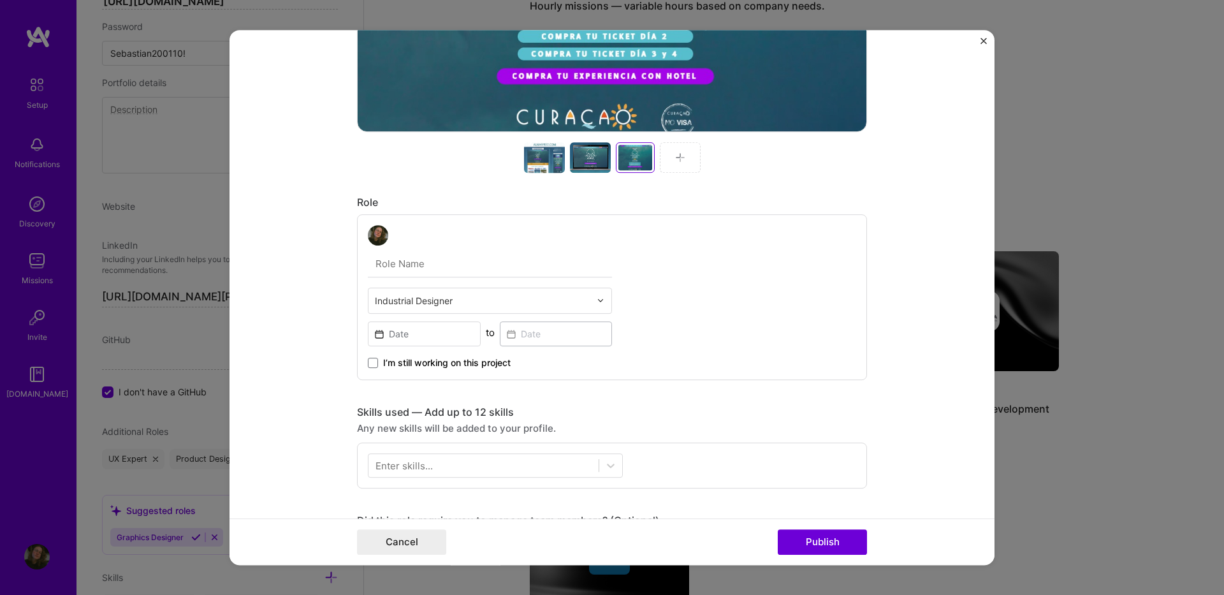
click at [420, 264] on input "text" at bounding box center [490, 264] width 244 height 27
type input "3D Audiovisual Director"
click at [418, 333] on input at bounding box center [424, 333] width 113 height 25
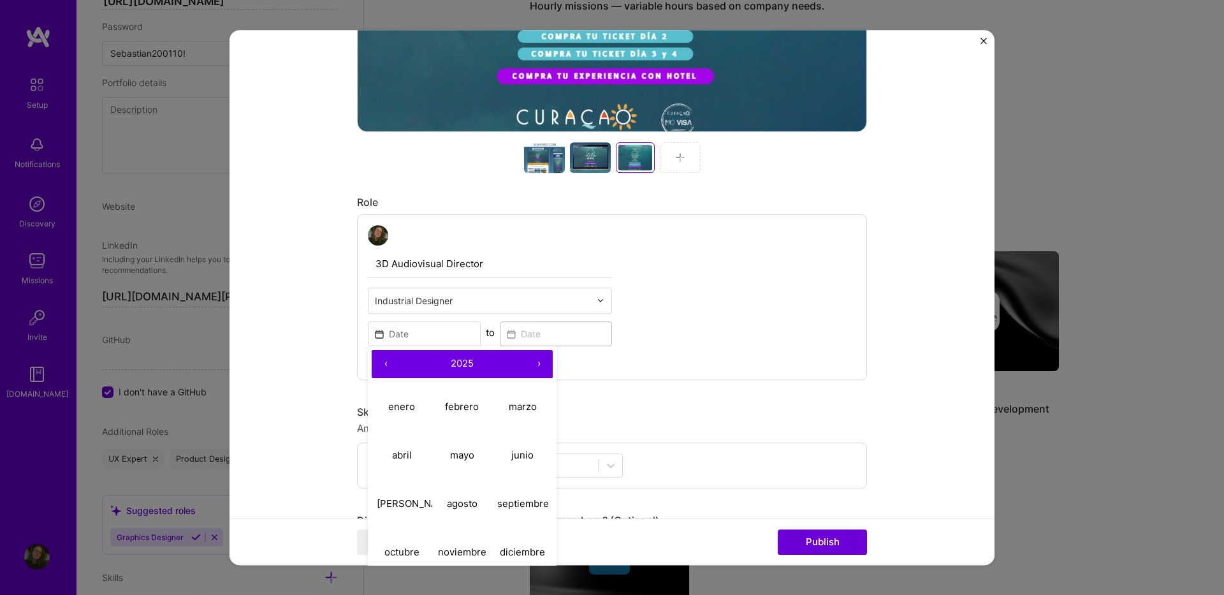
click at [377, 362] on button "‹" at bounding box center [386, 364] width 28 height 28
click at [465, 462] on button "mayo" at bounding box center [462, 455] width 61 height 48
type input "May, 2024"
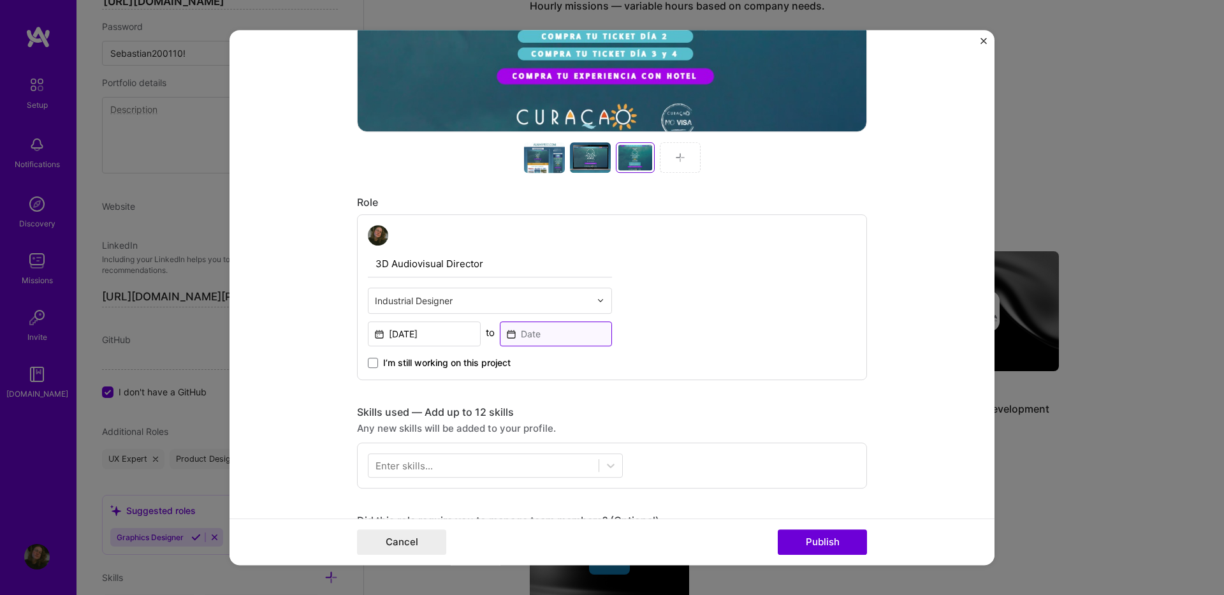
click at [518, 335] on input at bounding box center [556, 333] width 113 height 25
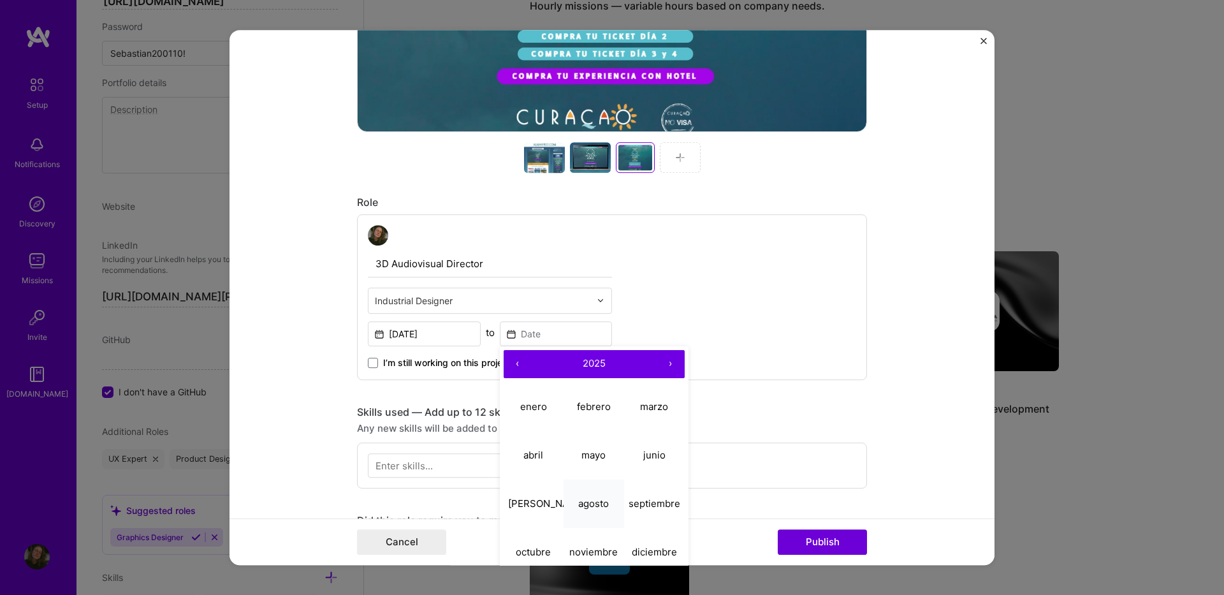
click at [587, 495] on button "agosto" at bounding box center [594, 503] width 61 height 48
type input "[DATE]"
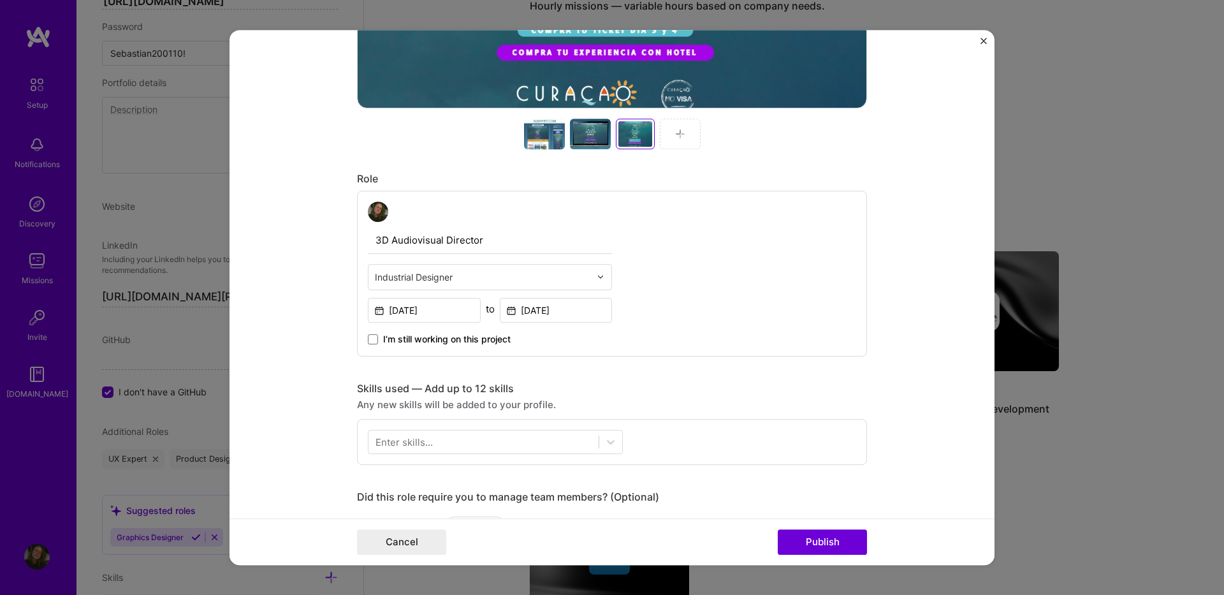
scroll to position [638, 0]
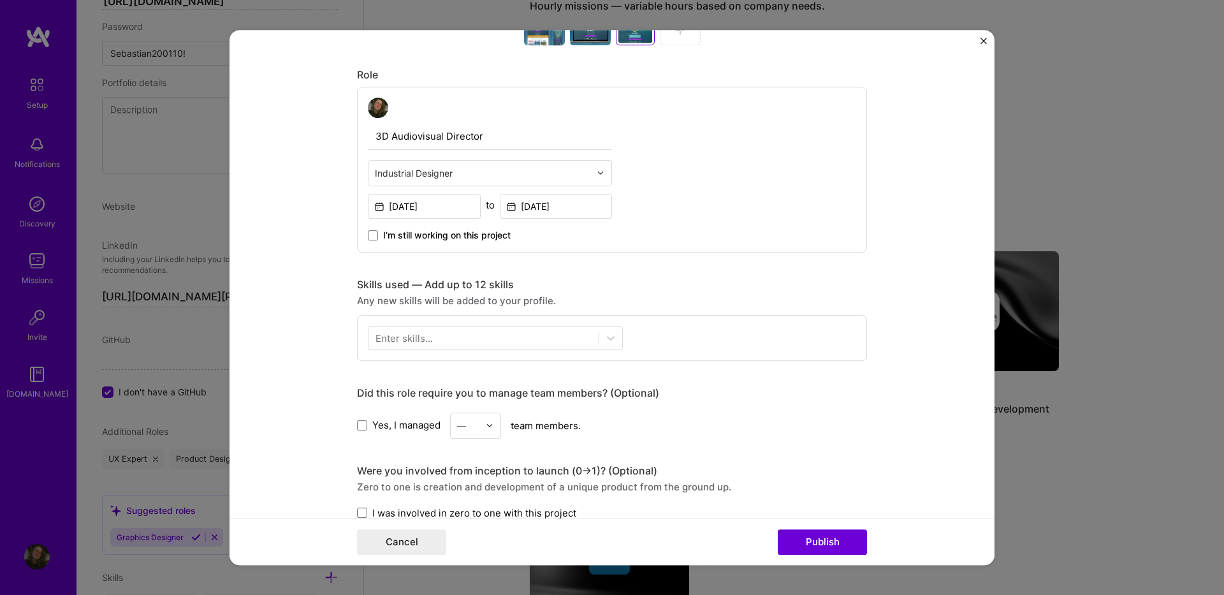
click at [424, 337] on div "Enter skills..." at bounding box center [404, 337] width 57 height 13
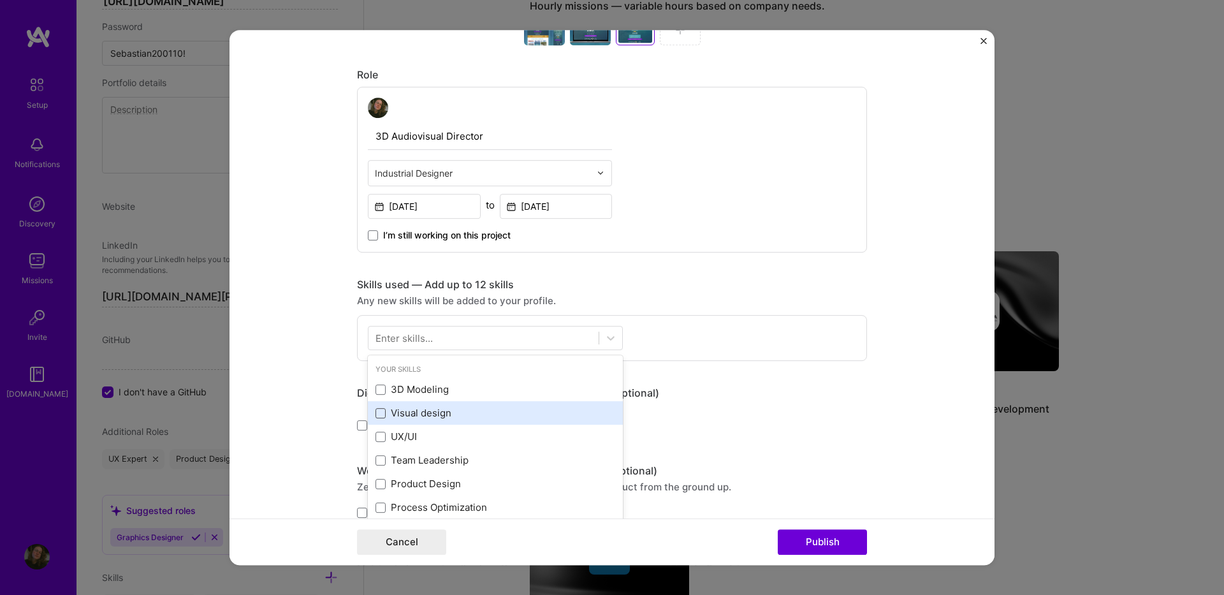
click at [379, 412] on span at bounding box center [381, 413] width 10 height 10
click at [0, 0] on input "checkbox" at bounding box center [0, 0] width 0 height 0
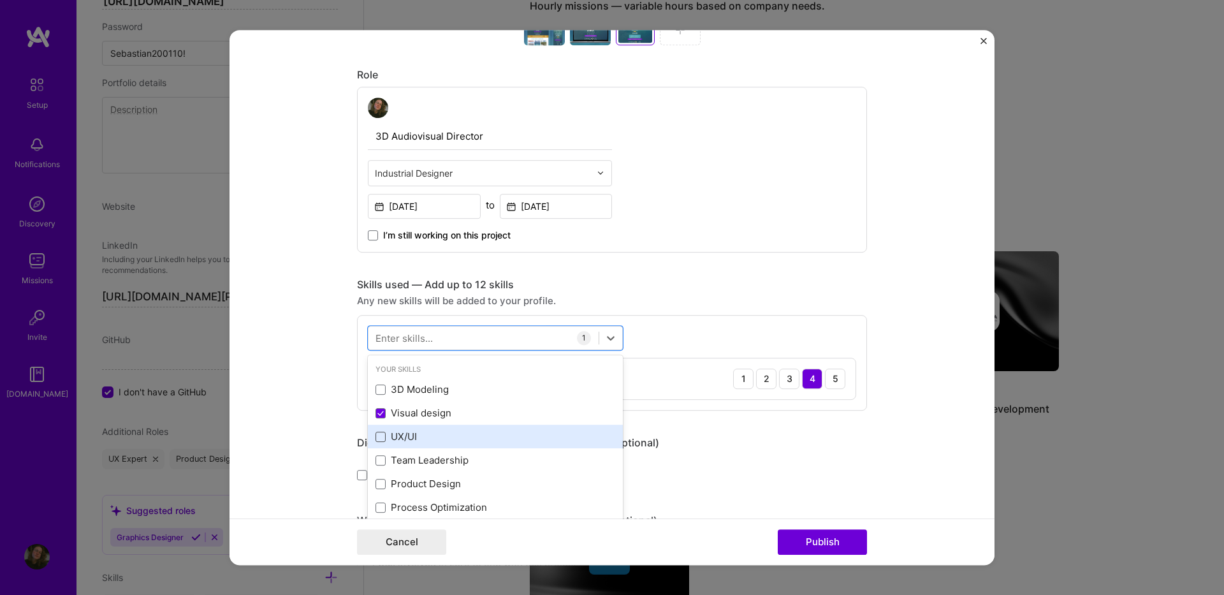
click at [376, 440] on span at bounding box center [381, 437] width 10 height 10
click at [0, 0] on input "checkbox" at bounding box center [0, 0] width 0 height 0
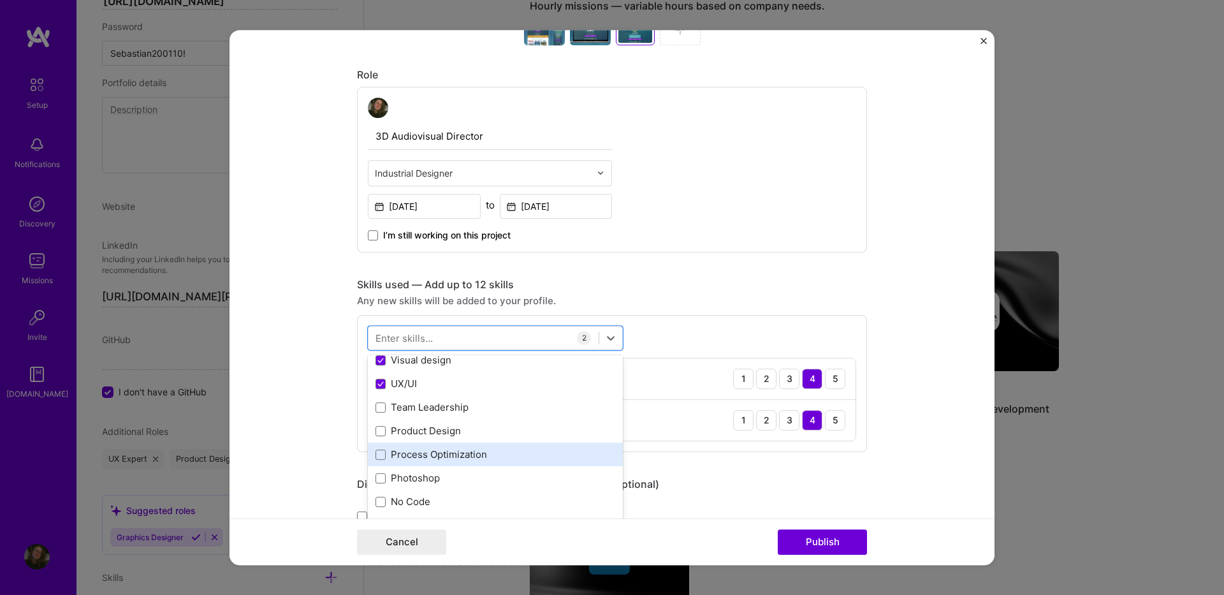
scroll to position [64, 0]
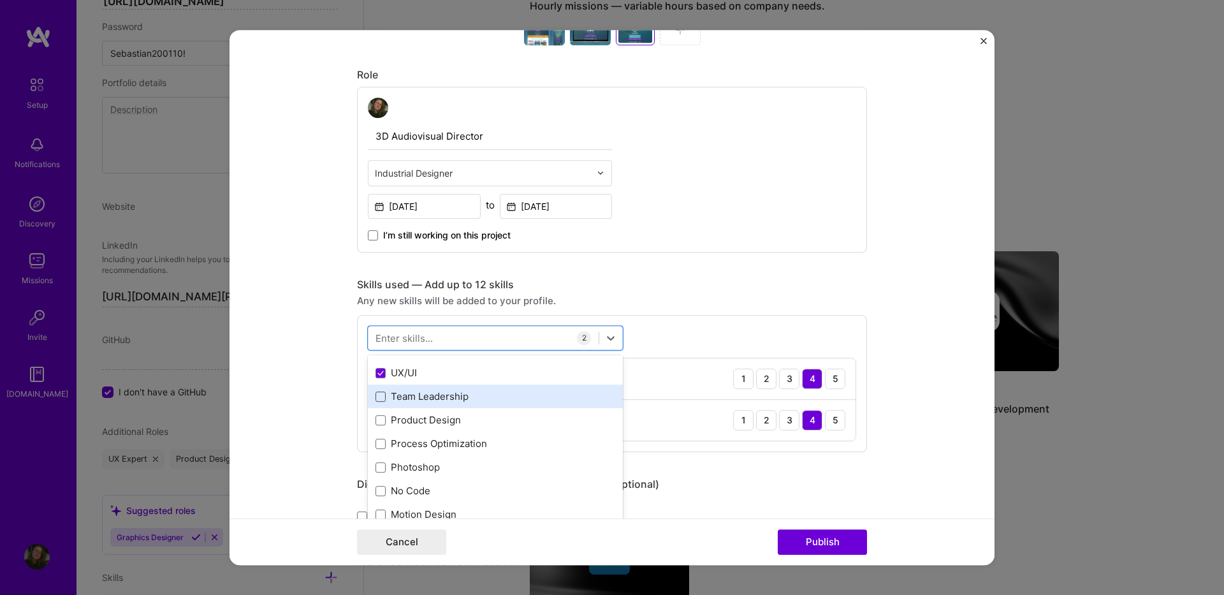
click at [376, 397] on span at bounding box center [381, 396] width 10 height 10
click at [0, 0] on input "checkbox" at bounding box center [0, 0] width 0 height 0
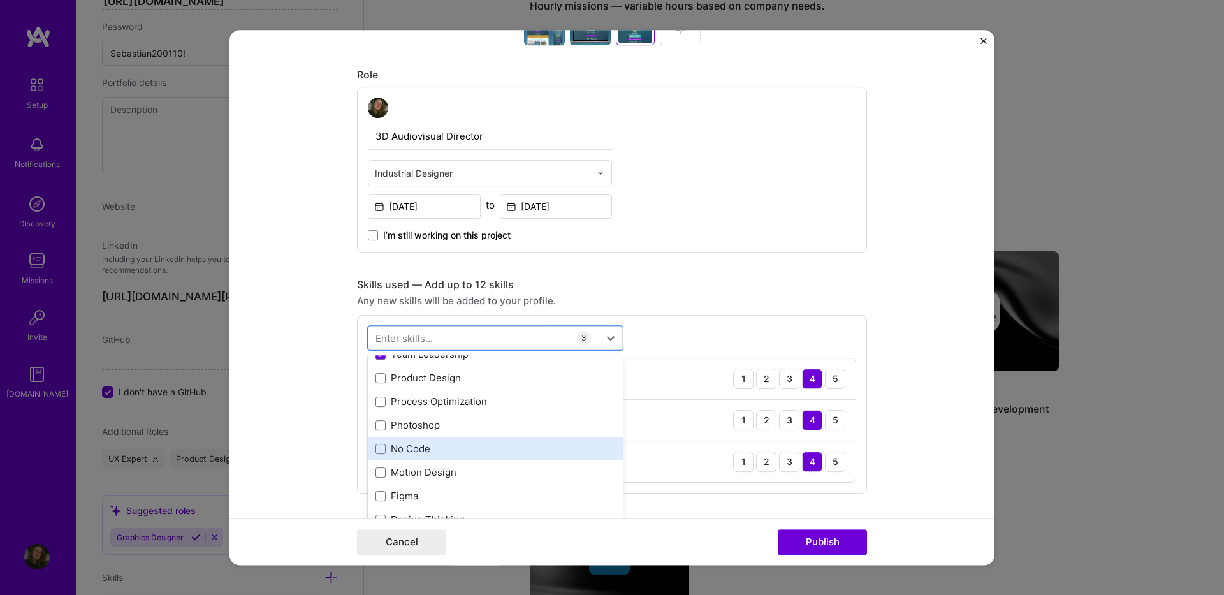
scroll to position [128, 0]
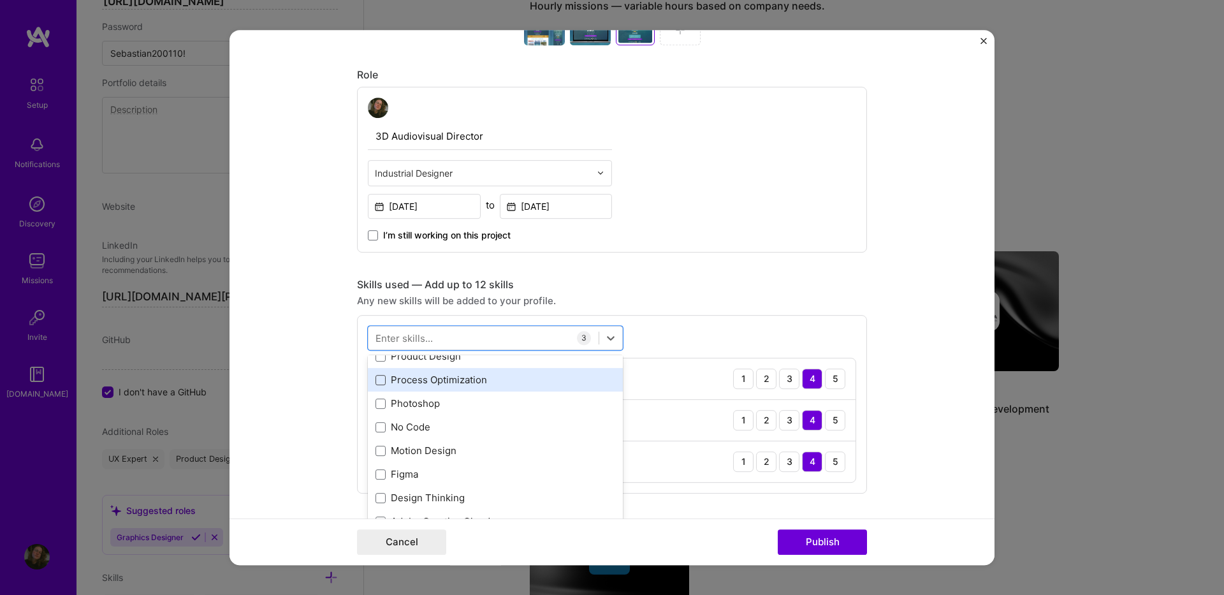
click at [376, 378] on span at bounding box center [381, 380] width 10 height 10
click at [0, 0] on input "checkbox" at bounding box center [0, 0] width 0 height 0
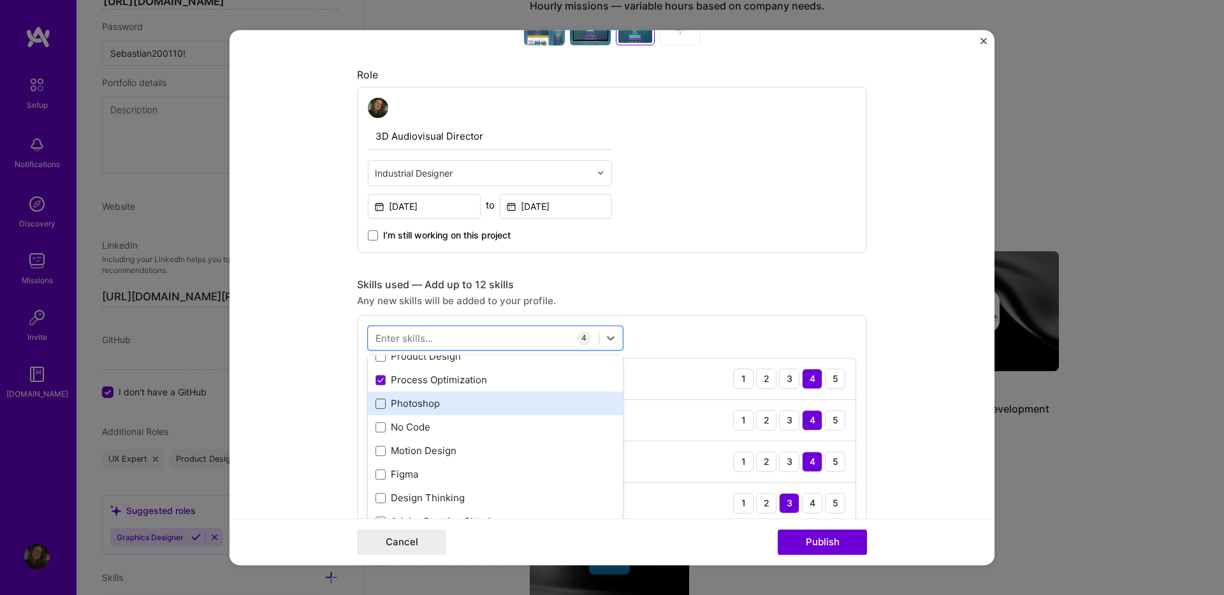
click at [379, 403] on span at bounding box center [381, 403] width 10 height 10
click at [0, 0] on input "checkbox" at bounding box center [0, 0] width 0 height 0
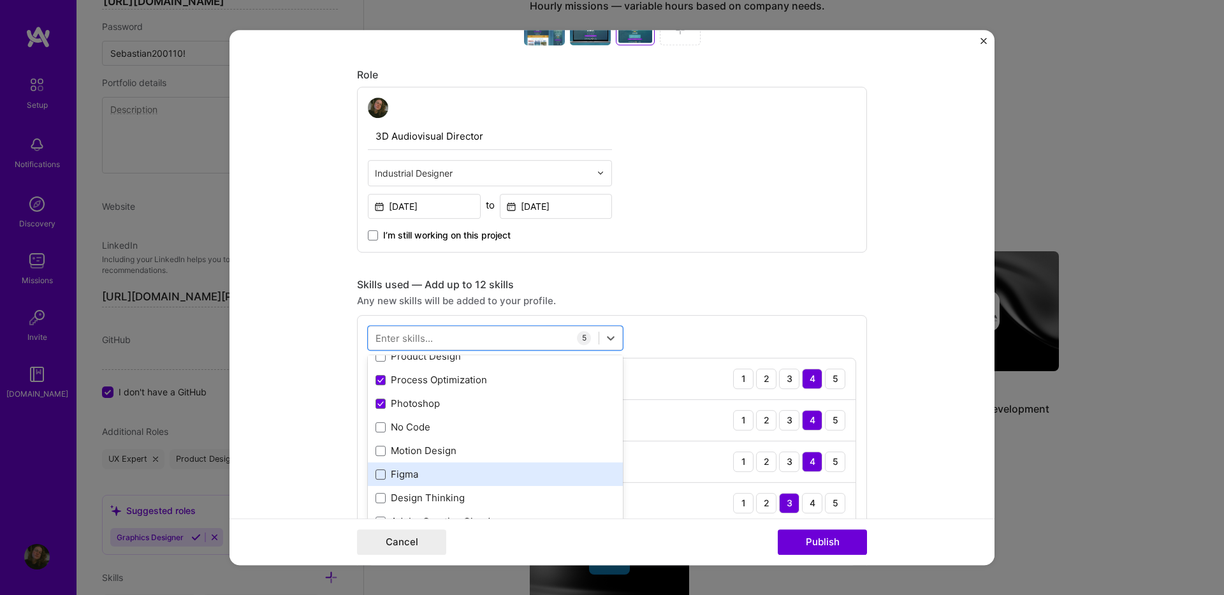
scroll to position [191, 0]
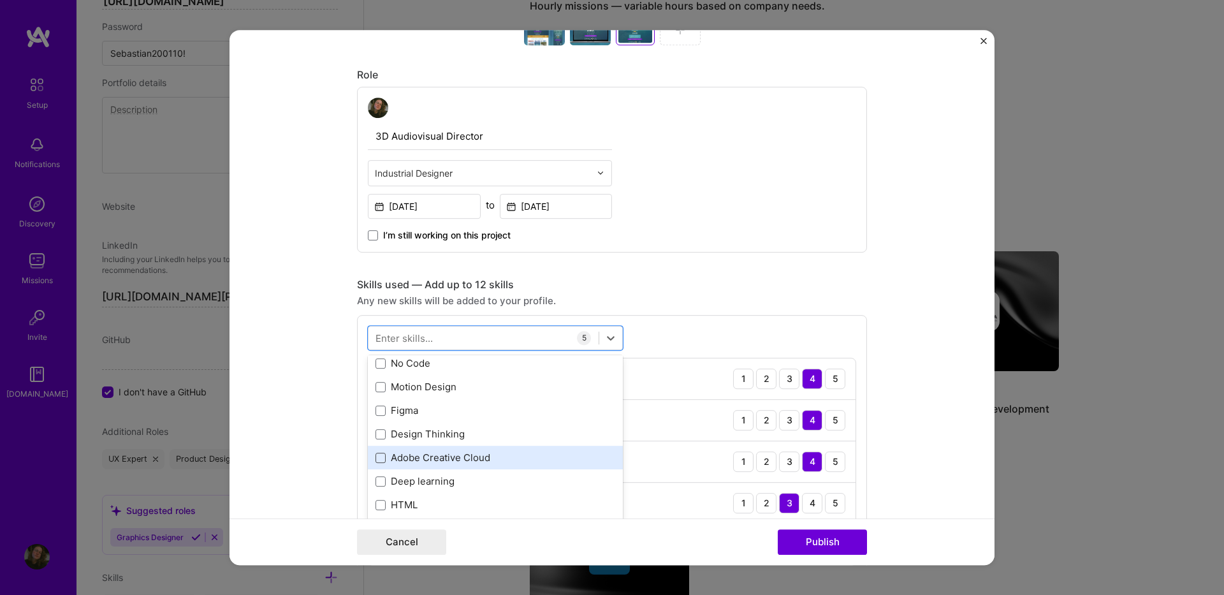
click at [377, 458] on span at bounding box center [381, 458] width 10 height 10
click at [0, 0] on input "checkbox" at bounding box center [0, 0] width 0 height 0
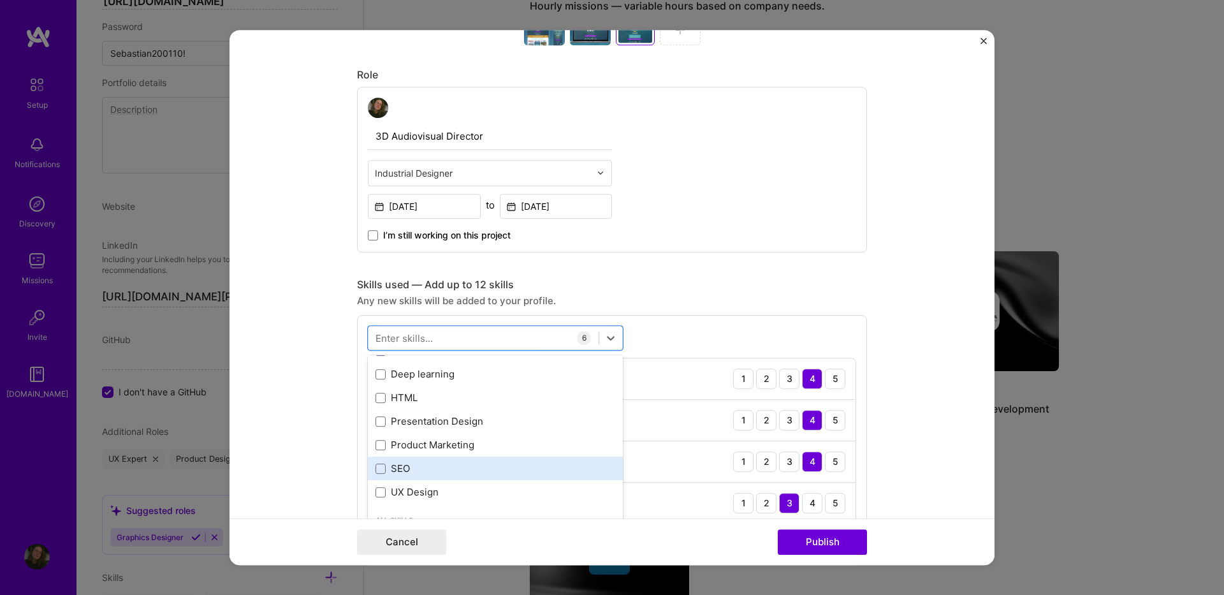
scroll to position [319, 0]
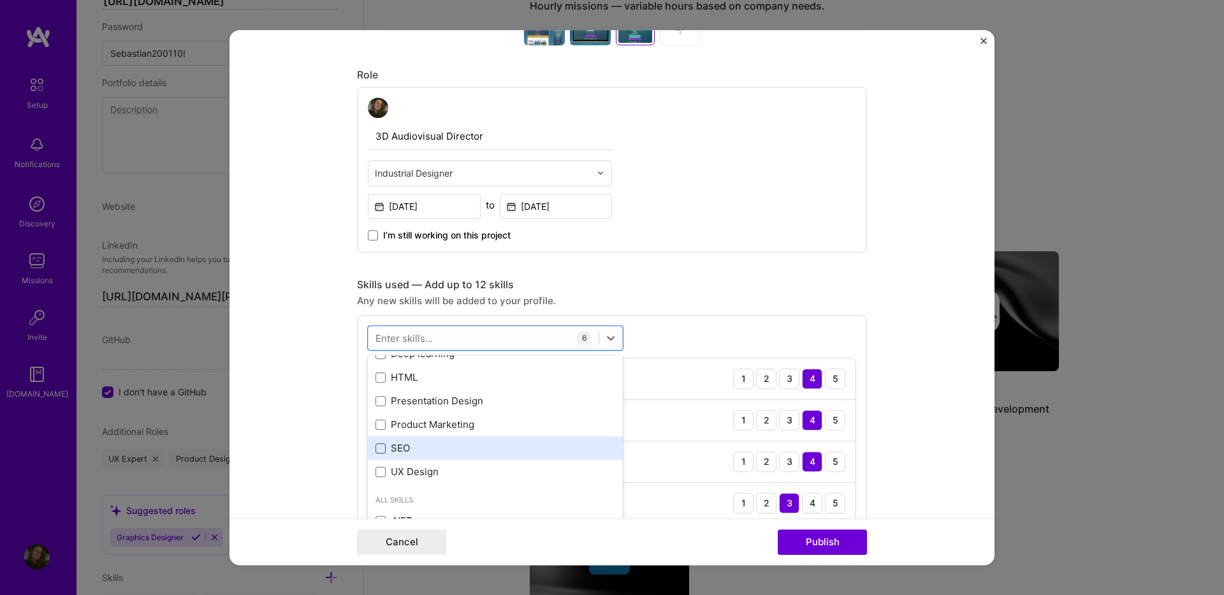
click at [377, 446] on span at bounding box center [381, 448] width 10 height 10
click at [0, 0] on input "checkbox" at bounding box center [0, 0] width 0 height 0
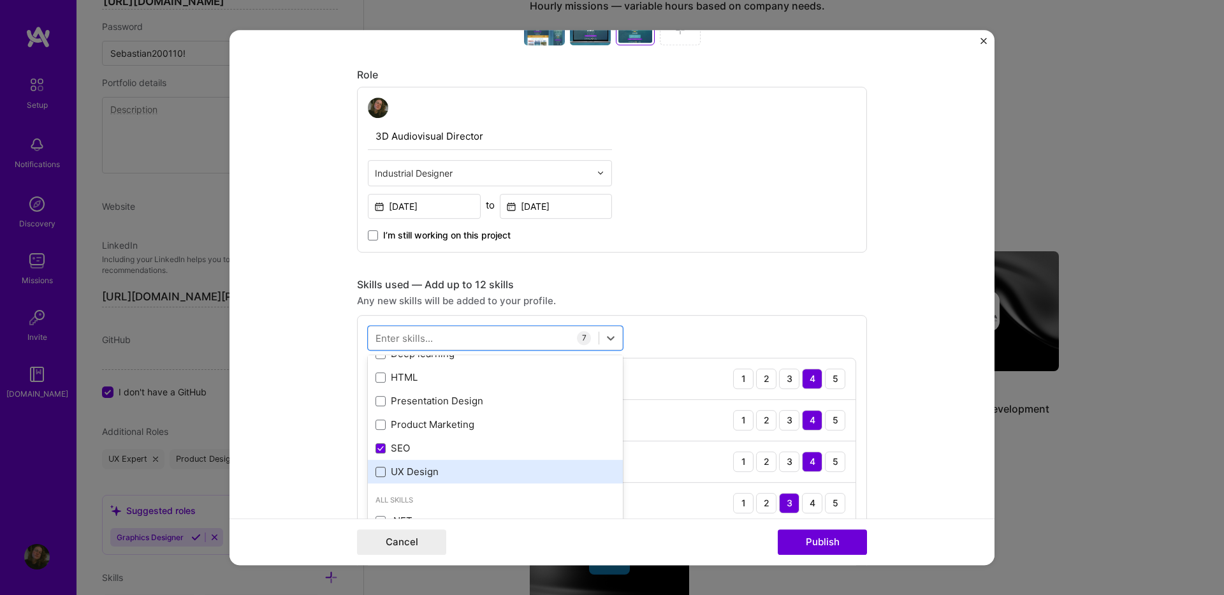
click at [379, 470] on span at bounding box center [381, 472] width 10 height 10
click at [0, 0] on input "checkbox" at bounding box center [0, 0] width 0 height 0
click at [887, 344] on form "Project title ALMAR MUSIC FESTIVAL Company Go Digytal Agency SAS Project indust…" at bounding box center [612, 298] width 765 height 536
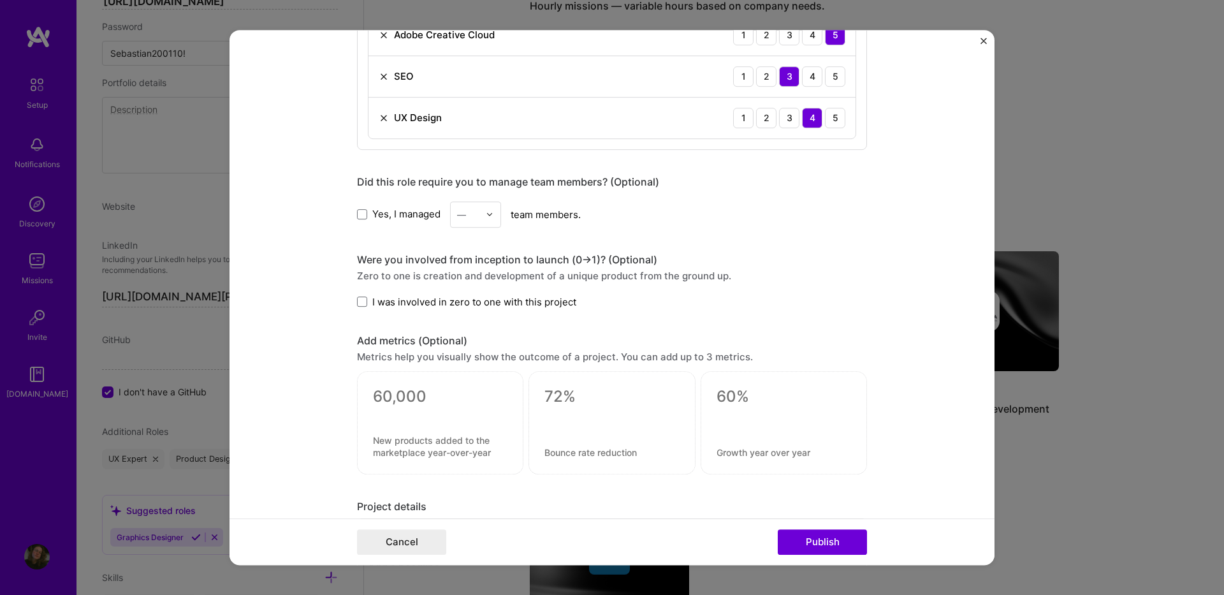
scroll to position [1148, 0]
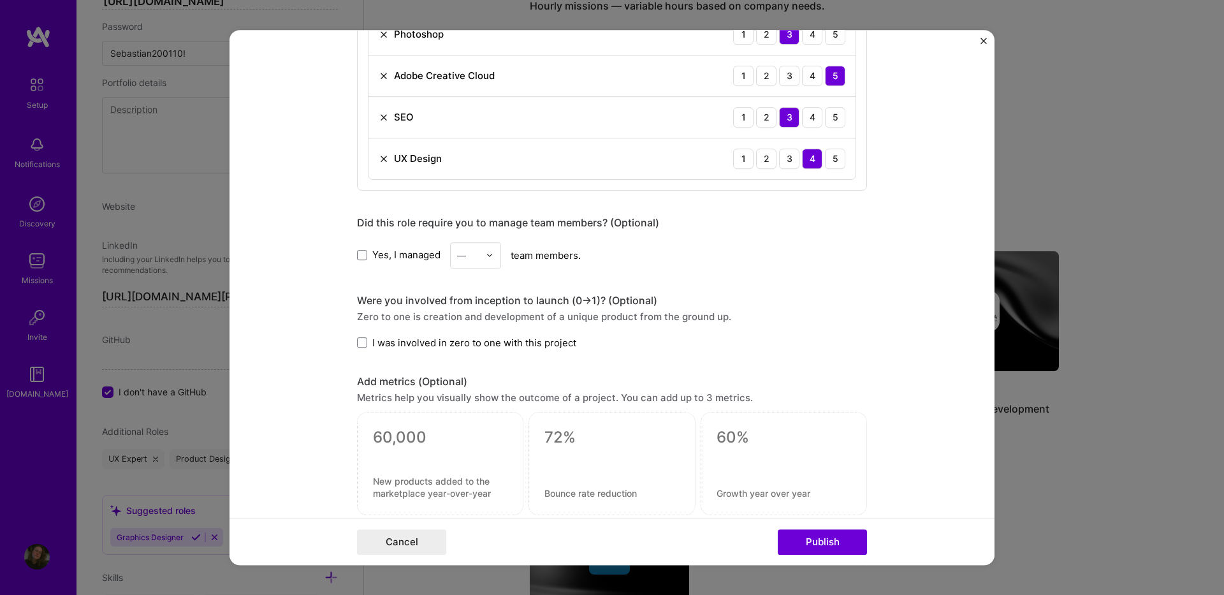
drag, startPoint x: 378, startPoint y: 252, endPoint x: 470, endPoint y: 254, distance: 92.5
click at [380, 252] on span "Yes, I managed" at bounding box center [406, 254] width 68 height 13
click at [0, 0] on input "Yes, I managed" at bounding box center [0, 0] width 0 height 0
click at [474, 253] on input "text" at bounding box center [468, 255] width 22 height 13
click at [457, 307] on div "2" at bounding box center [475, 313] width 43 height 24
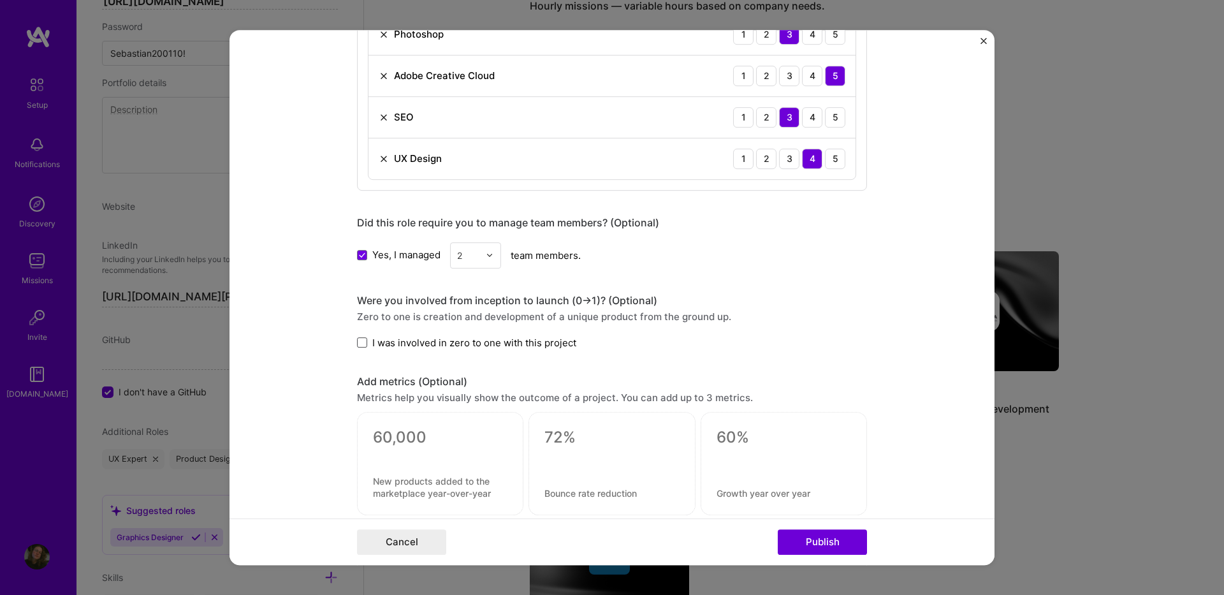
click at [360, 342] on span at bounding box center [362, 342] width 10 height 10
click at [0, 0] on input "I was involved in zero to one with this project" at bounding box center [0, 0] width 0 height 0
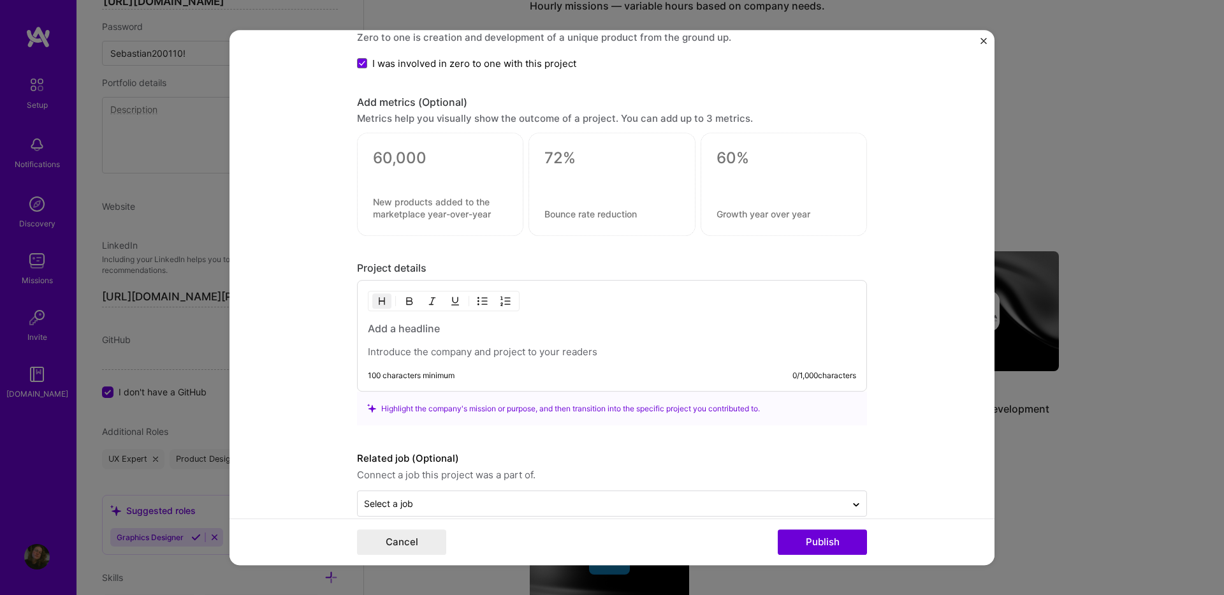
scroll to position [1448, 0]
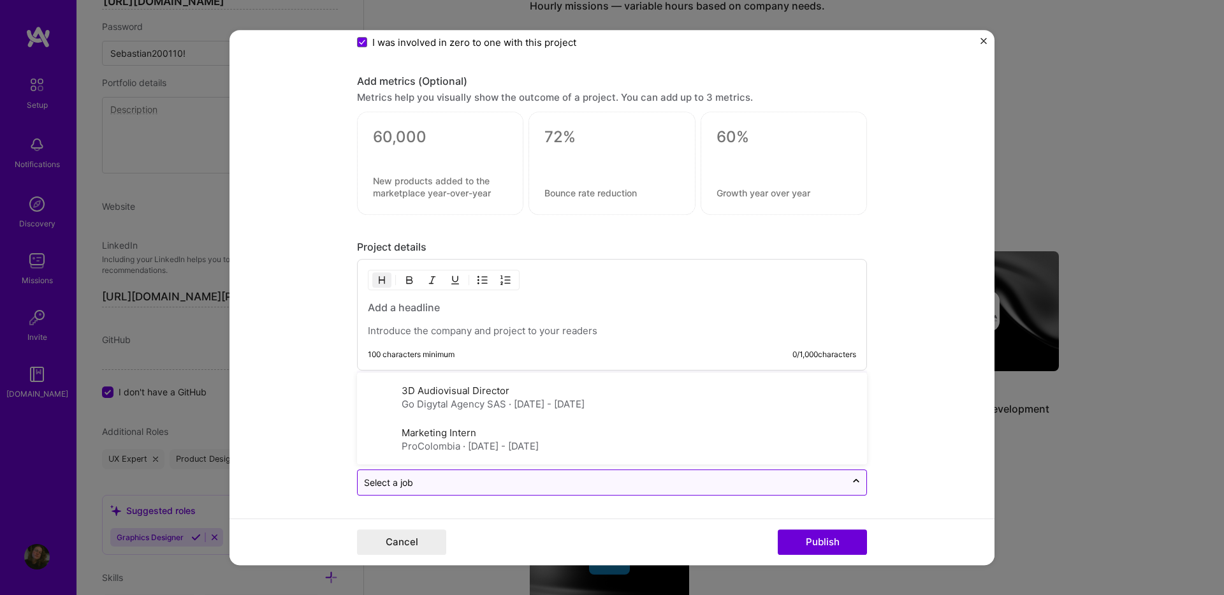
click at [419, 472] on div "Select a job" at bounding box center [602, 482] width 488 height 25
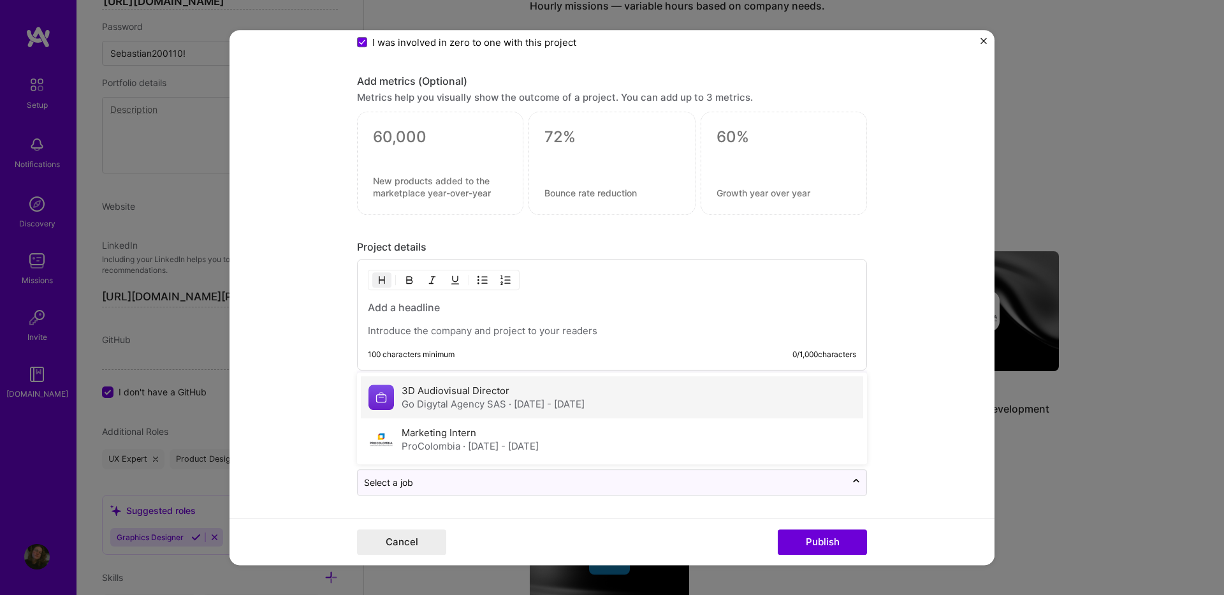
click at [425, 413] on div "3D Audiovisual Director Go Digytal Agency SAS · Apr 2023 - Jul 2025" at bounding box center [612, 397] width 502 height 42
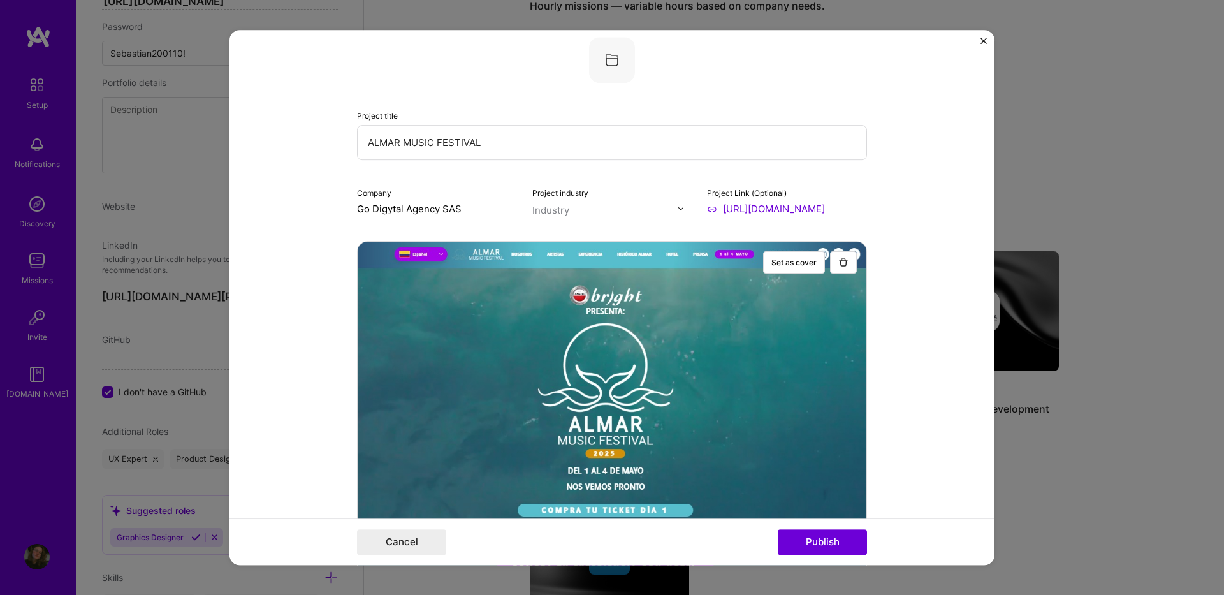
scroll to position [0, 0]
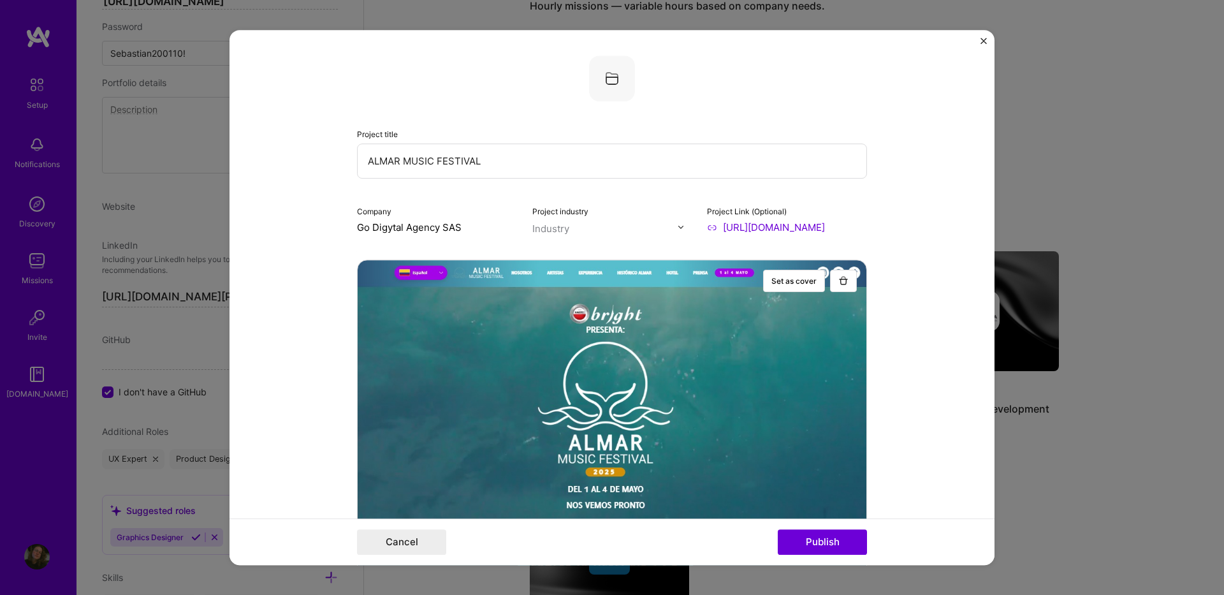
click at [616, 226] on input "text" at bounding box center [604, 228] width 145 height 13
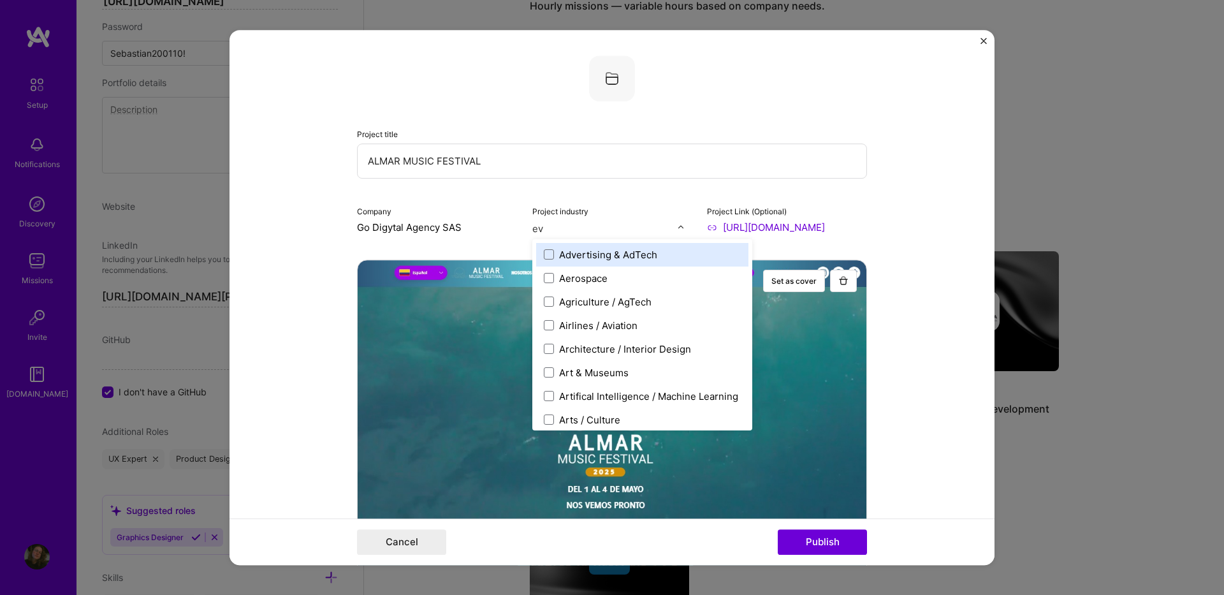
type input "eve"
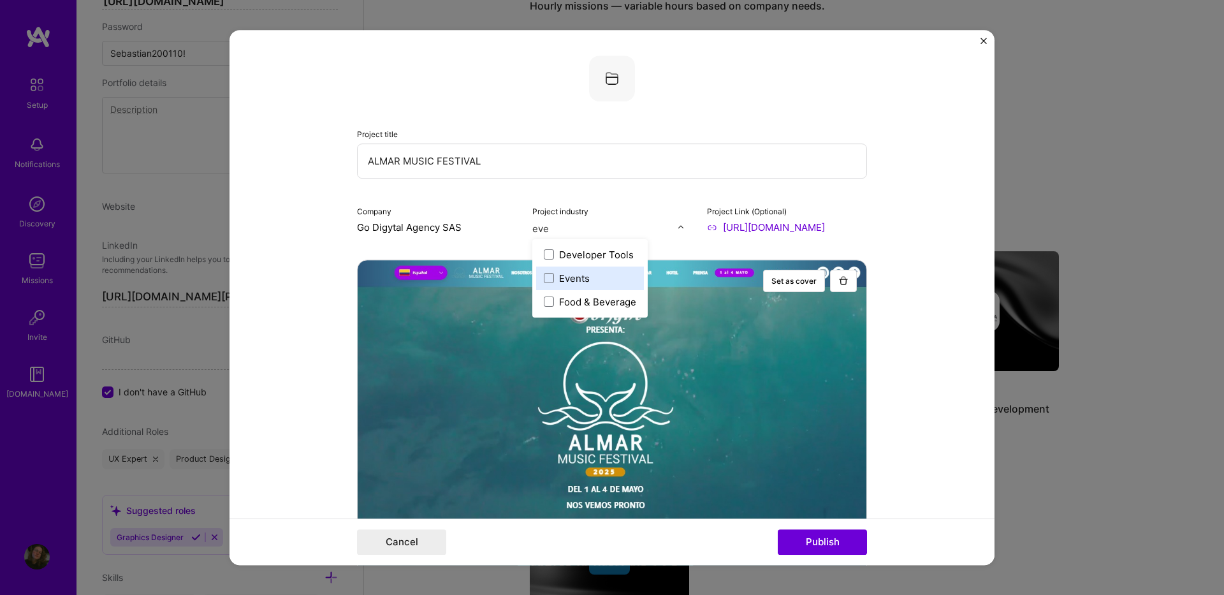
click at [562, 277] on div "Events" at bounding box center [574, 278] width 31 height 13
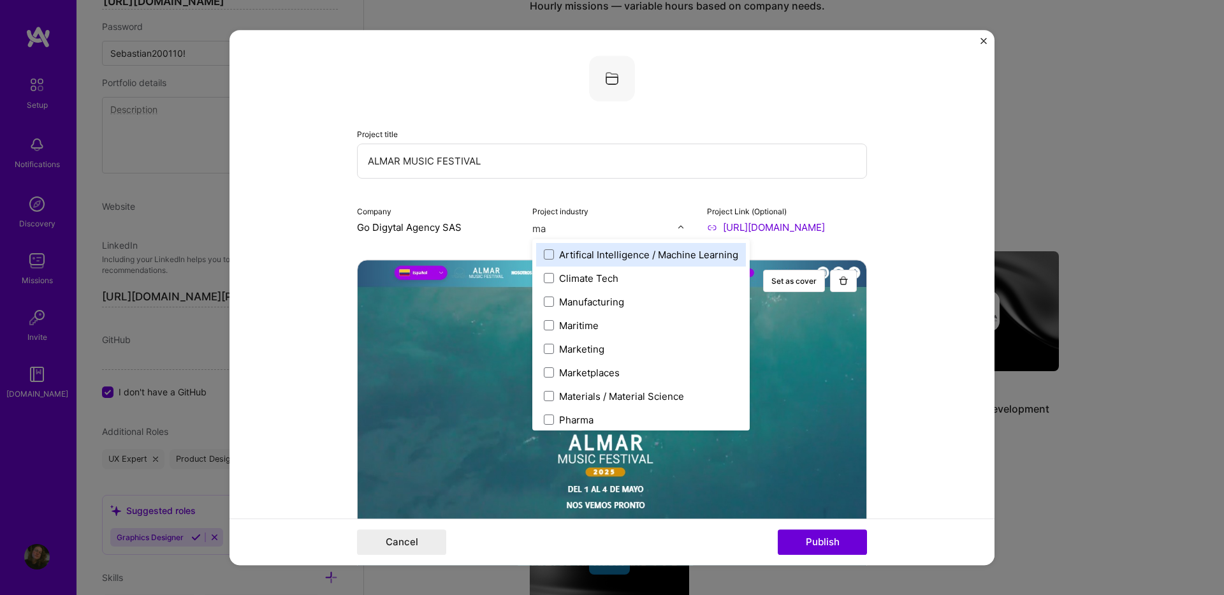
type input "mar"
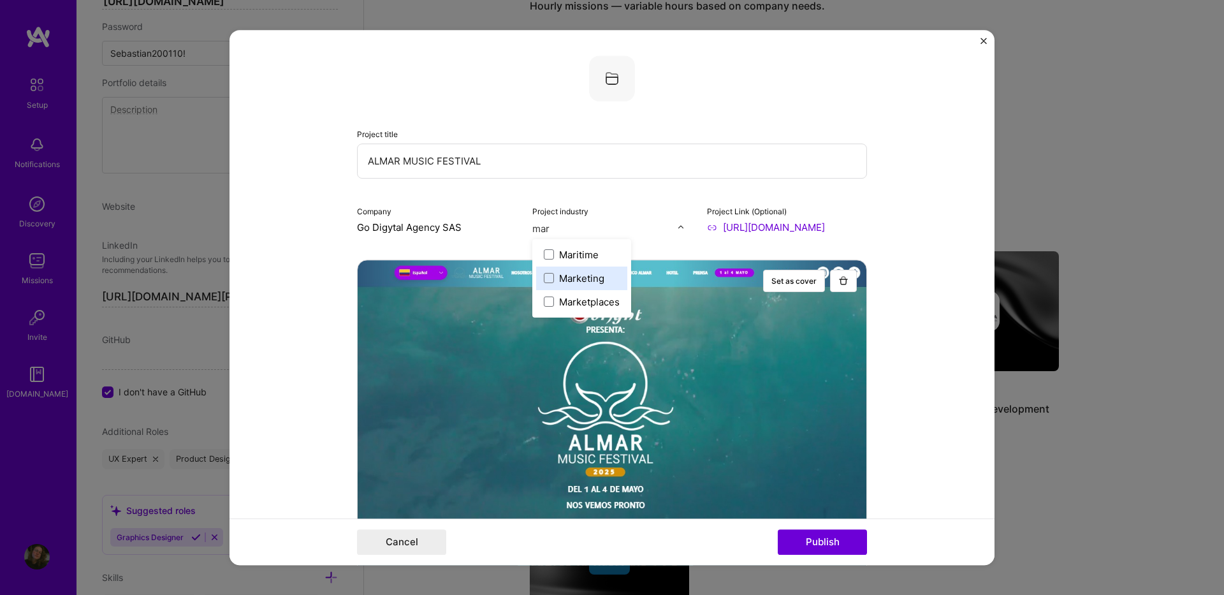
click at [577, 274] on div "Marketing" at bounding box center [581, 278] width 45 height 13
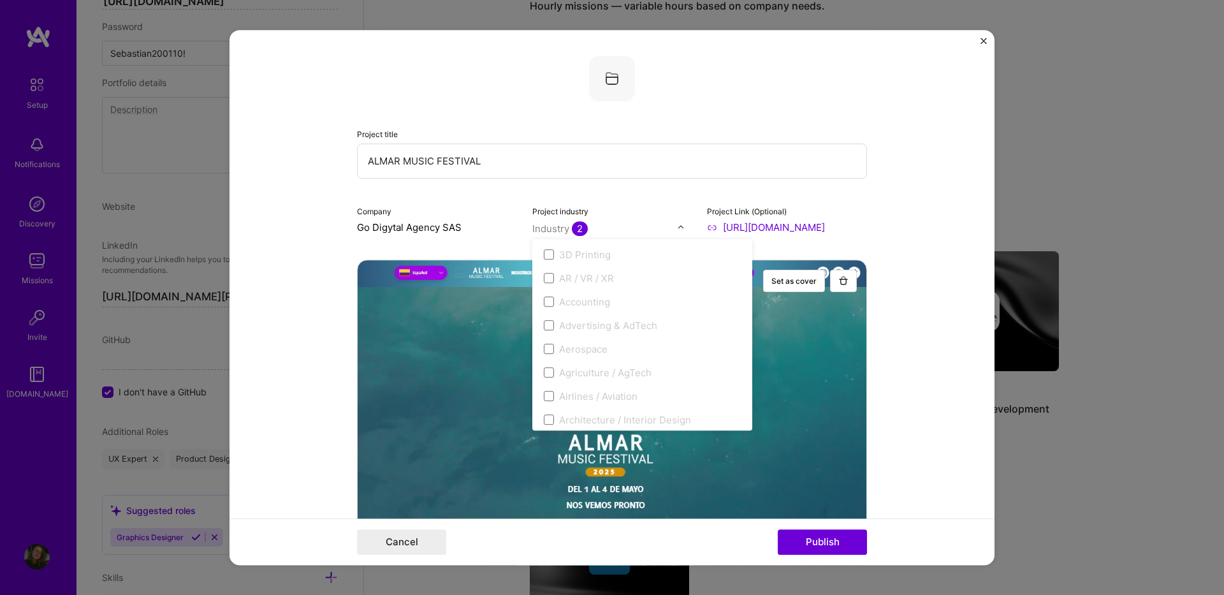
click at [910, 300] on form "Project title ALMAR MUSIC FESTIVAL Company Go Digytal Agency SAS Project indust…" at bounding box center [612, 298] width 765 height 536
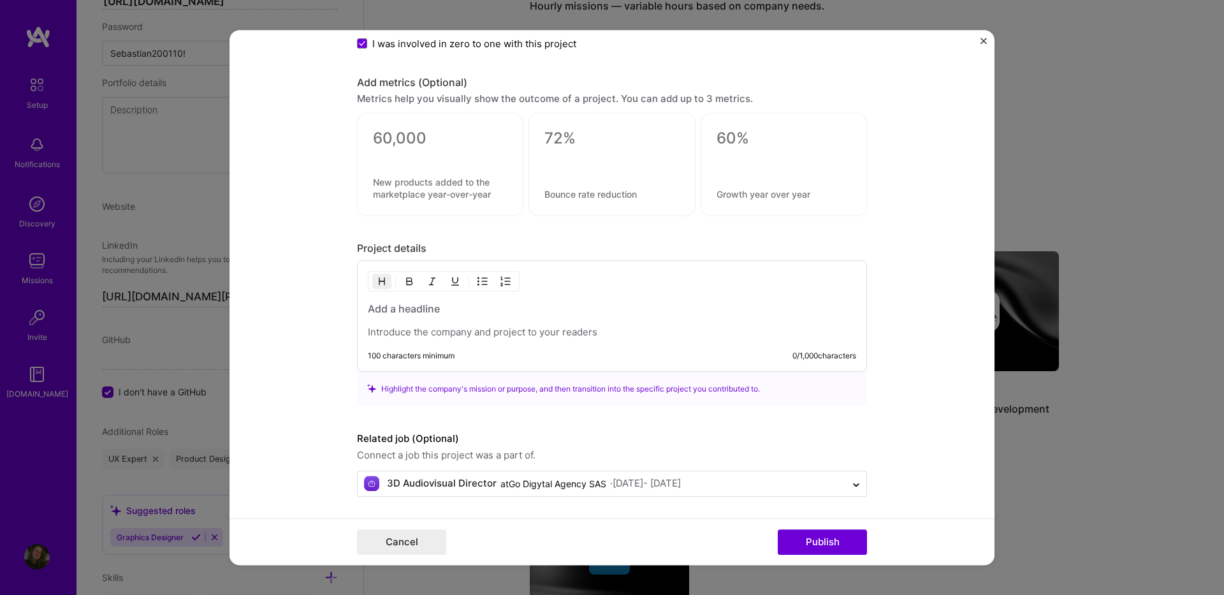
scroll to position [1448, 0]
click at [435, 328] on p at bounding box center [612, 331] width 488 height 13
paste div
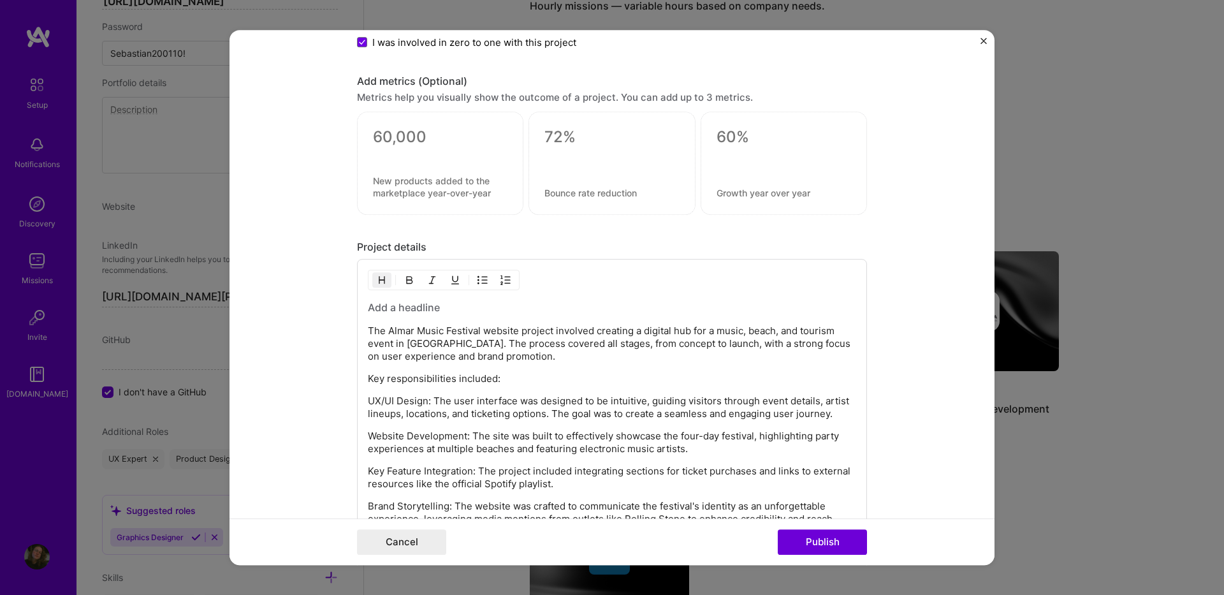
click at [413, 307] on h3 at bounding box center [612, 307] width 488 height 14
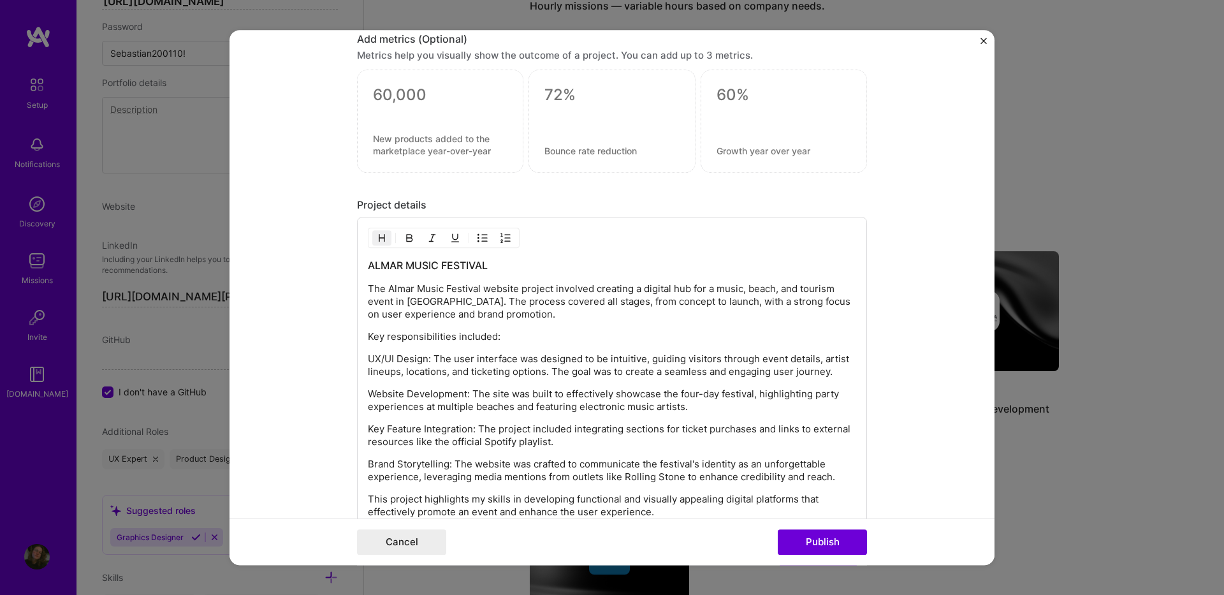
scroll to position [1696, 0]
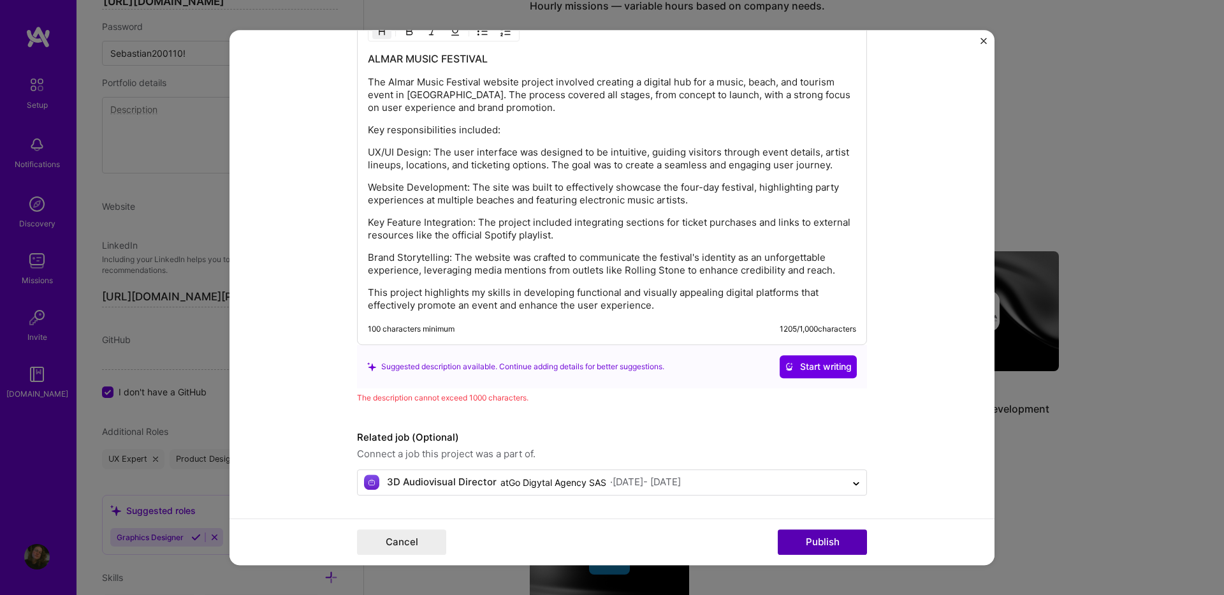
click at [819, 539] on button "Publish" at bounding box center [822, 542] width 89 height 26
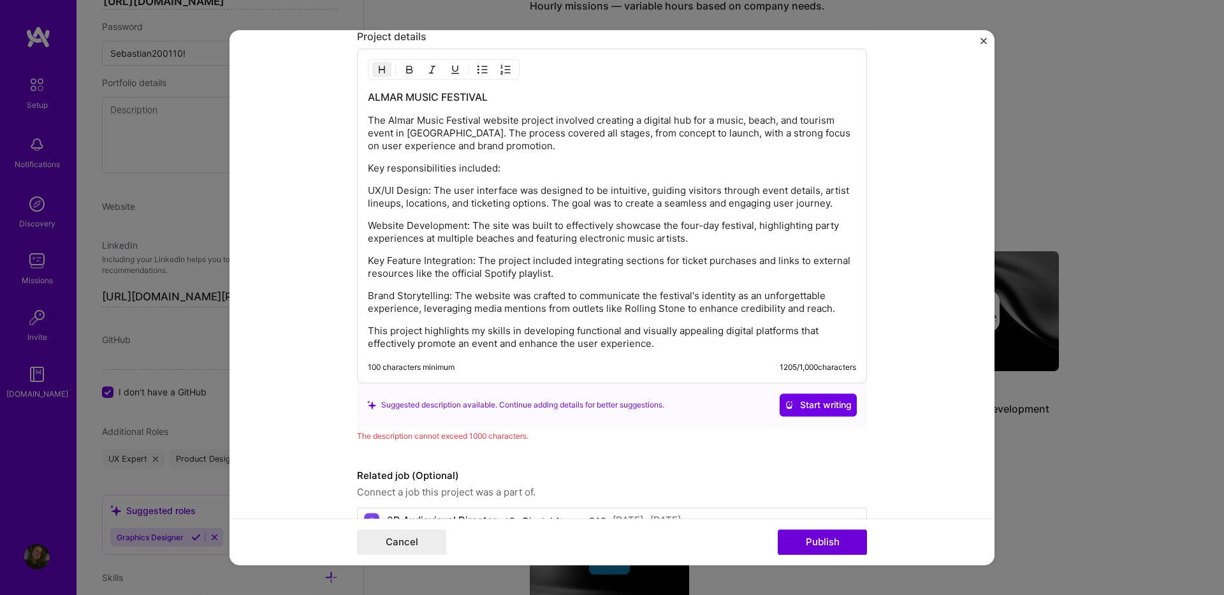
scroll to position [1594, 0]
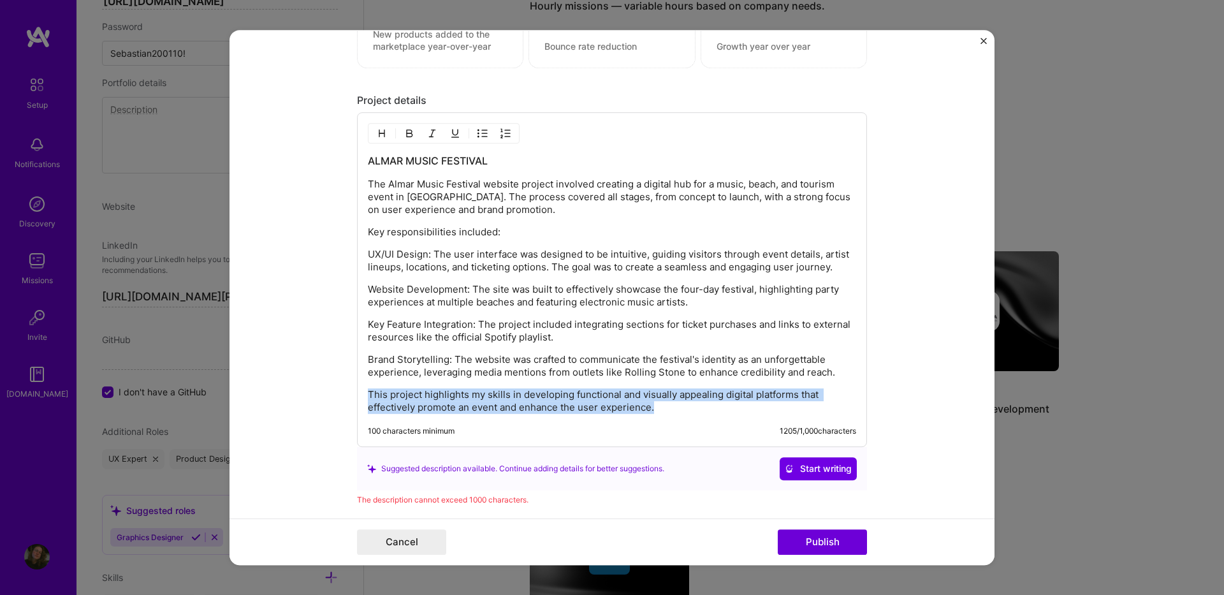
drag, startPoint x: 678, startPoint y: 412, endPoint x: 347, endPoint y: 397, distance: 330.6
click at [347, 397] on form "Project title ALMAR MUSIC FESTIVAL Company Go Digytal Agency SAS Project indust…" at bounding box center [612, 298] width 765 height 536
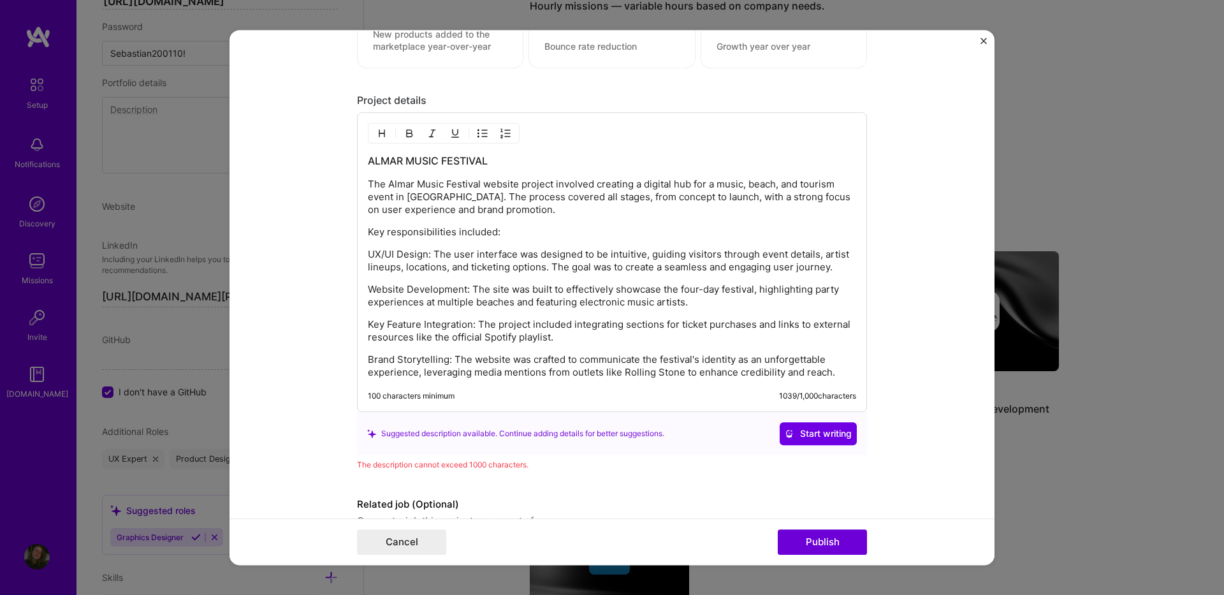
click at [368, 352] on div "ALMAR MUSIC FESTIVAL The Almar Music Festival website project involved creating…" at bounding box center [612, 266] width 488 height 225
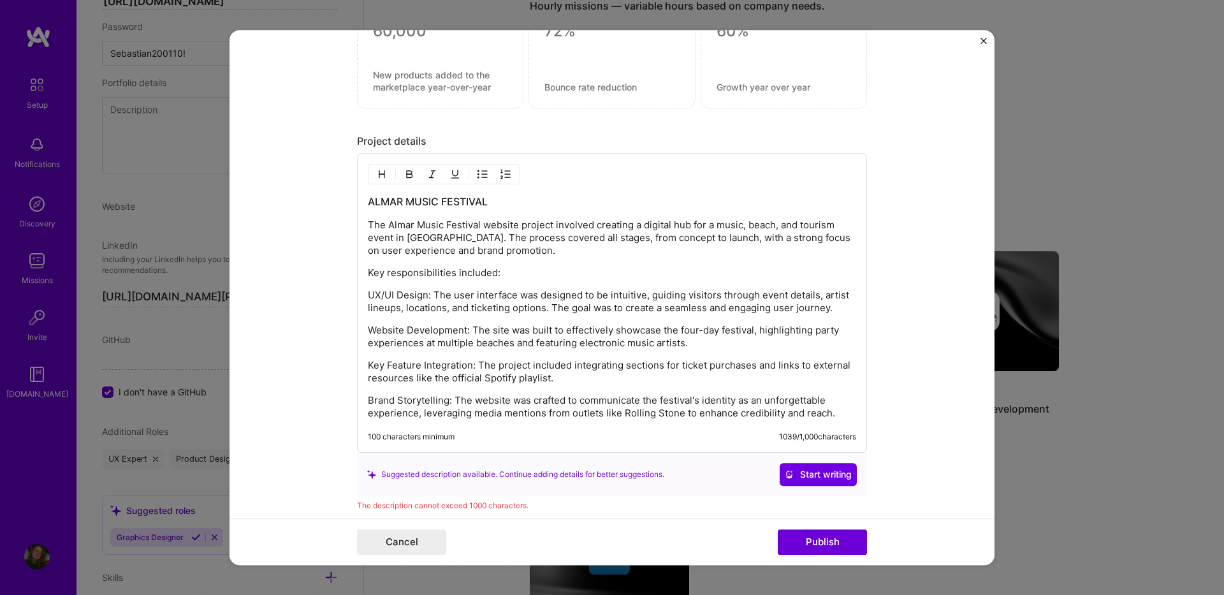
scroll to position [1531, 0]
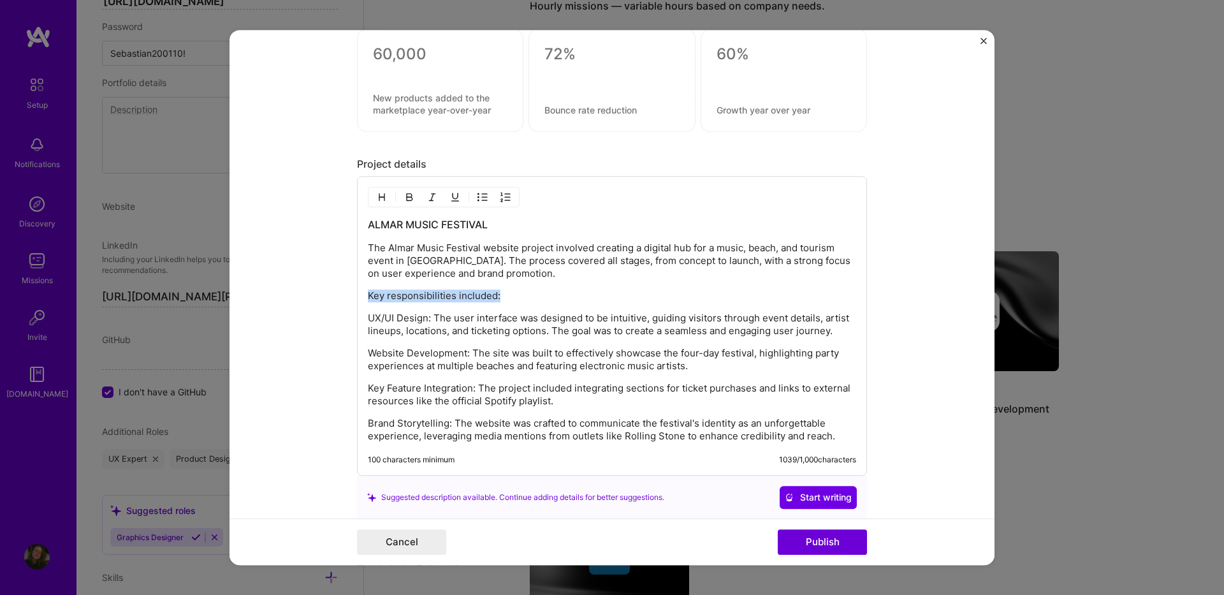
drag, startPoint x: 495, startPoint y: 296, endPoint x: 349, endPoint y: 295, distance: 146.0
click at [349, 295] on form "Project title ALMAR MUSIC FESTIVAL Company Go Digytal Agency SAS Project indust…" at bounding box center [612, 298] width 765 height 536
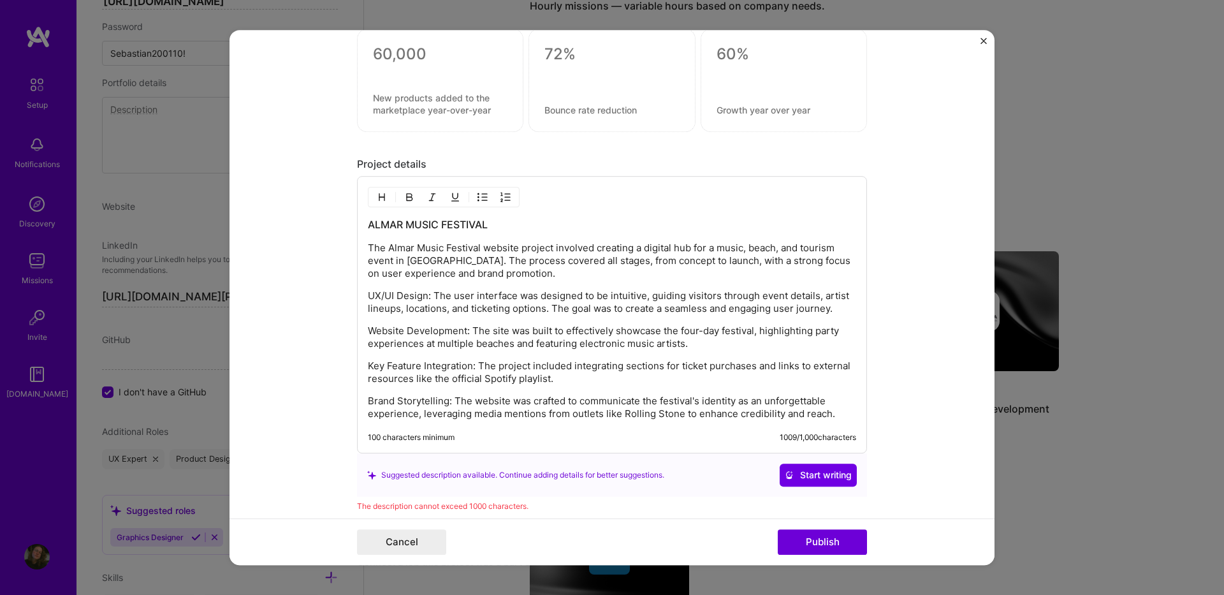
scroll to position [1467, 0]
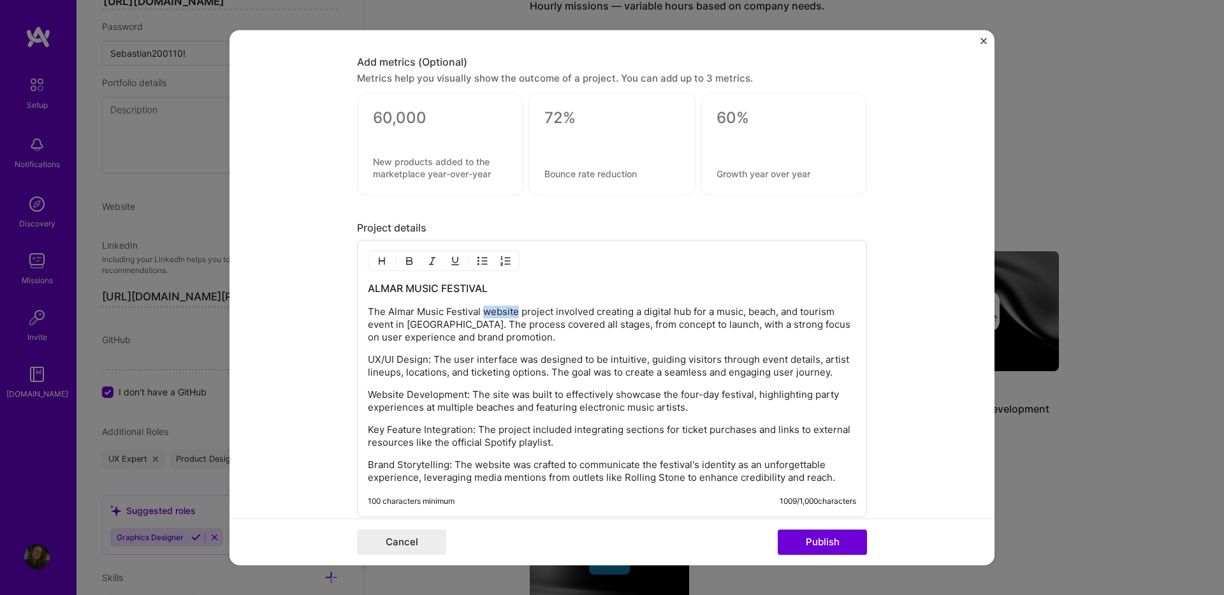
click at [485, 310] on p "The Almar Music Festival website project involved creating a digital hub for a …" at bounding box center [612, 324] width 488 height 38
click at [724, 411] on p "Website Development: The site was built to effectively showcase the four-day fe…" at bounding box center [612, 401] width 488 height 26
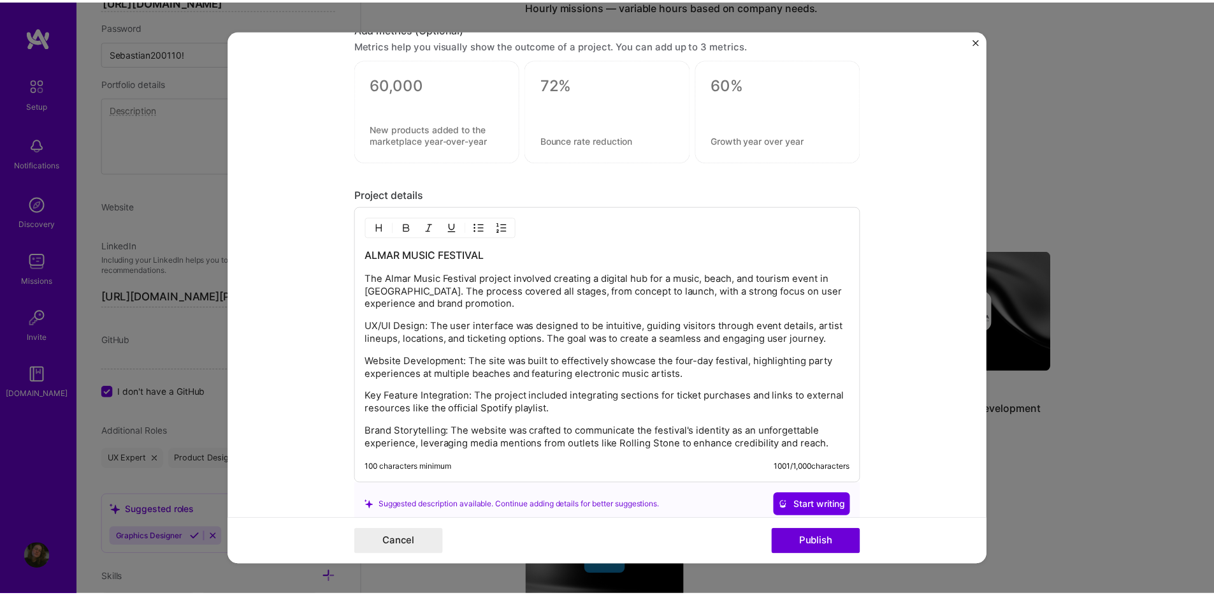
scroll to position [1531, 0]
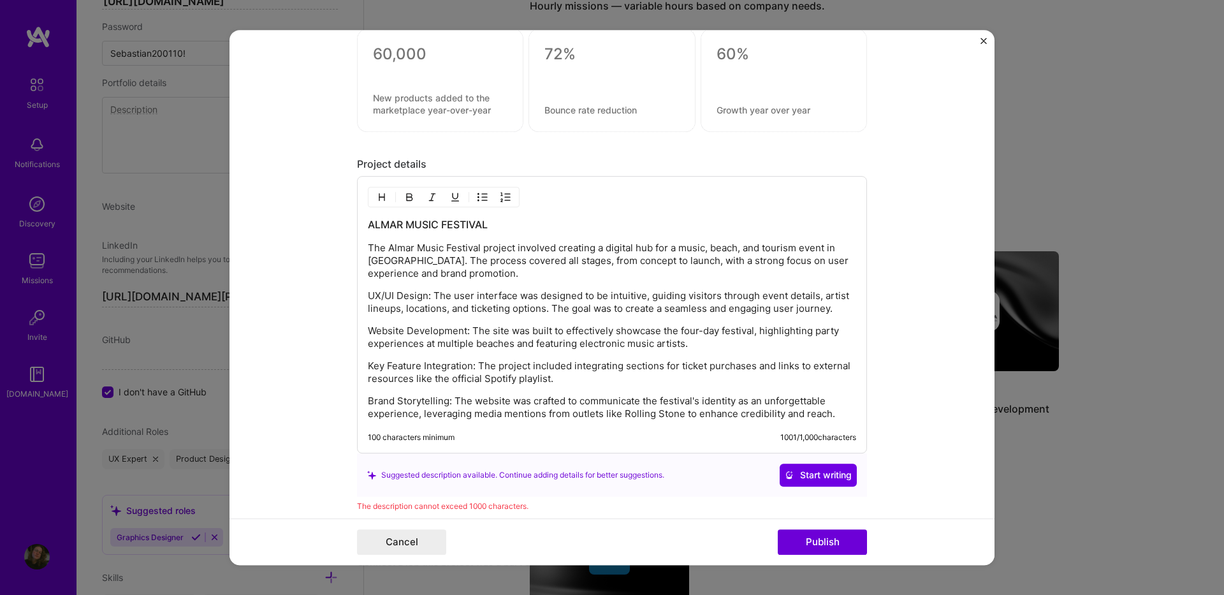
click at [649, 412] on p "Brand Storytelling: The website was crafted to communicate the festival's ident…" at bounding box center [612, 408] width 488 height 26
drag, startPoint x: 812, startPoint y: 469, endPoint x: 898, endPoint y: 410, distance: 104.0
click at [898, 410] on form "Project title ALMAR MUSIC FESTIVAL Company Go Digytal Agency SAS Project indust…" at bounding box center [612, 298] width 765 height 536
drag, startPoint x: 835, startPoint y: 542, endPoint x: 849, endPoint y: 507, distance: 37.5
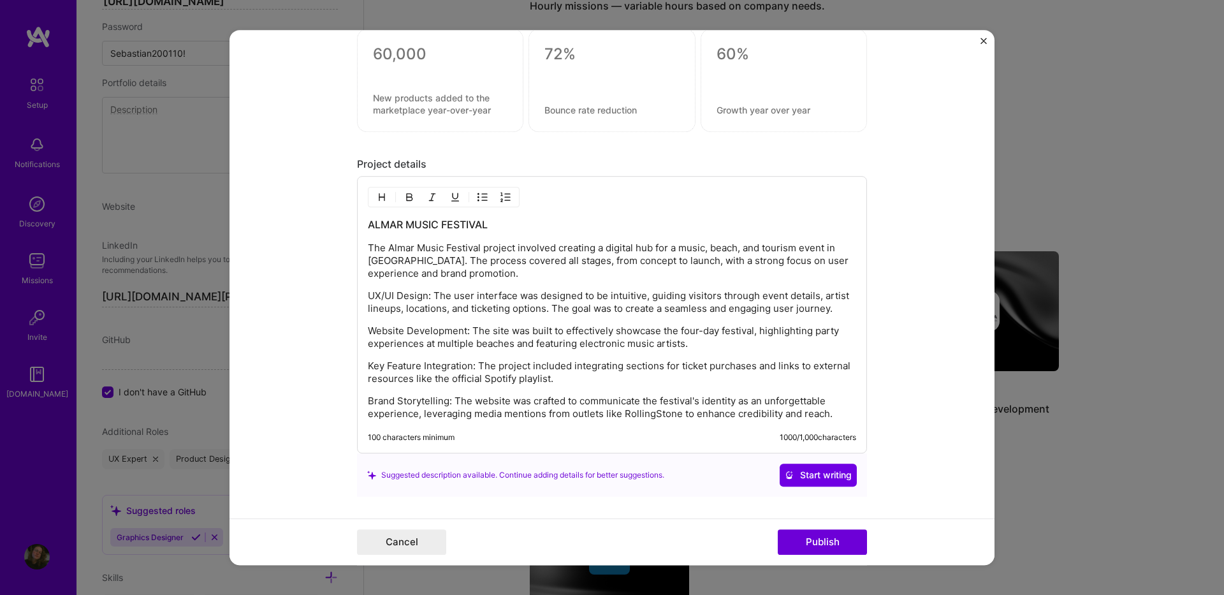
click at [835, 542] on button "Publish" at bounding box center [822, 542] width 89 height 26
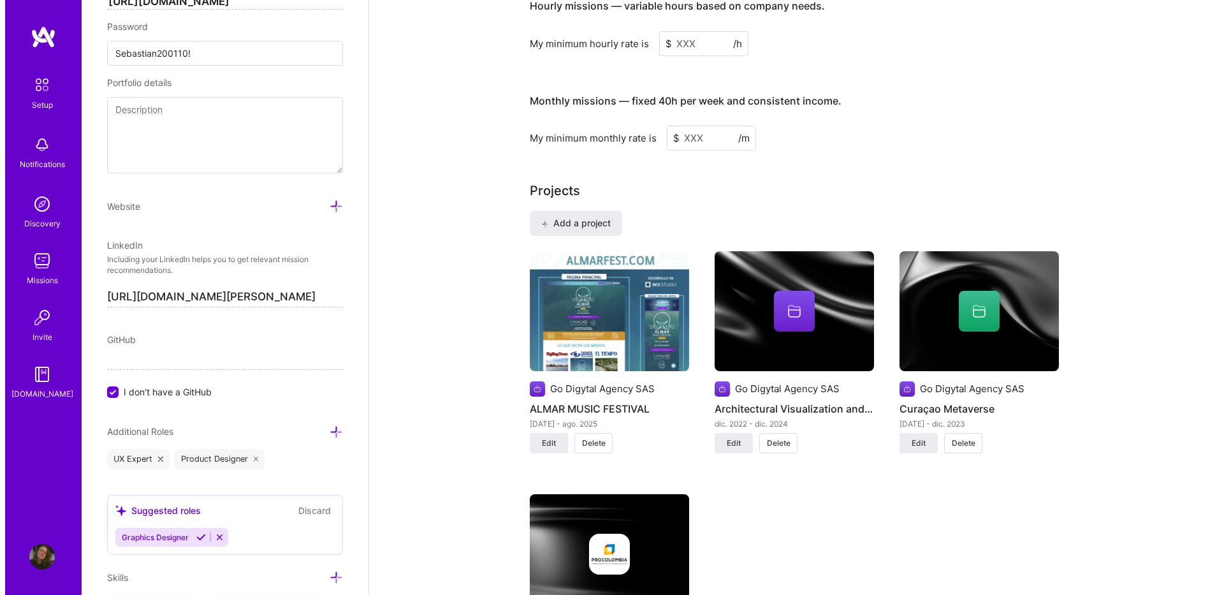
scroll to position [893, 0]
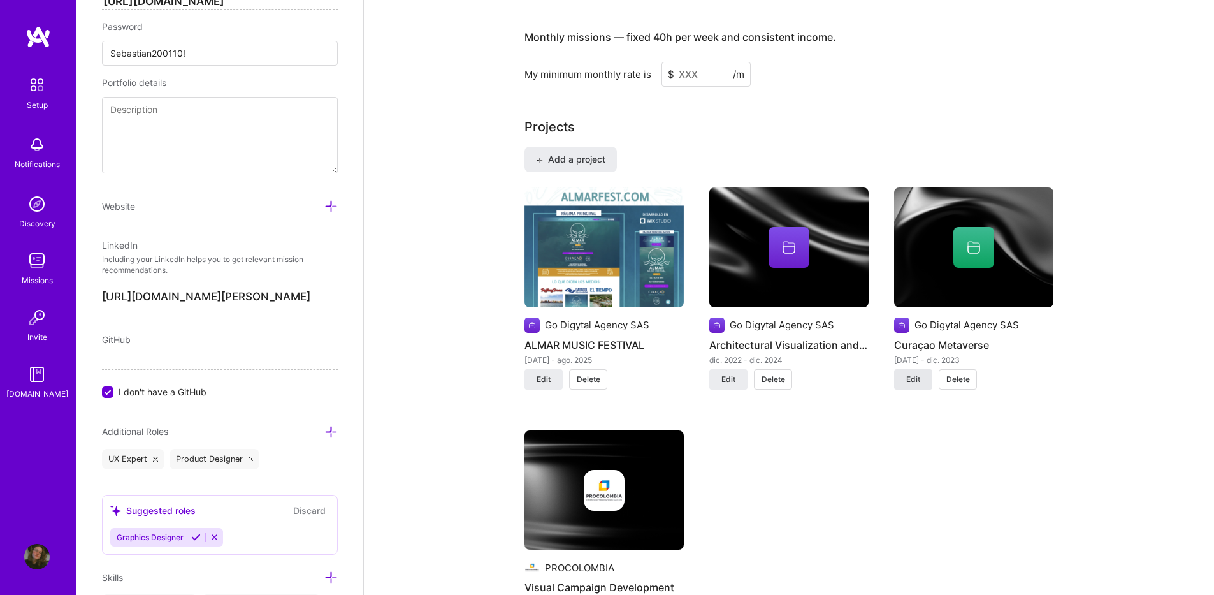
click at [918, 372] on button "Edit" at bounding box center [913, 379] width 38 height 20
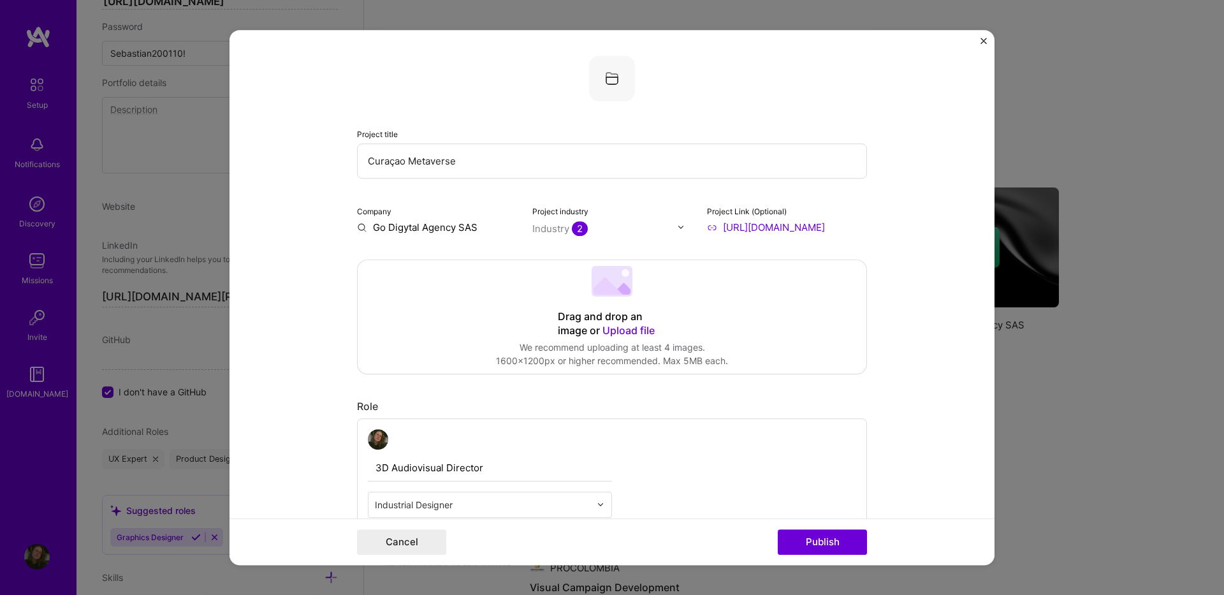
click at [608, 319] on div "Drag and drop an image or Upload file" at bounding box center [612, 324] width 108 height 28
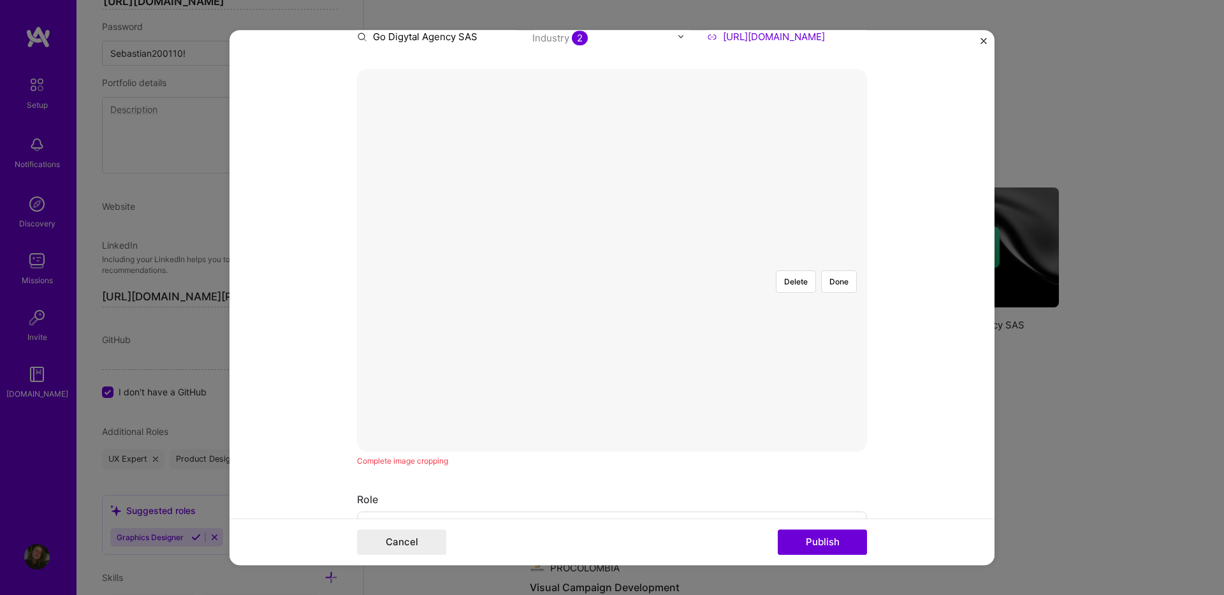
scroll to position [191, 0]
click at [685, 263] on div at bounding box center [876, 402] width 382 height 287
click at [845, 270] on button "Done" at bounding box center [839, 281] width 36 height 22
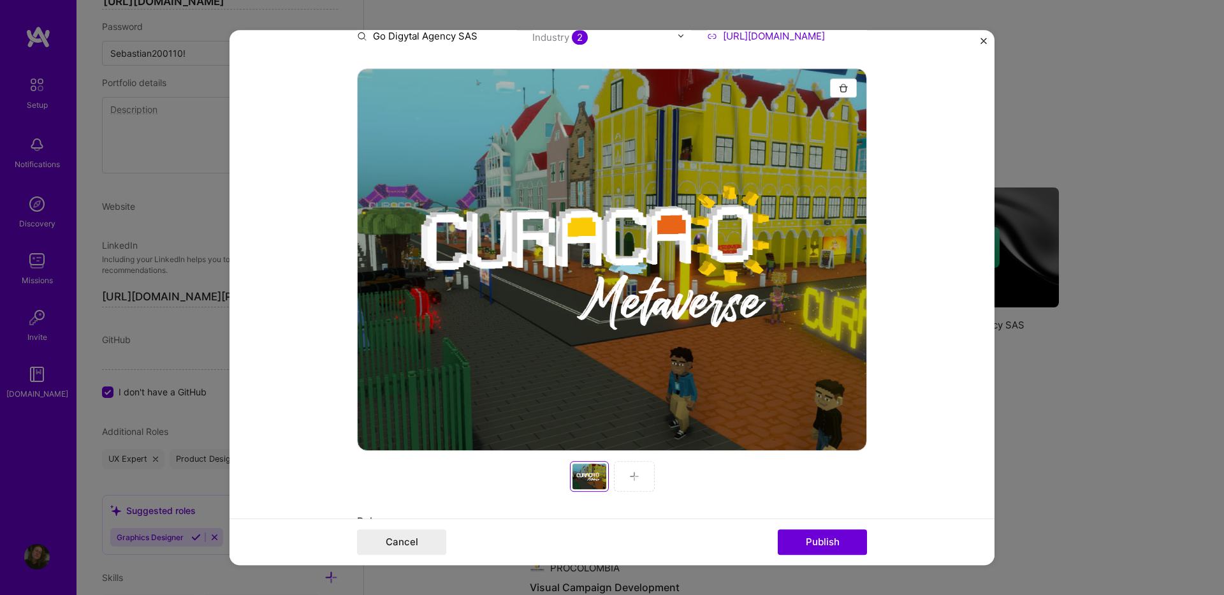
click at [634, 476] on img at bounding box center [634, 476] width 10 height 10
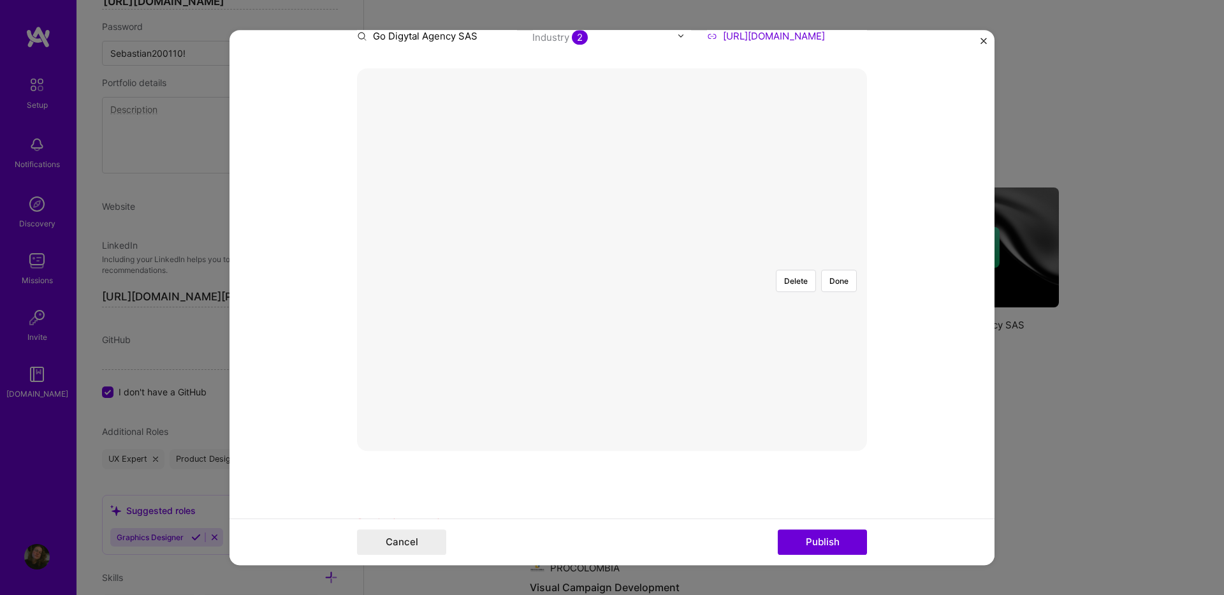
click at [639, 303] on div at bounding box center [803, 447] width 383 height 288
click at [831, 270] on button "Done" at bounding box center [839, 281] width 36 height 22
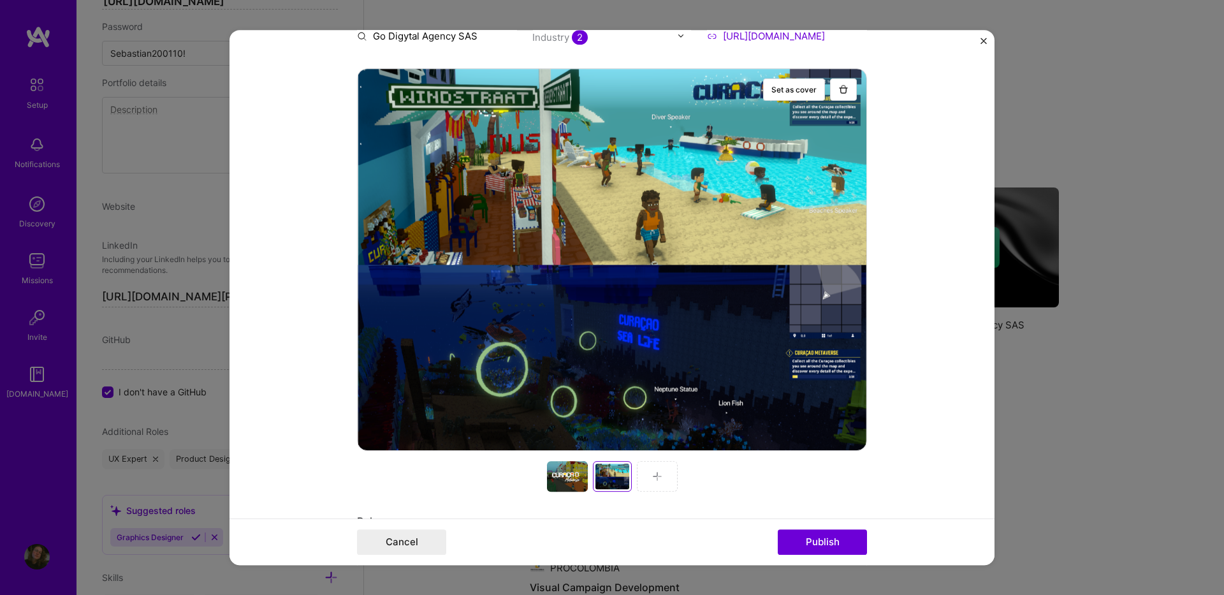
click at [652, 475] on img at bounding box center [657, 476] width 10 height 10
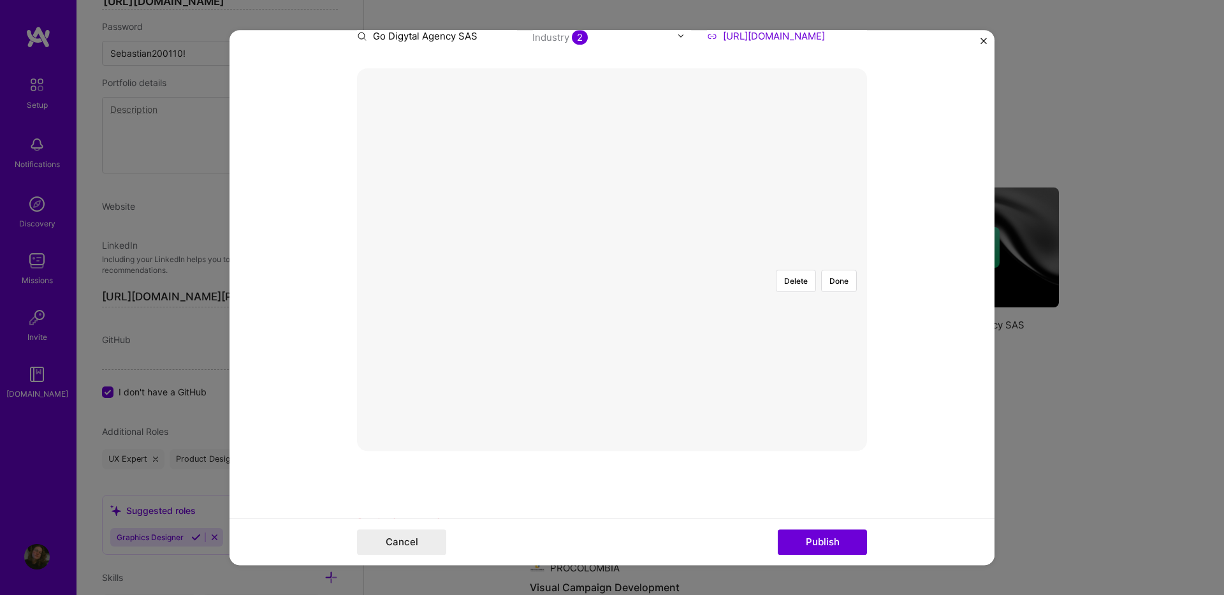
click at [634, 295] on div at bounding box center [803, 439] width 383 height 288
click at [834, 270] on button "Done" at bounding box center [839, 281] width 36 height 22
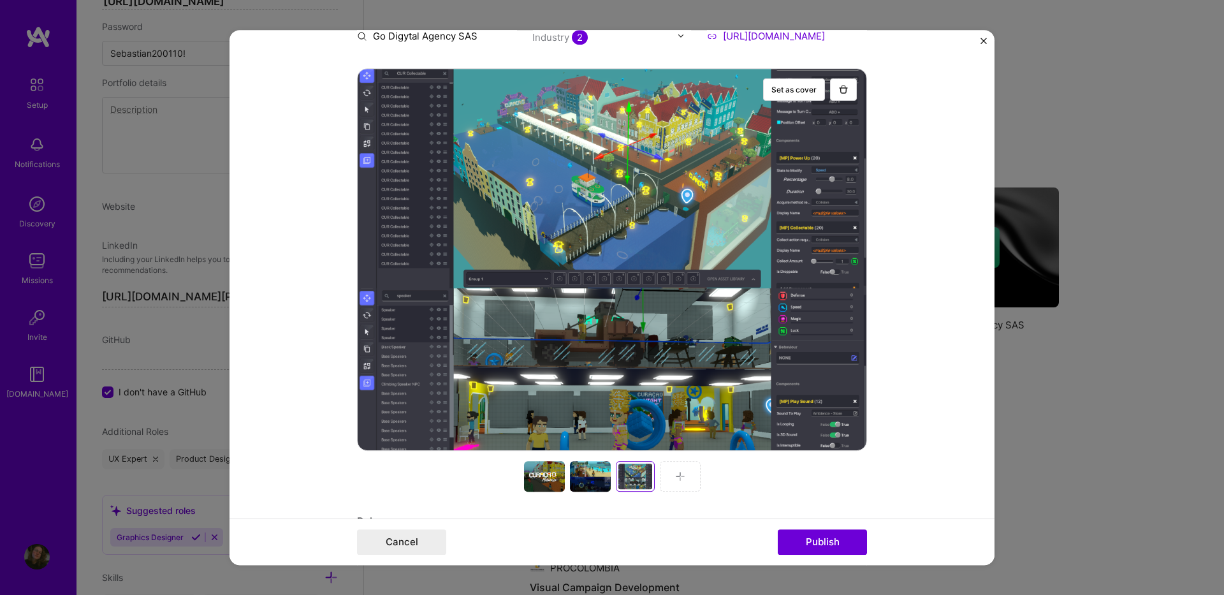
click at [689, 475] on div at bounding box center [680, 476] width 41 height 31
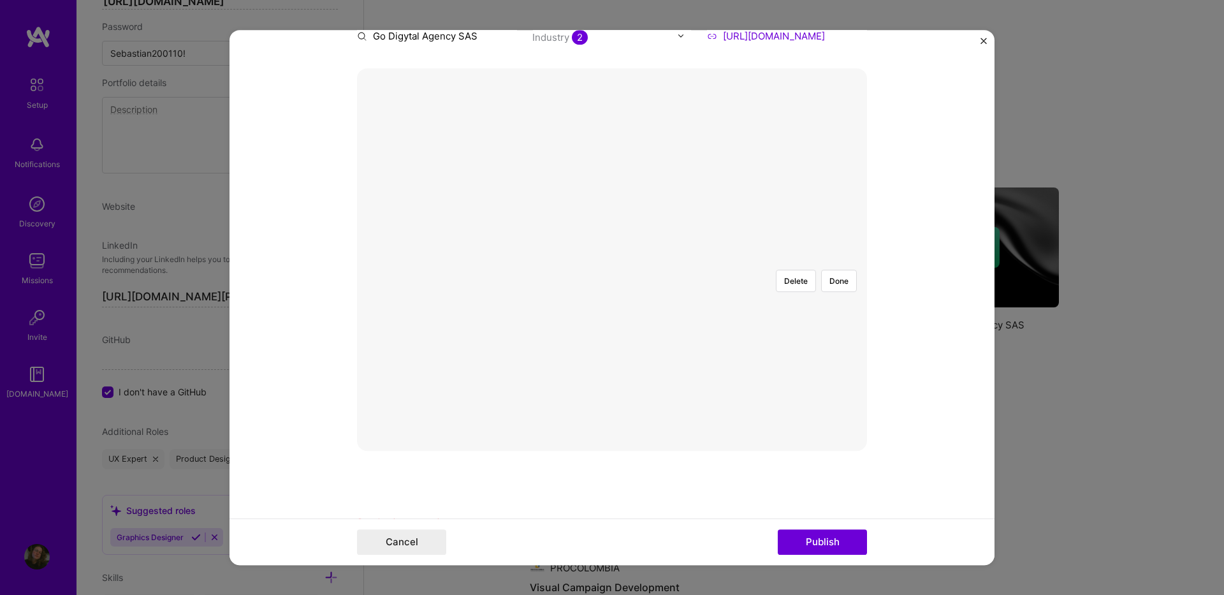
click at [650, 259] on div at bounding box center [803, 403] width 383 height 288
click at [645, 259] on div at bounding box center [738, 354] width 253 height 190
click at [685, 259] on div at bounding box center [801, 346] width 233 height 175
click at [612, 259] on div at bounding box center [612, 259] width 0 height 0
click at [673, 259] on div at bounding box center [799, 354] width 252 height 190
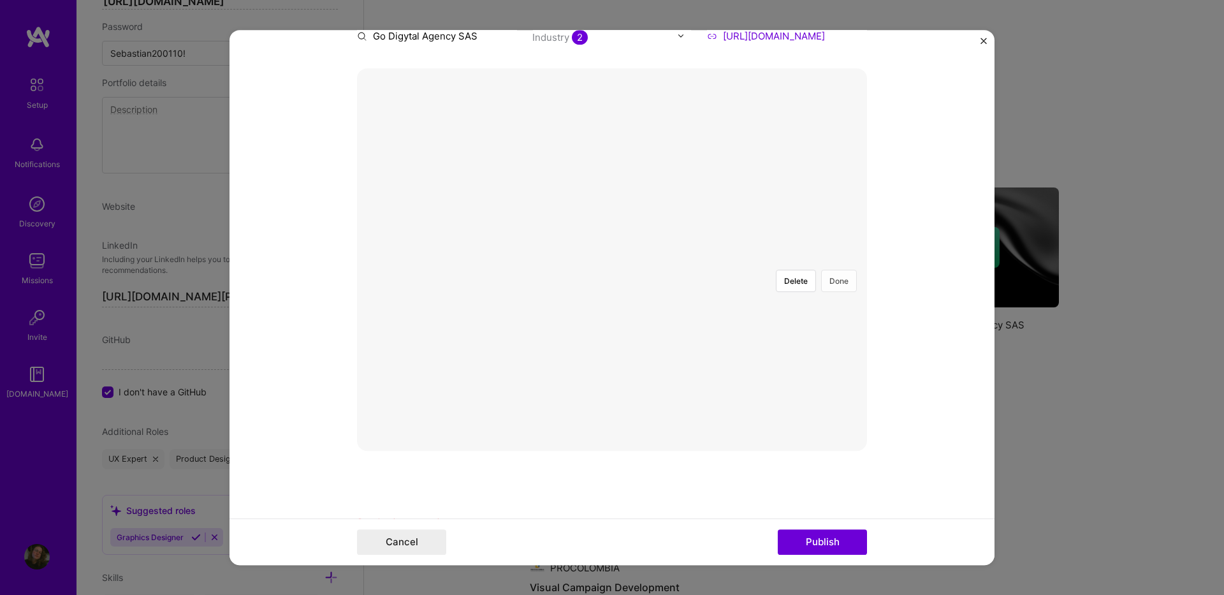
click at [834, 270] on button "Done" at bounding box center [839, 281] width 36 height 22
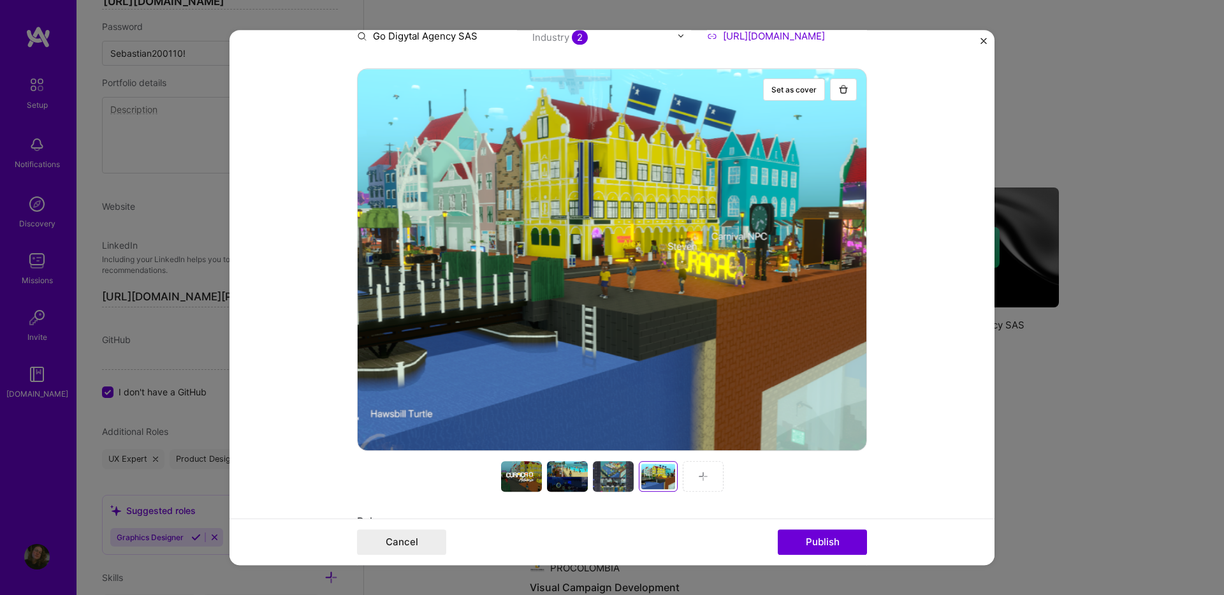
click at [703, 479] on img at bounding box center [703, 476] width 10 height 10
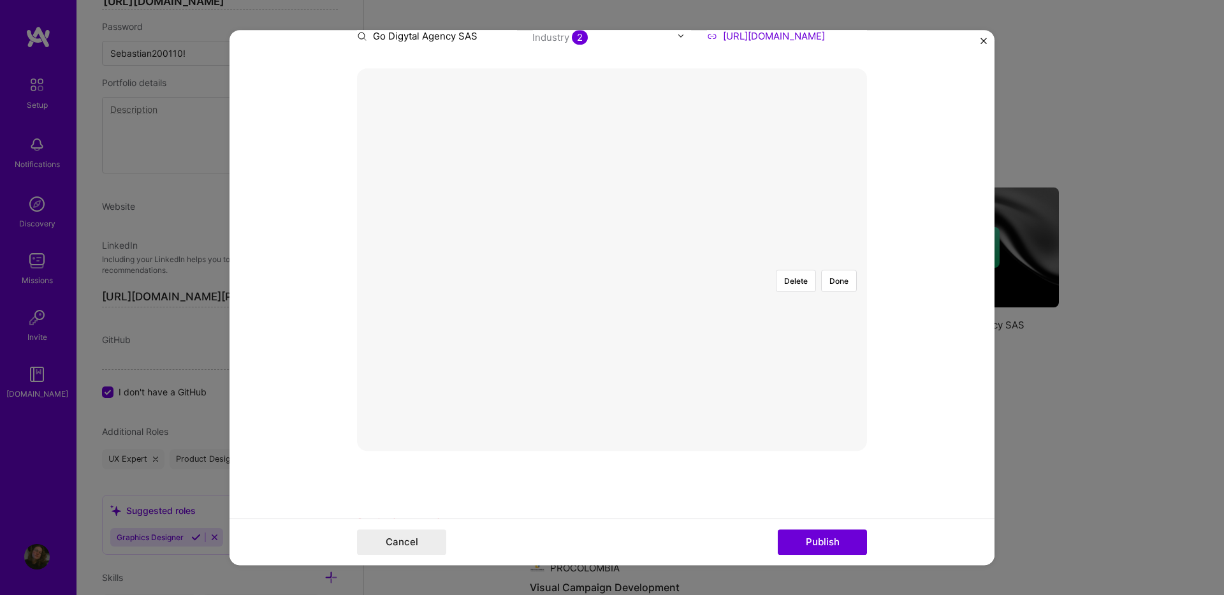
click at [615, 288] on div at bounding box center [803, 432] width 383 height 288
click at [841, 270] on button "Done" at bounding box center [839, 281] width 36 height 22
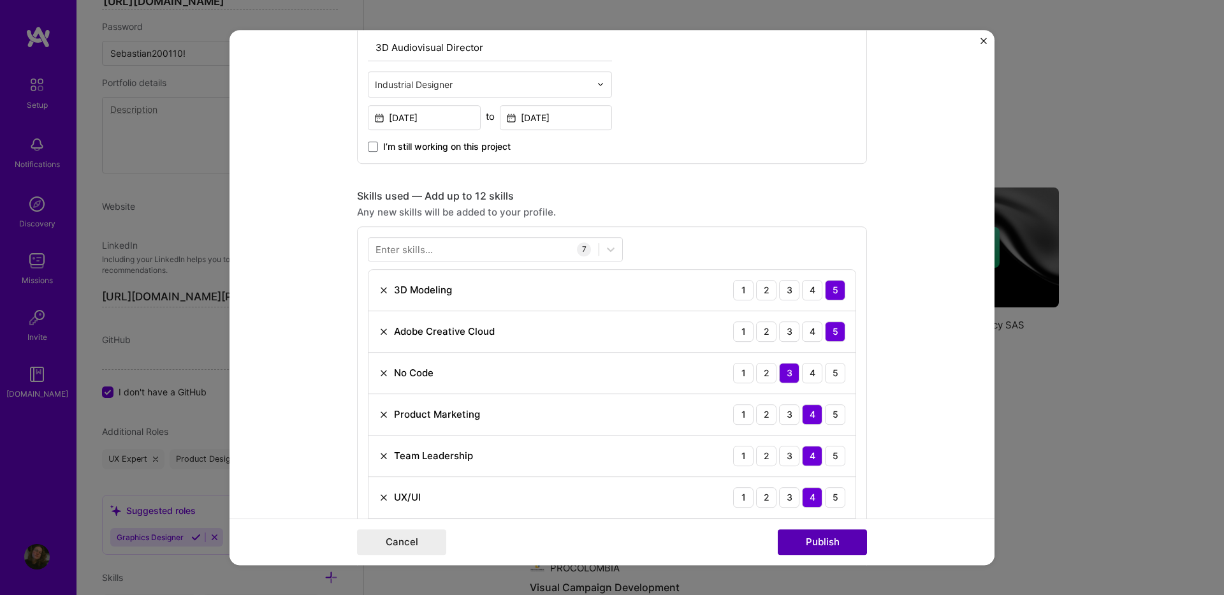
click at [828, 543] on button "Publish" at bounding box center [822, 542] width 89 height 26
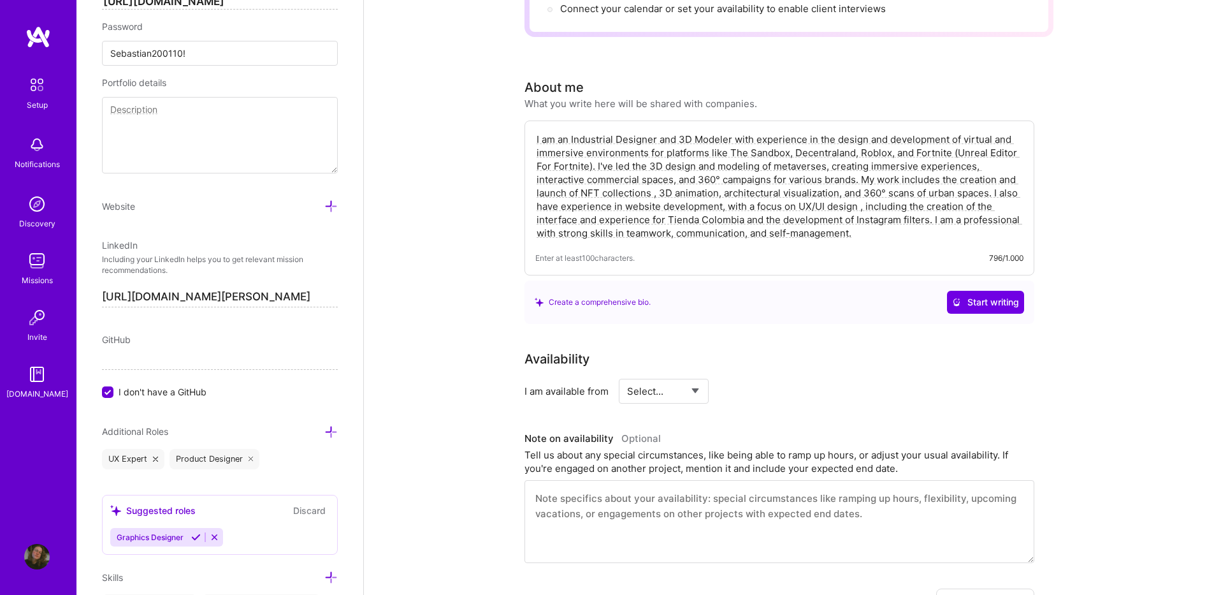
click at [670, 375] on select "Select... Right Now Future Date Not Available" at bounding box center [663, 391] width 73 height 33
select select "Right Now"
click at [627, 375] on select "Select... Right Now Future Date Not Available" at bounding box center [663, 391] width 73 height 33
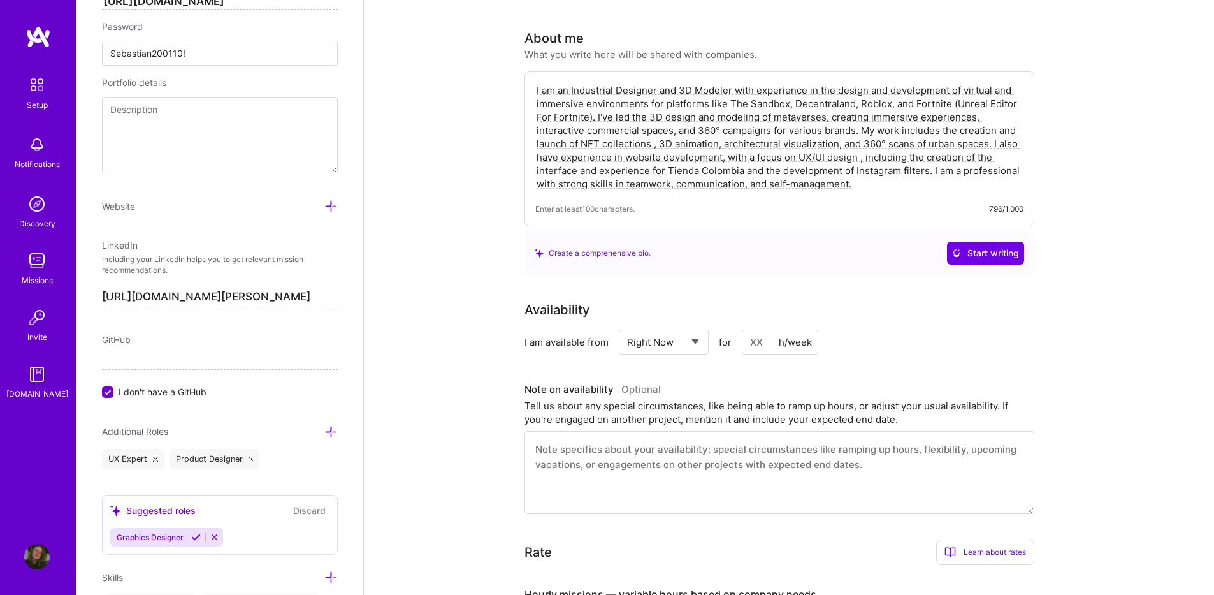
scroll to position [255, 0]
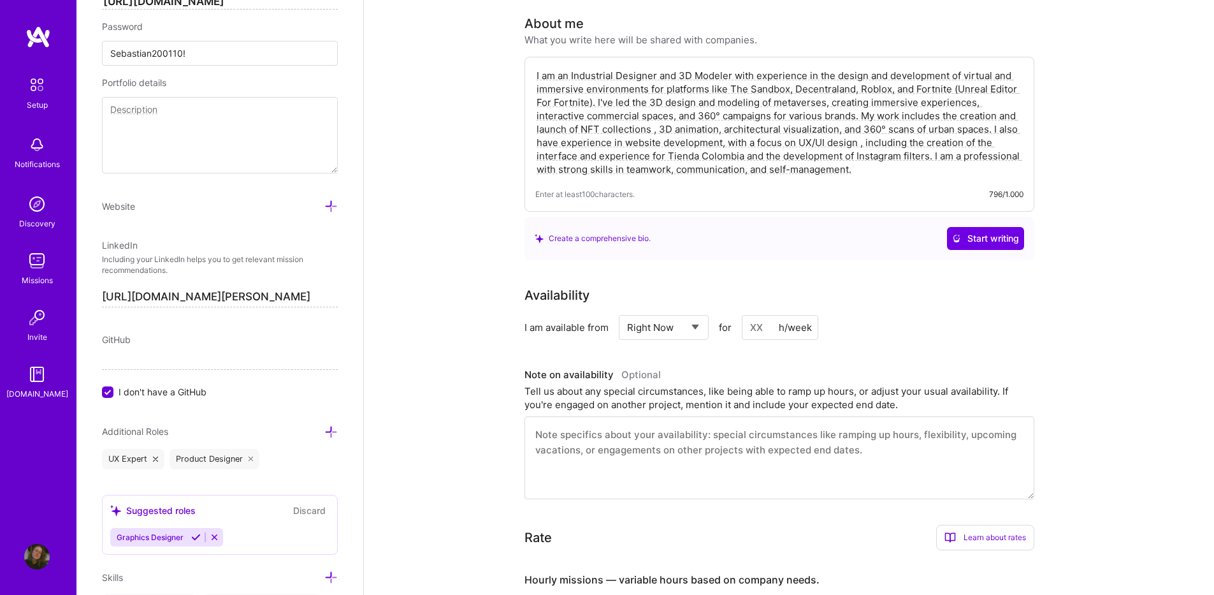
click at [587, 427] on textarea at bounding box center [780, 457] width 510 height 83
drag, startPoint x: 587, startPoint y: 408, endPoint x: 584, endPoint y: 418, distance: 10.7
click at [586, 416] on textarea at bounding box center [780, 457] width 510 height 83
paste textarea "I'm currently engaged on a small project that is scheduled to conclude on [Date…"
drag, startPoint x: 873, startPoint y: 418, endPoint x: 901, endPoint y: 419, distance: 28.7
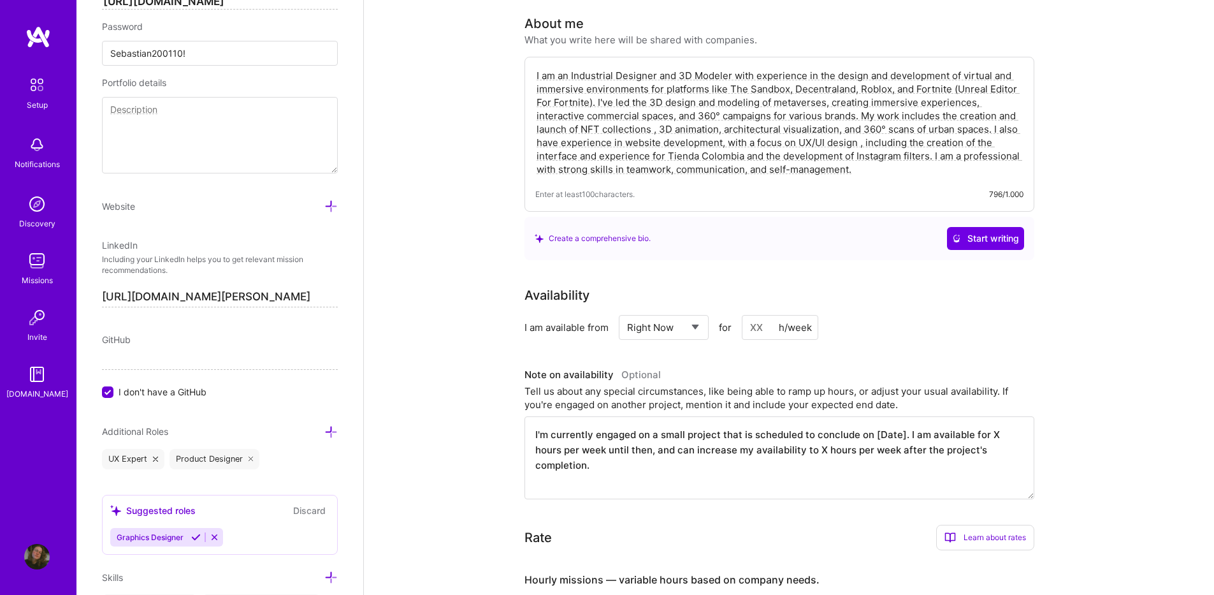
click at [901, 419] on textarea "I'm currently engaged on a small project that is scheduled to conclude on [Date…" at bounding box center [780, 457] width 510 height 83
click at [988, 418] on textarea "I'm currently engaged on a small project that is scheduled to conclude on 31/08…" at bounding box center [780, 457] width 510 height 83
type textarea "I'm currently engaged on a small project that is scheduled to conclude on 31/08…"
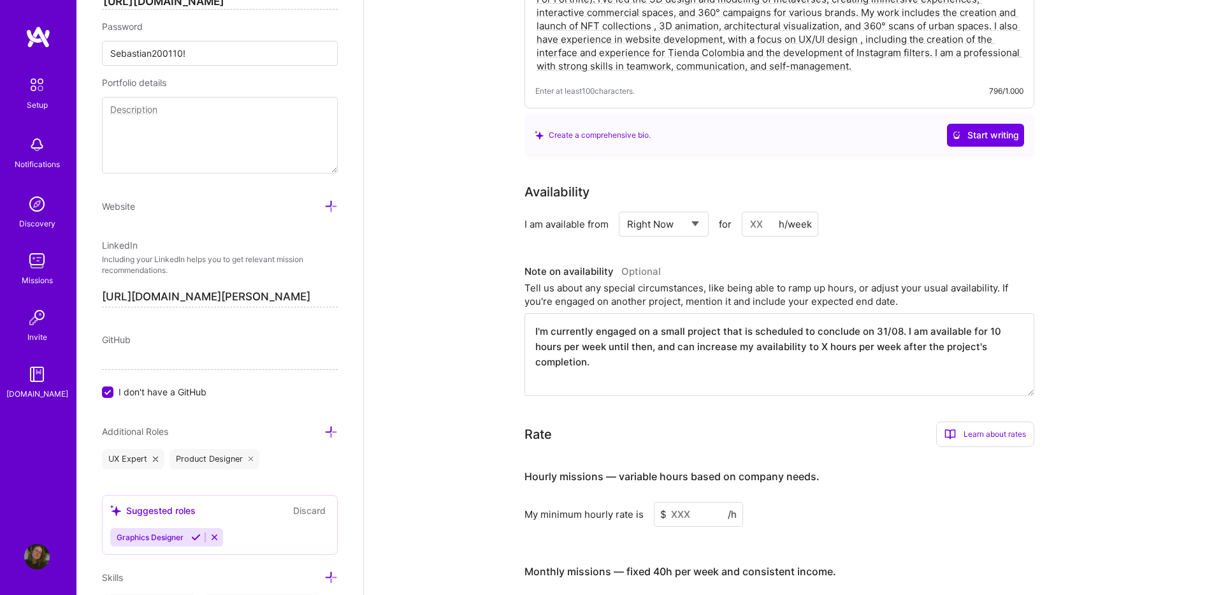
scroll to position [383, 0]
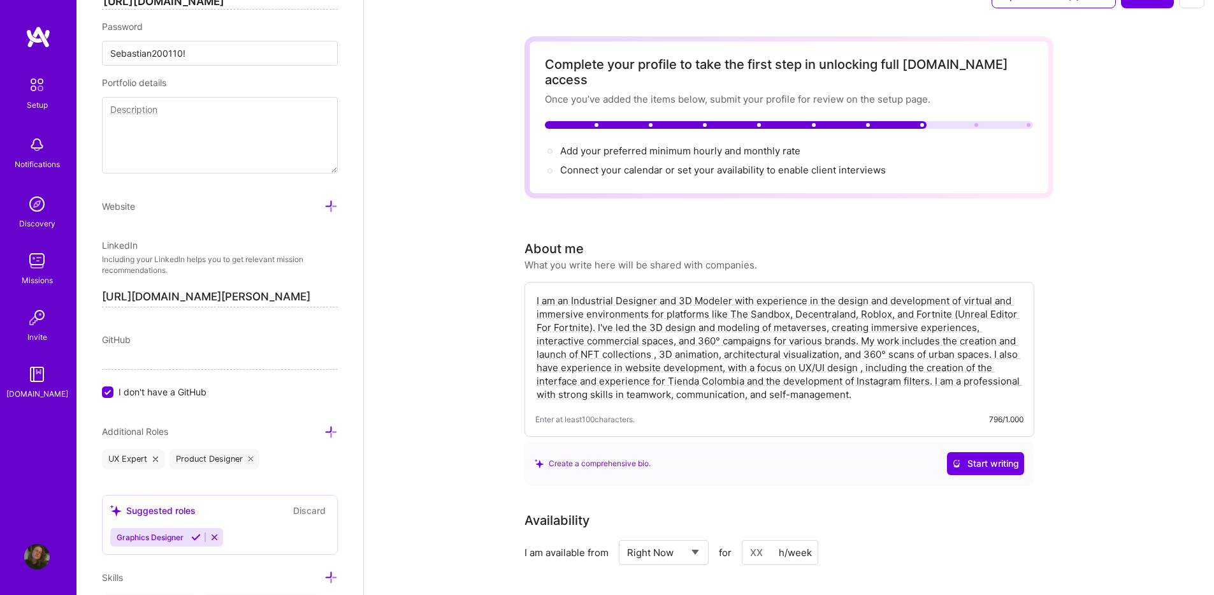
scroll to position [0, 0]
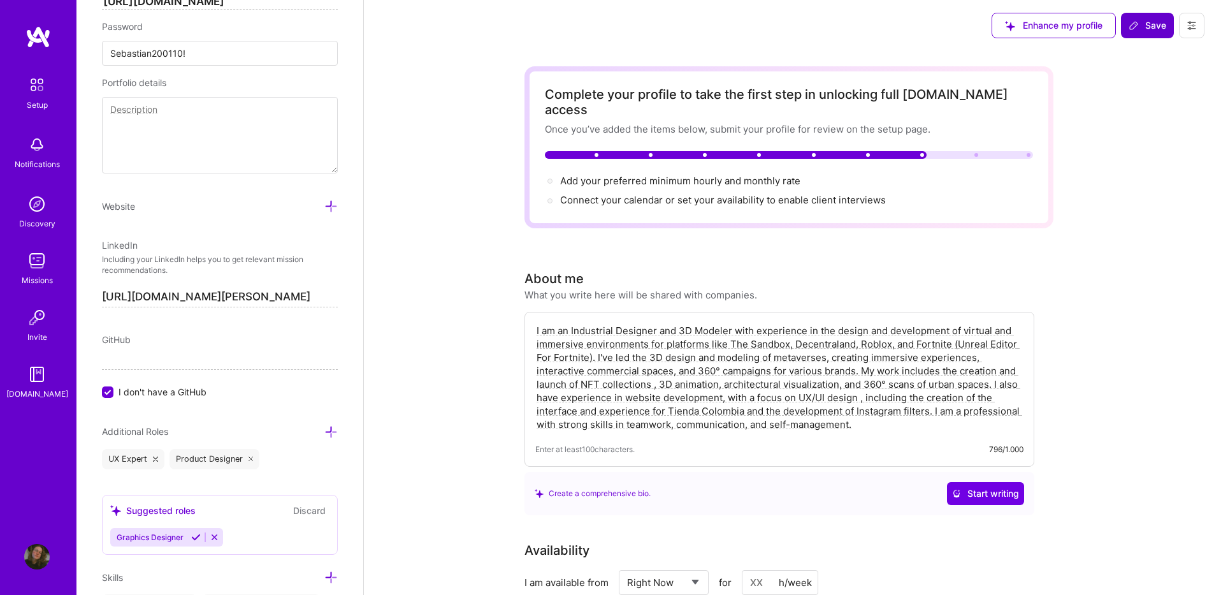
click at [1141, 27] on span "Save" at bounding box center [1148, 25] width 38 height 13
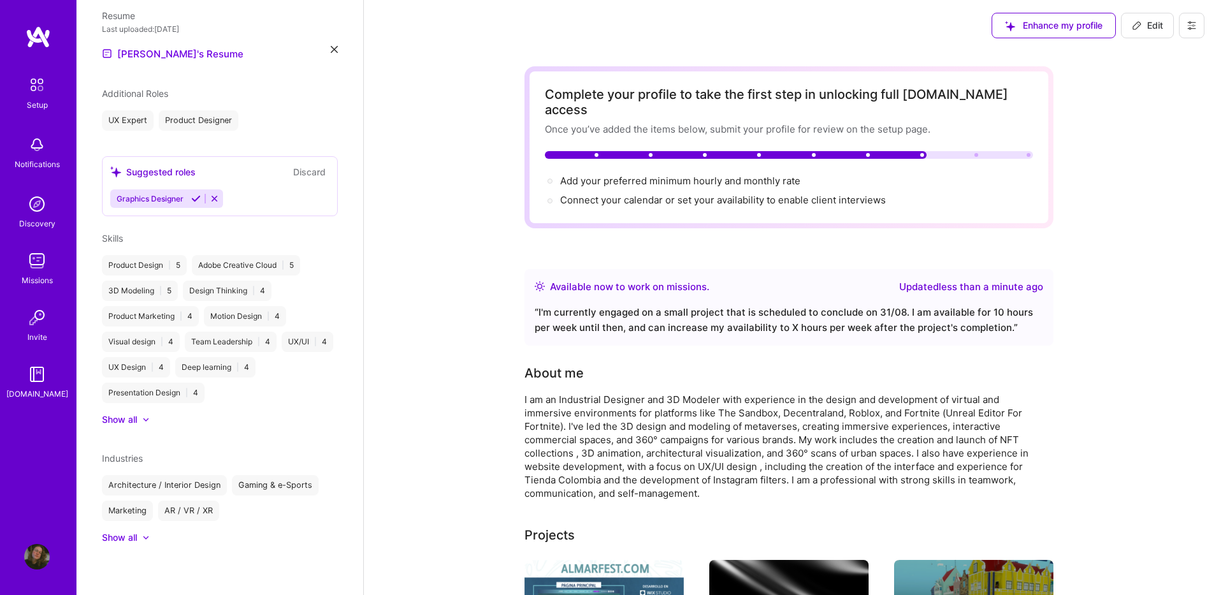
scroll to position [66, 0]
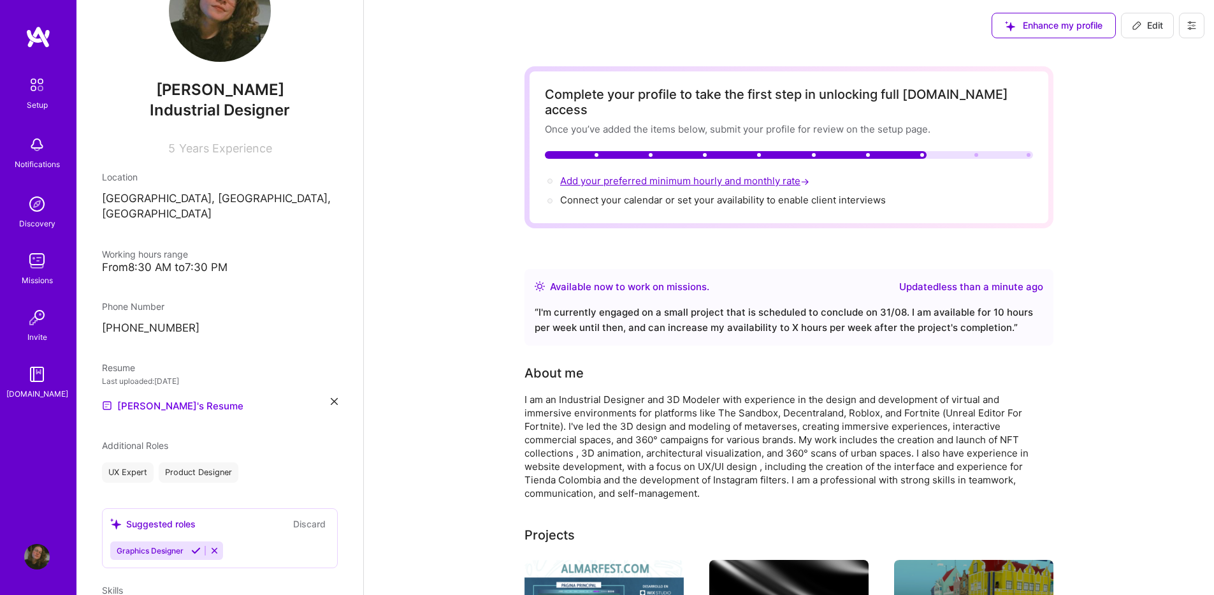
click at [646, 175] on span "Add your preferred minimum hourly and monthly rate →" at bounding box center [686, 181] width 252 height 12
select select "CO"
select select "Right Now"
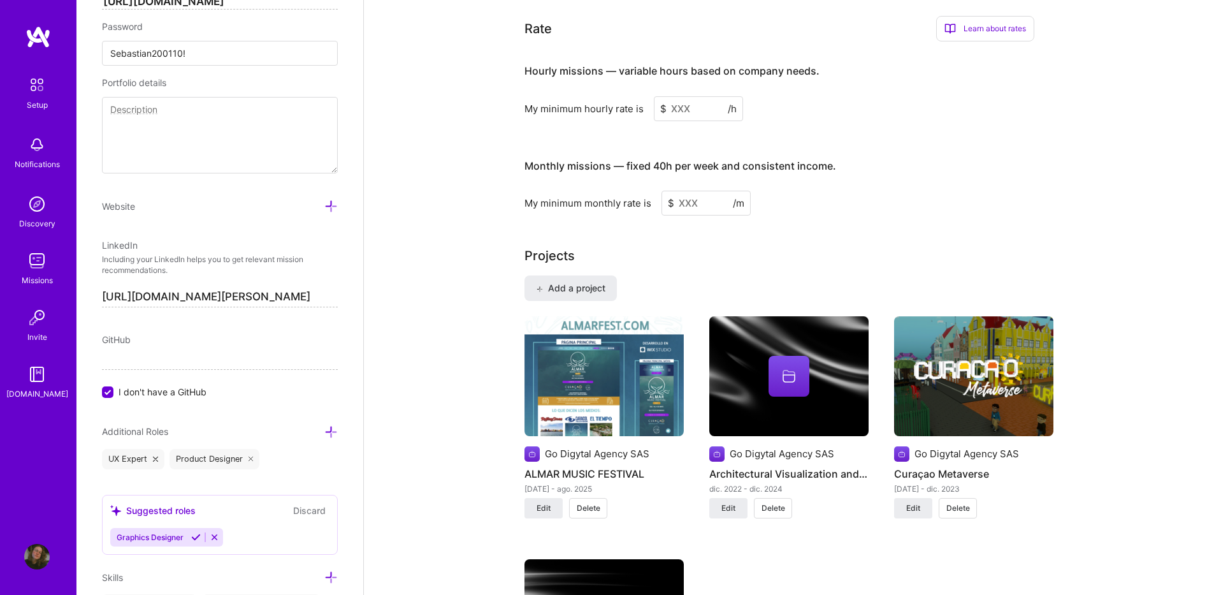
scroll to position [764, 0]
click at [684, 100] on input at bounding box center [698, 108] width 89 height 25
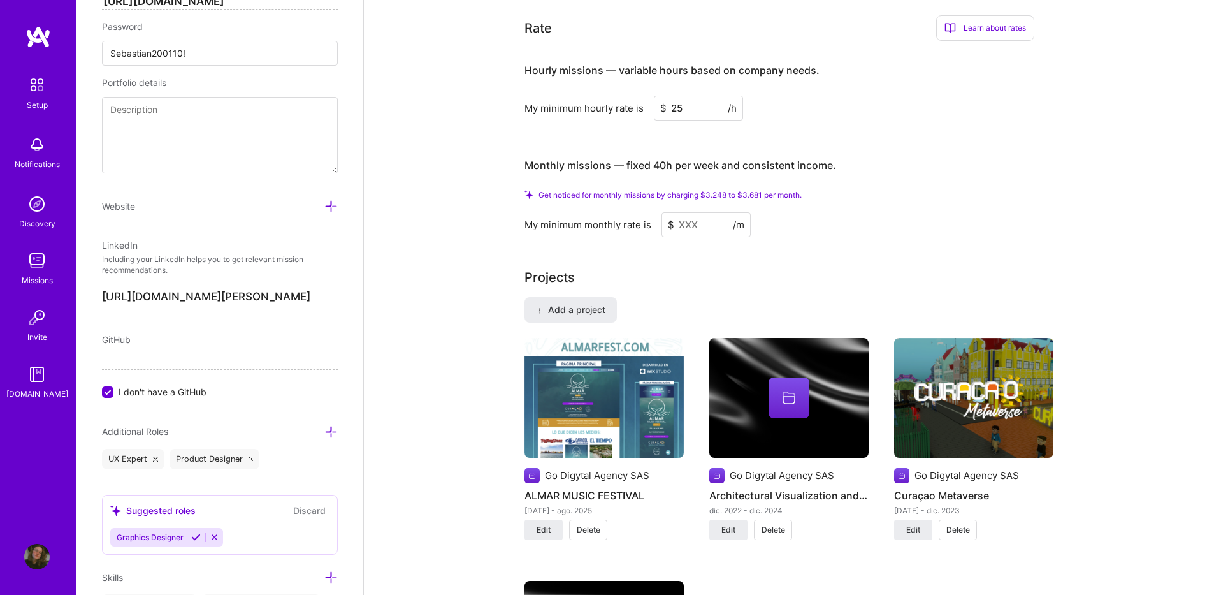
type input "25"
click at [708, 212] on input at bounding box center [706, 224] width 89 height 25
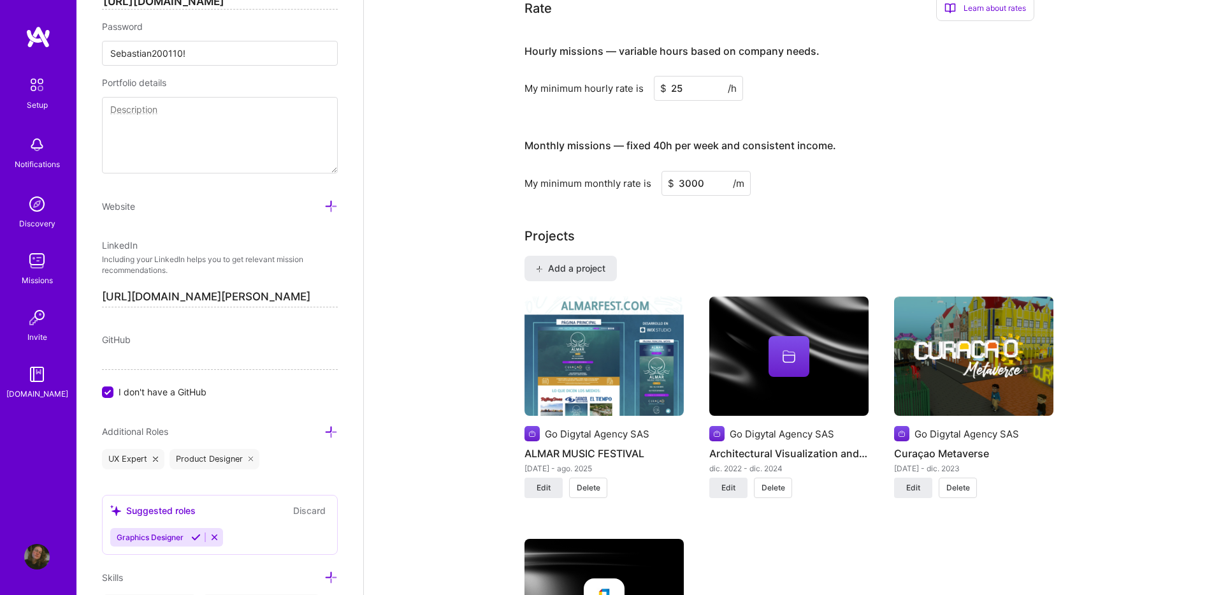
type input "3000"
click at [678, 226] on div "Projects" at bounding box center [789, 235] width 529 height 19
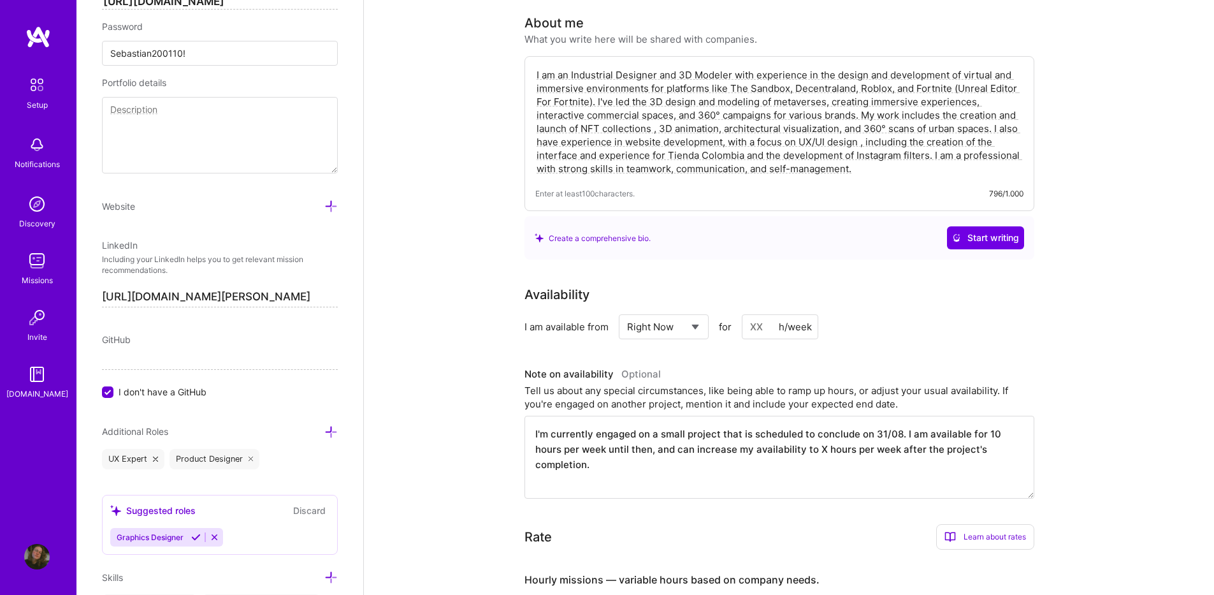
scroll to position [0, 0]
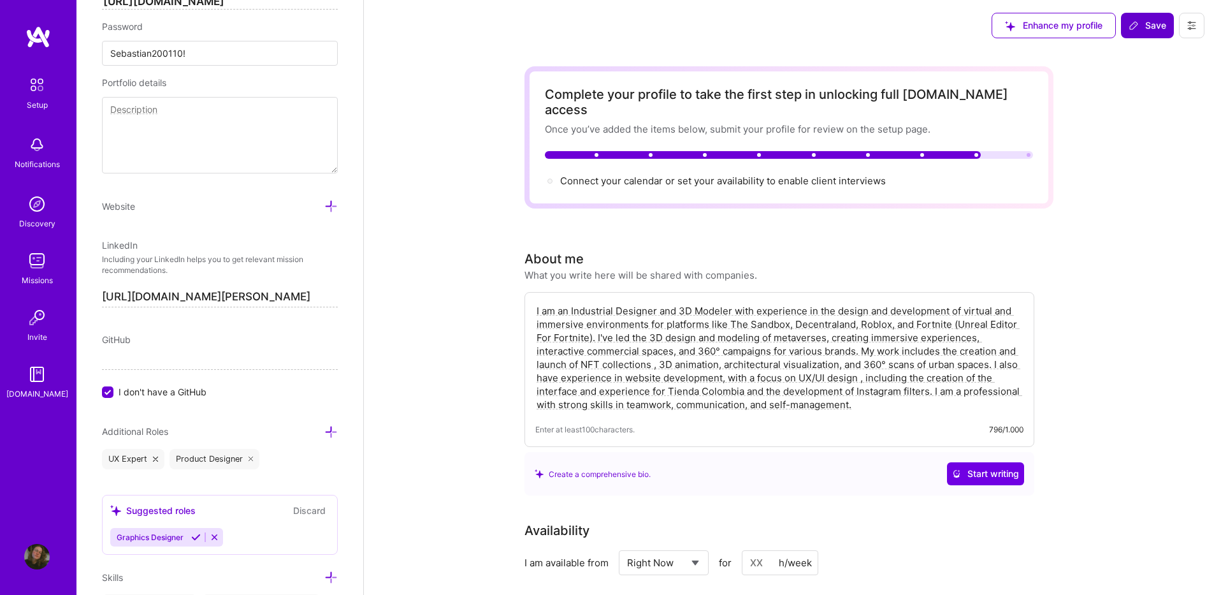
click at [1148, 22] on span "Save" at bounding box center [1148, 25] width 38 height 13
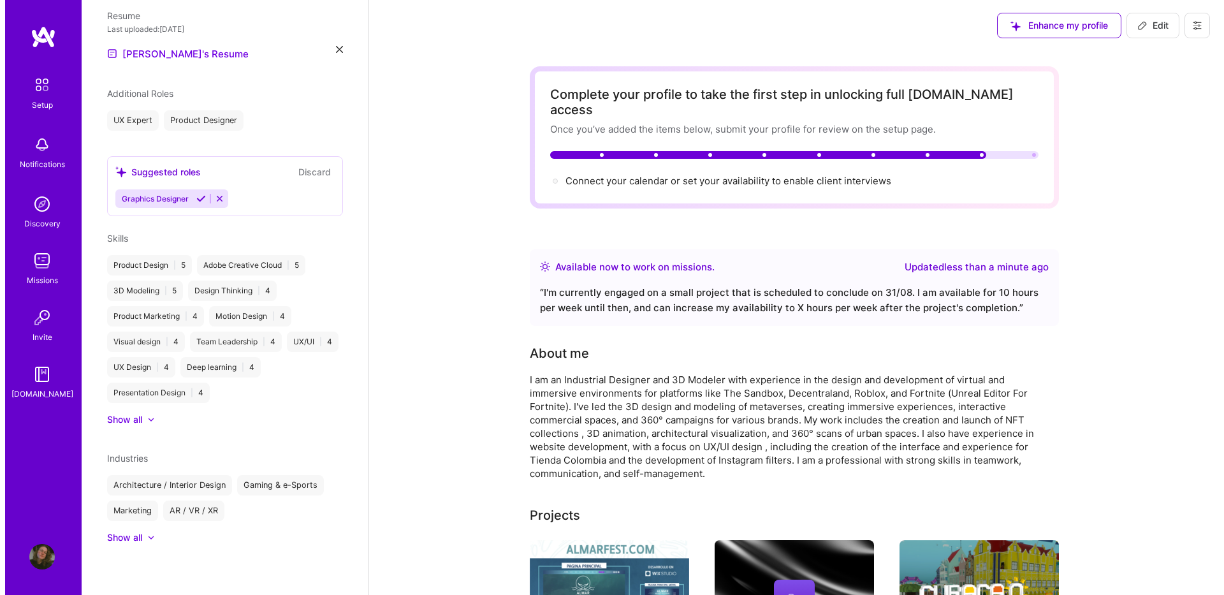
scroll to position [66, 0]
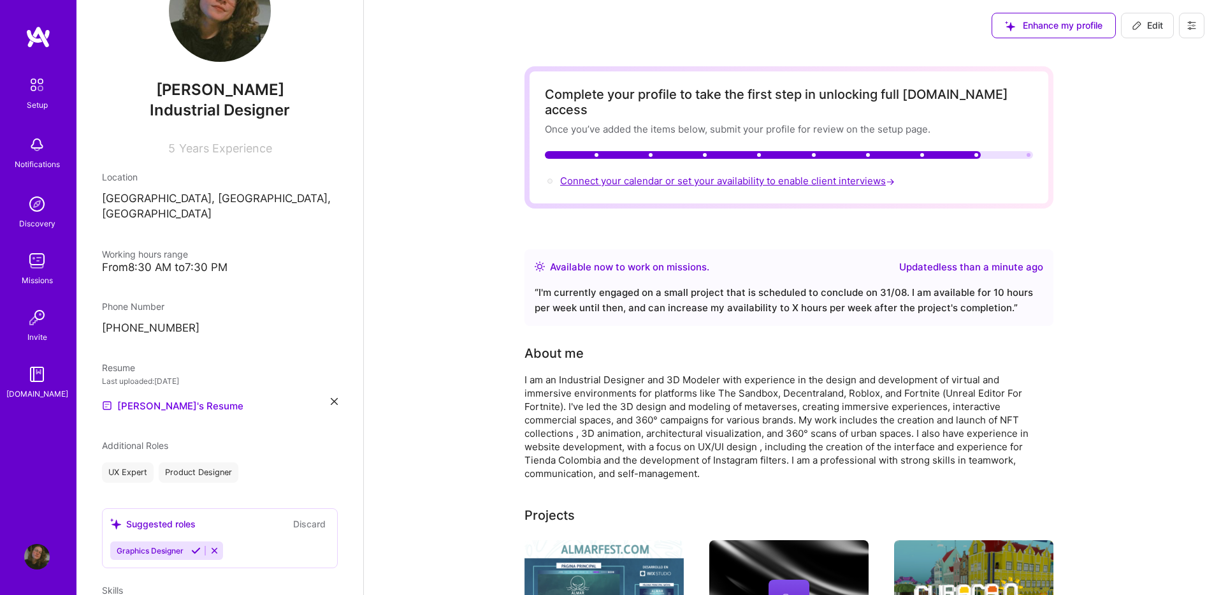
click at [625, 175] on span "Connect your calendar or set your availability to enable client interviews →" at bounding box center [728, 181] width 337 height 12
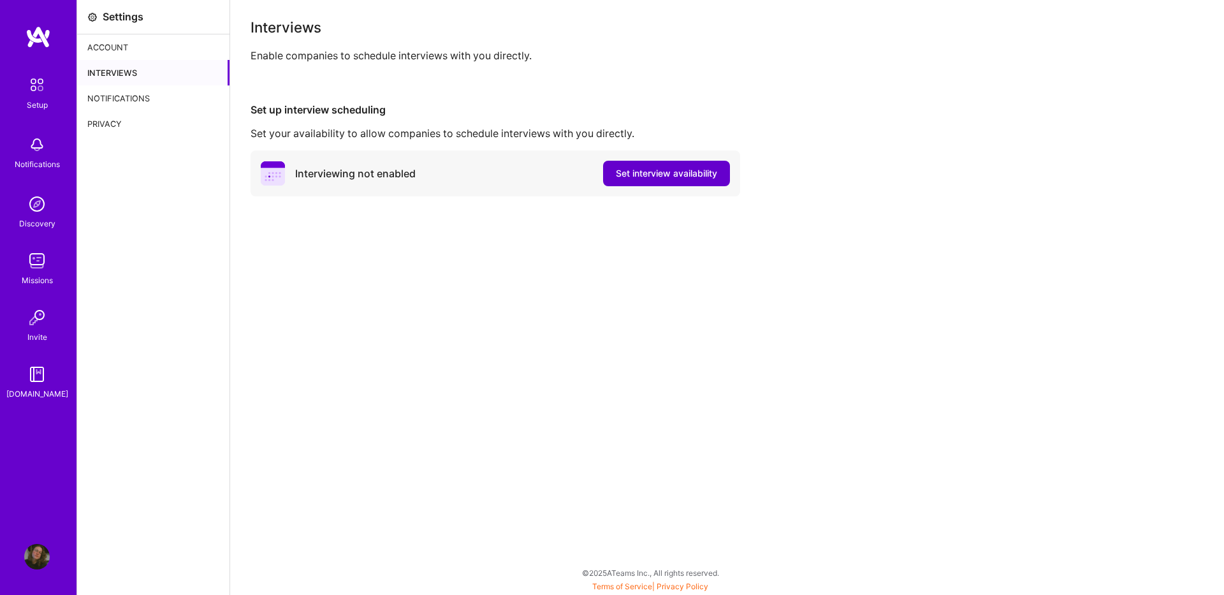
click at [635, 179] on span "Set interview availability" at bounding box center [666, 173] width 101 height 13
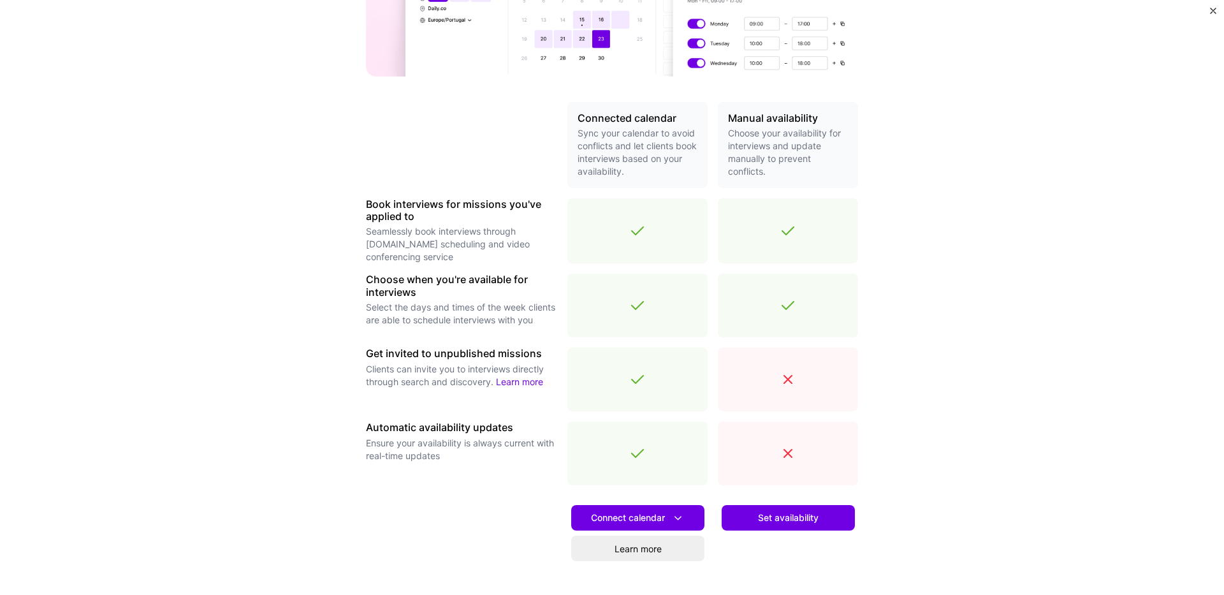
scroll to position [235, 0]
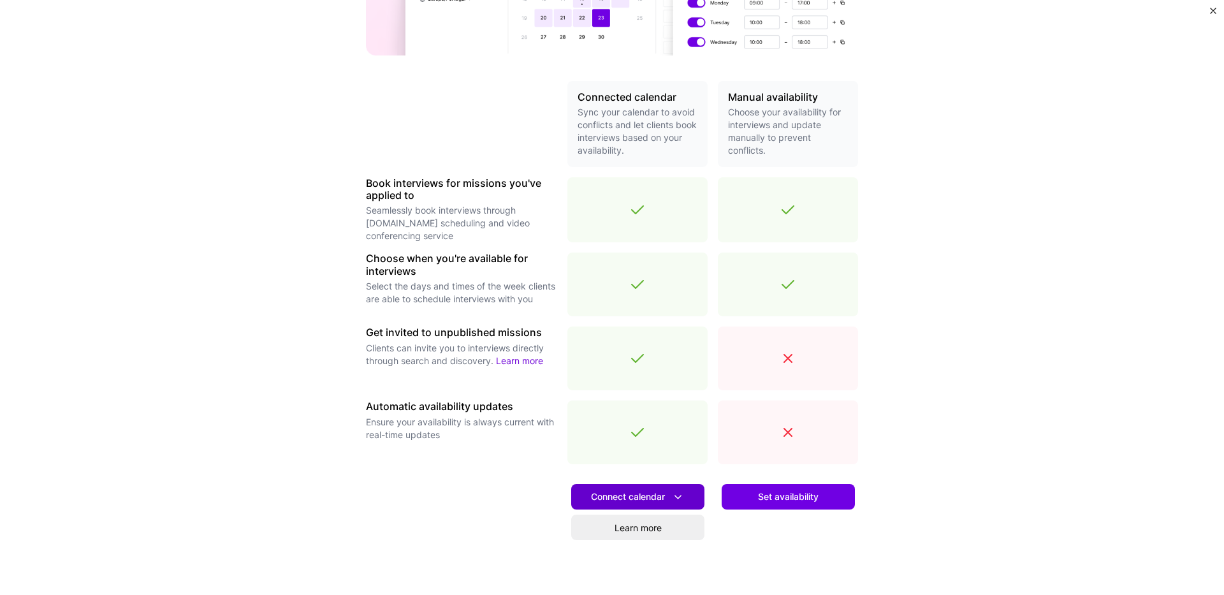
click at [673, 493] on icon at bounding box center [677, 496] width 13 height 13
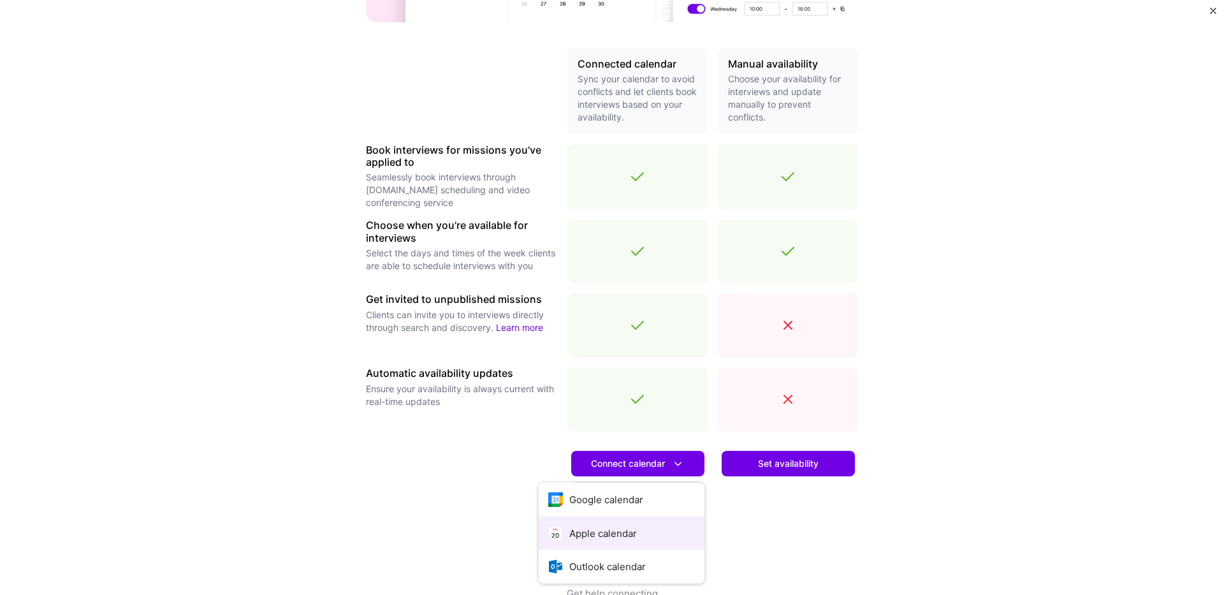
scroll to position [298, 0]
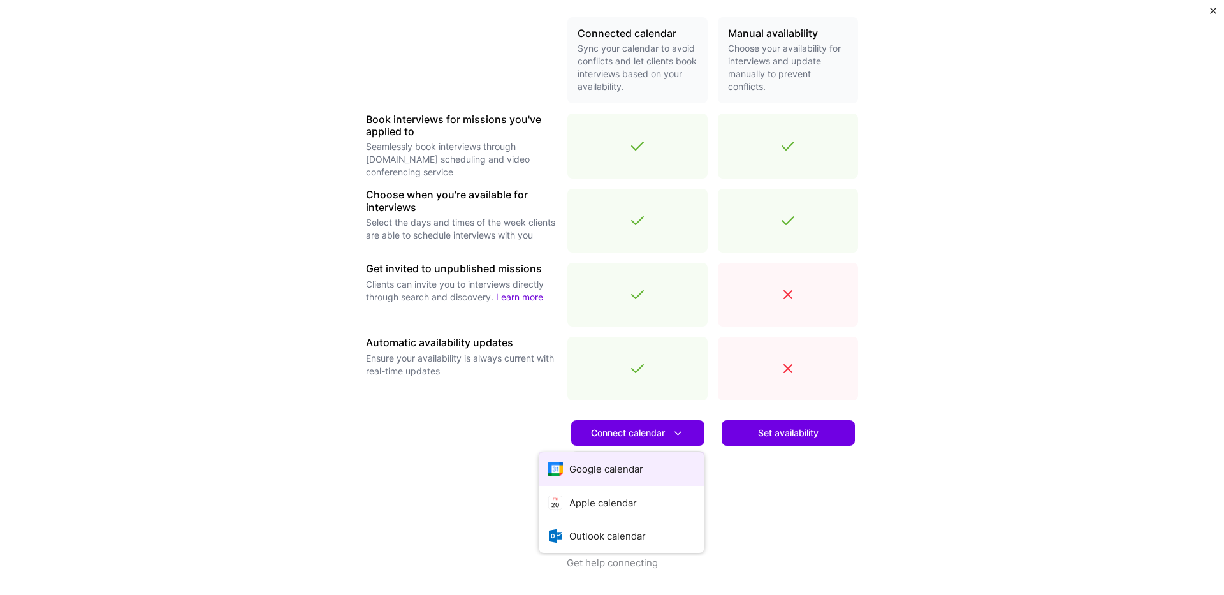
click at [619, 462] on button "Google calendar" at bounding box center [622, 469] width 166 height 34
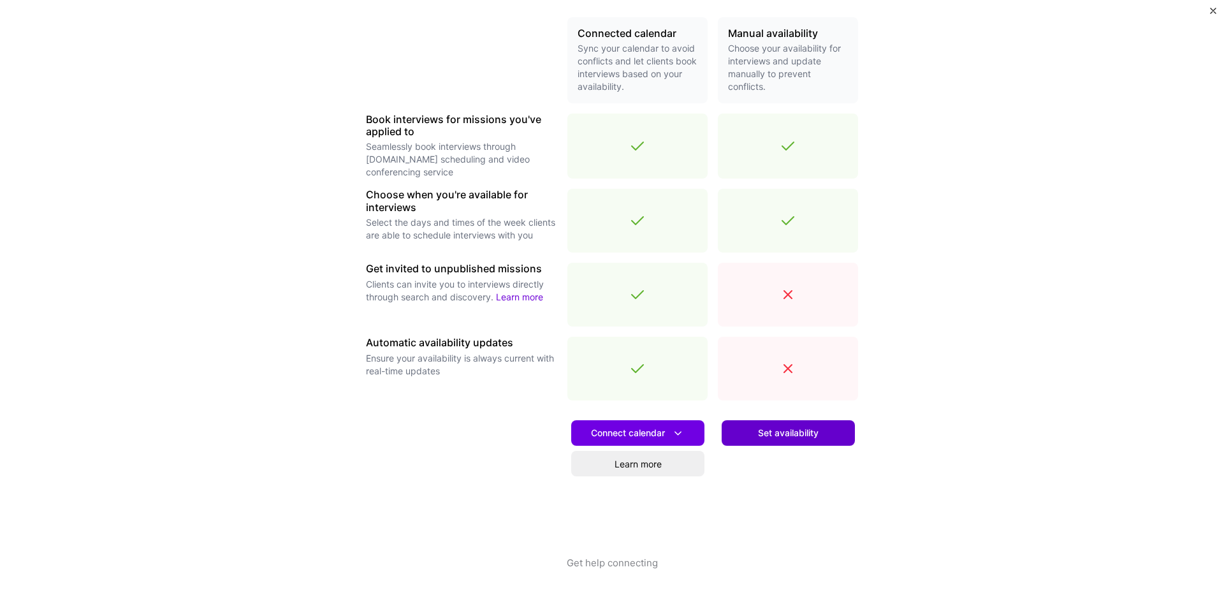
click at [769, 437] on span "Set availability" at bounding box center [788, 433] width 61 height 13
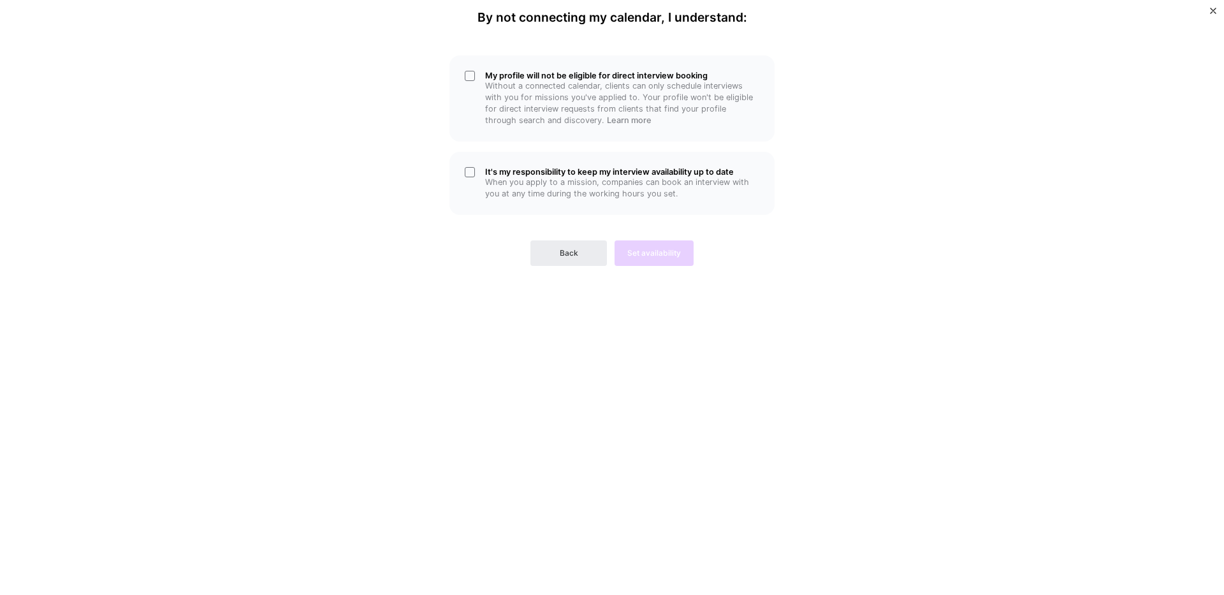
scroll to position [0, 0]
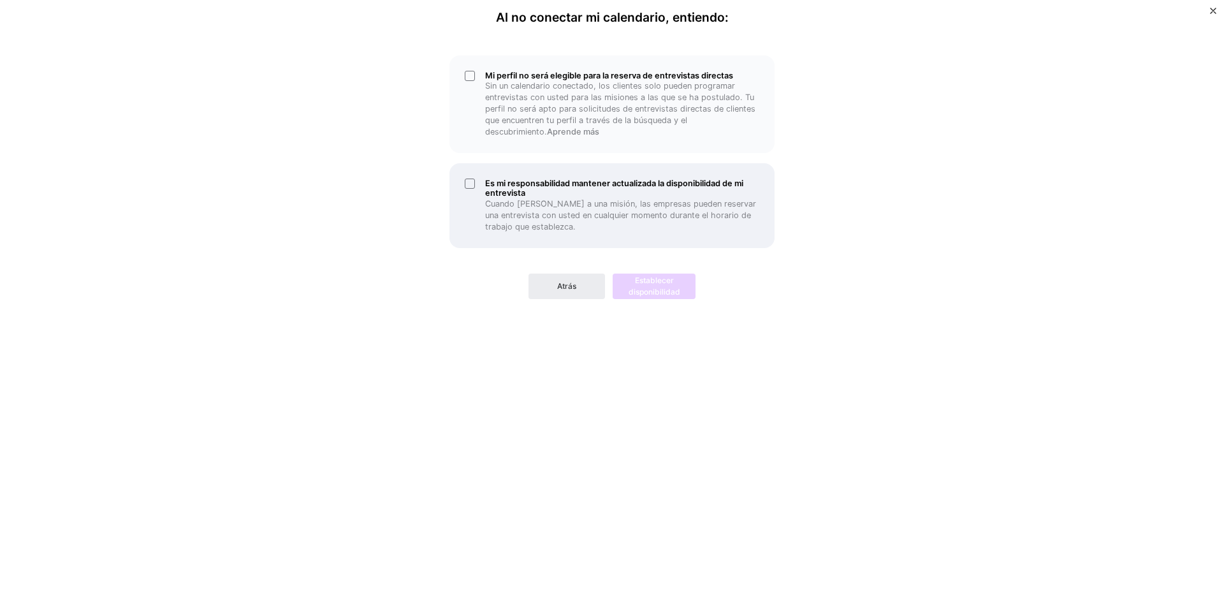
click at [476, 186] on div "Es mi responsabilidad mantener actualizada la disponibilidad de mi entrevista C…" at bounding box center [611, 205] width 325 height 84
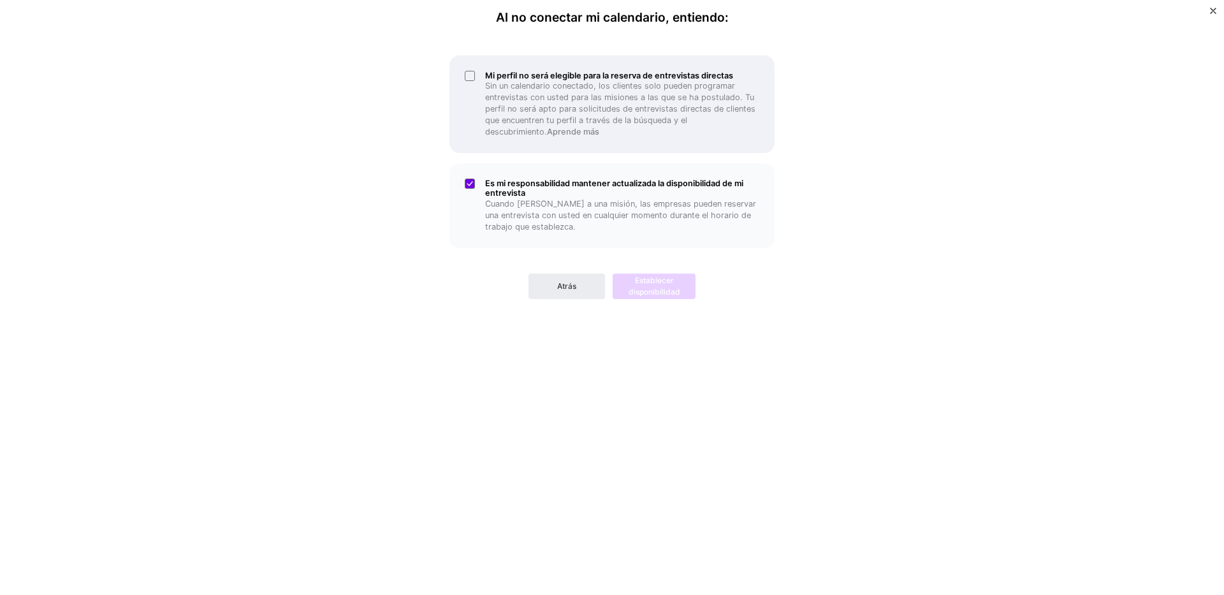
click at [466, 78] on div "Mi perfil no será elegible para la reserva de entrevistas directas Sin un calen…" at bounding box center [611, 104] width 325 height 98
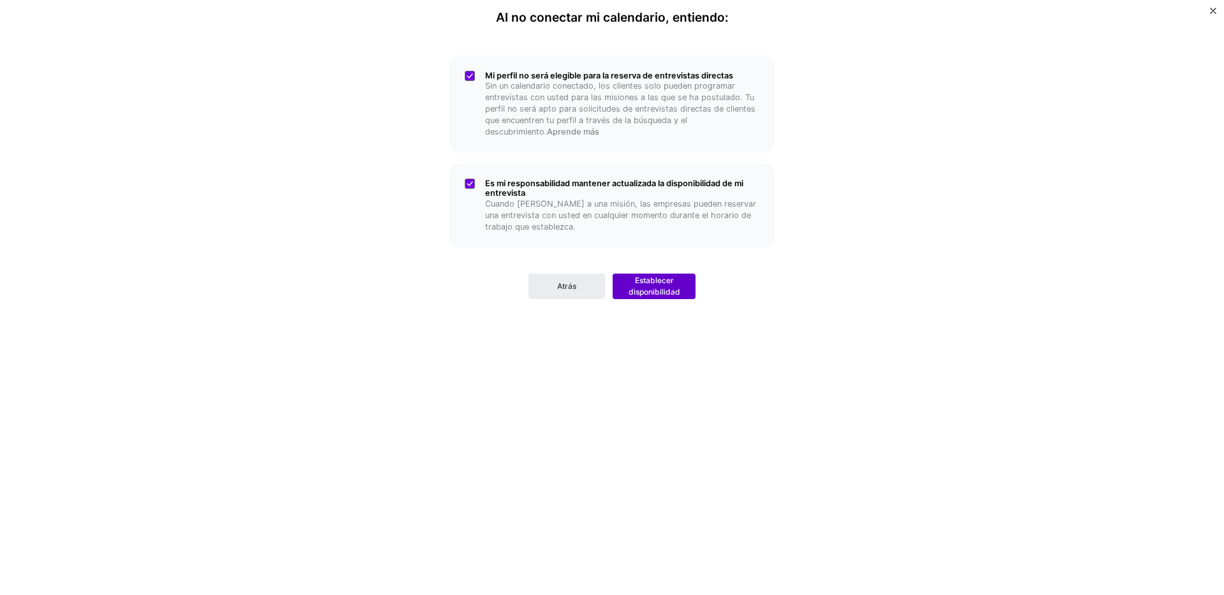
click at [634, 284] on span "Establecer disponibilidad" at bounding box center [653, 286] width 57 height 23
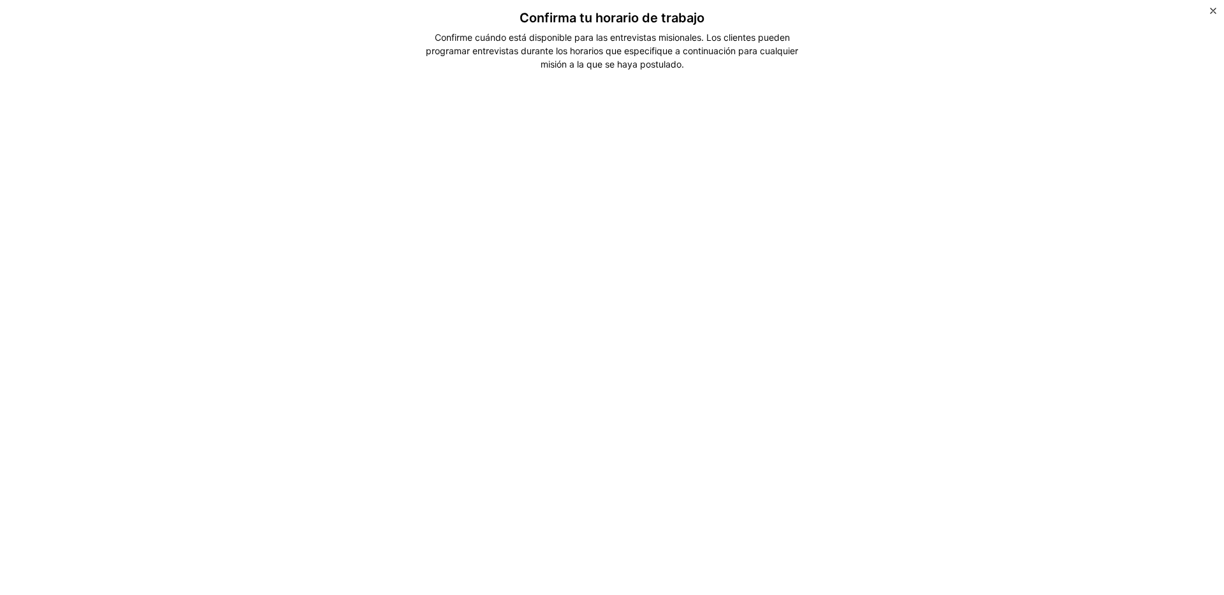
click at [956, 204] on div "Confirma tu horario de trabajo Confirme cuándo está disponible para las entrevi…" at bounding box center [612, 297] width 1224 height 595
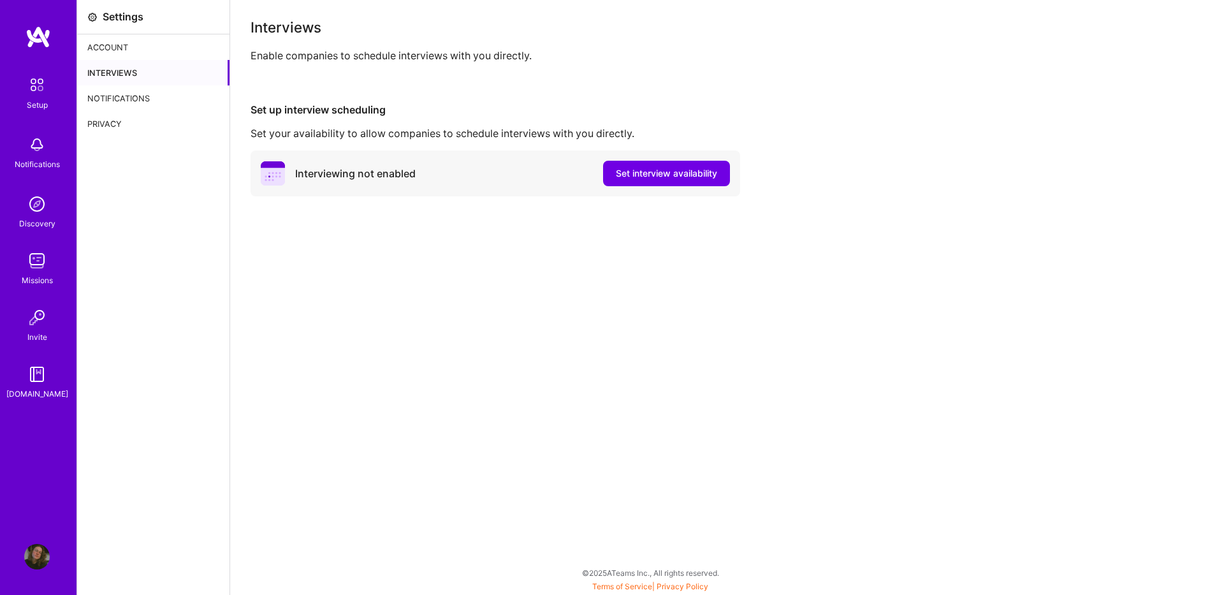
click at [110, 45] on div "Account" at bounding box center [153, 47] width 152 height 26
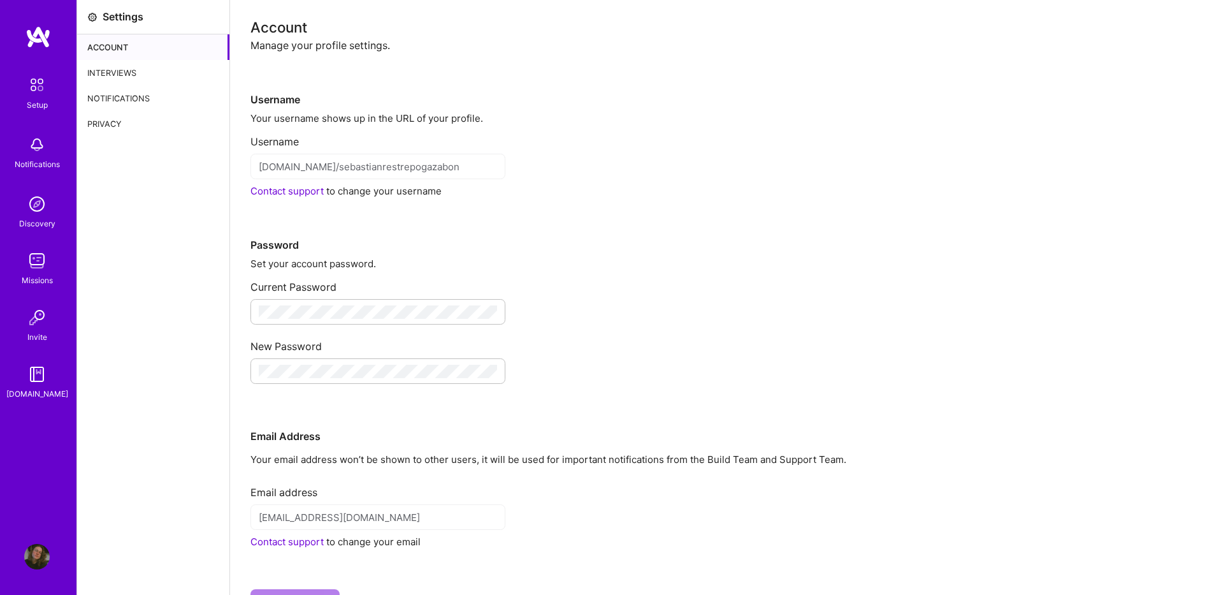
click at [36, 33] on img at bounding box center [39, 37] width 26 height 23
